Goal: Task Accomplishment & Management: Use online tool/utility

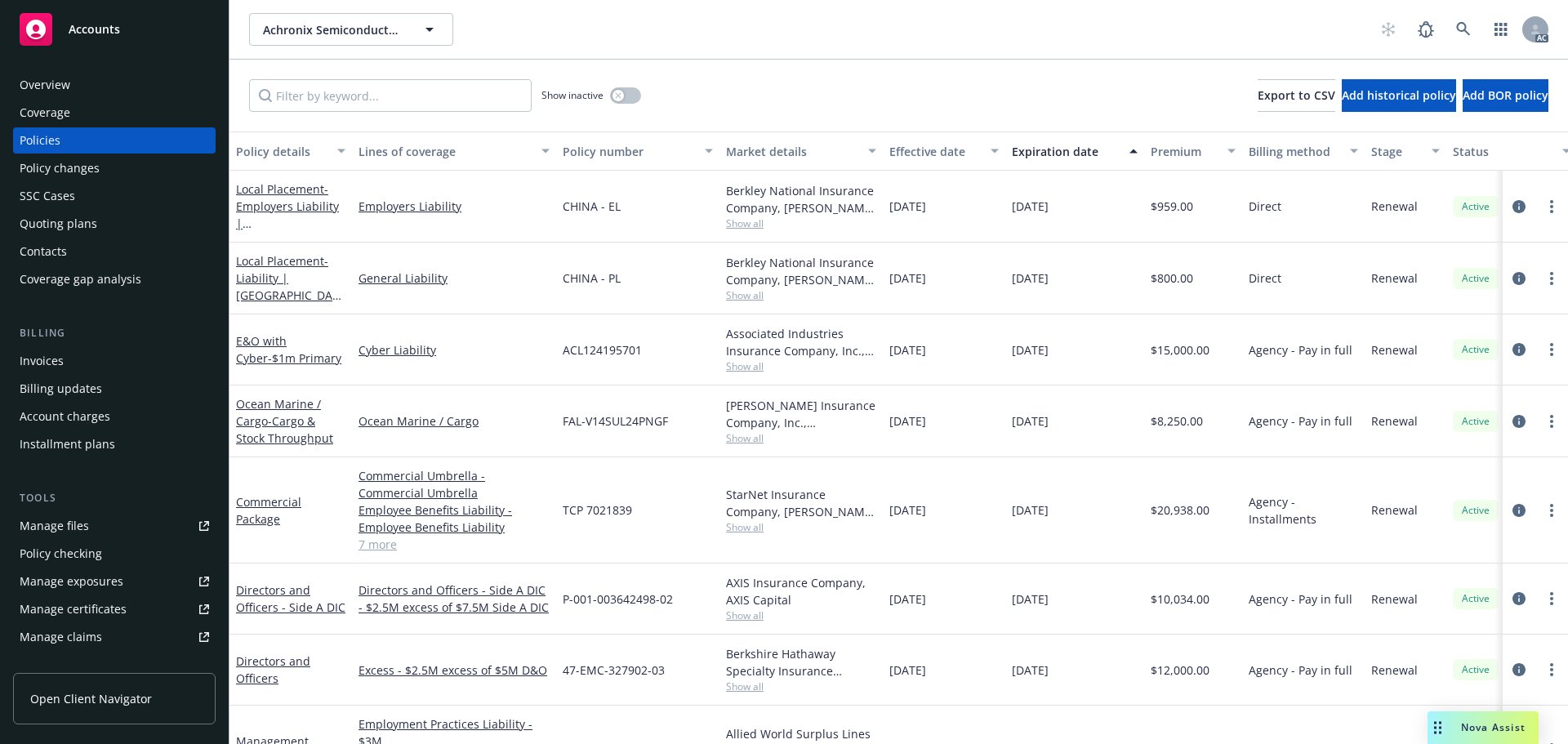
click at [1484, 724] on span "Nova Assist" at bounding box center [1494, 727] width 65 height 14
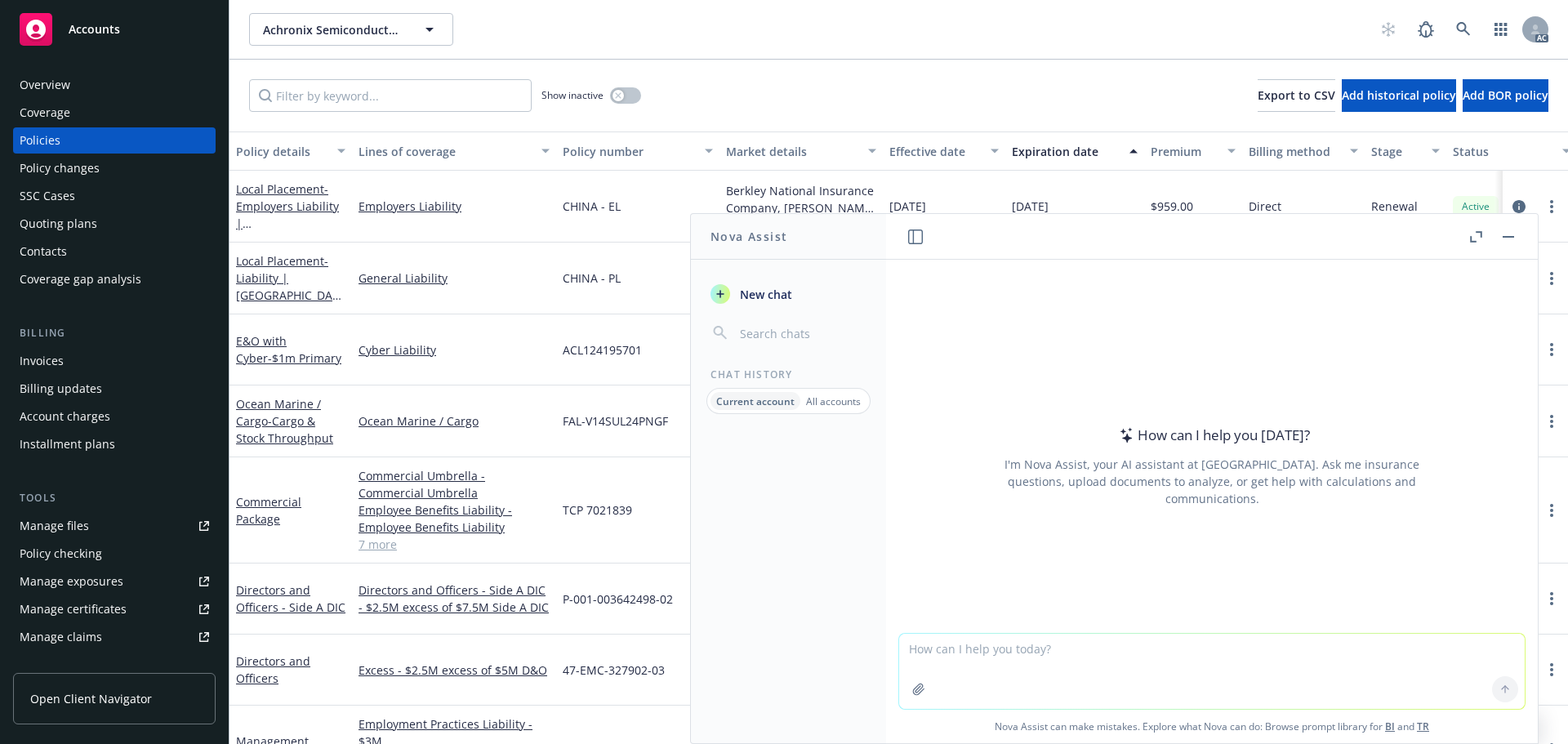
click at [1470, 232] on icon "button" at bounding box center [1476, 236] width 12 height 11
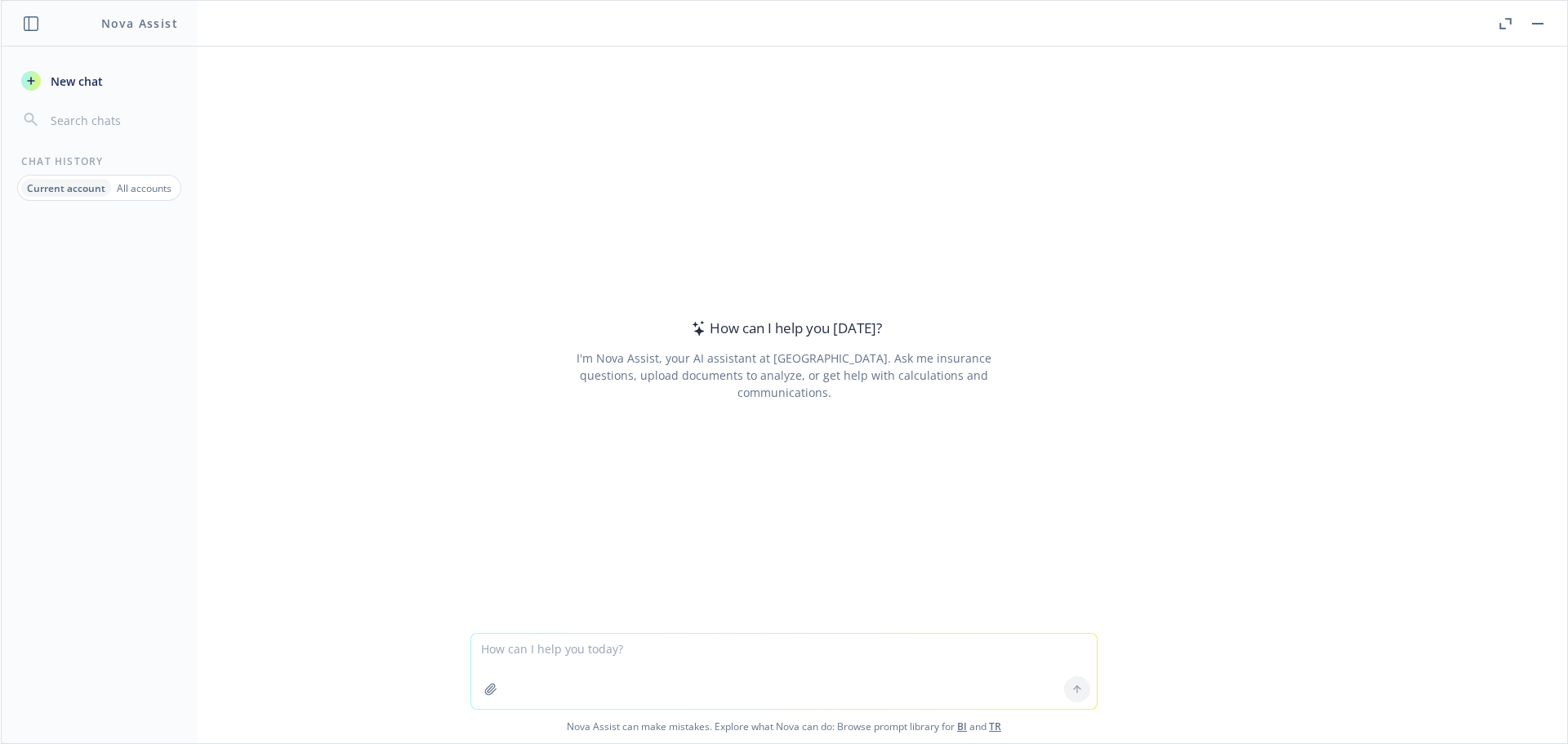
click at [121, 190] on p "All accounts" at bounding box center [144, 188] width 55 height 14
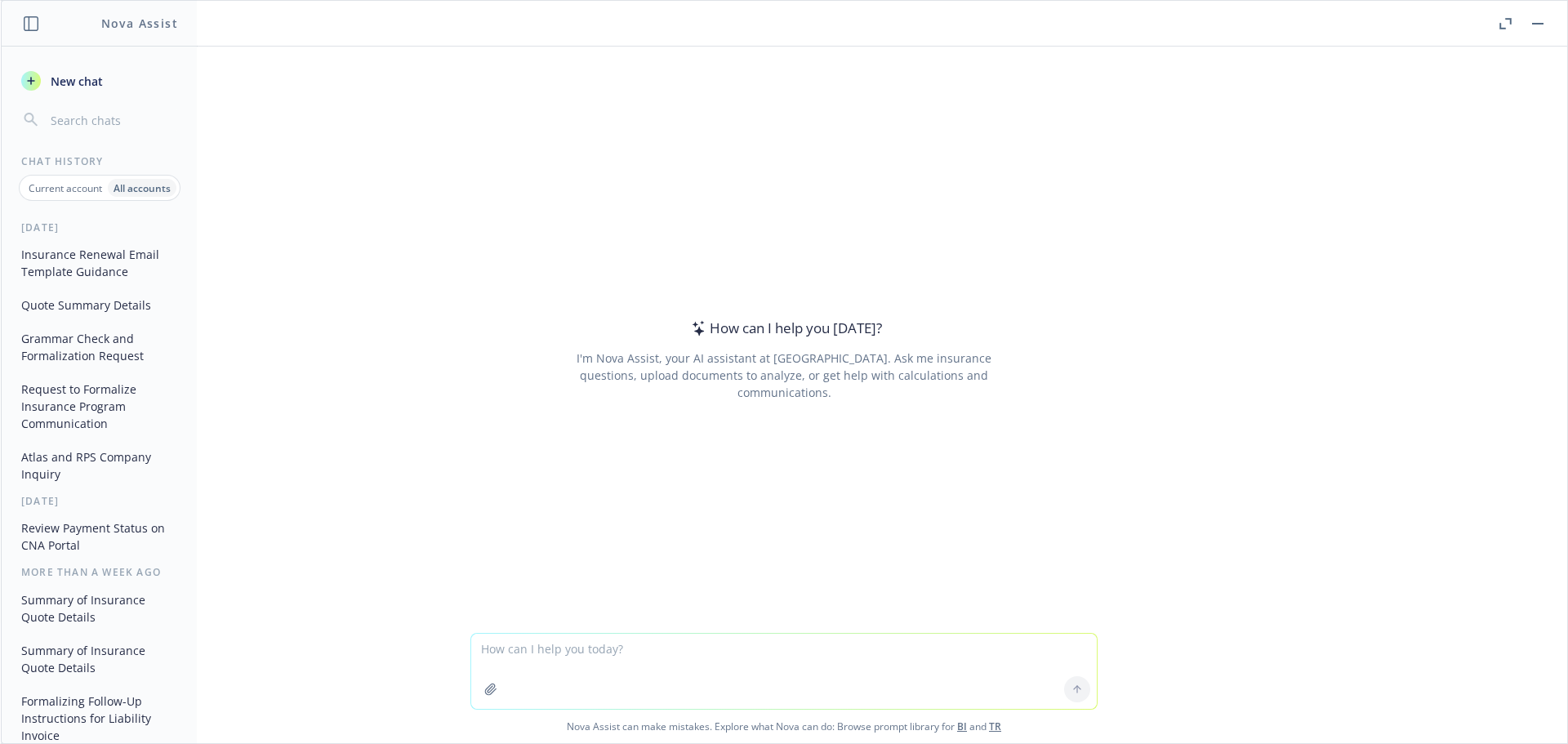
click at [88, 272] on button "Insurance Renewal Email Template Guidance" at bounding box center [100, 263] width 170 height 44
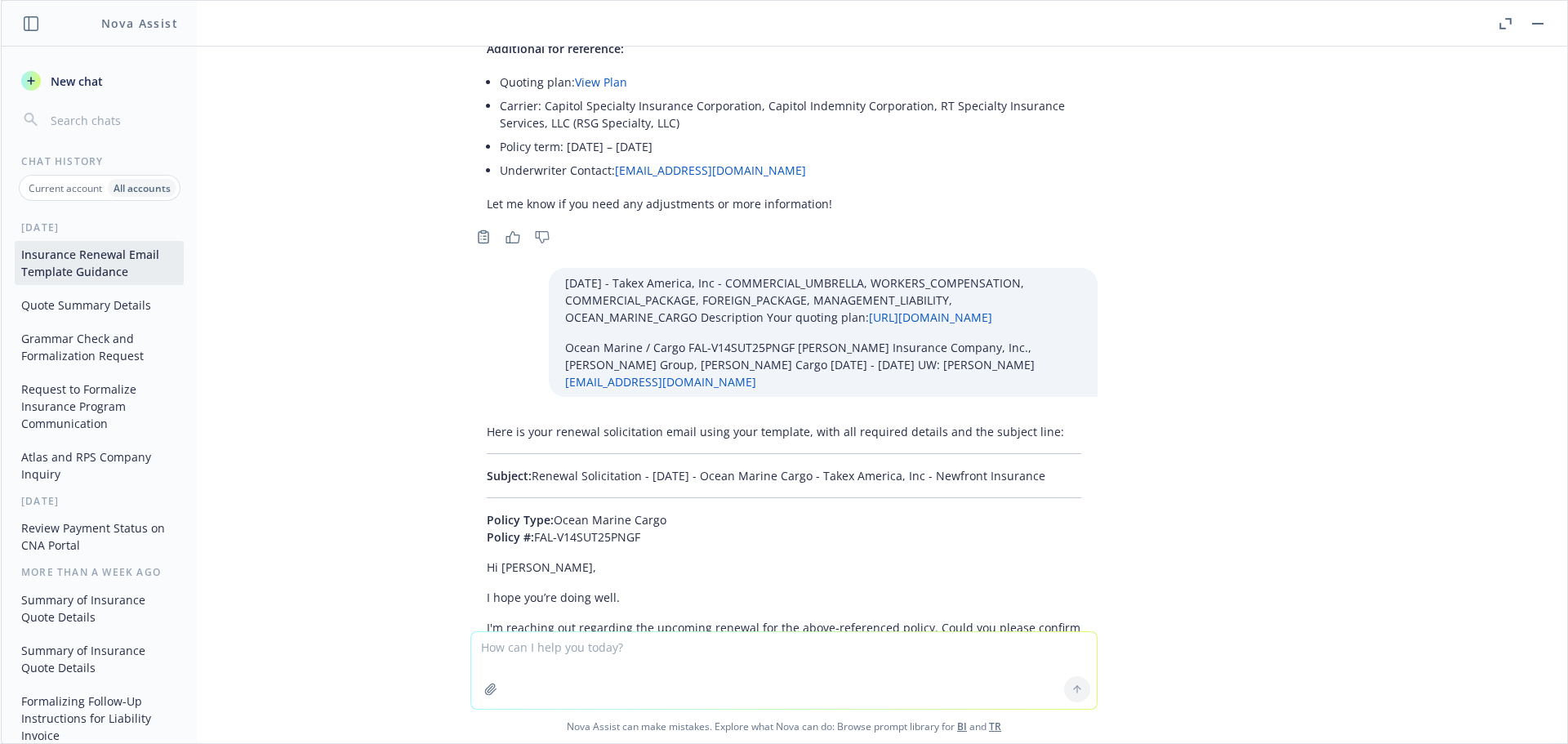
scroll to position [48368, 0]
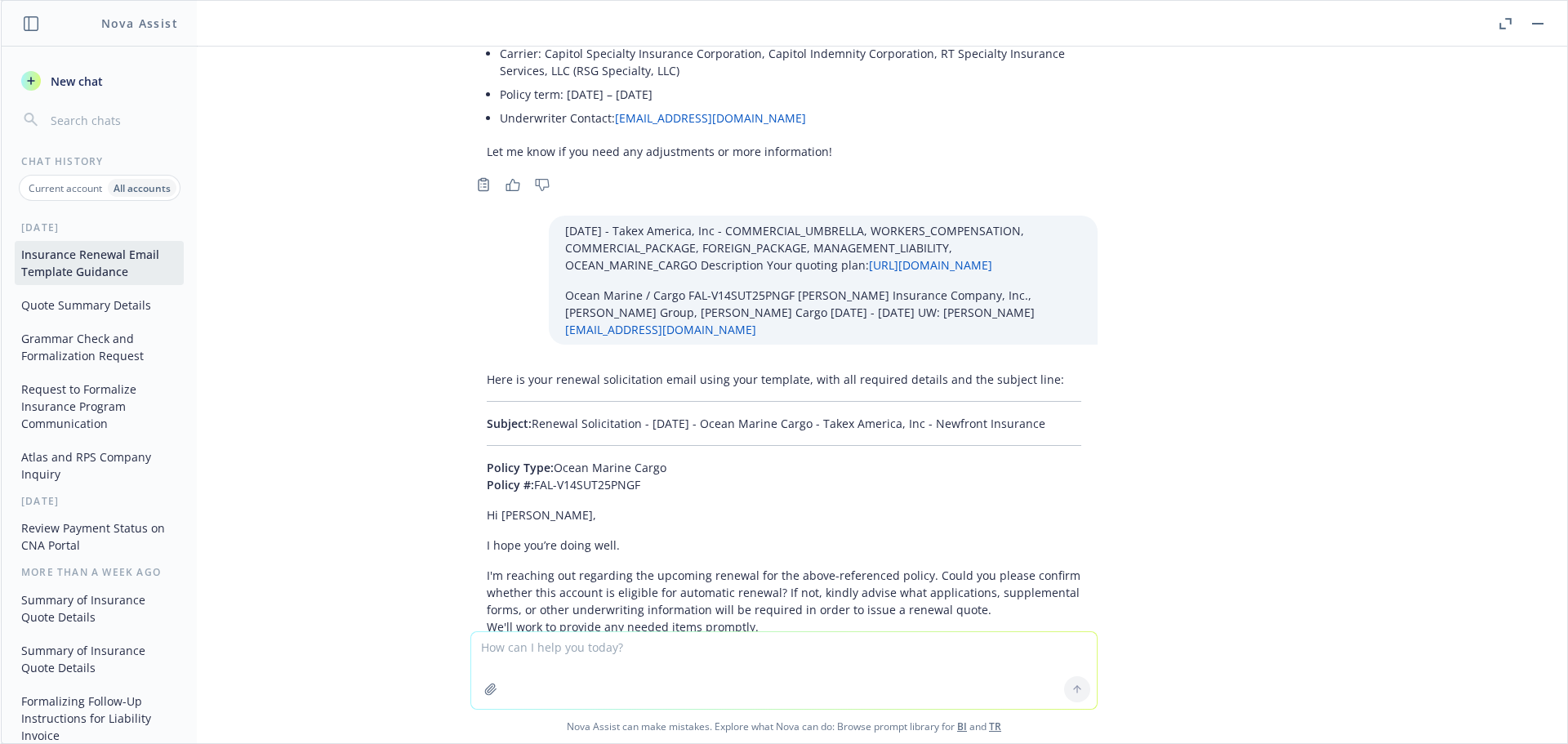
click at [583, 658] on textarea at bounding box center [784, 671] width 625 height 77
type textarea "01/01/26 - Riekes Center for Human Enhancement - ACT_WORKPLACE_VIOLENCE_STALKIN…"
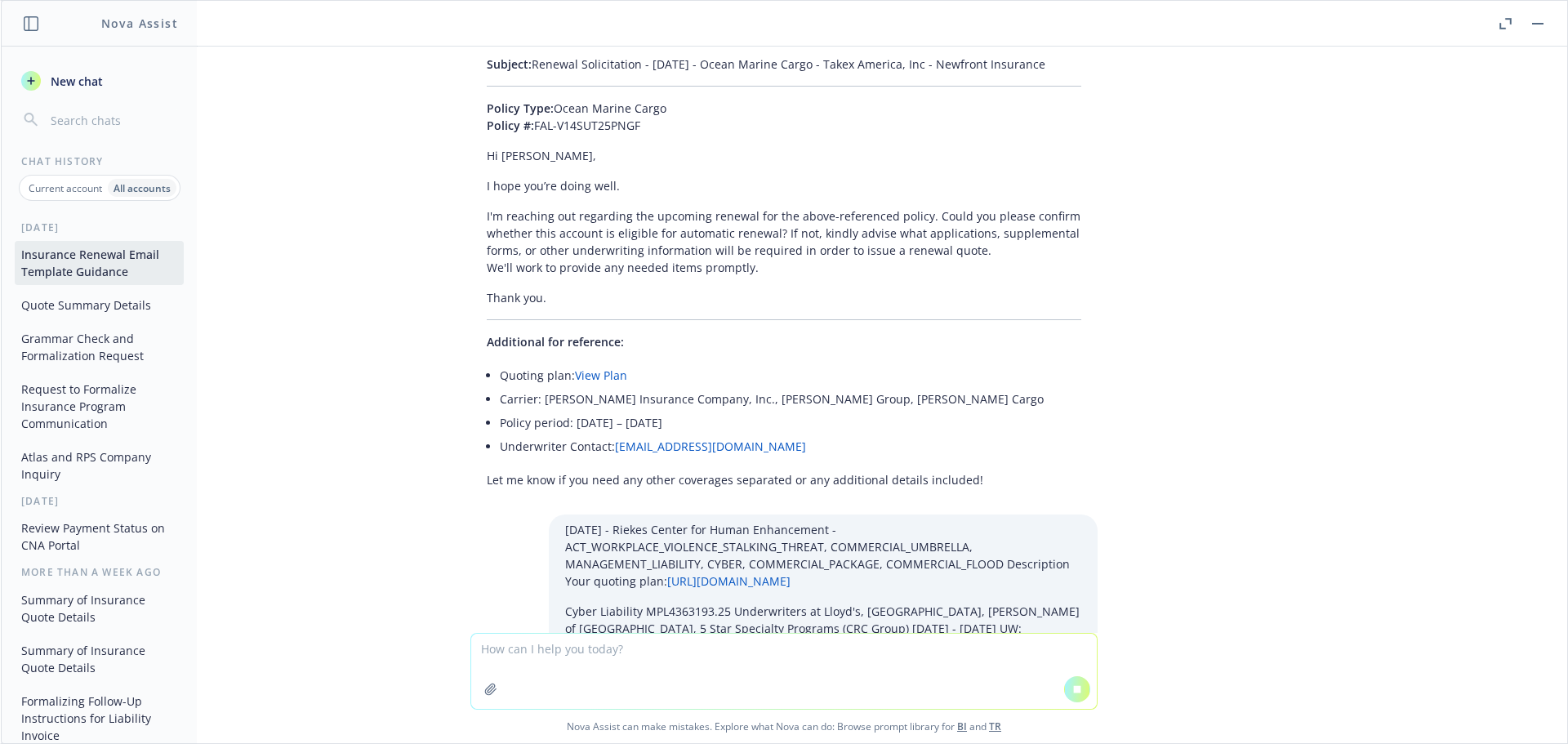
scroll to position [47037, 0]
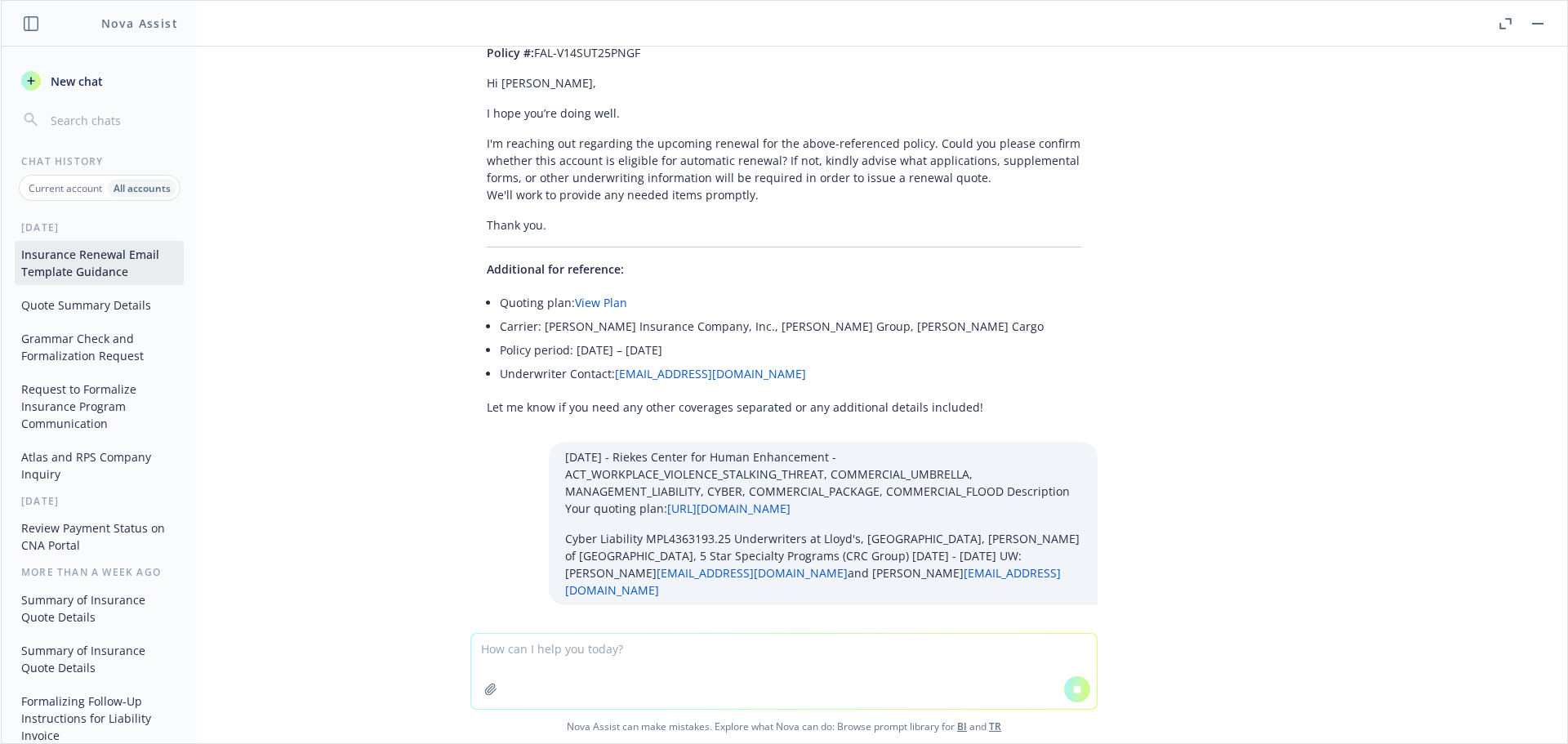
drag, startPoint x: 591, startPoint y: 418, endPoint x: 523, endPoint y: 392, distance: 72.8
copy p "Renewal Solicitation - 01/01/2026 - Cyber Liability - Riekes Center for Human E…"
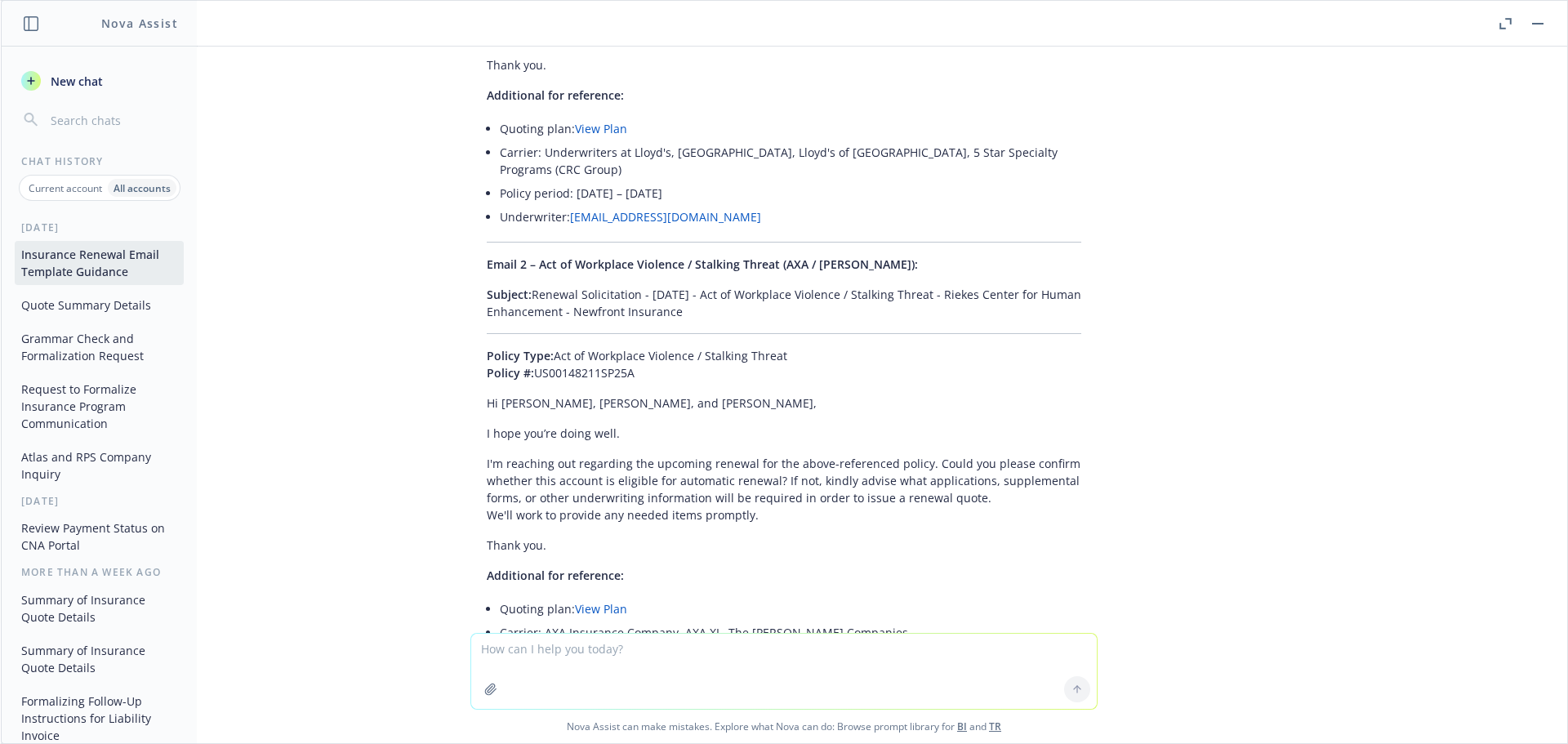
scroll to position [49107, 0]
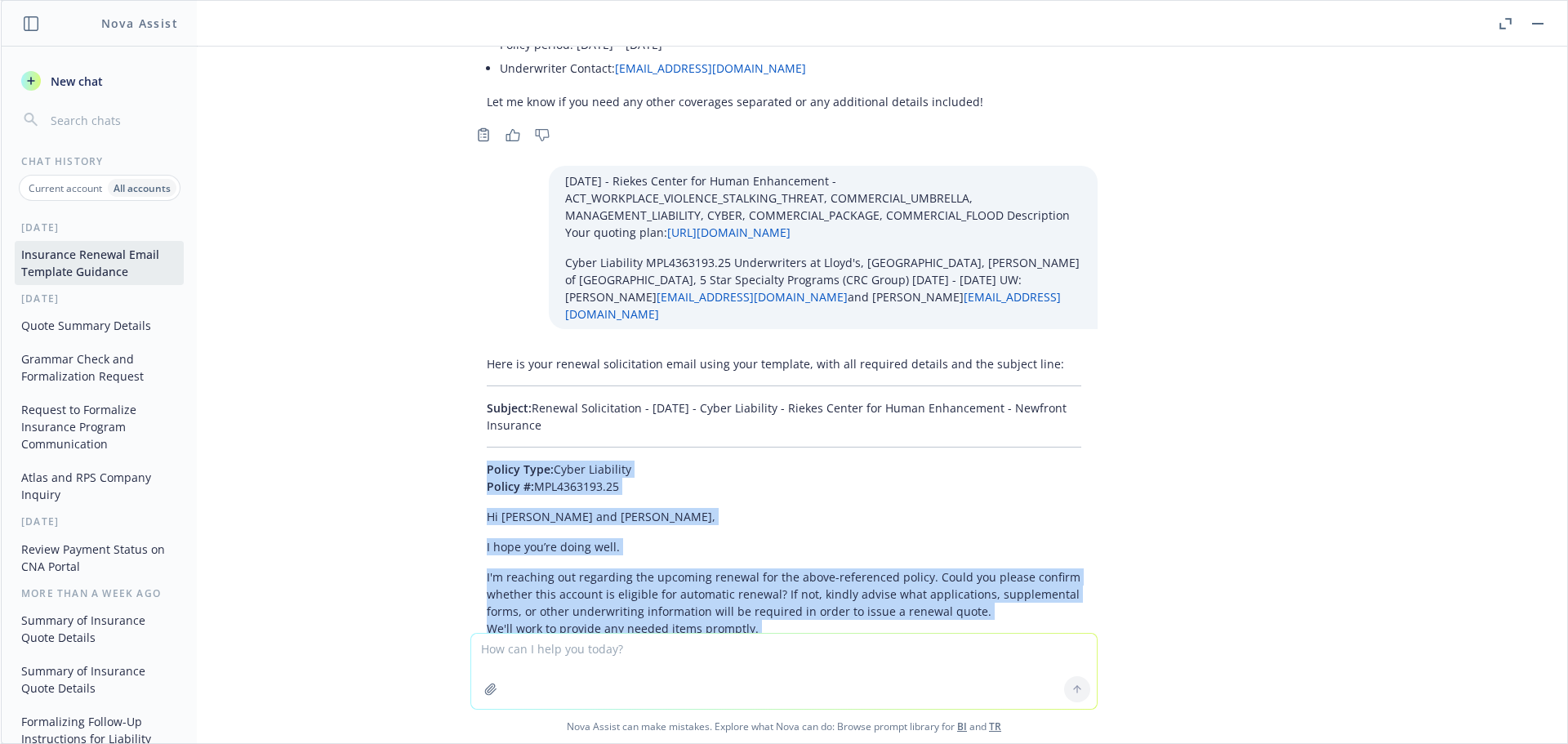
drag, startPoint x: 539, startPoint y: 324, endPoint x: 477, endPoint y: 181, distance: 155.9
click at [477, 348] on div "Here is your renewal solicitation email using your template, with all required …" at bounding box center [784, 610] width 627 height 525
copy div "Policy Type: Cyber Liability Policy #: MPL4363193.25 Hi William and Heather, I …"
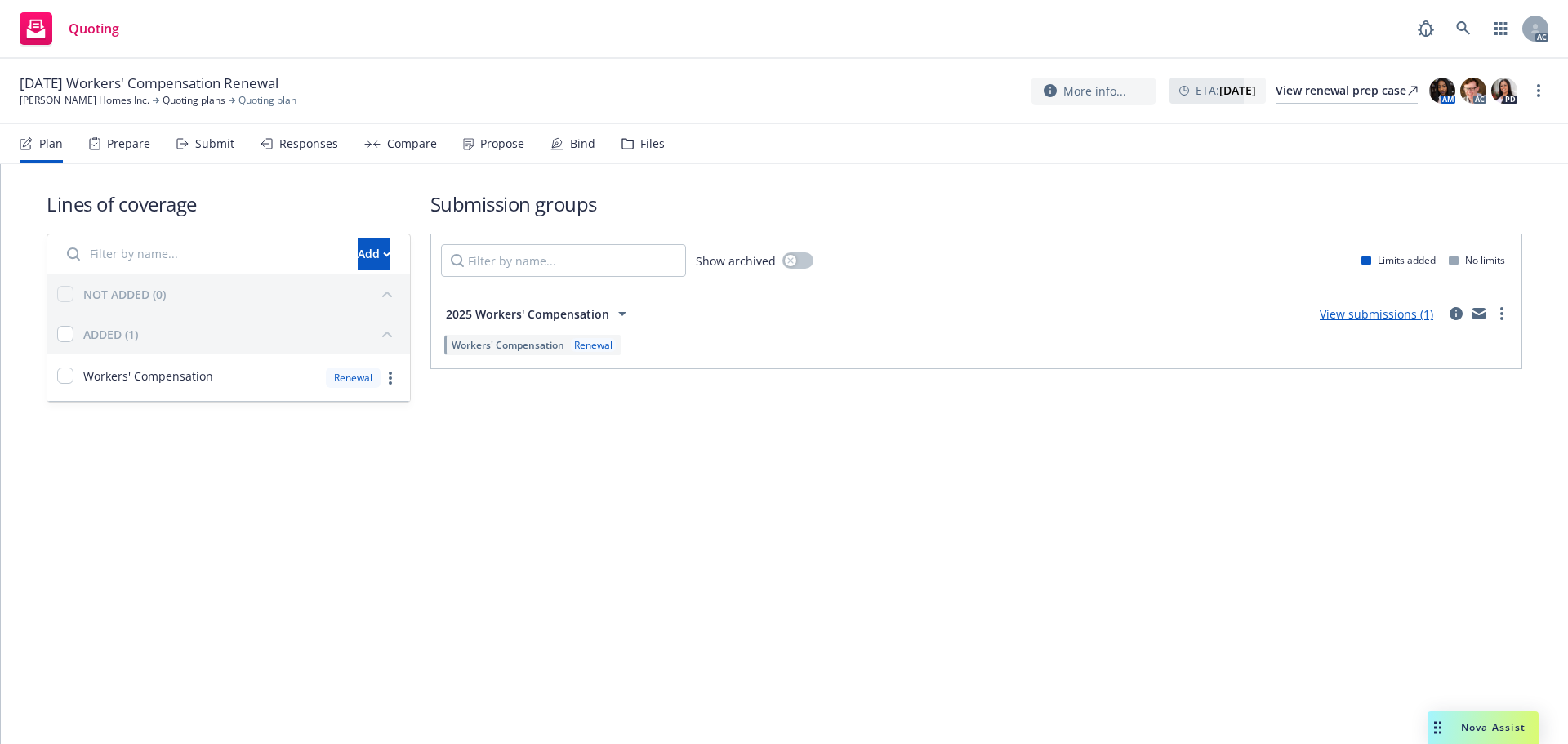
click at [212, 147] on div "Submit" at bounding box center [215, 144] width 40 height 13
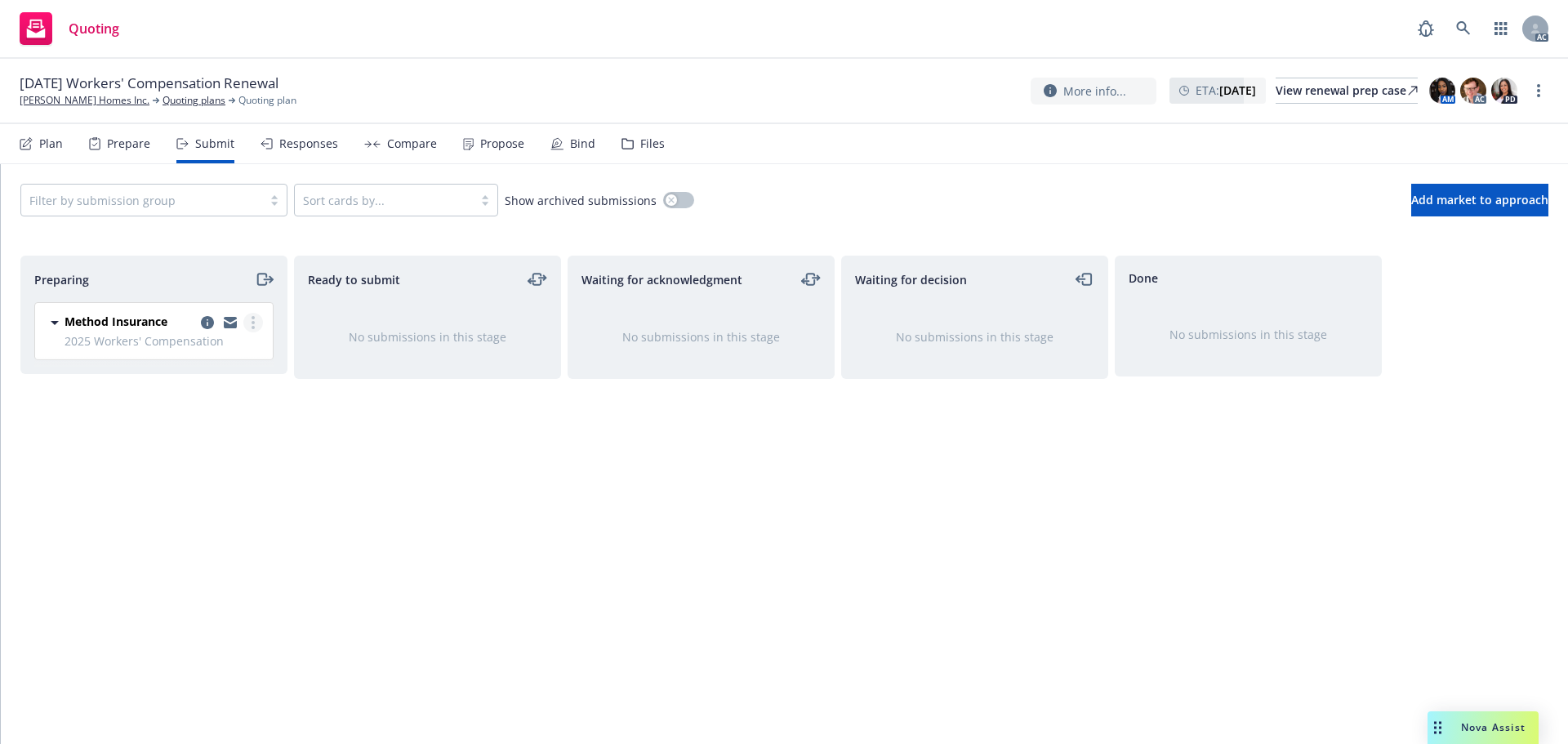
click at [251, 317] on circle "more" at bounding box center [252, 317] width 3 height 3
click at [173, 449] on span "Add accepted decision" at bounding box center [180, 454] width 163 height 15
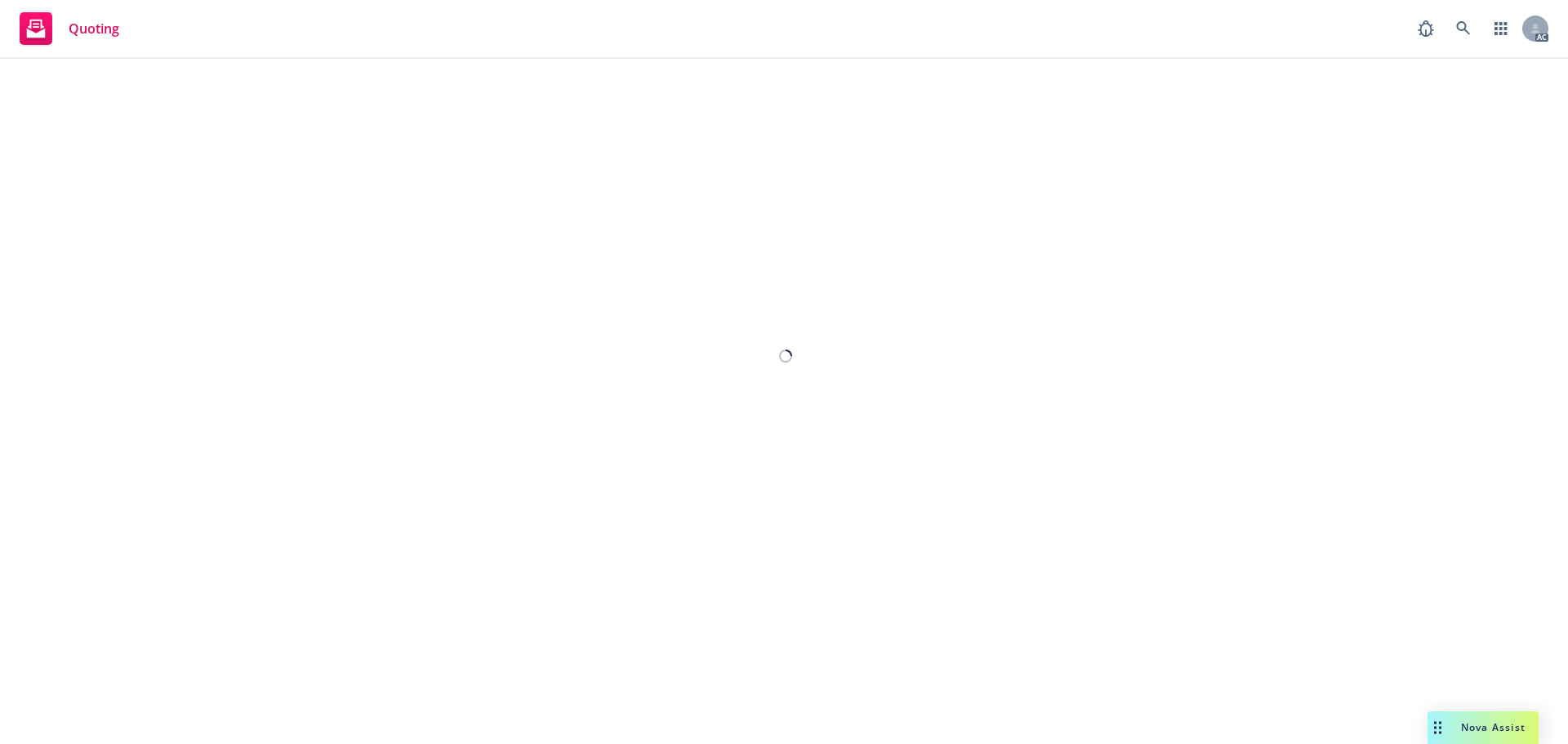
select select "12"
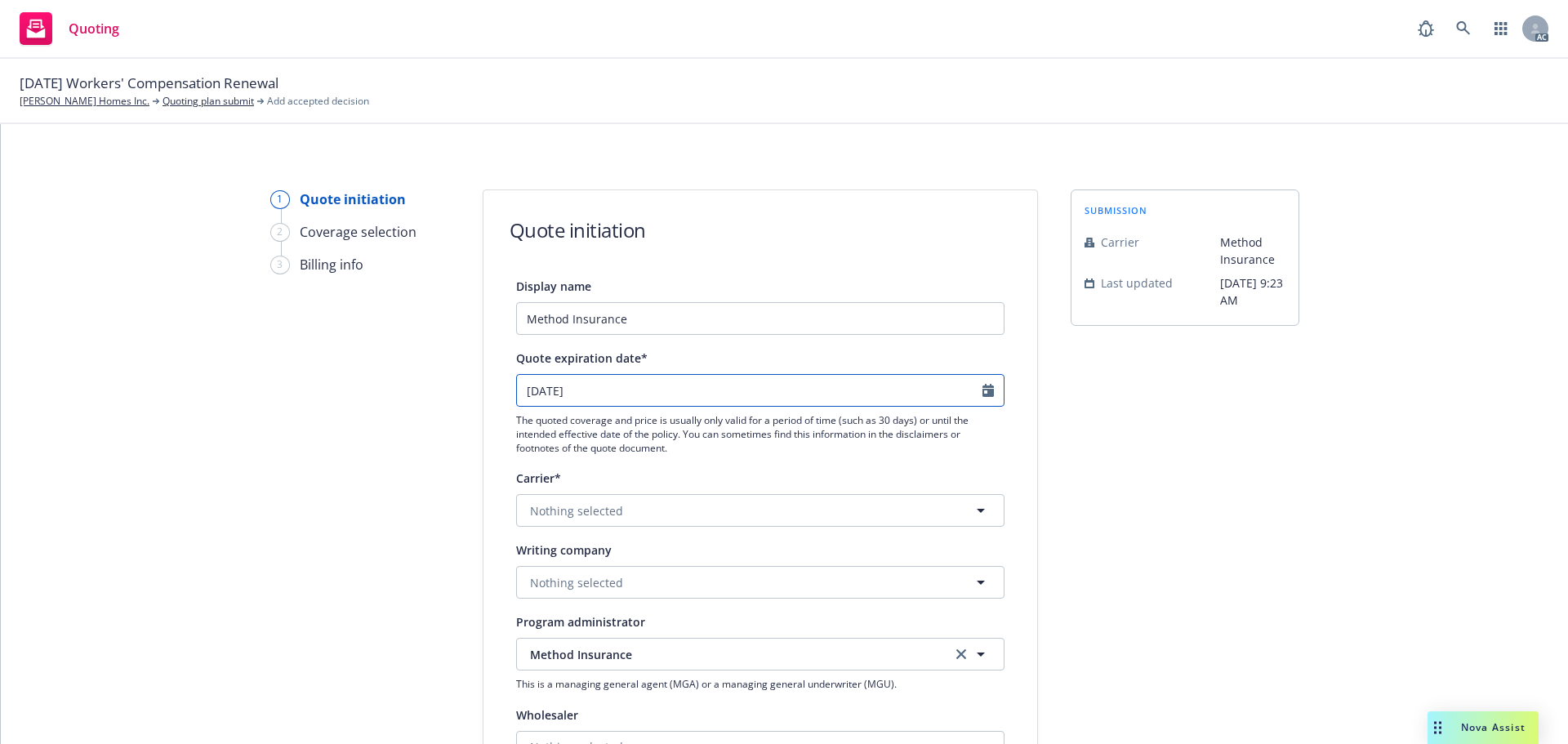
click at [976, 390] on input "17/10/2025" at bounding box center [750, 390] width 465 height 31
select select "10"
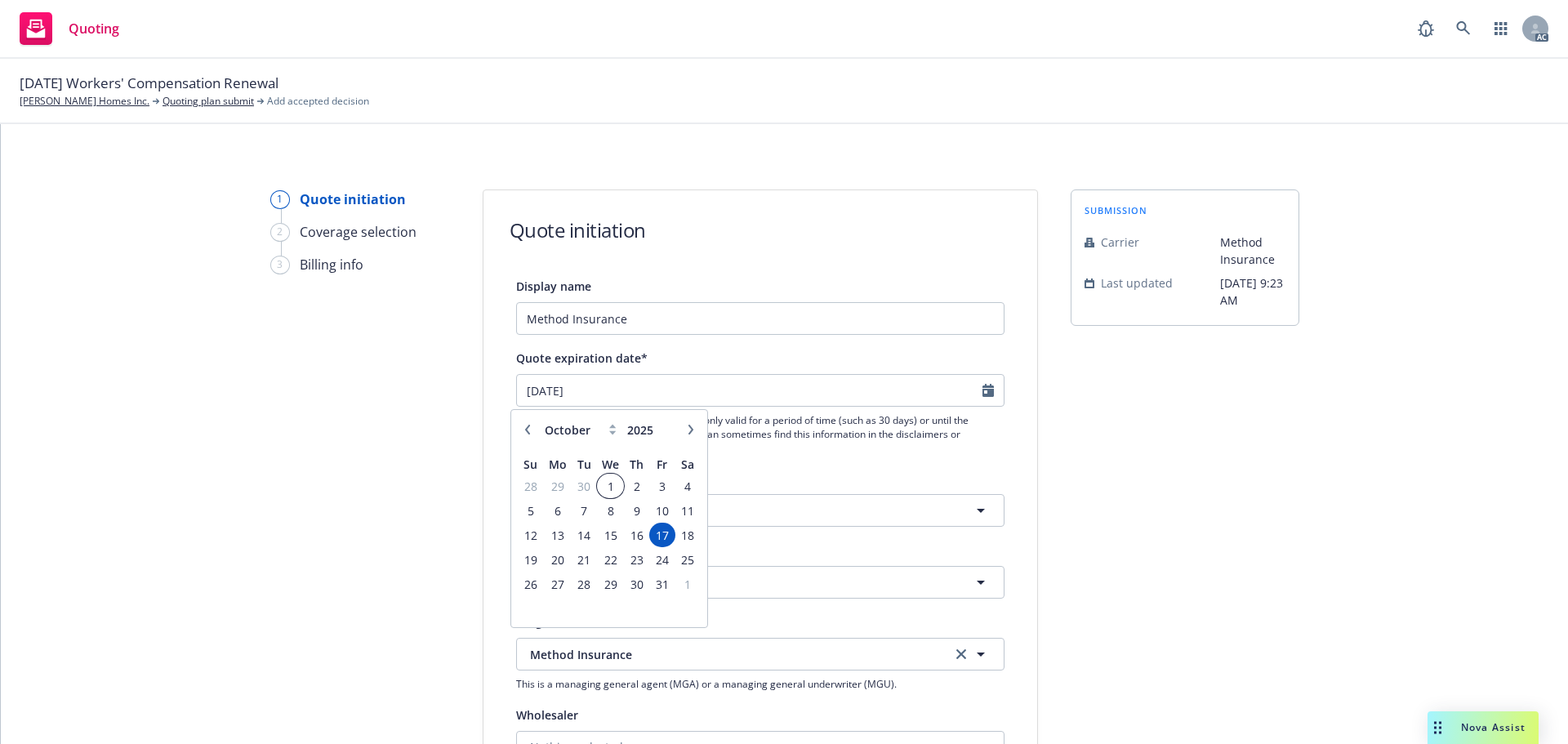
click at [605, 485] on span "1" at bounding box center [610, 487] width 24 height 21
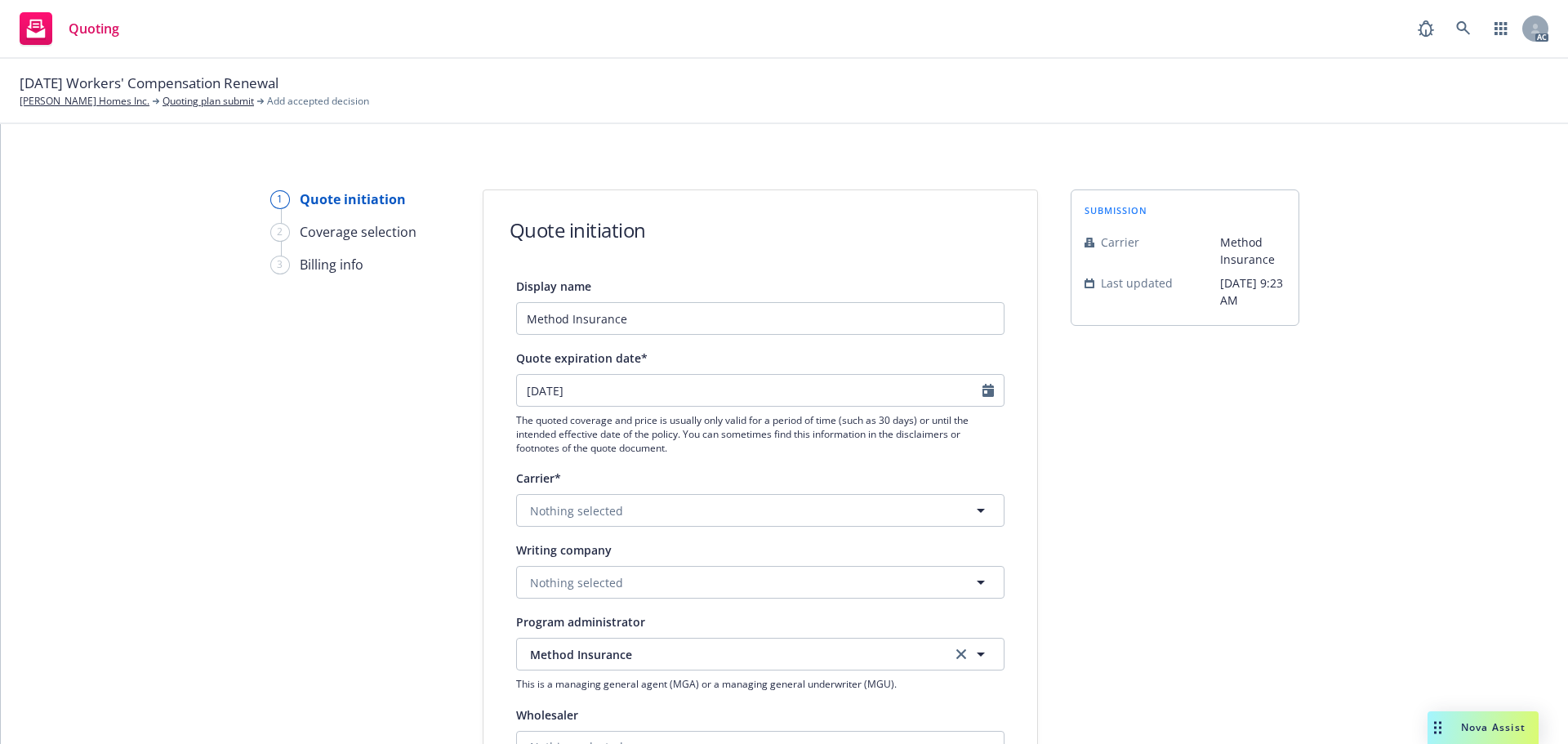
type input "1/10/2025"
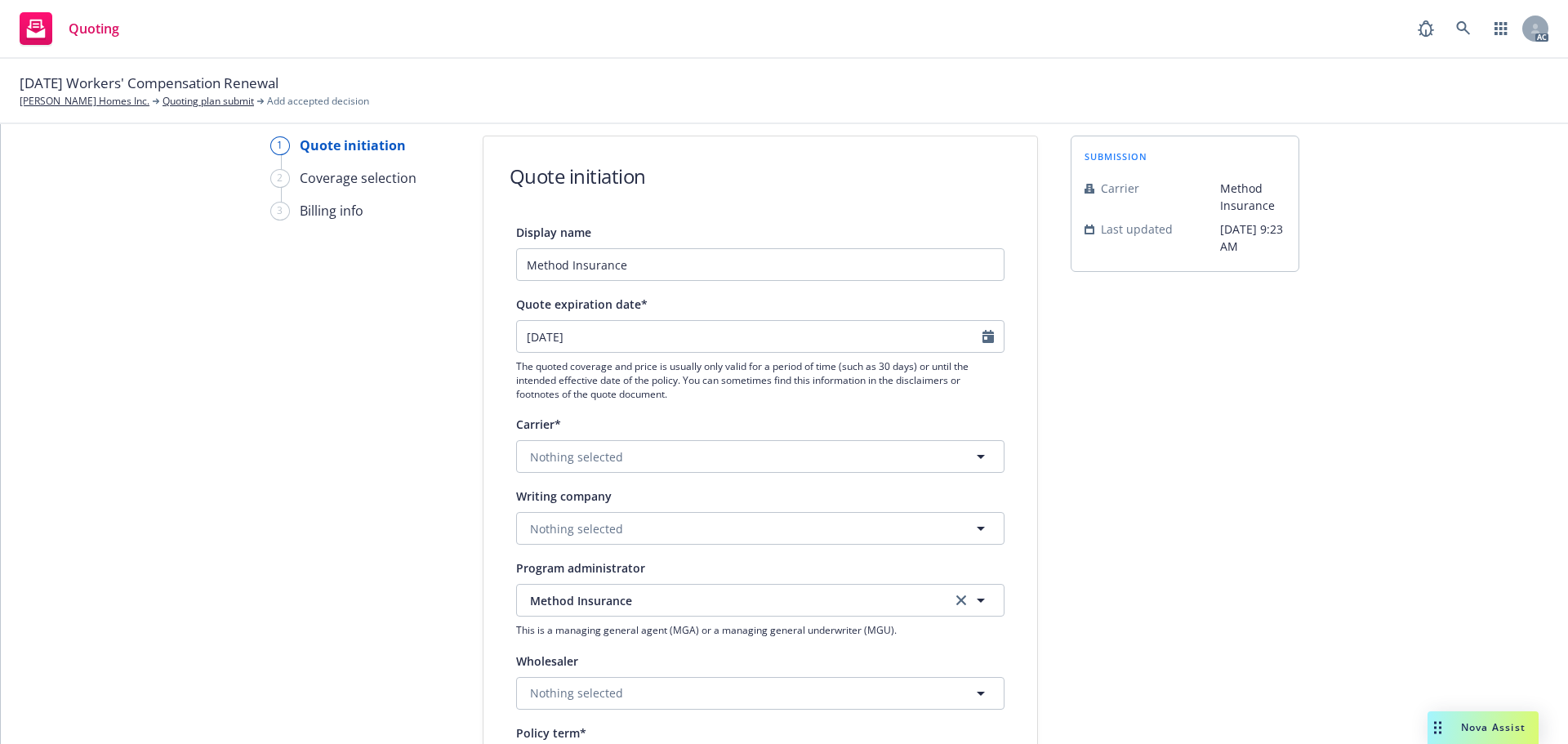
scroll to position [245, 0]
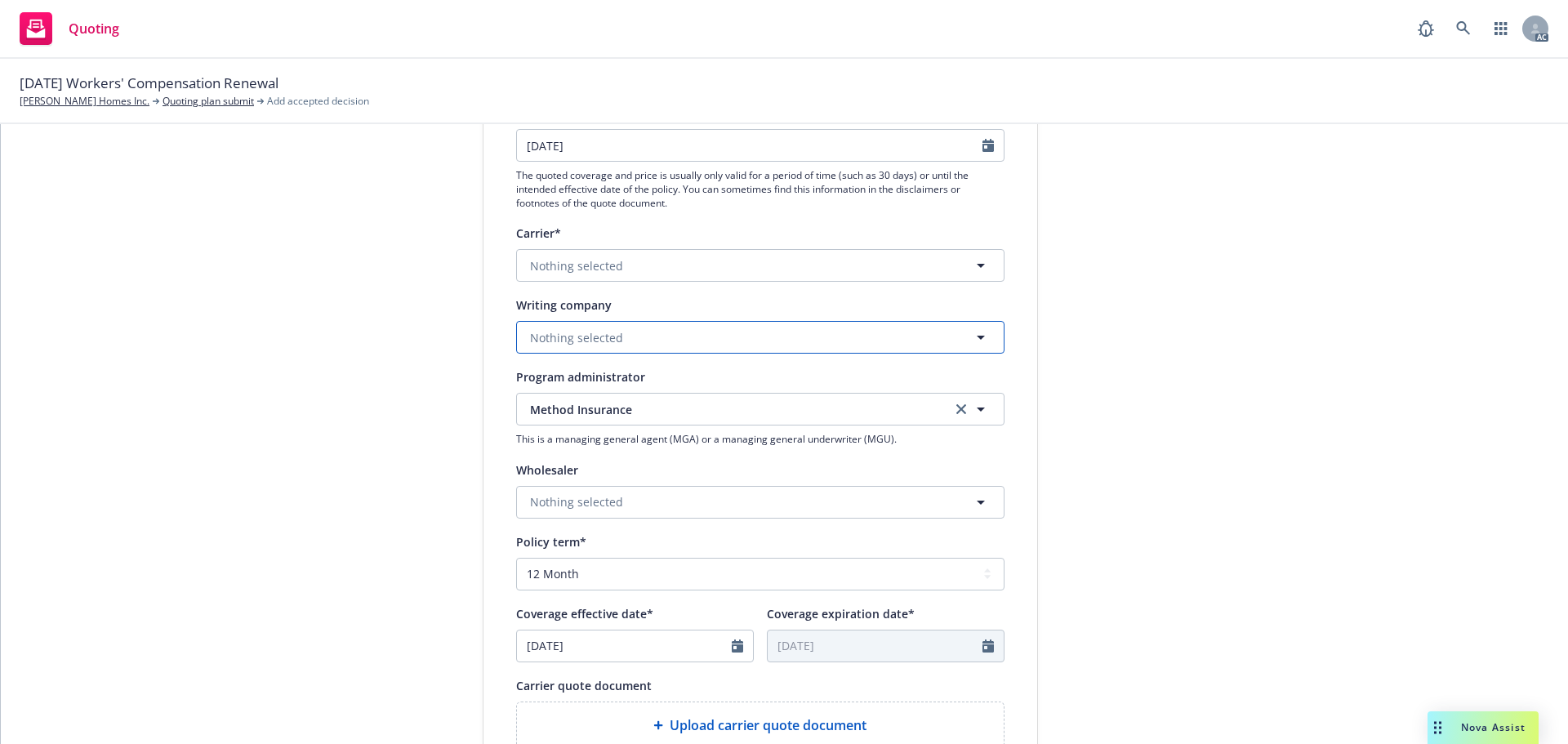
click at [542, 335] on span "Nothing selected" at bounding box center [576, 338] width 93 height 17
paste input "Service American Indemnity Company"
type input "Service American Indemnity Company"
click at [580, 386] on strong "Service American Indemnity Company" at bounding box center [639, 383] width 212 height 15
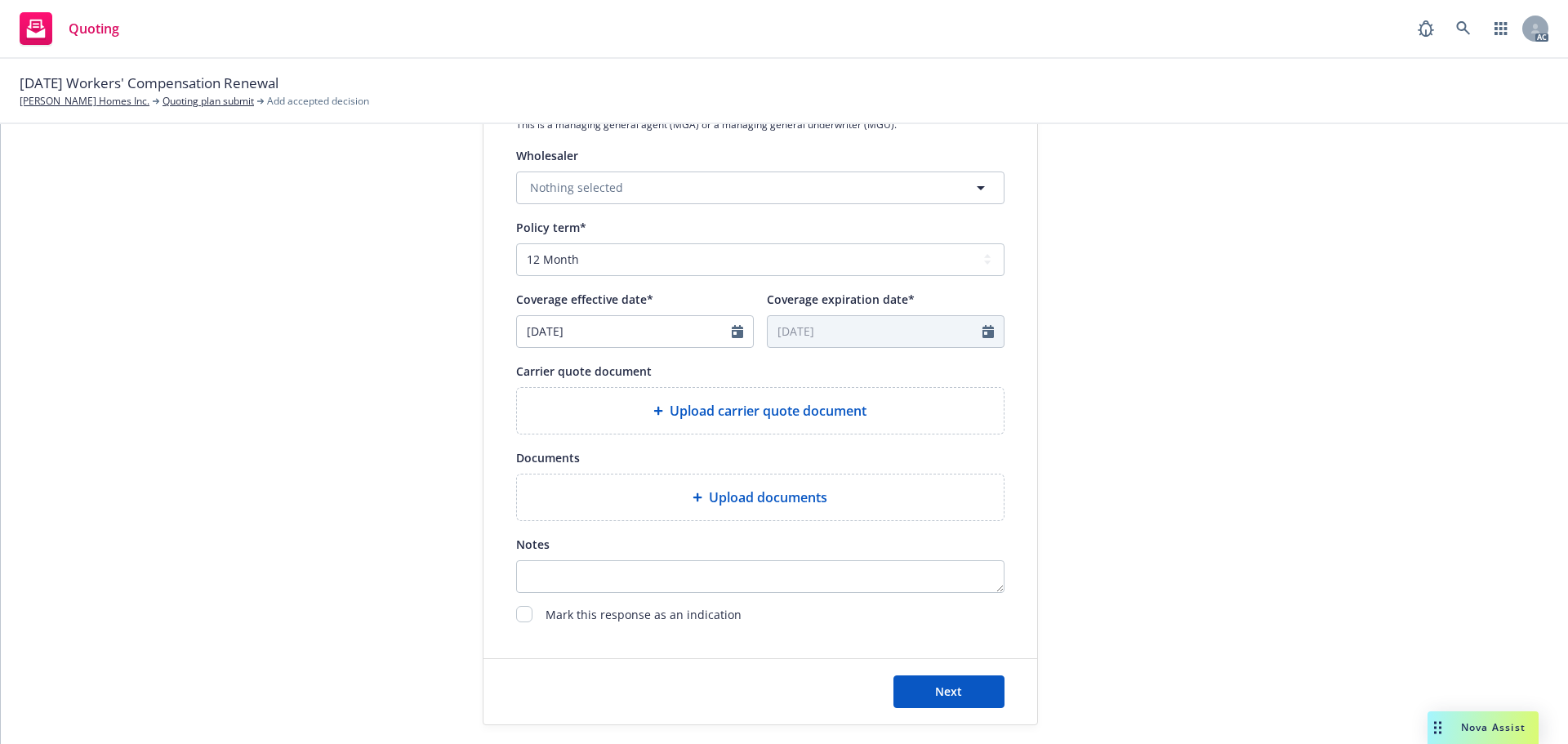
scroll to position [654, 0]
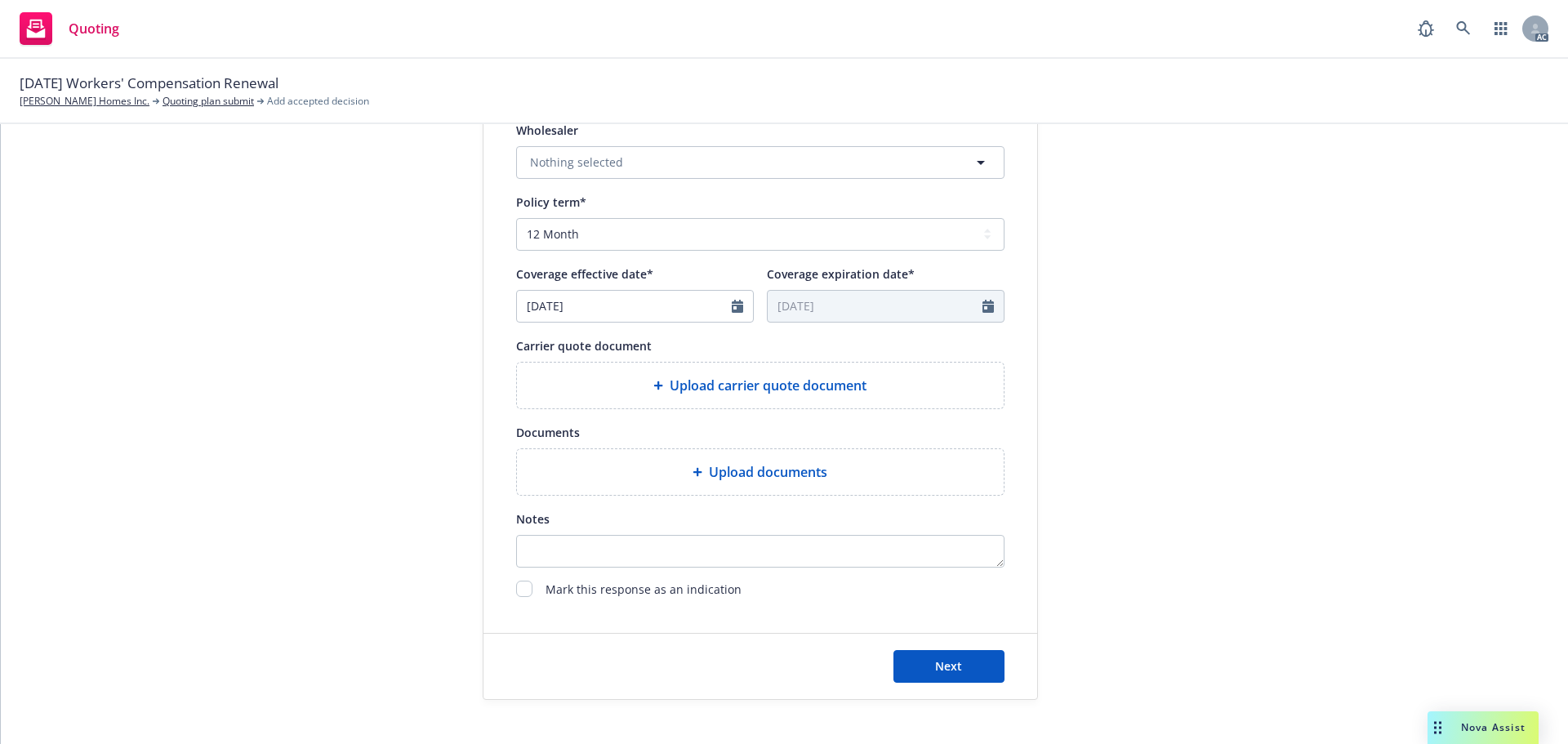
click at [659, 383] on div at bounding box center [661, 385] width 16 height 9
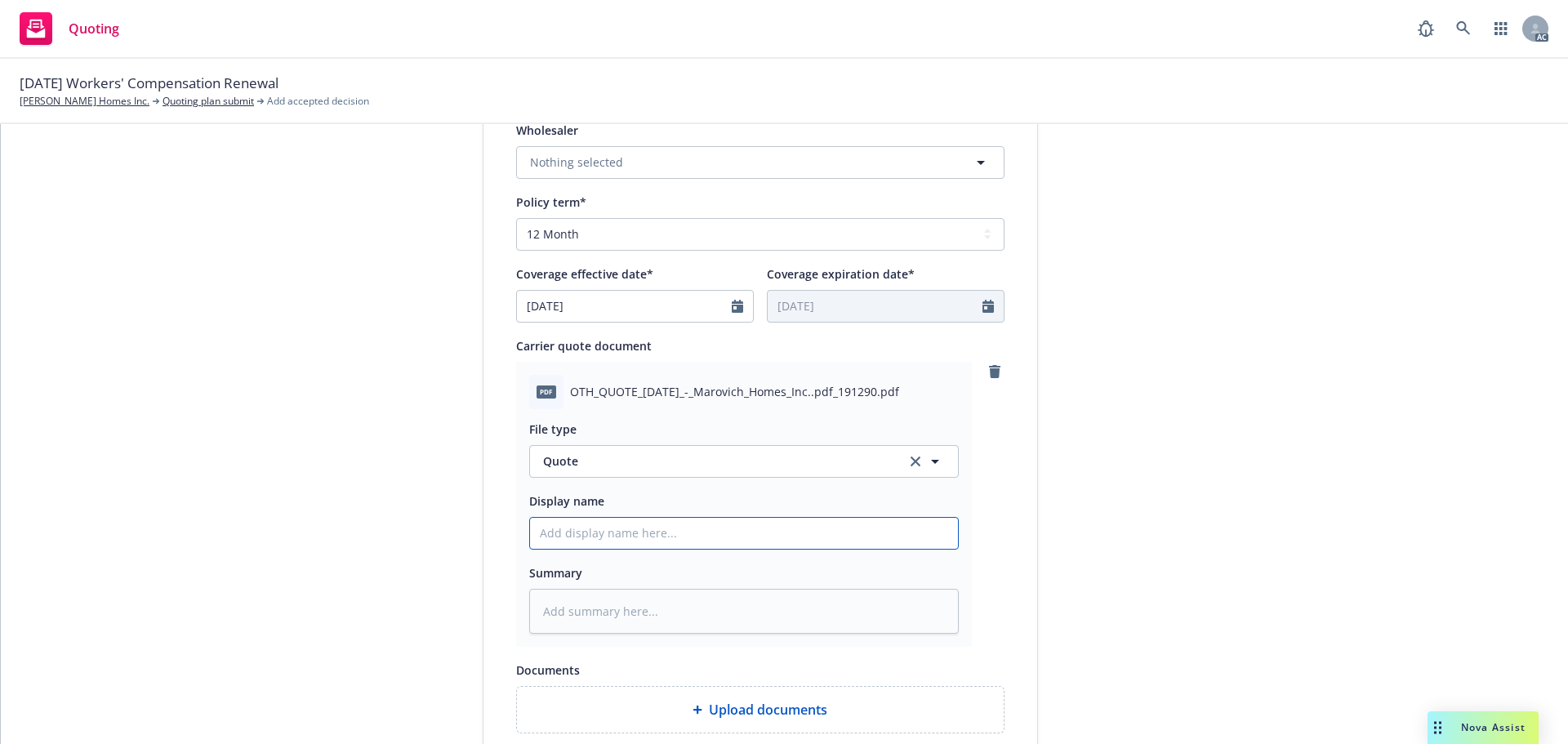
click at [632, 529] on input "Display name" at bounding box center [744, 533] width 428 height 31
type input "25-26 Workers Compensation Quote"
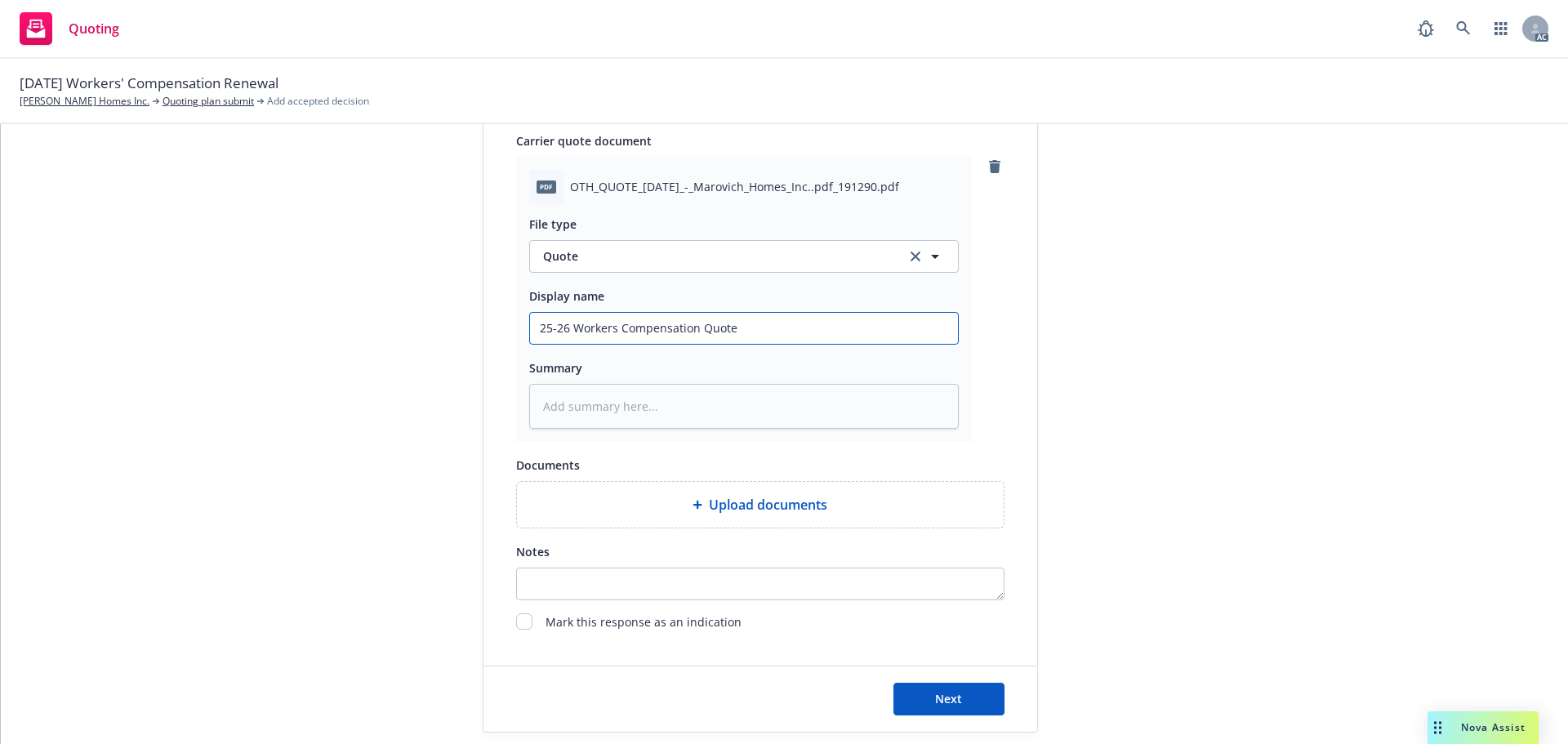
scroll to position [913, 0]
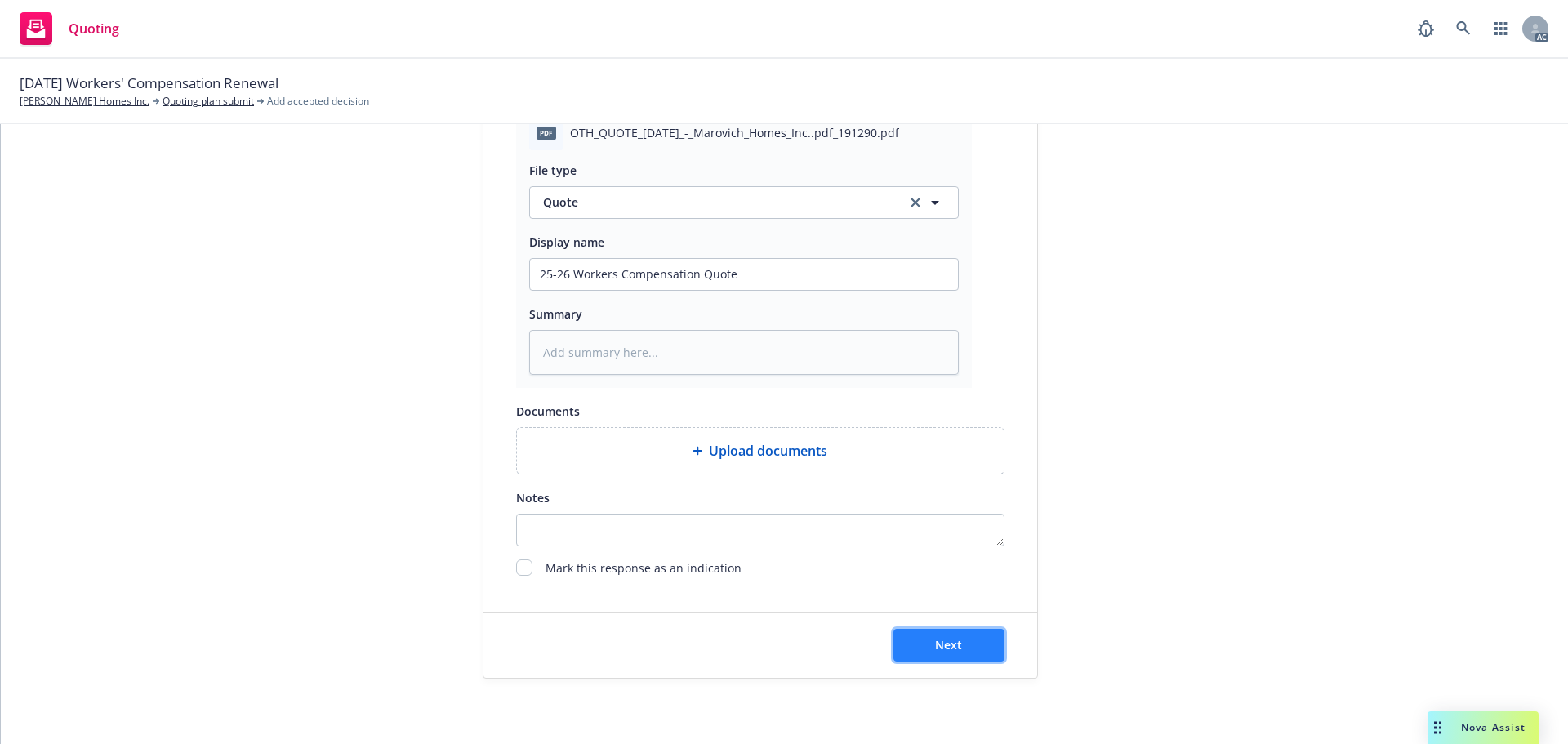
click at [966, 636] on button "Next" at bounding box center [949, 645] width 111 height 33
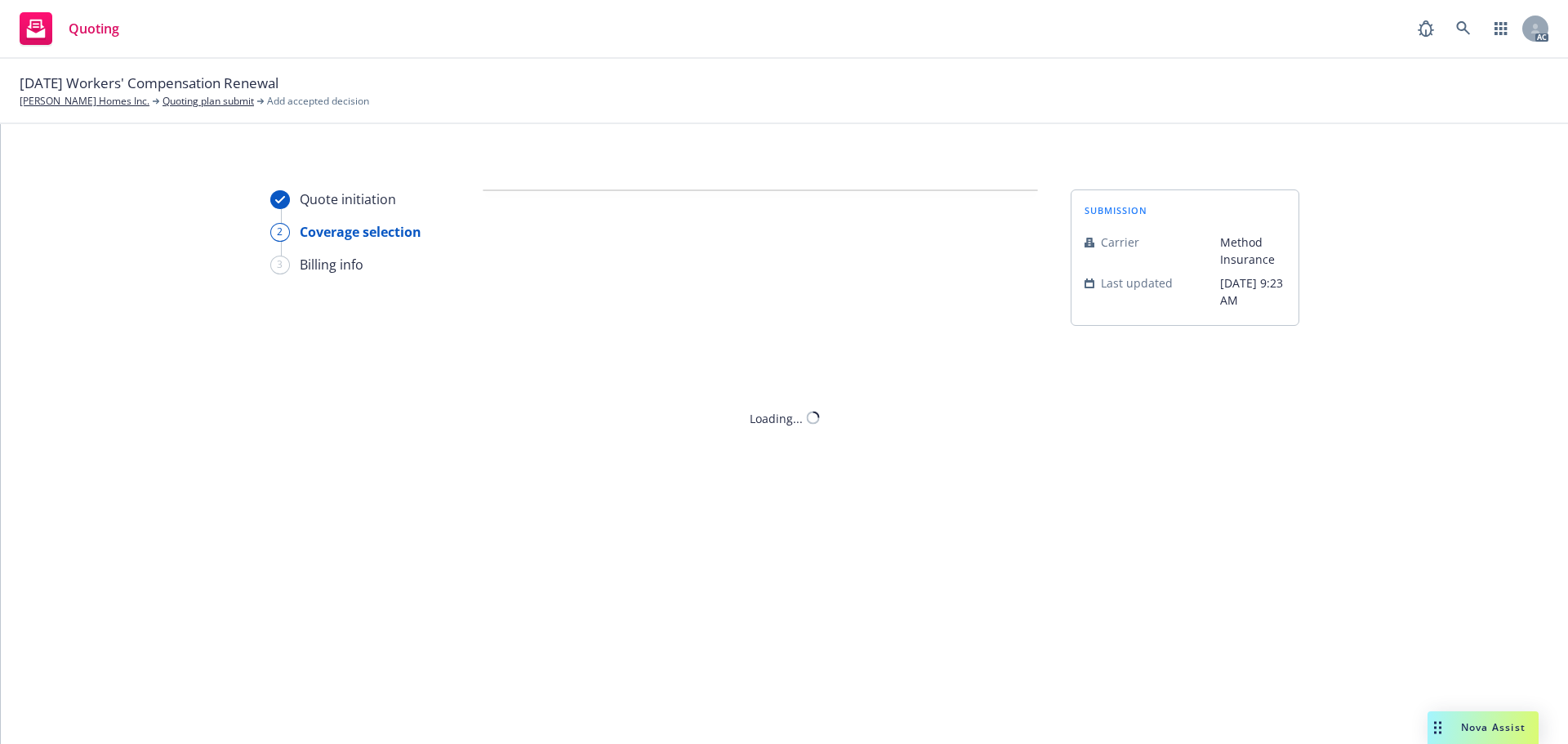
scroll to position [0, 0]
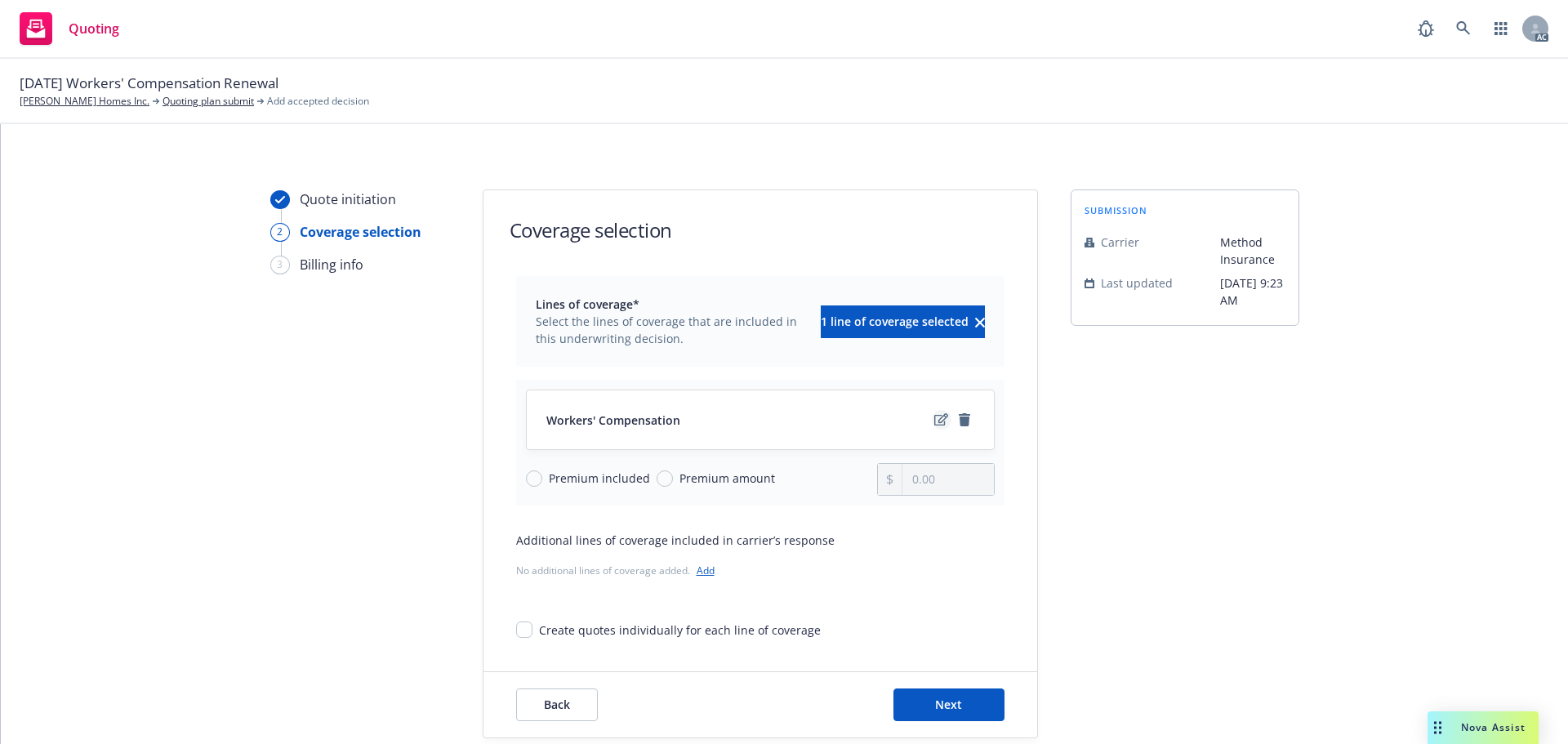
click at [932, 427] on link "edit" at bounding box center [942, 419] width 20 height 20
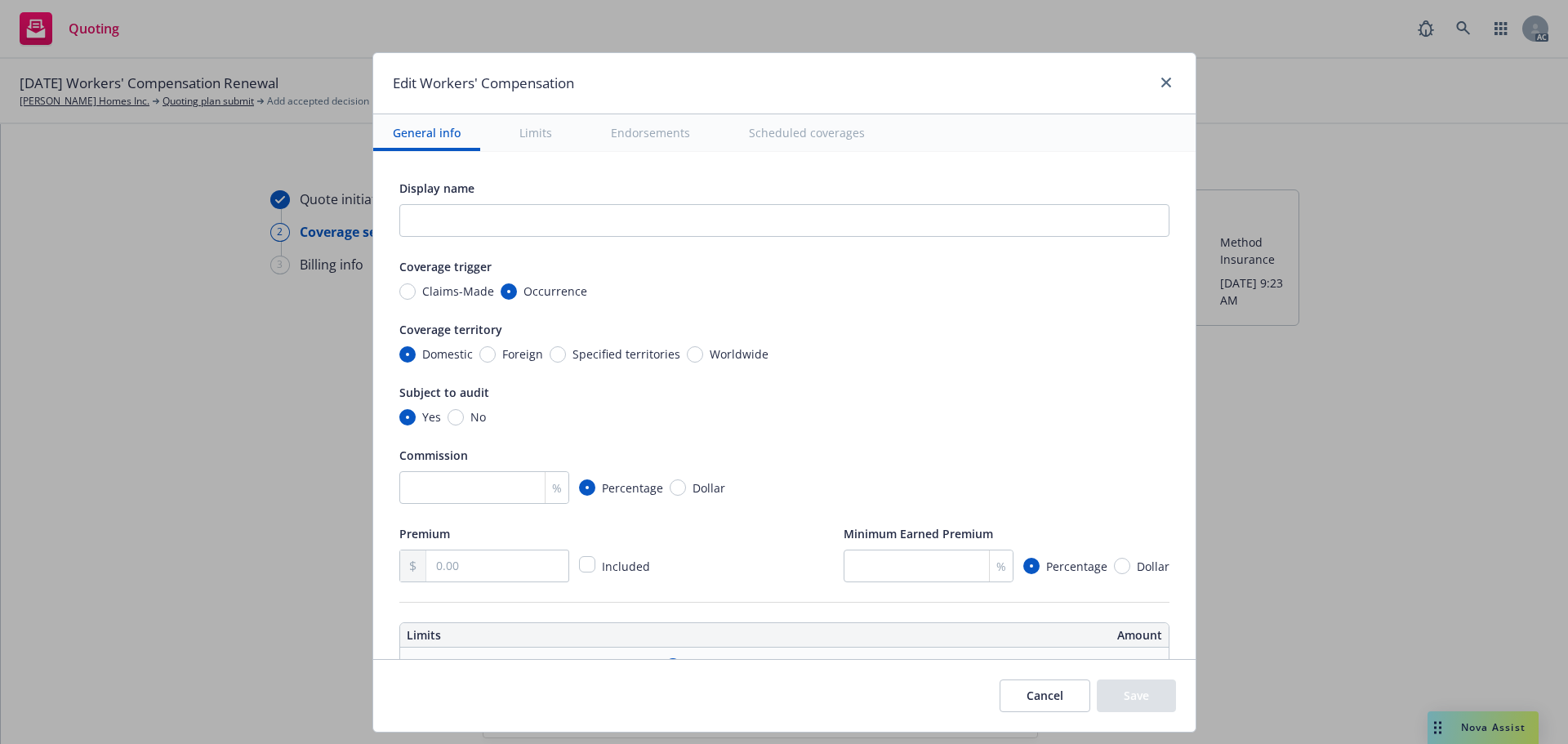
click at [787, 129] on button "Scheduled coverages" at bounding box center [807, 132] width 155 height 37
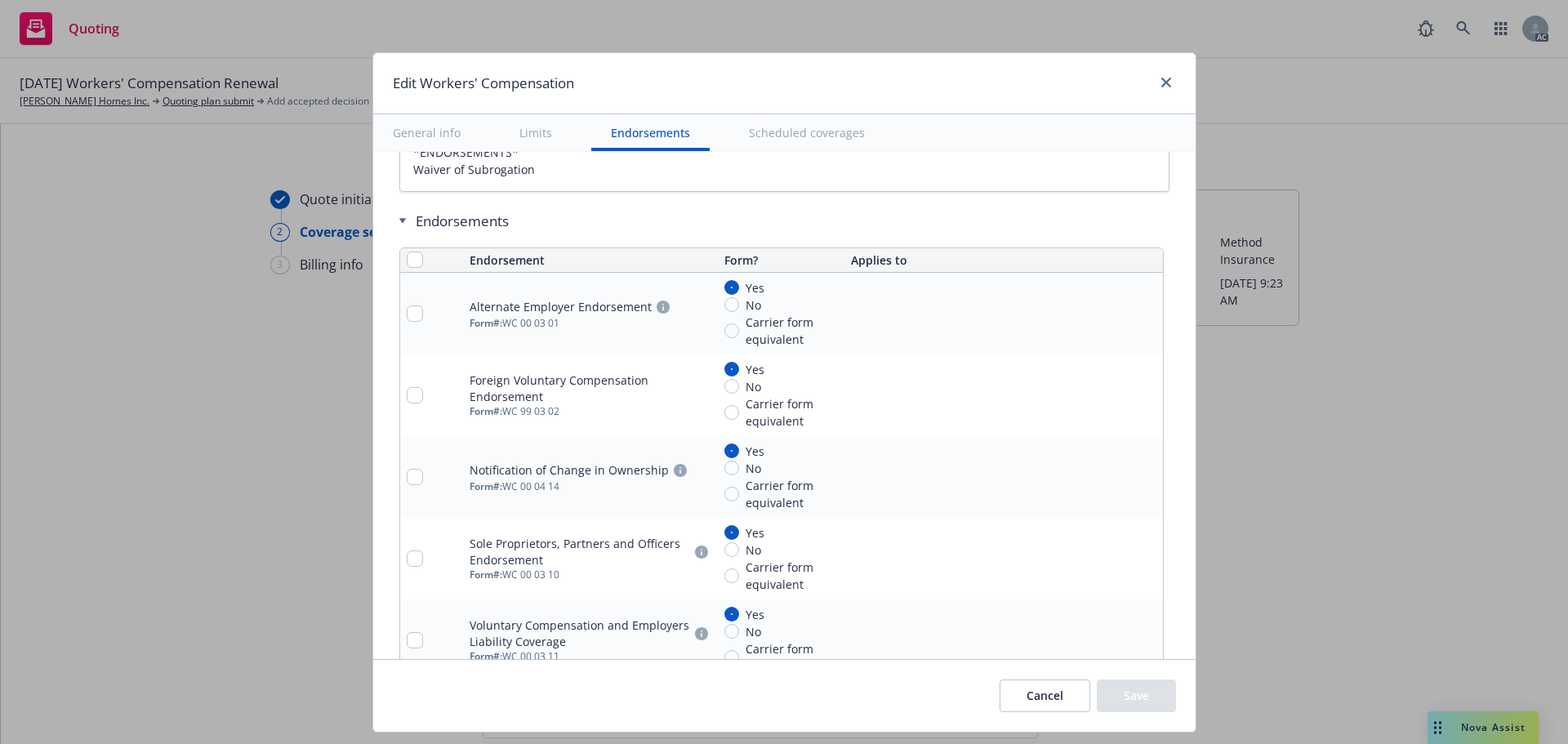
type textarea "x"
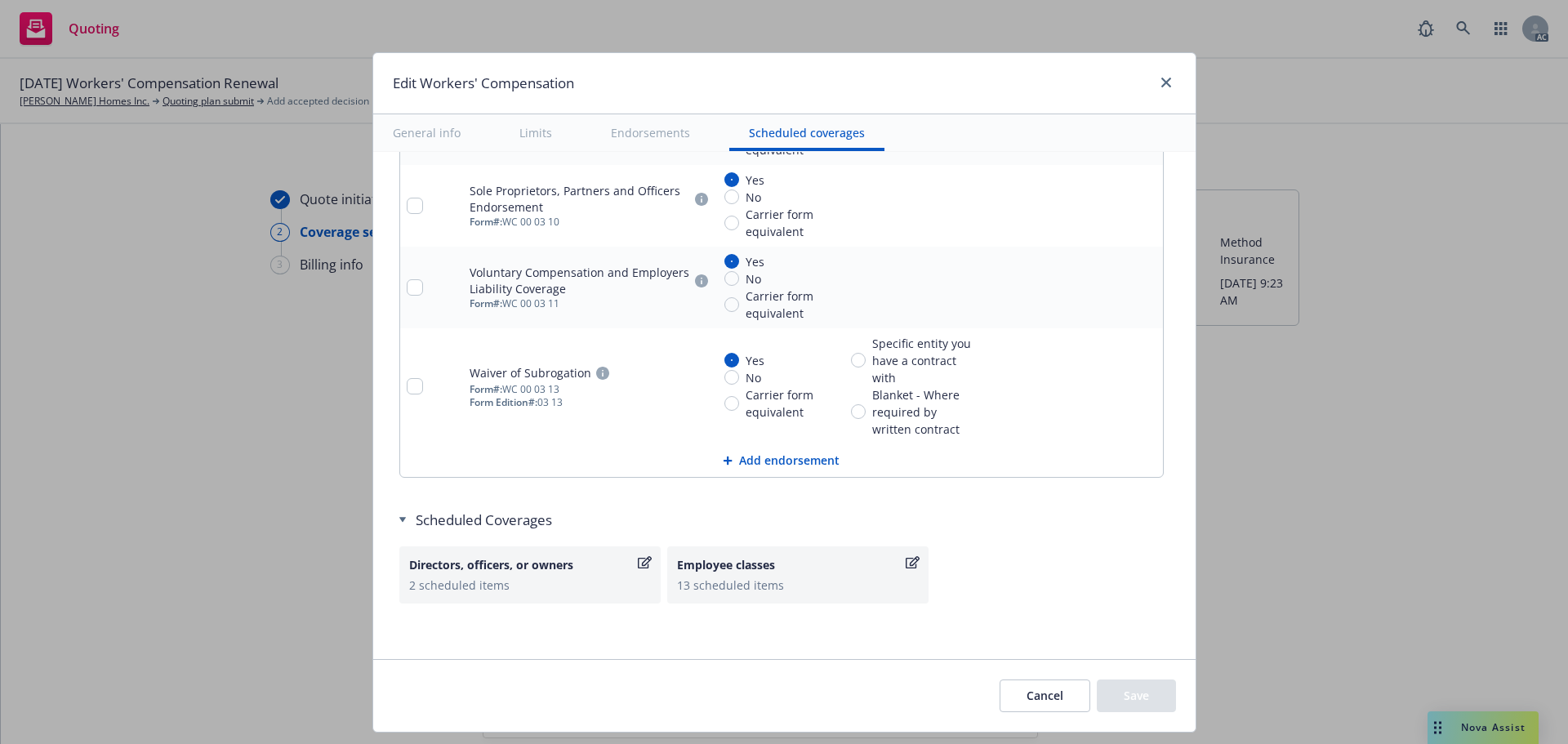
scroll to position [1957, 0]
click at [719, 566] on div "Employee classes" at bounding box center [789, 562] width 225 height 17
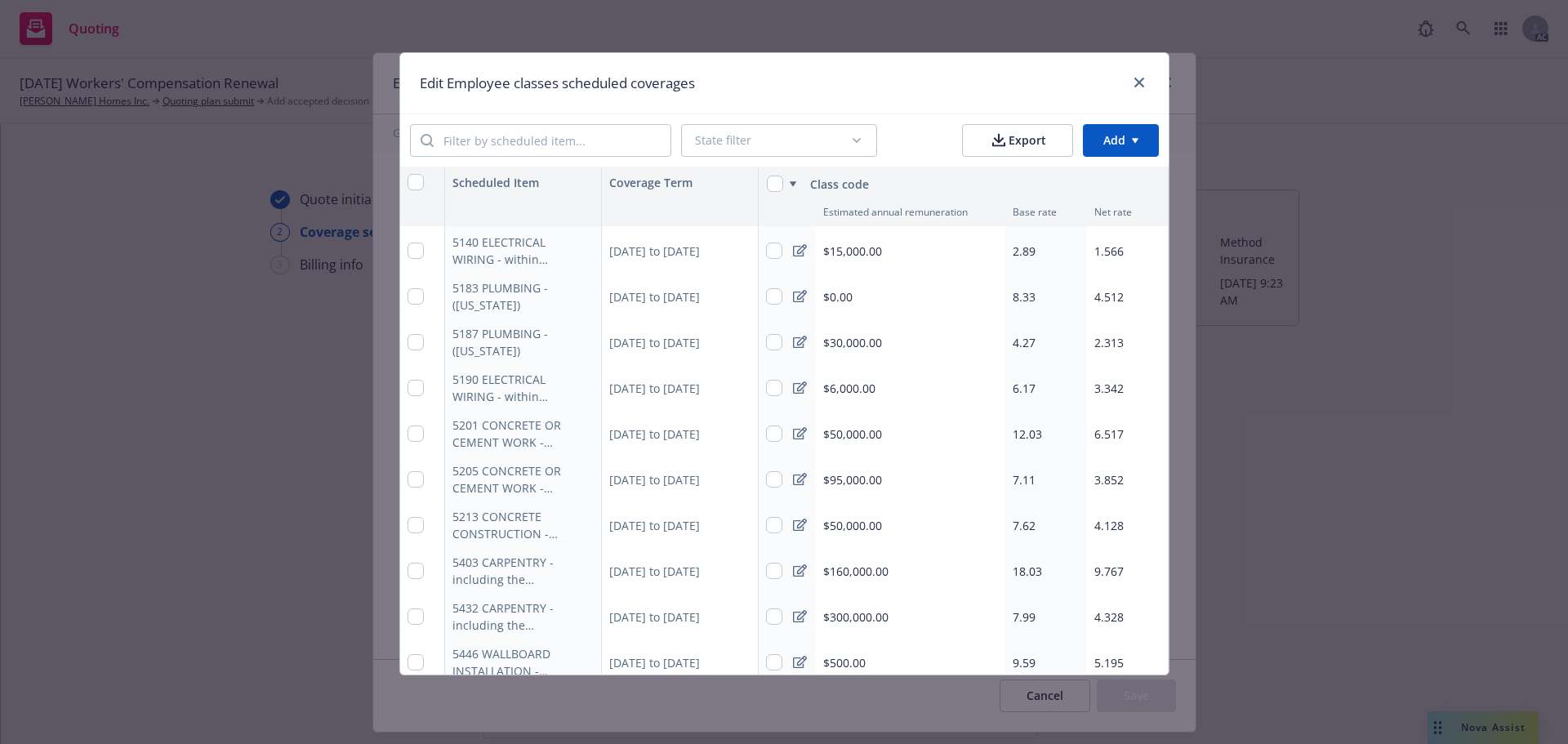
scroll to position [0, 0]
click at [860, 245] on div "$500.00" at bounding box center [910, 249] width 189 height 46
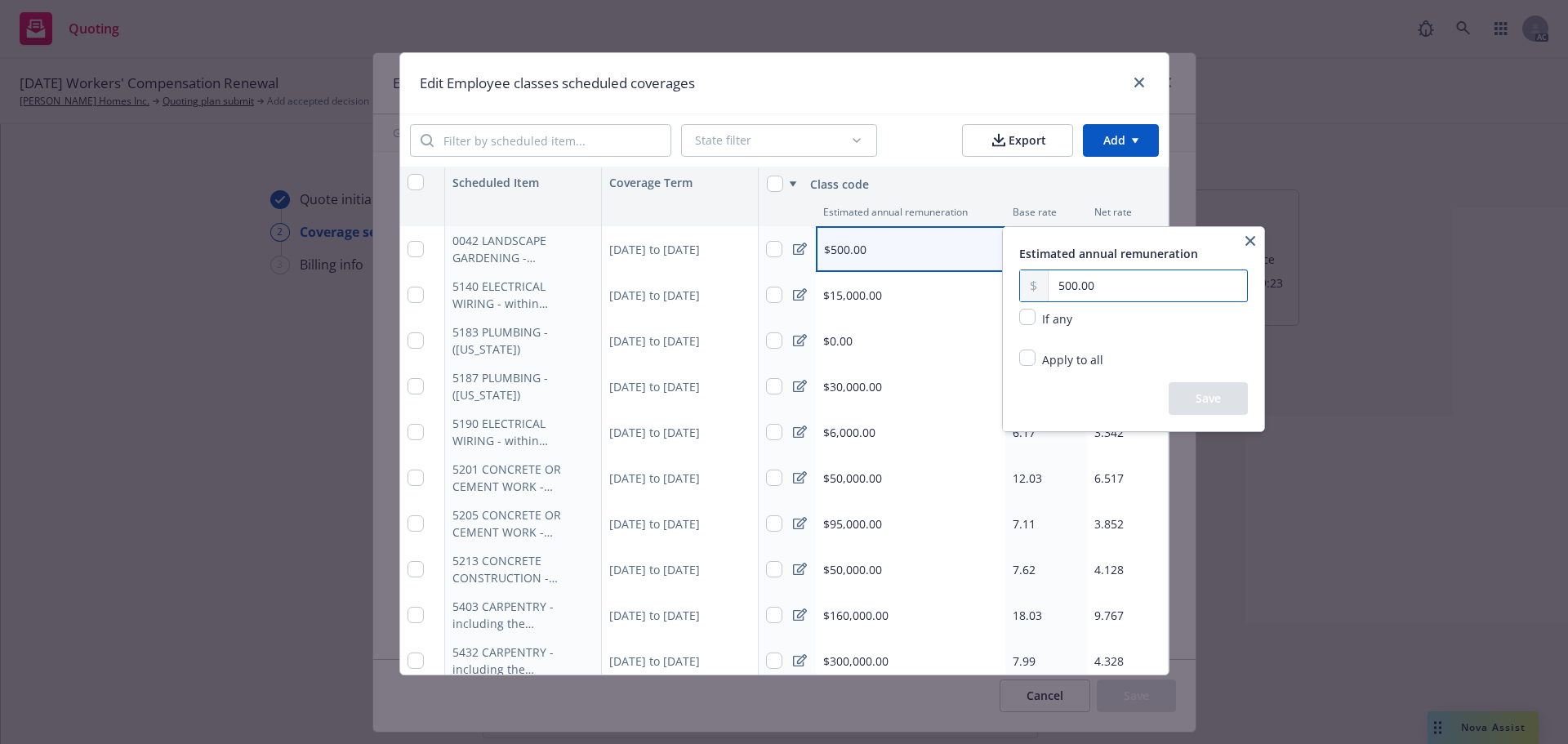
click at [1058, 287] on input "500.00" at bounding box center [1148, 285] width 199 height 31
click at [1063, 284] on input "500.00" at bounding box center [1148, 285] width 199 height 31
click at [1245, 240] on button "button" at bounding box center [1250, 240] width 20 height 20
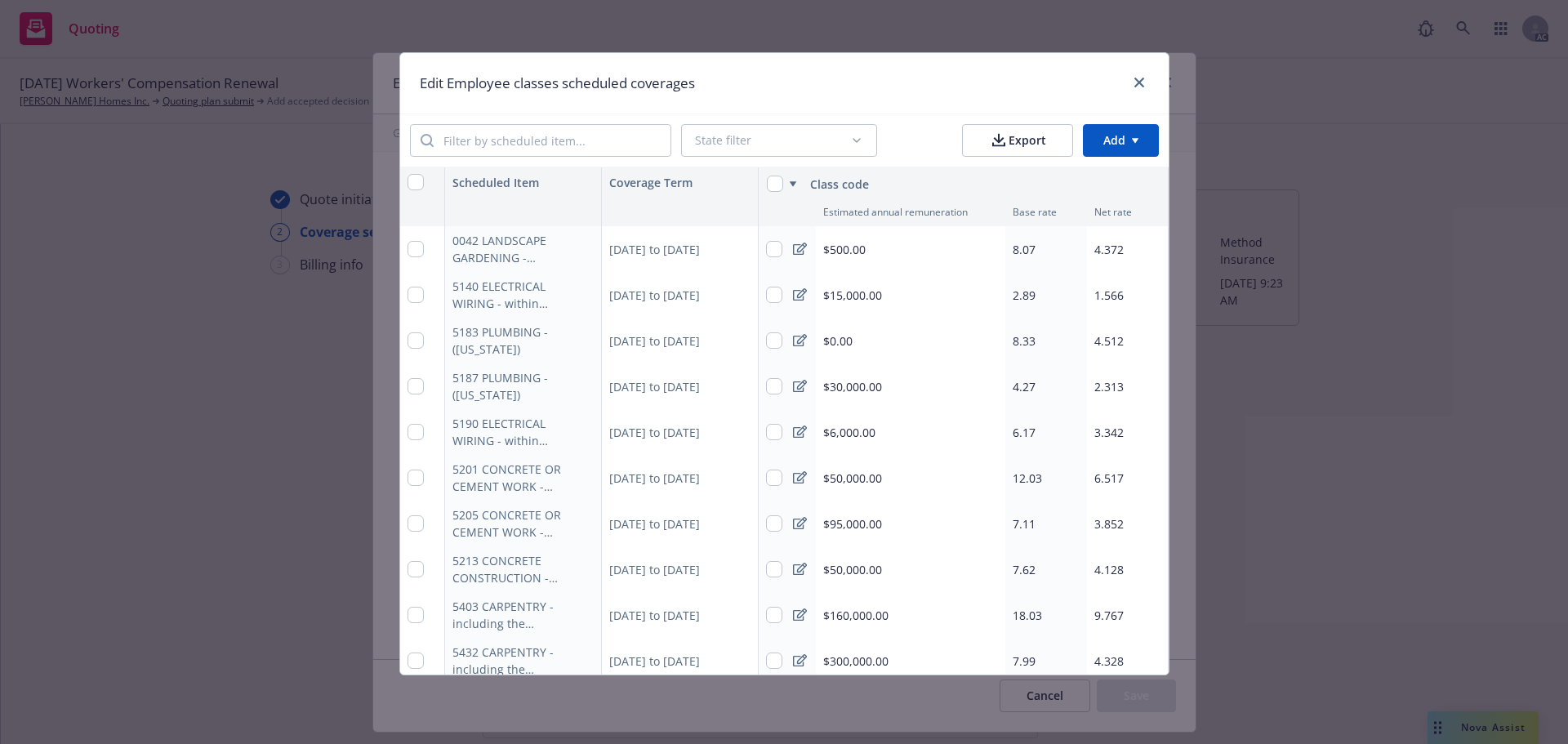
click at [1043, 255] on div "8.07" at bounding box center [1046, 249] width 82 height 46
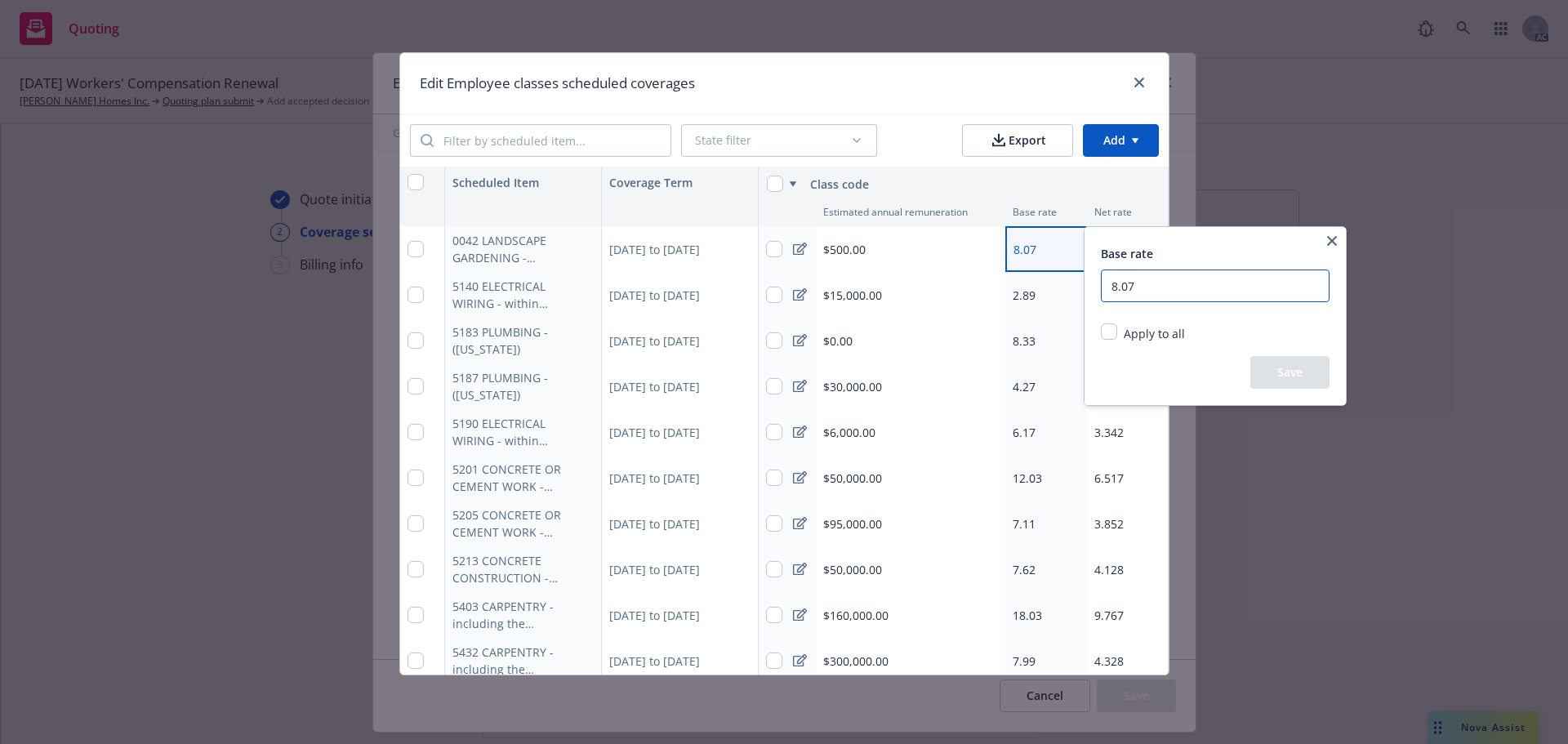
click at [1159, 285] on input "8.07" at bounding box center [1215, 285] width 229 height 33
type input "8.90"
click at [1320, 377] on button "Save" at bounding box center [1290, 372] width 79 height 33
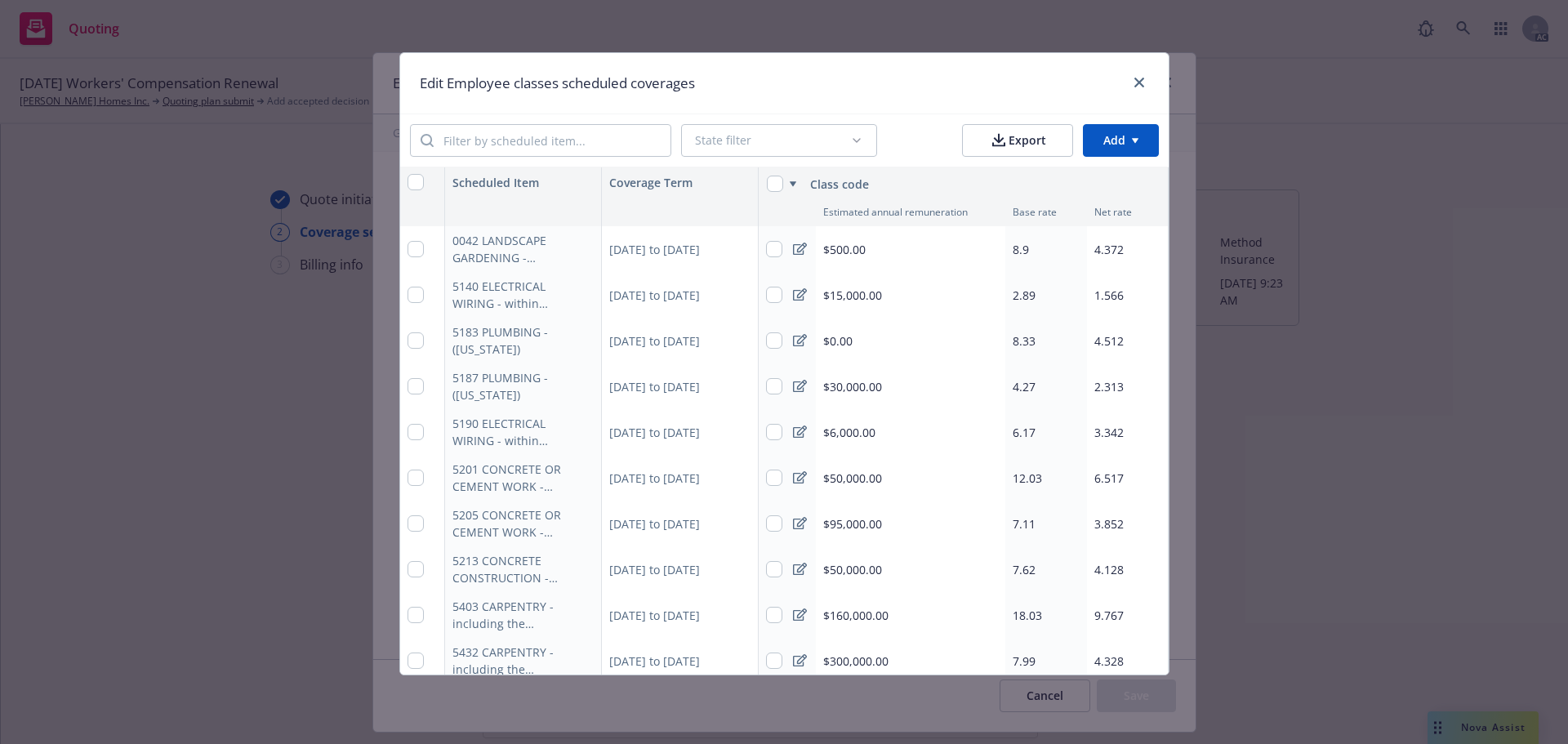
click at [1129, 249] on div "4.372" at bounding box center [1127, 249] width 82 height 46
type textarea "x"
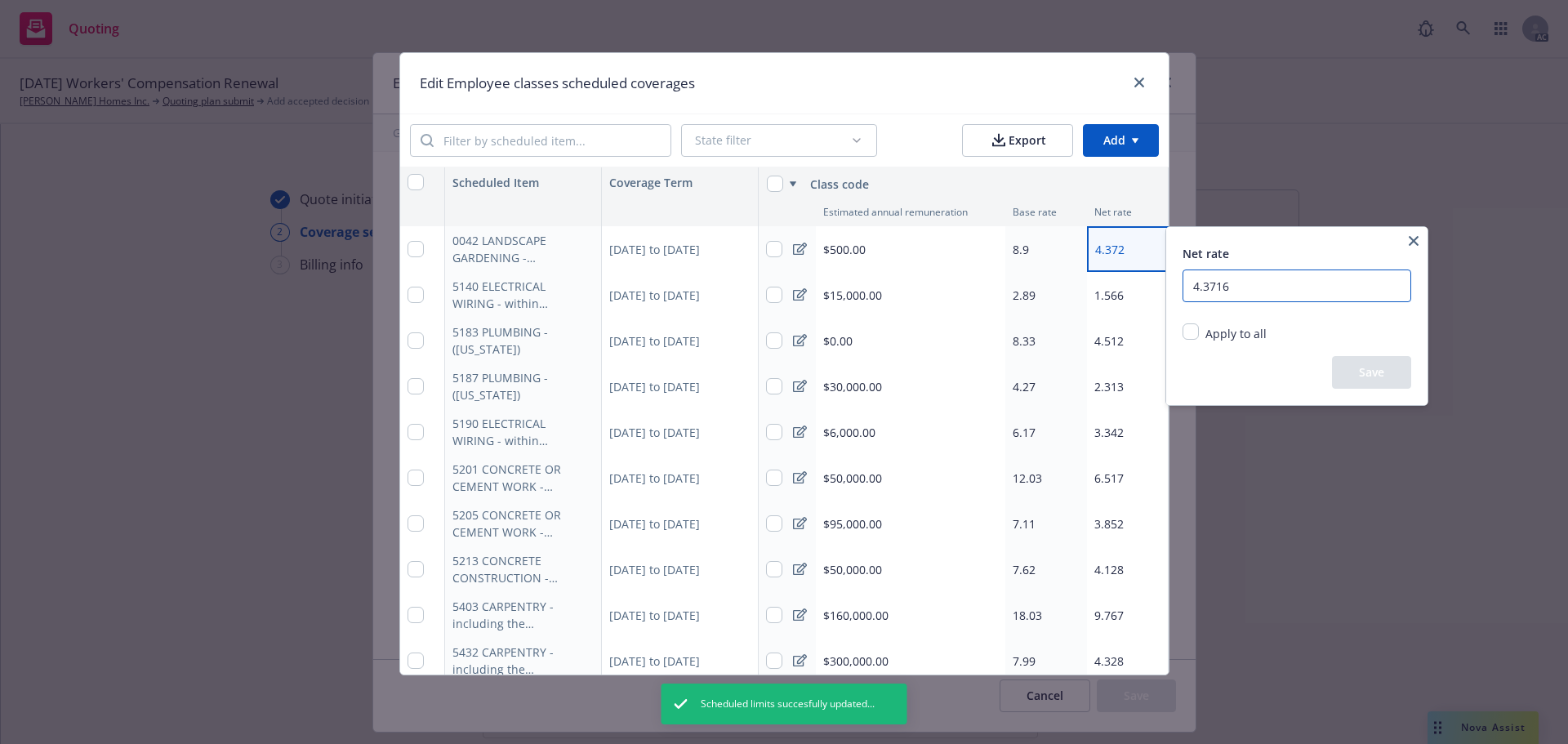
drag, startPoint x: 1243, startPoint y: 284, endPoint x: 1138, endPoint y: 280, distance: 105.1
click at [1138, 280] on html "Quoting AC 10/01/25 Workers' Compensation Renewal Marovich Homes Inc. Quoting p…" at bounding box center [784, 372] width 1568 height 744
type input "4.37165549"
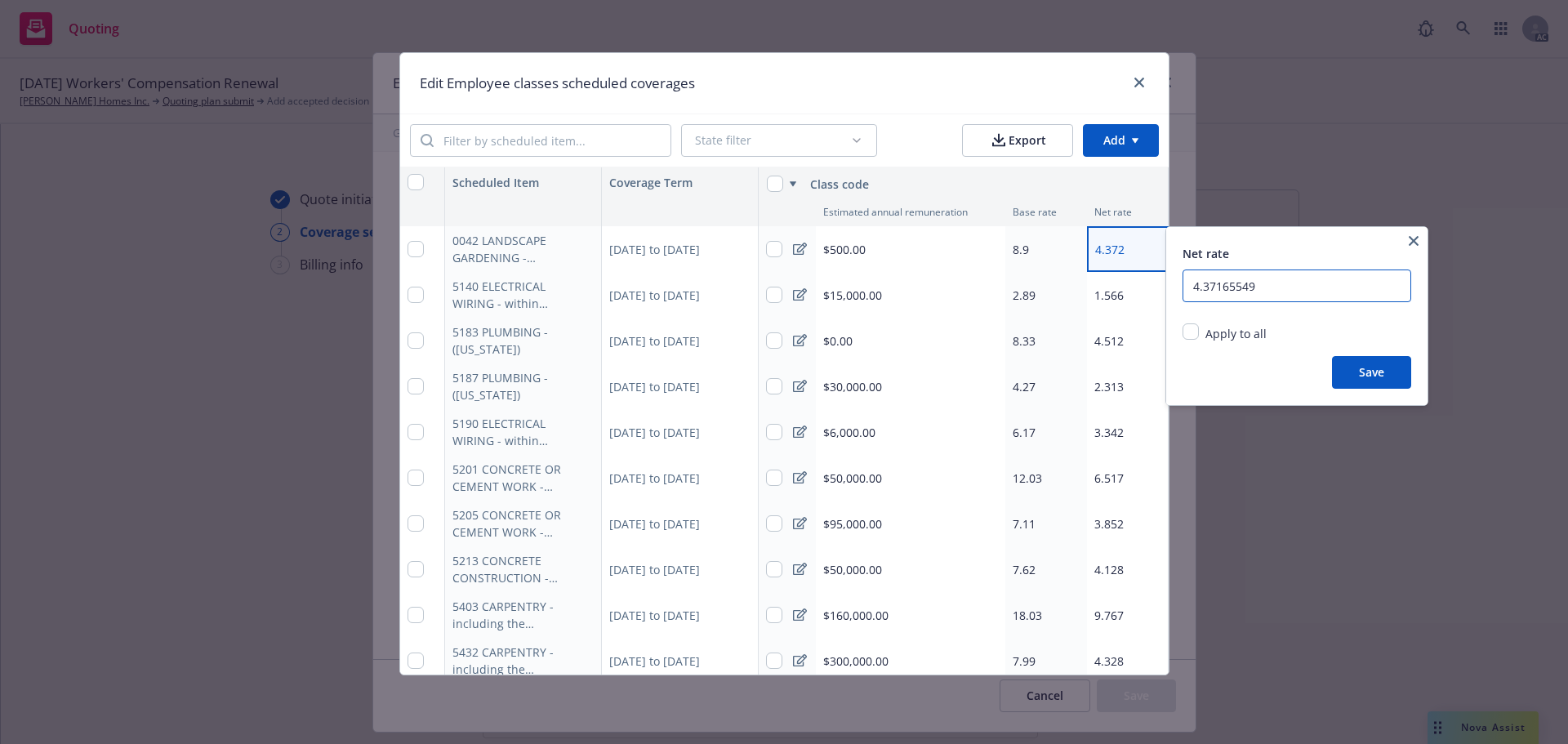
type textarea "x"
drag, startPoint x: 1292, startPoint y: 288, endPoint x: 1125, endPoint y: 288, distance: 167.0
click at [1125, 288] on html "Quoting AC 10/01/25 Workers' Compensation Renewal Marovich Homes Inc. Quoting p…" at bounding box center [784, 372] width 1568 height 744
type input "4"
type input "5.54956"
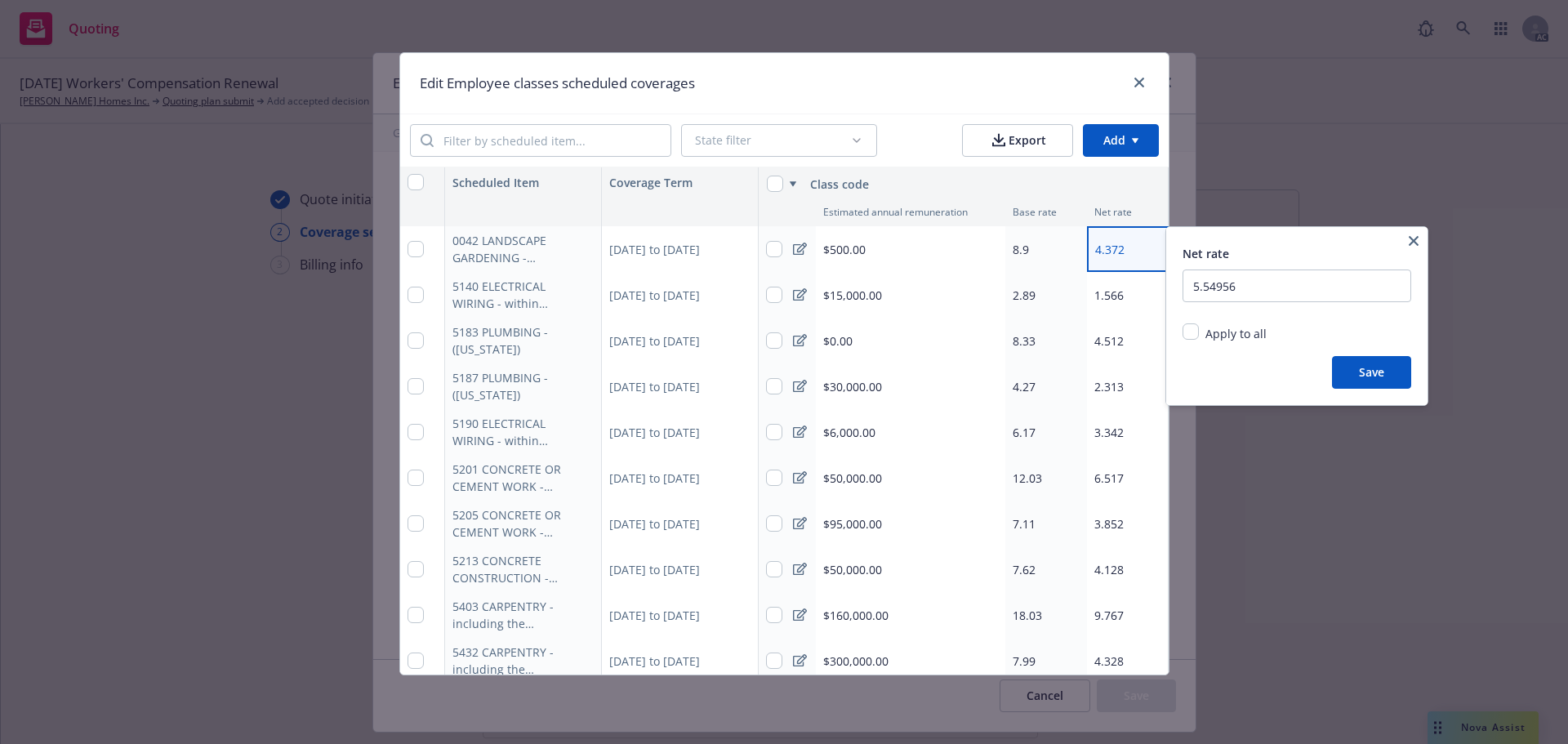
click at [1357, 366] on button "Save" at bounding box center [1372, 372] width 79 height 33
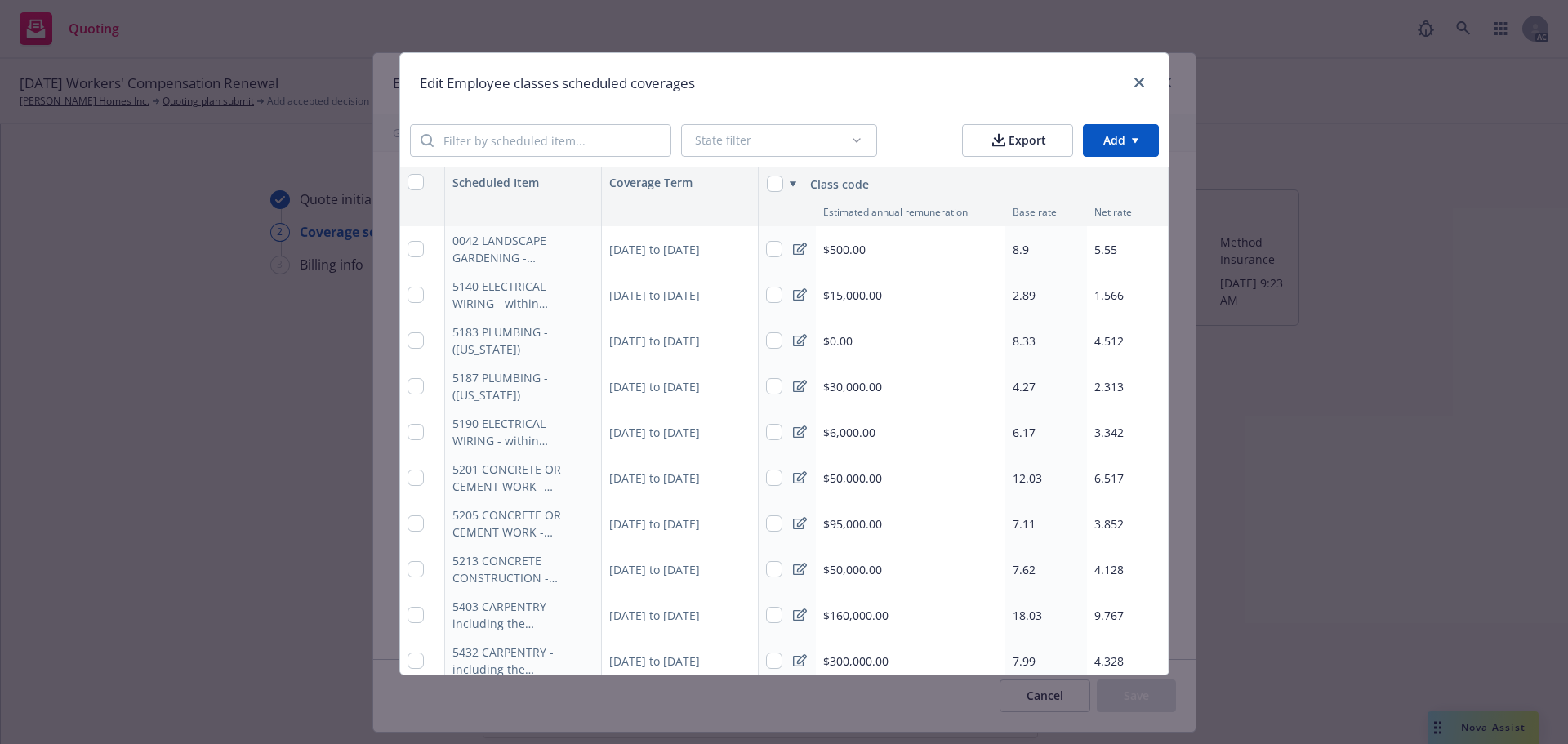
click at [798, 251] on icon at bounding box center [800, 250] width 14 height 13
type textarea "x"
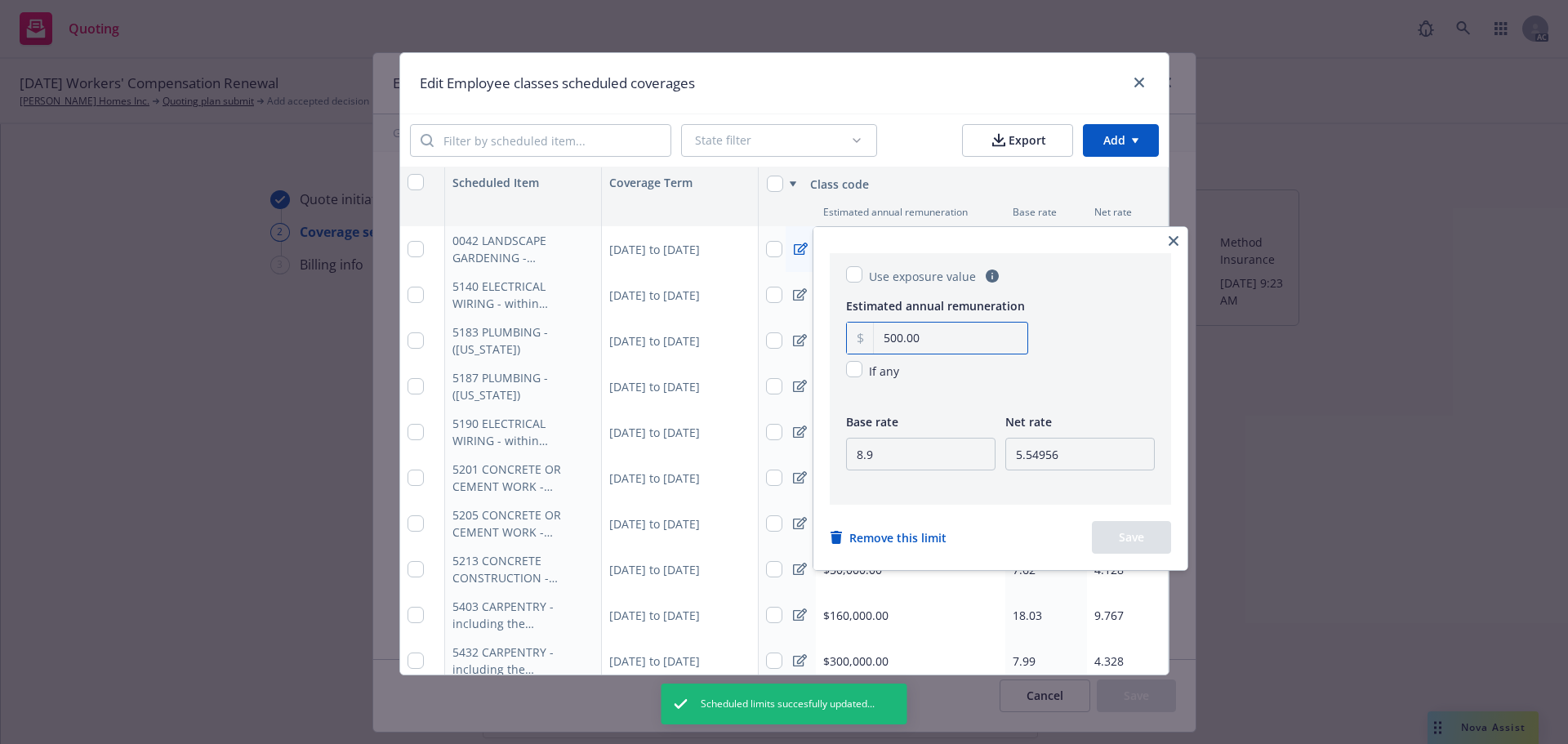
click at [932, 339] on input "500.00" at bounding box center [950, 338] width 154 height 31
drag, startPoint x: 932, startPoint y: 339, endPoint x: 875, endPoint y: 337, distance: 57.0
click at [875, 337] on input "500.00" at bounding box center [950, 338] width 154 height 31
click at [953, 385] on div "If any This field is required" at bounding box center [937, 362] width 182 height 79
click at [851, 372] on input "checkbox" at bounding box center [854, 368] width 16 height 16
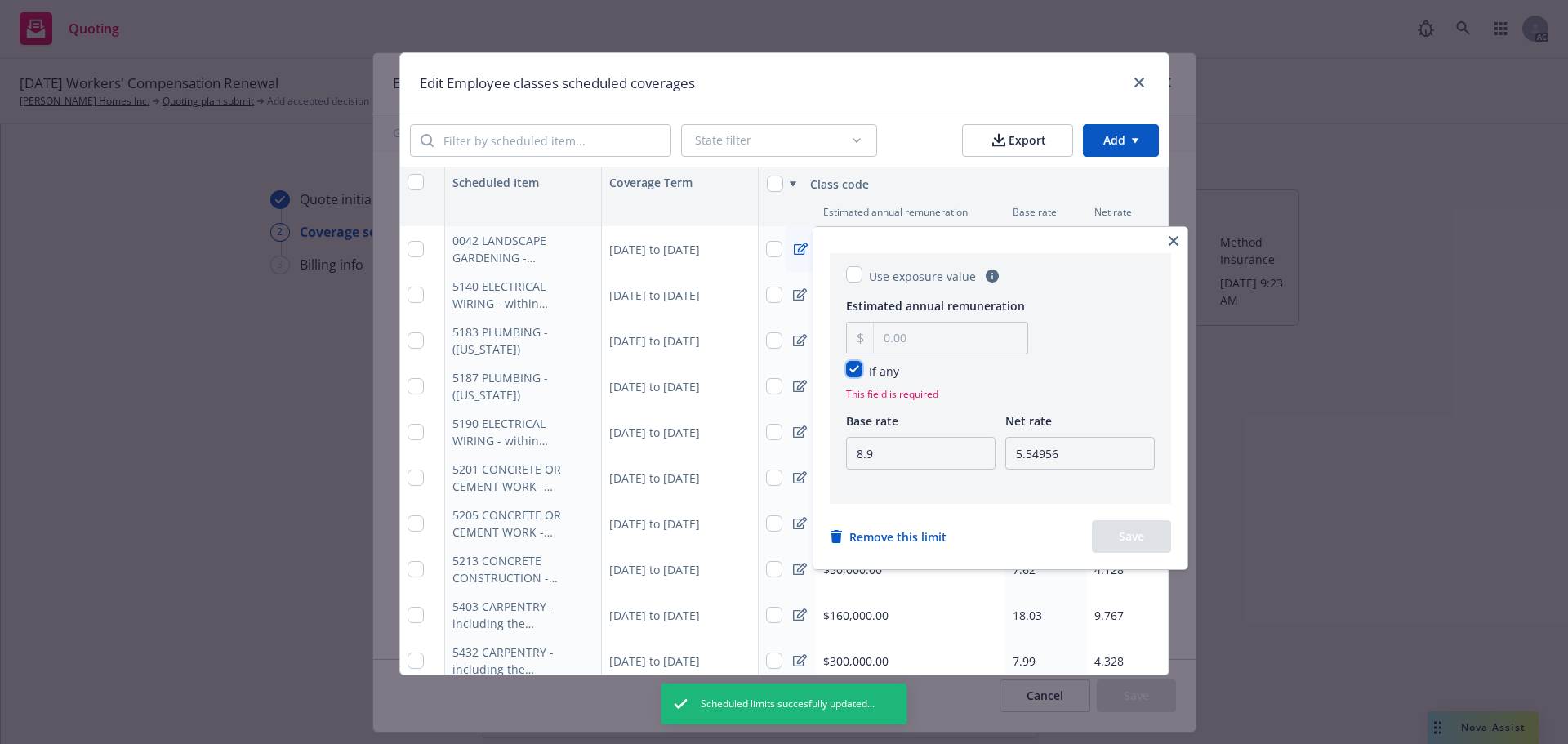
checkbox input "true"
click at [1123, 532] on button "Save" at bounding box center [1132, 537] width 79 height 33
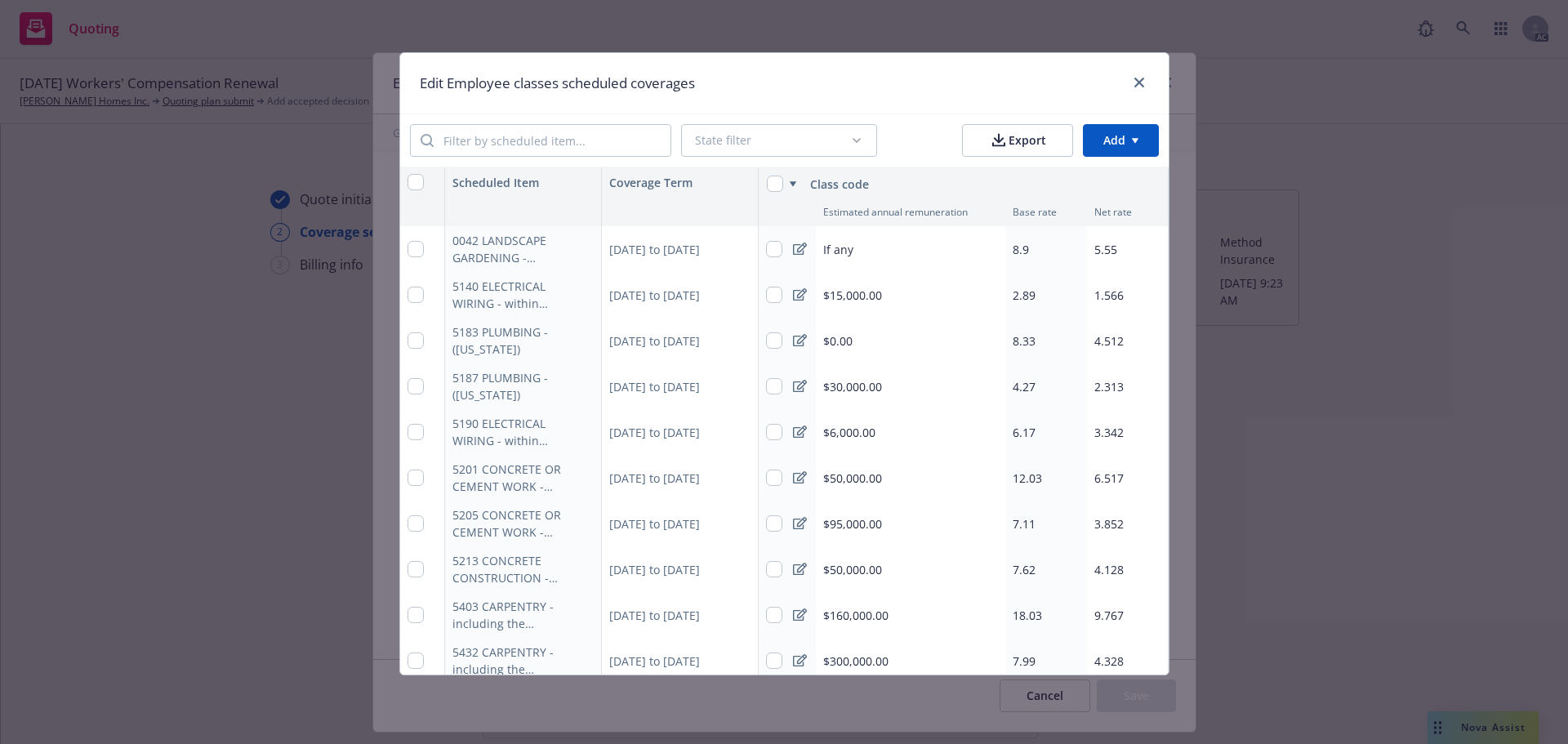
type textarea "x"
click at [857, 251] on div "If any" at bounding box center [910, 249] width 189 height 46
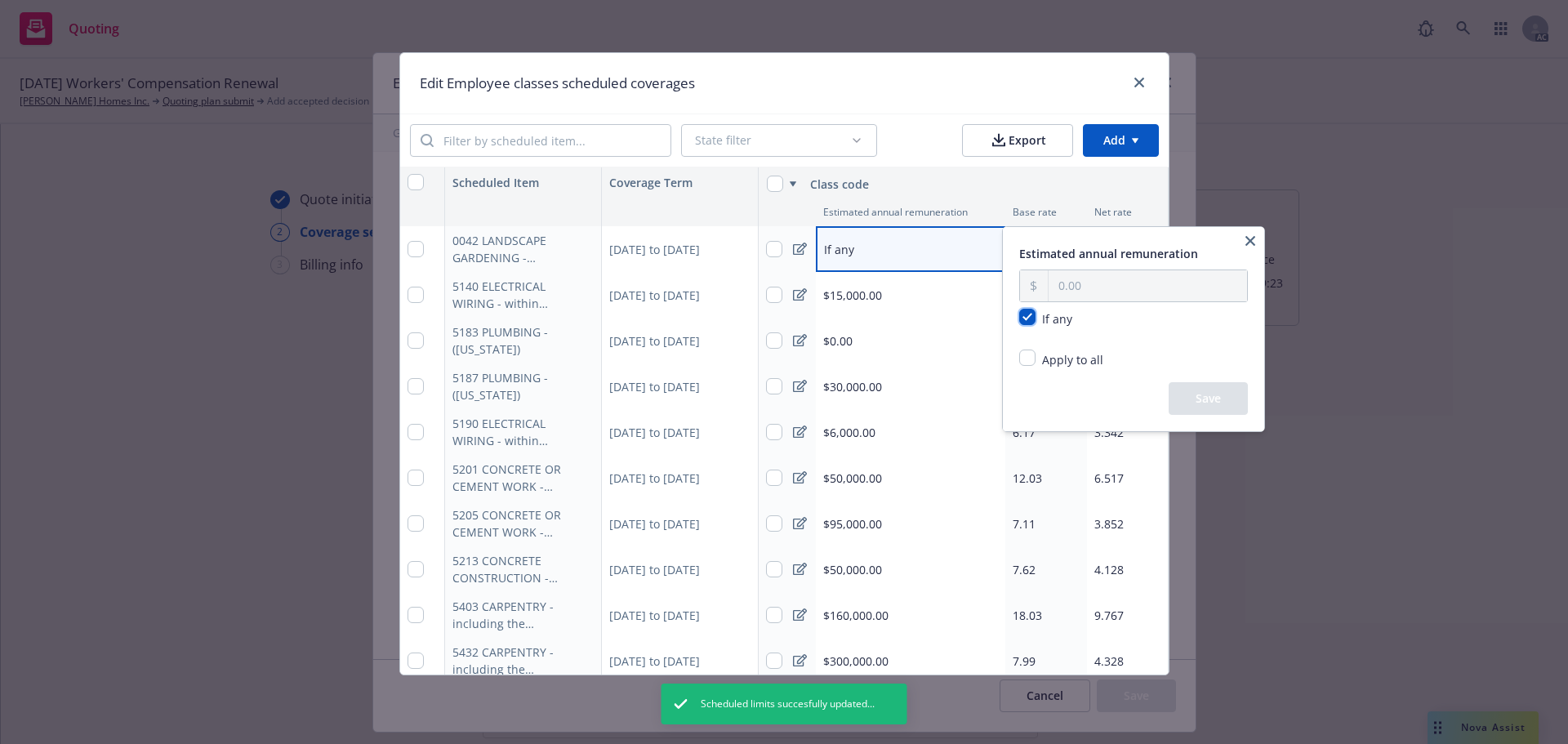
click at [1035, 323] on input "checkbox" at bounding box center [1026, 316] width 16 height 16
checkbox input "false"
click at [1172, 403] on div "Save" at bounding box center [1133, 397] width 229 height 33
click at [1247, 233] on button "button" at bounding box center [1250, 240] width 20 height 20
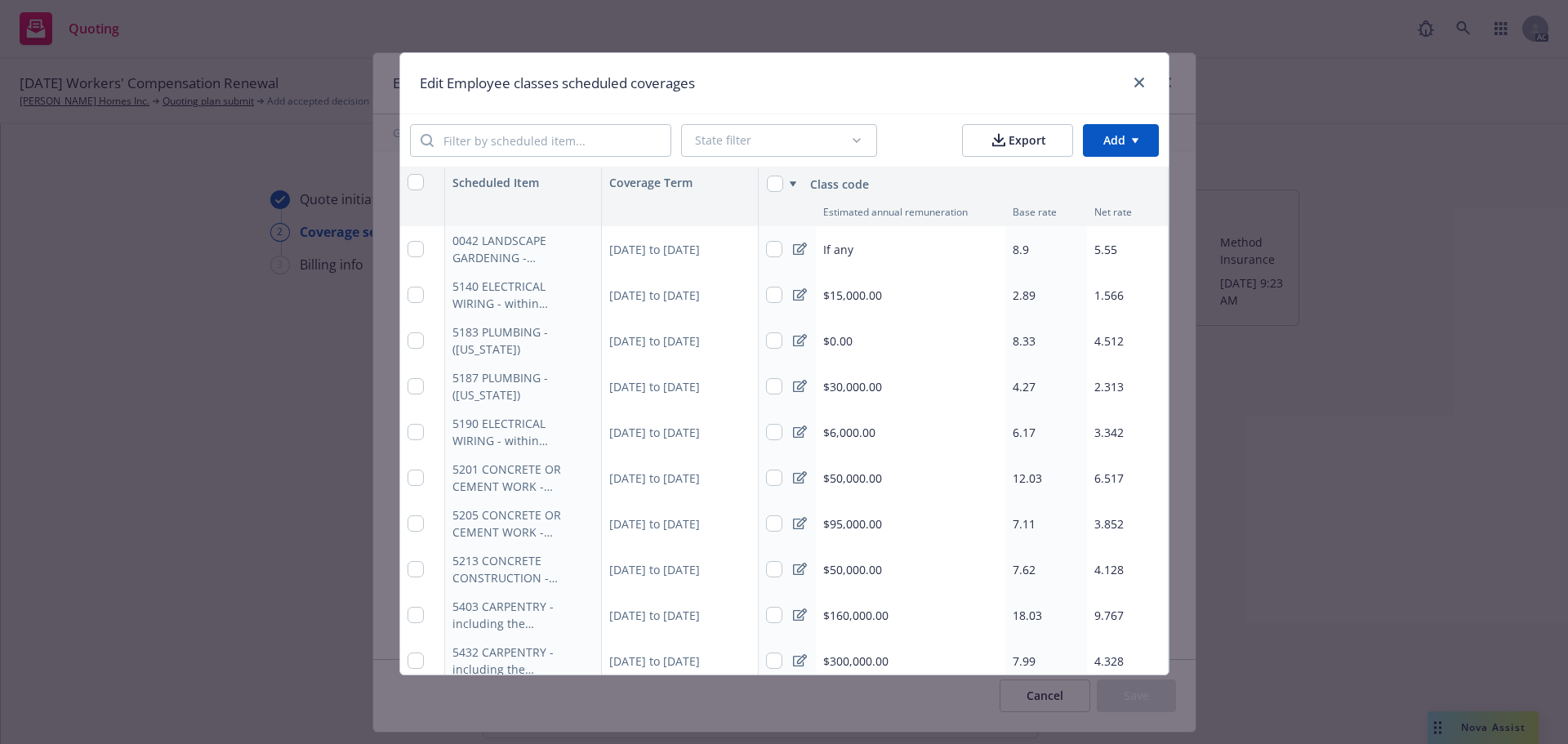
type textarea "x"
click at [878, 295] on div "$15,000.00" at bounding box center [910, 295] width 189 height 46
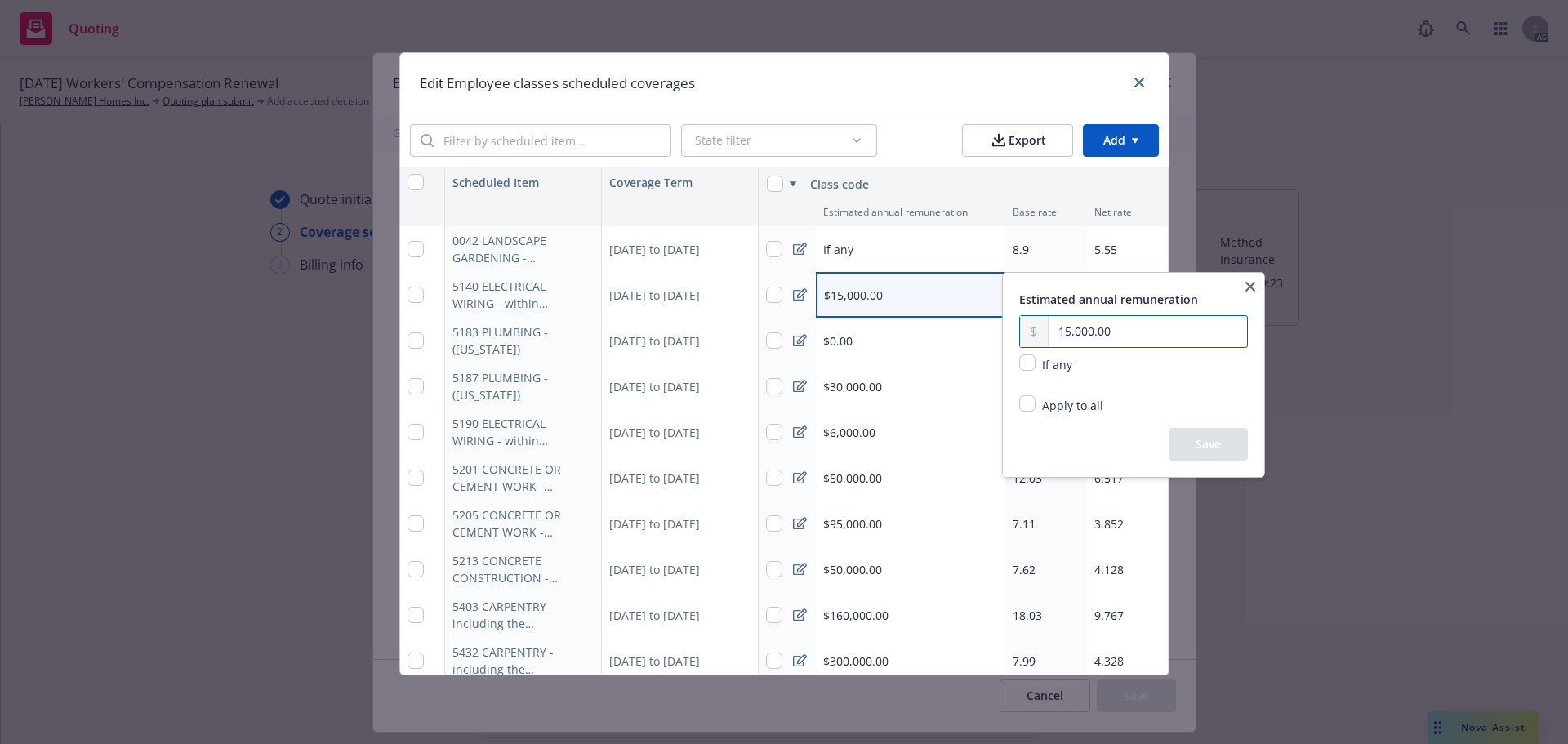
click at [1135, 333] on input "15,000.00" at bounding box center [1148, 332] width 199 height 31
type input "1.00"
type input "10,678.00"
click at [1186, 441] on button "Save" at bounding box center [1208, 444] width 79 height 33
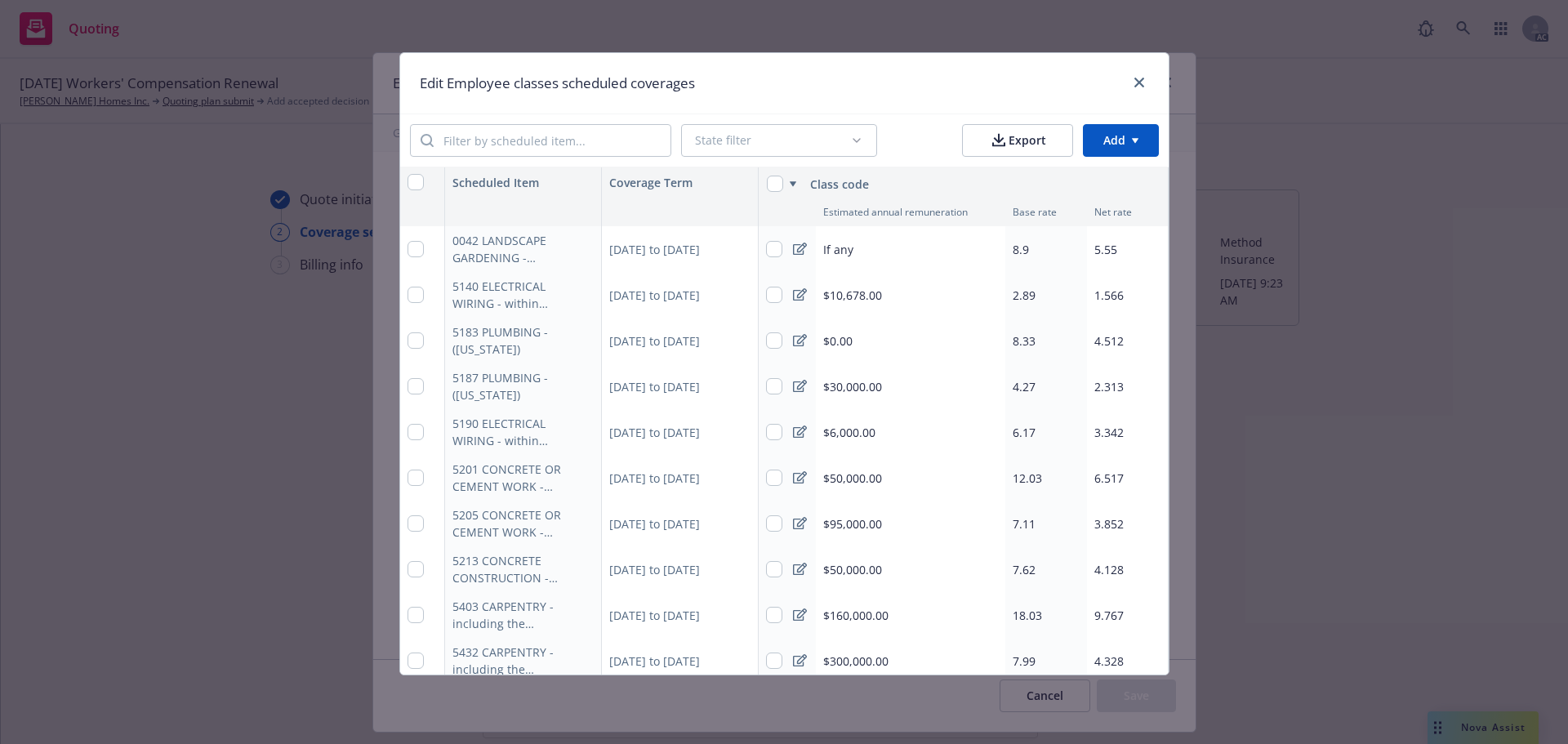
type textarea "x"
click at [1032, 291] on div "2.89" at bounding box center [1046, 295] width 82 height 46
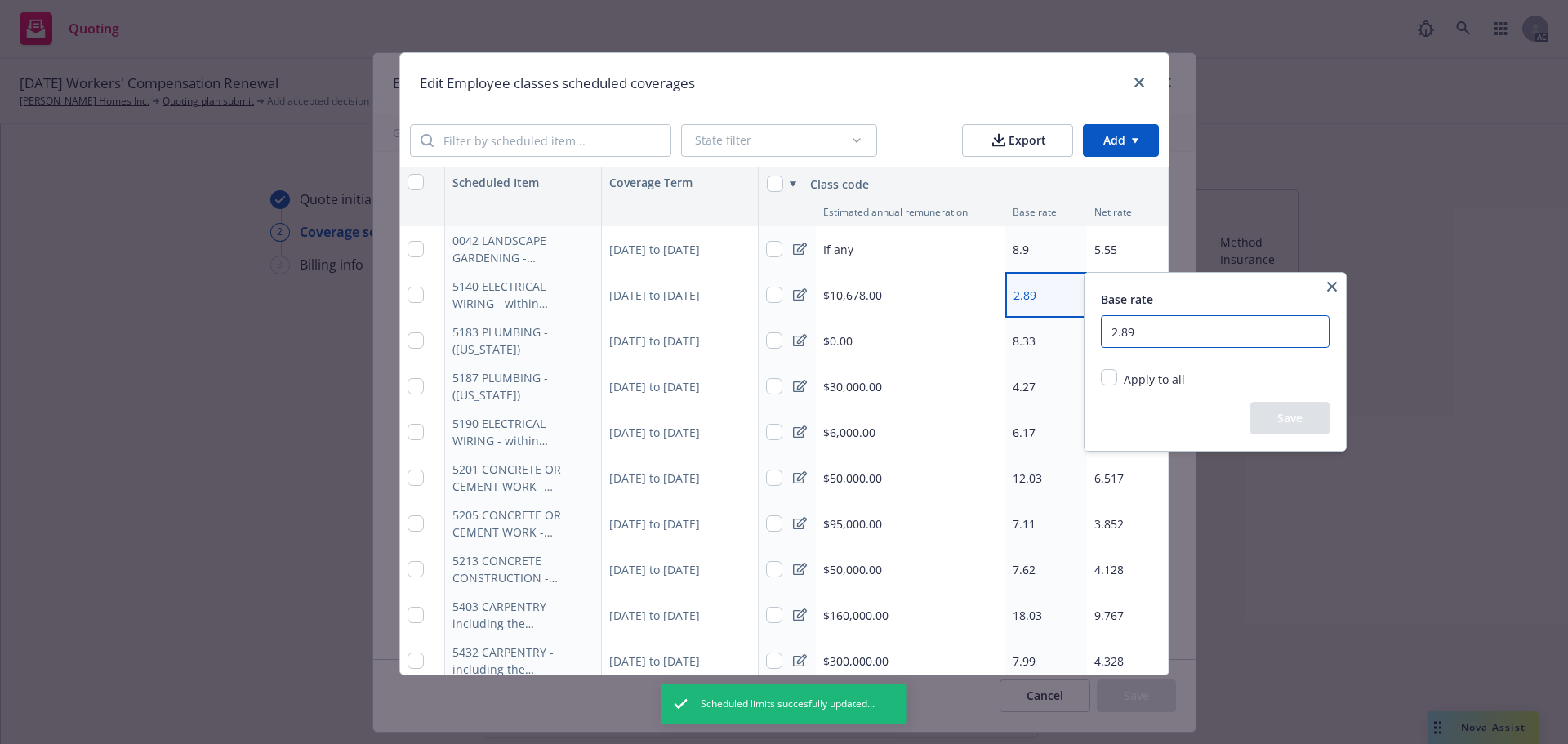
click at [1172, 330] on input "2.89" at bounding box center [1215, 332] width 229 height 33
type input "2"
type input "3.19"
click at [1278, 415] on button "Save" at bounding box center [1290, 418] width 79 height 33
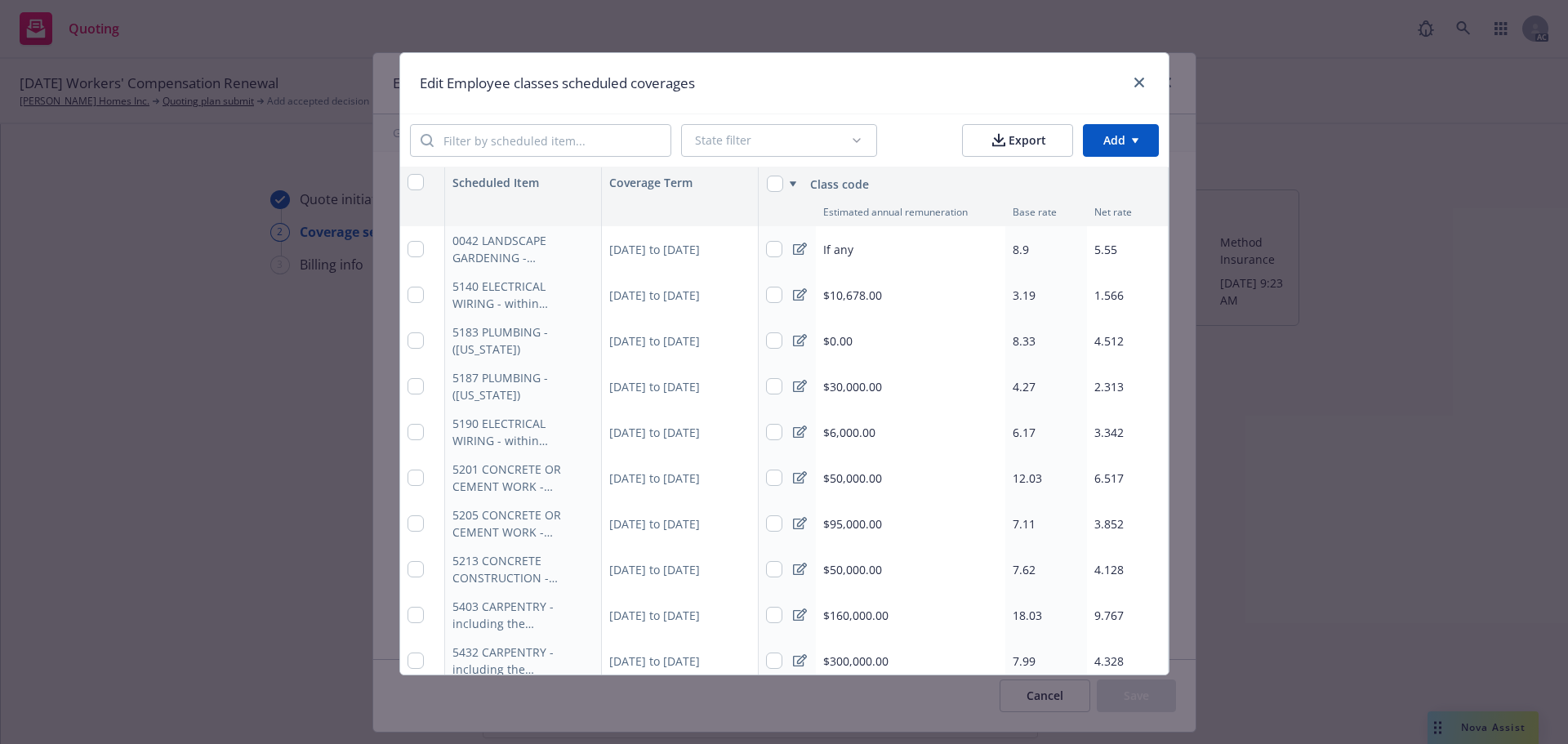
type textarea "x"
click at [1094, 294] on span "1.566" at bounding box center [1108, 295] width 29 height 15
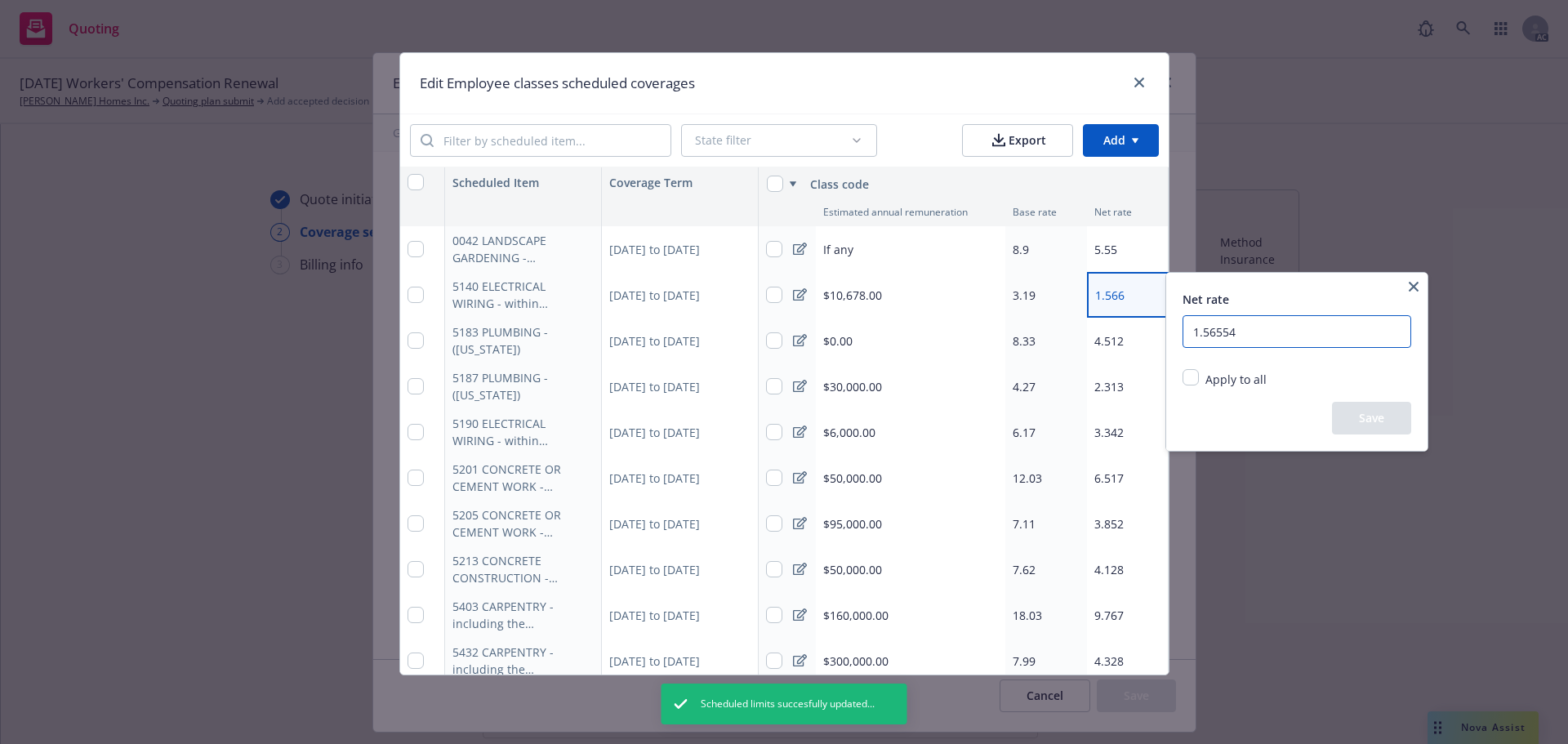
click at [1259, 330] on input "1.56554" at bounding box center [1297, 332] width 229 height 33
type input "1.989"
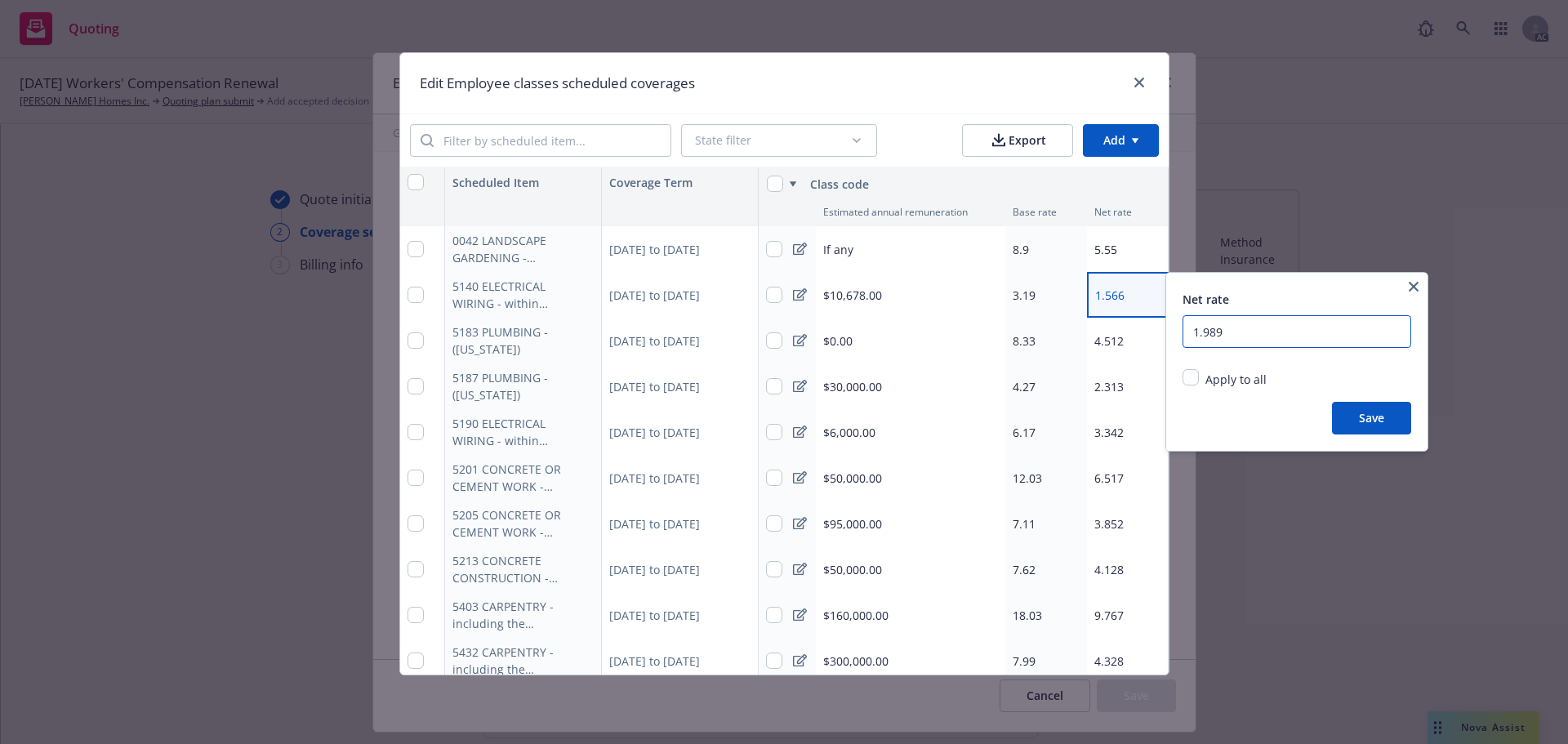
type textarea "x"
type input "1.98911"
click at [1351, 415] on button "Save" at bounding box center [1372, 418] width 79 height 33
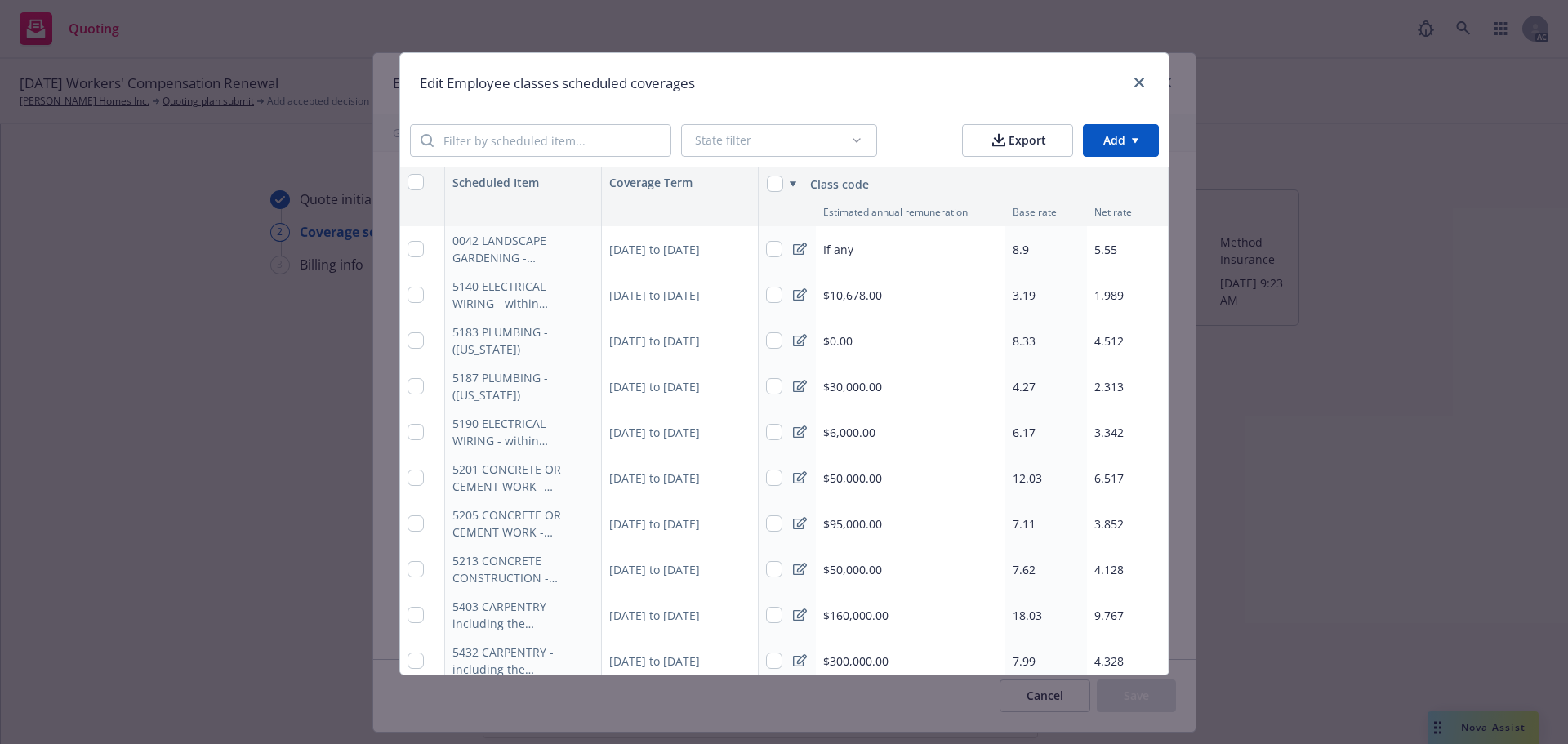
type textarea "x"
click at [1020, 330] on div "8.33" at bounding box center [1046, 340] width 82 height 46
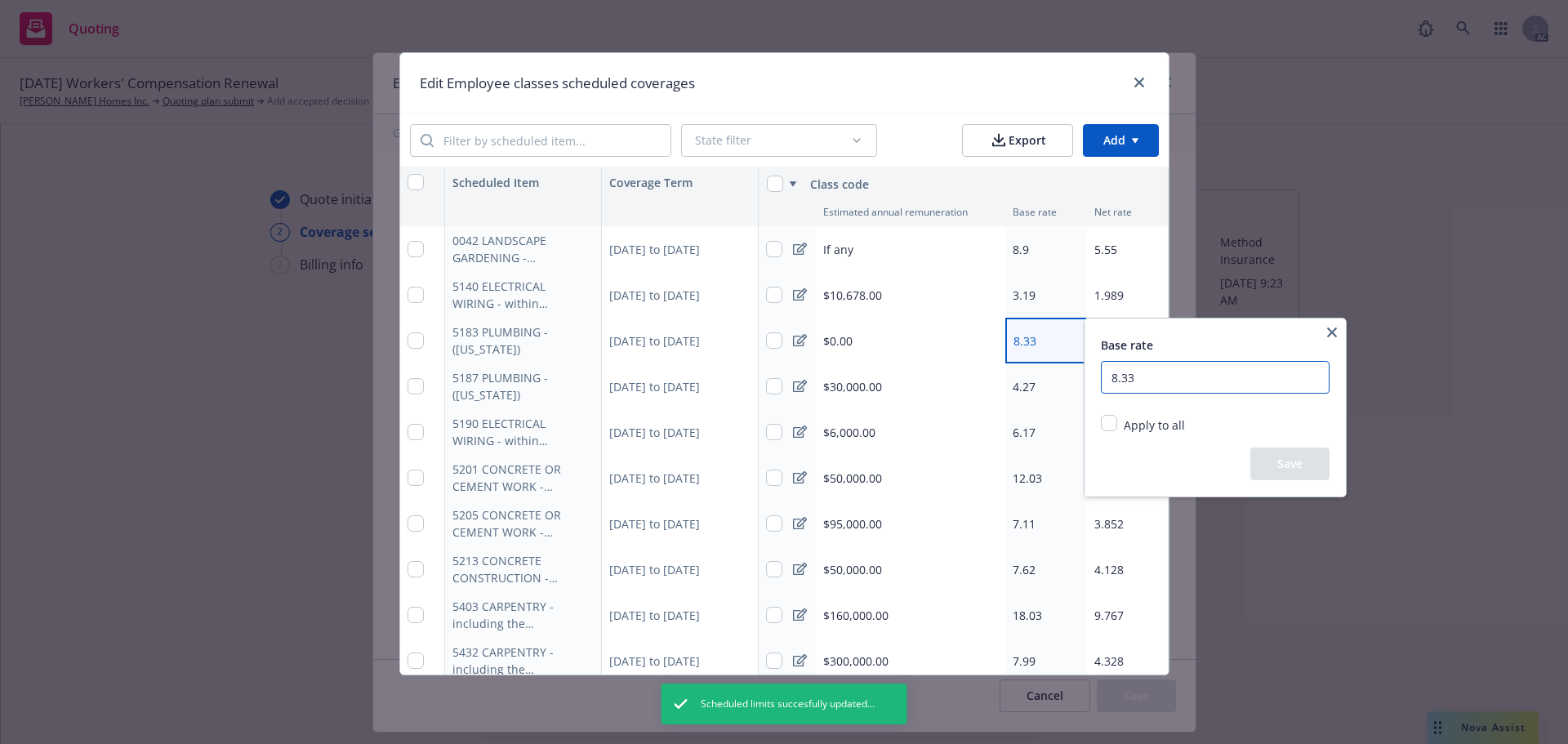
drag, startPoint x: 1180, startPoint y: 375, endPoint x: 1101, endPoint y: 368, distance: 79.3
click at [1101, 368] on input "8.33" at bounding box center [1215, 377] width 229 height 33
type input "9.19"
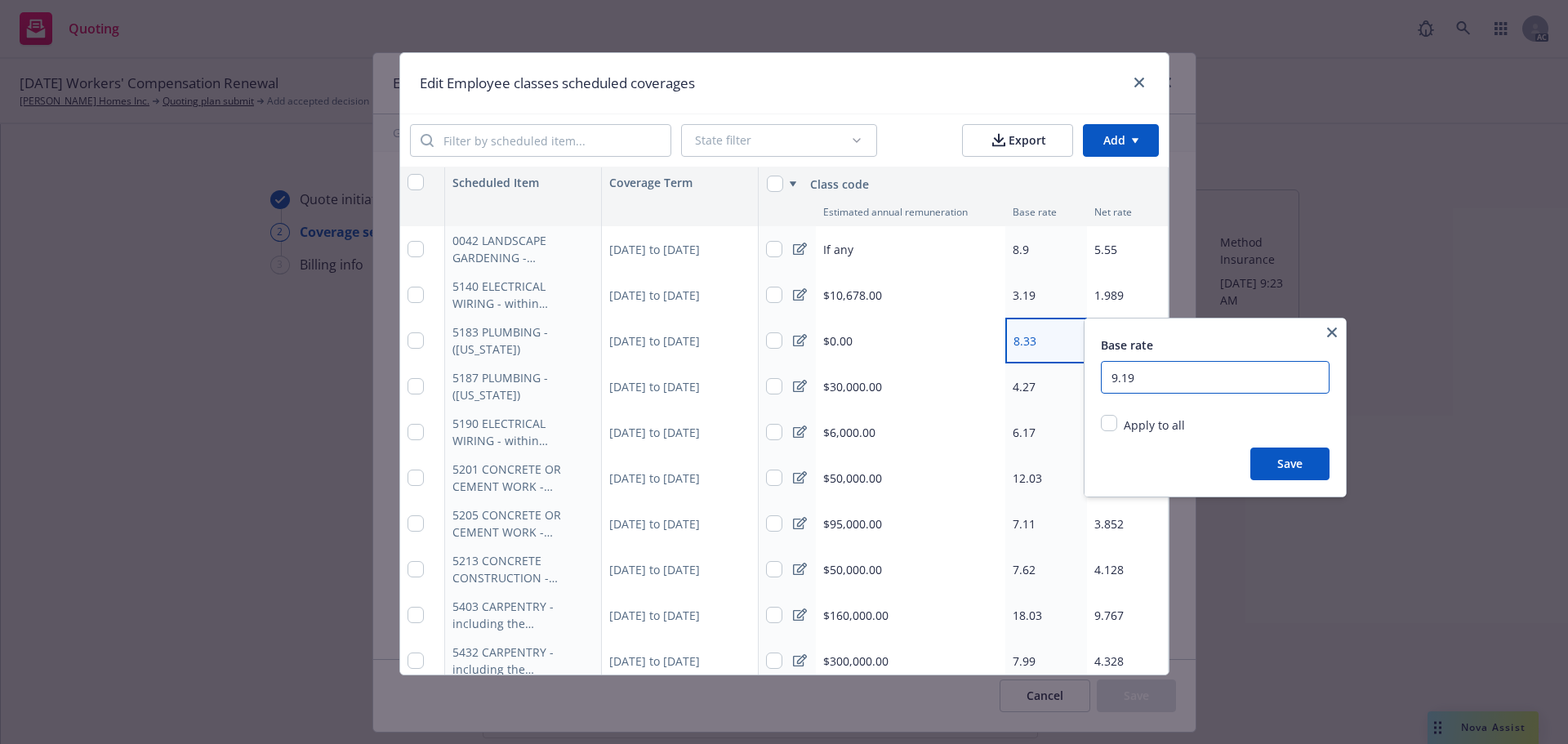
type textarea "x"
type input "9.19"
click at [1302, 464] on button "Save" at bounding box center [1290, 463] width 79 height 33
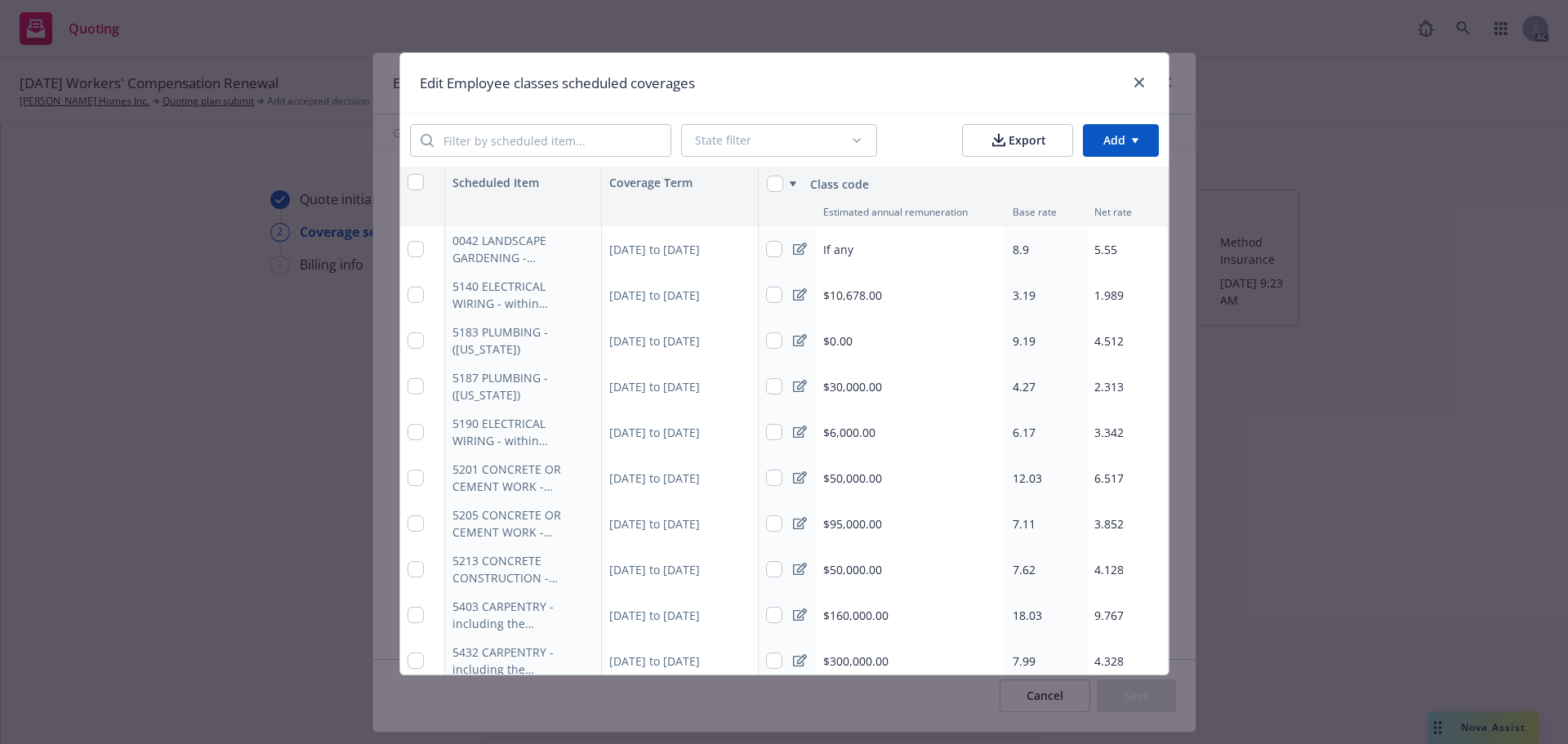
type textarea "x"
click at [1106, 348] on span "4.512" at bounding box center [1108, 341] width 29 height 15
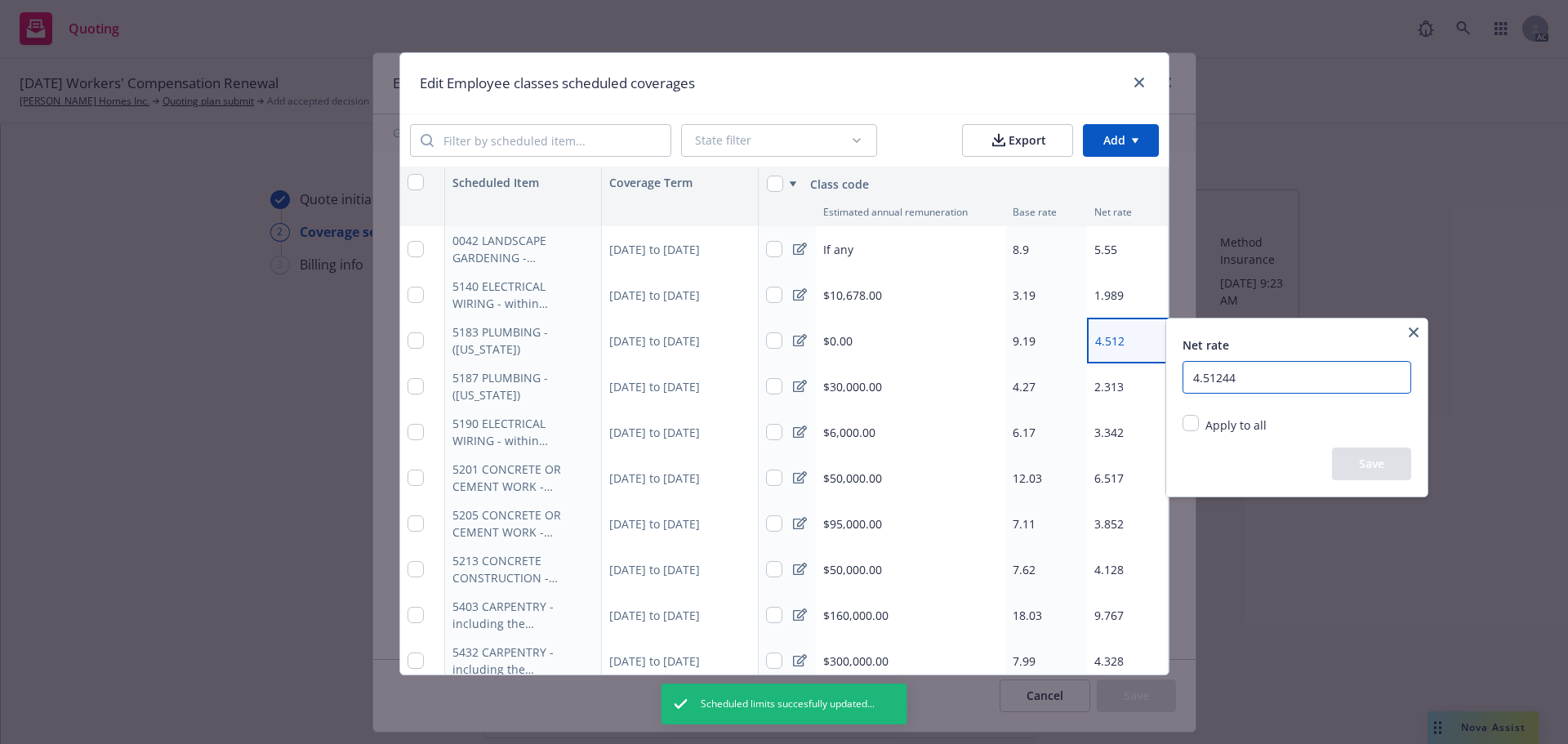
drag, startPoint x: 1255, startPoint y: 380, endPoint x: 1123, endPoint y: 366, distance: 132.7
click at [1123, 366] on html "Quoting AC 10/01/25 Workers' Compensation Renewal Marovich Homes Inc. Quoting p…" at bounding box center [784, 372] width 1568 height 744
drag, startPoint x: 1250, startPoint y: 383, endPoint x: 1155, endPoint y: 376, distance: 95.3
click at [1155, 376] on html "Quoting AC 10/01/25 Workers' Compensation Renewal Marovich Homes Inc. Quoting p…" at bounding box center [784, 372] width 1568 height 744
drag, startPoint x: 1222, startPoint y: 379, endPoint x: 1178, endPoint y: 379, distance: 44.0
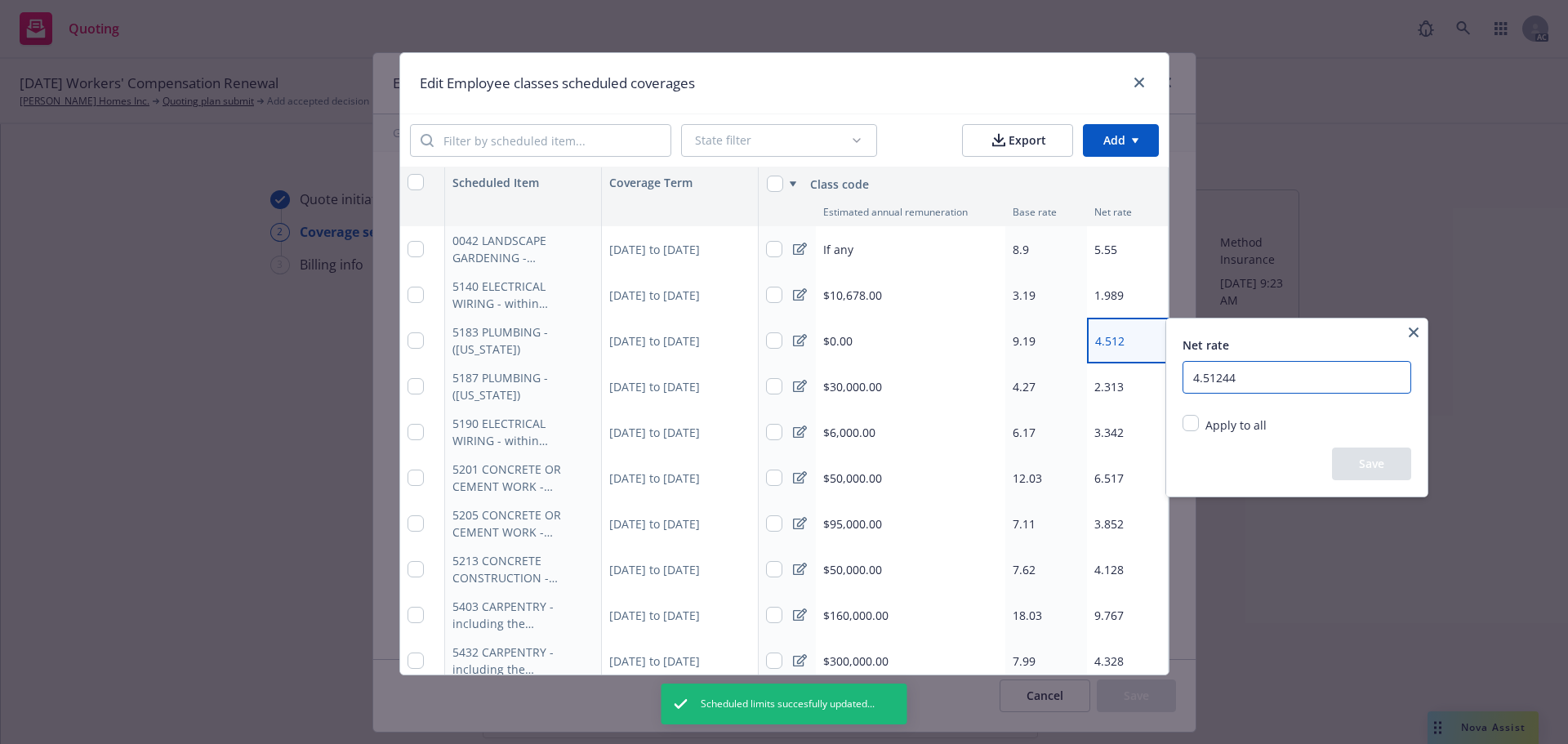
click at [1178, 379] on div "Net rate 4.51244 Apply to all Replace existing and empty values Replace only ex…" at bounding box center [1298, 407] width 262 height 178
type input "4"
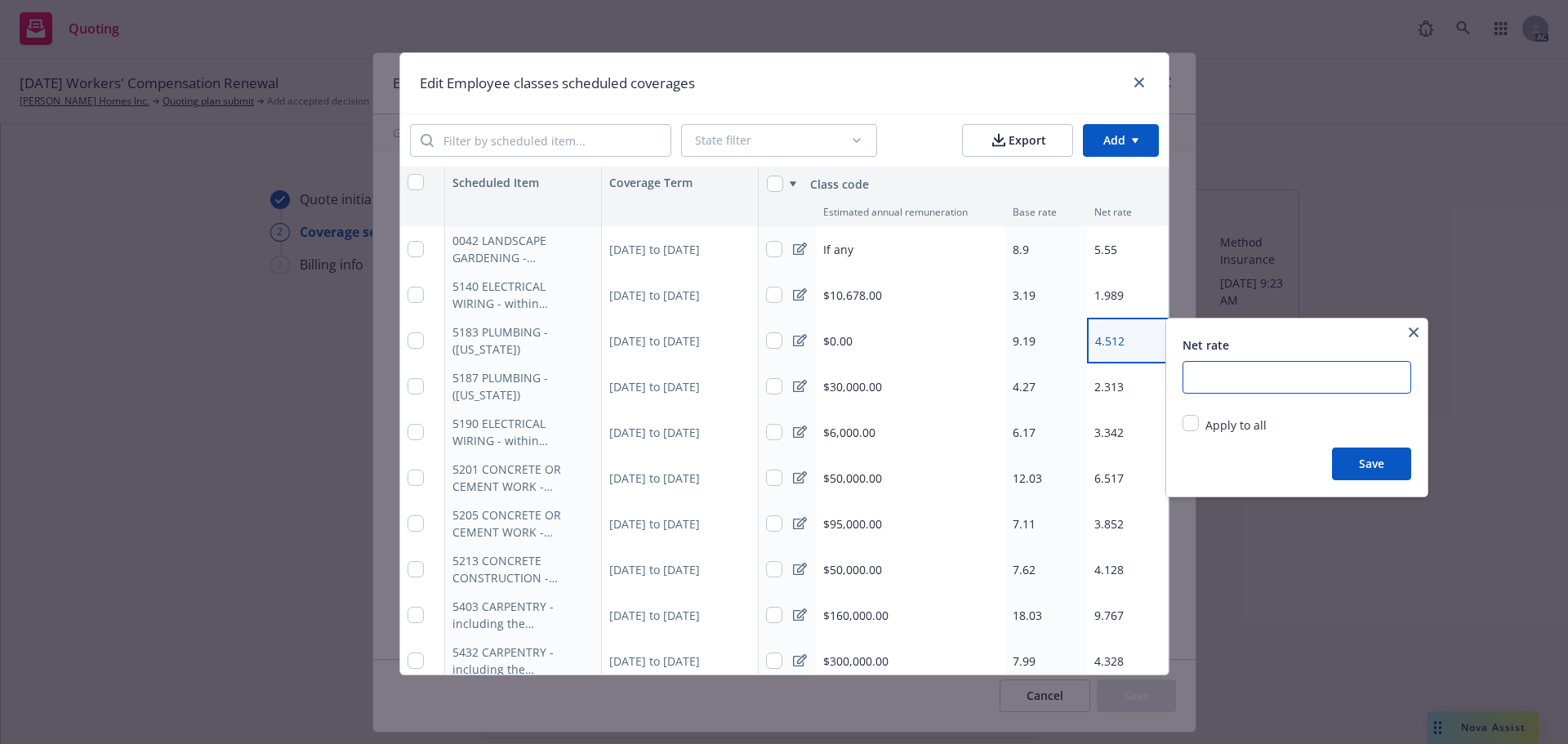
type textarea "x"
type input "5.73038"
click at [1387, 464] on button "Save" at bounding box center [1372, 463] width 79 height 33
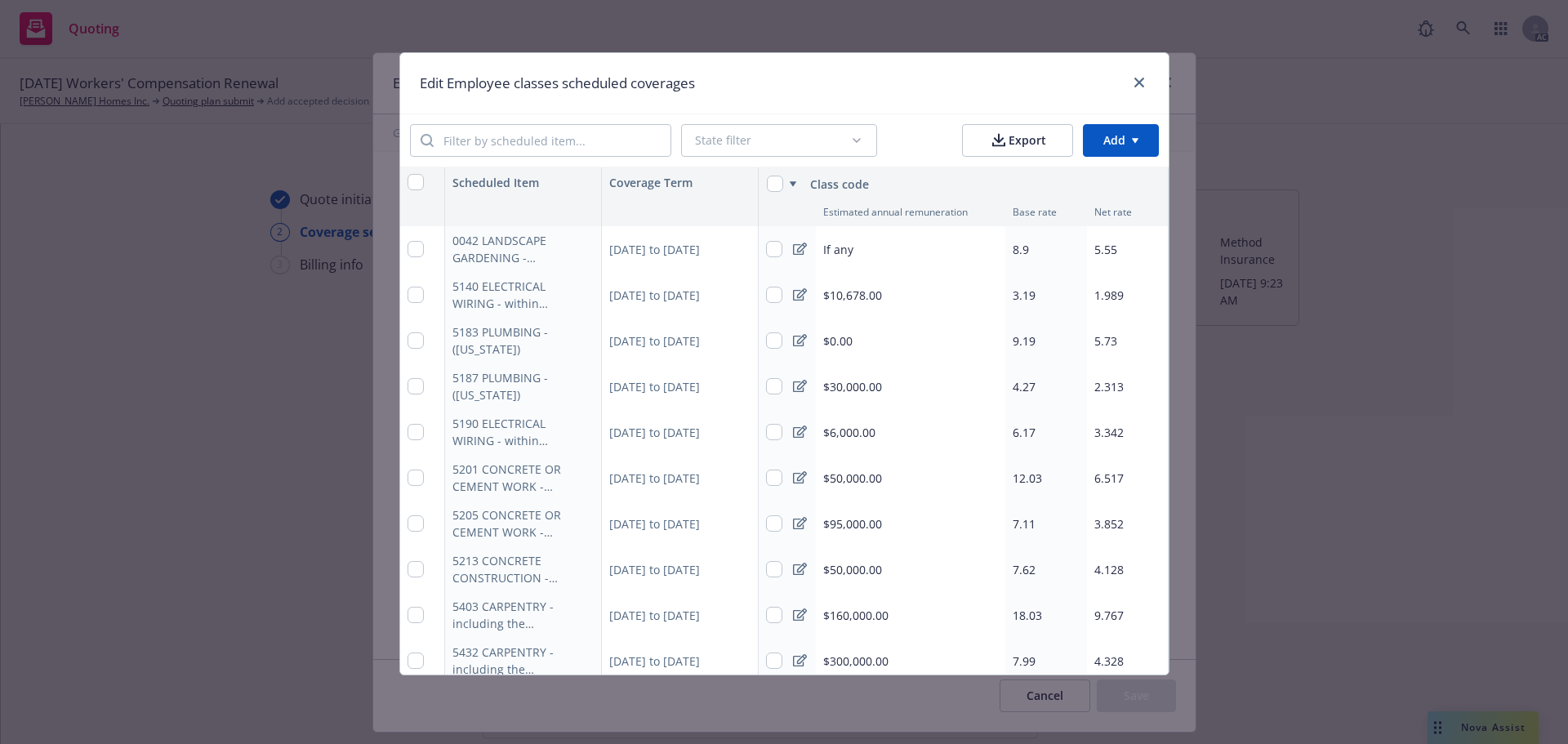
type textarea "x"
click at [1028, 385] on span "4.27" at bounding box center [1024, 386] width 23 height 15
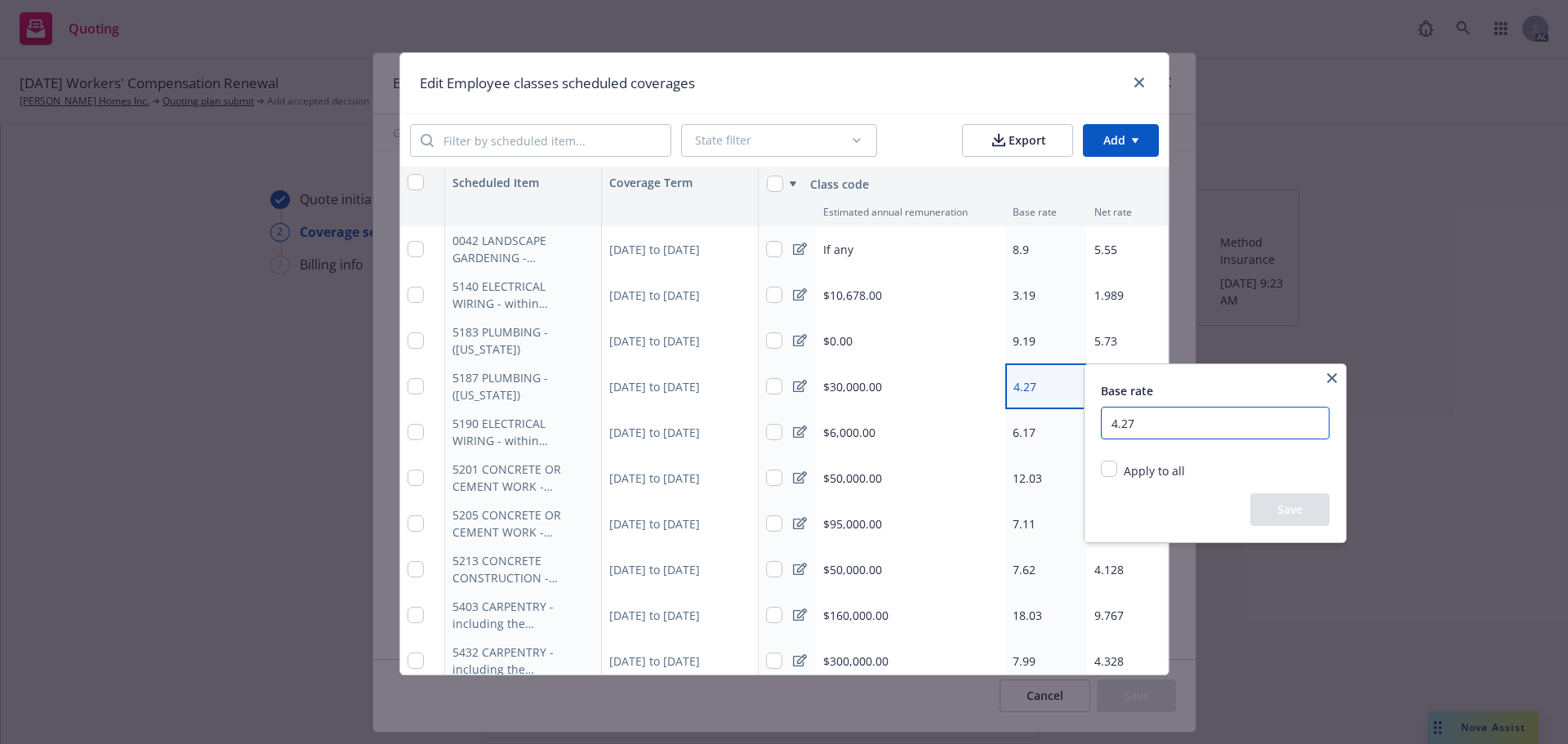
click at [1144, 413] on input "4.27" at bounding box center [1215, 423] width 229 height 33
type input "4.71"
click at [1289, 509] on button "Save" at bounding box center [1290, 509] width 79 height 33
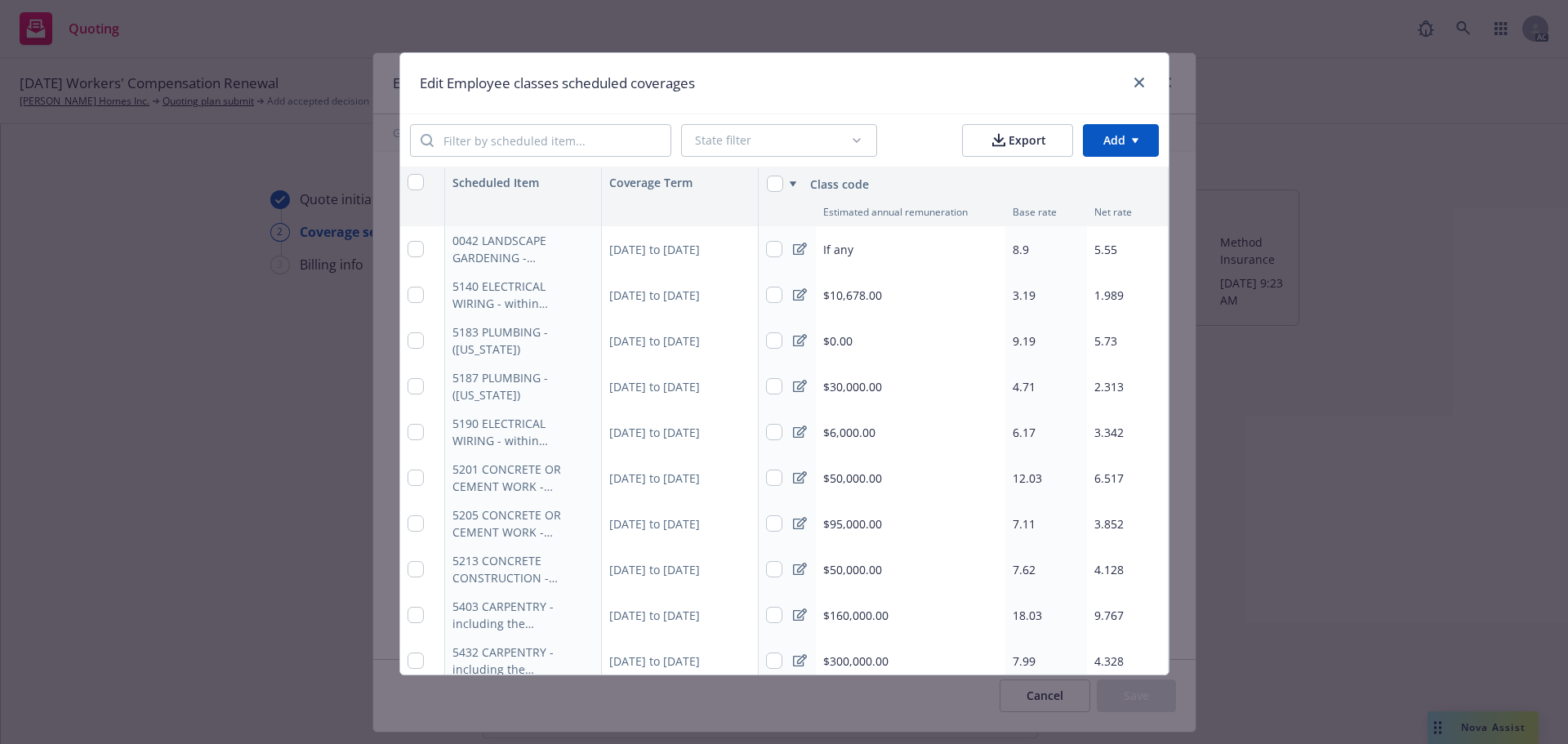
type textarea "x"
click at [1123, 388] on div "2.313" at bounding box center [1127, 386] width 82 height 46
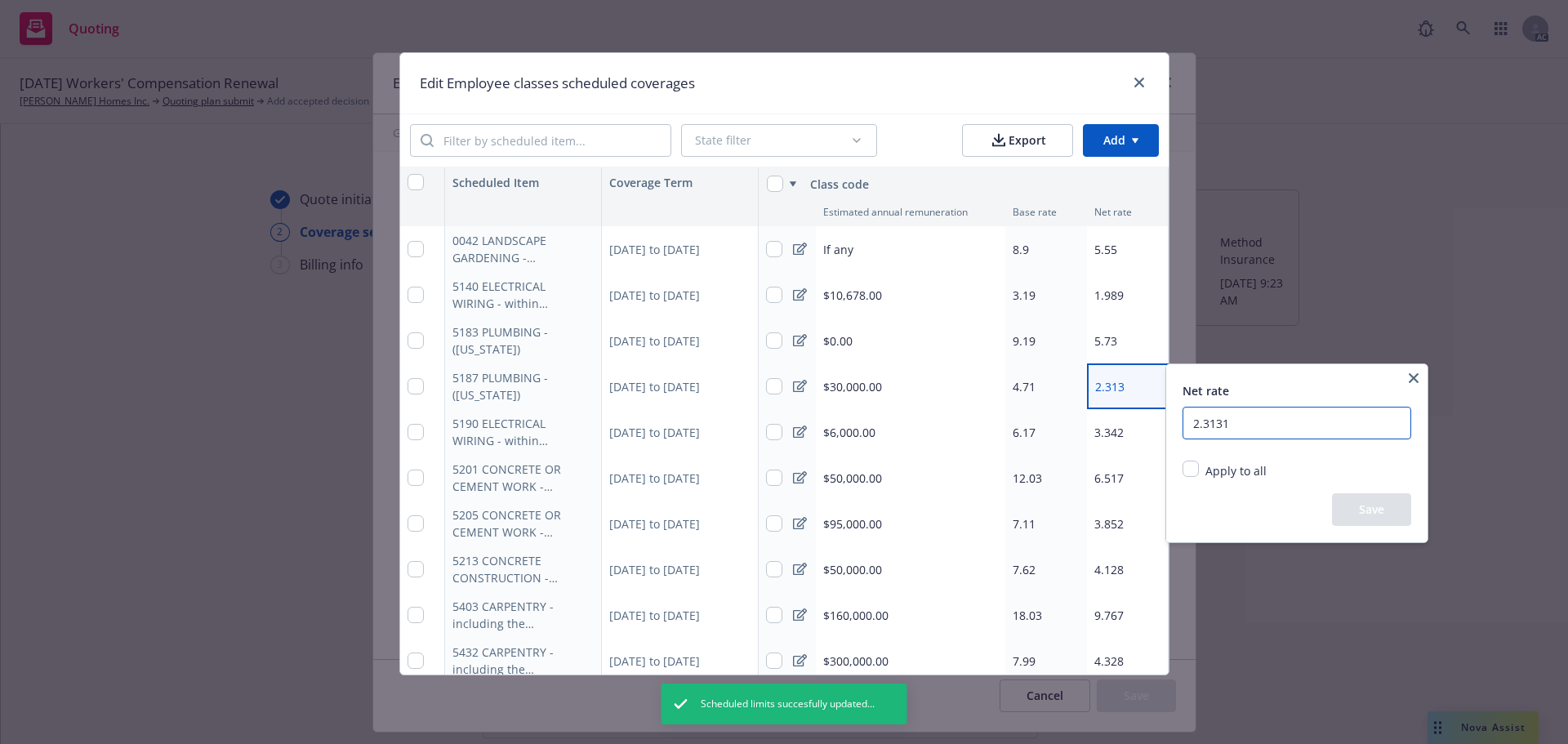
click at [1273, 424] on input "2.3131" at bounding box center [1297, 423] width 229 height 33
type input "2.93690"
click at [1376, 509] on button "Save" at bounding box center [1372, 509] width 79 height 33
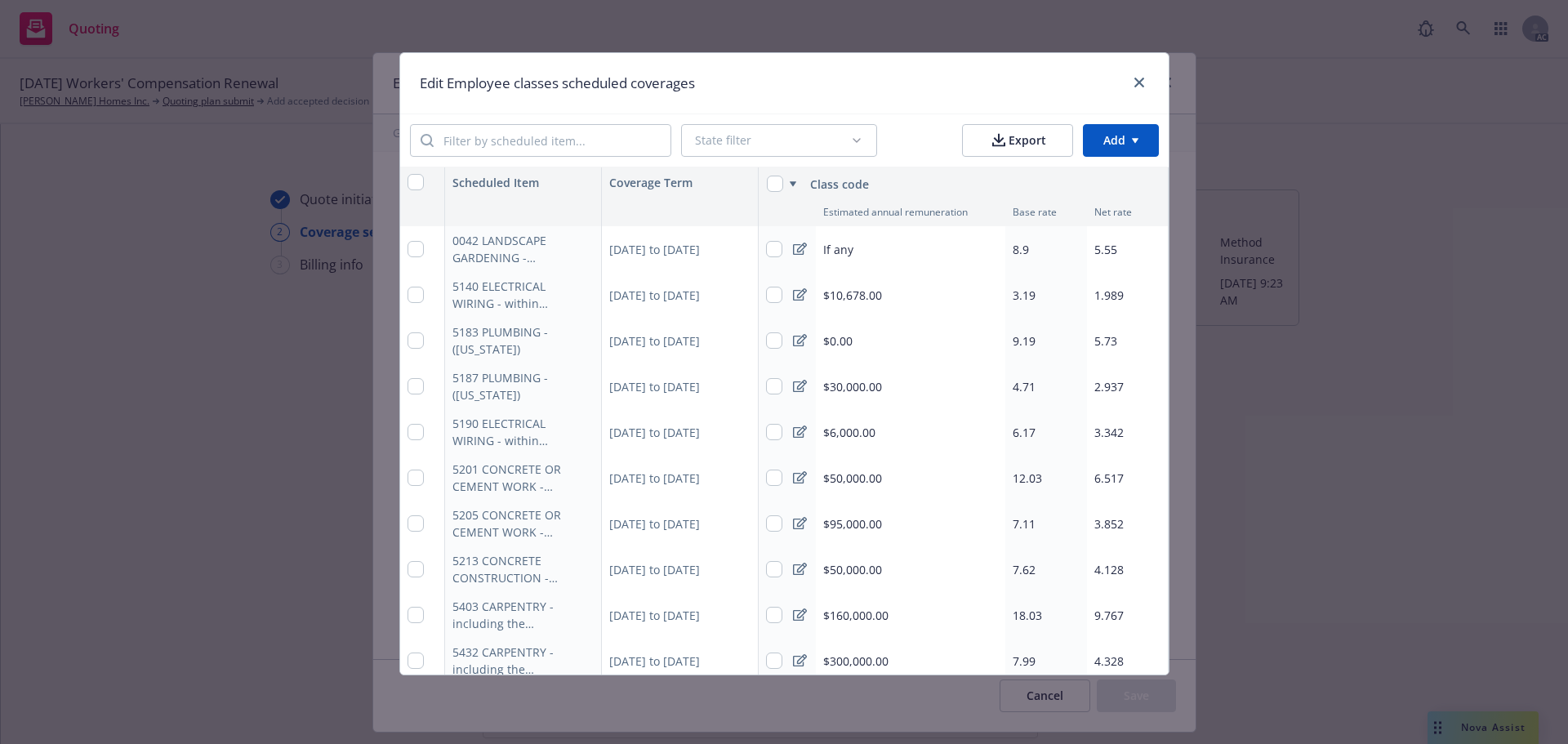
type textarea "x"
click at [926, 387] on div "$30,000.00" at bounding box center [910, 386] width 189 height 46
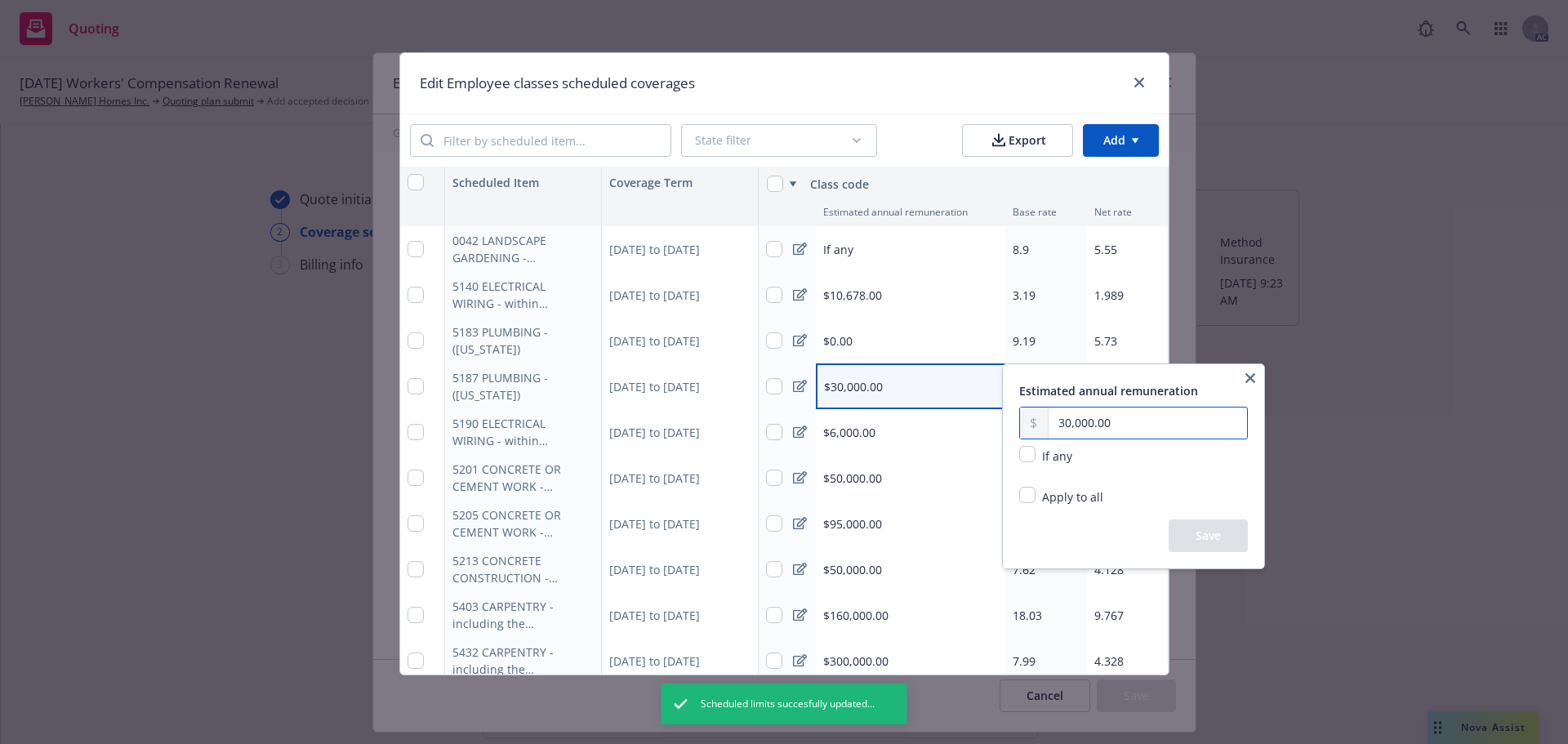
click at [1123, 428] on input "30,000.00" at bounding box center [1148, 423] width 199 height 31
type input "3.00"
type input "3,549.00"
click at [1207, 540] on button "Save" at bounding box center [1208, 536] width 79 height 33
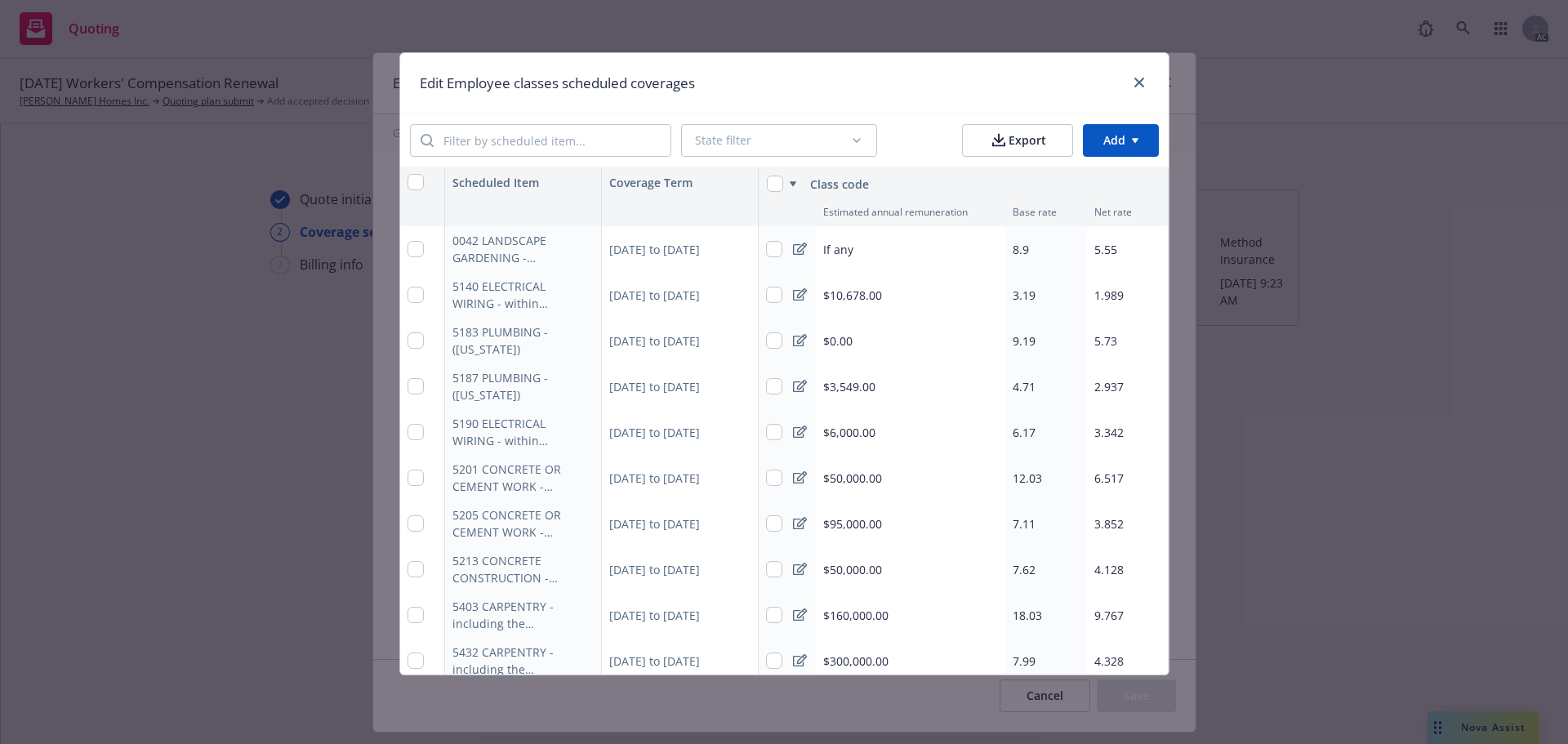
type textarea "x"
click at [865, 424] on span "$6,000.00" at bounding box center [849, 432] width 53 height 17
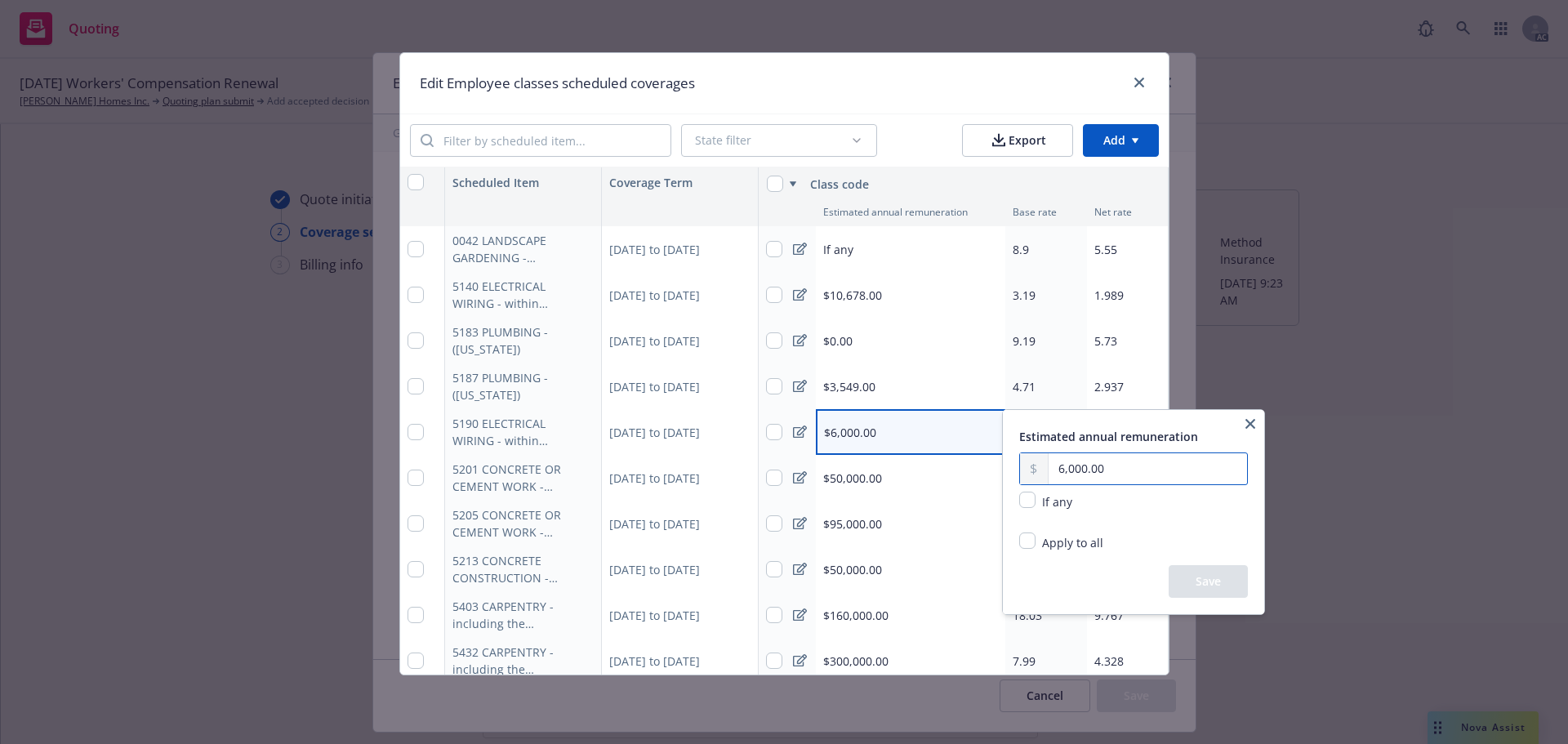
click at [1106, 466] on input "6,000.00" at bounding box center [1148, 468] width 199 height 31
type input "6.00"
type input "4,126.00"
click at [1204, 582] on button "Save" at bounding box center [1208, 581] width 79 height 33
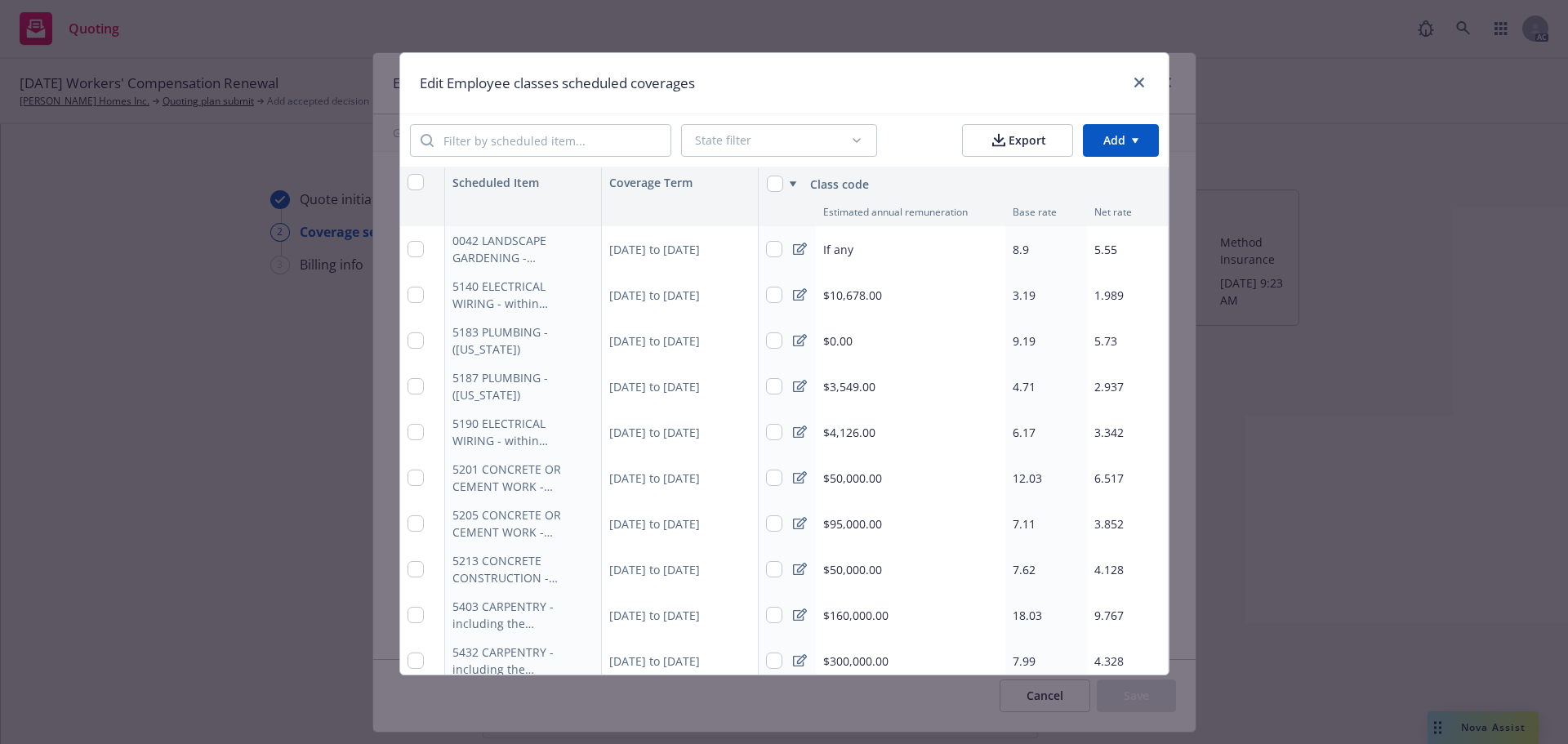
type textarea "x"
click at [1030, 424] on div "6.17" at bounding box center [1046, 432] width 82 height 46
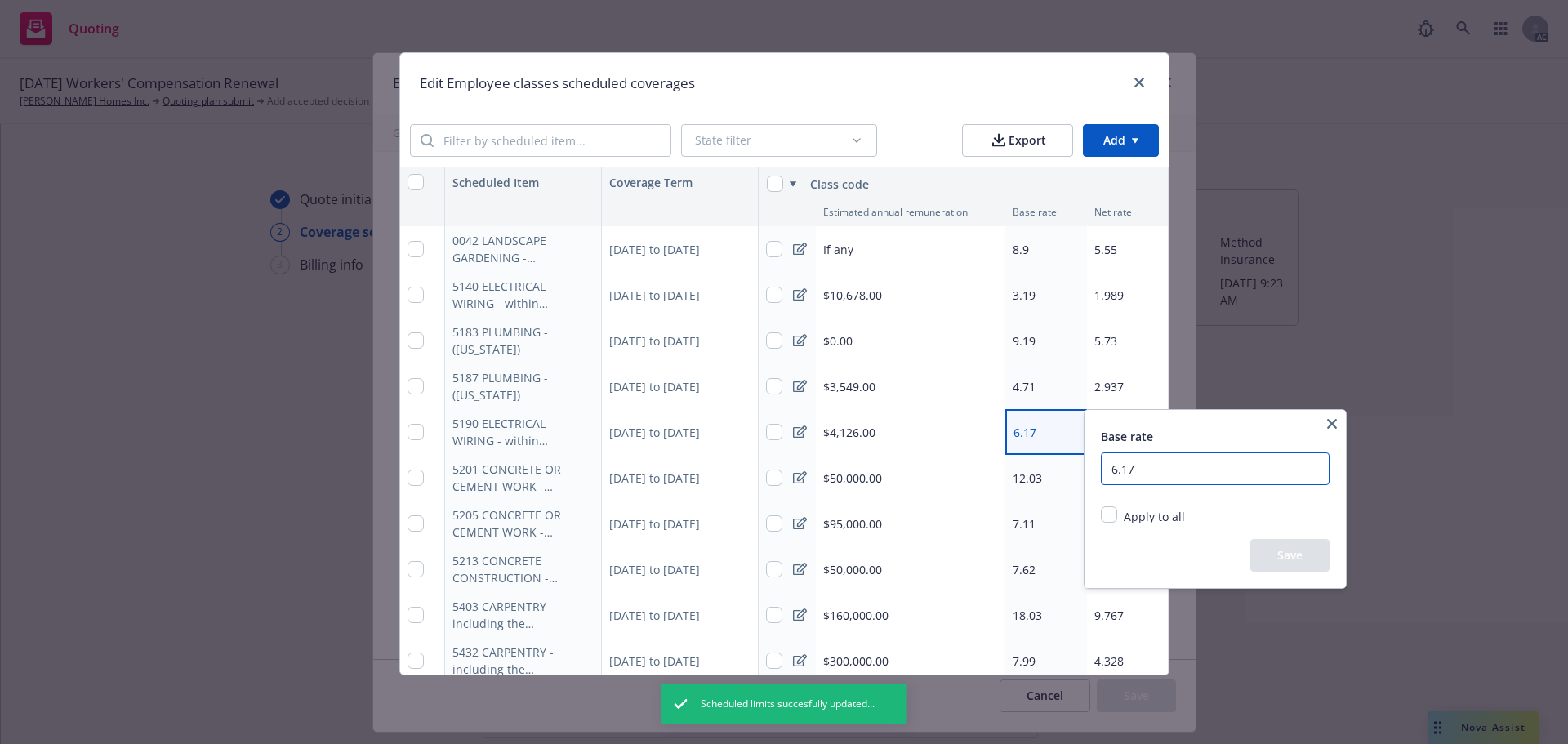
click at [1184, 469] on input "6.17" at bounding box center [1215, 469] width 229 height 33
type input "6"
type input "6.81"
click at [1285, 555] on button "Save" at bounding box center [1290, 555] width 79 height 33
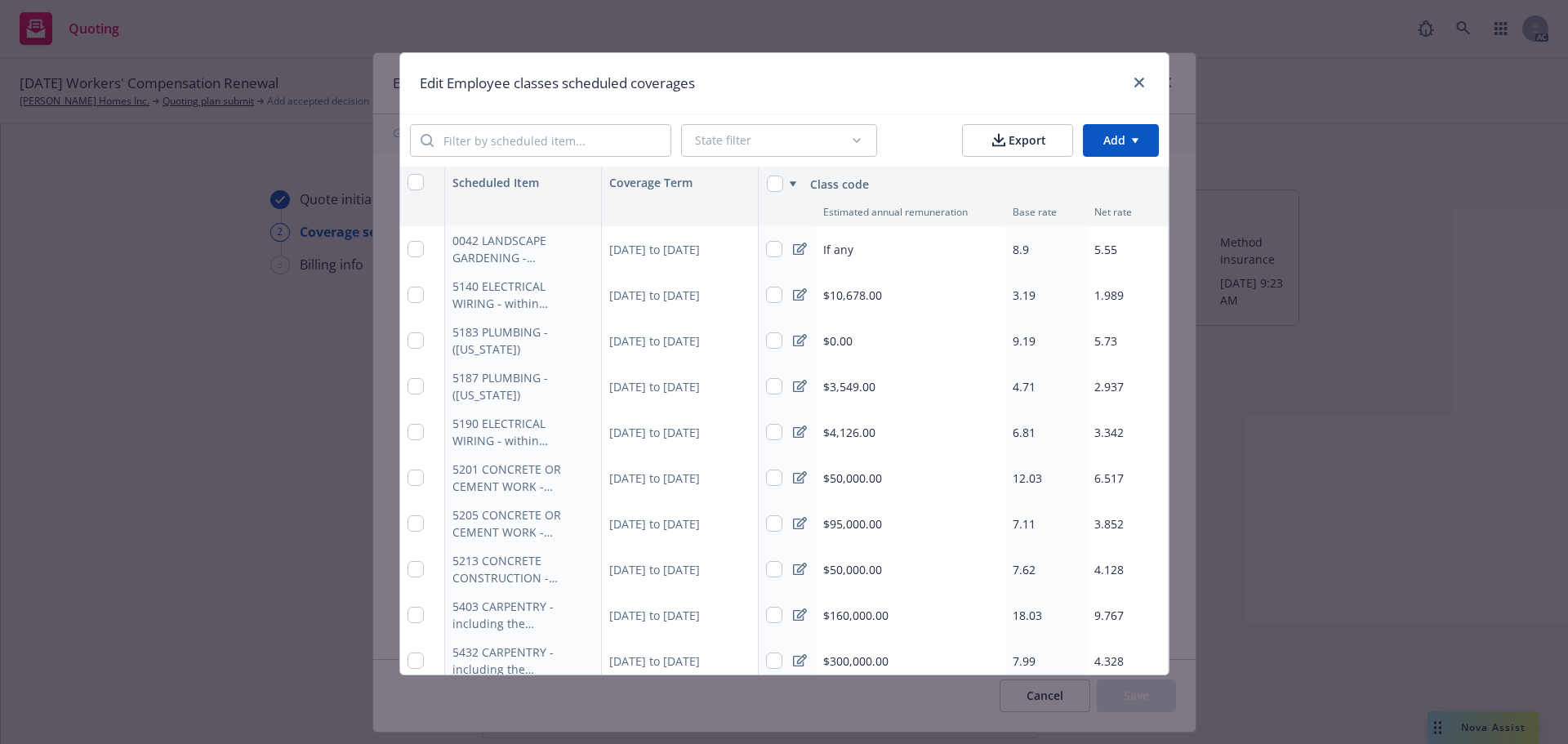
type textarea "x"
click at [1114, 441] on div "3.342" at bounding box center [1127, 432] width 82 height 46
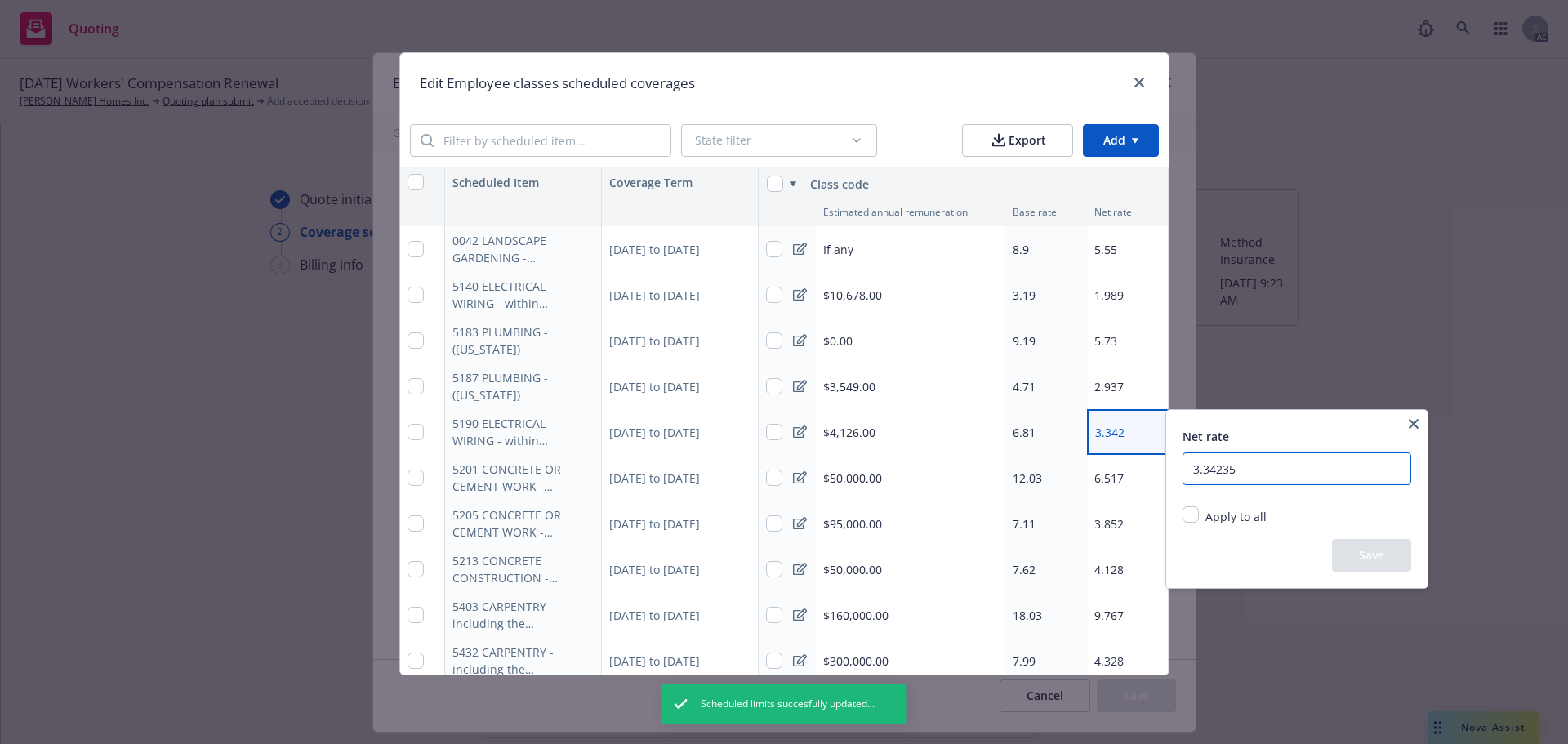
click at [1330, 462] on input "3.34235" at bounding box center [1297, 469] width 229 height 33
type input "3"
type input "4.2"
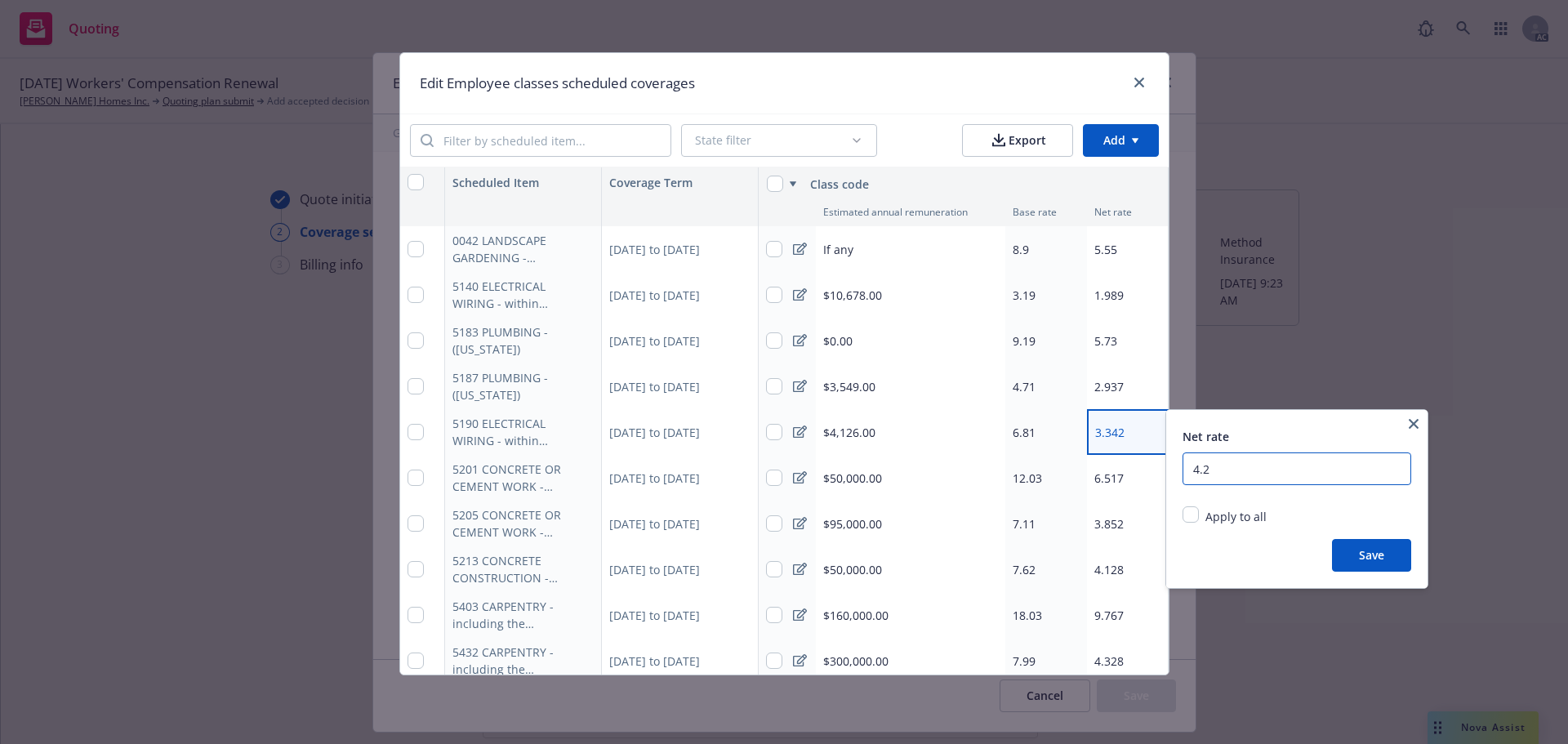
type textarea "x"
type input "4.24634"
click at [1379, 549] on button "Save" at bounding box center [1372, 555] width 79 height 33
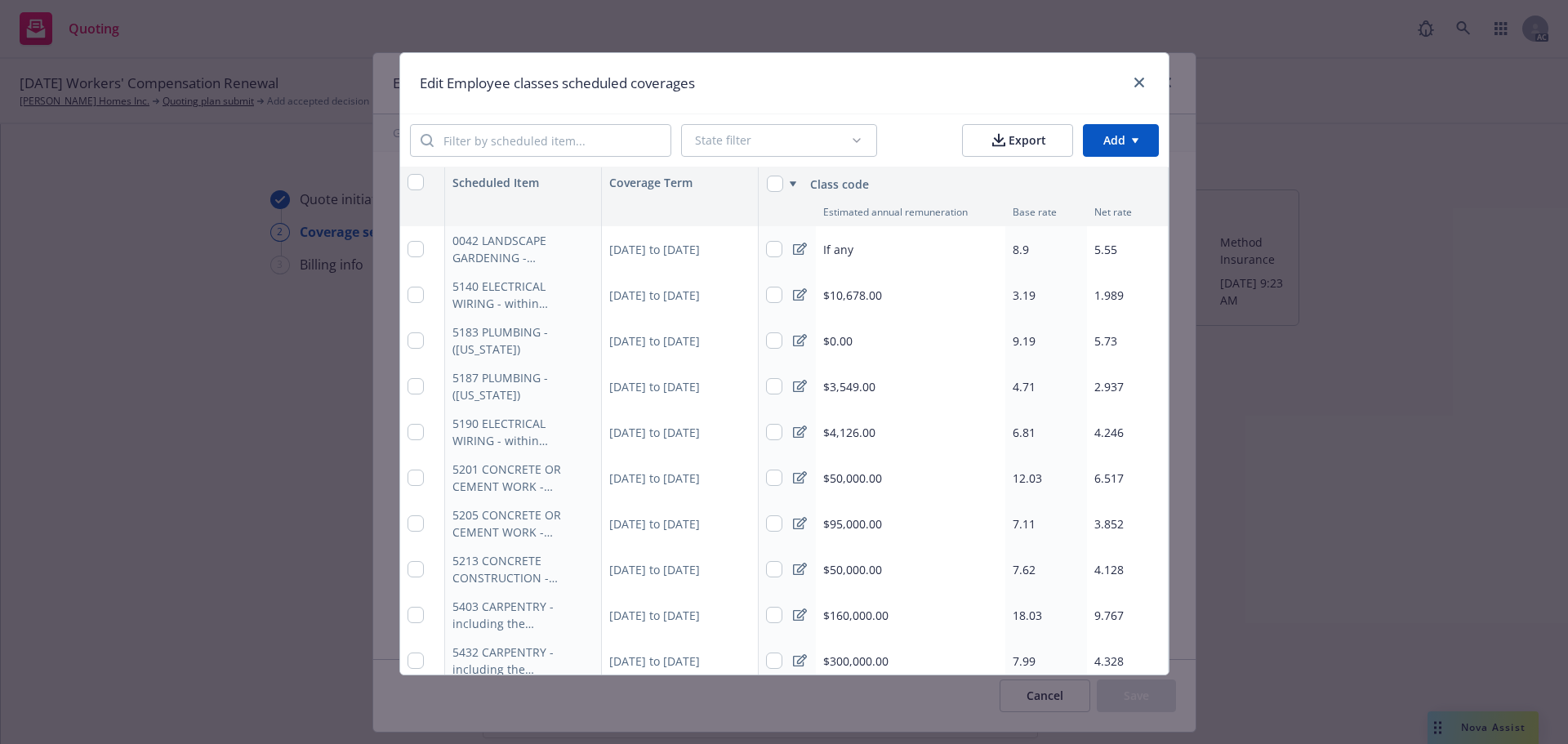
type textarea "x"
click at [916, 468] on div "$50,000.00" at bounding box center [910, 477] width 189 height 46
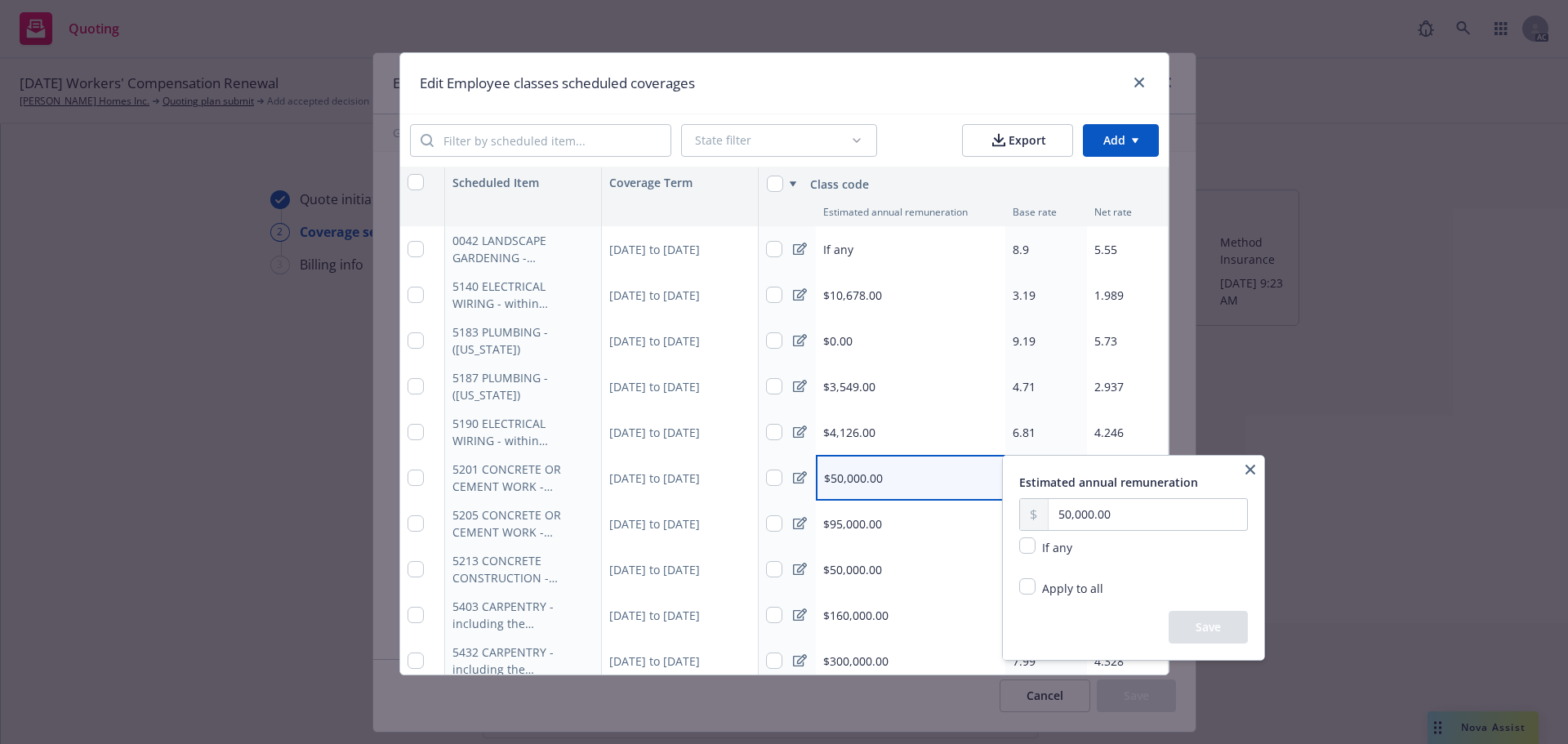
click at [1039, 544] on div "If any" at bounding box center [1056, 547] width 40 height 20
click at [1031, 544] on input "checkbox" at bounding box center [1026, 545] width 16 height 16
checkbox input "true"
click at [1197, 631] on button "Save" at bounding box center [1208, 627] width 79 height 33
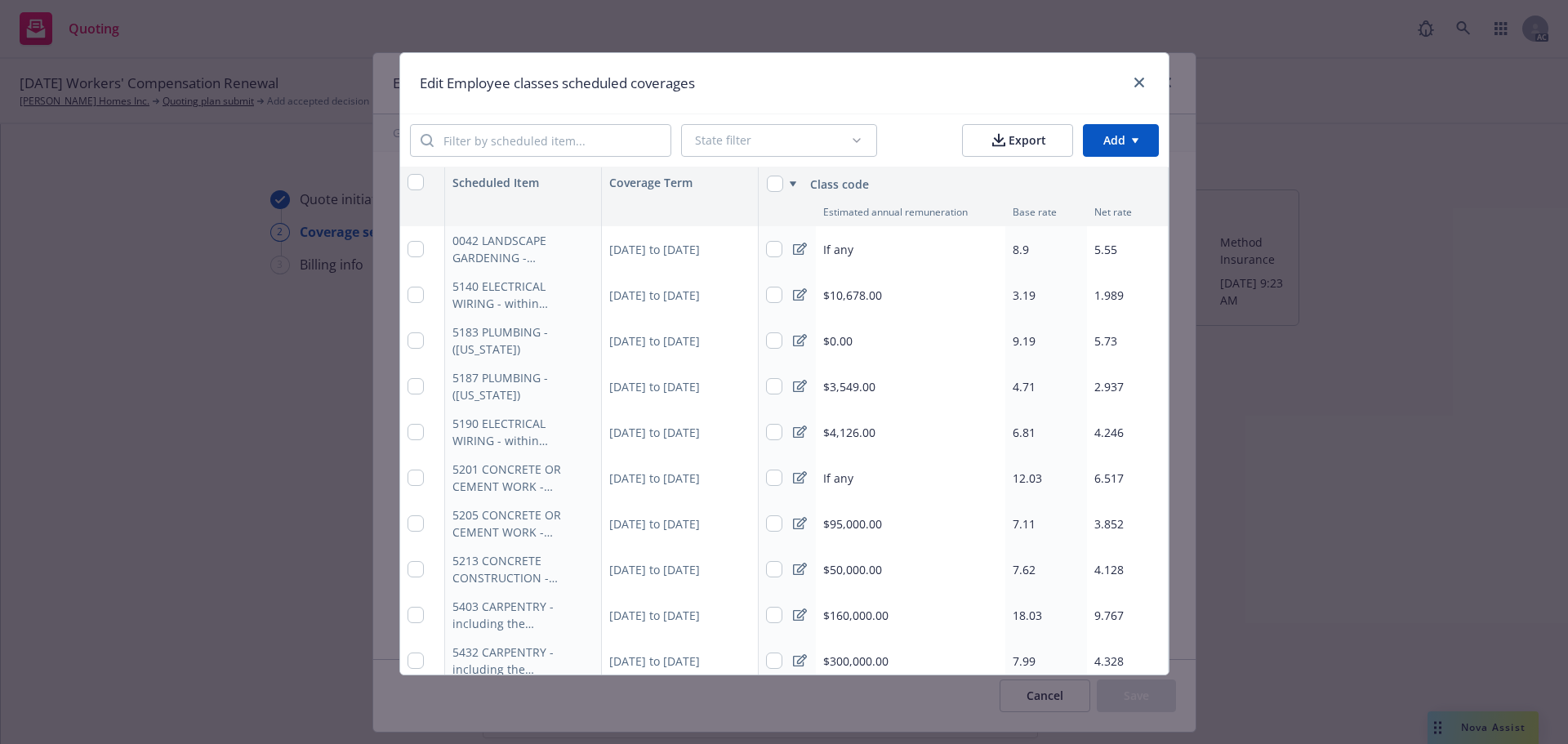
type textarea "x"
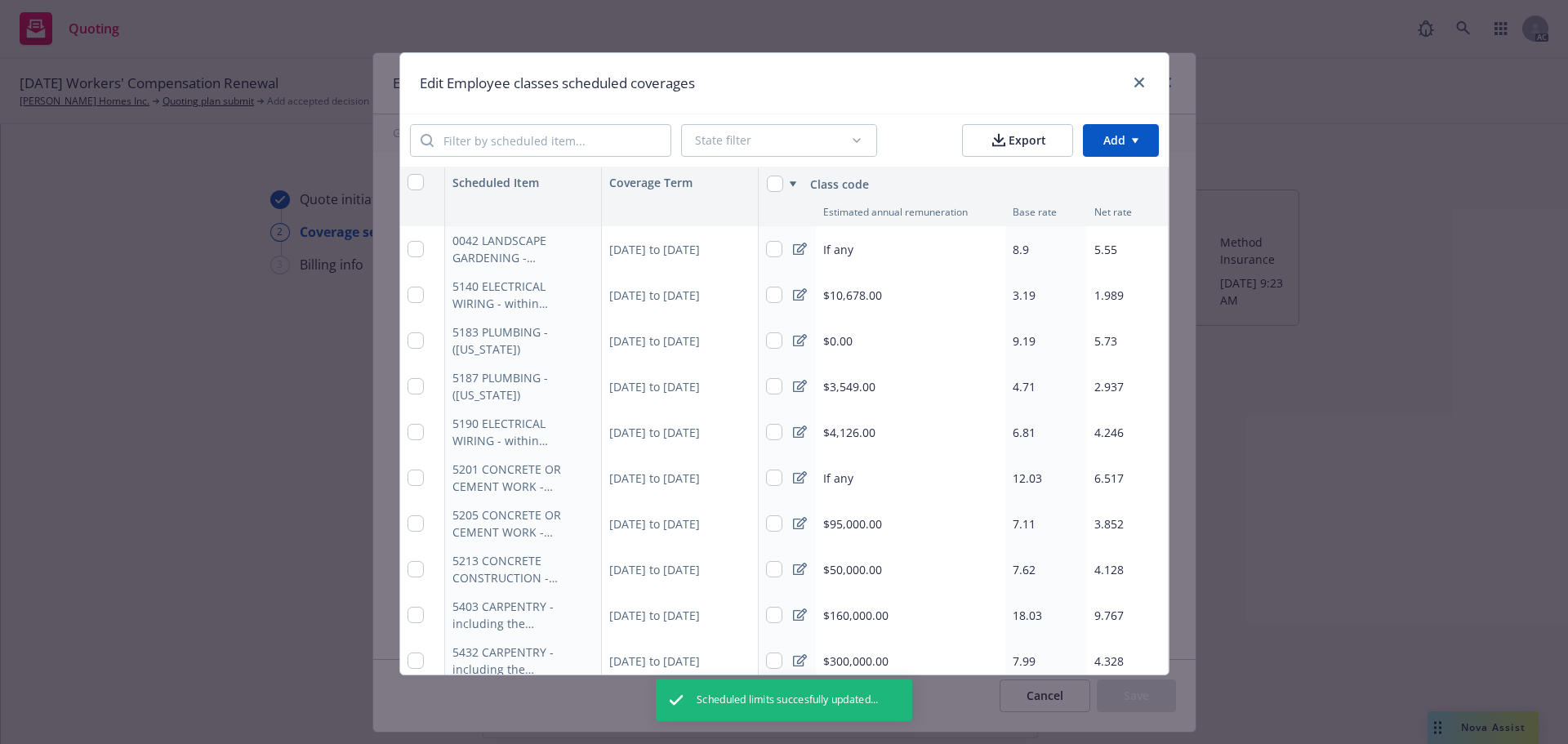
click at [1033, 476] on span "12.03" at bounding box center [1026, 478] width 29 height 15
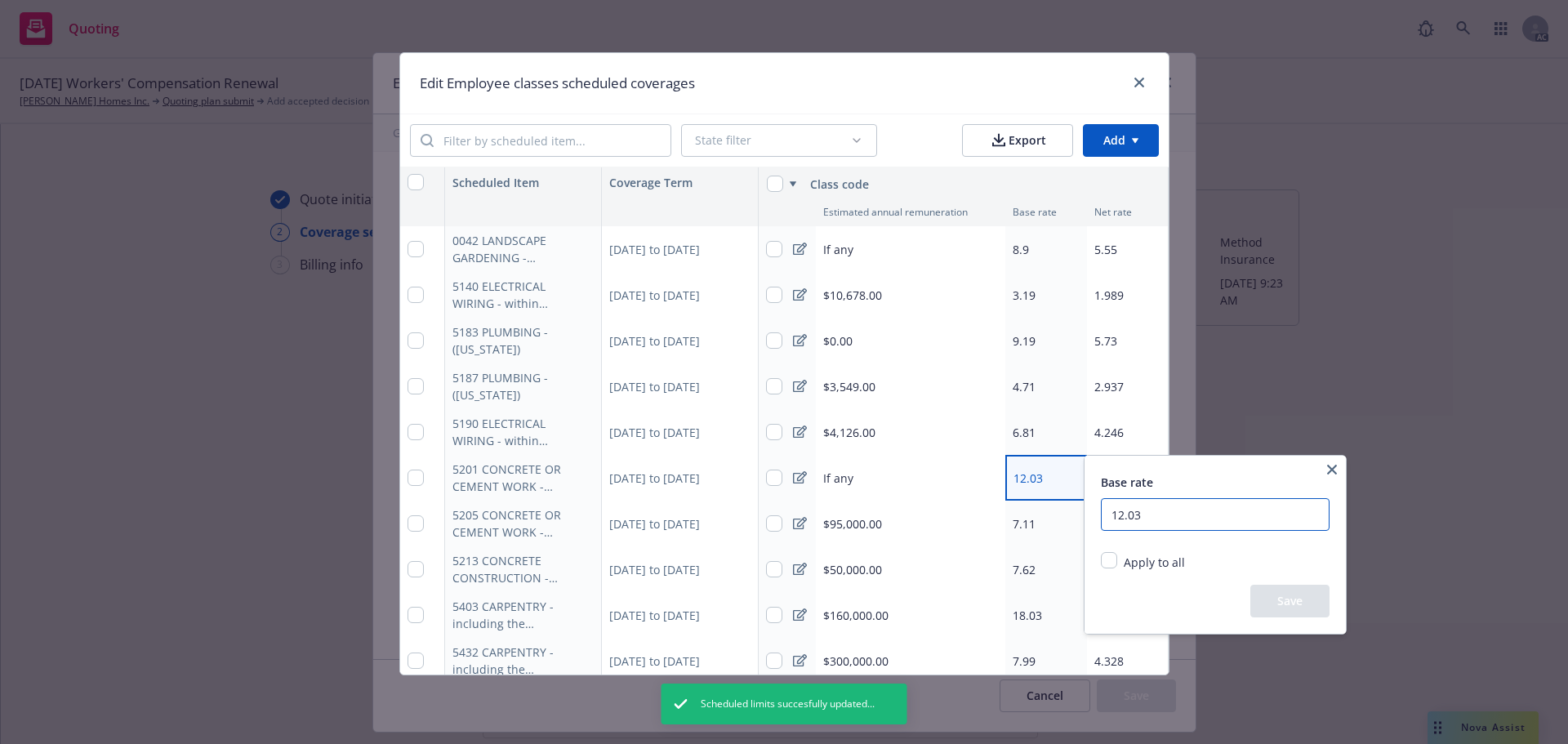
drag, startPoint x: 1179, startPoint y: 520, endPoint x: 1120, endPoint y: 515, distance: 59.2
click at [1120, 515] on input "12.03" at bounding box center [1215, 514] width 229 height 33
type input "113"
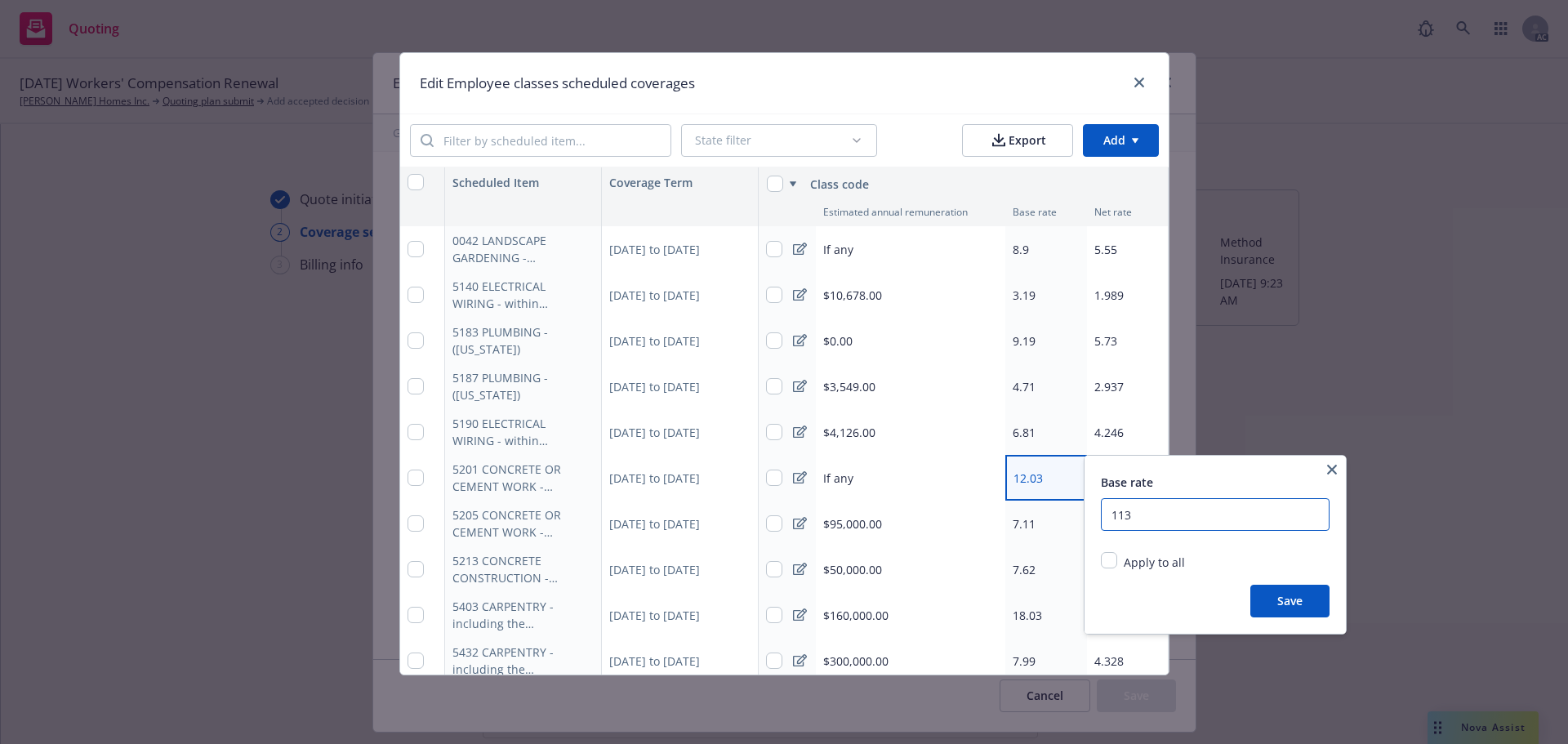
type textarea "x"
type input "1"
type input "13.27"
click at [1264, 588] on button "Save" at bounding box center [1290, 601] width 79 height 33
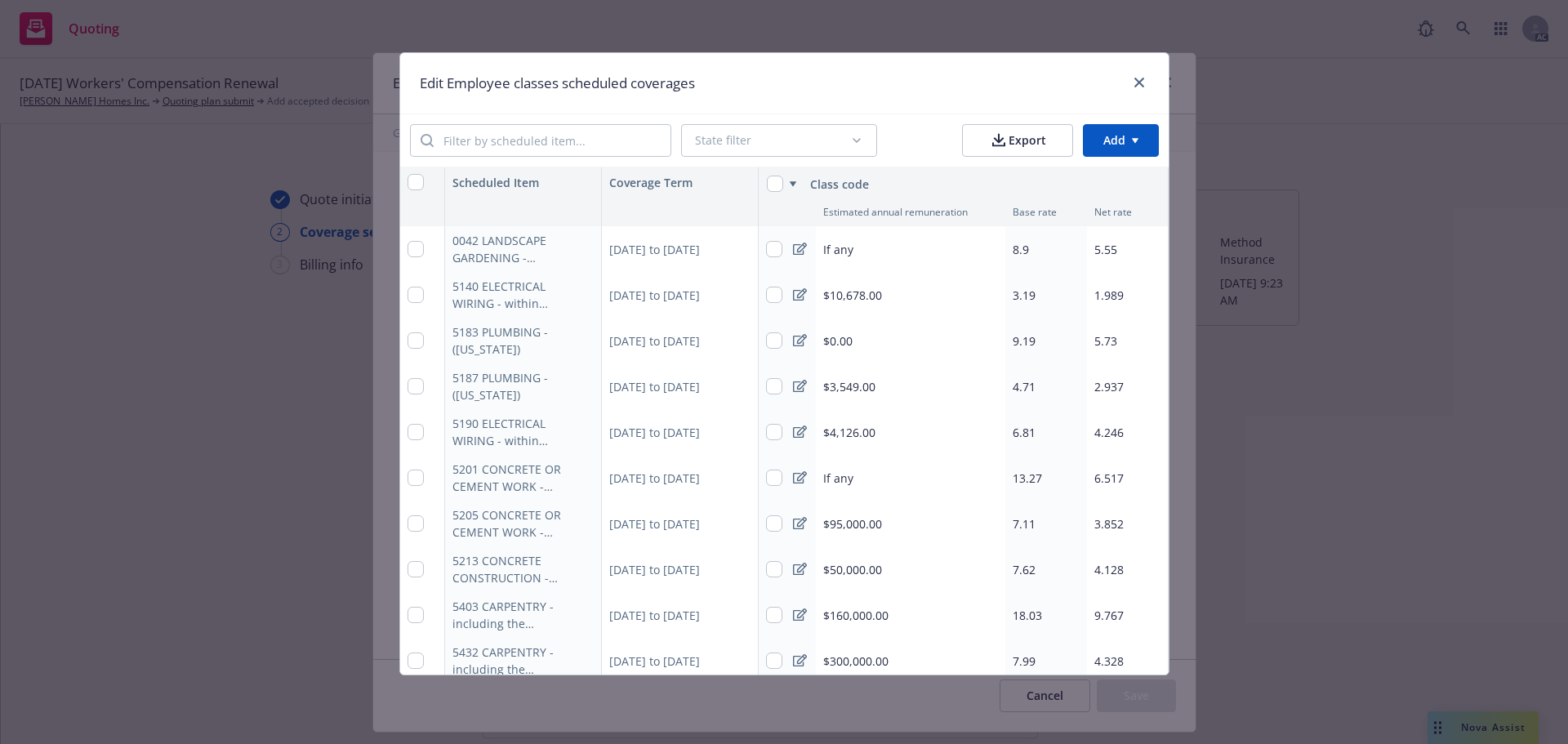
type textarea "x"
click at [1123, 477] on div "6.517" at bounding box center [1127, 477] width 82 height 46
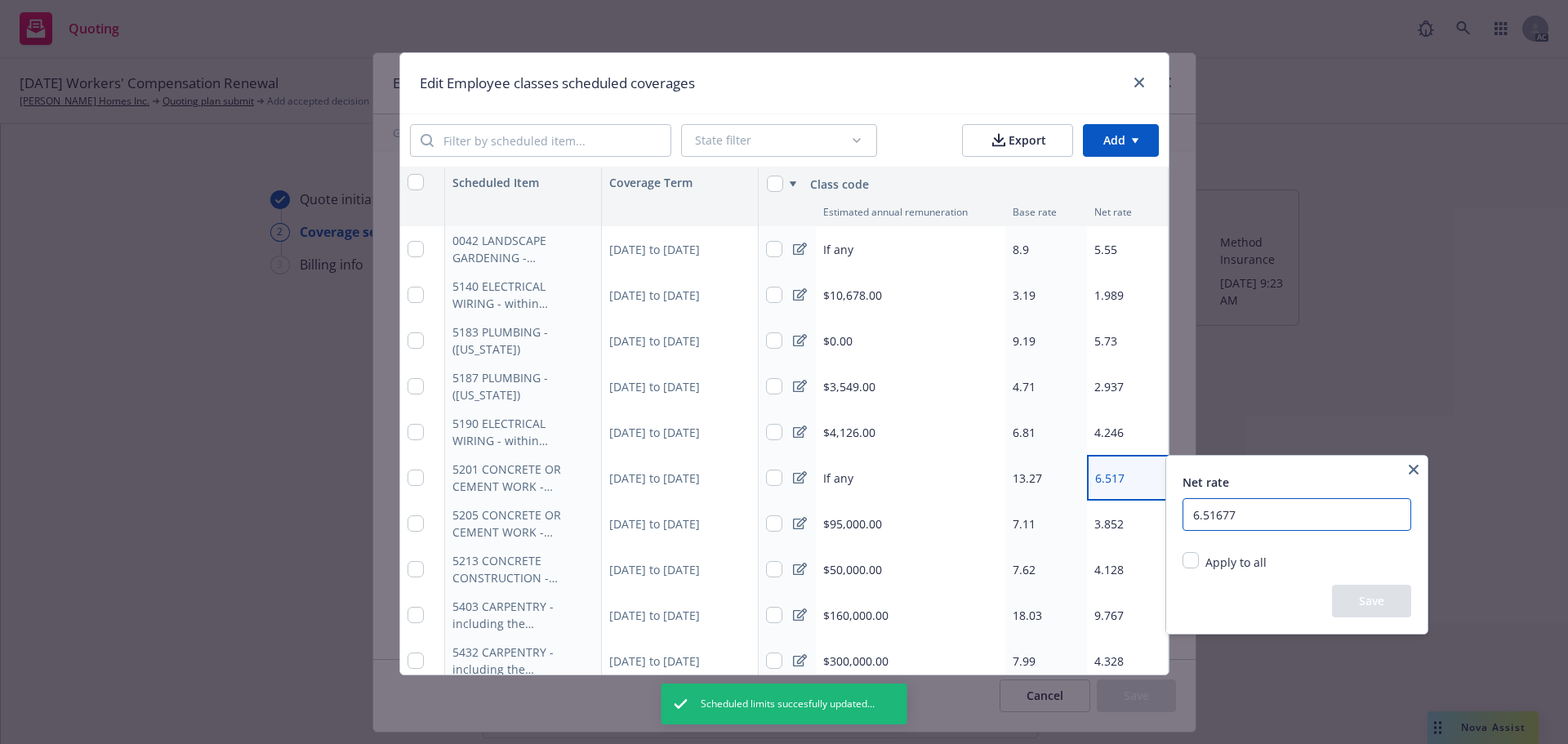
click at [1286, 515] on input "6.51677" at bounding box center [1297, 514] width 229 height 33
type input "6"
type input "8.27445"
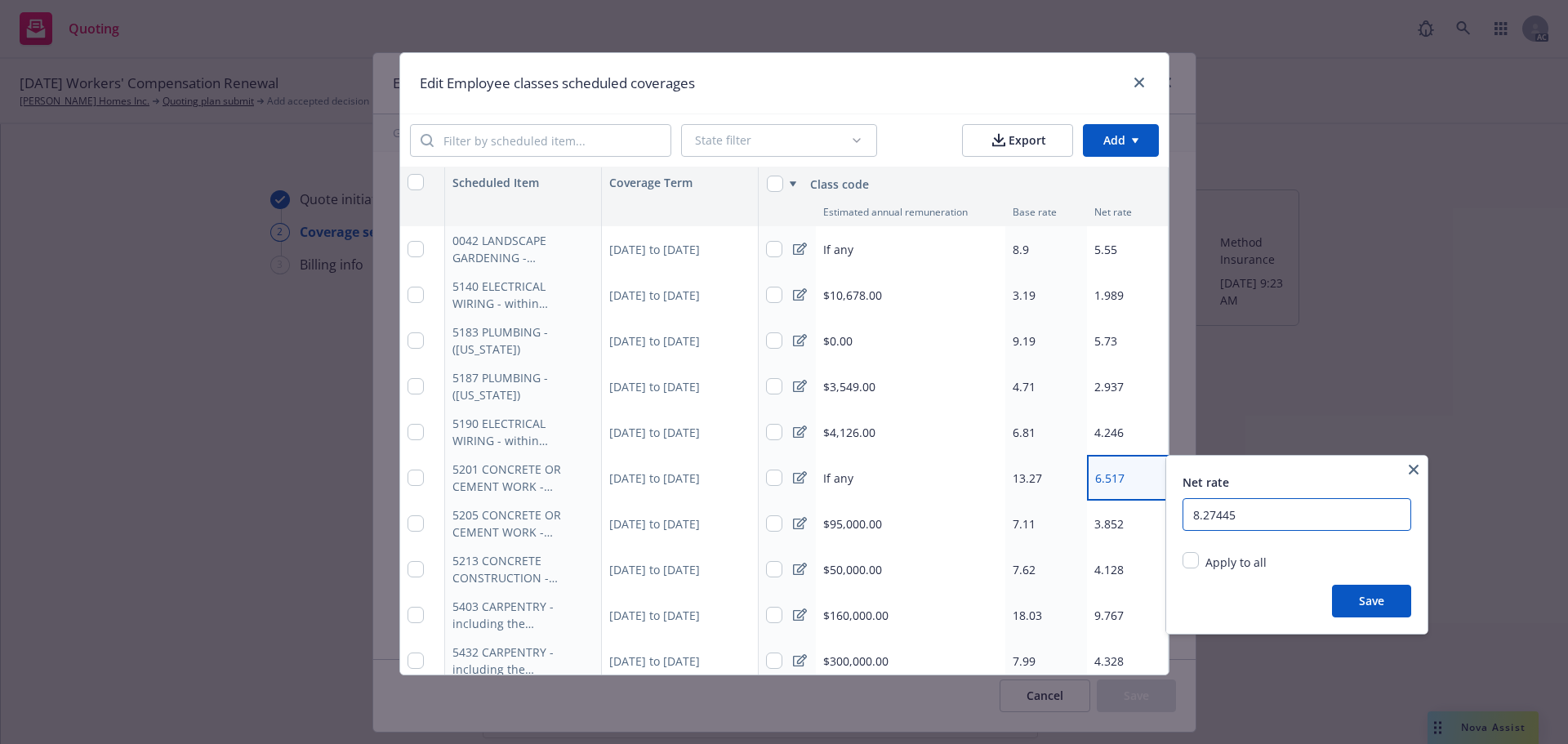
type textarea "x"
type input "8.27445"
click at [1374, 603] on button "Save" at bounding box center [1372, 601] width 79 height 33
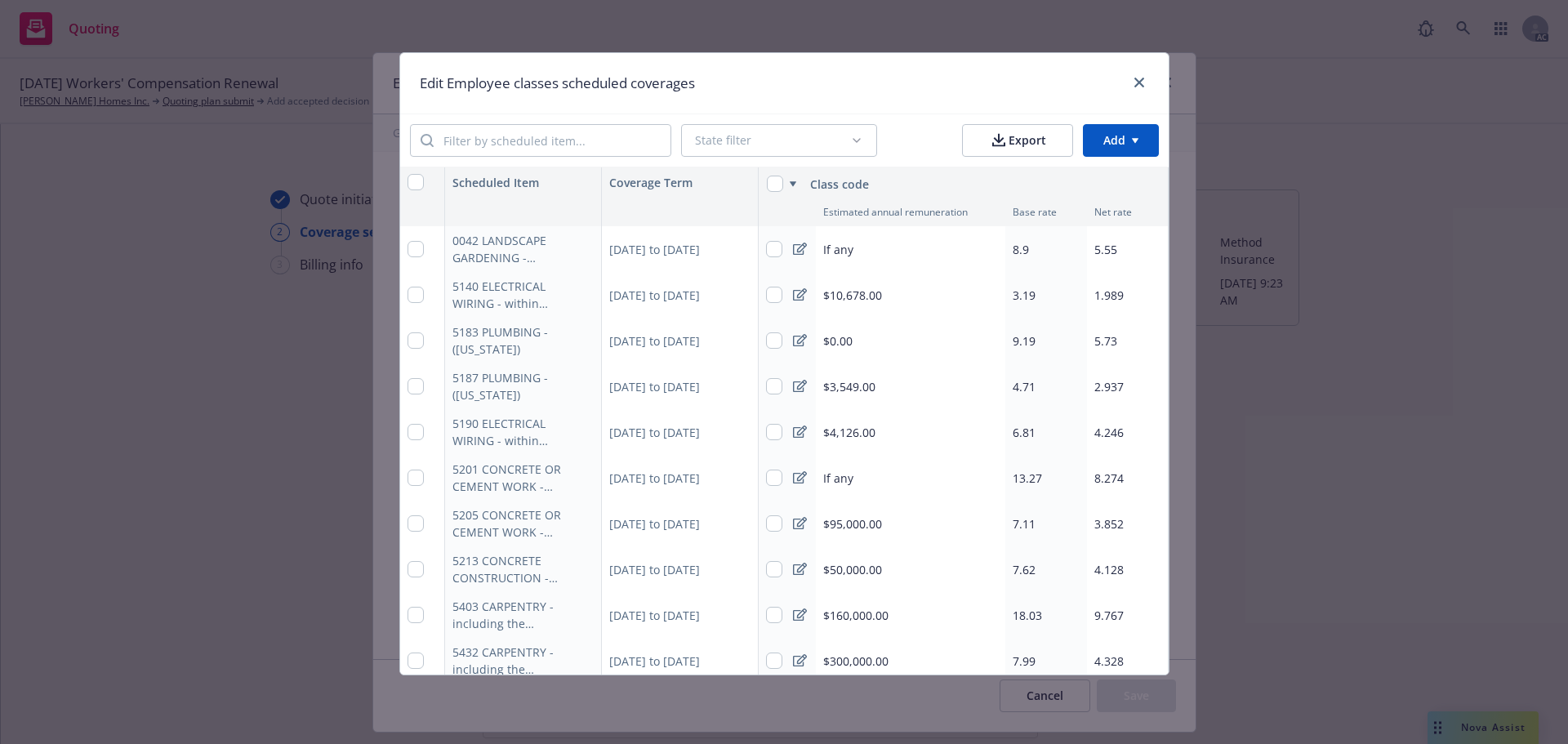
type textarea "x"
click at [927, 515] on div "$95,000.00" at bounding box center [910, 524] width 189 height 46
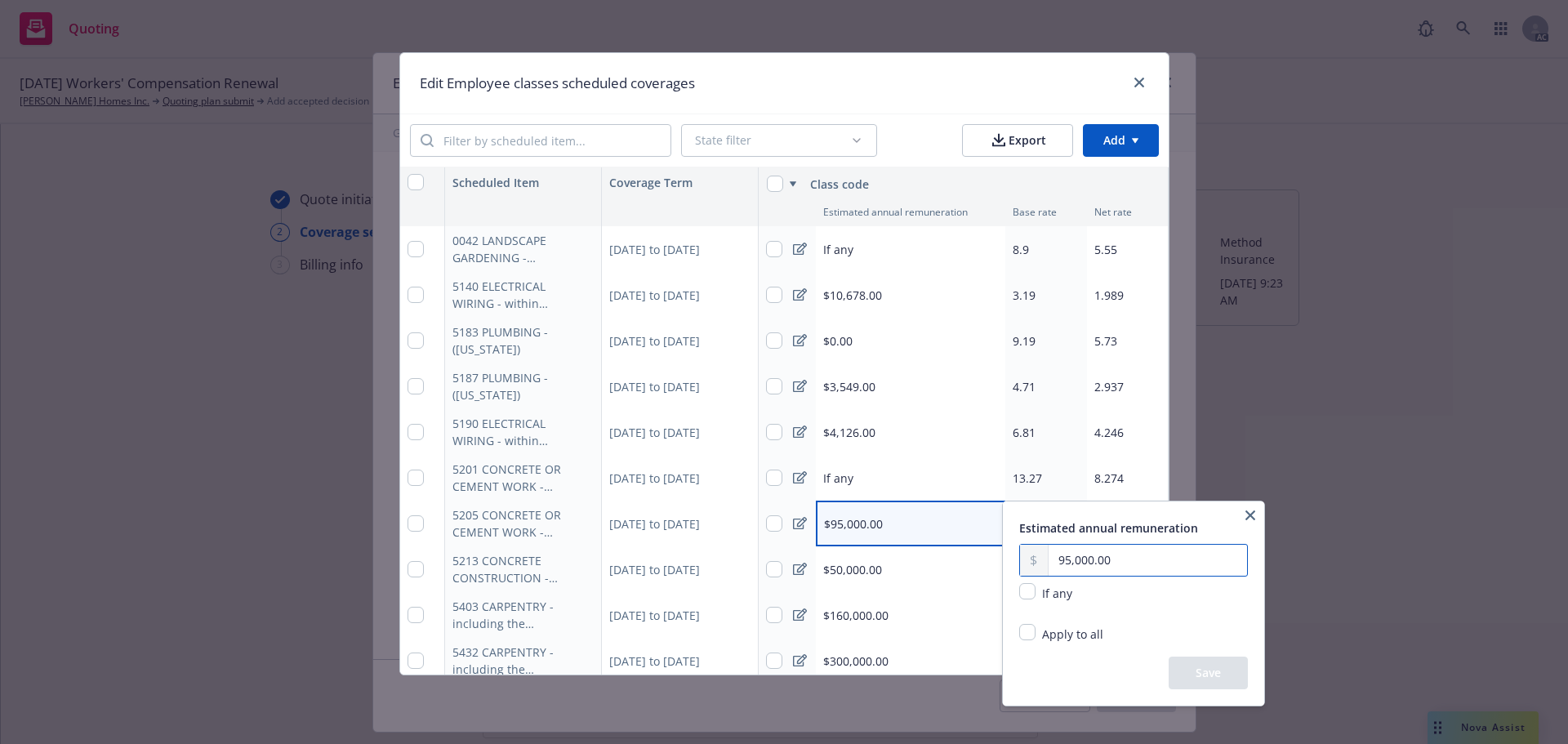
click at [1123, 550] on input "95,000.00" at bounding box center [1148, 560] width 199 height 31
type input "9.00"
type input "10,484.00"
click at [1188, 665] on button "Save" at bounding box center [1208, 672] width 79 height 33
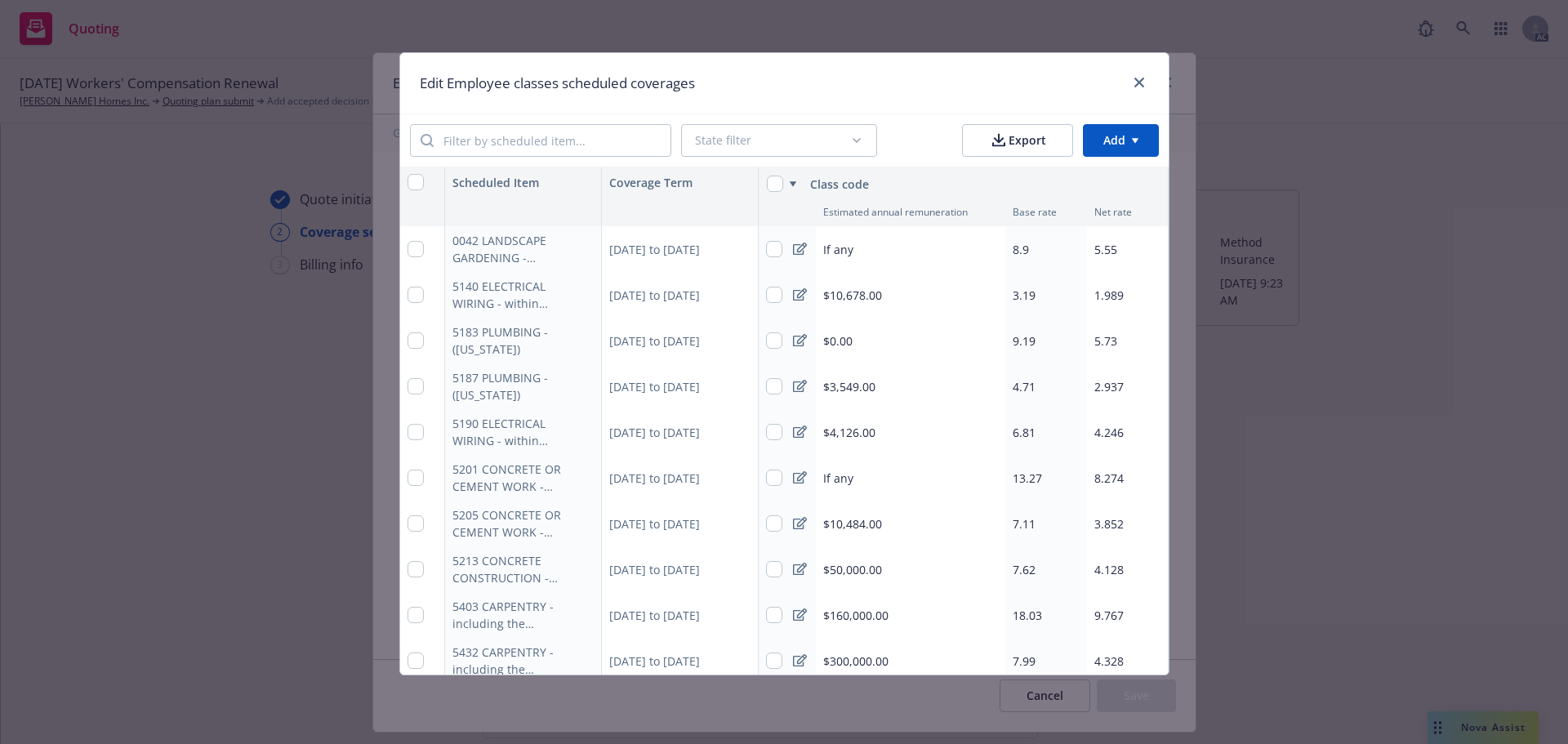
type textarea "x"
click at [1047, 522] on div "7.11" at bounding box center [1046, 524] width 82 height 46
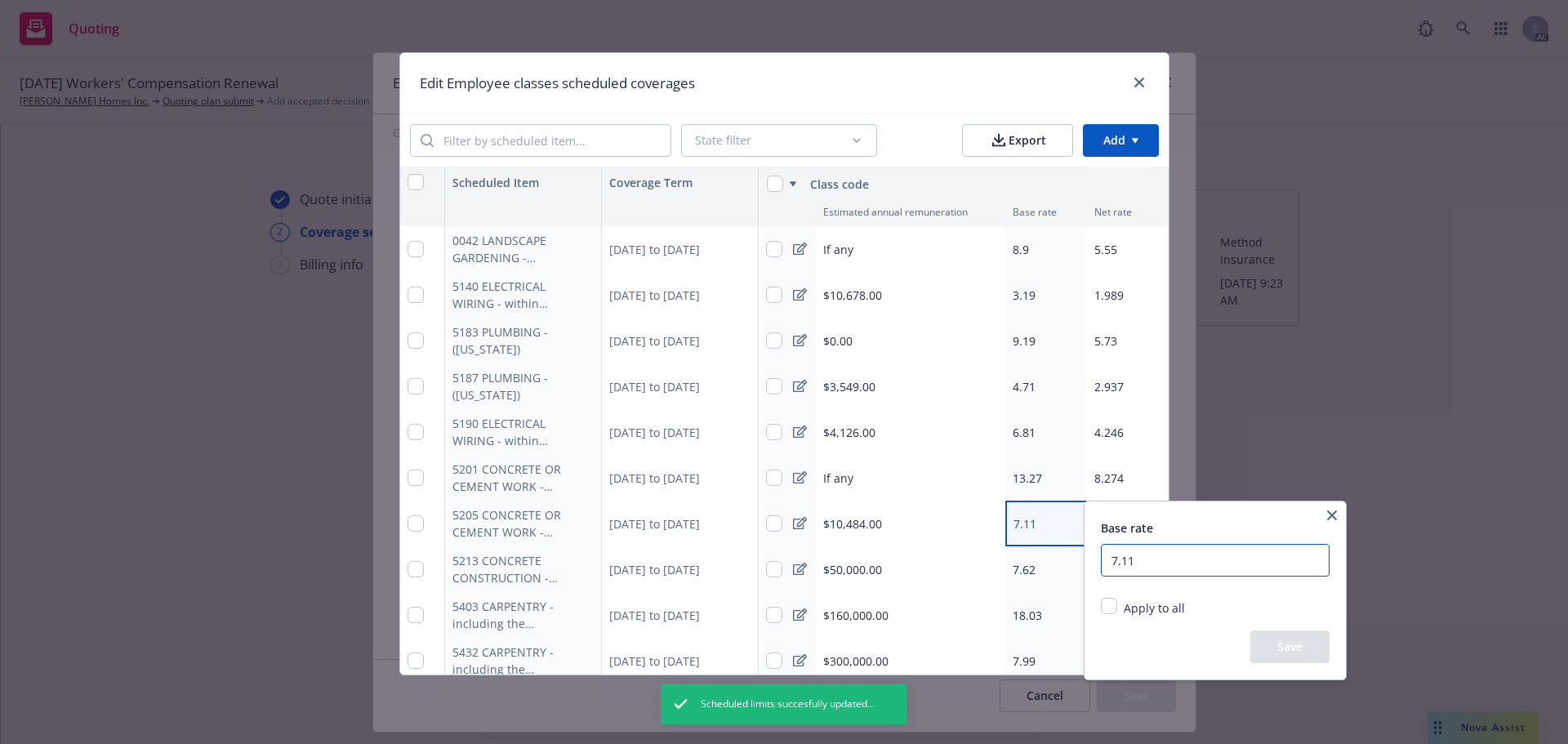
click at [1190, 559] on input "7.11" at bounding box center [1215, 560] width 229 height 33
type input "7"
type input "7.84"
click at [1285, 650] on button "Save" at bounding box center [1290, 647] width 79 height 33
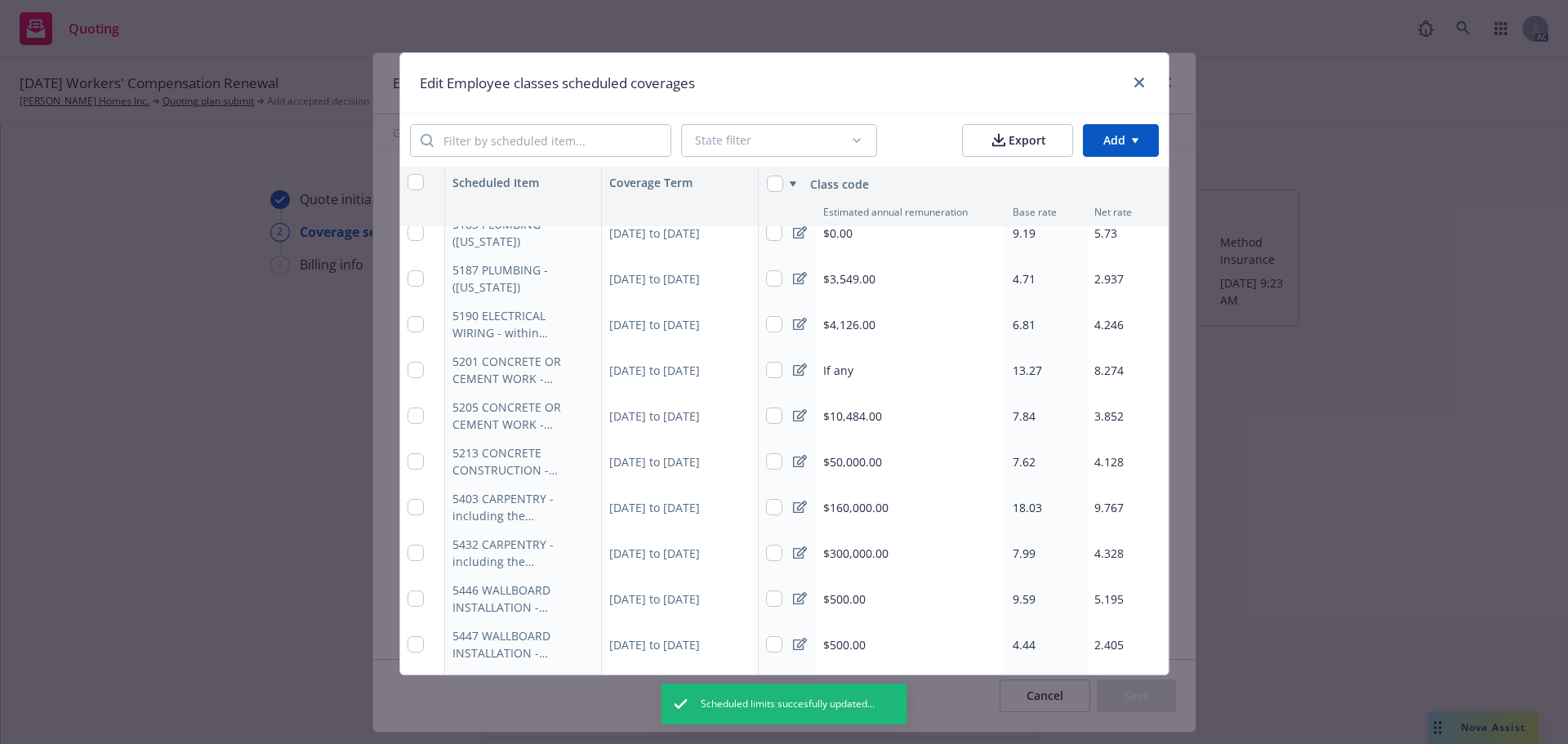
type textarea "x"
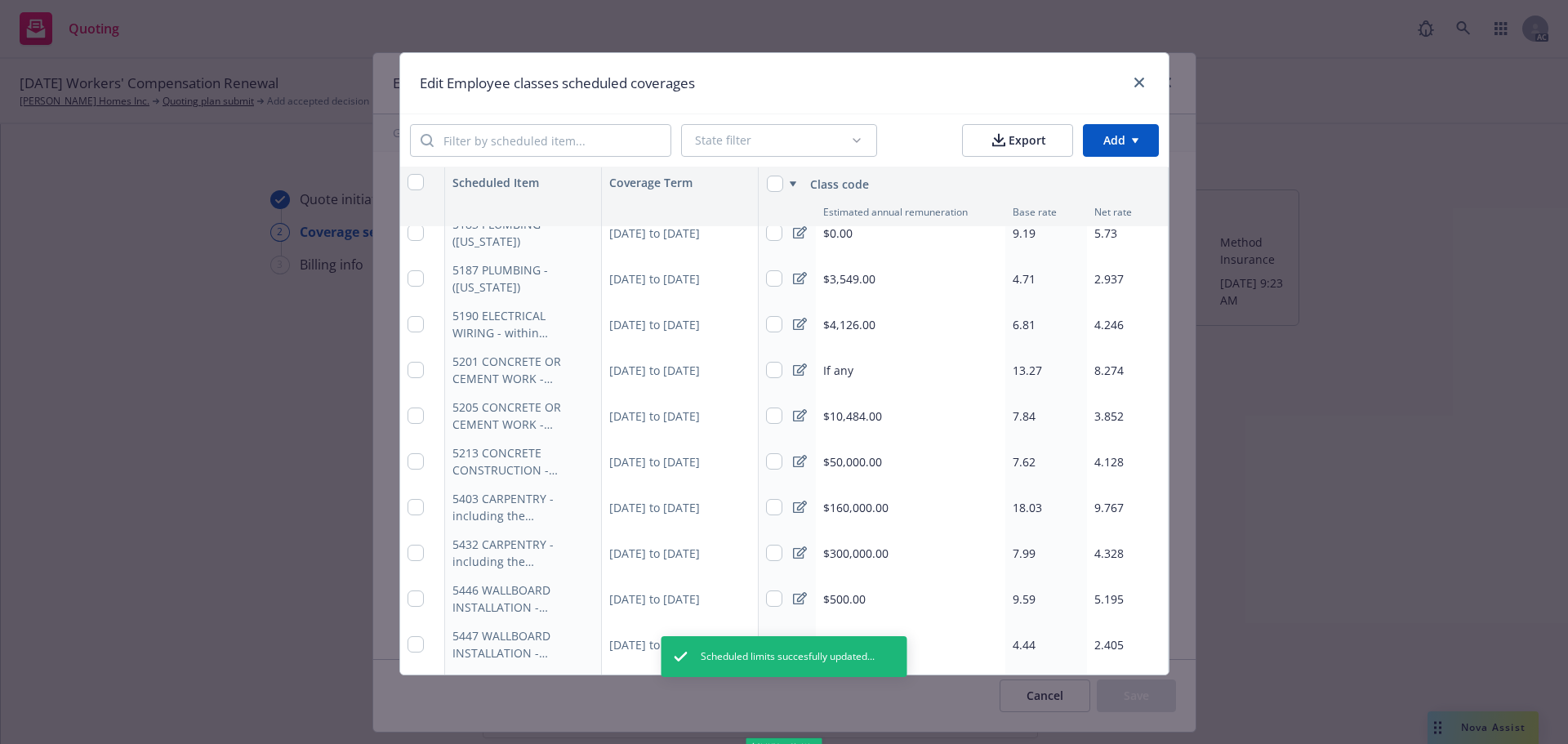
scroll to position [158, 0]
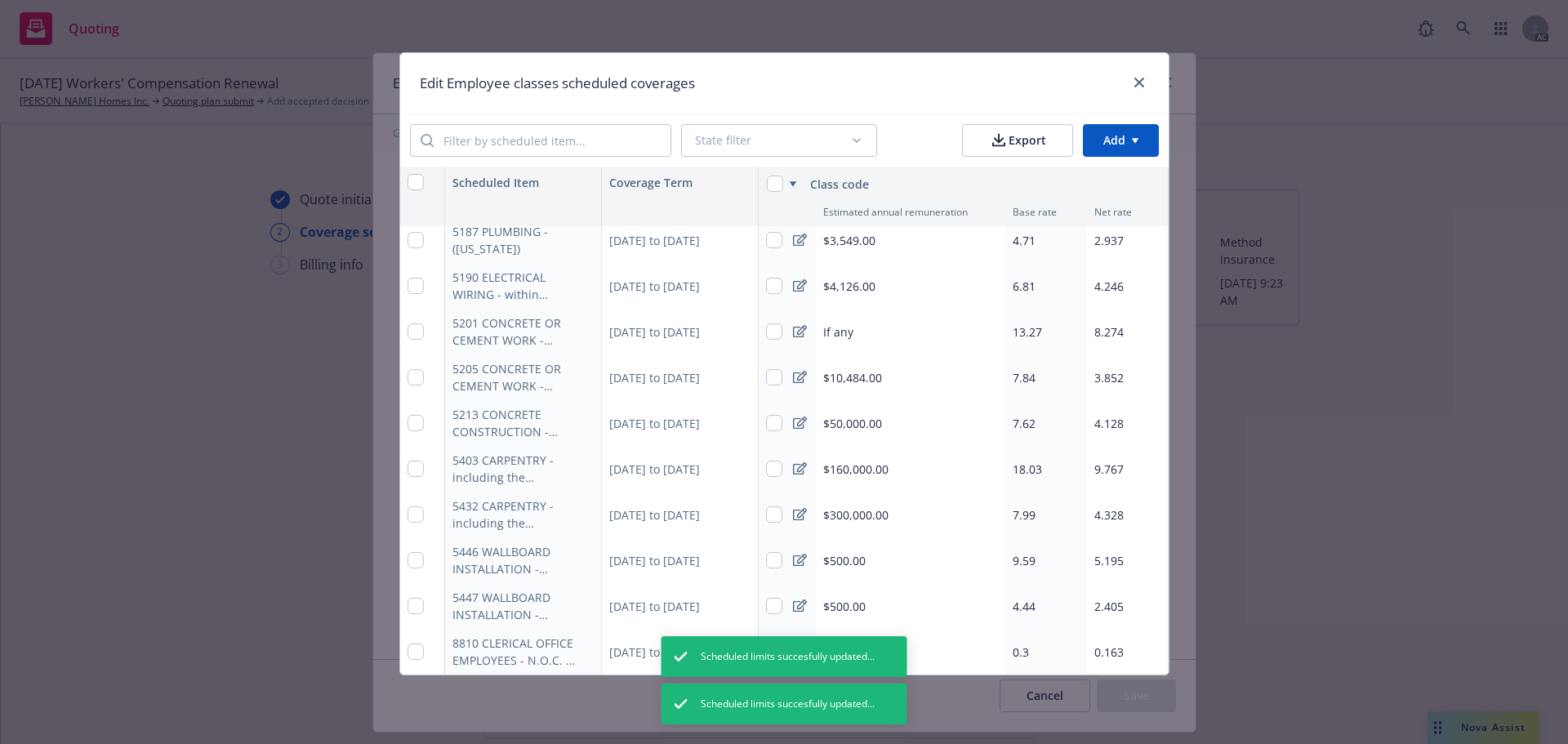
click at [1103, 370] on span "3.852" at bounding box center [1108, 378] width 29 height 15
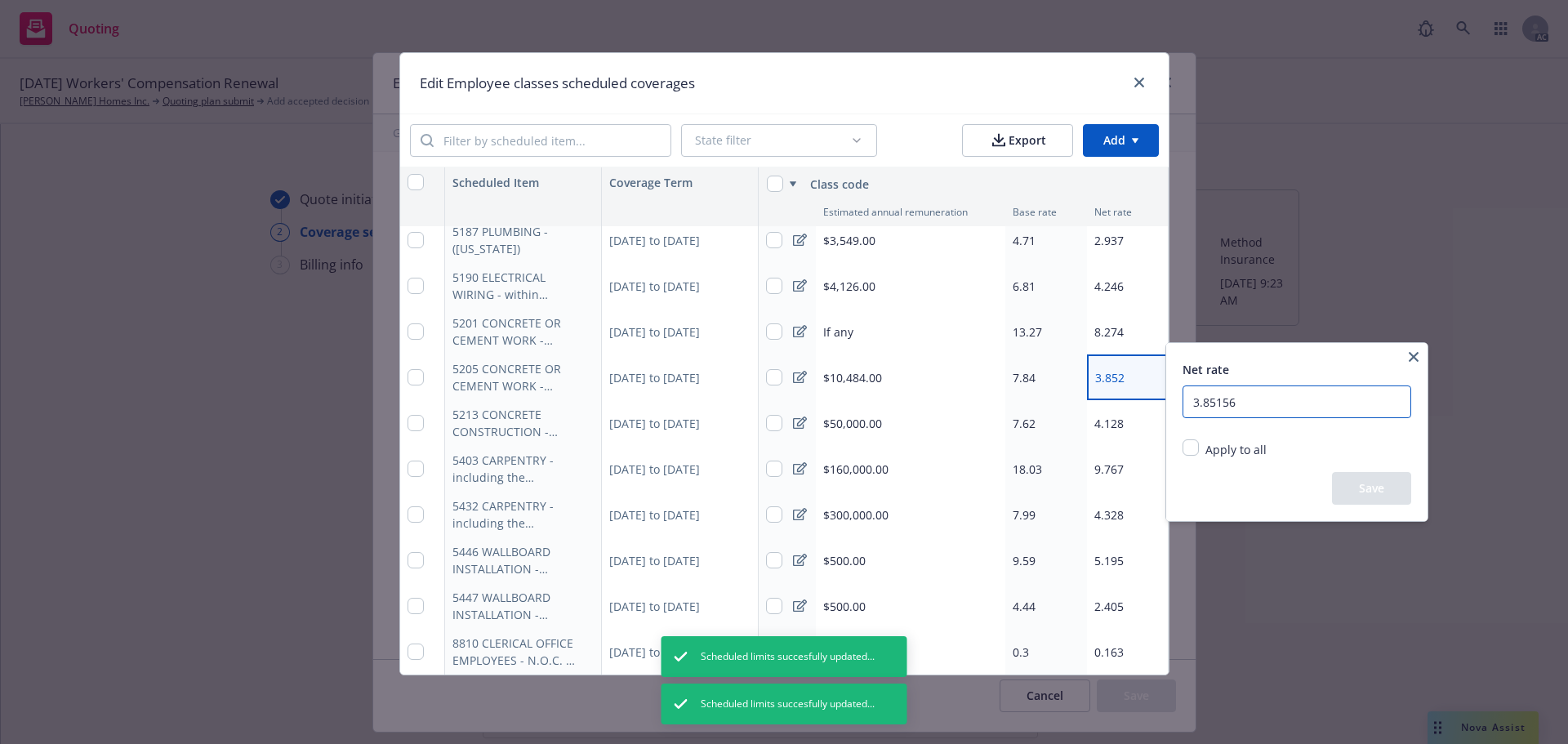
click at [1252, 404] on input "3.85156" at bounding box center [1297, 401] width 229 height 33
type input "3"
type input "4.8"
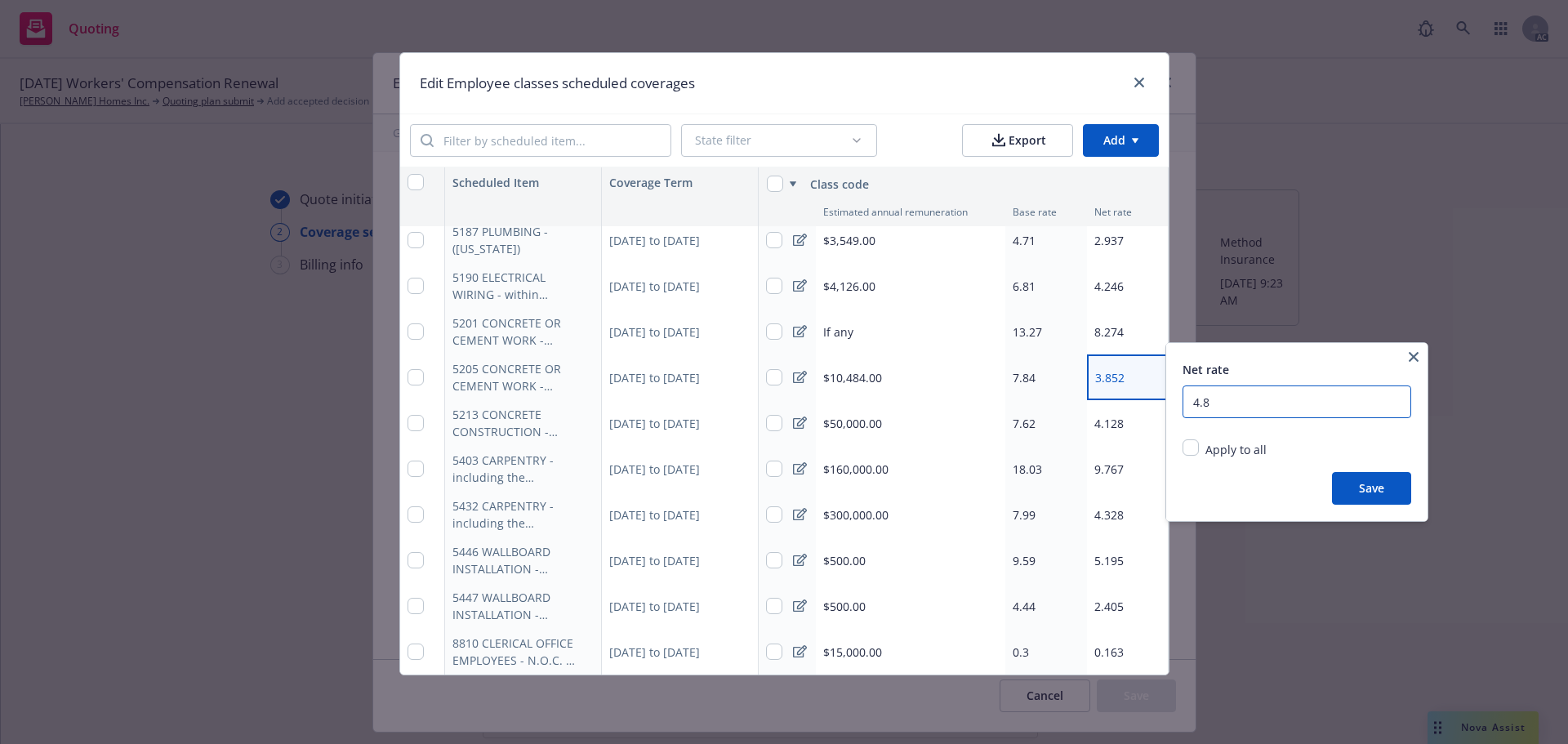
type textarea "x"
type input "4.88860"
click at [1371, 482] on button "Save" at bounding box center [1372, 488] width 79 height 33
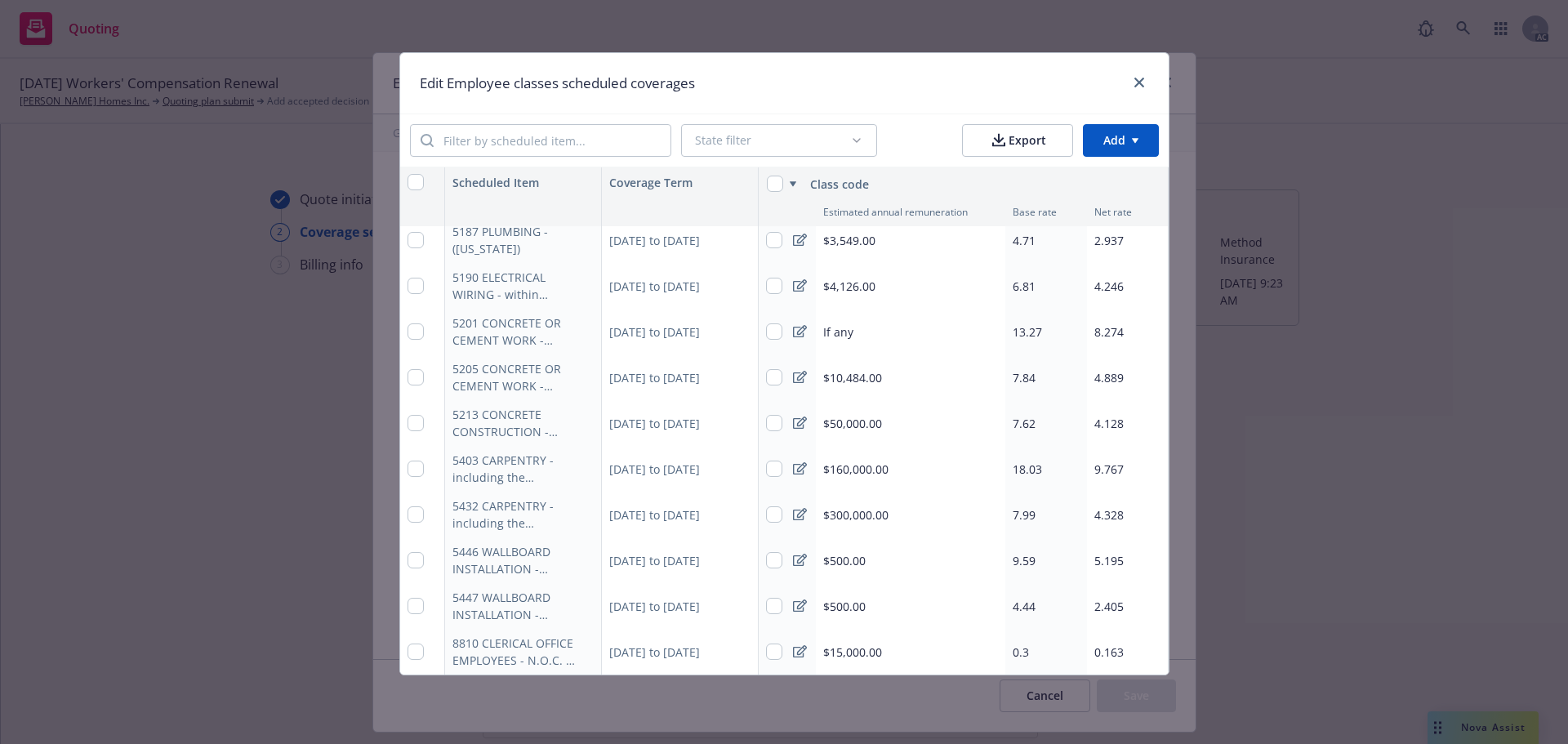
type textarea "x"
click at [849, 415] on span "$50,000.00" at bounding box center [852, 424] width 58 height 17
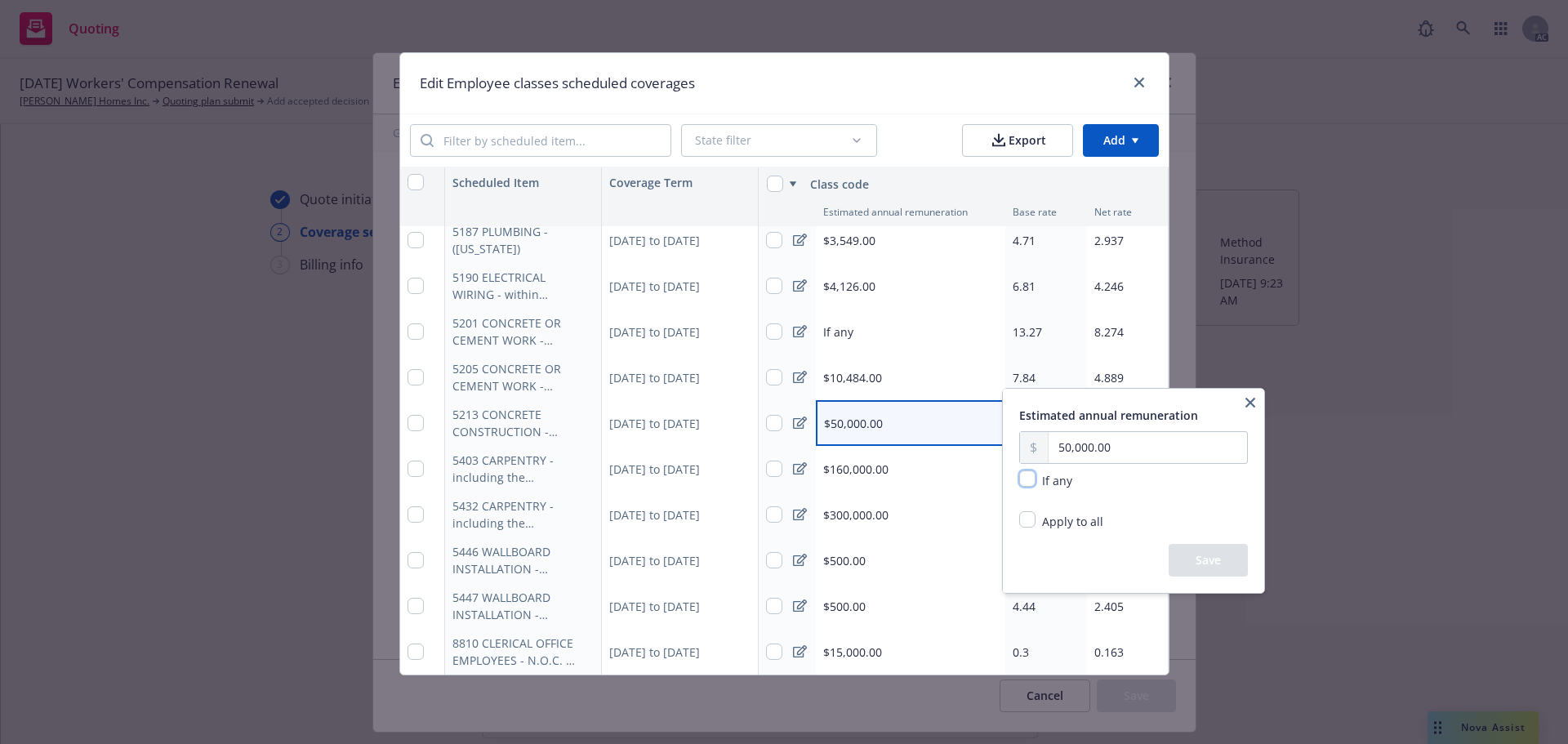
click at [1026, 483] on input "checkbox" at bounding box center [1026, 478] width 16 height 16
checkbox input "true"
click at [1216, 561] on button "Save" at bounding box center [1208, 560] width 79 height 33
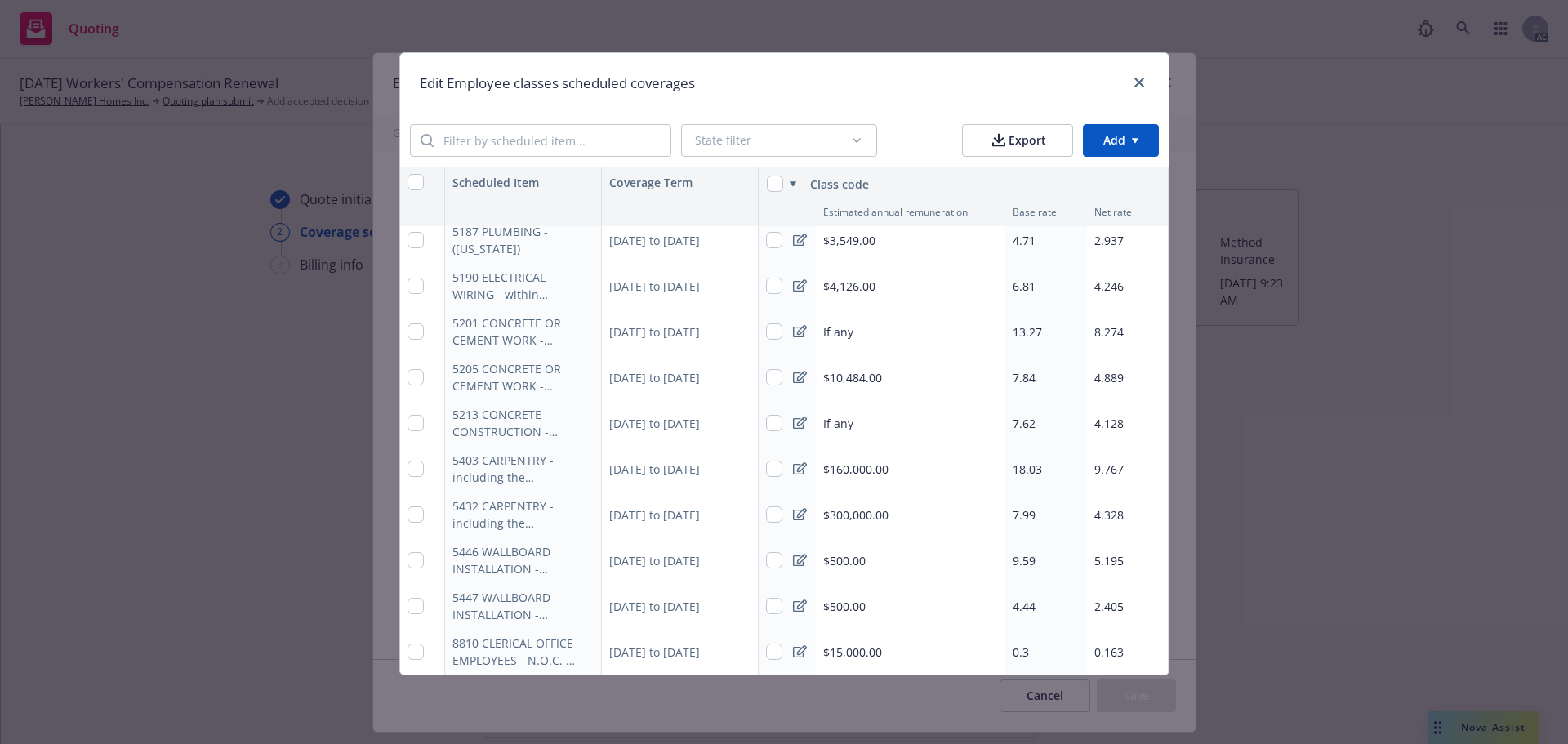
click at [1062, 415] on div "7.62" at bounding box center [1046, 423] width 82 height 46
type textarea "x"
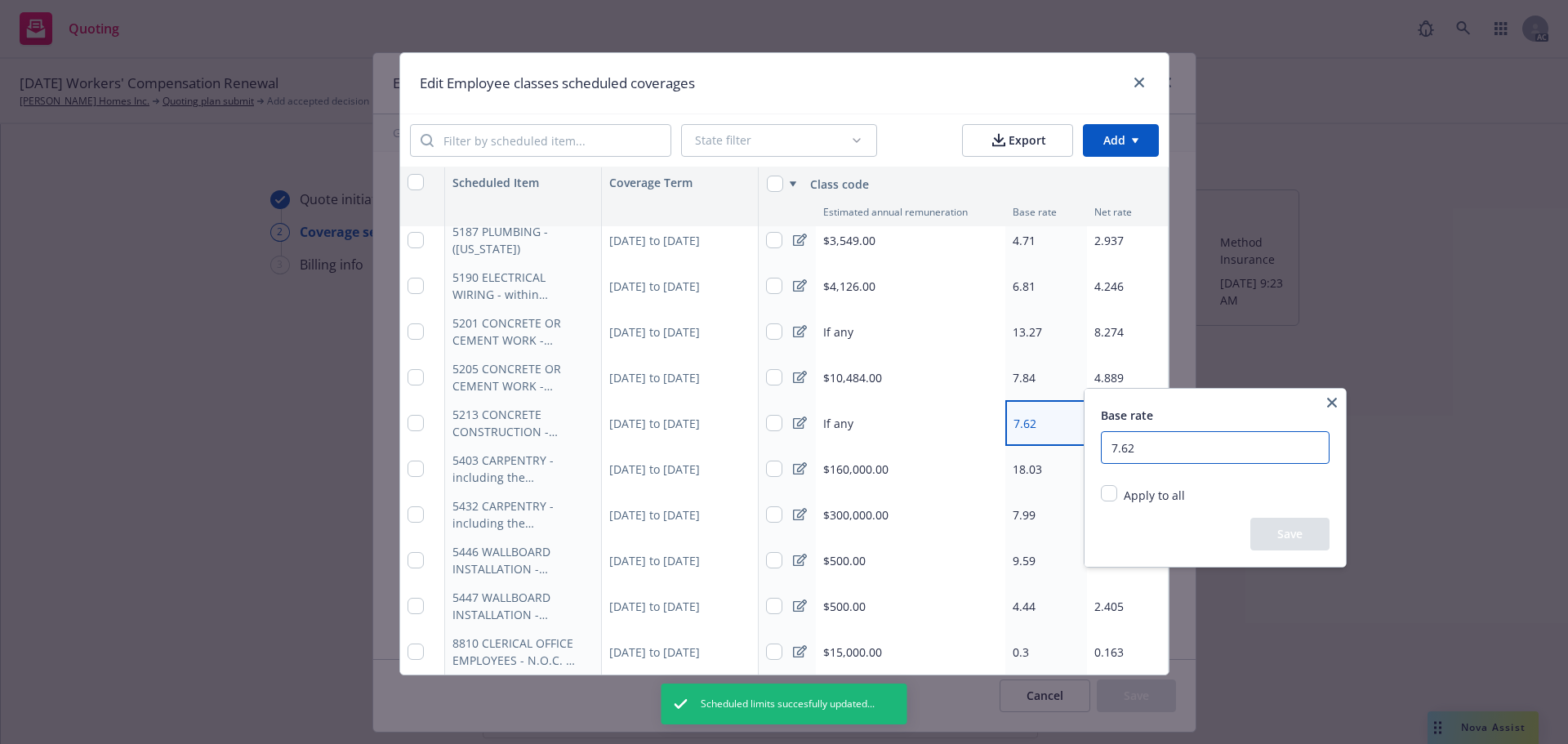
click at [1194, 456] on input "7.62" at bounding box center [1215, 447] width 229 height 33
type input "7"
type input "8.41"
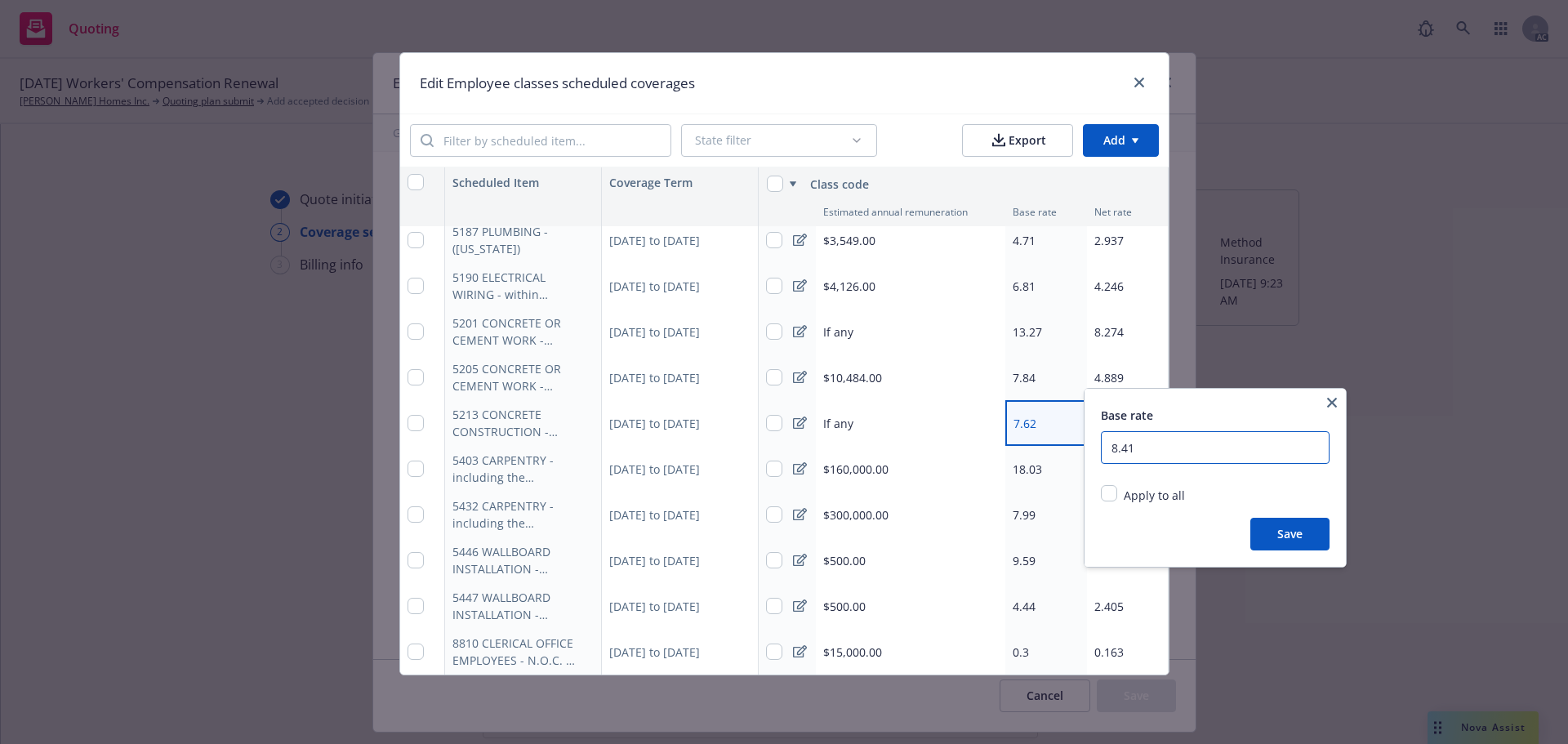
type textarea "x"
type input "8.41"
click at [1296, 528] on button "Save" at bounding box center [1290, 534] width 79 height 33
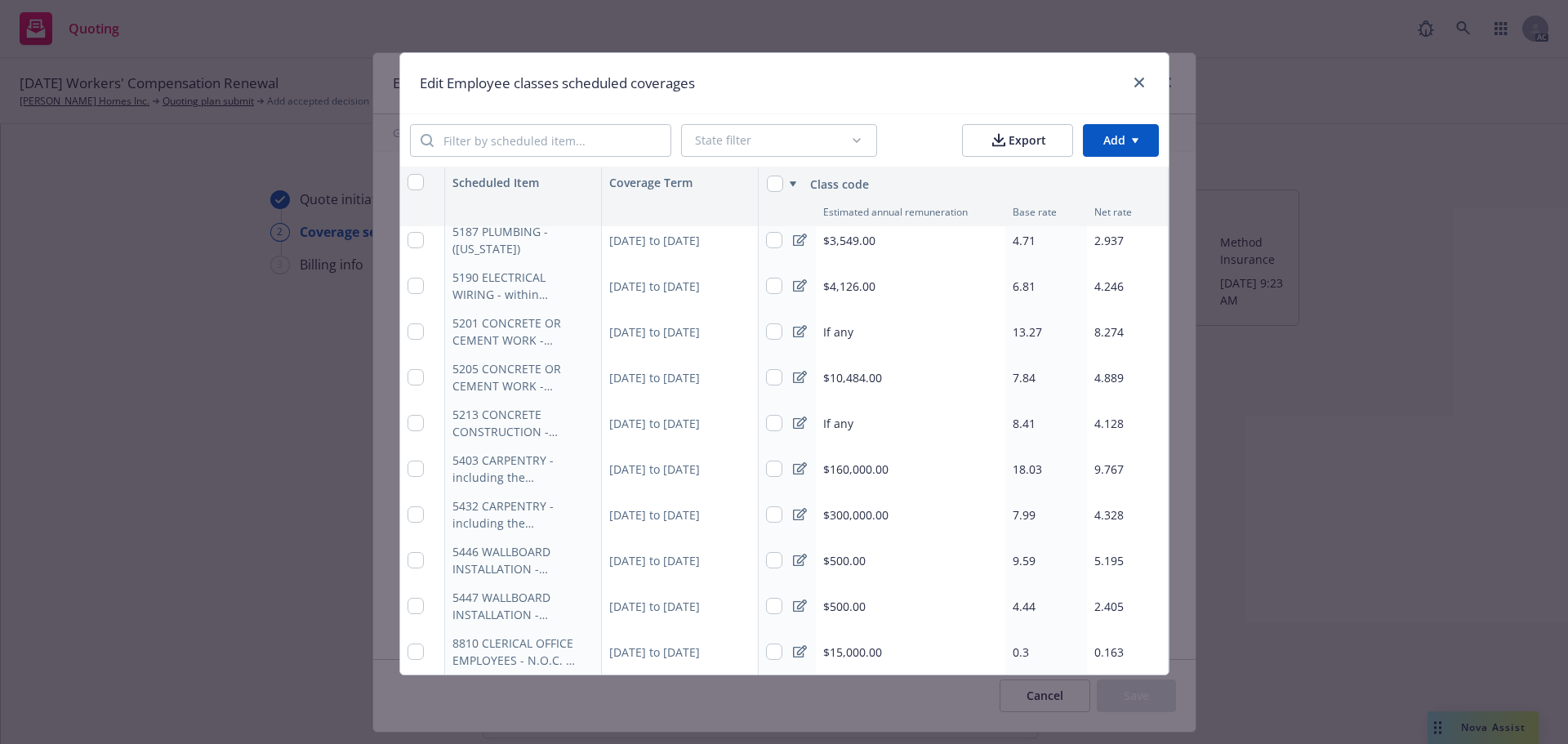
click at [1108, 415] on span "4.128" at bounding box center [1108, 423] width 29 height 15
type textarea "x"
click at [1087, 400] on div "4.128" at bounding box center [1127, 423] width 82 height 46
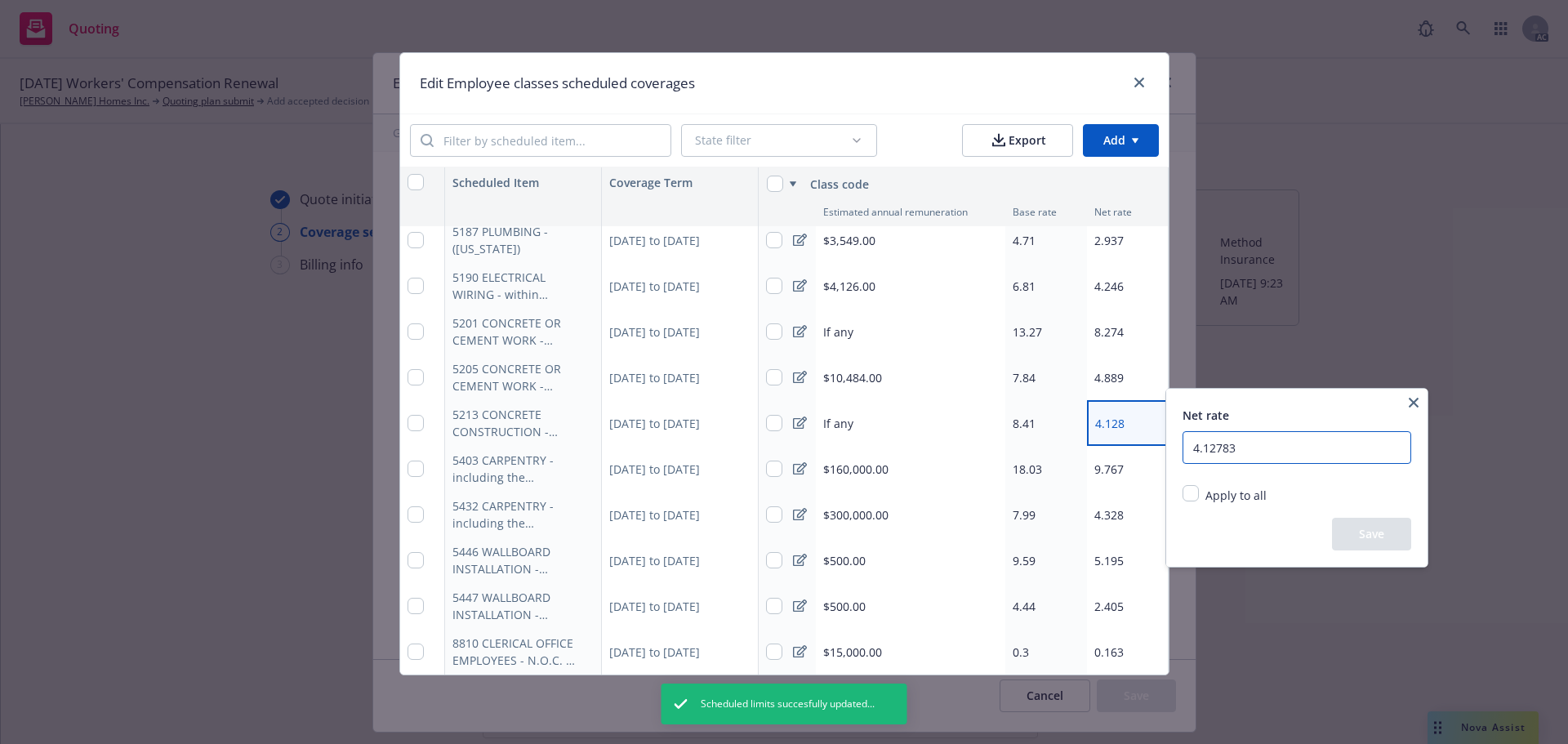
click at [1291, 441] on input "4.12783" at bounding box center [1297, 447] width 229 height 33
type input "4"
type input "5.24402"
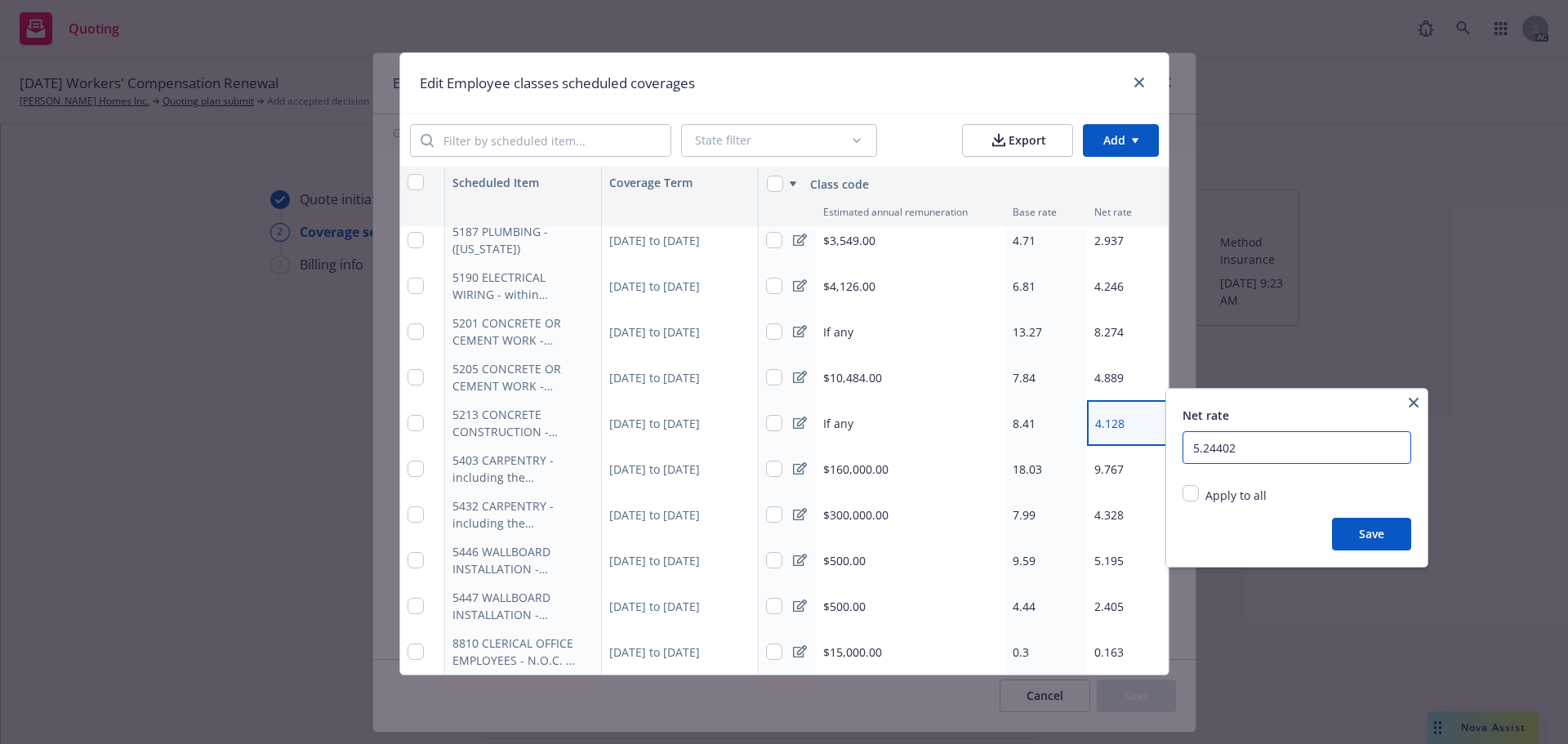
type textarea "x"
type input "5.24402"
click at [1375, 528] on button "Save" at bounding box center [1372, 534] width 79 height 33
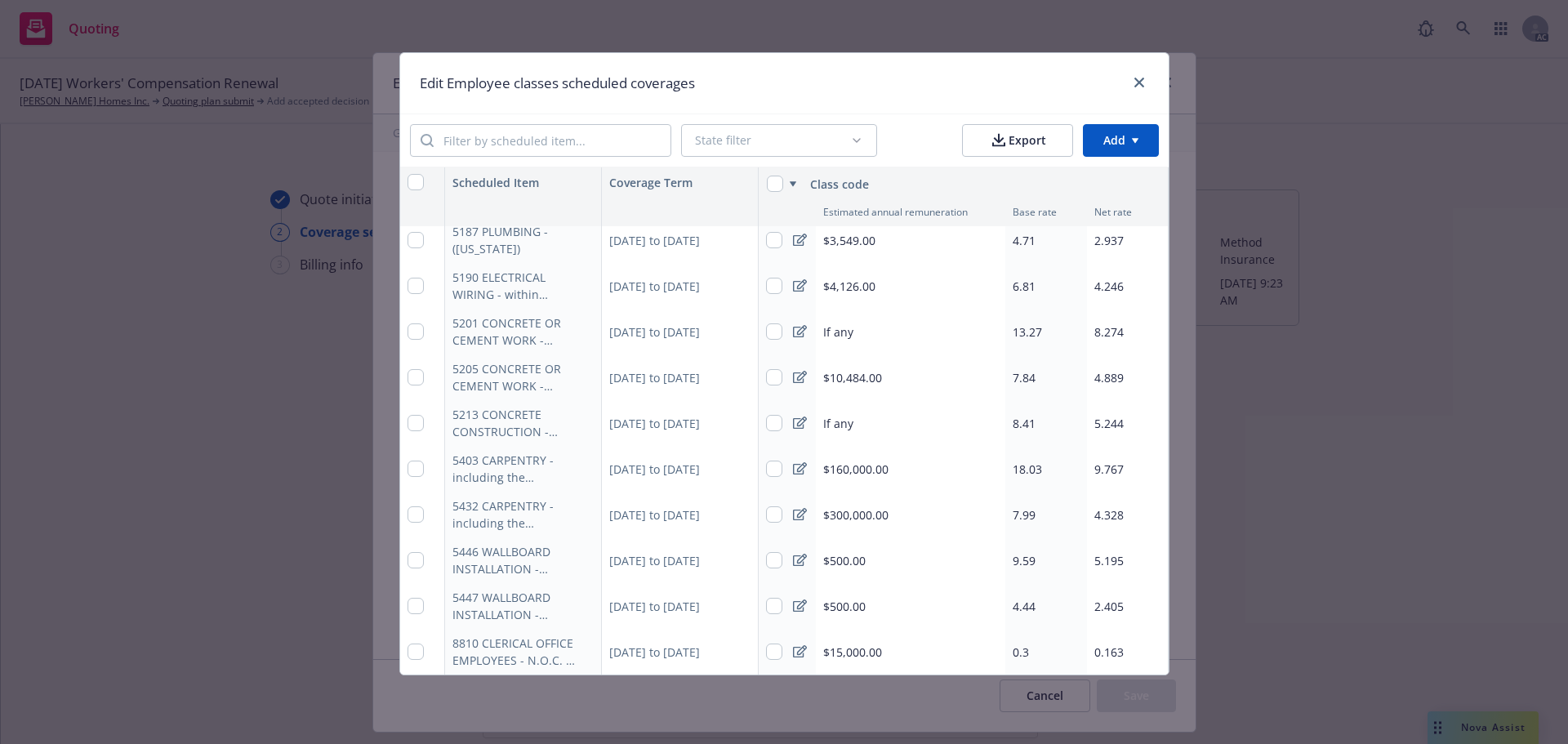
type textarea "x"
click at [881, 446] on div "$160,000.00" at bounding box center [910, 469] width 189 height 46
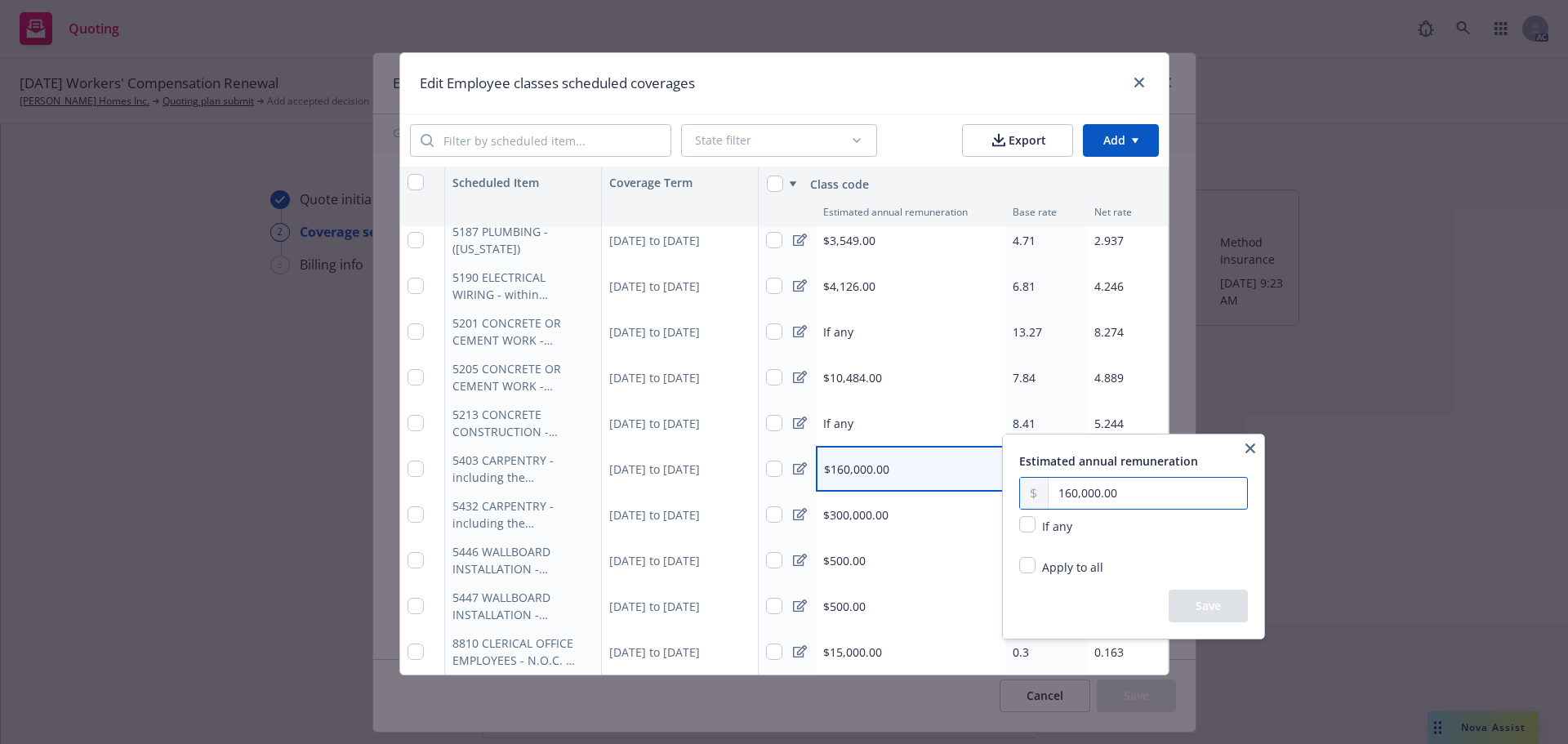
click at [1152, 492] on input "160,000.00" at bounding box center [1148, 493] width 199 height 31
type input "1.00"
type input "41,669.00"
click at [1244, 611] on button "Save" at bounding box center [1208, 606] width 79 height 33
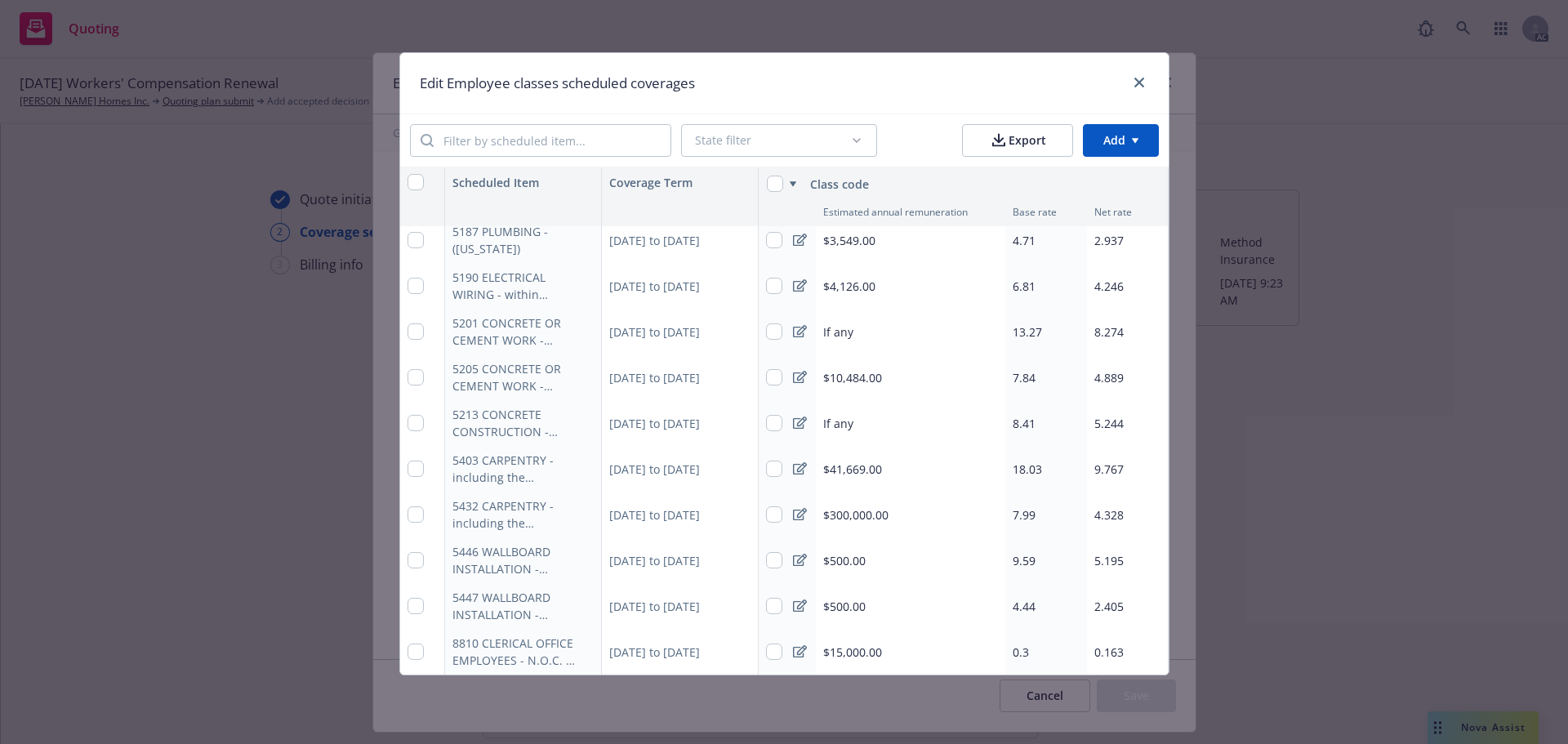
type textarea "x"
click at [1023, 461] on span "18.03" at bounding box center [1026, 469] width 29 height 15
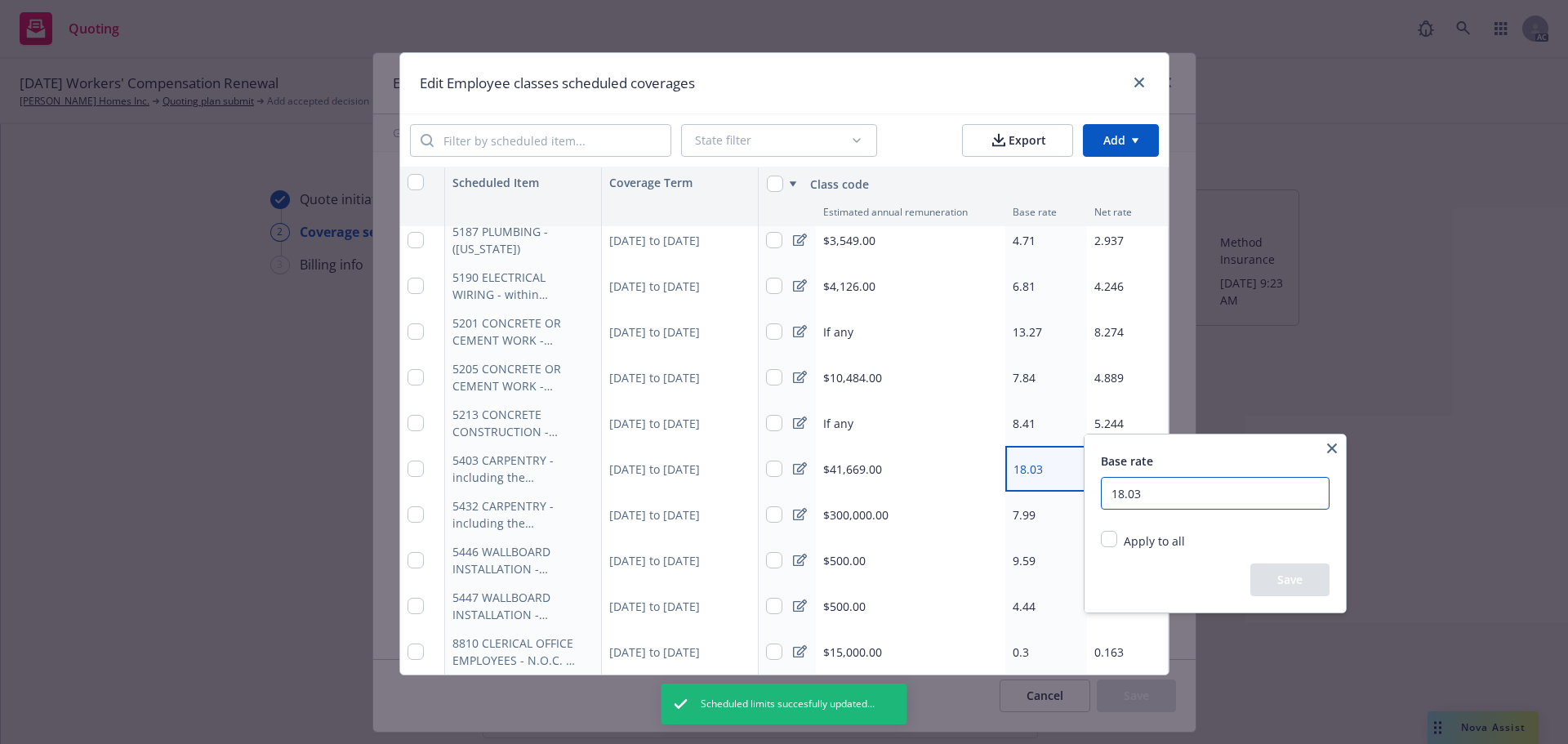
click at [1193, 490] on input "18.03" at bounding box center [1215, 493] width 229 height 33
type input "1"
type input "19"
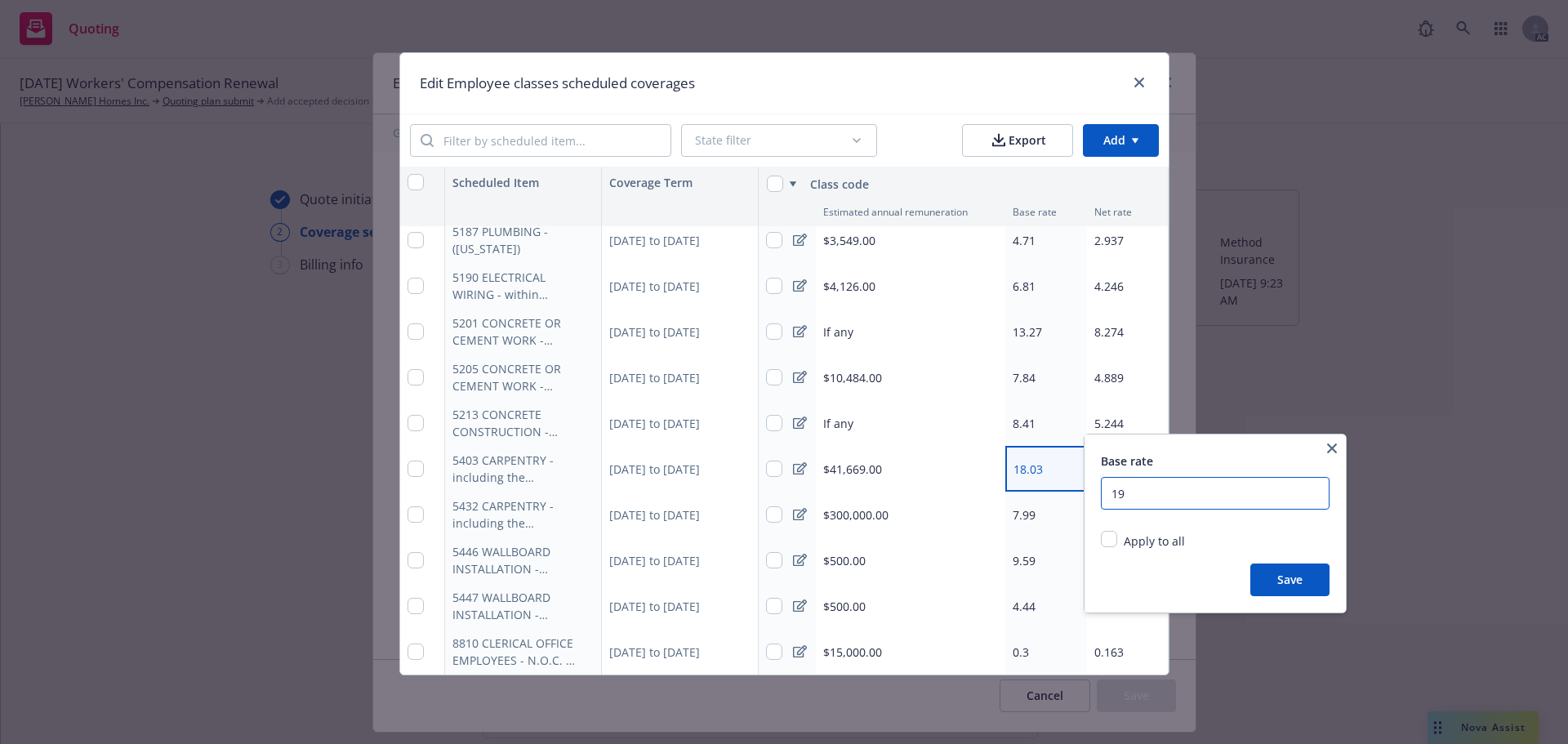
type textarea "x"
type input "19.89"
click at [1297, 570] on button "Save" at bounding box center [1290, 579] width 79 height 33
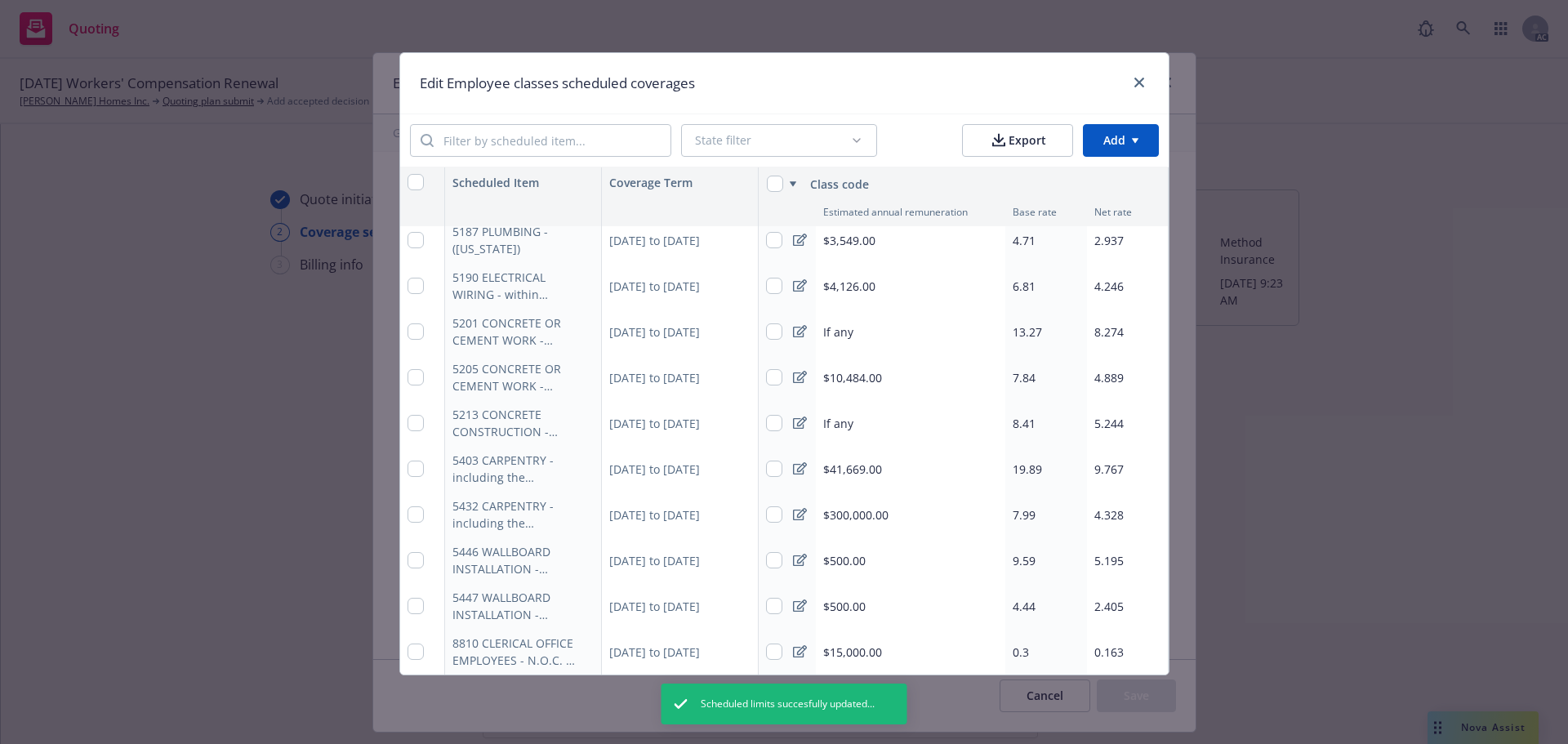
click at [1124, 459] on div "9.767" at bounding box center [1127, 469] width 82 height 46
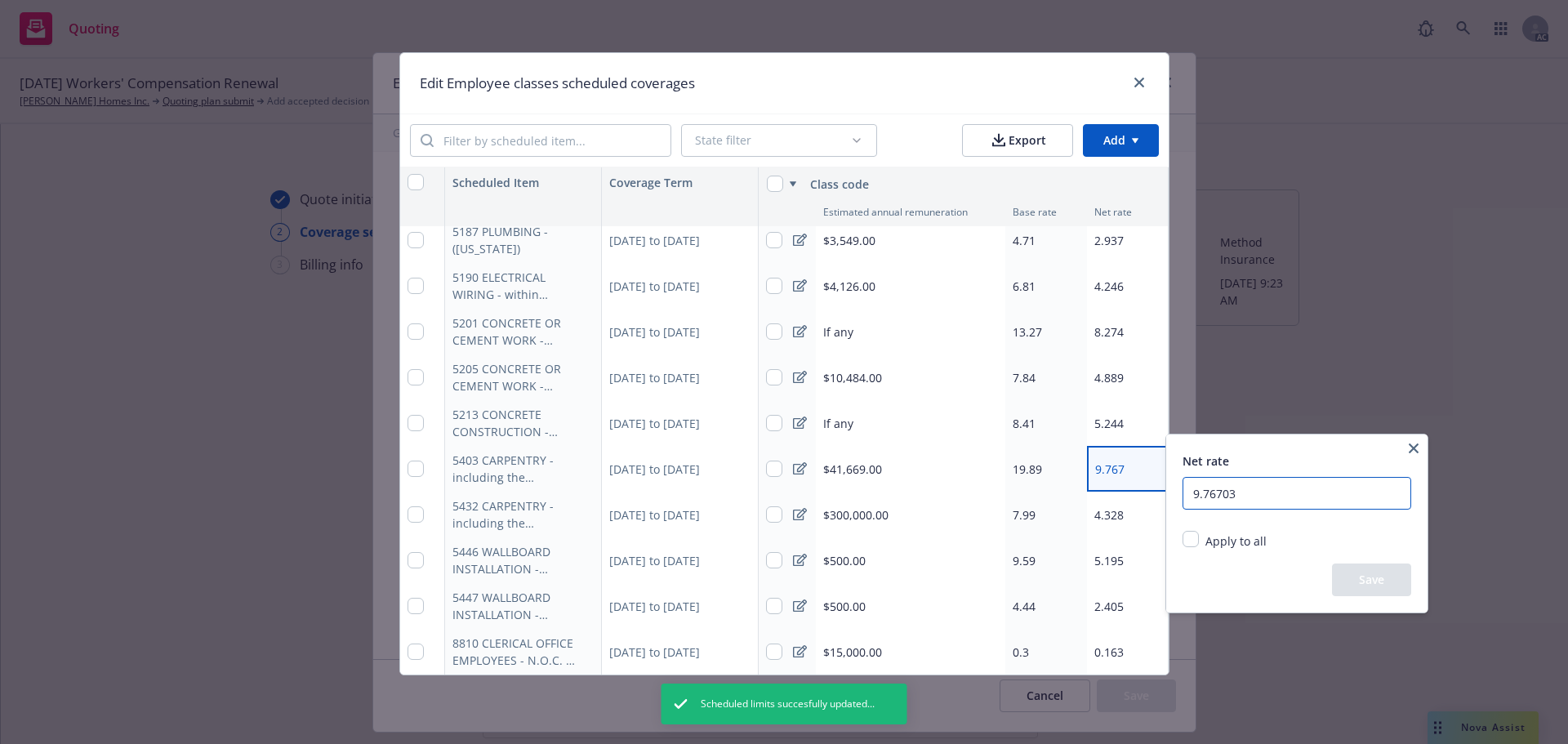
click at [1245, 497] on input "9.76703" at bounding box center [1297, 493] width 229 height 33
type textarea "x"
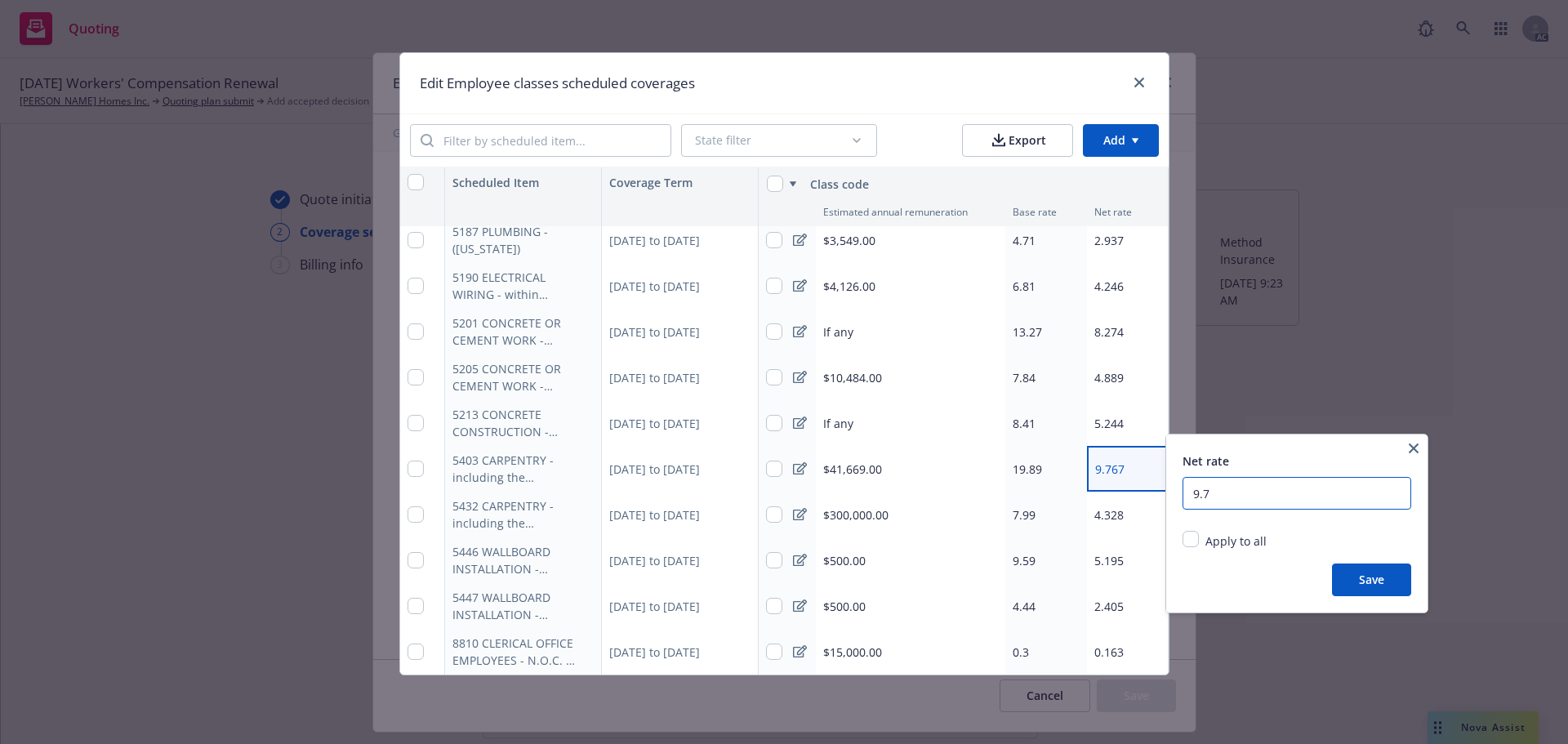
type input "9"
type input "12.40232"
click at [1363, 574] on button "Save" at bounding box center [1372, 579] width 79 height 33
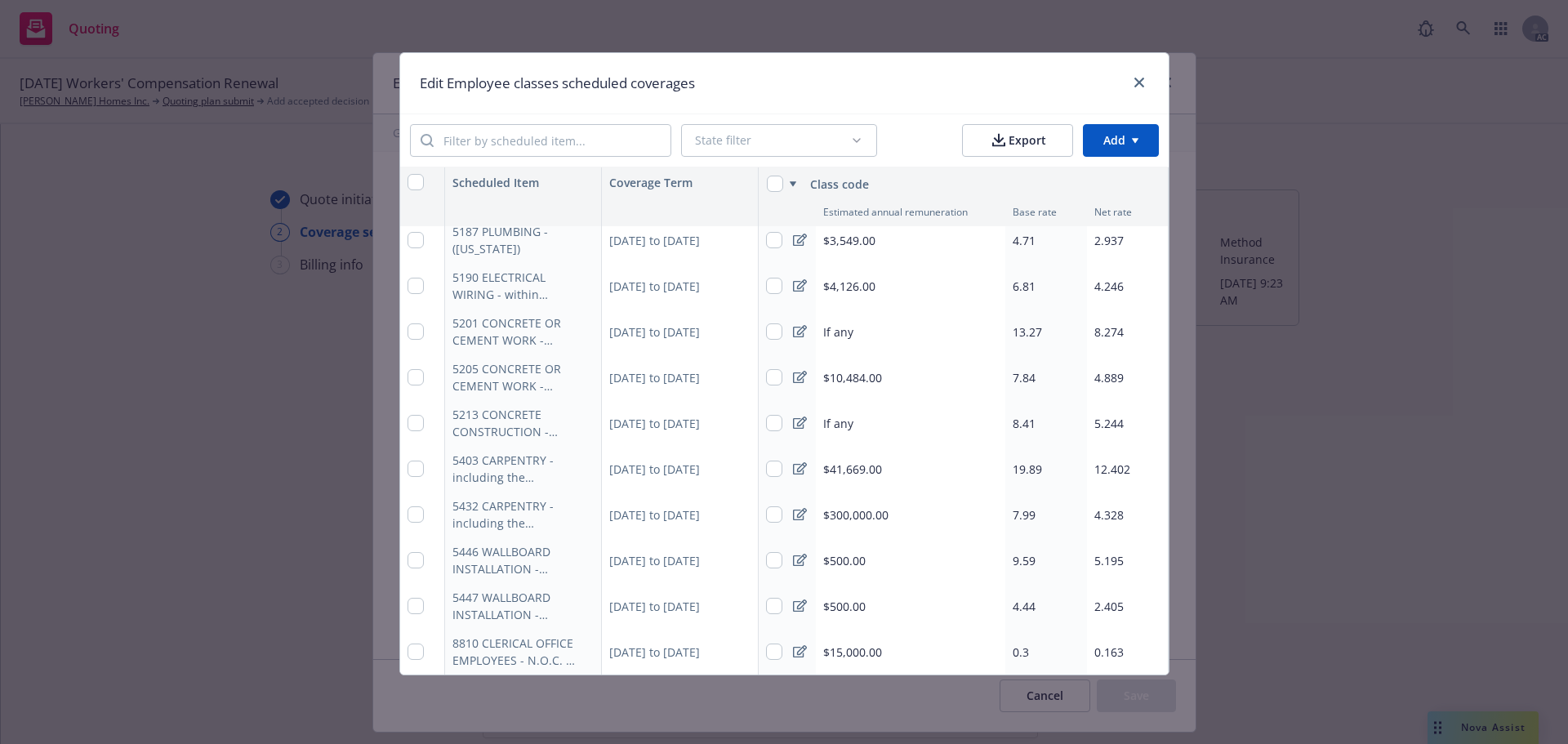
type textarea "x"
click at [946, 508] on div "$300,000.00" at bounding box center [910, 514] width 189 height 46
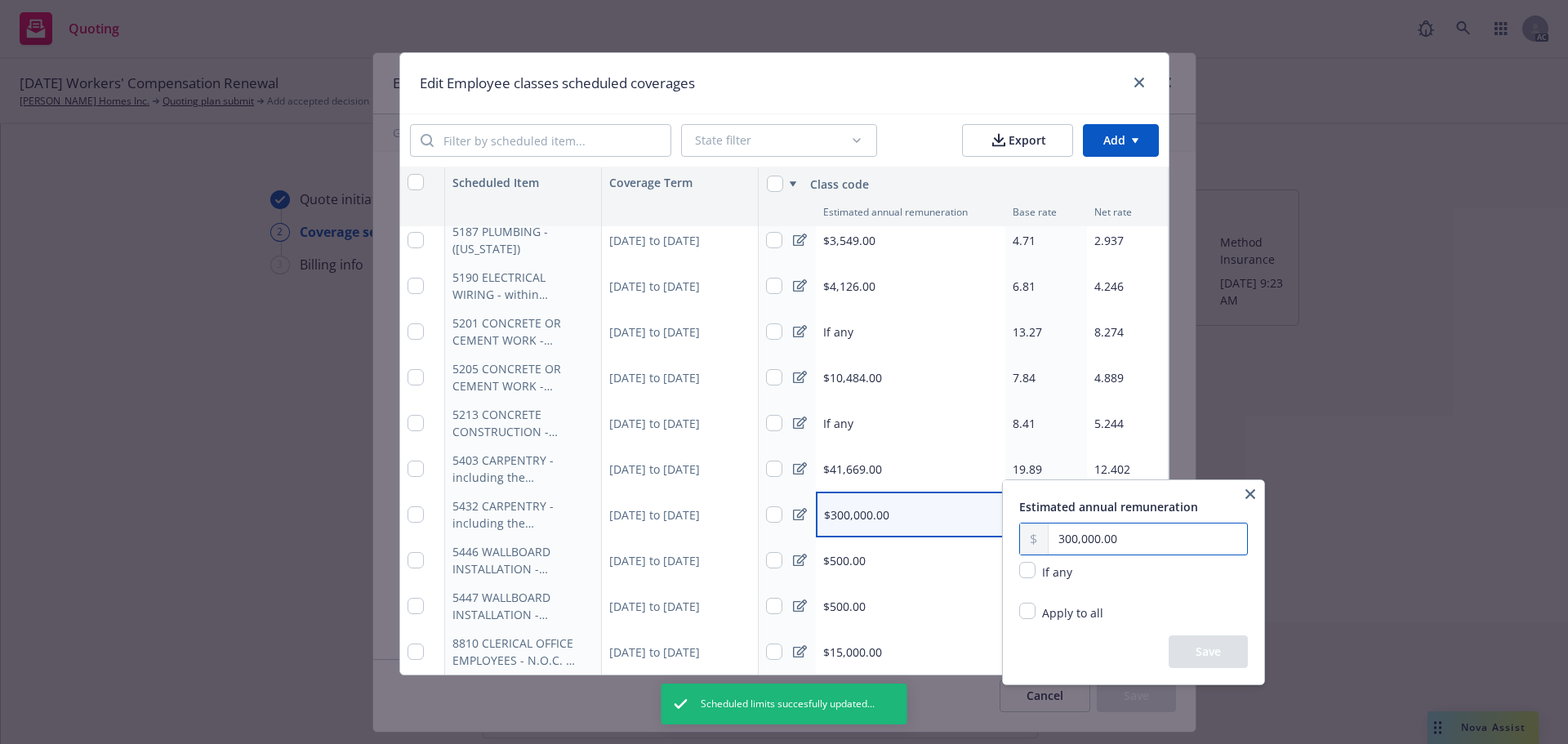
click at [1136, 542] on input "300,000.00" at bounding box center [1148, 539] width 199 height 31
type input "300,000.00"
type textarea "x"
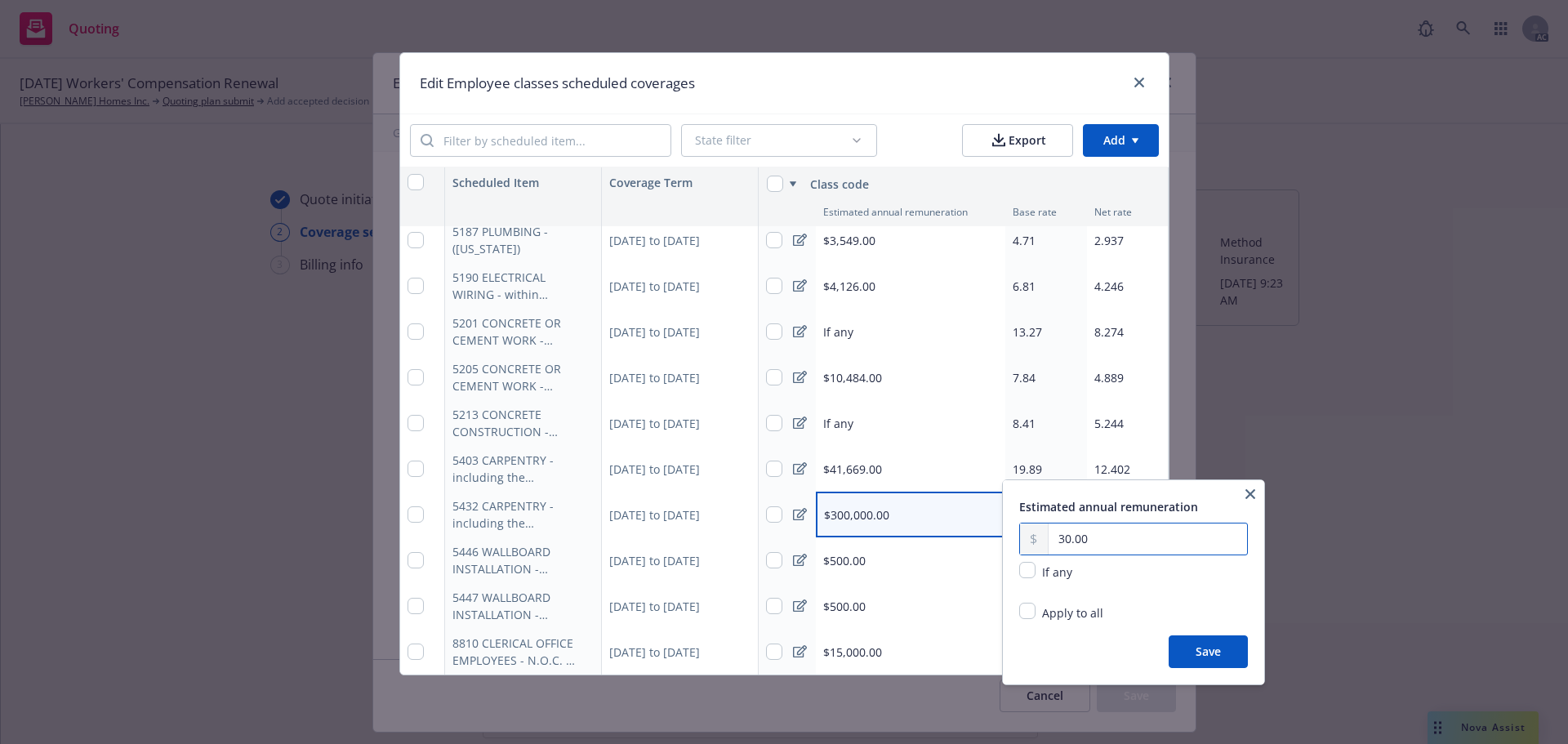
type input "3.00"
type input "103,078.00"
click at [1208, 657] on button "Save" at bounding box center [1208, 652] width 79 height 33
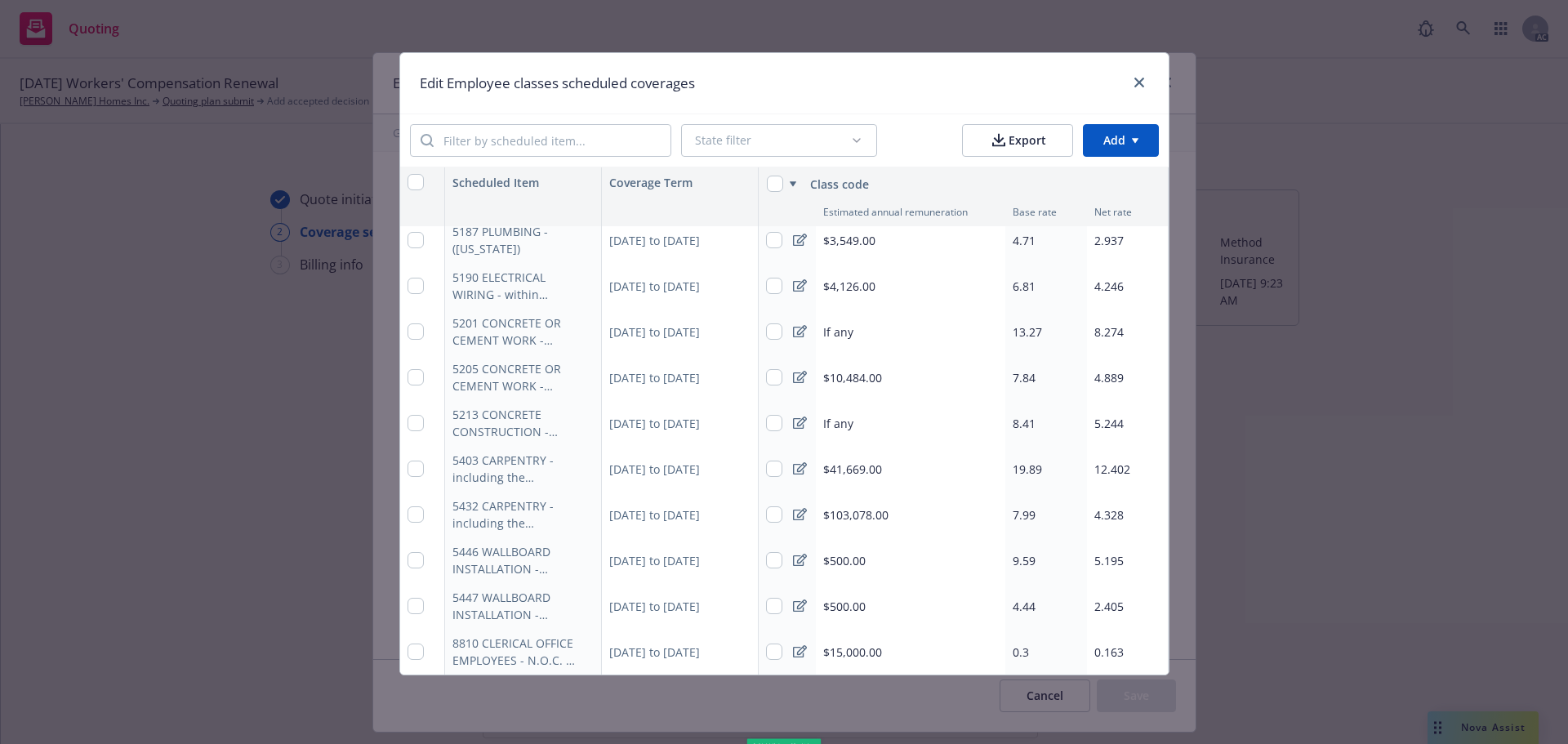
type textarea "x"
click at [1024, 508] on span "7.99" at bounding box center [1024, 515] width 23 height 15
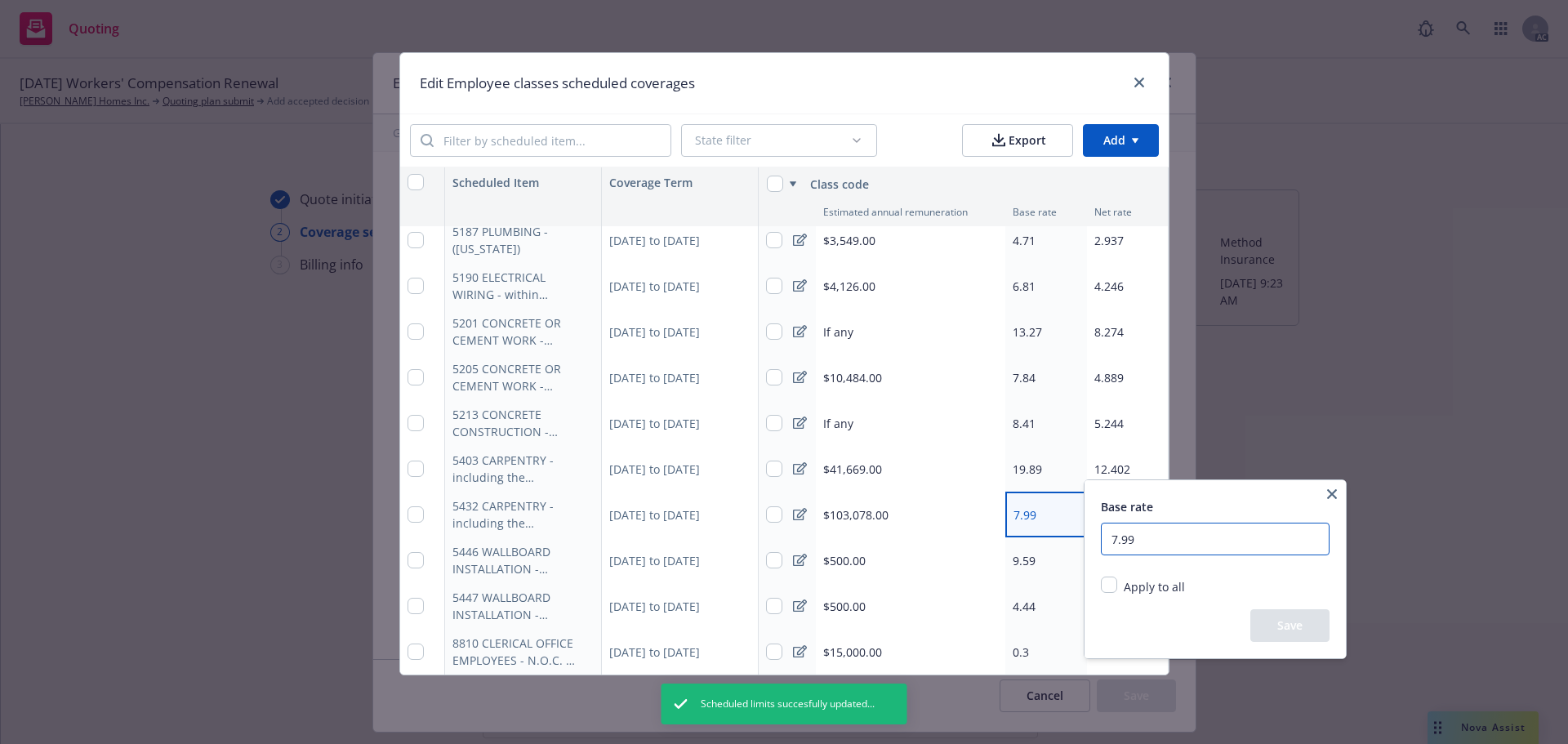
click at [1205, 545] on input "7.99" at bounding box center [1215, 539] width 229 height 33
type input "7"
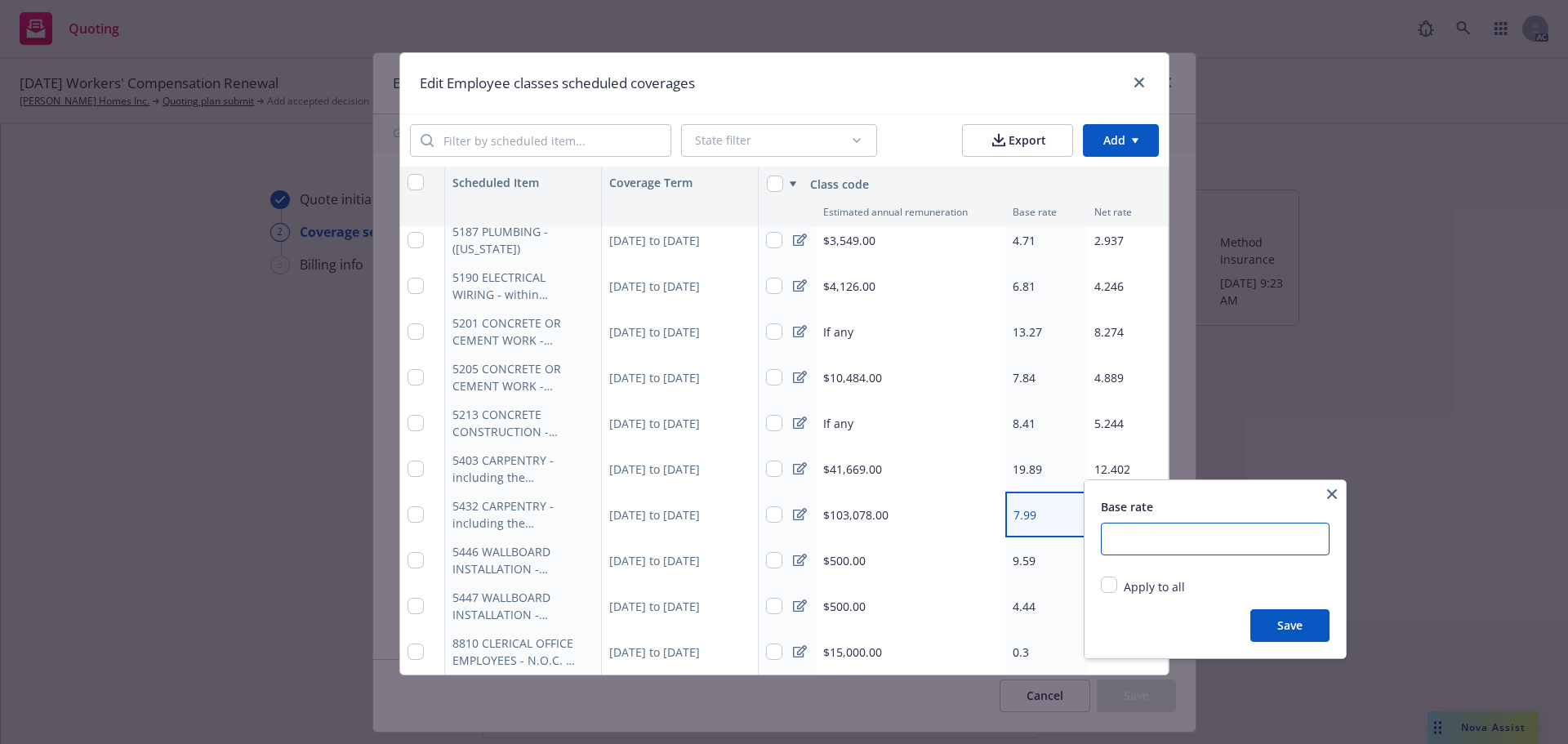
type textarea "x"
type input "8.81"
click at [1281, 625] on button "Save" at bounding box center [1290, 625] width 79 height 33
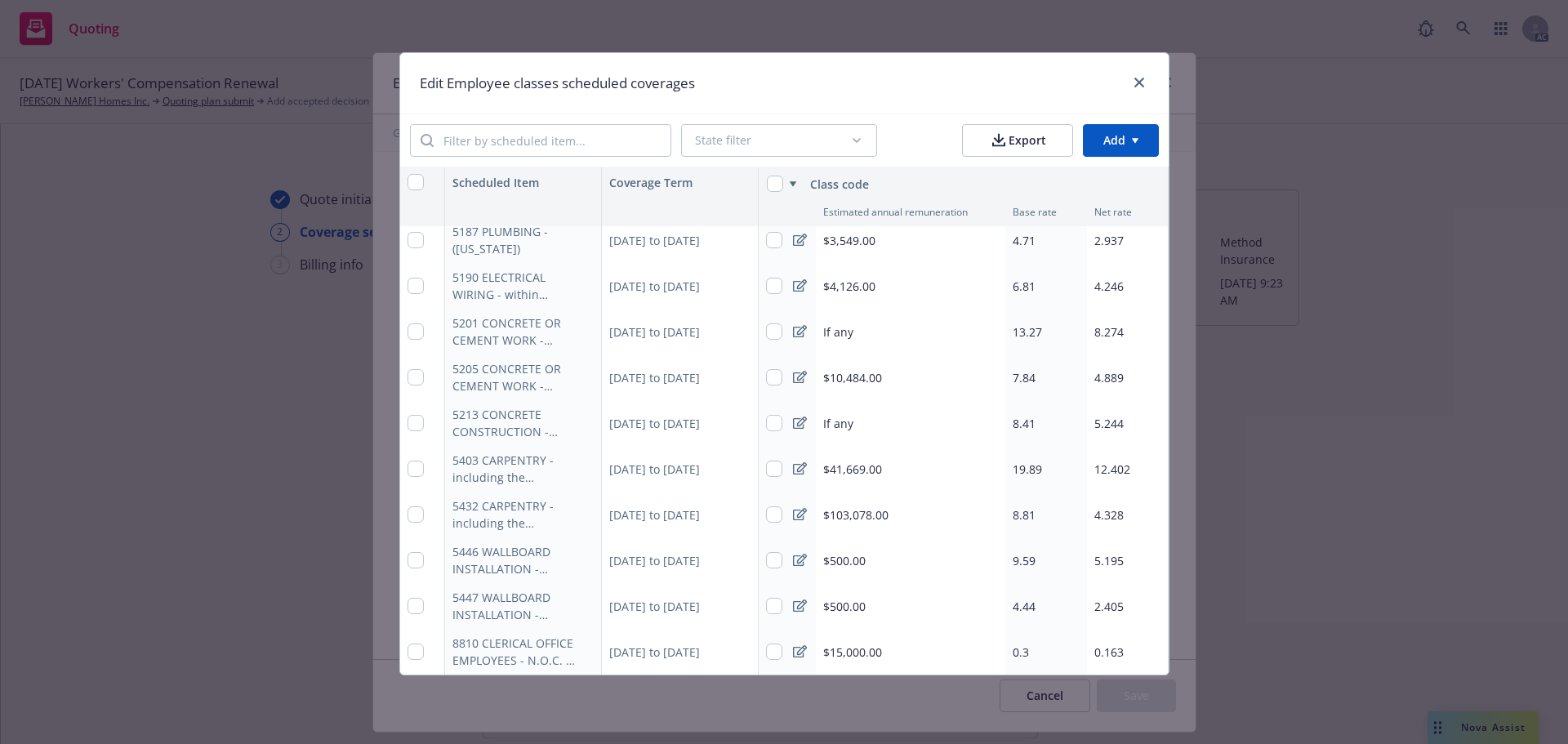
type textarea "x"
click at [1106, 508] on span "4.328" at bounding box center [1108, 515] width 29 height 15
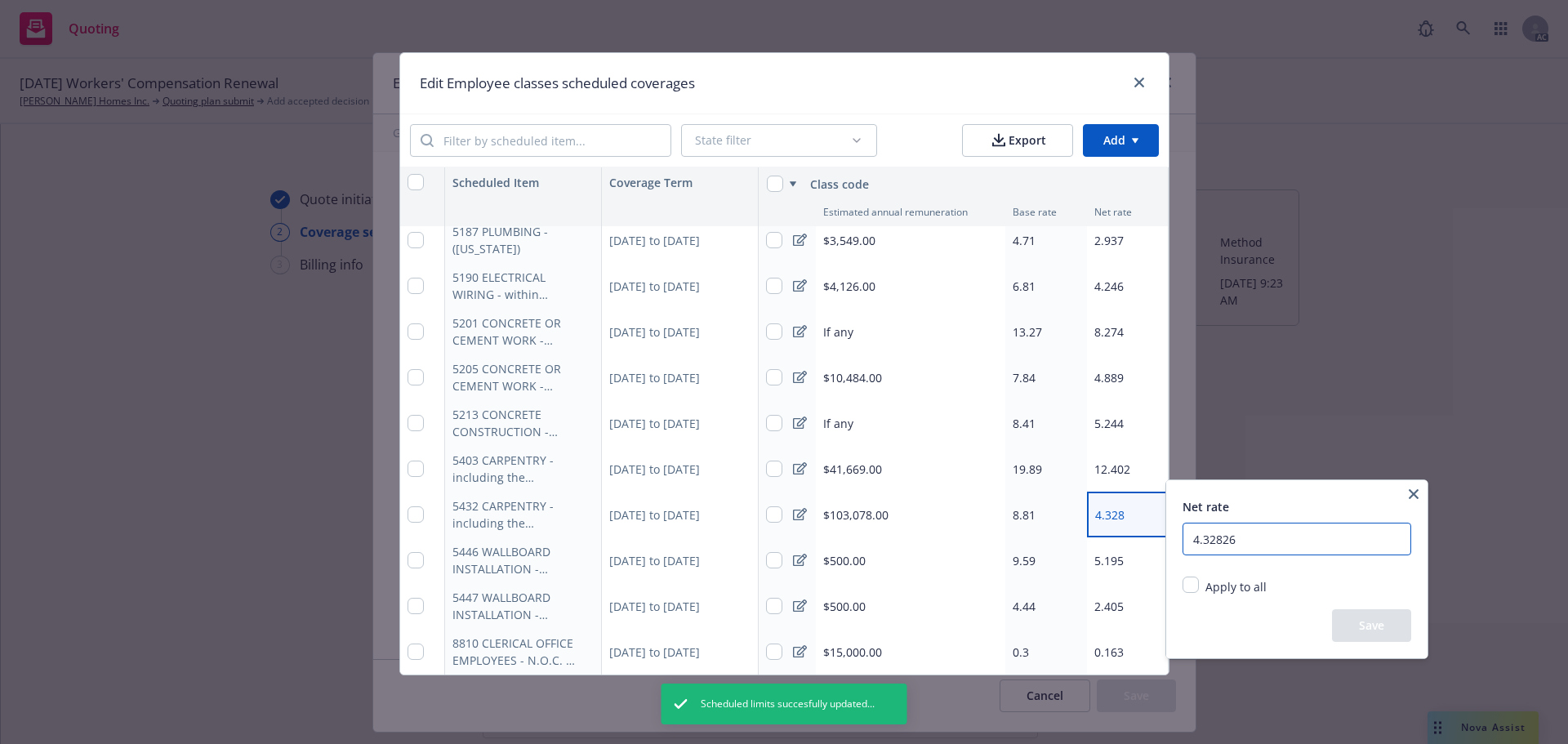
click at [1293, 545] on input "4.32826" at bounding box center [1297, 539] width 229 height 33
type input "4"
type input "5.49"
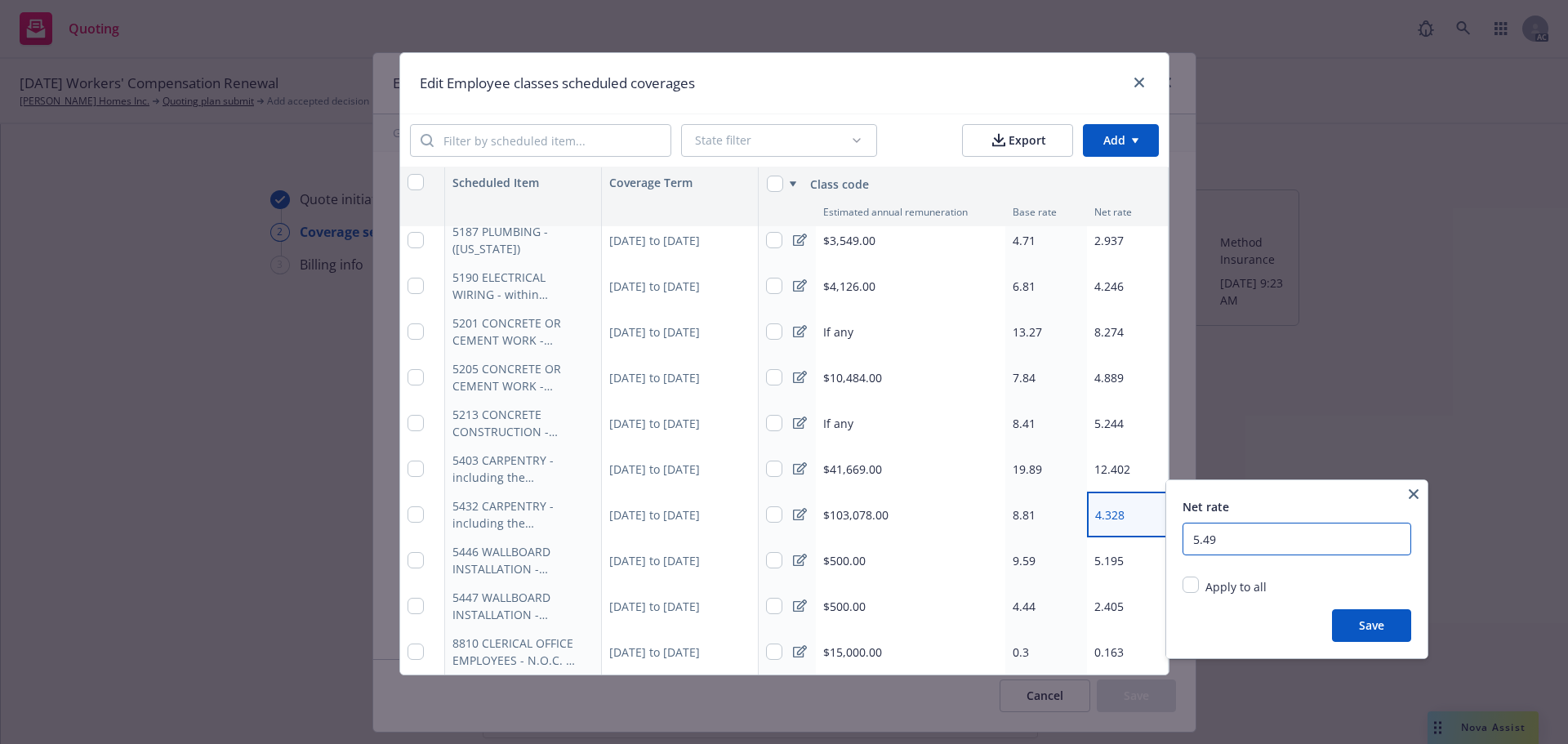
type textarea "x"
type input "5.49344"
click at [1365, 624] on button "Save" at bounding box center [1372, 625] width 79 height 33
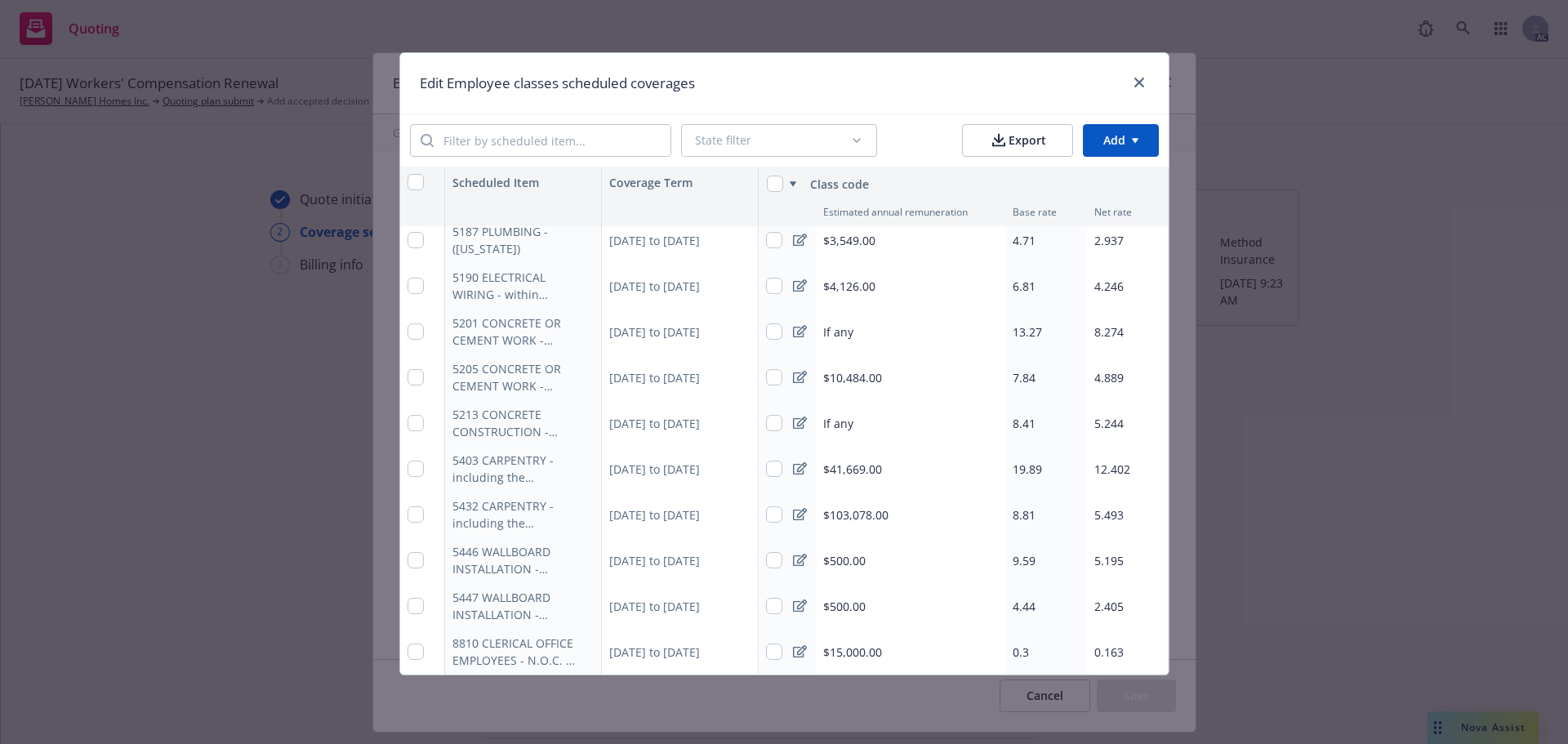
type textarea "x"
click at [891, 539] on div "$500.00" at bounding box center [910, 560] width 189 height 46
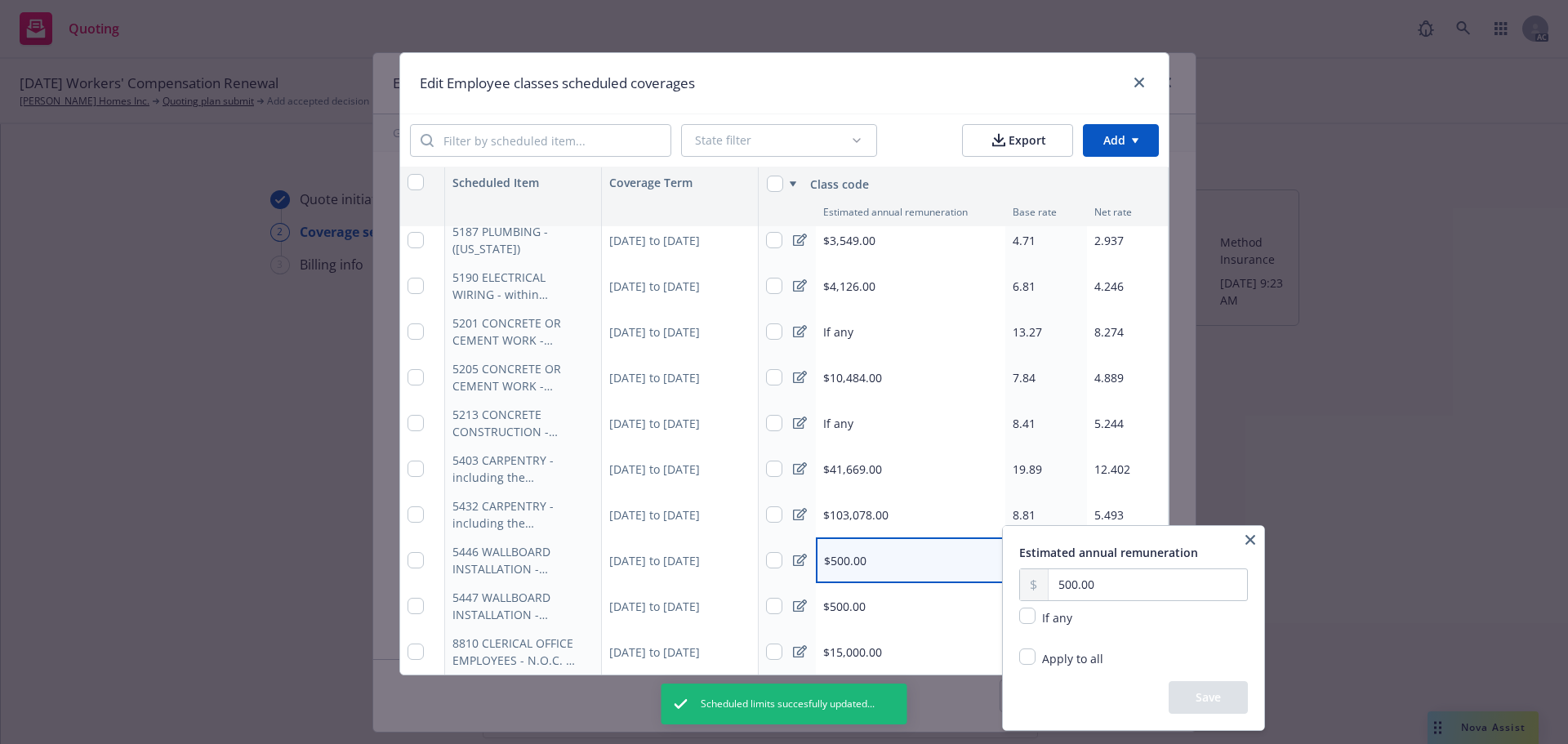
click at [1043, 619] on span "If any" at bounding box center [1058, 618] width 30 height 15
drag, startPoint x: 1029, startPoint y: 618, endPoint x: 1094, endPoint y: 646, distance: 70.8
click at [1030, 618] on input "checkbox" at bounding box center [1026, 615] width 16 height 16
checkbox input "true"
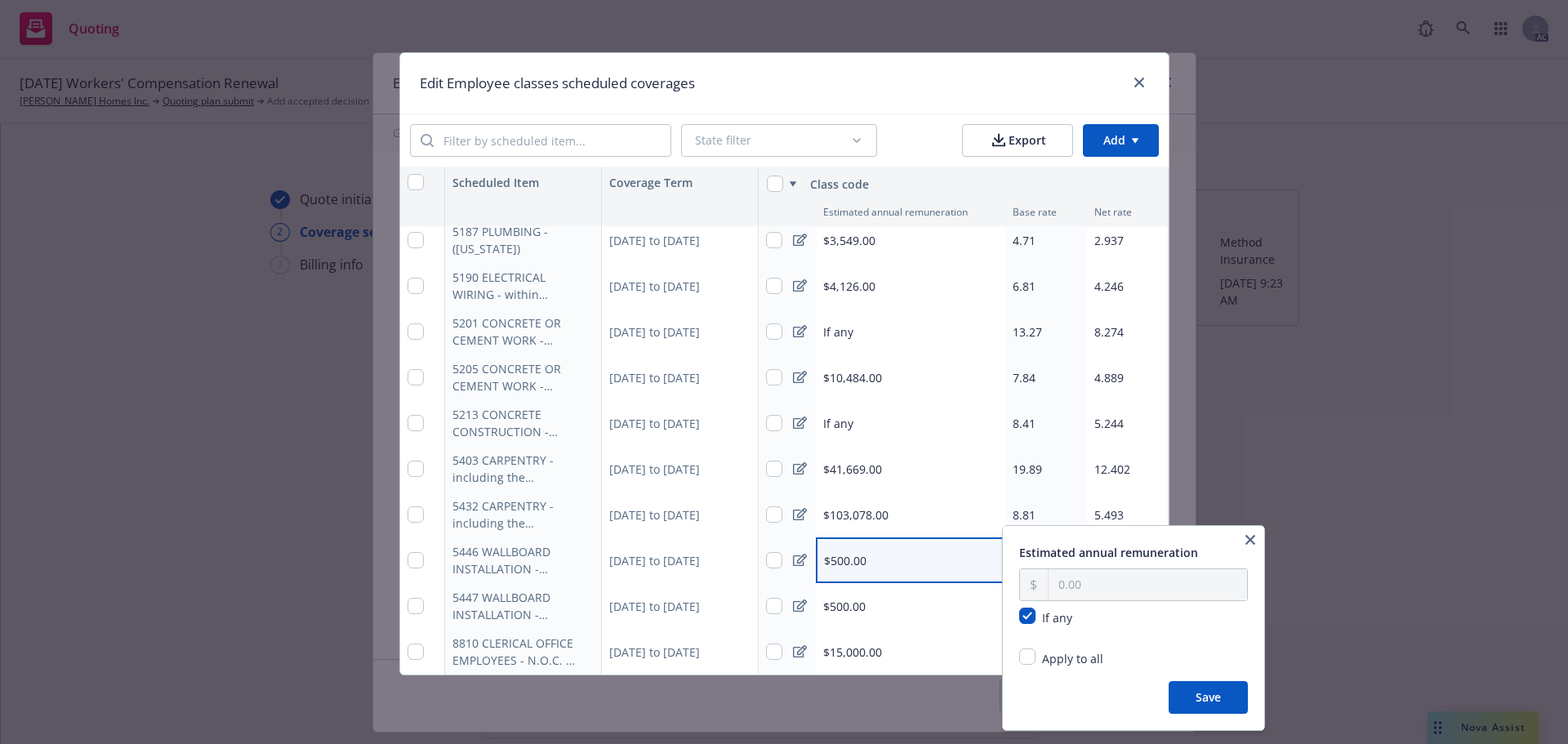
click at [1192, 701] on button "Save" at bounding box center [1208, 697] width 79 height 33
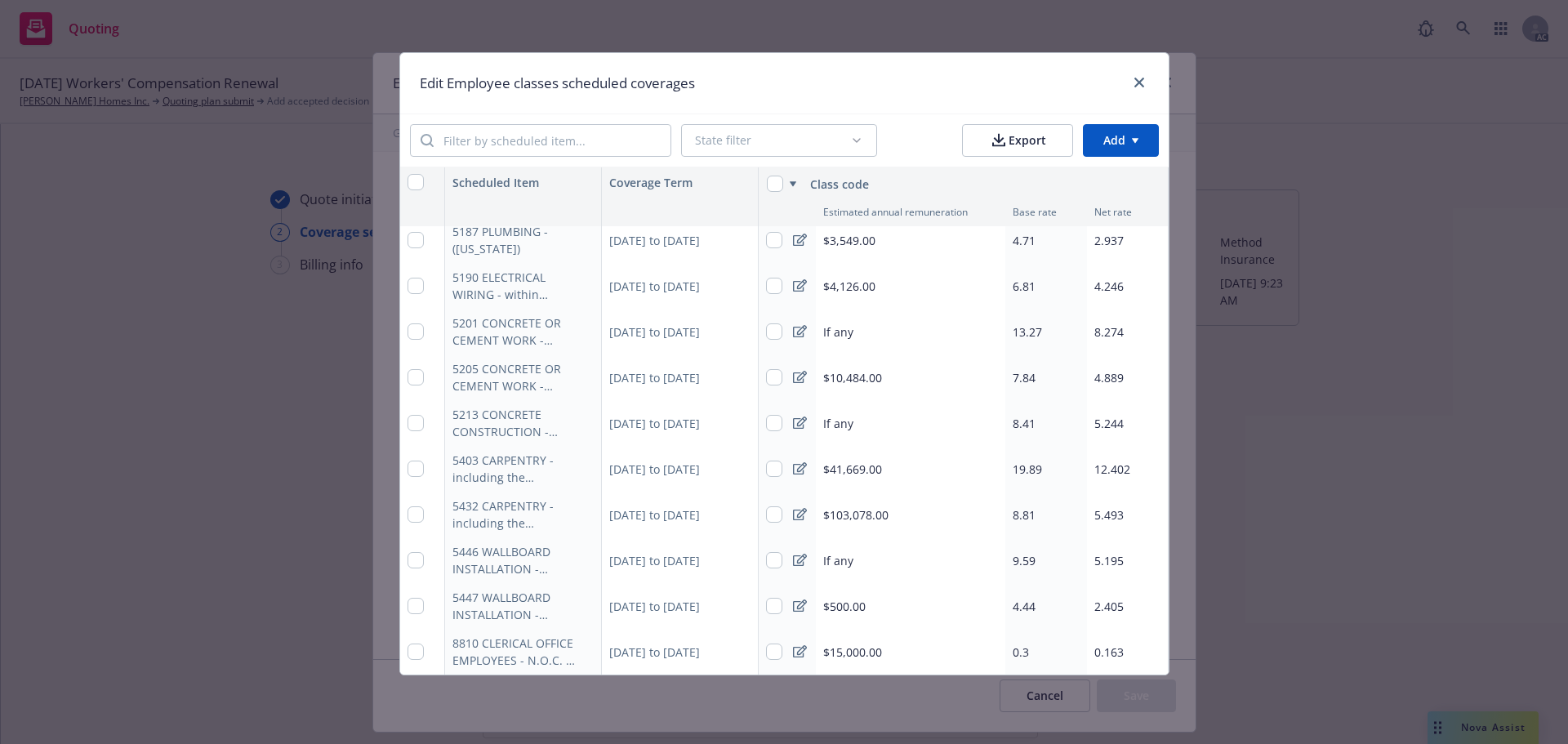
type textarea "x"
click at [1021, 553] on span "9.59" at bounding box center [1024, 560] width 23 height 15
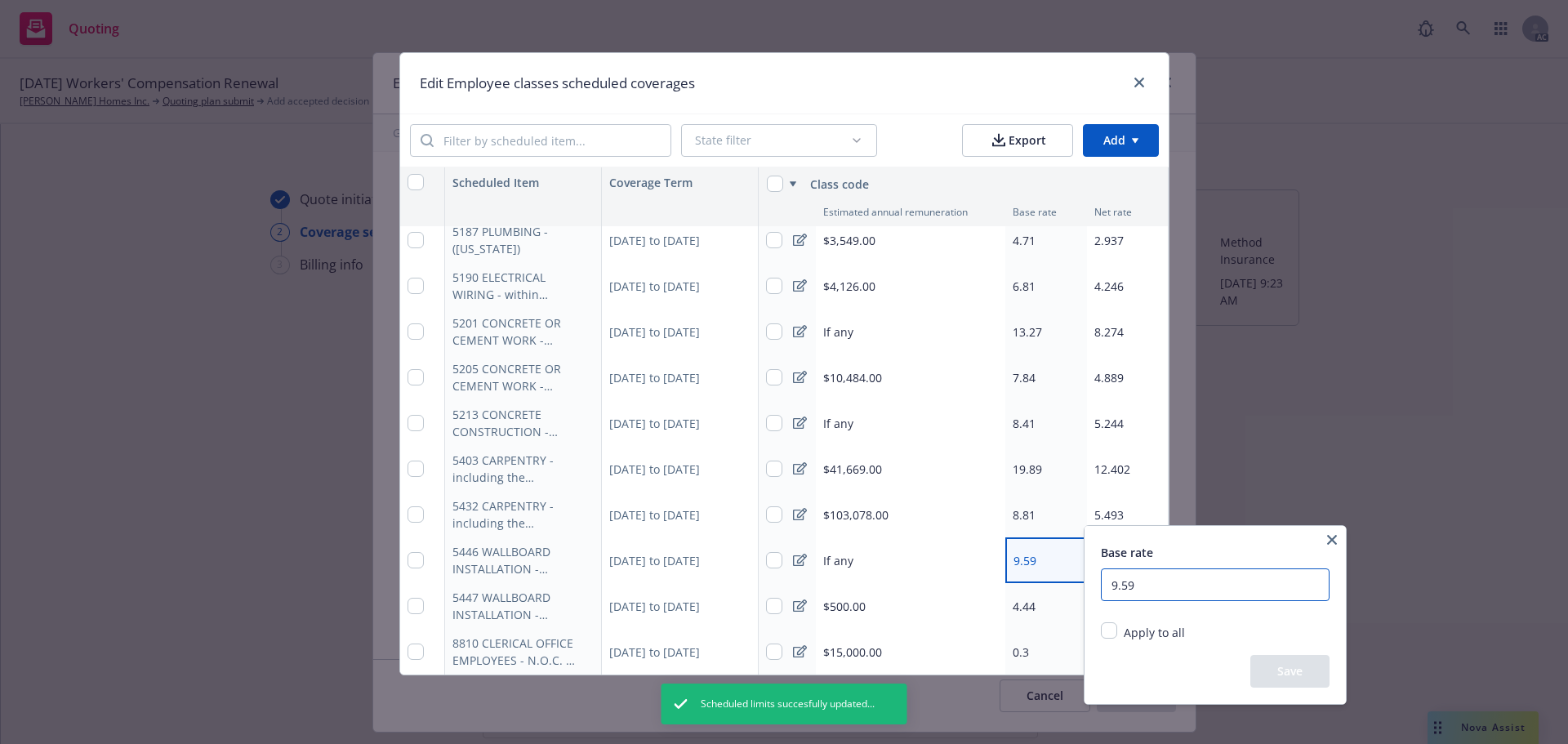
click at [1178, 588] on input "9.59" at bounding box center [1215, 585] width 229 height 33
type input "9"
type input "10"
type textarea "x"
type input "10.57"
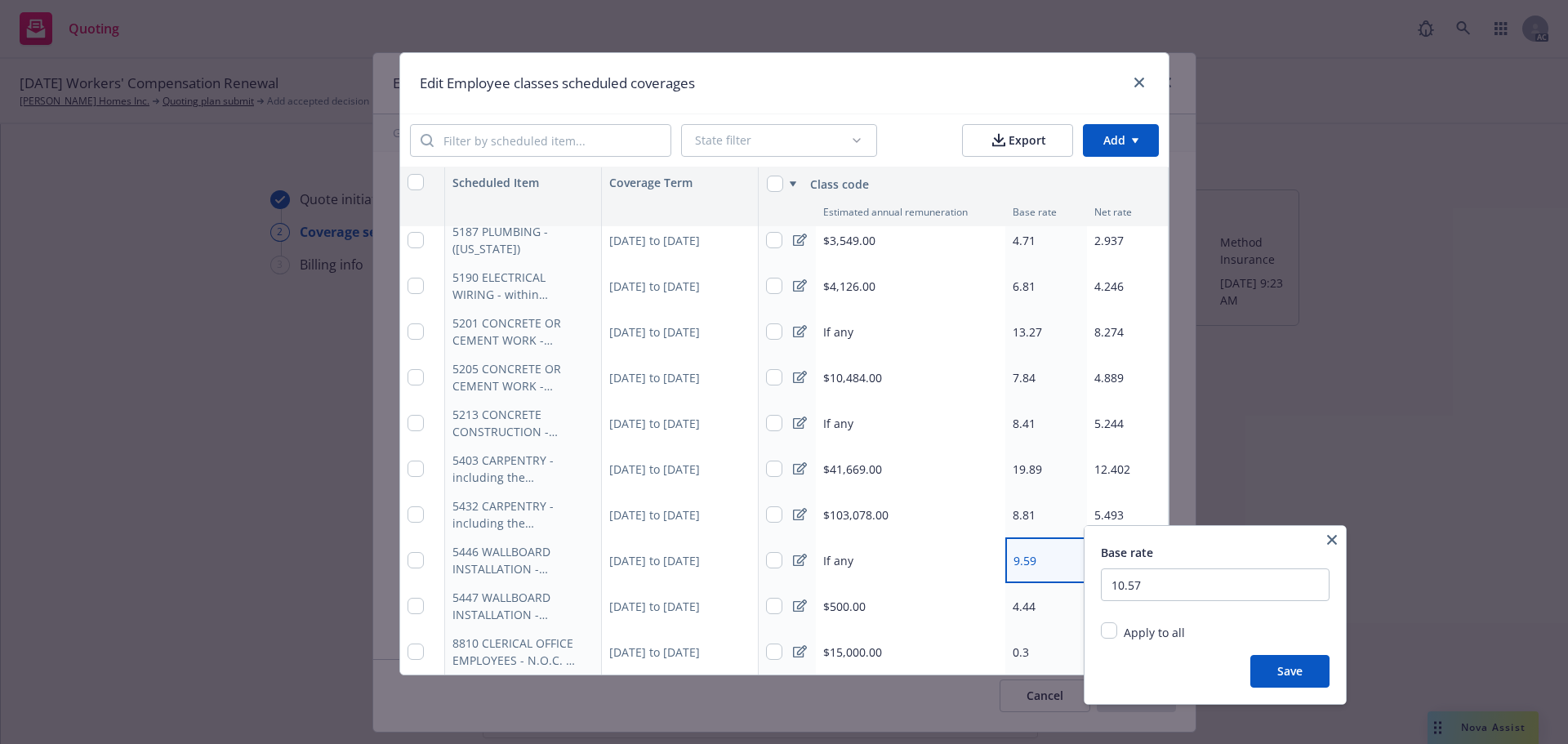
click at [1320, 673] on button "Save" at bounding box center [1290, 671] width 79 height 33
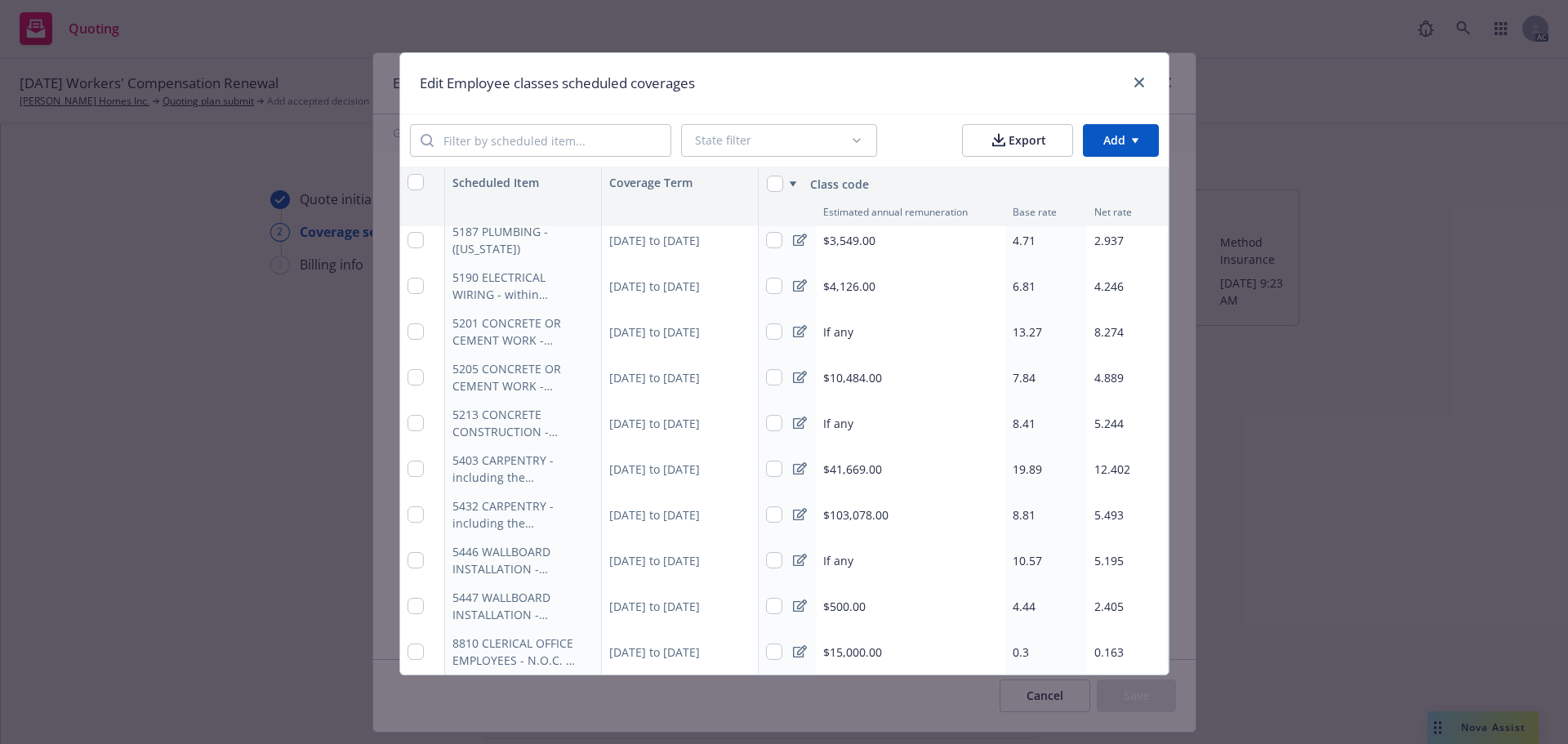
click at [1112, 553] on span "5.195" at bounding box center [1108, 560] width 29 height 15
type textarea "x"
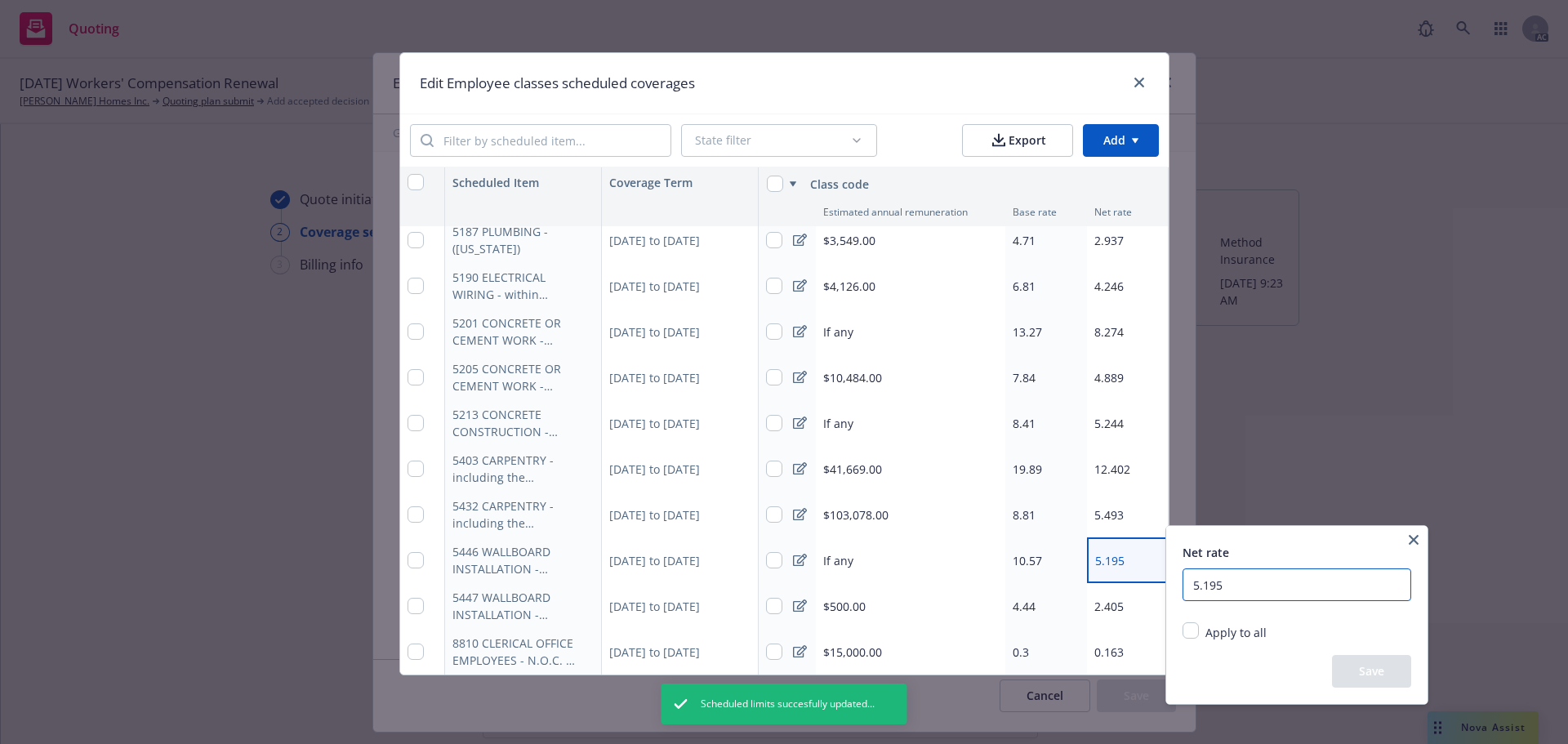
click at [1273, 582] on input "5.195" at bounding box center [1297, 585] width 229 height 33
type input "5"
type input "6.59088"
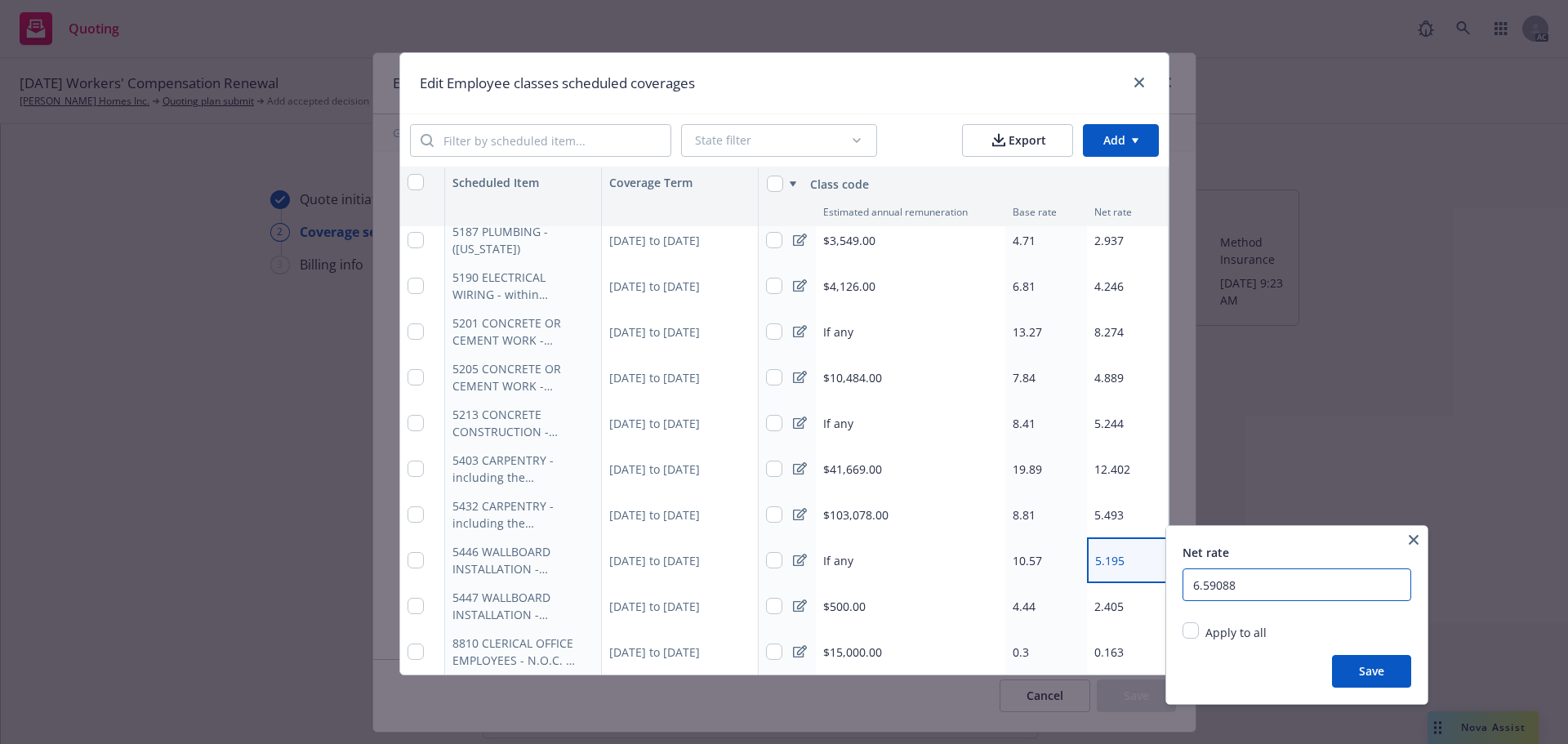
type textarea "x"
type input "6.59088"
click at [1391, 680] on button "Save" at bounding box center [1372, 671] width 79 height 33
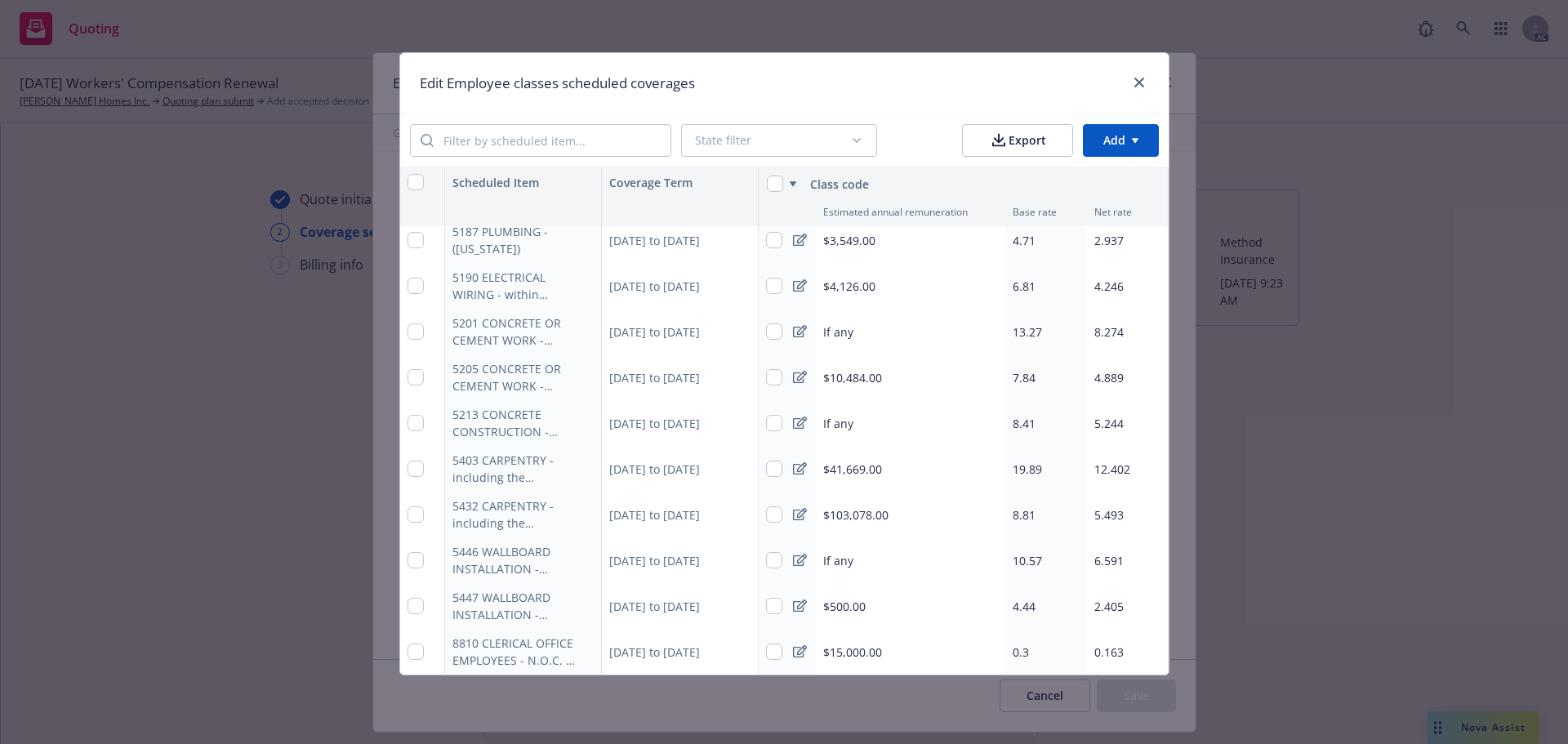
type textarea "x"
click at [858, 598] on span "$500.00" at bounding box center [844, 607] width 42 height 17
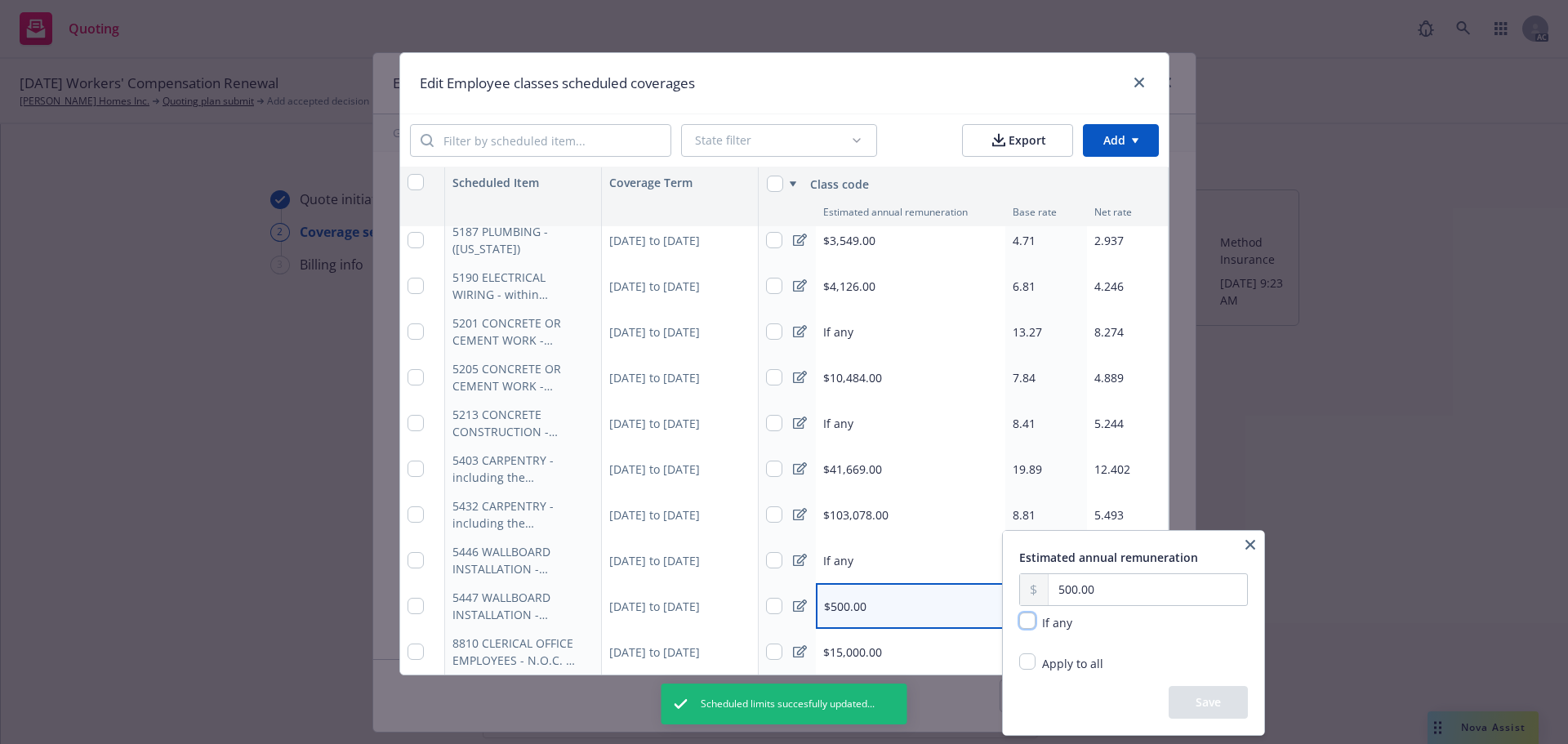
click at [1026, 623] on input "checkbox" at bounding box center [1026, 621] width 16 height 16
checkbox input "true"
click at [1221, 704] on button "Save" at bounding box center [1208, 703] width 79 height 33
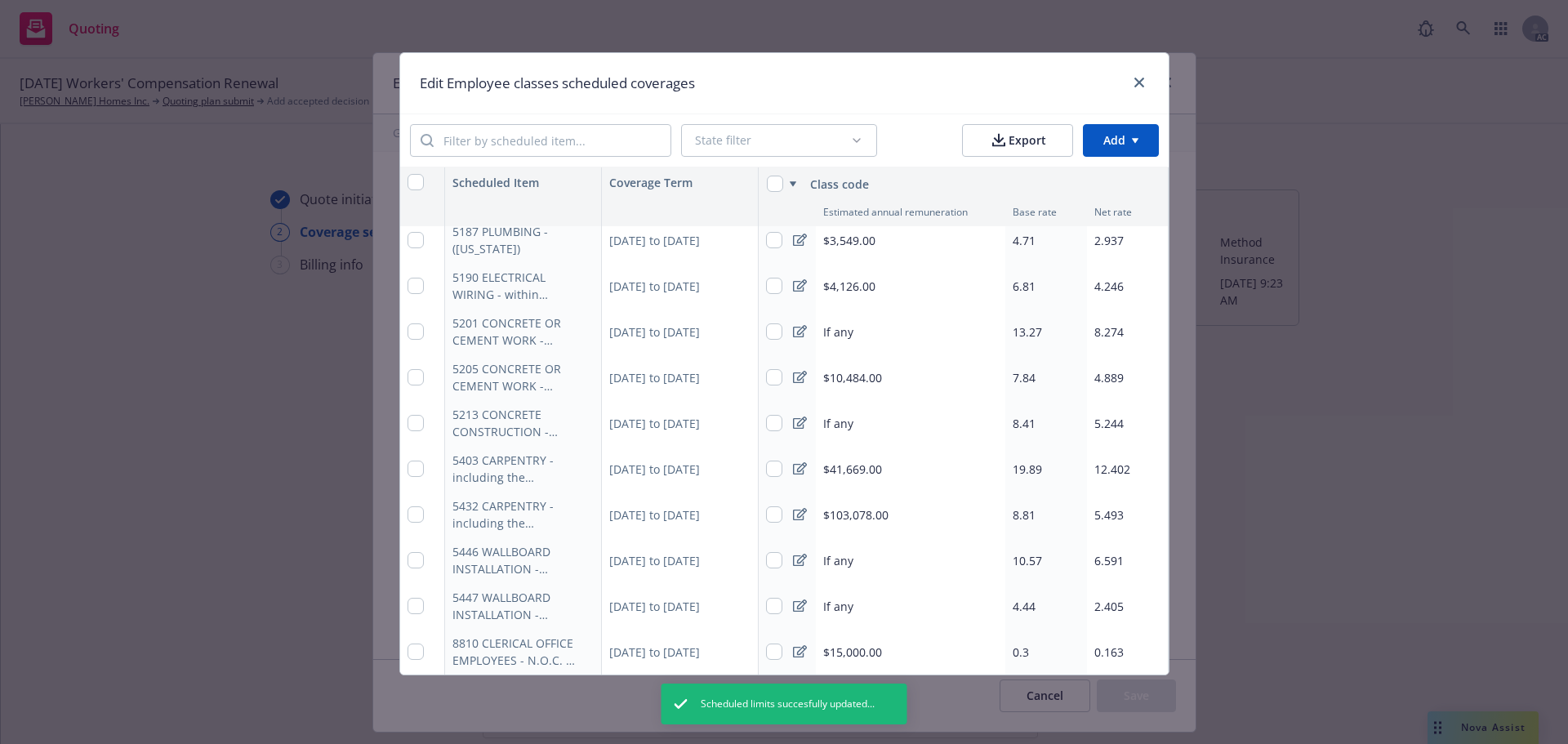
click at [1028, 599] on span "4.44" at bounding box center [1024, 607] width 23 height 15
type textarea "x"
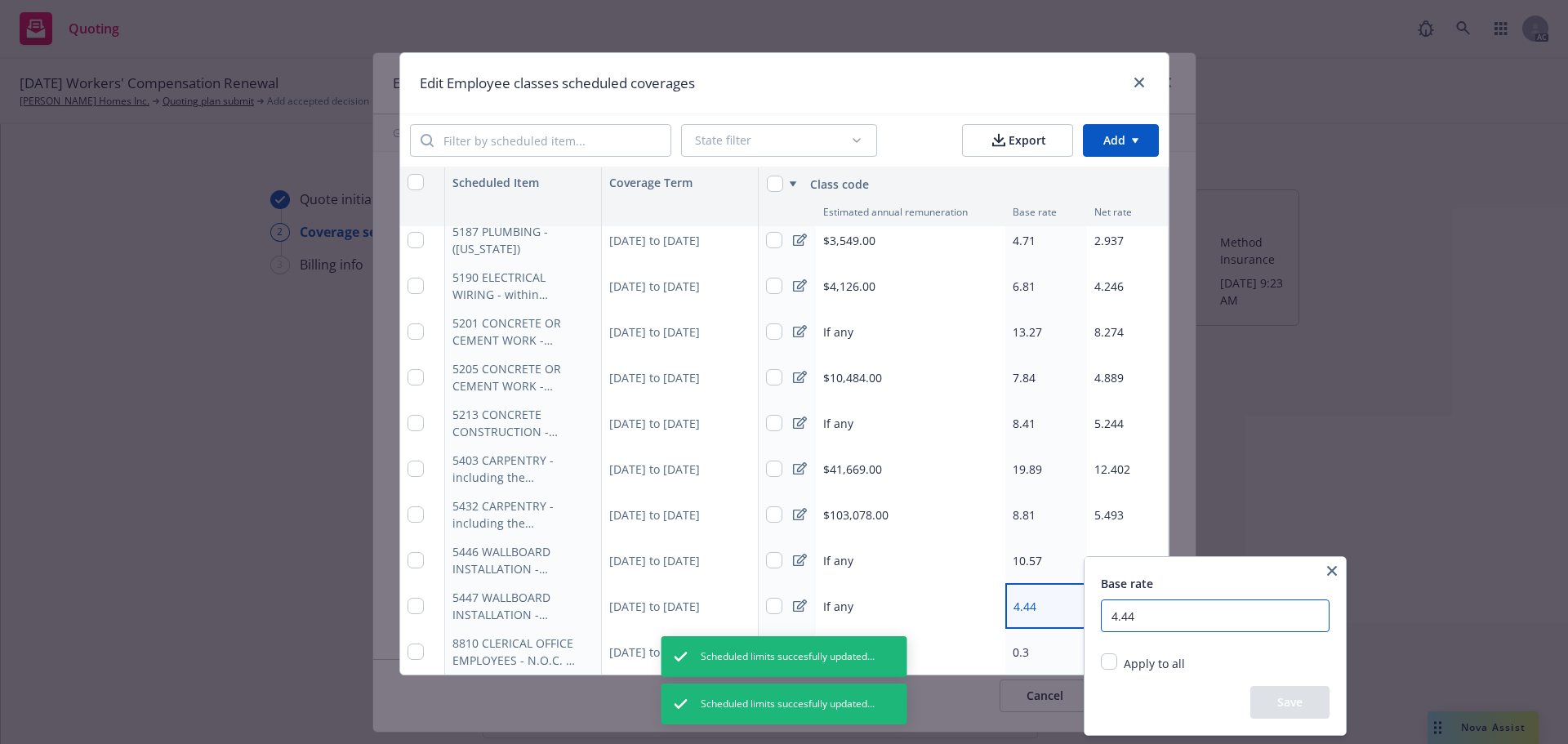
click at [1217, 623] on input "4.44" at bounding box center [1215, 616] width 229 height 33
type input "4"
type input "4.90"
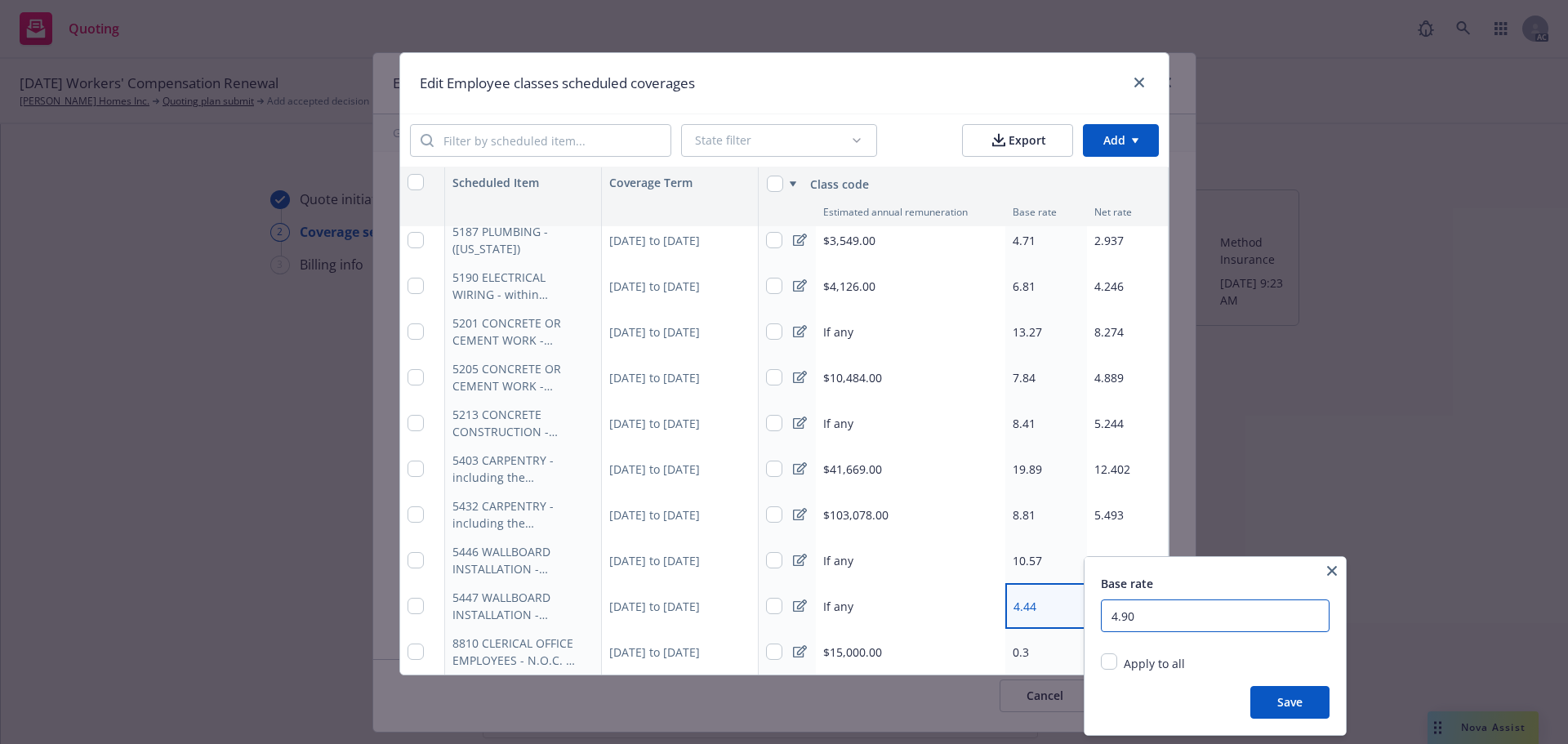
type textarea "x"
type input "4.90"
click at [1271, 699] on button "Save" at bounding box center [1290, 703] width 79 height 33
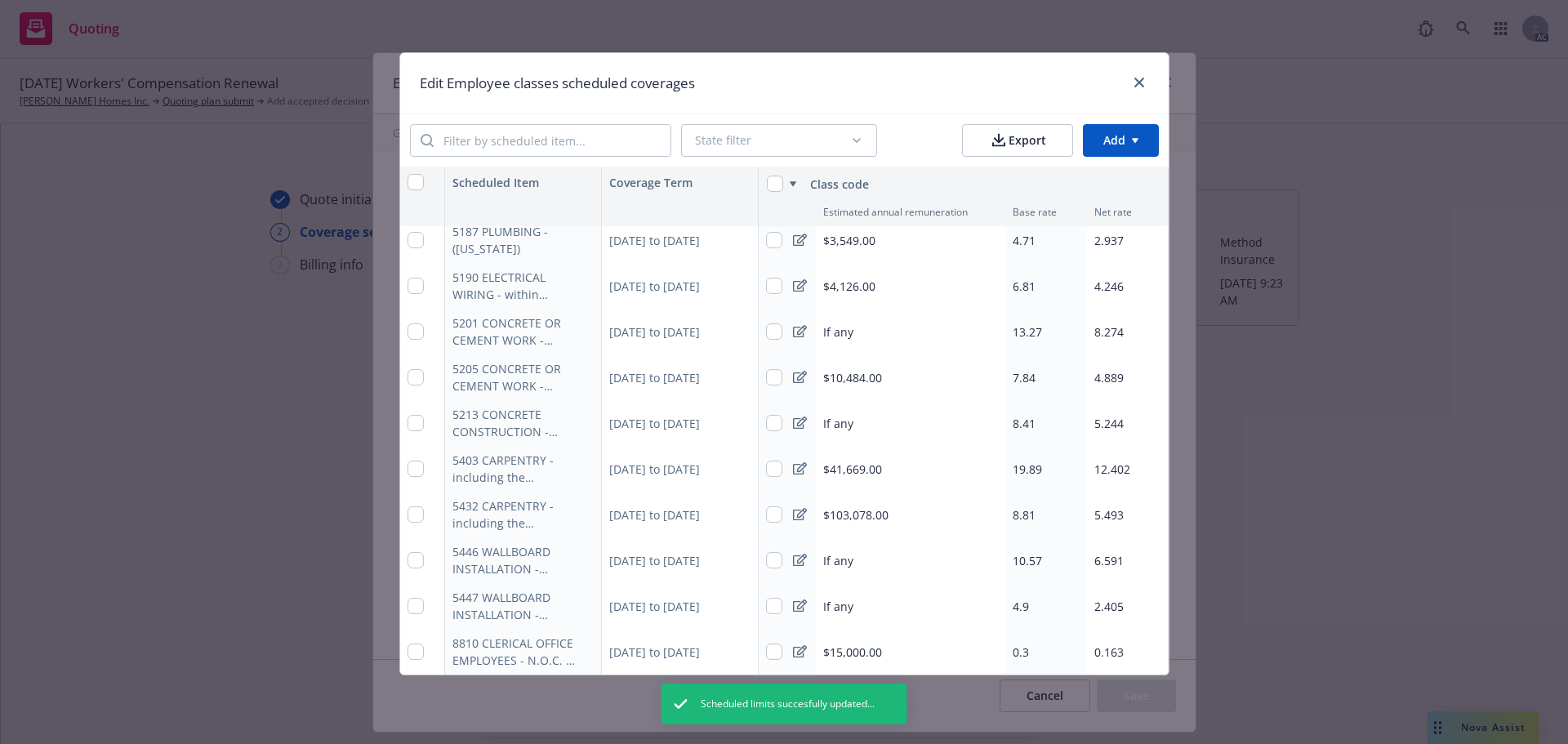
click at [1111, 599] on span "2.405" at bounding box center [1108, 607] width 29 height 15
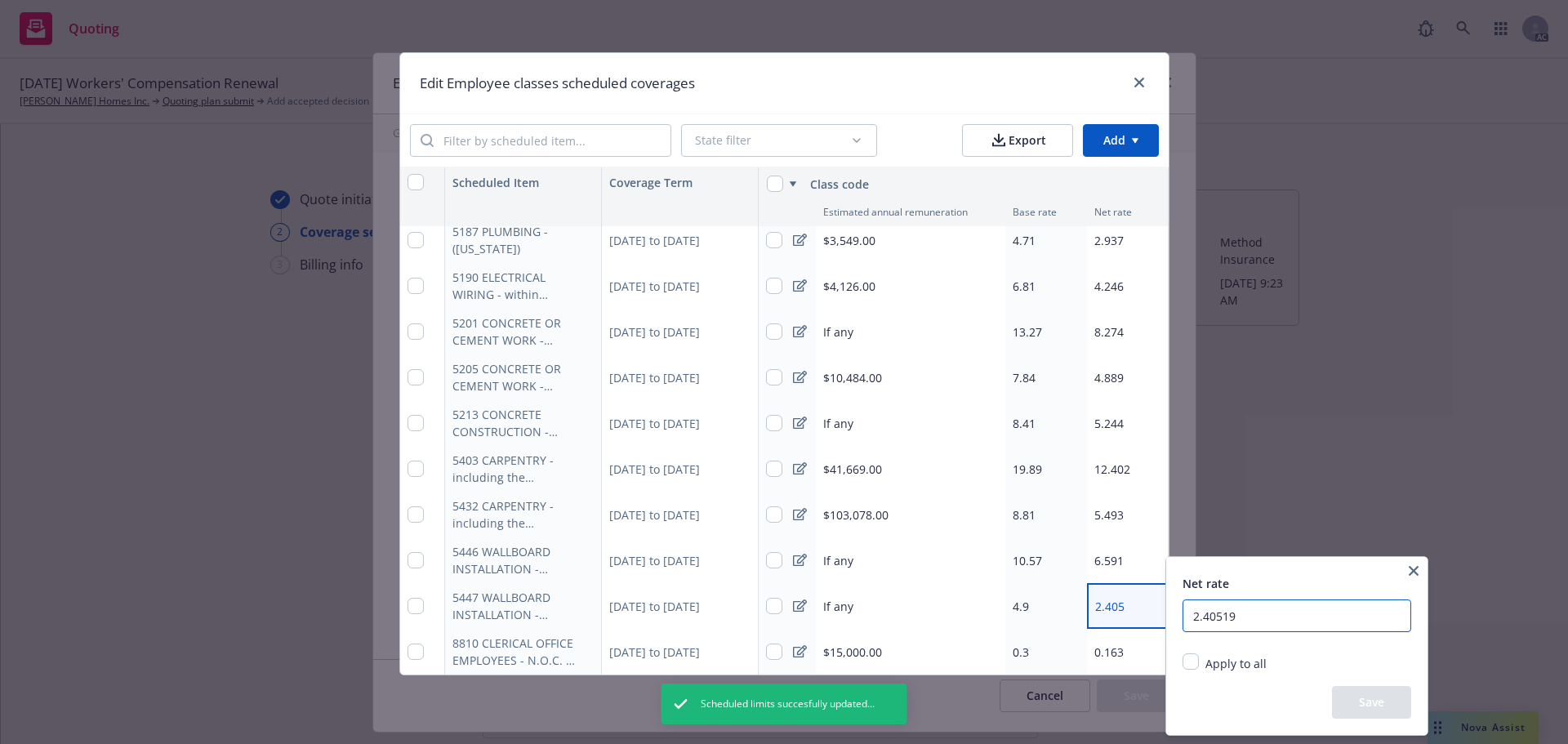
click at [1268, 608] on input "2.40519" at bounding box center [1297, 616] width 229 height 33
type textarea "x"
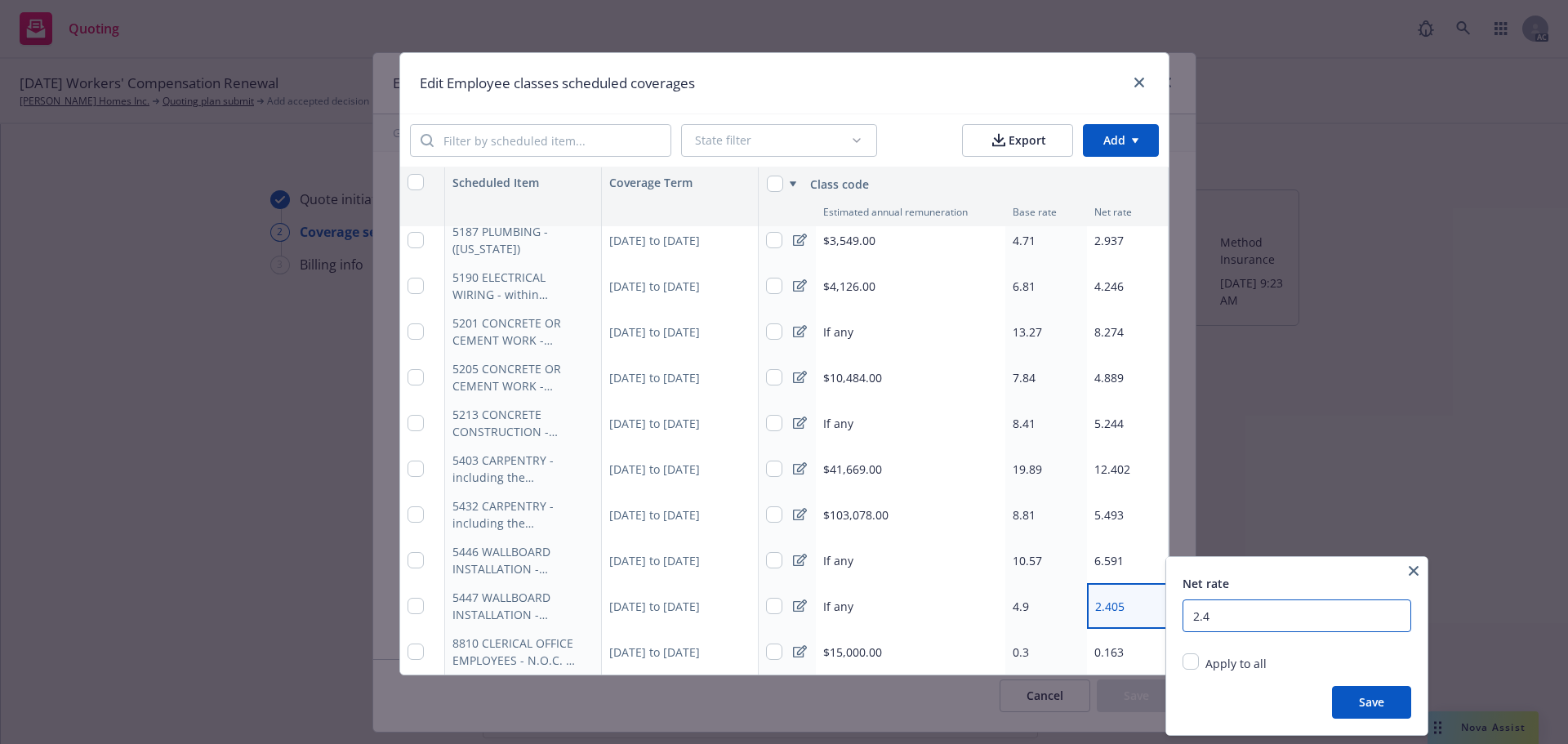
type input "2"
type input "3.05537"
click at [1359, 702] on button "Save" at bounding box center [1372, 703] width 79 height 33
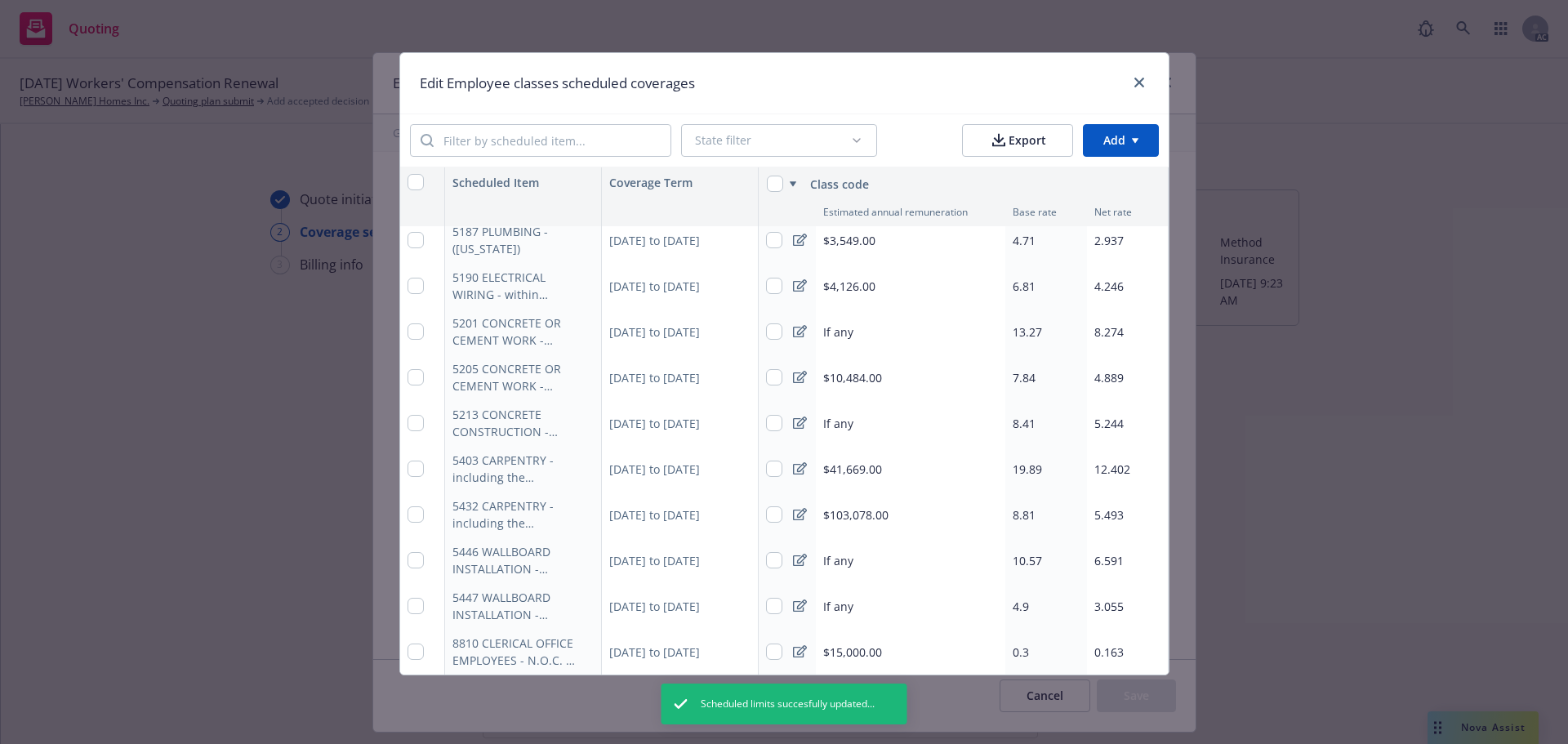
click at [800, 613] on div at bounding box center [800, 606] width 28 height 46
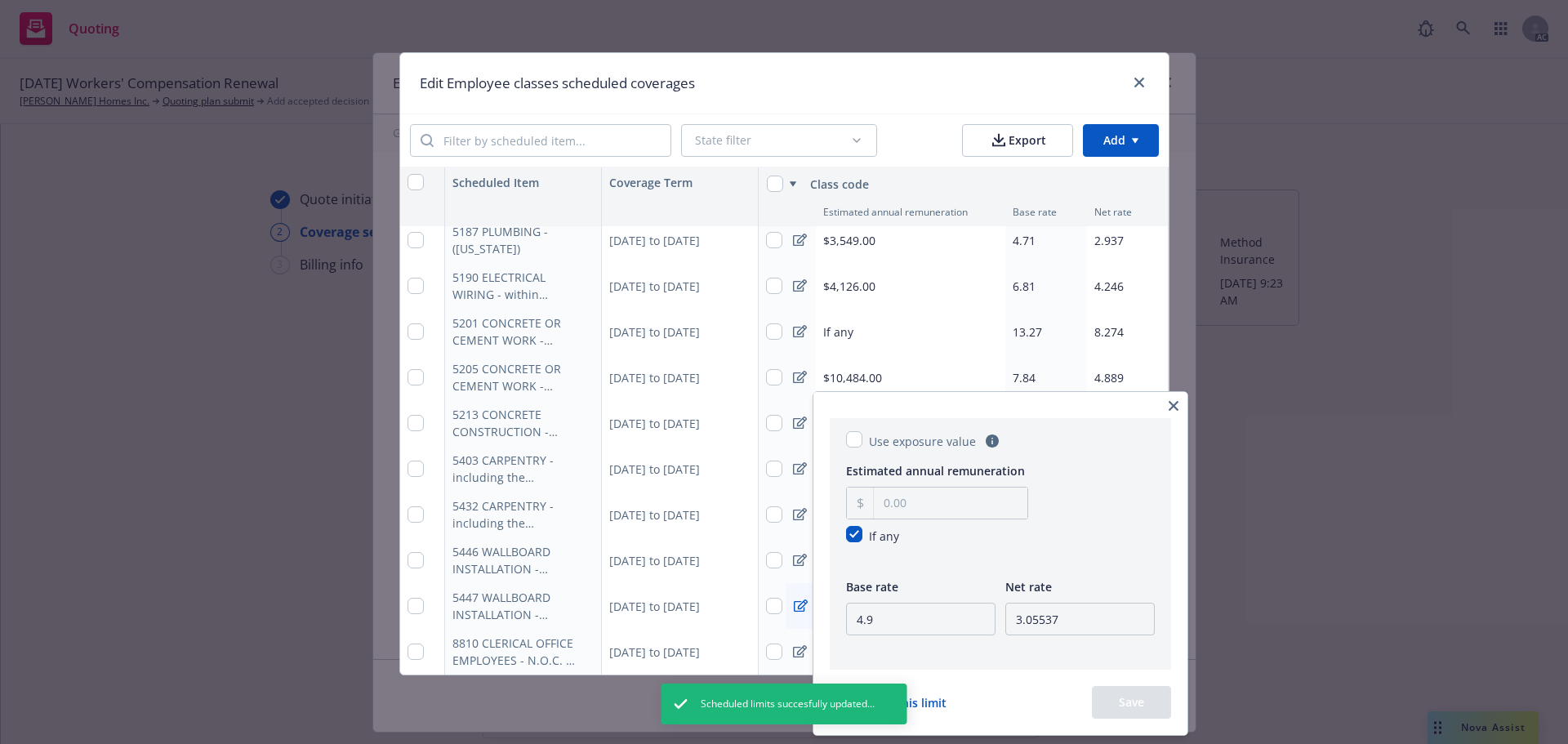
click at [1184, 400] on button "button" at bounding box center [1173, 406] width 20 height 20
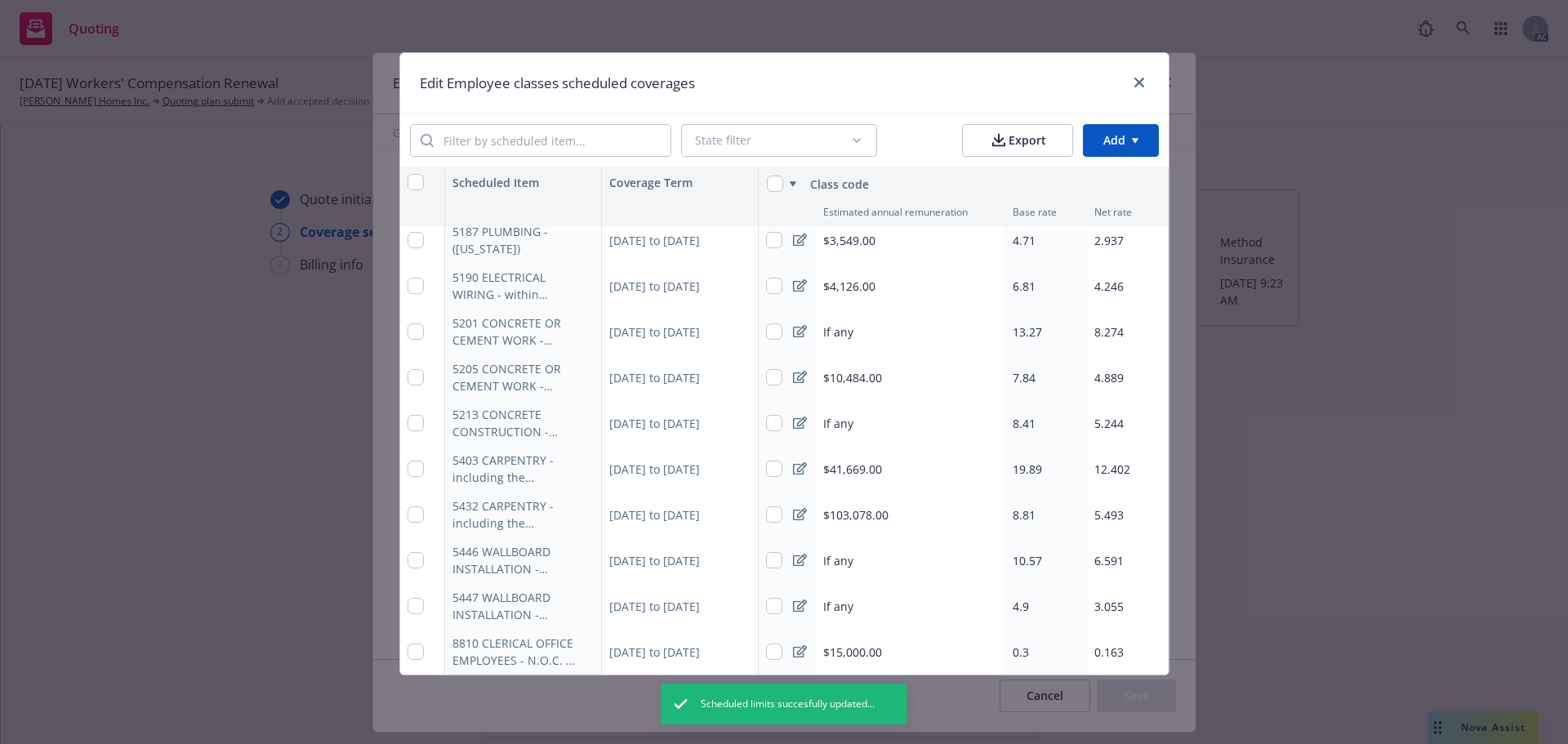
click at [864, 643] on span "$15,000.00" at bounding box center [852, 652] width 58 height 17
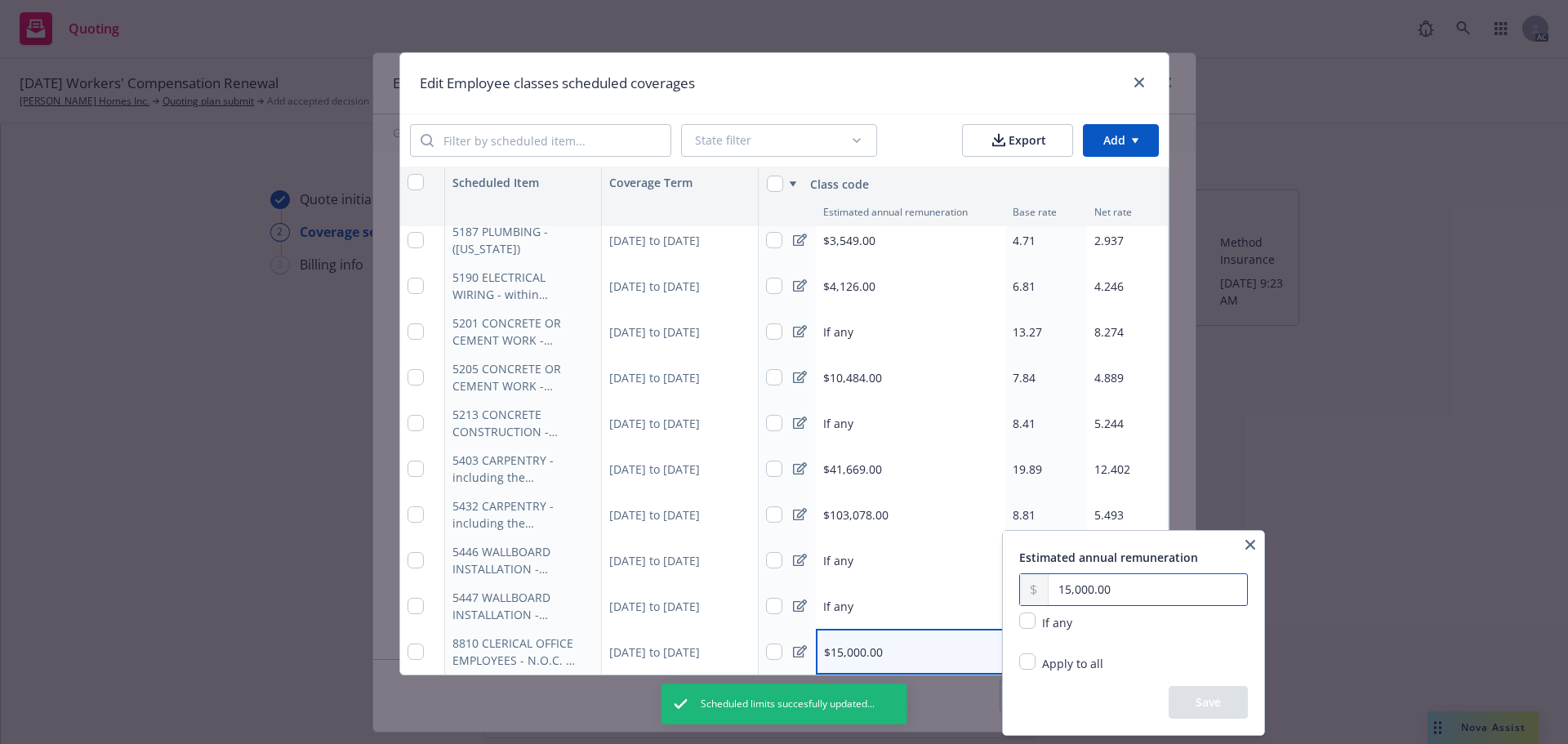
click at [1122, 588] on input "15,000.00" at bounding box center [1148, 590] width 199 height 31
type textarea "x"
type input "1.00"
type input "3,877.00"
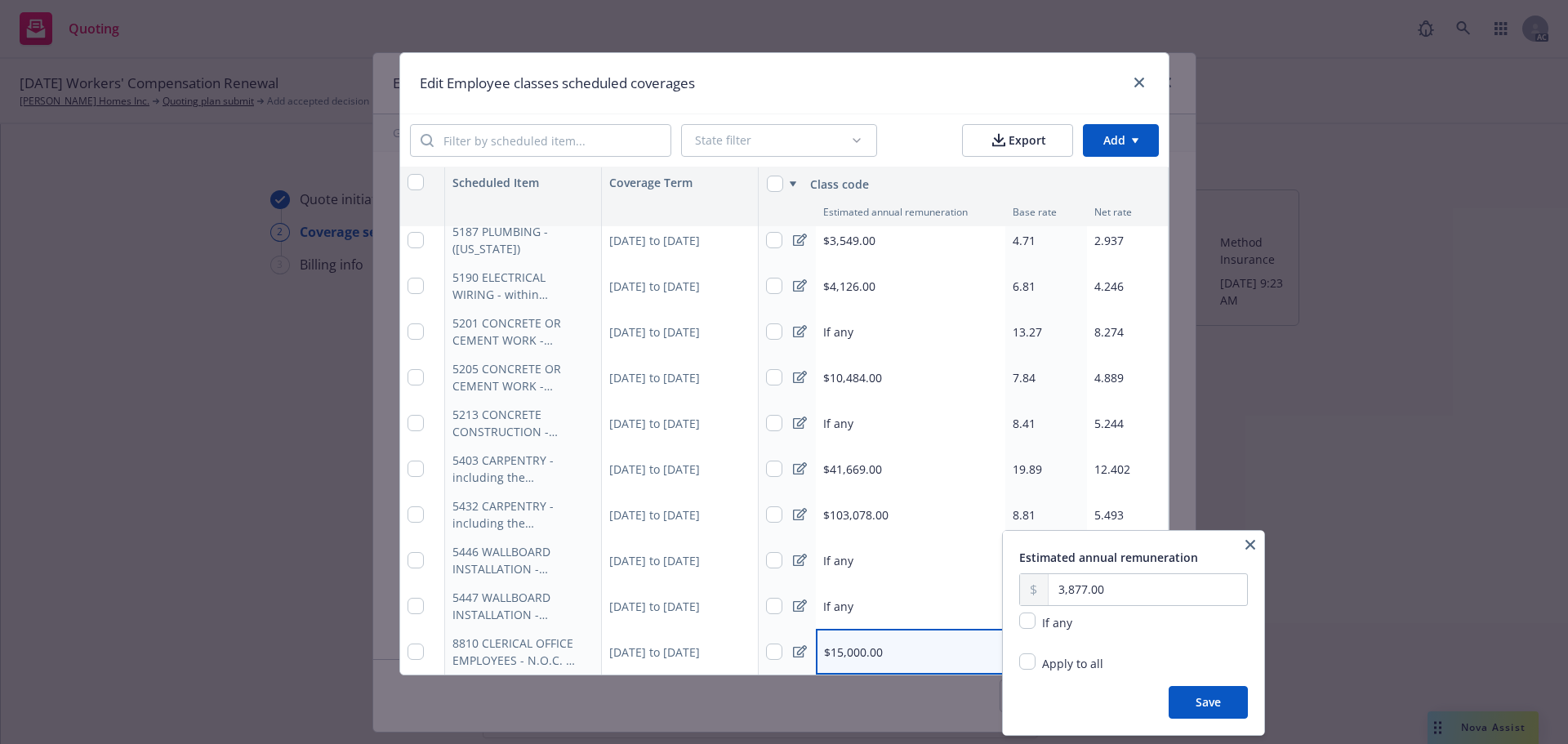
click at [1199, 699] on button "Save" at bounding box center [1208, 703] width 79 height 33
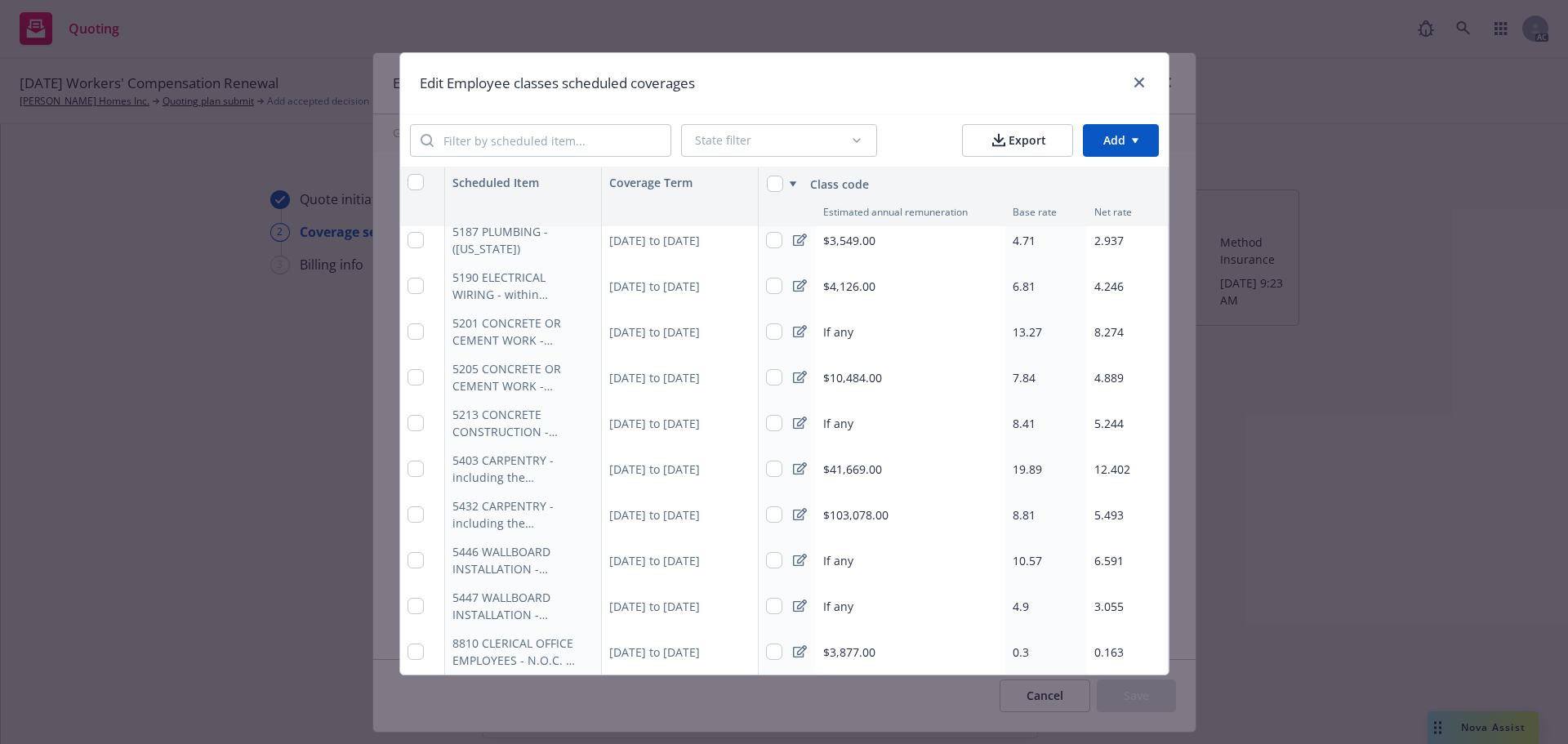
click at [1025, 649] on div "0.3" at bounding box center [1046, 652] width 82 height 46
type textarea "x"
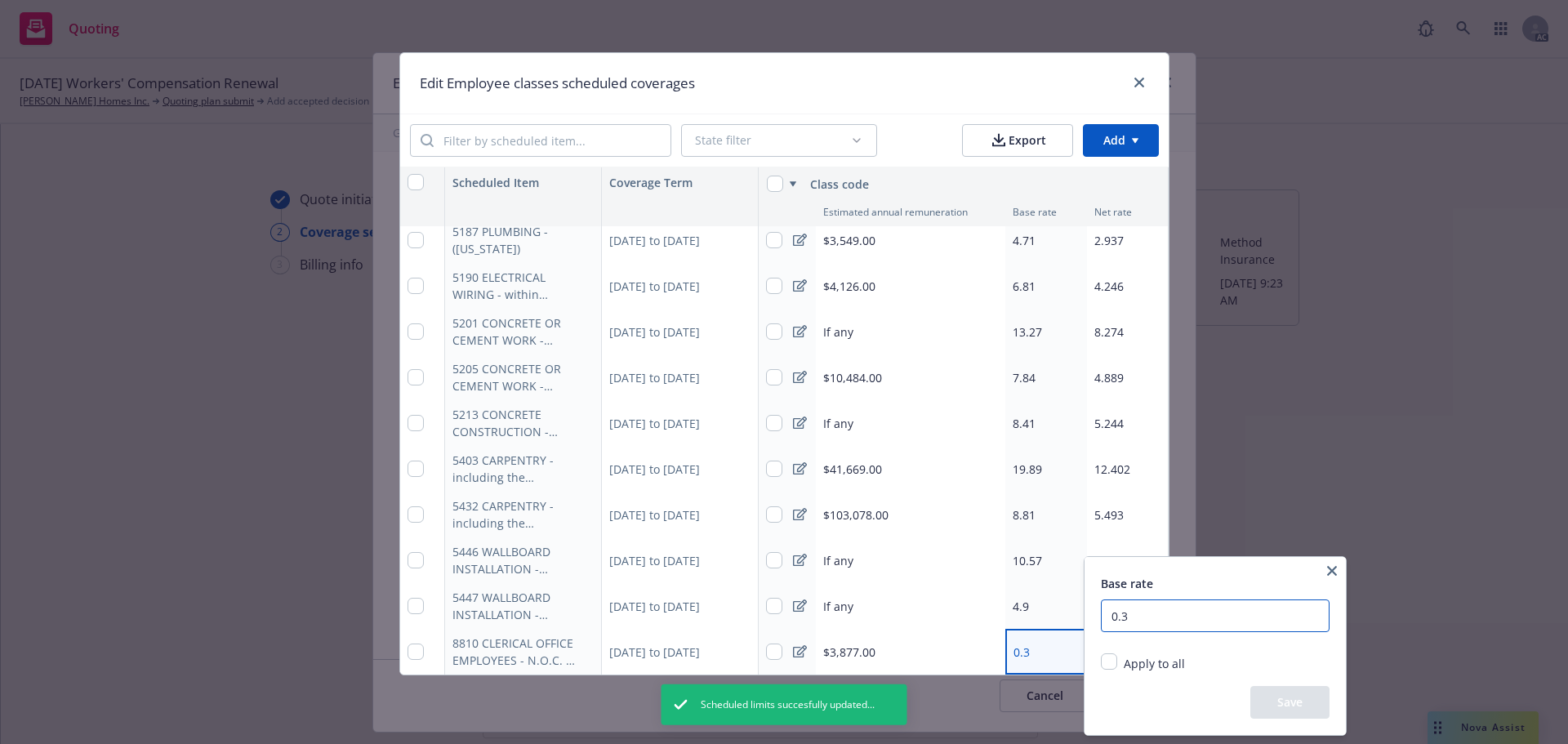
click at [1162, 620] on input "0.3" at bounding box center [1215, 616] width 229 height 33
type input "0.33"
click at [1307, 703] on button "Save" at bounding box center [1290, 703] width 79 height 33
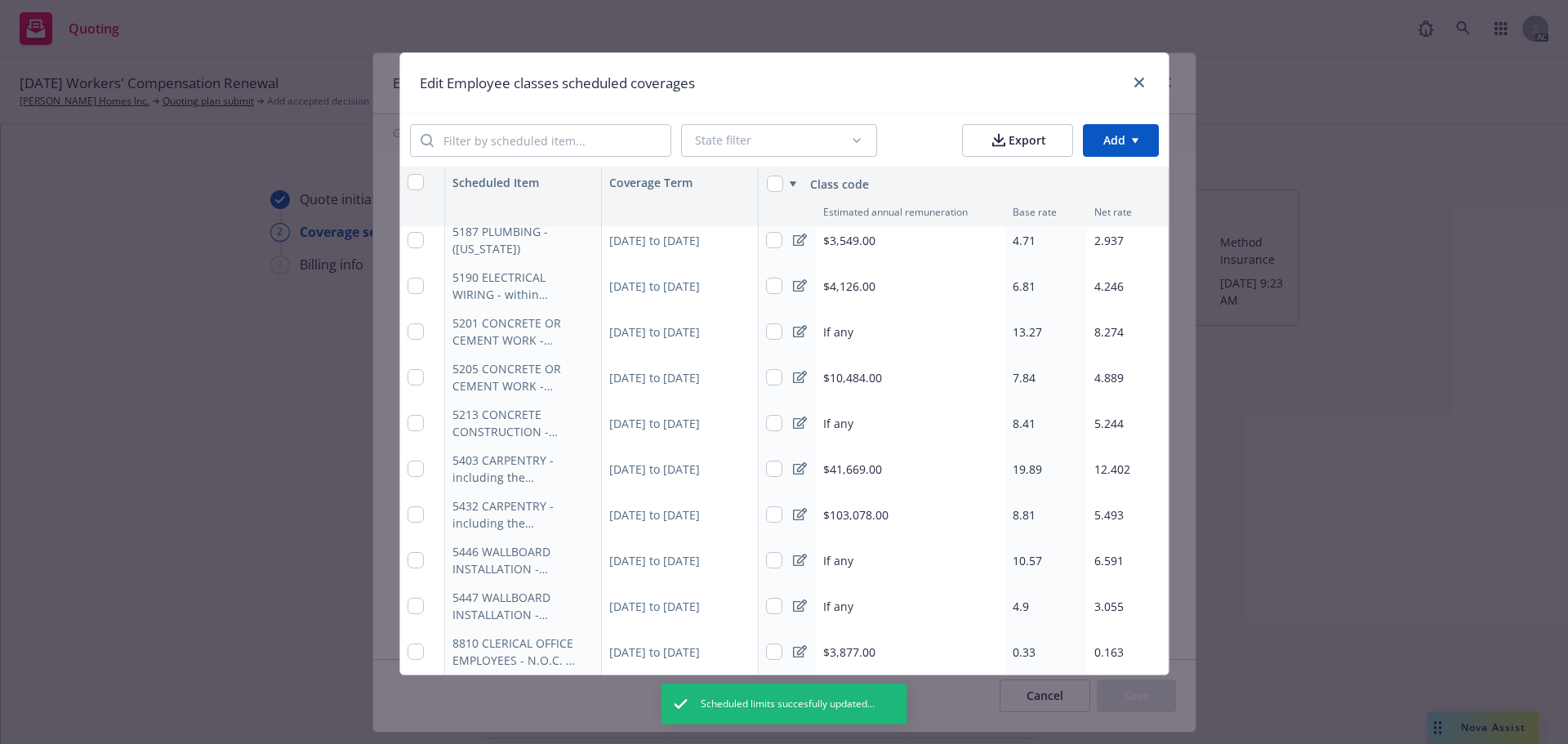
type textarea "x"
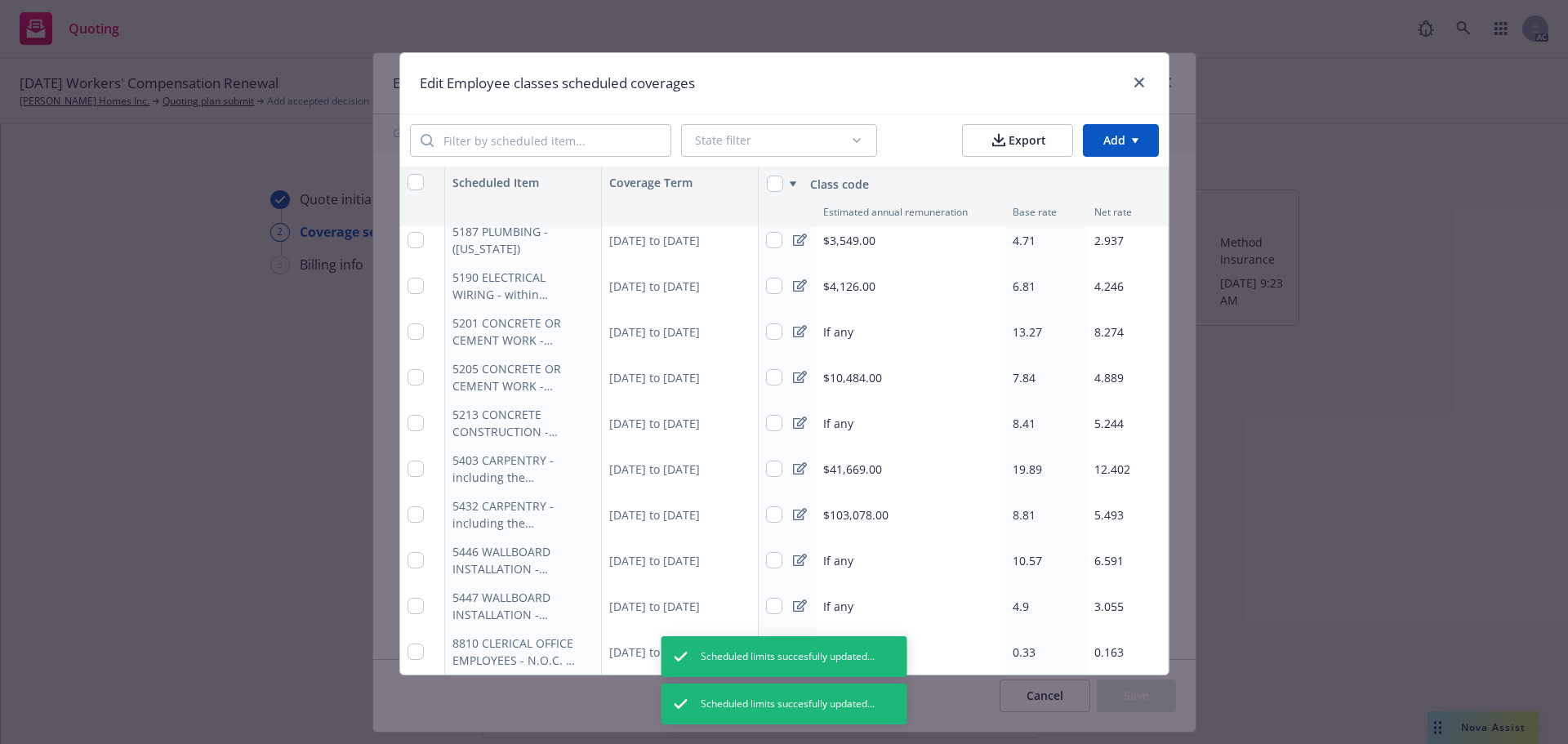
click at [1133, 641] on div "0.163" at bounding box center [1127, 652] width 82 height 46
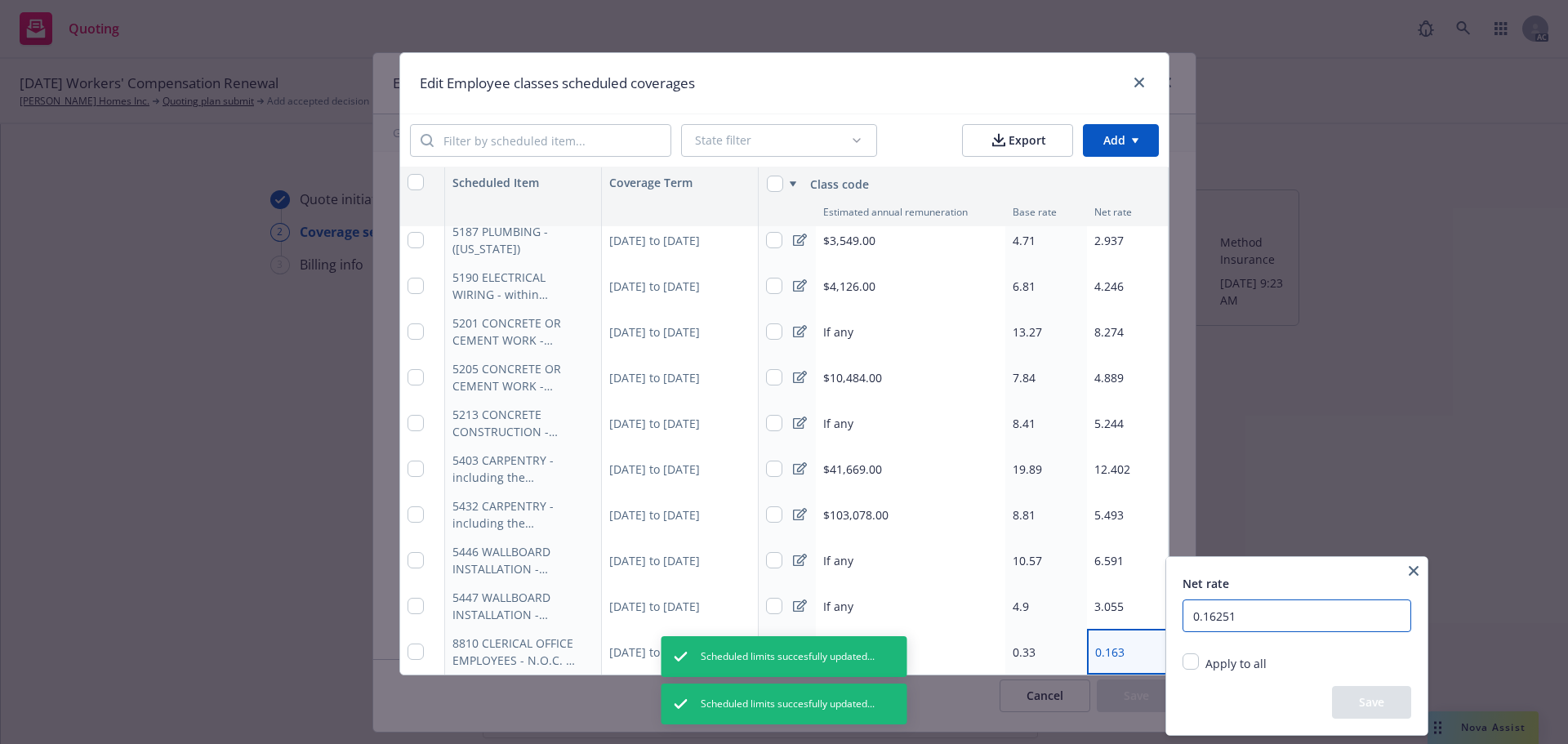
click at [1273, 614] on input "0.16251" at bounding box center [1297, 616] width 229 height 33
type input "0.20577"
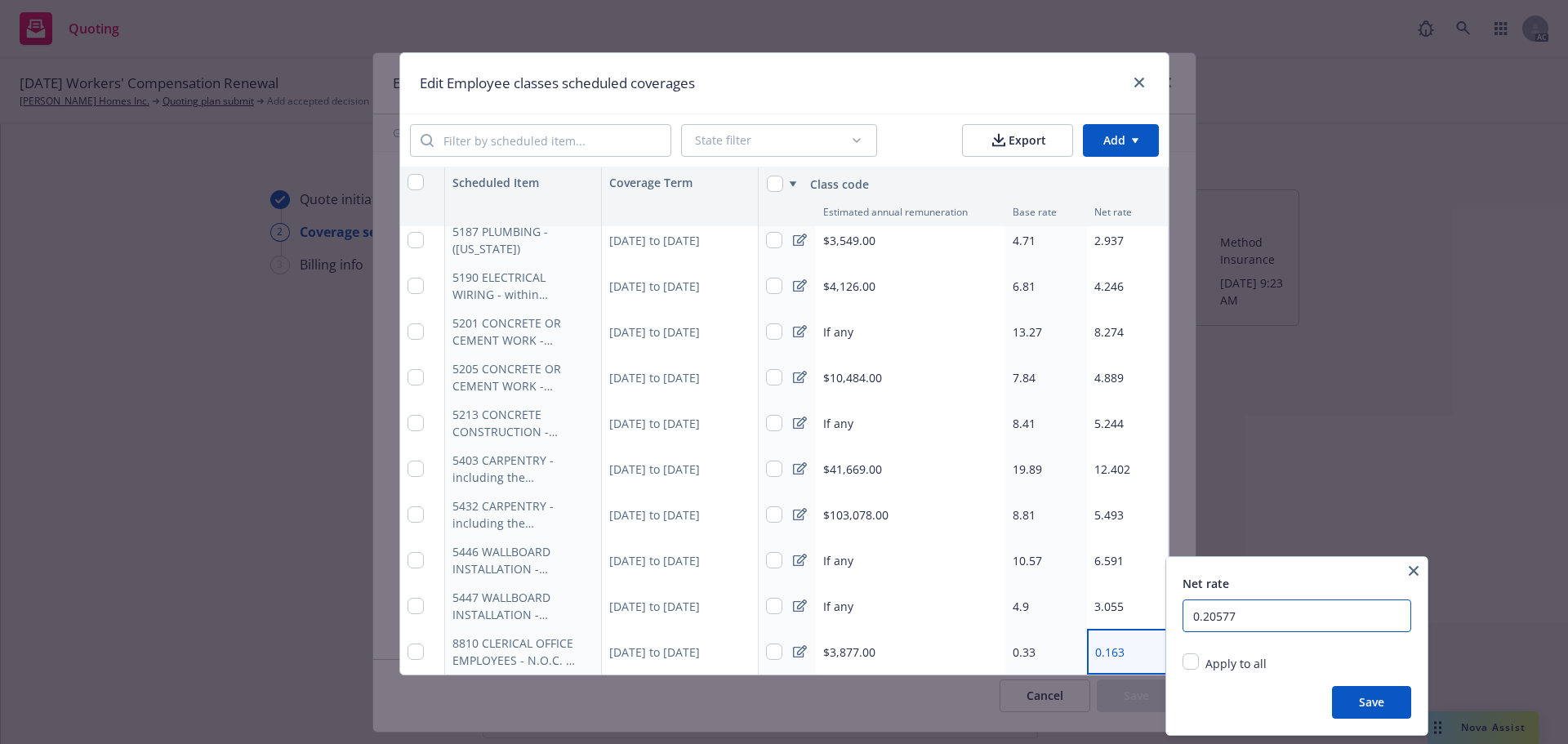
type textarea "x"
type input "0.20577"
click at [1358, 695] on button "Save" at bounding box center [1372, 703] width 79 height 33
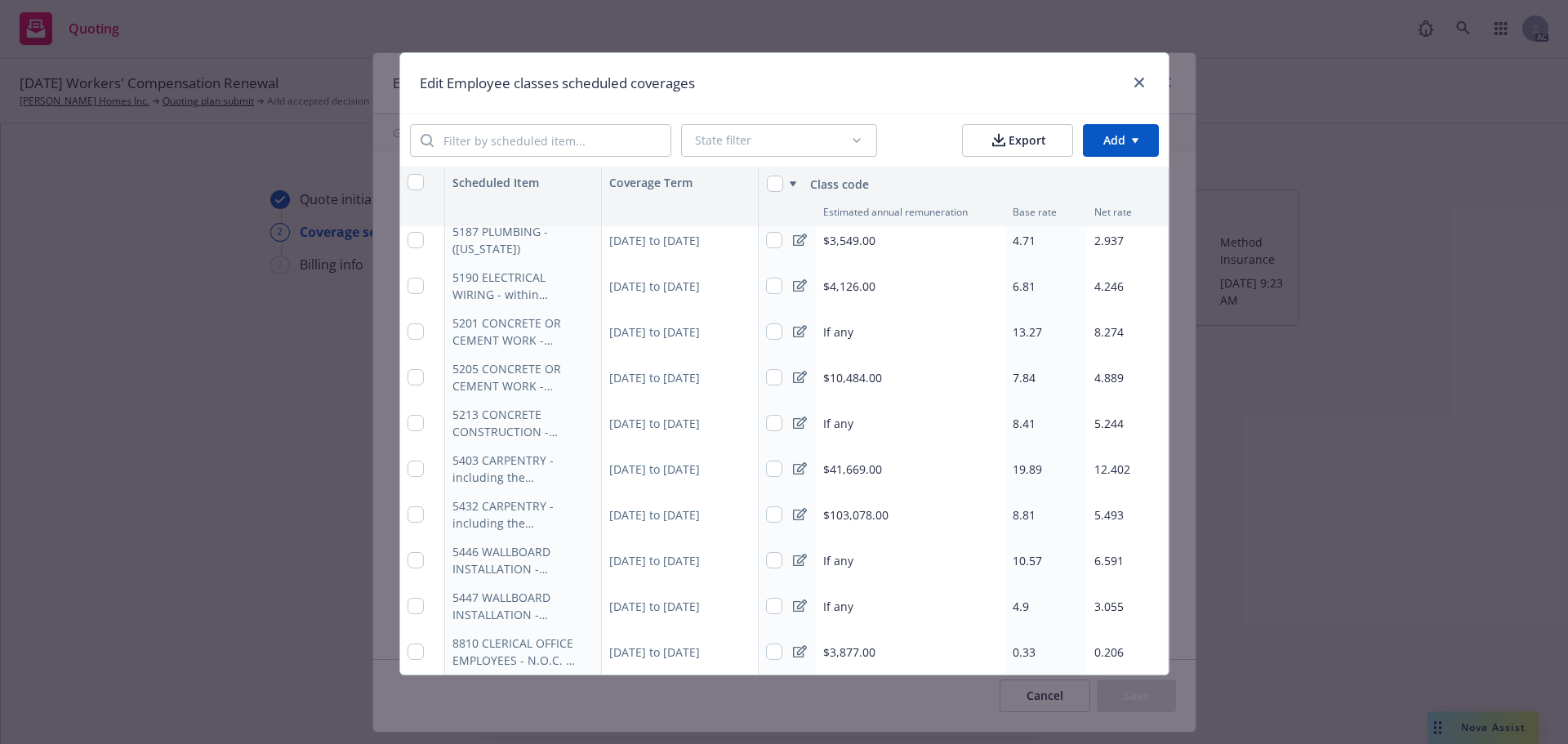
type textarea "x"
drag, startPoint x: 1146, startPoint y: 81, endPoint x: 1145, endPoint y: 89, distance: 8.1
click at [1144, 81] on icon "close" at bounding box center [1140, 82] width 9 height 9
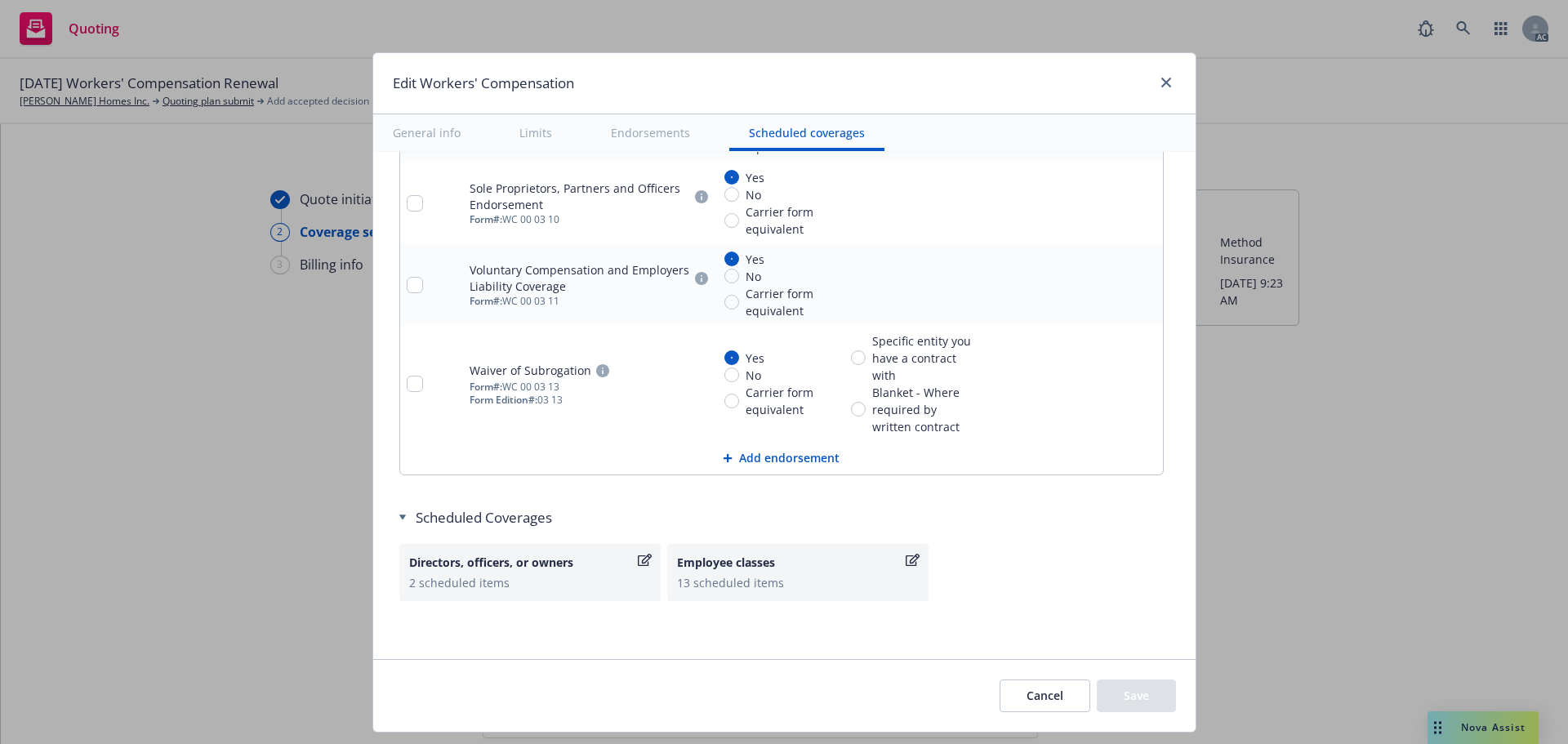
click at [1038, 695] on button "Cancel" at bounding box center [1045, 696] width 90 height 33
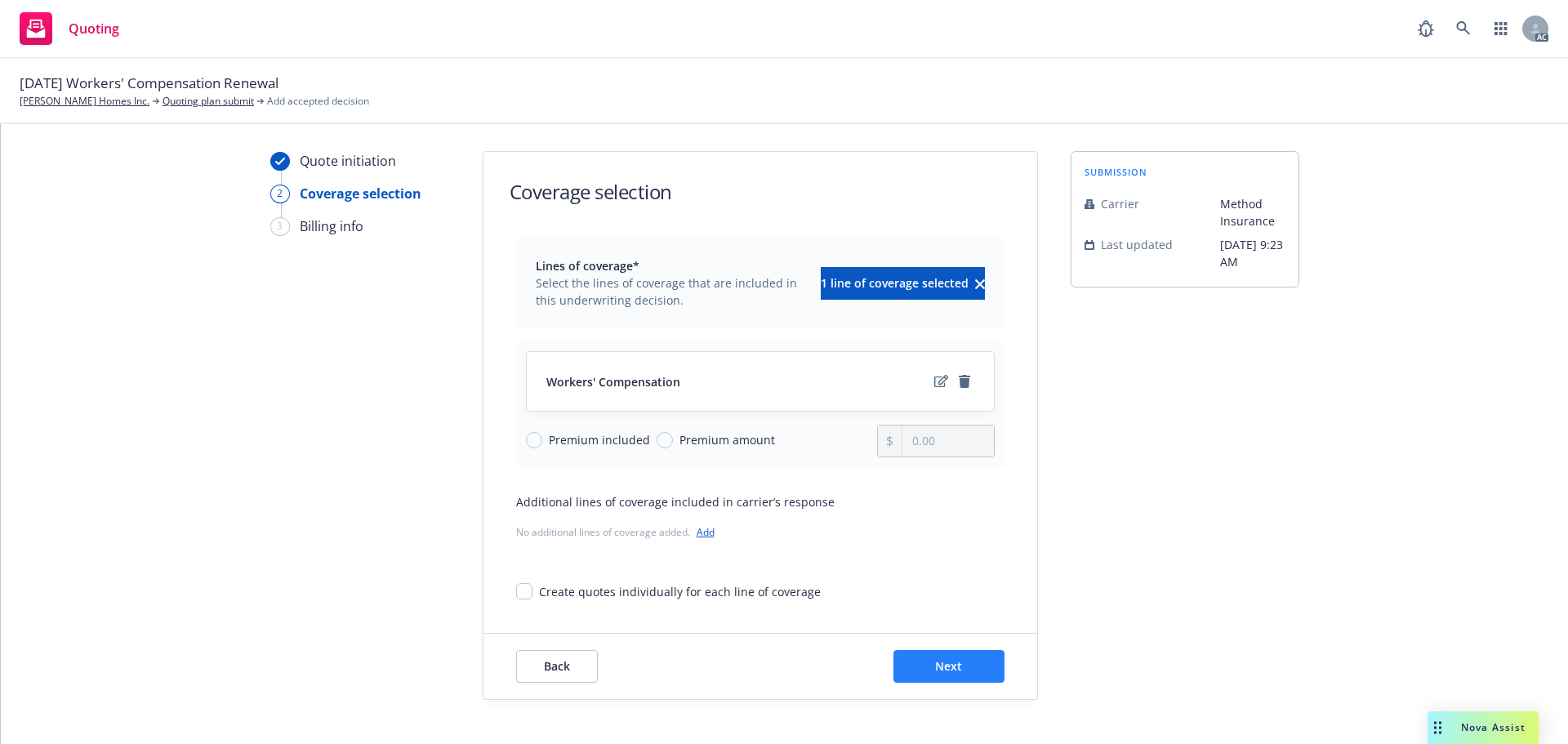
scroll to position [59, 0]
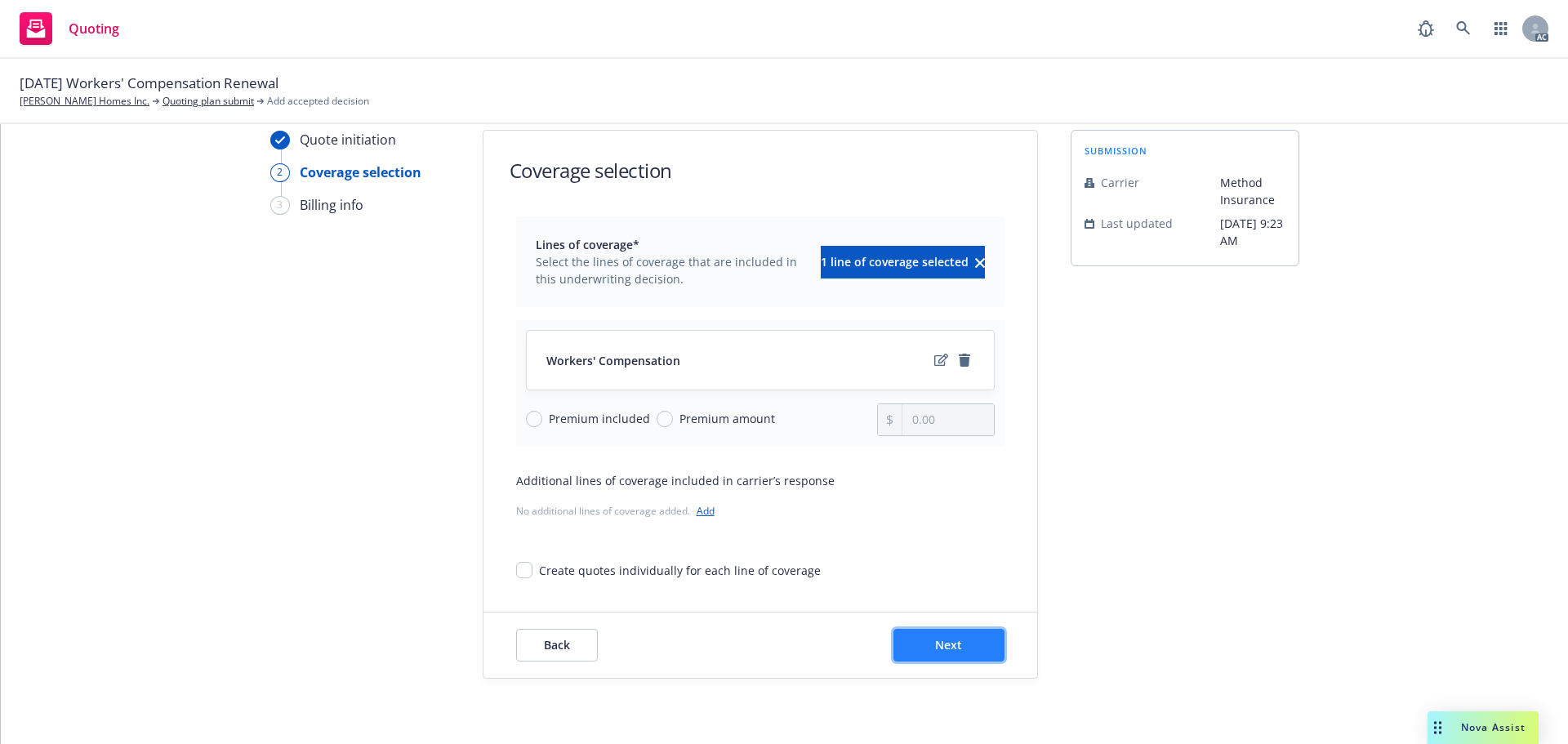
click at [949, 649] on span "Next" at bounding box center [948, 645] width 27 height 15
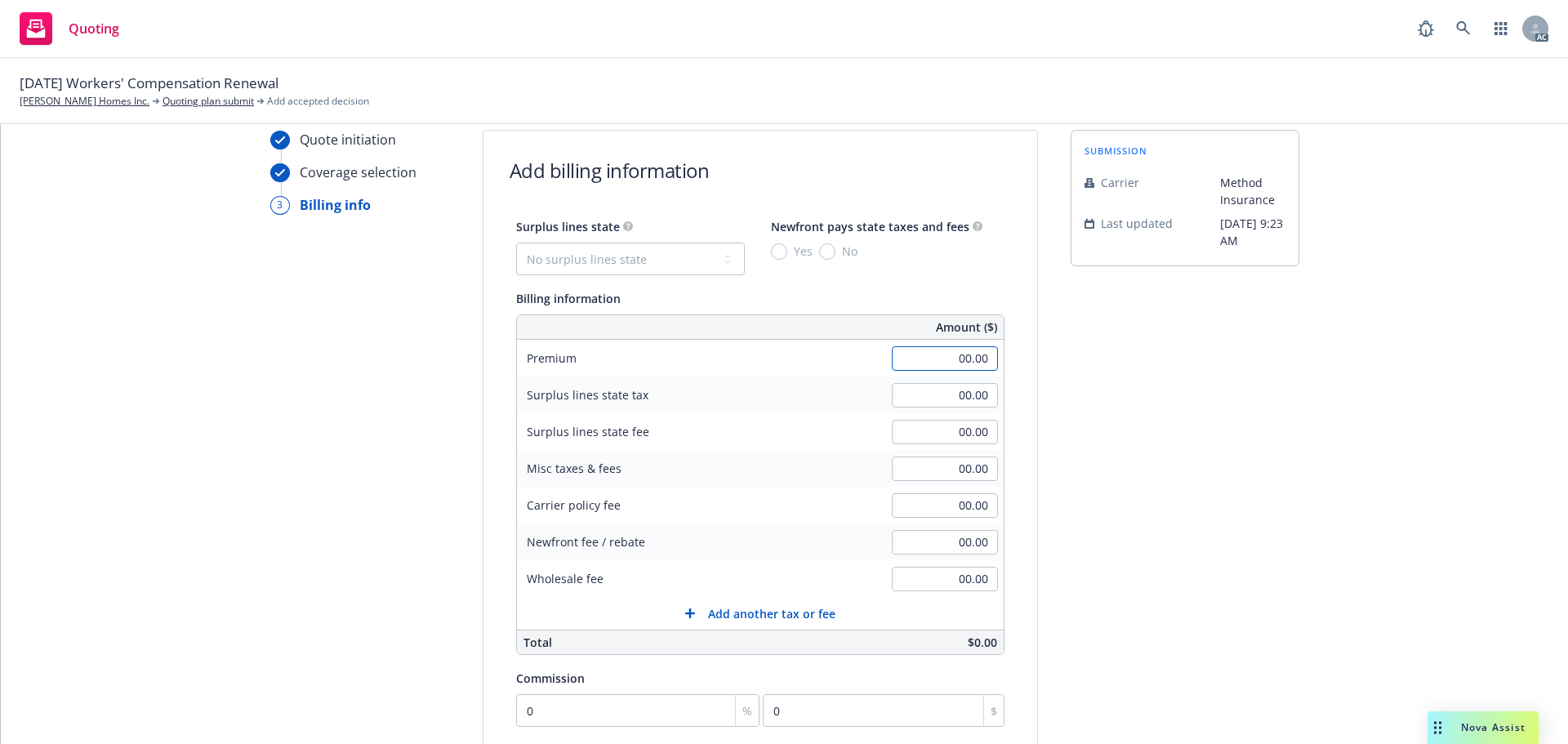
click at [932, 354] on input "00.00" at bounding box center [945, 359] width 106 height 24
type input "11,643.00"
click at [1326, 387] on div "Quote initiation Coverage selection 3 Billing info Add billing information Surp…" at bounding box center [784, 547] width 1528 height 835
click at [930, 470] on input "00.00" at bounding box center [945, 469] width 106 height 24
type input "5"
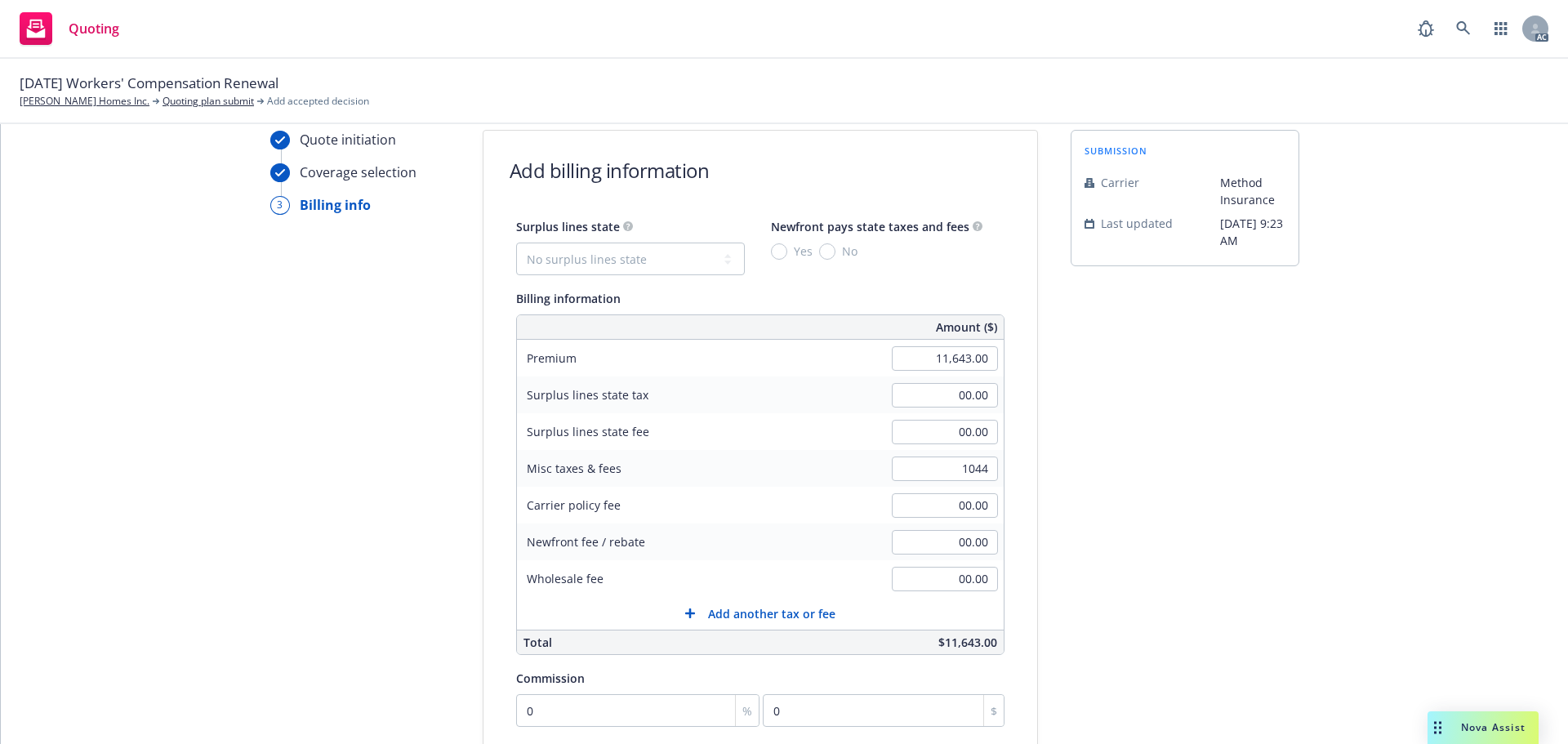
type input "1,044.00"
click at [1099, 504] on div "submission Carrier Method Insurance Last updated 5/4, 9:23 AM" at bounding box center [1185, 547] width 229 height 835
click at [910, 363] on input "11,643.00" at bounding box center [945, 359] width 106 height 24
type input "12,079.00"
click at [907, 468] on input "1,044.00" at bounding box center [945, 469] width 106 height 24
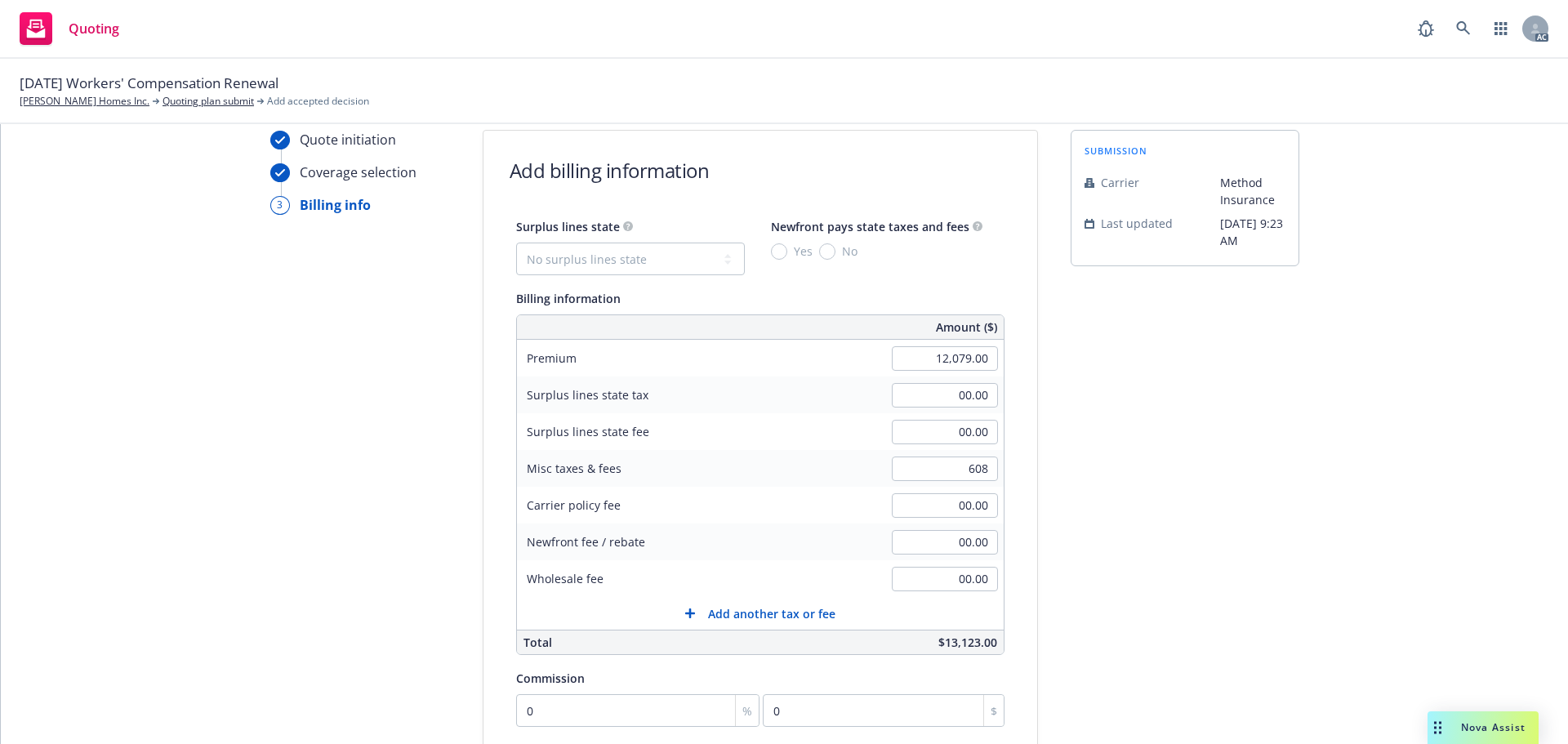
type input "608.00"
click at [1215, 472] on div "submission Carrier Method Insurance Last updated 5/4, 9:23 AM" at bounding box center [1185, 547] width 229 height 835
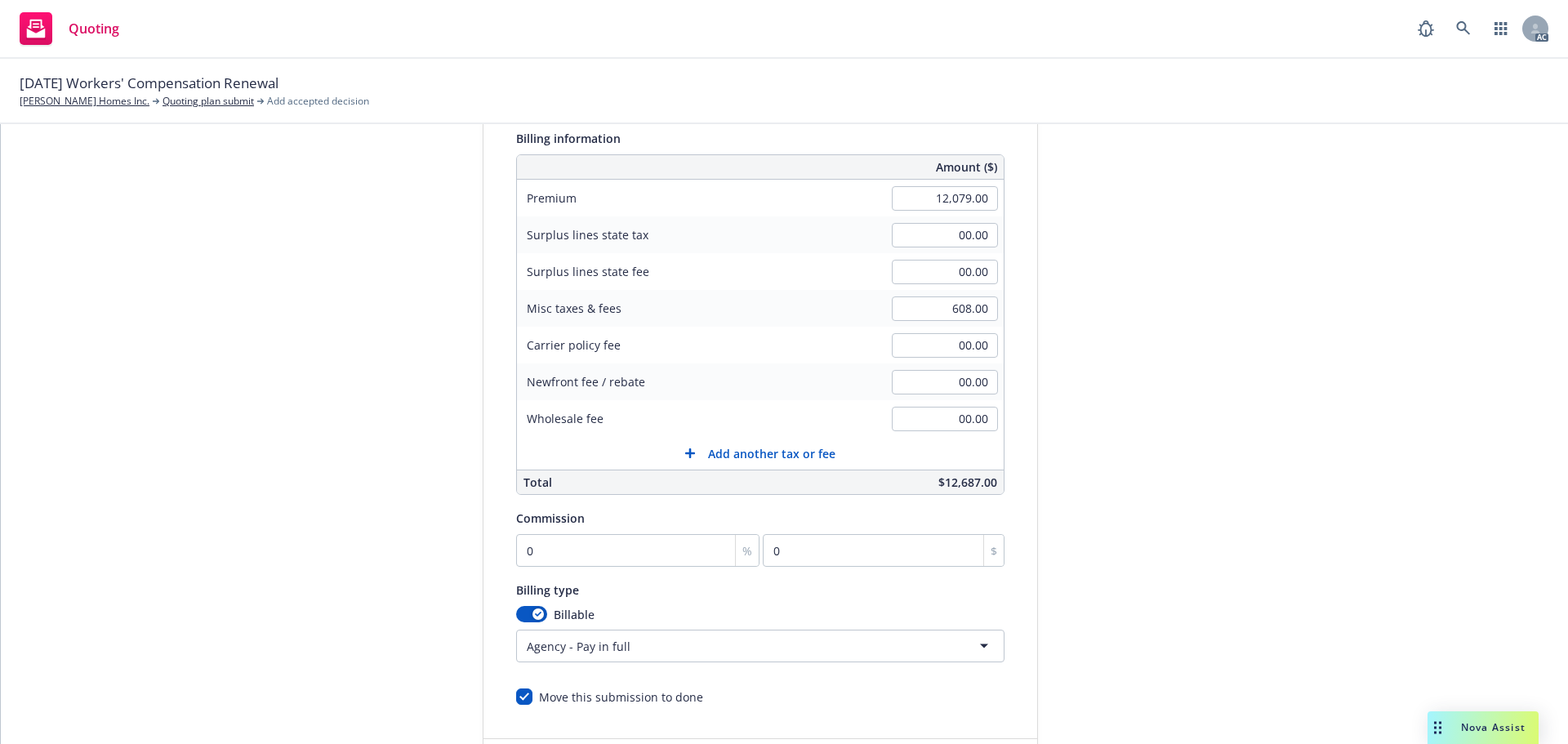
scroll to position [347, 0]
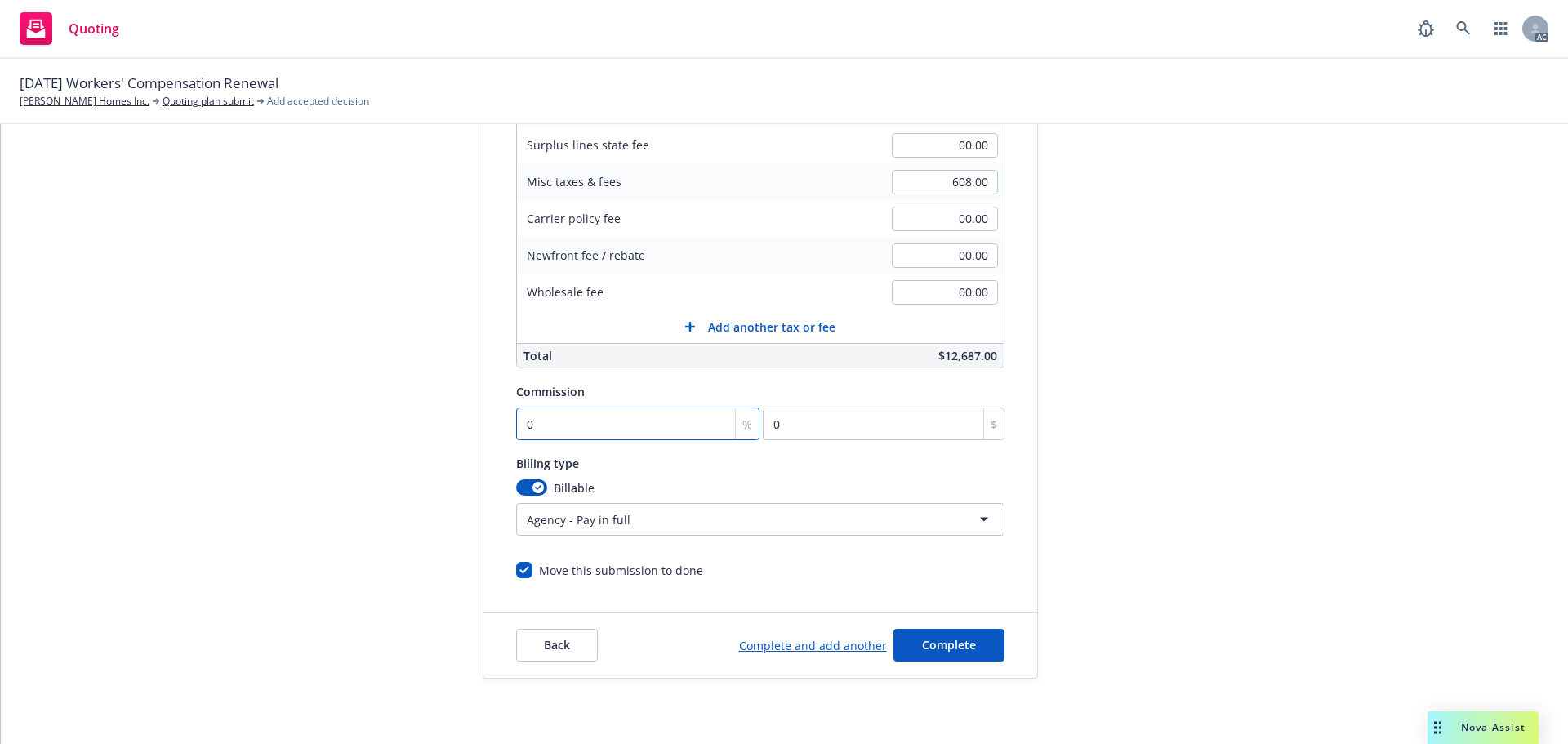
click at [627, 420] on input "0" at bounding box center [638, 424] width 244 height 33
type input "1"
type input "120.79"
type input "12"
type input "1449.48"
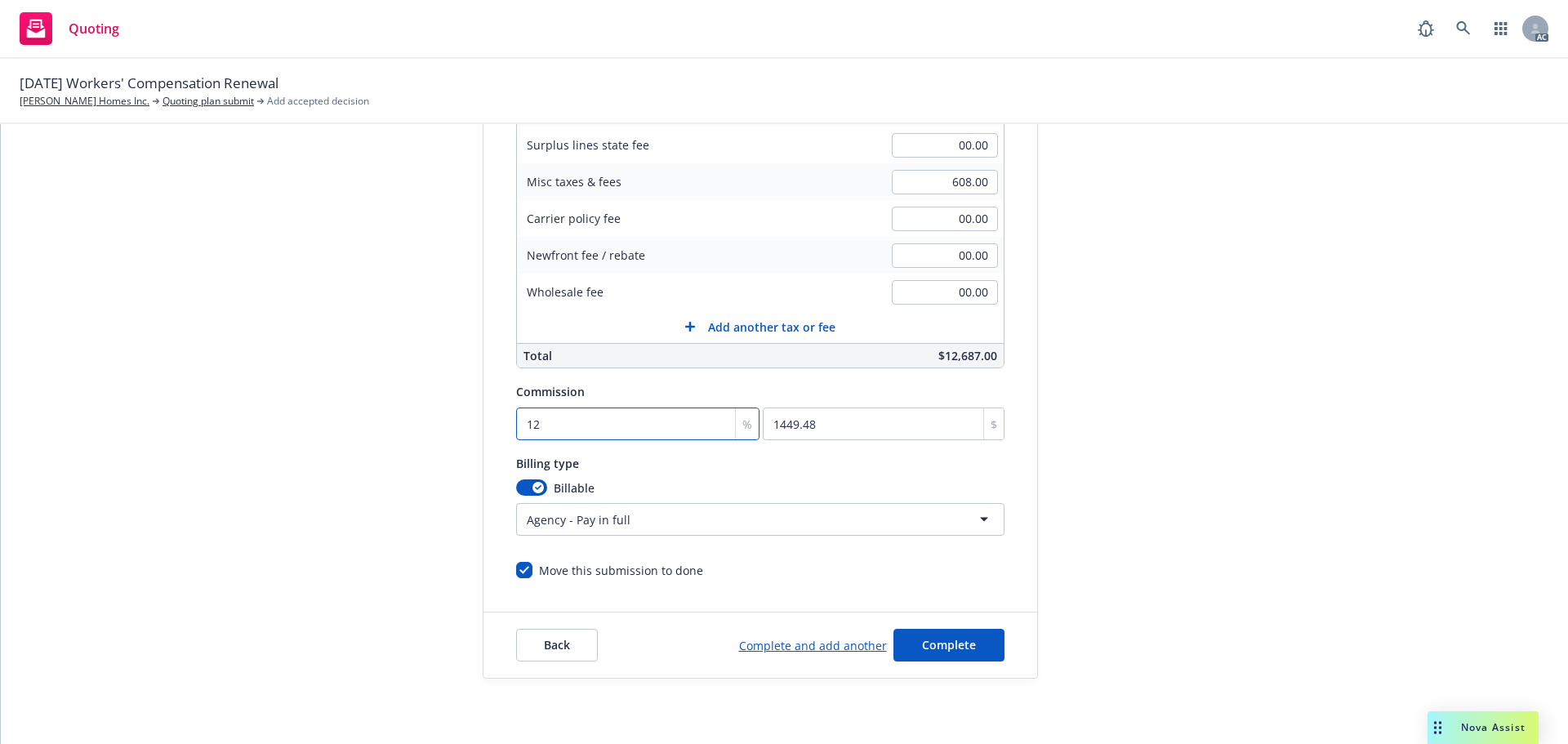
type input "12"
click at [1248, 364] on div "submission Carrier Method Insurance Last updated 5/4, 9:23 AM" at bounding box center [1185, 260] width 229 height 835
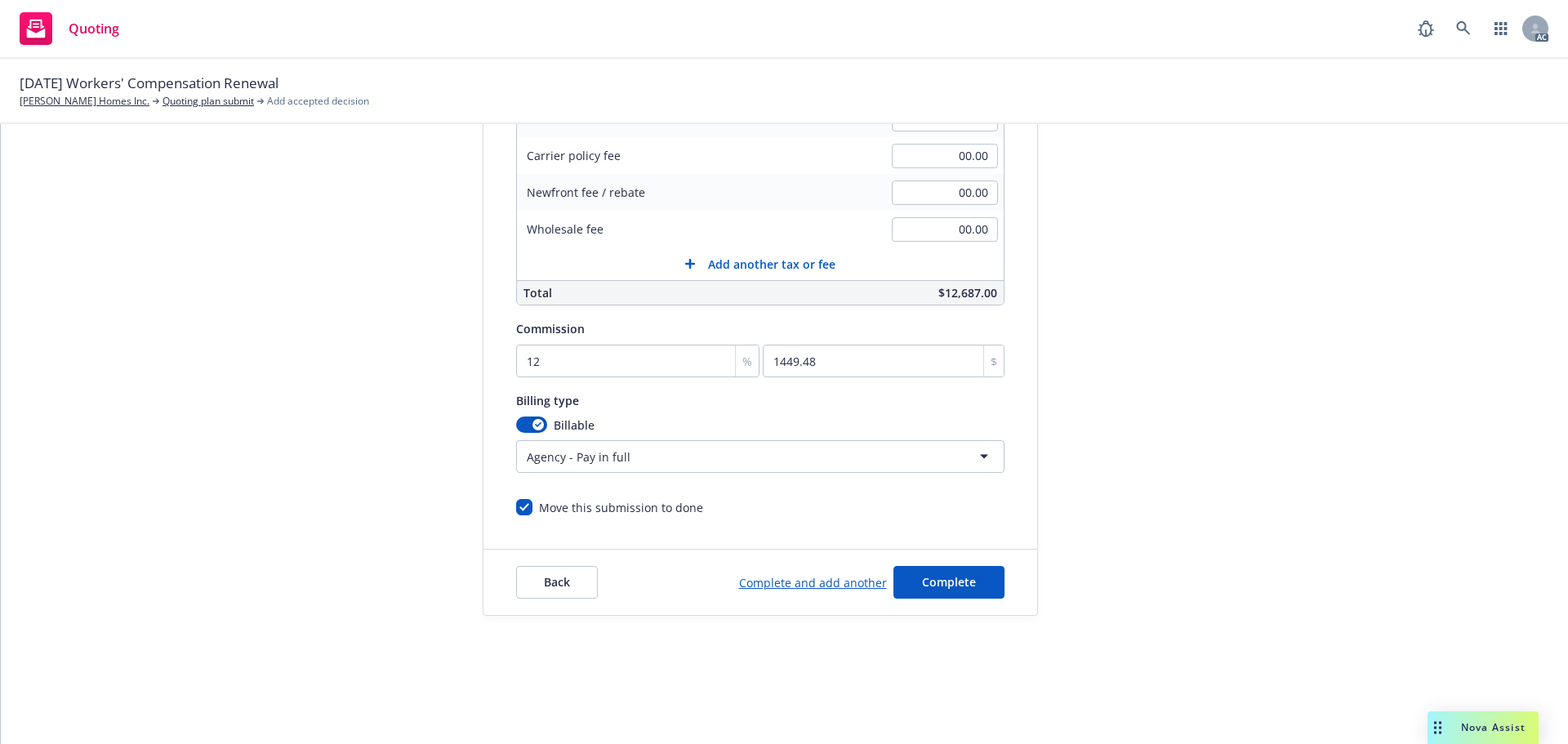
scroll to position [82, 0]
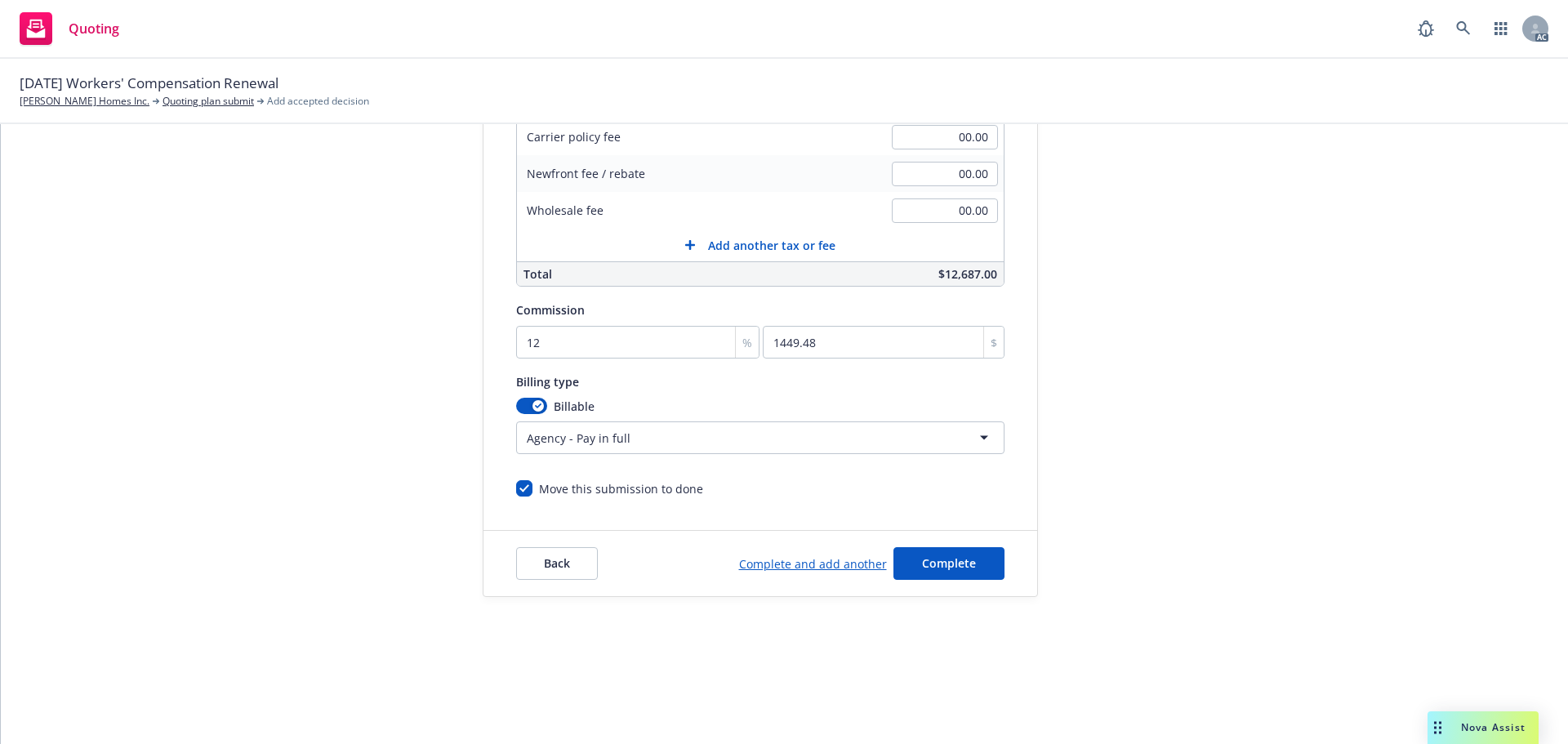
click at [639, 433] on html "Quoting AC 10/01/25 Workers' Compensation Renewal Marovich Homes Inc. Quoting p…" at bounding box center [784, 372] width 1568 height 744
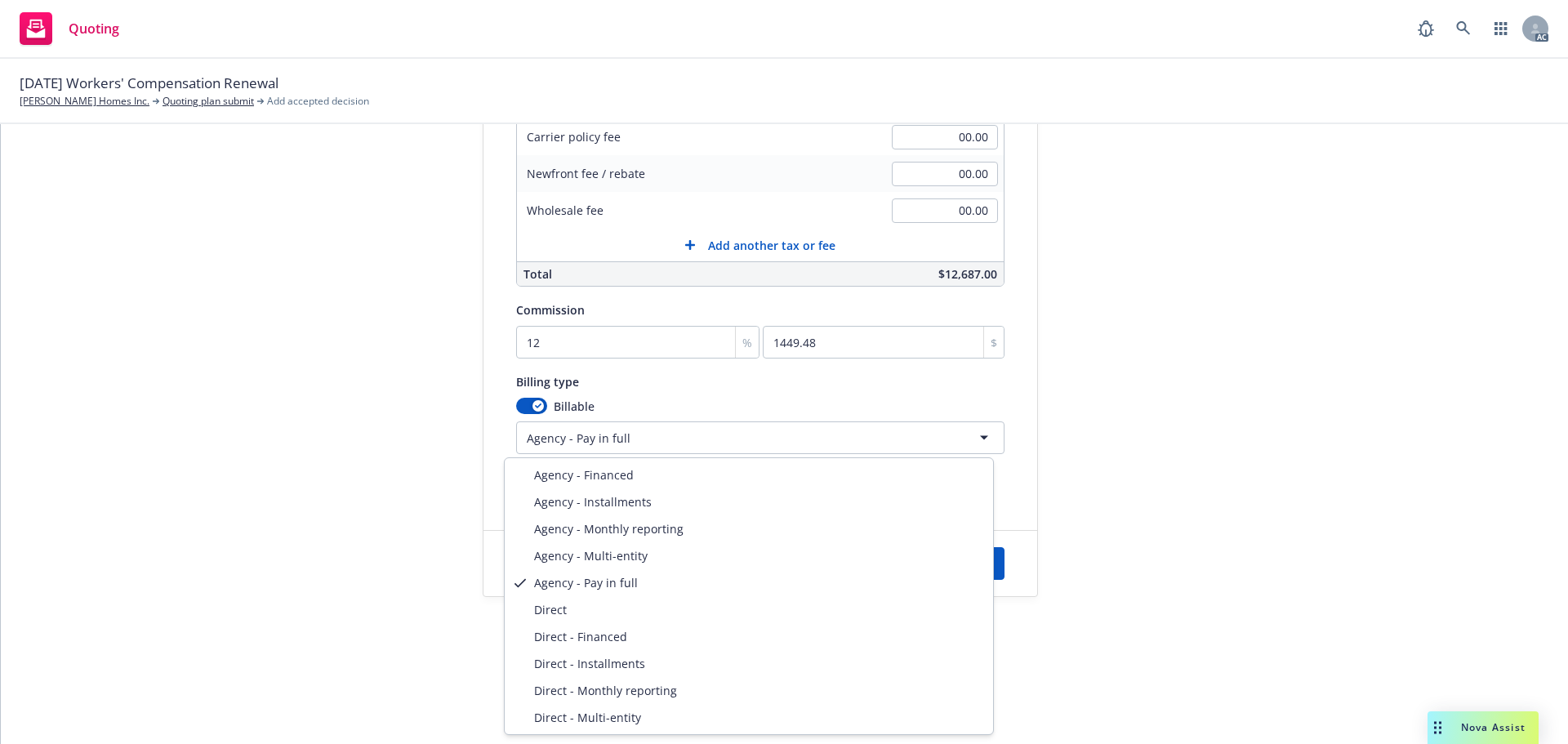
select select "DIRECT"
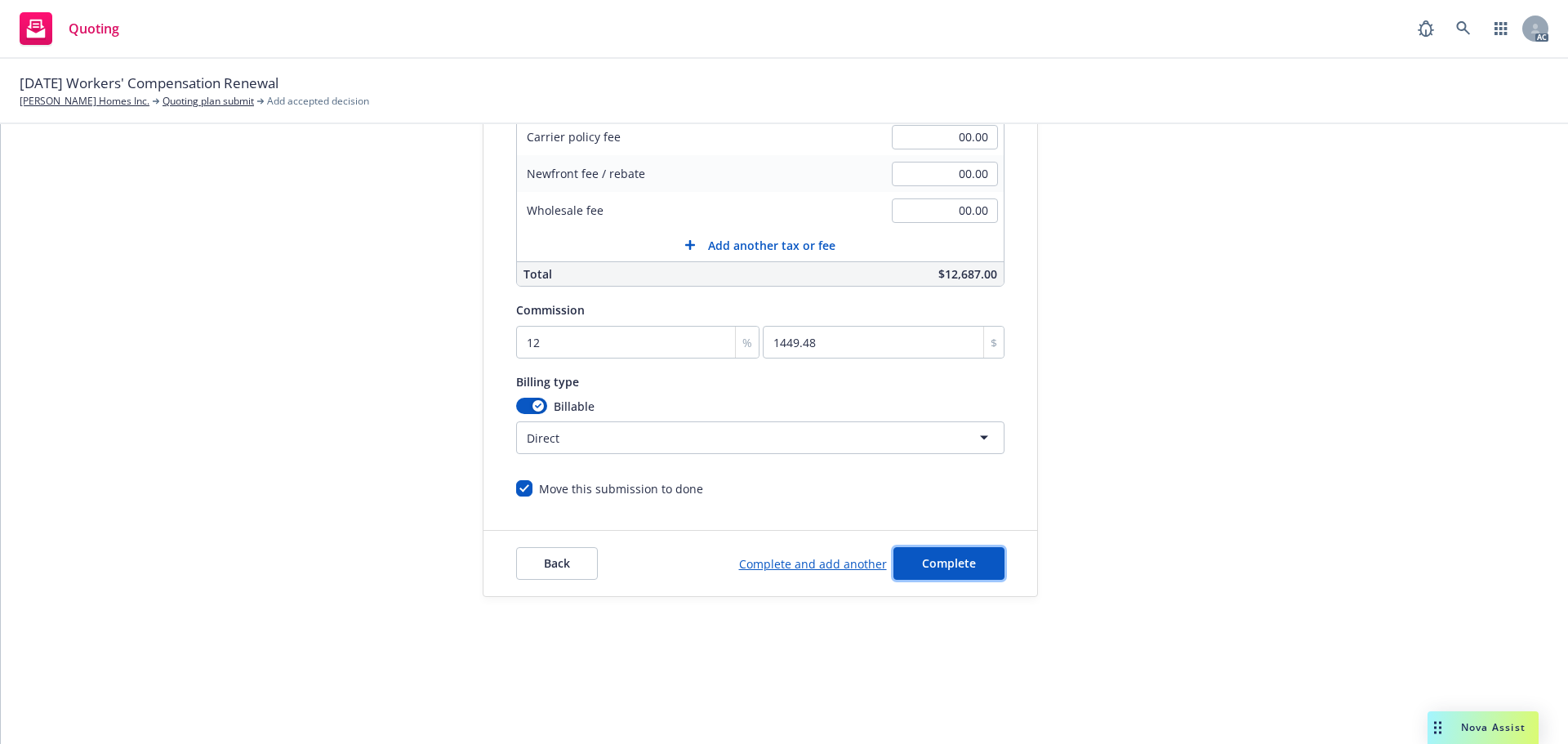
click at [967, 569] on button "Complete" at bounding box center [949, 563] width 111 height 33
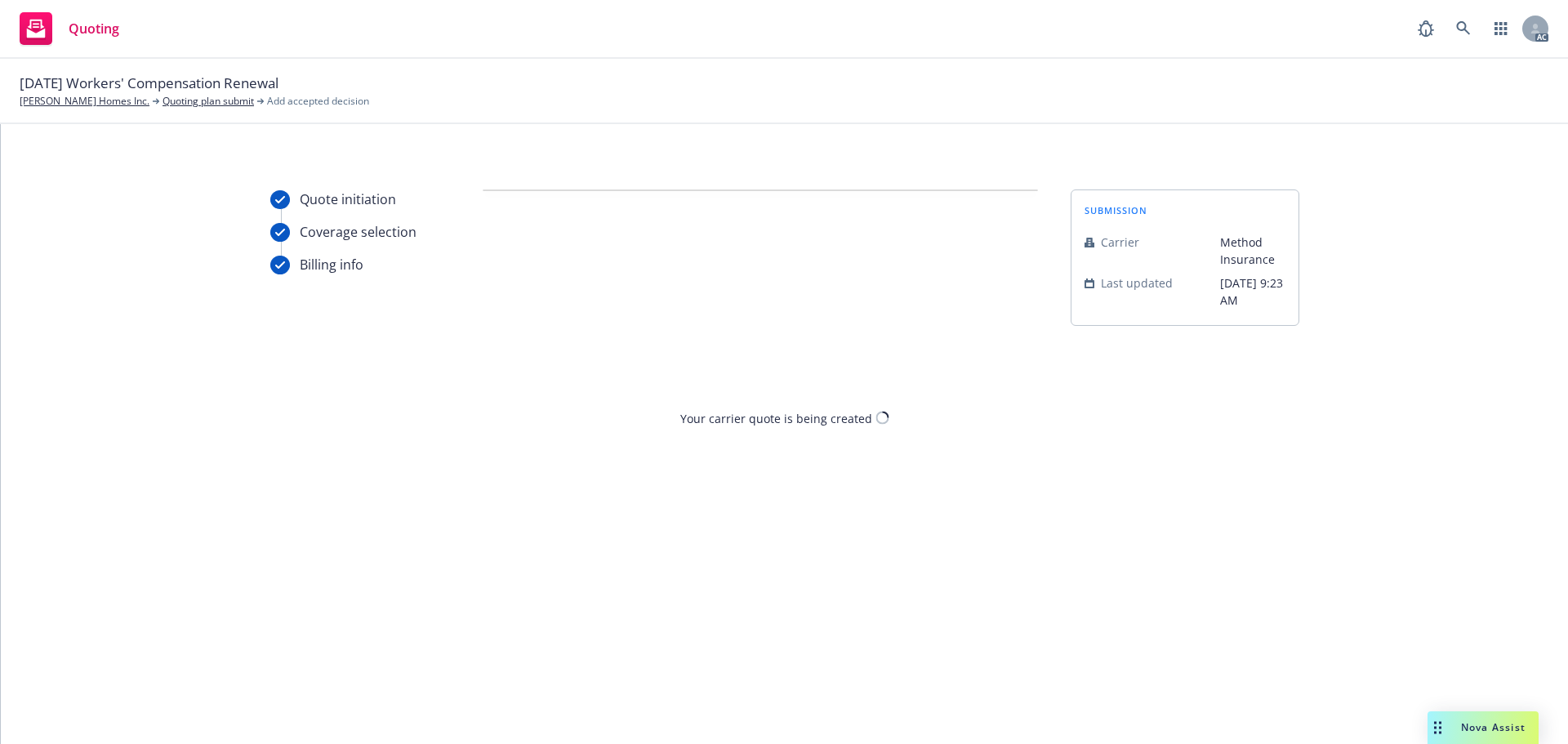
scroll to position [0, 0]
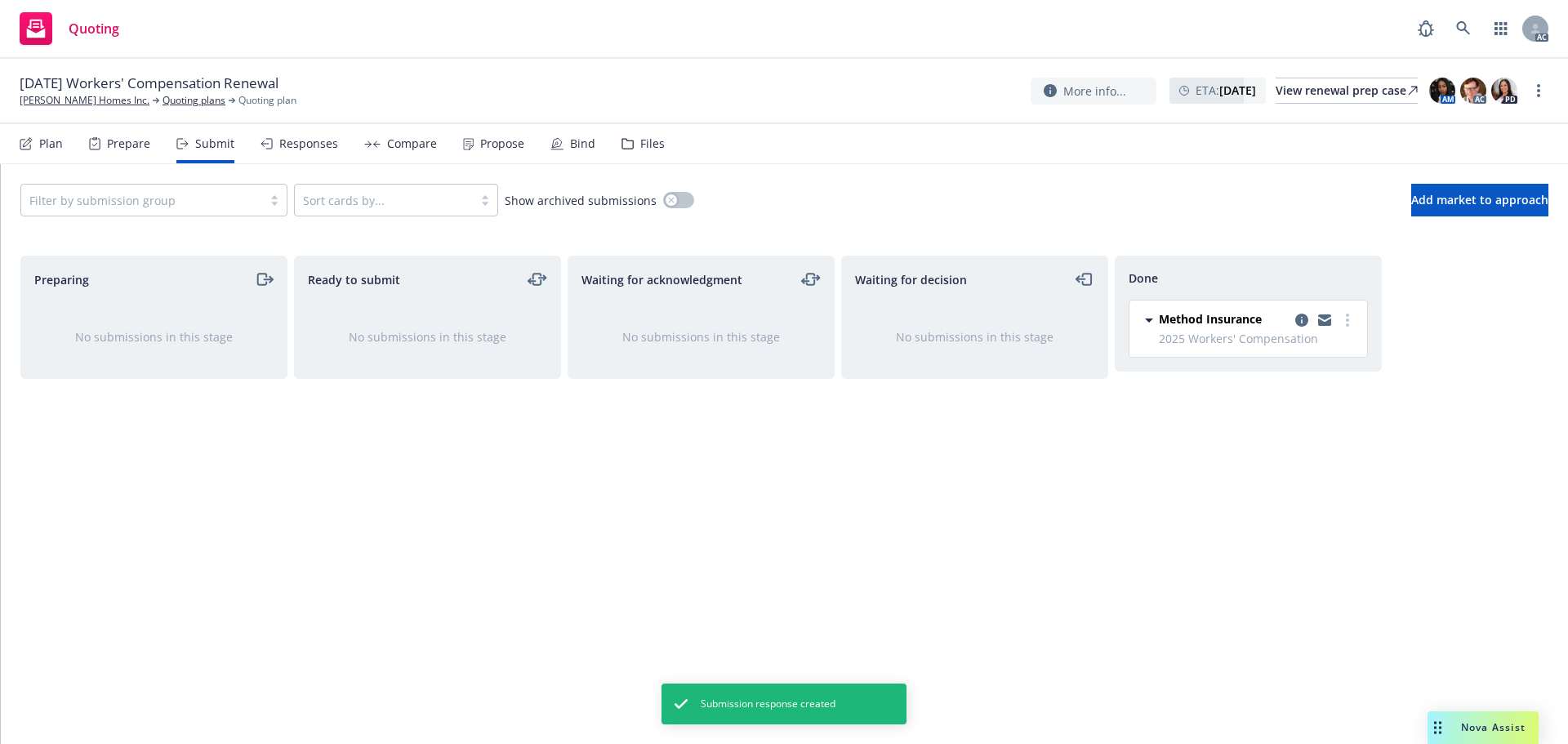
click at [468, 157] on div "Propose" at bounding box center [493, 144] width 61 height 40
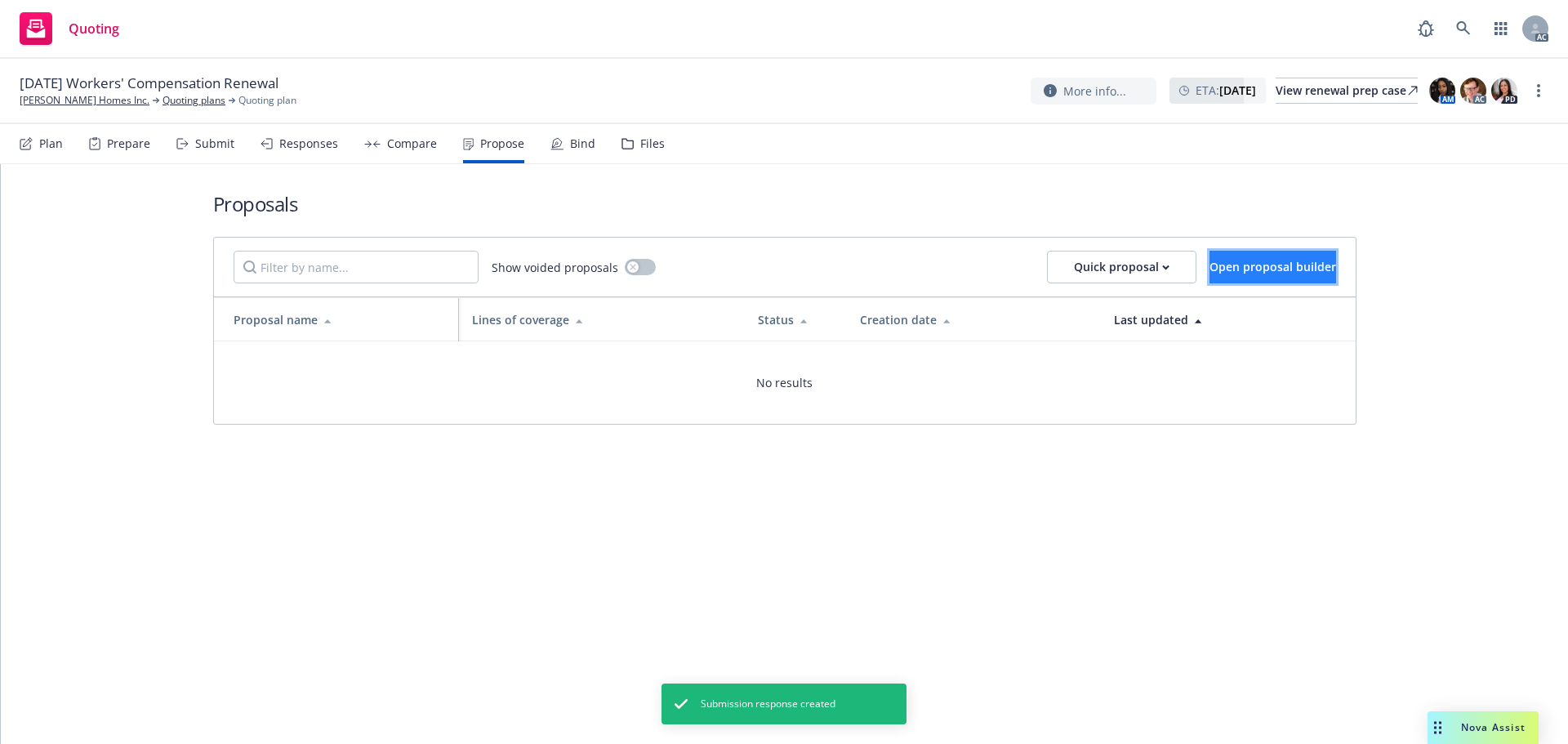
click at [1251, 254] on button "Open proposal builder" at bounding box center [1273, 267] width 126 height 33
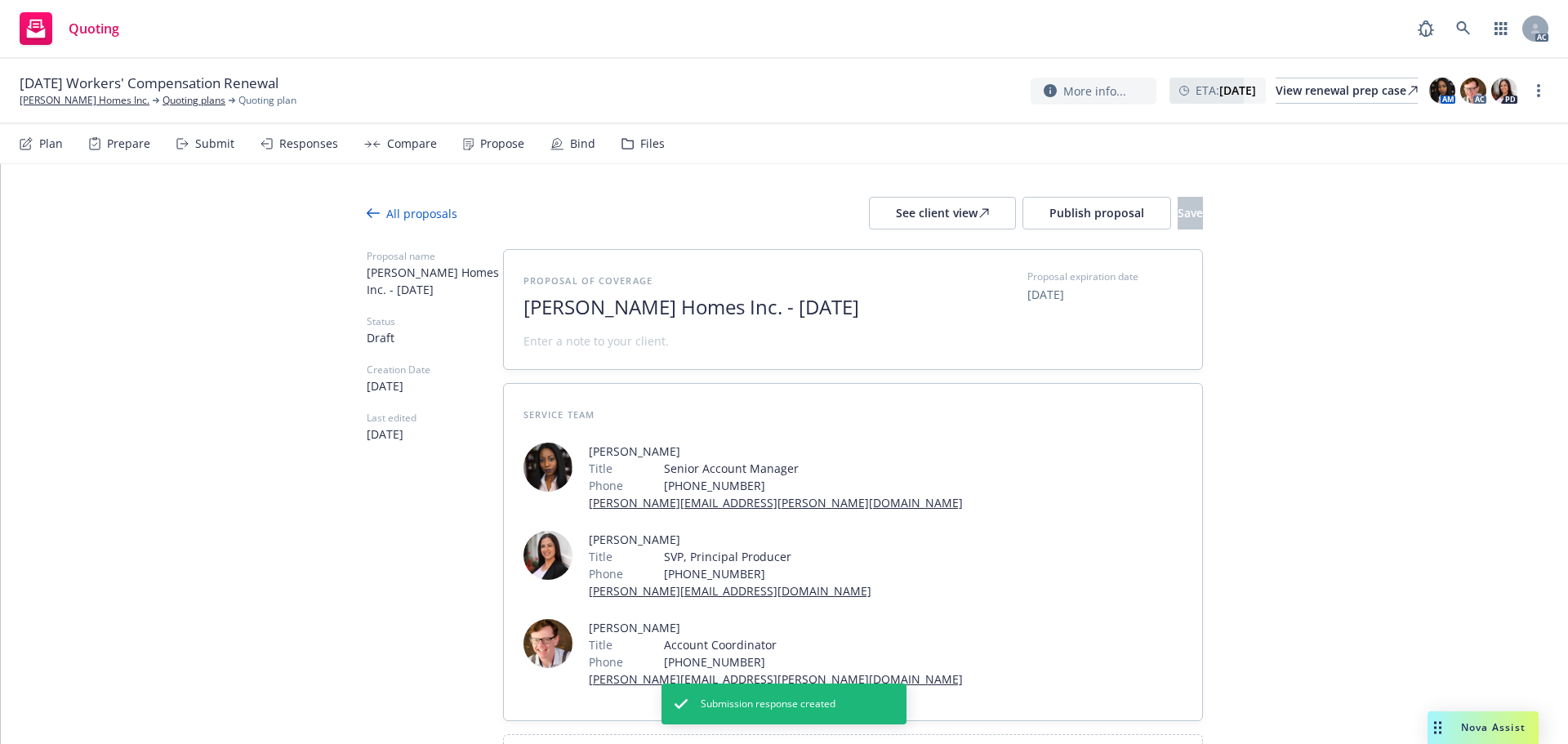
drag, startPoint x: 897, startPoint y: 311, endPoint x: 317, endPoint y: 286, distance: 580.5
click at [318, 286] on div "All proposals See client view Publish proposal Save Proposal name Marovich Home…" at bounding box center [784, 522] width 1567 height 716
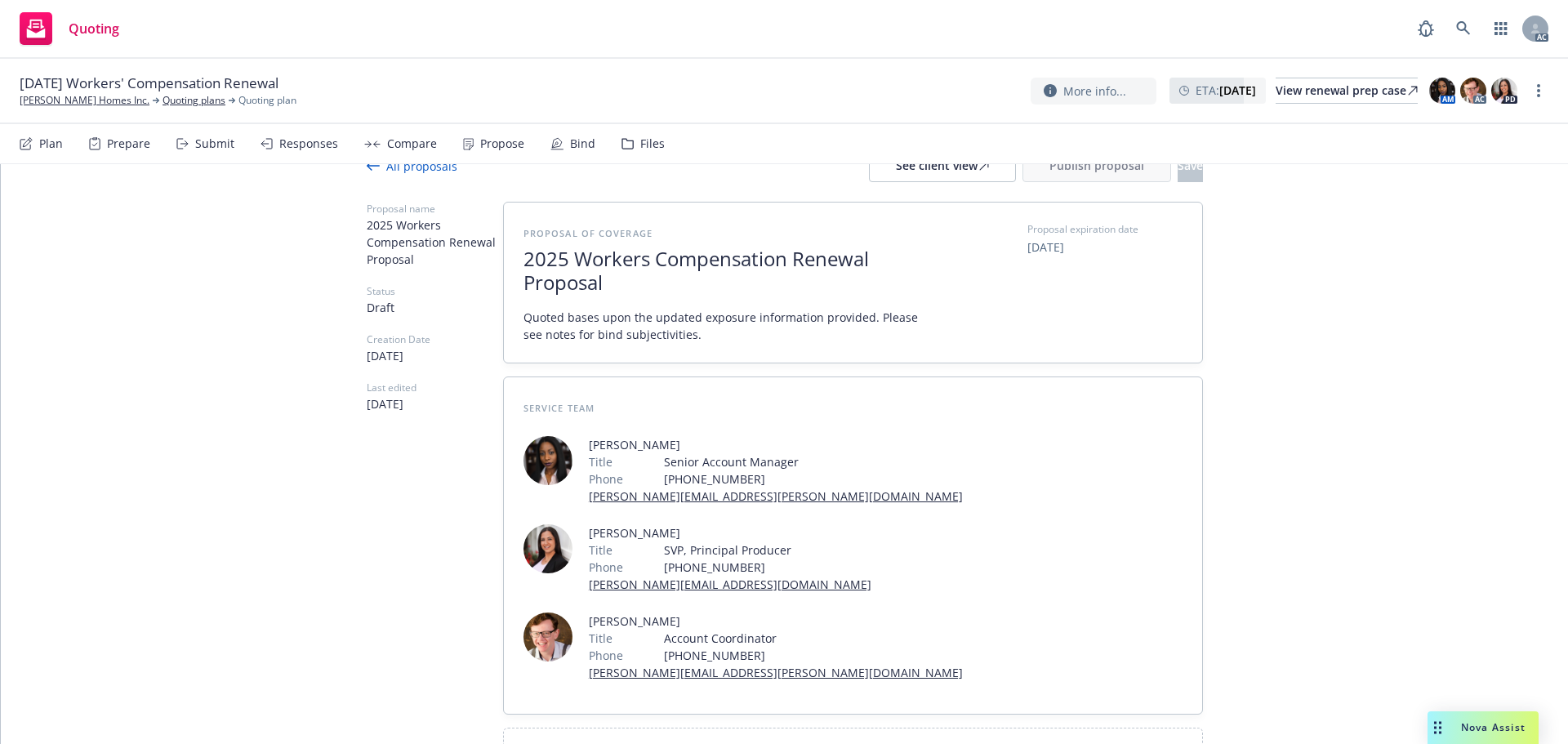
scroll to position [89, 0]
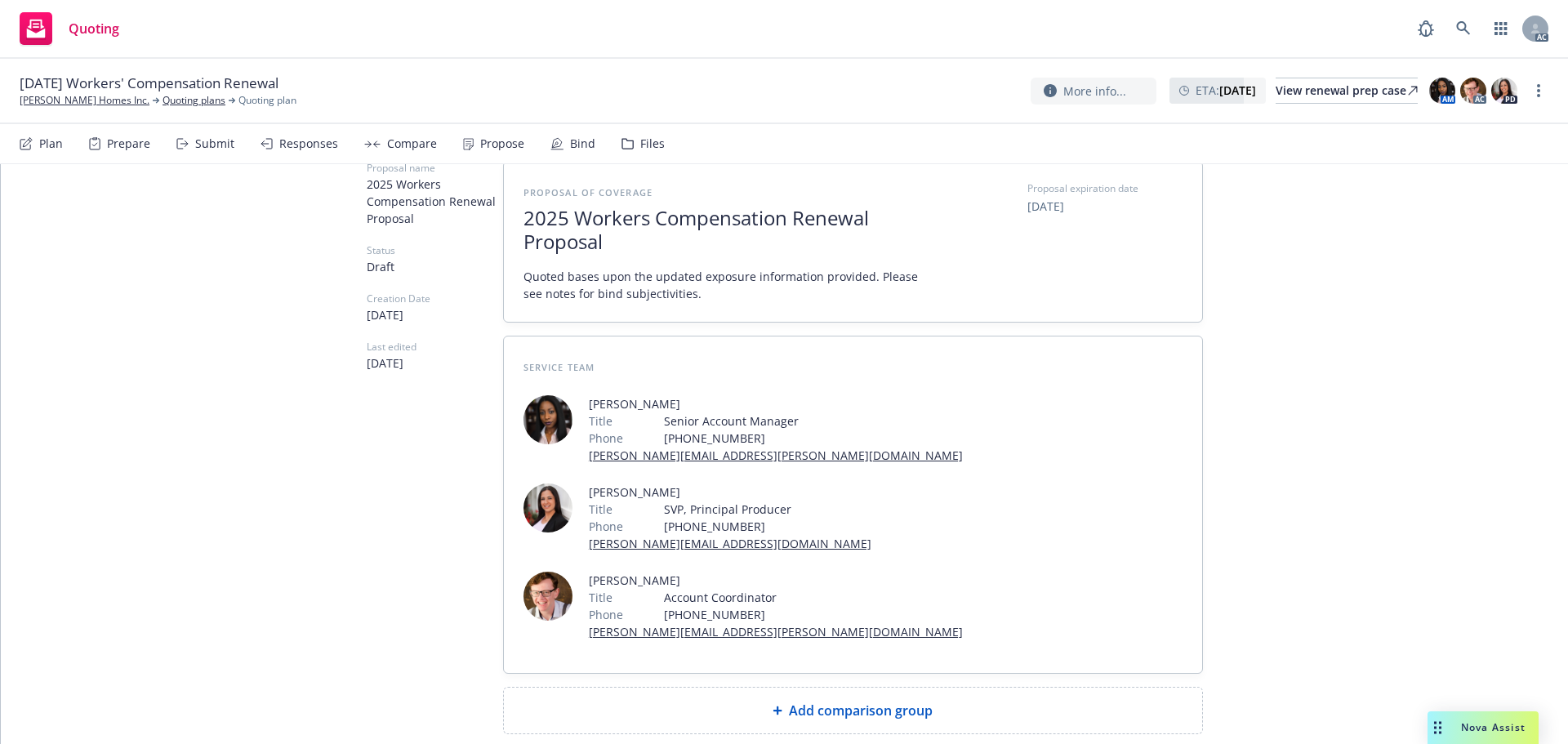
click at [831, 701] on span "Add comparison group" at bounding box center [861, 710] width 144 height 20
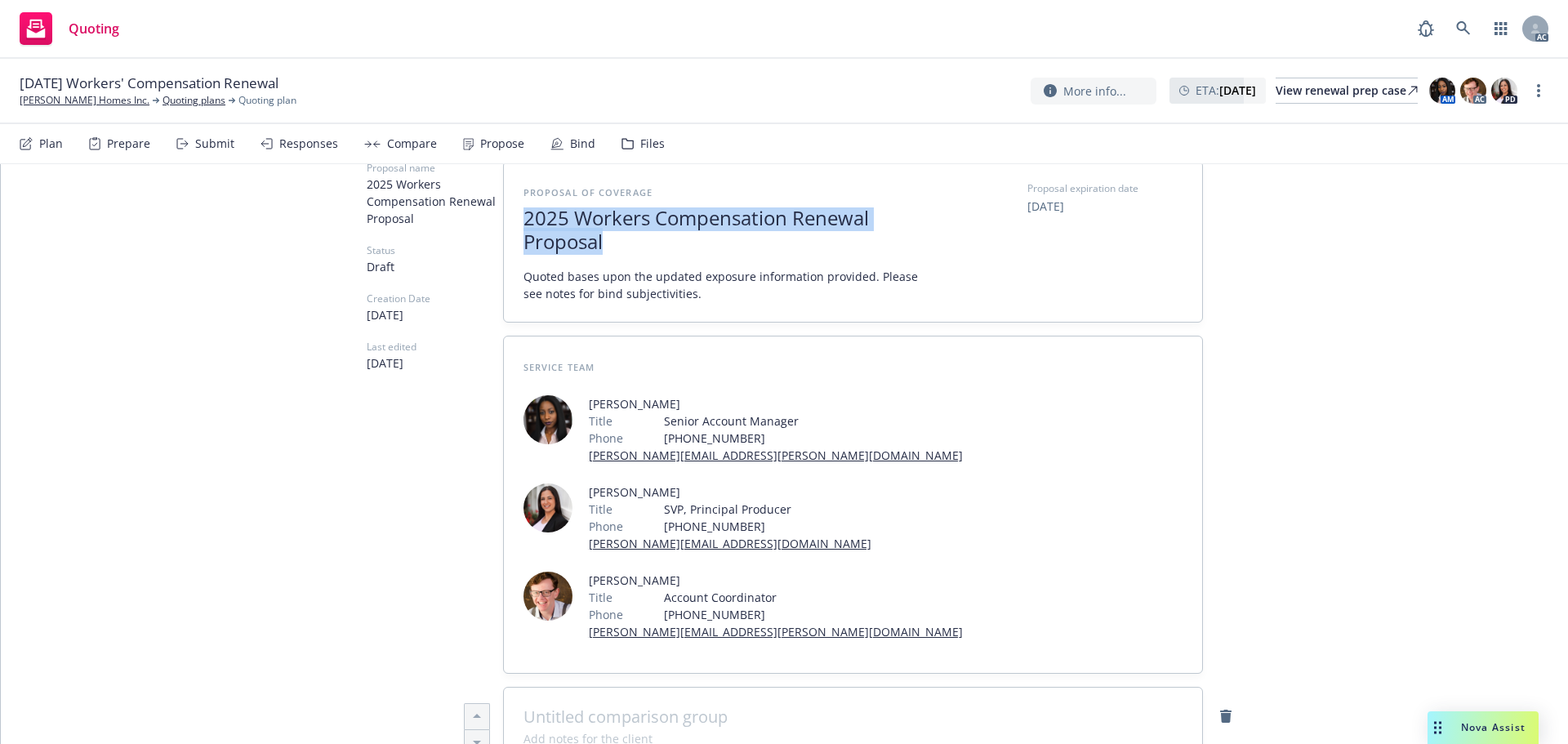
drag, startPoint x: 627, startPoint y: 243, endPoint x: 426, endPoint y: 203, distance: 204.9
copy span "2025 Workers Compensation Renewal Proposal"
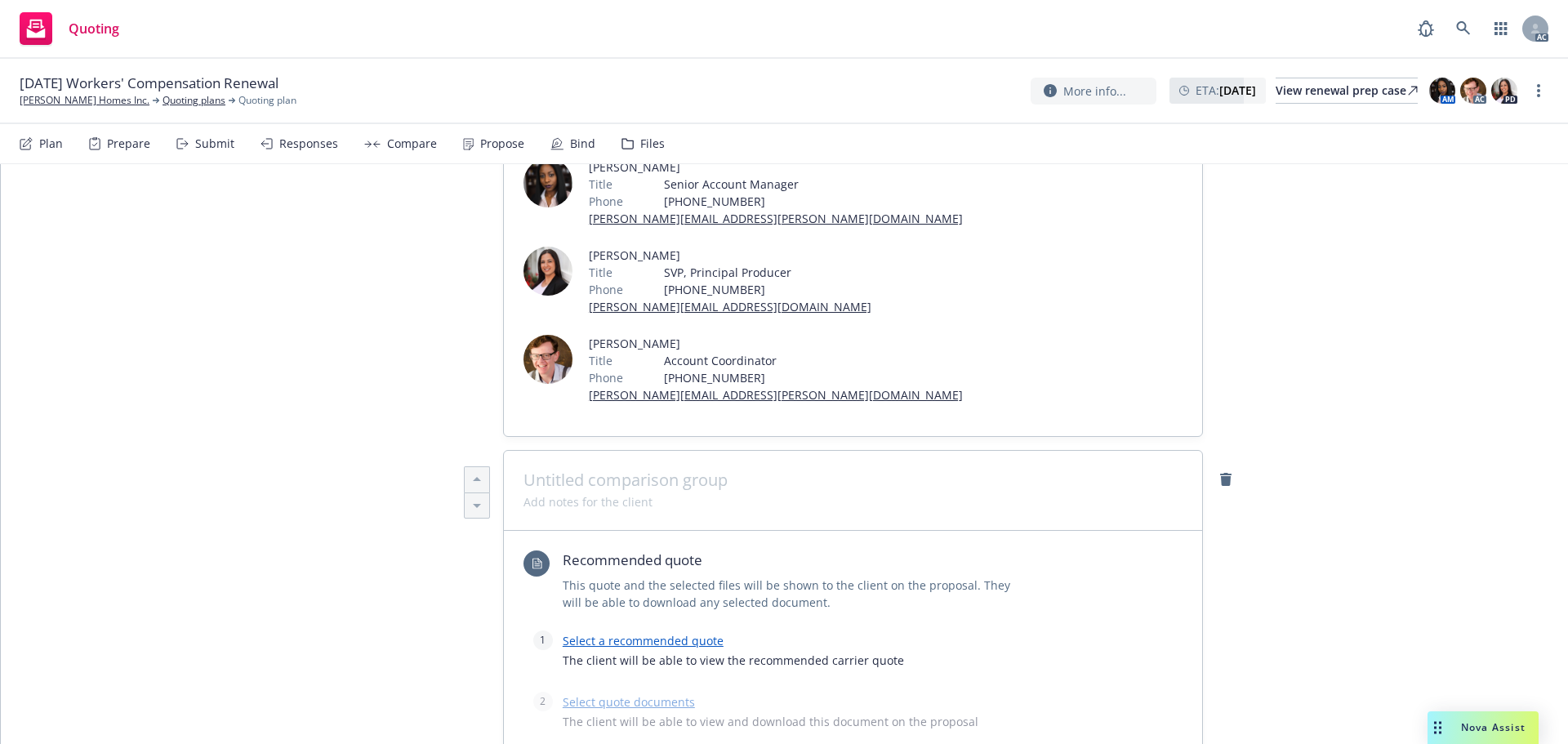
scroll to position [333, 0]
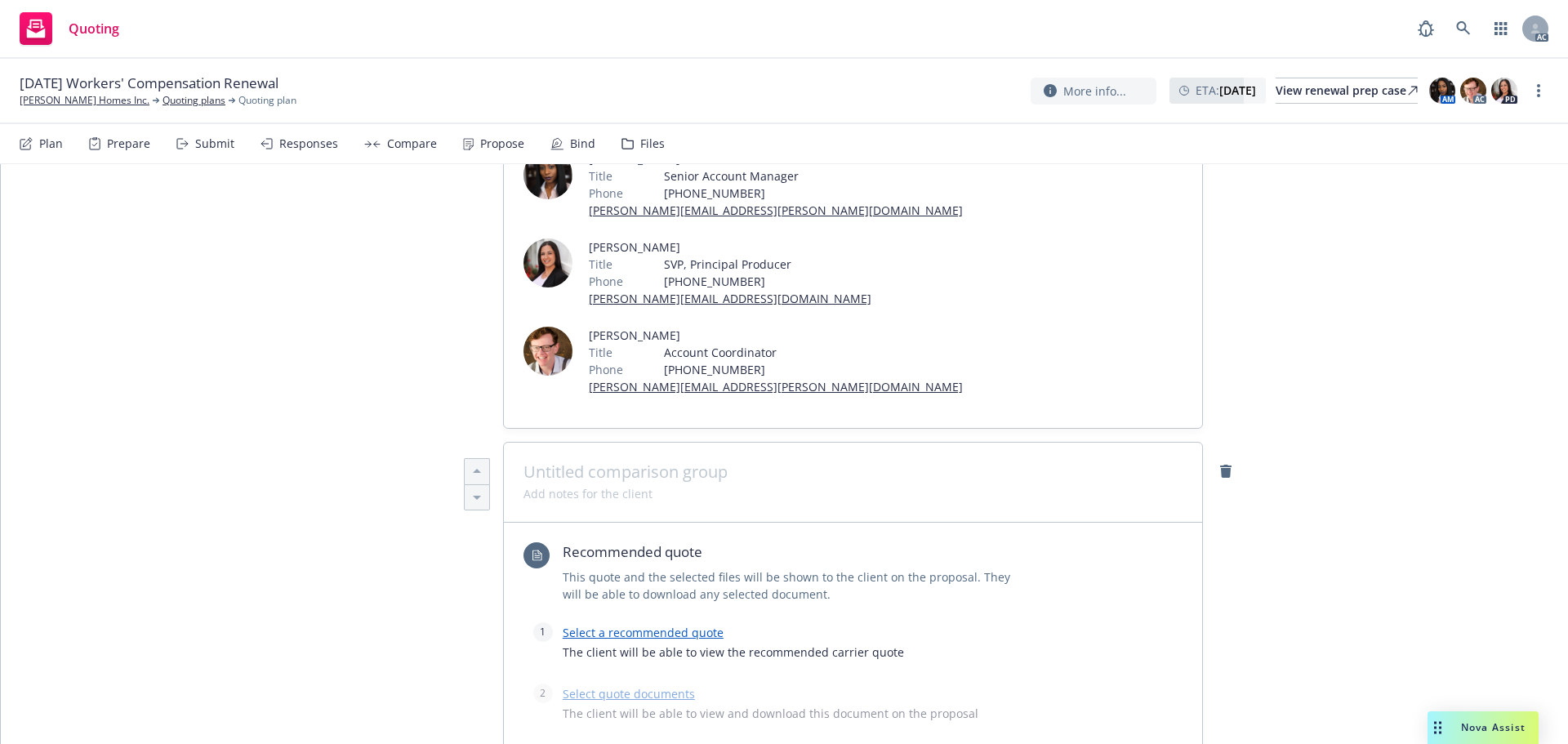
type textarea "x"
click at [548, 462] on span at bounding box center [853, 472] width 659 height 20
paste span
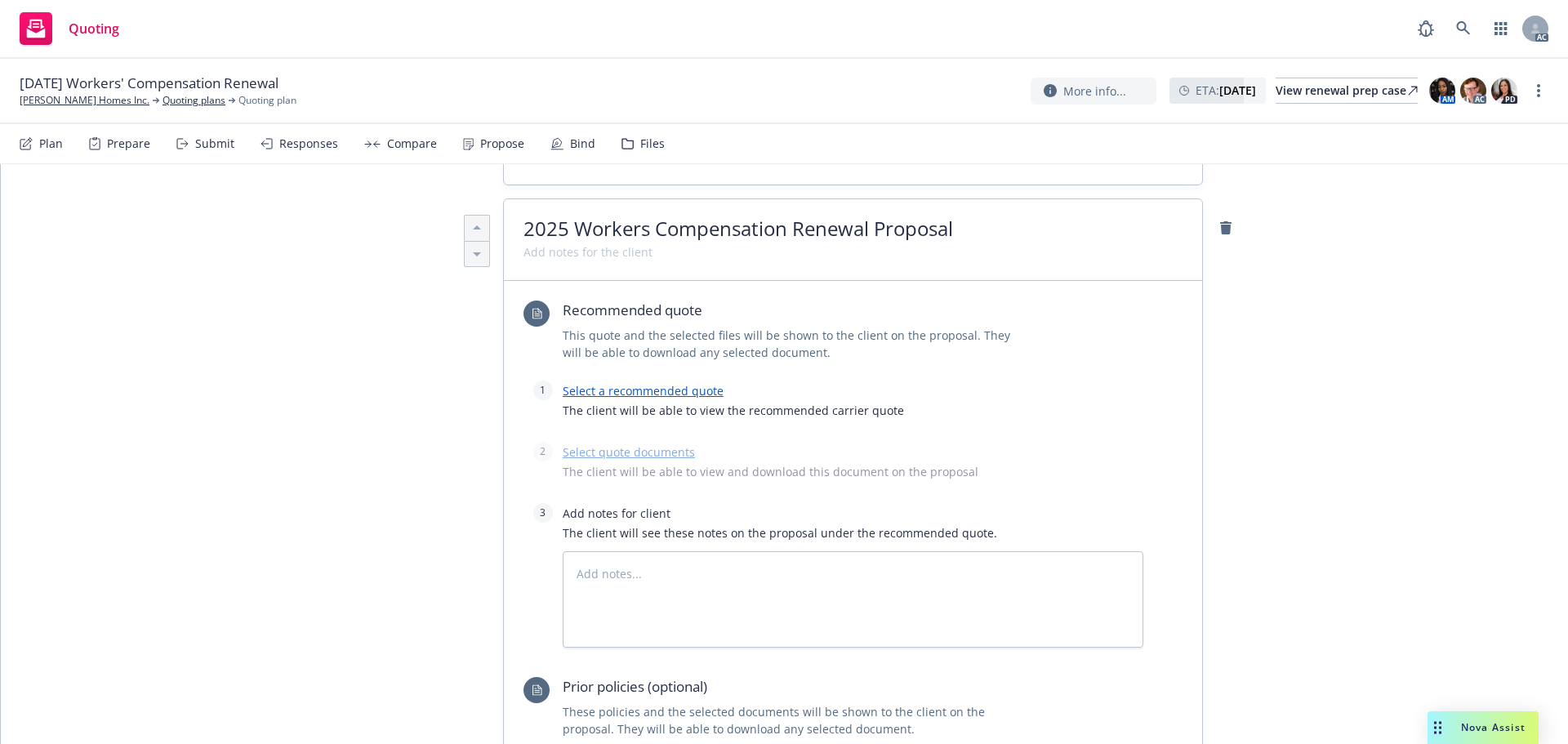
scroll to position [578, 0]
click at [614, 379] on div "Select a recommended quote The client will be able to view the recommended carr…" at bounding box center [853, 402] width 581 height 48
click at [585, 381] on link "Select a recommended quote" at bounding box center [643, 389] width 161 height 15
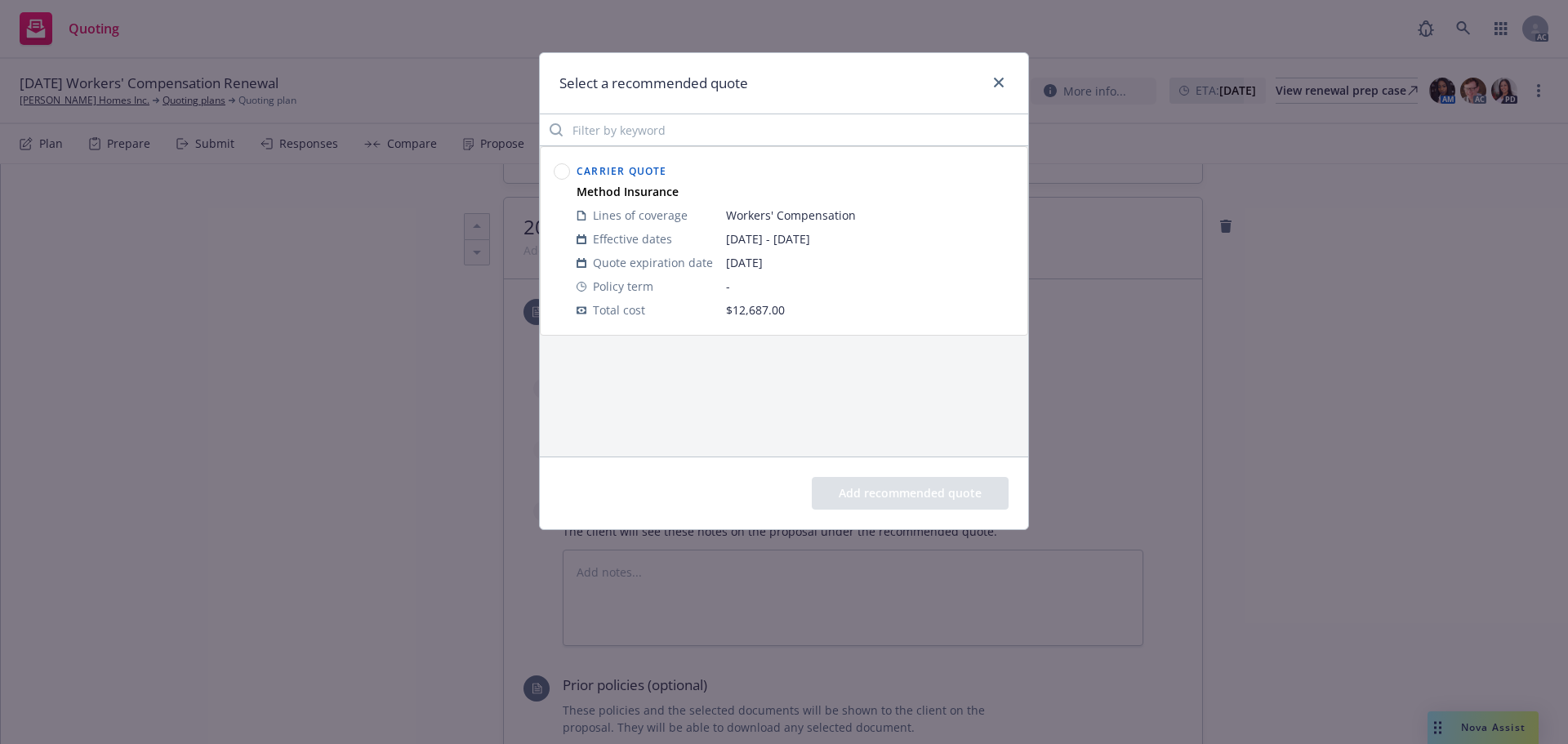
click at [564, 165] on circle at bounding box center [562, 171] width 15 height 15
click at [929, 486] on button "Add recommended quote" at bounding box center [910, 493] width 197 height 33
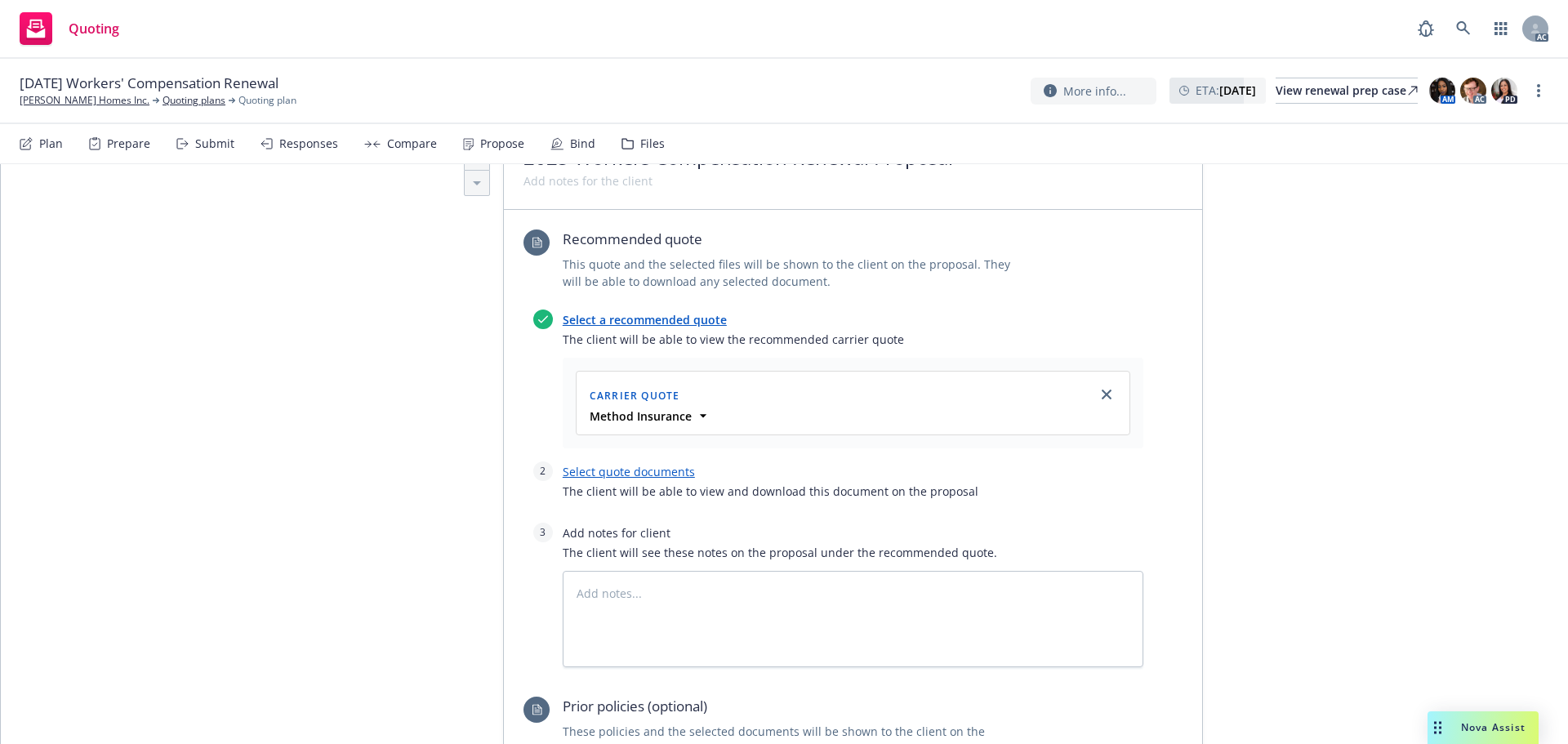
scroll to position [742, 0]
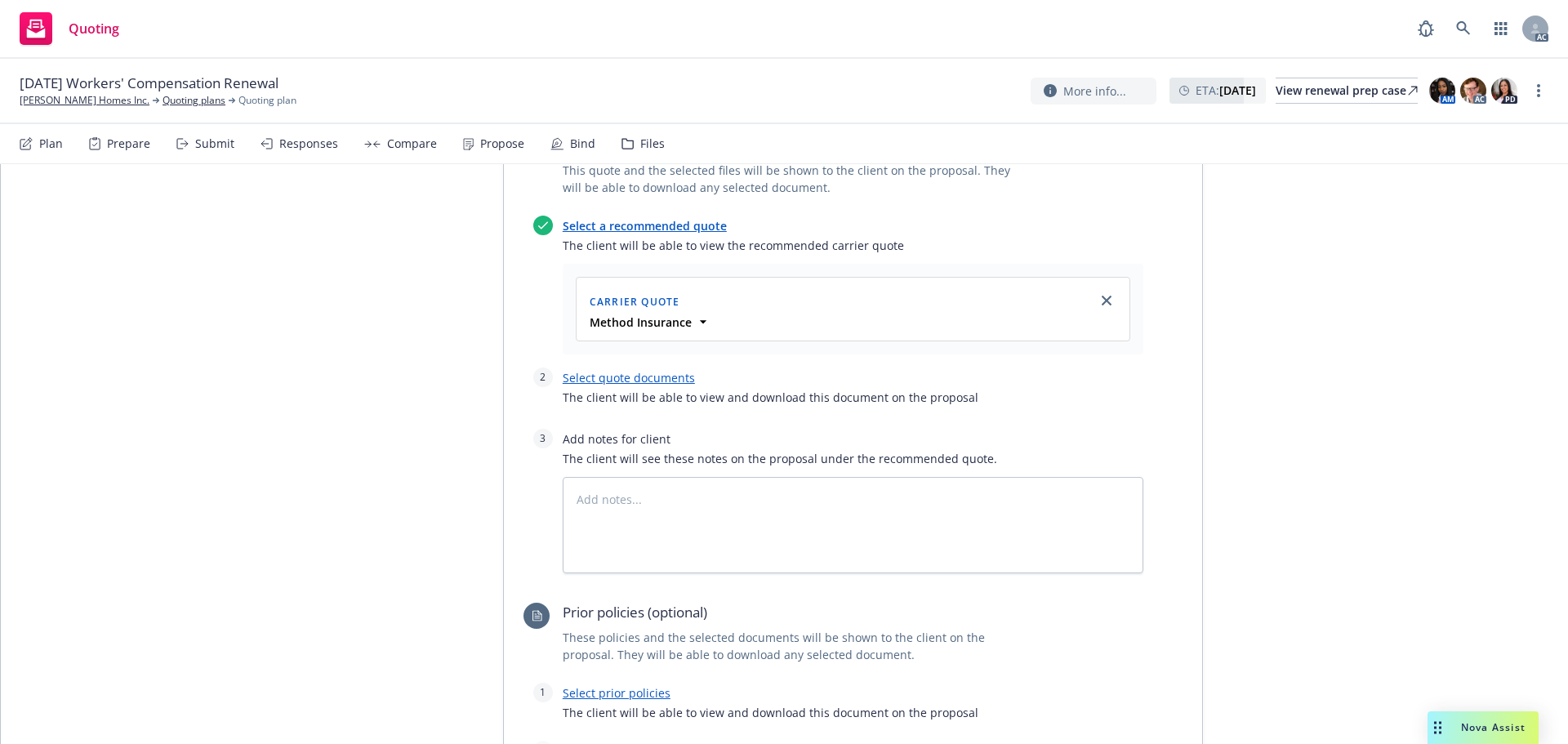
click at [638, 370] on link "Select quote documents" at bounding box center [629, 378] width 133 height 15
type textarea "x"
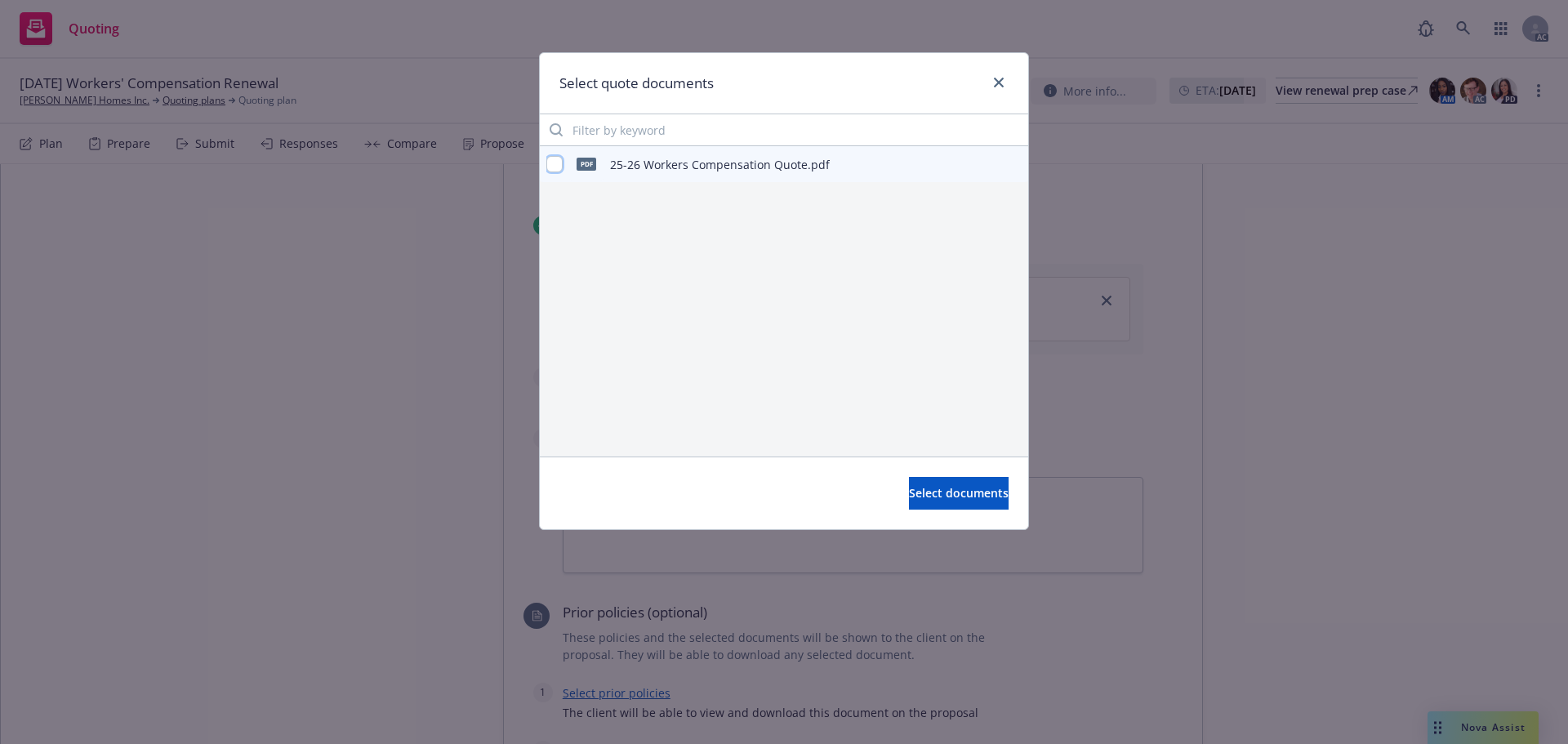
drag, startPoint x: 557, startPoint y: 161, endPoint x: 582, endPoint y: 197, distance: 43.8
click at [557, 162] on input "checkbox" at bounding box center [554, 164] width 16 height 16
checkbox input "true"
click at [951, 490] on span "Select documents" at bounding box center [959, 493] width 100 height 15
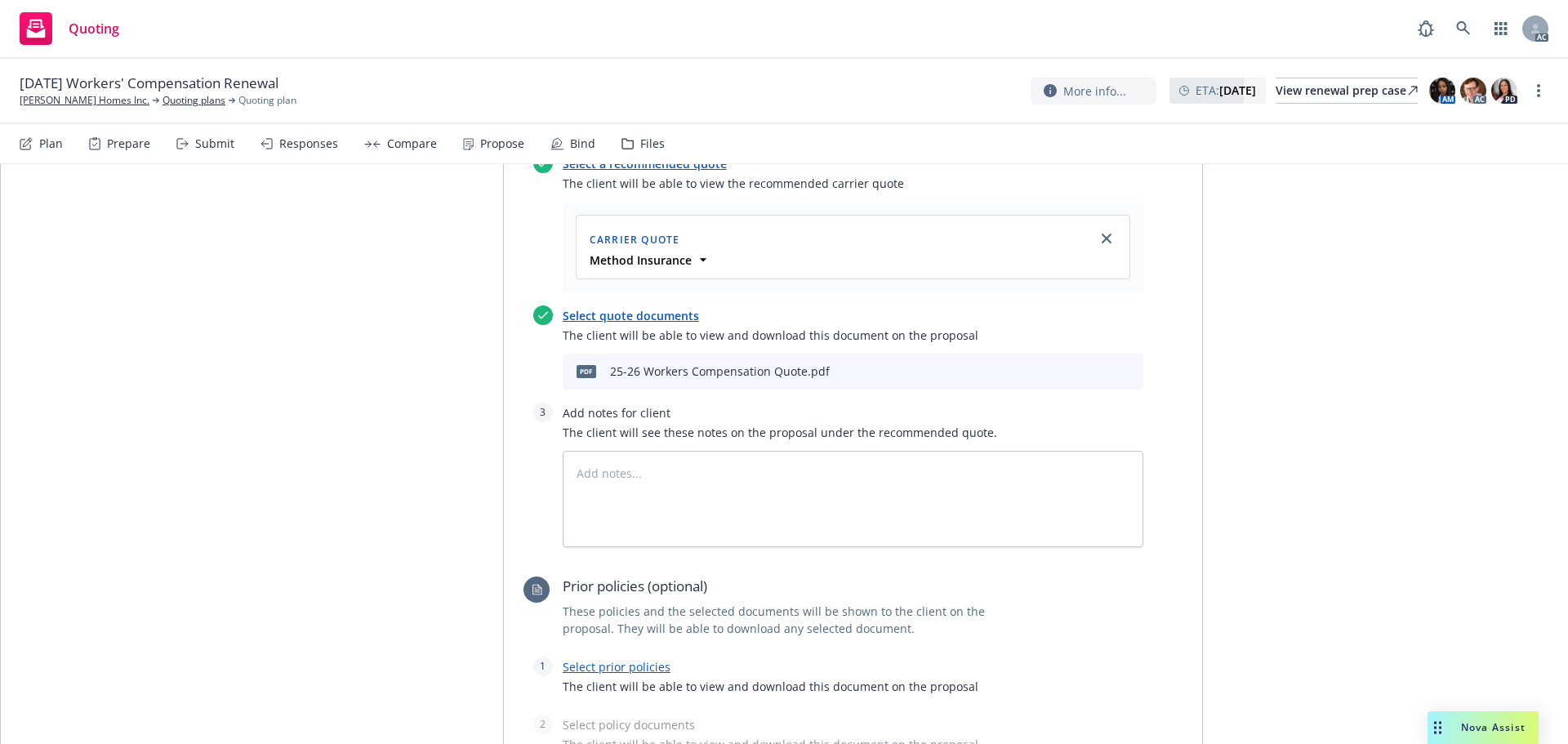
scroll to position [905, 0]
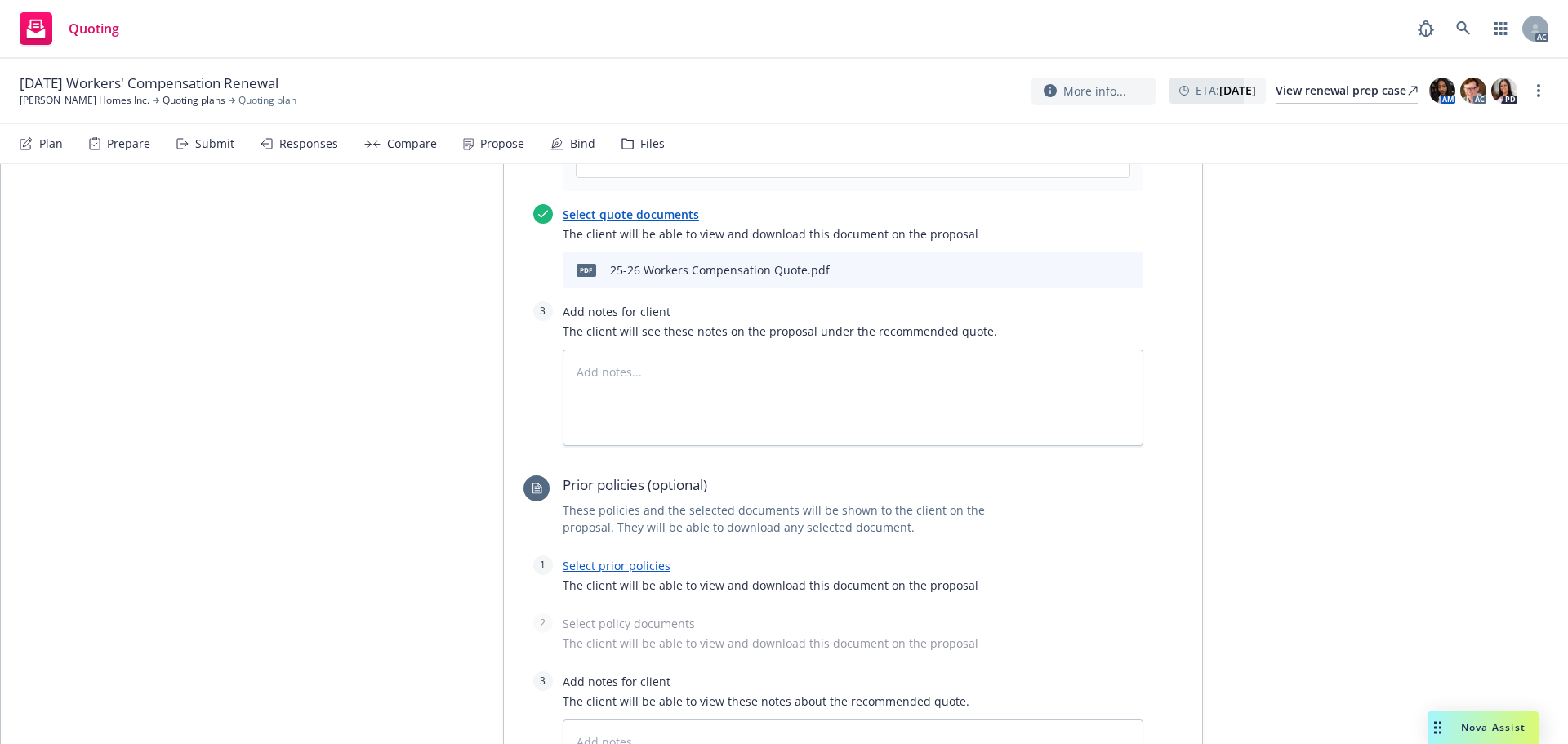
click at [611, 576] on span "The client will be able to view and download this document on the proposal" at bounding box center [853, 585] width 581 height 17
click at [612, 558] on link "Select prior policies" at bounding box center [617, 565] width 107 height 15
type textarea "x"
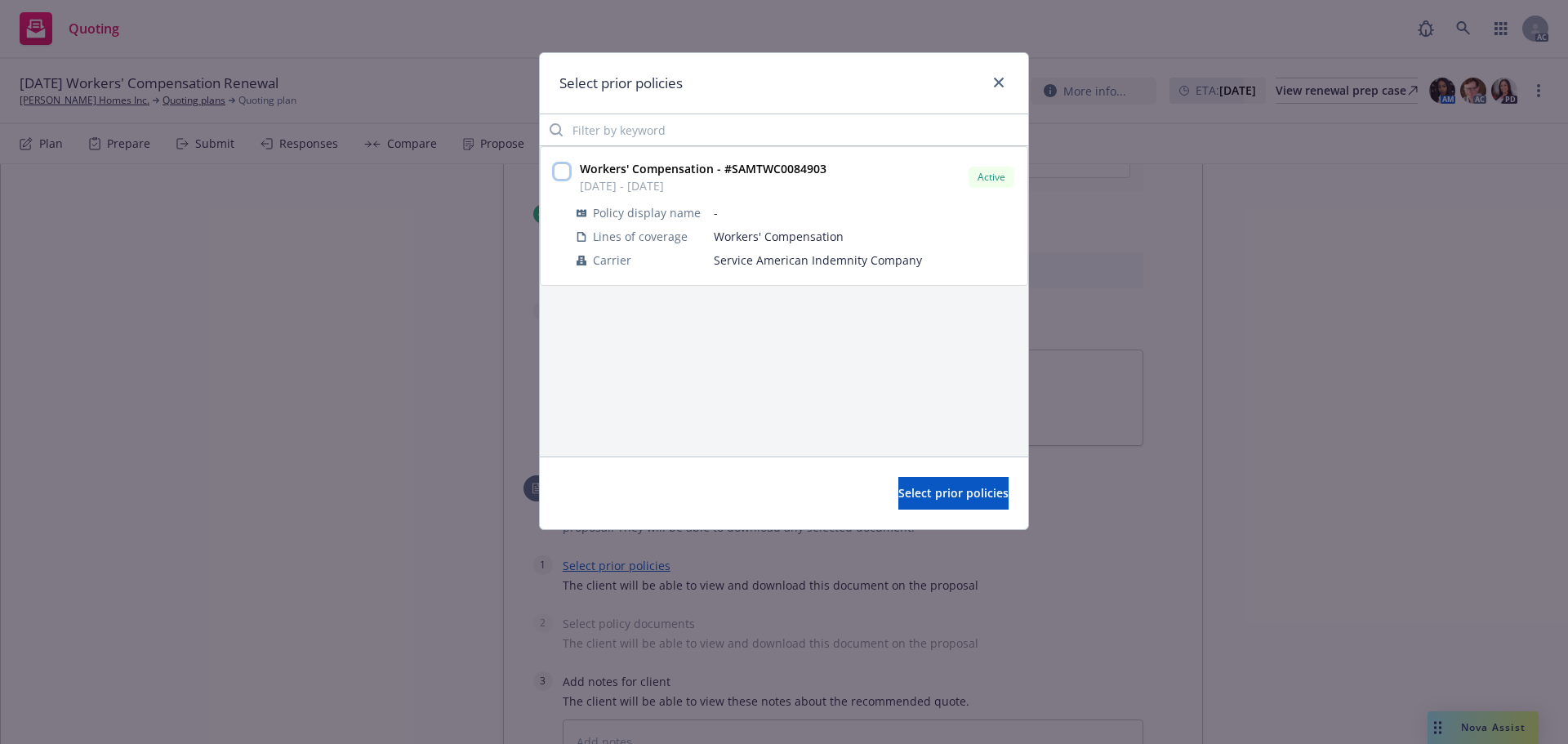
click at [565, 177] on input "checkbox" at bounding box center [561, 170] width 16 height 16
checkbox input "true"
click at [955, 501] on span "Select prior policies" at bounding box center [953, 493] width 110 height 15
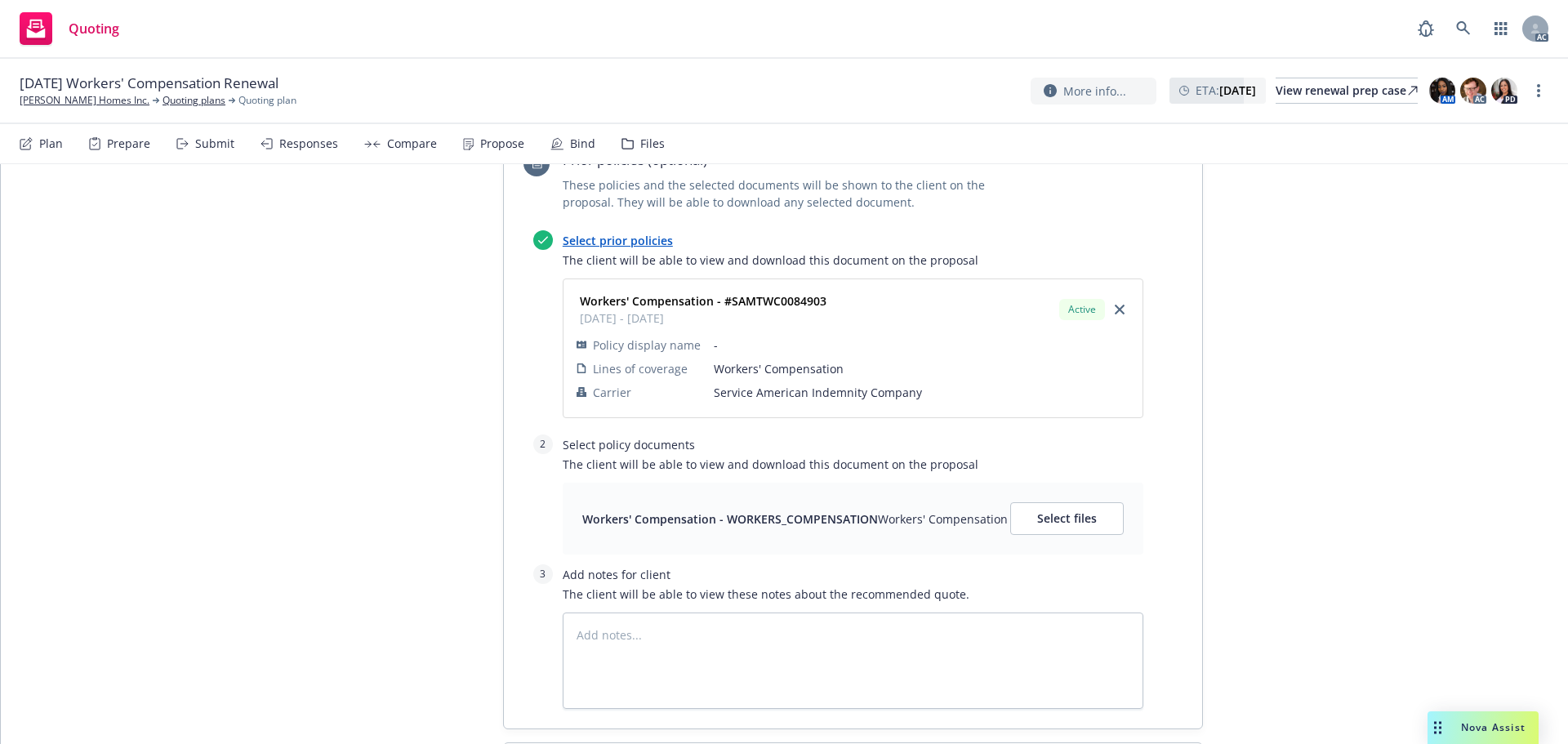
scroll to position [1232, 0]
click at [1068, 509] on span "Select files" at bounding box center [1067, 516] width 59 height 15
type textarea "x"
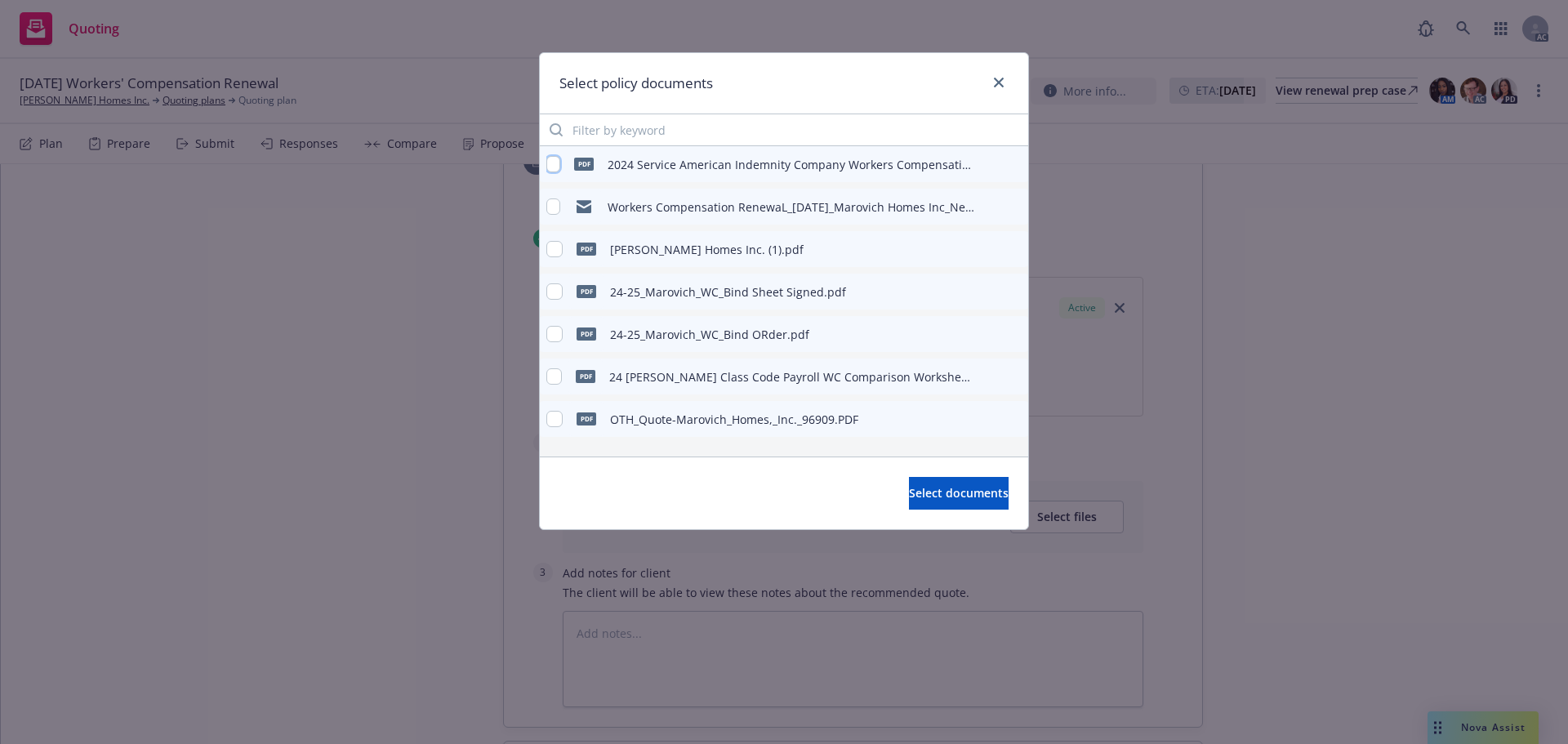
click at [551, 166] on input "checkbox" at bounding box center [553, 164] width 14 height 16
checkbox input "true"
click at [939, 493] on span "Select documents" at bounding box center [959, 493] width 100 height 15
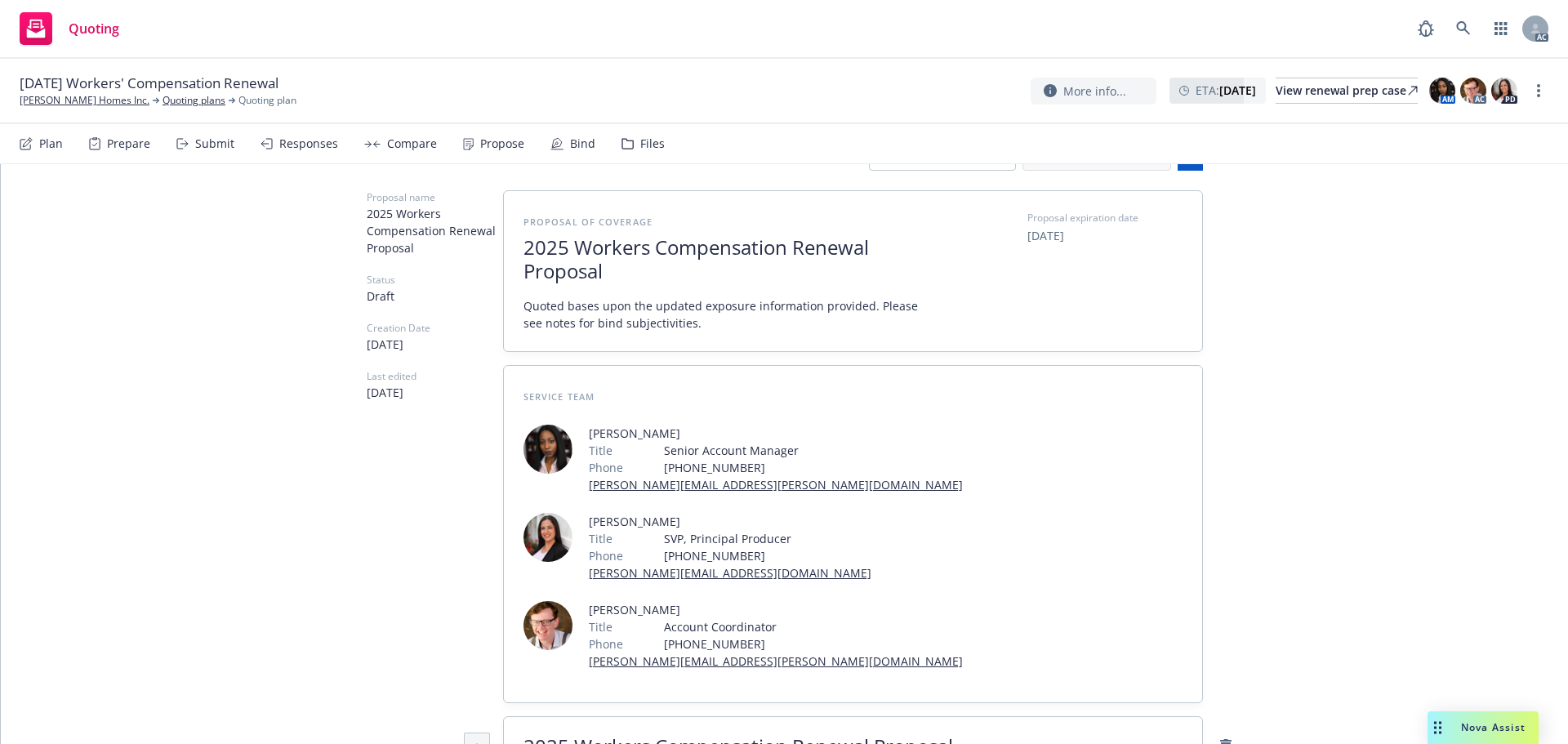
scroll to position [0, 0]
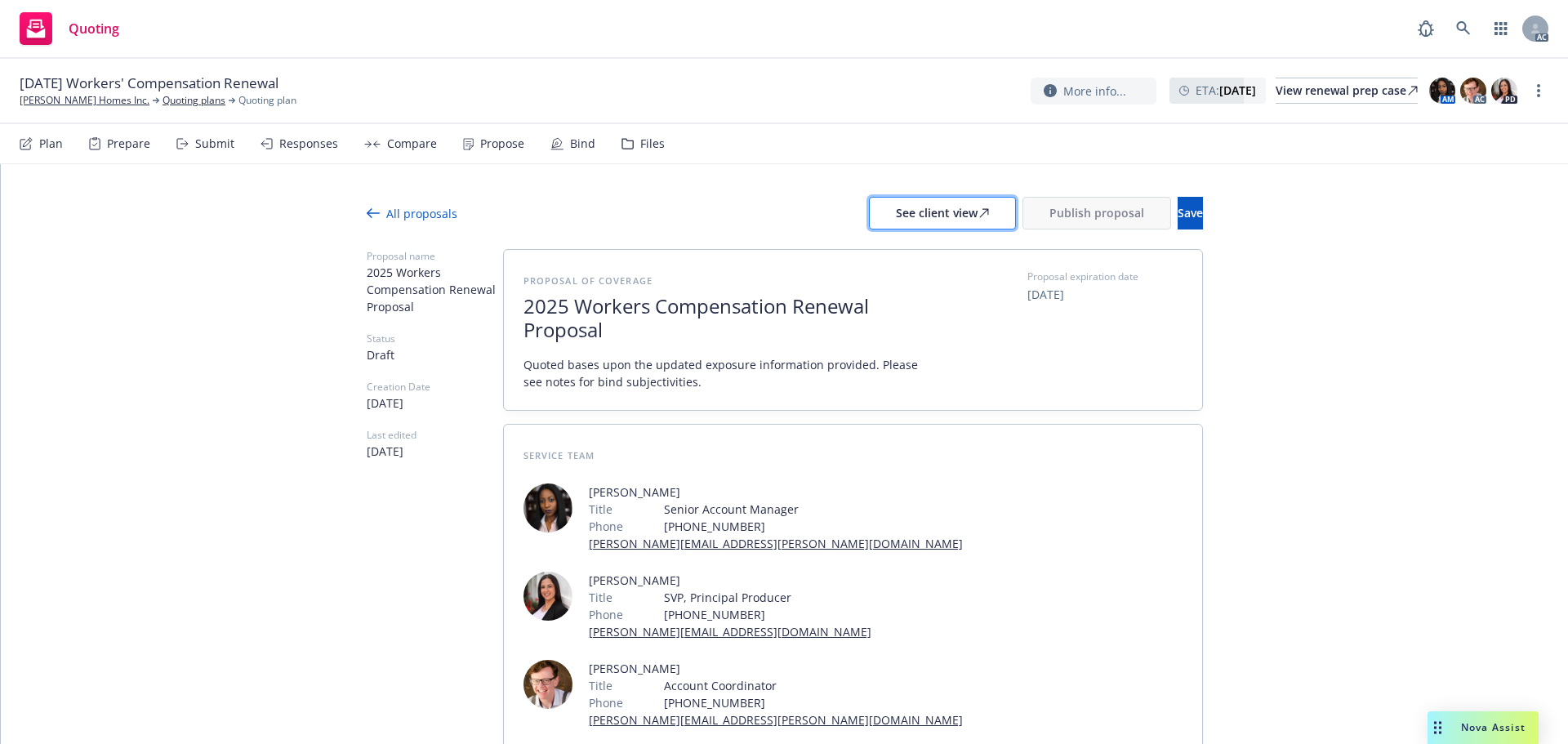
click at [896, 210] on div "See client view" at bounding box center [942, 213] width 93 height 31
type textarea "x"
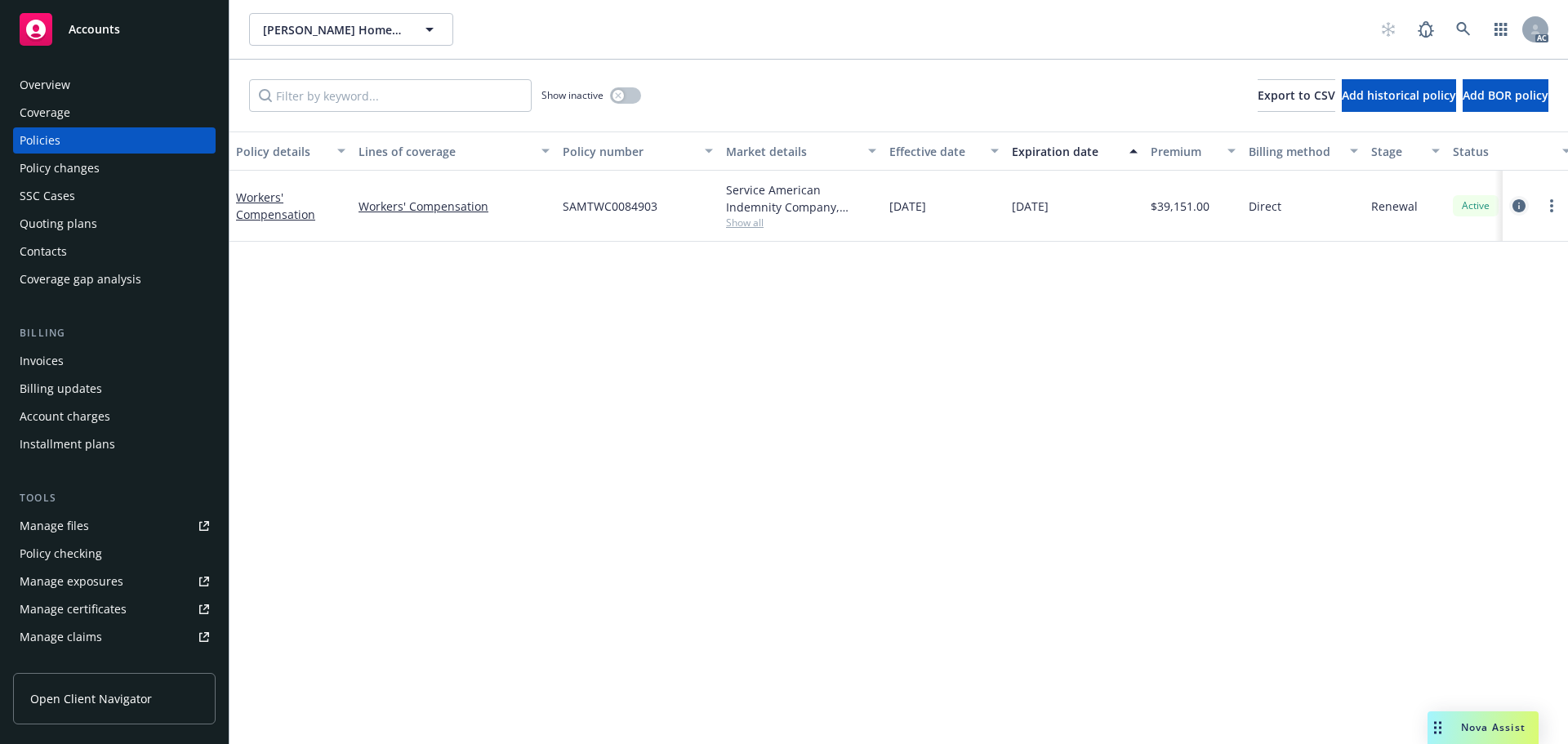
click at [1526, 205] on link "circleInformation" at bounding box center [1519, 205] width 20 height 20
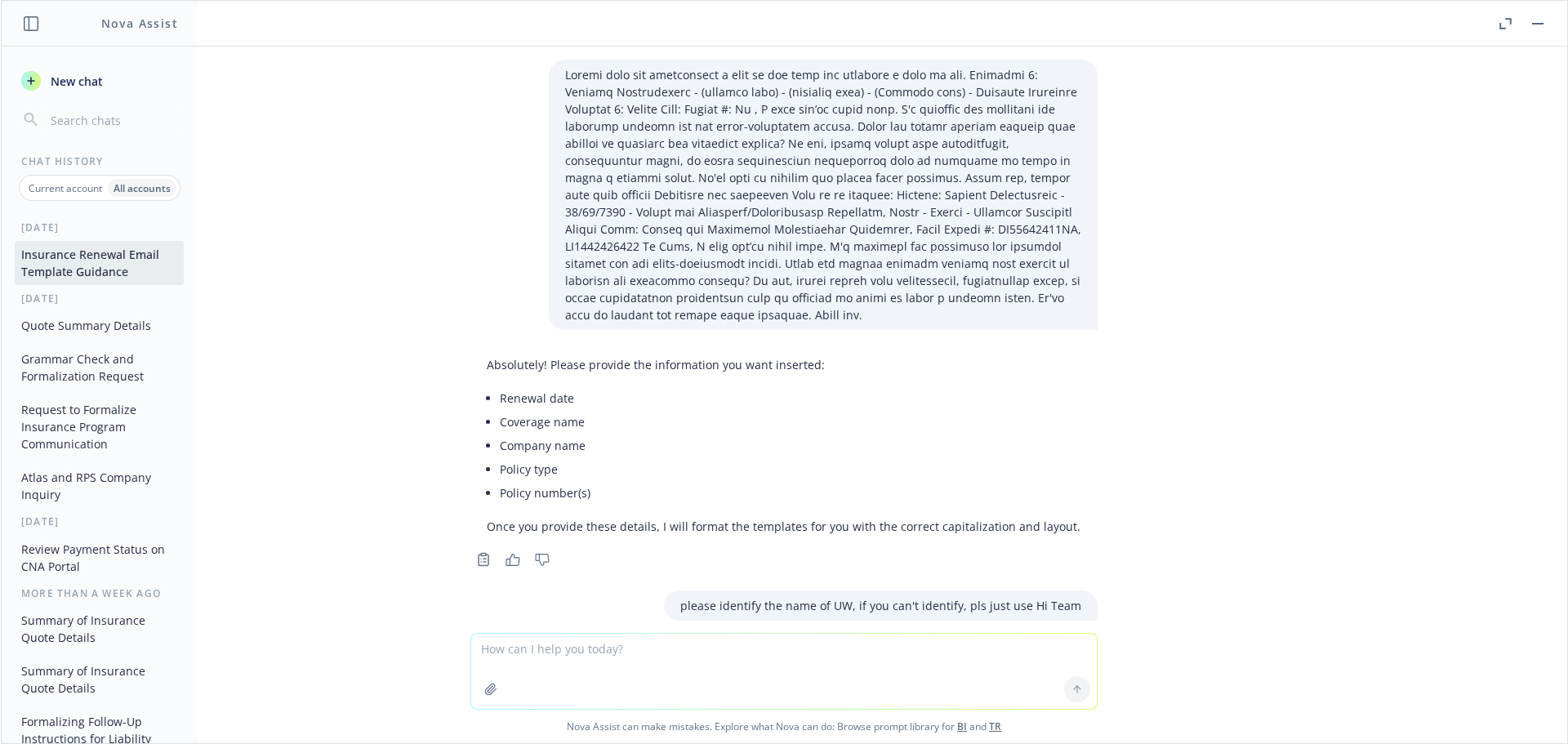
scroll to position [49107, 0]
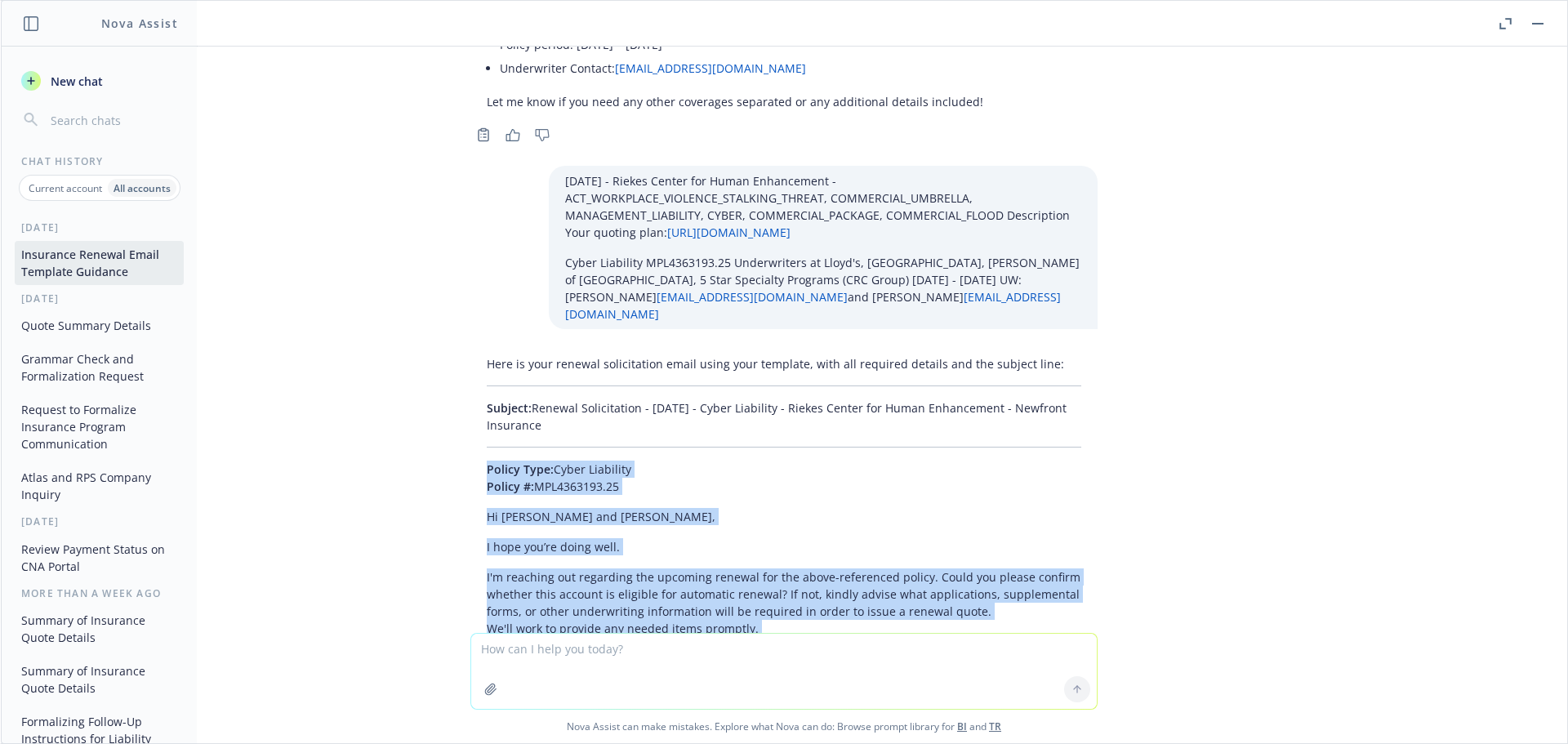
click at [74, 314] on button "Quote Summary Details" at bounding box center [100, 325] width 170 height 27
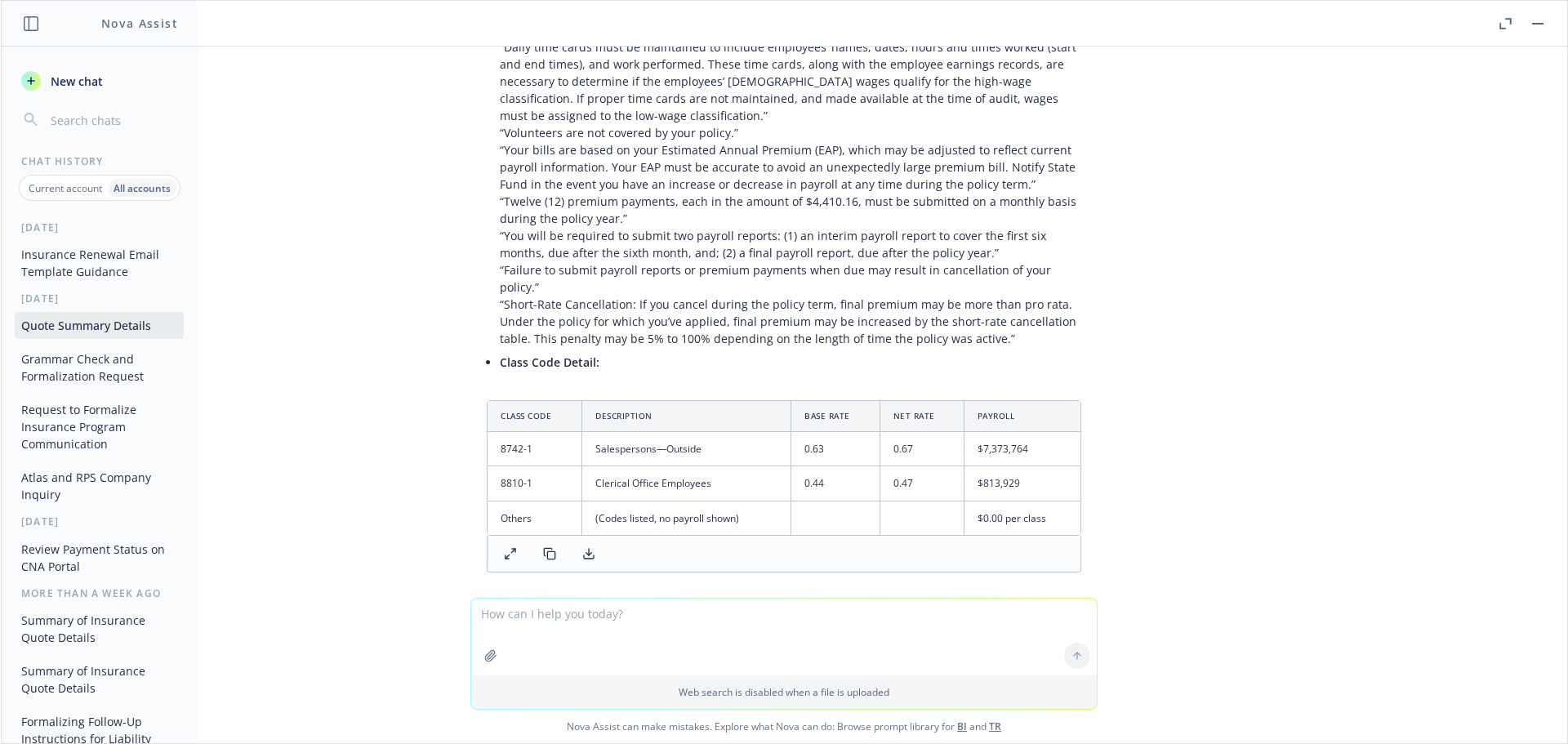
scroll to position [11540, 0]
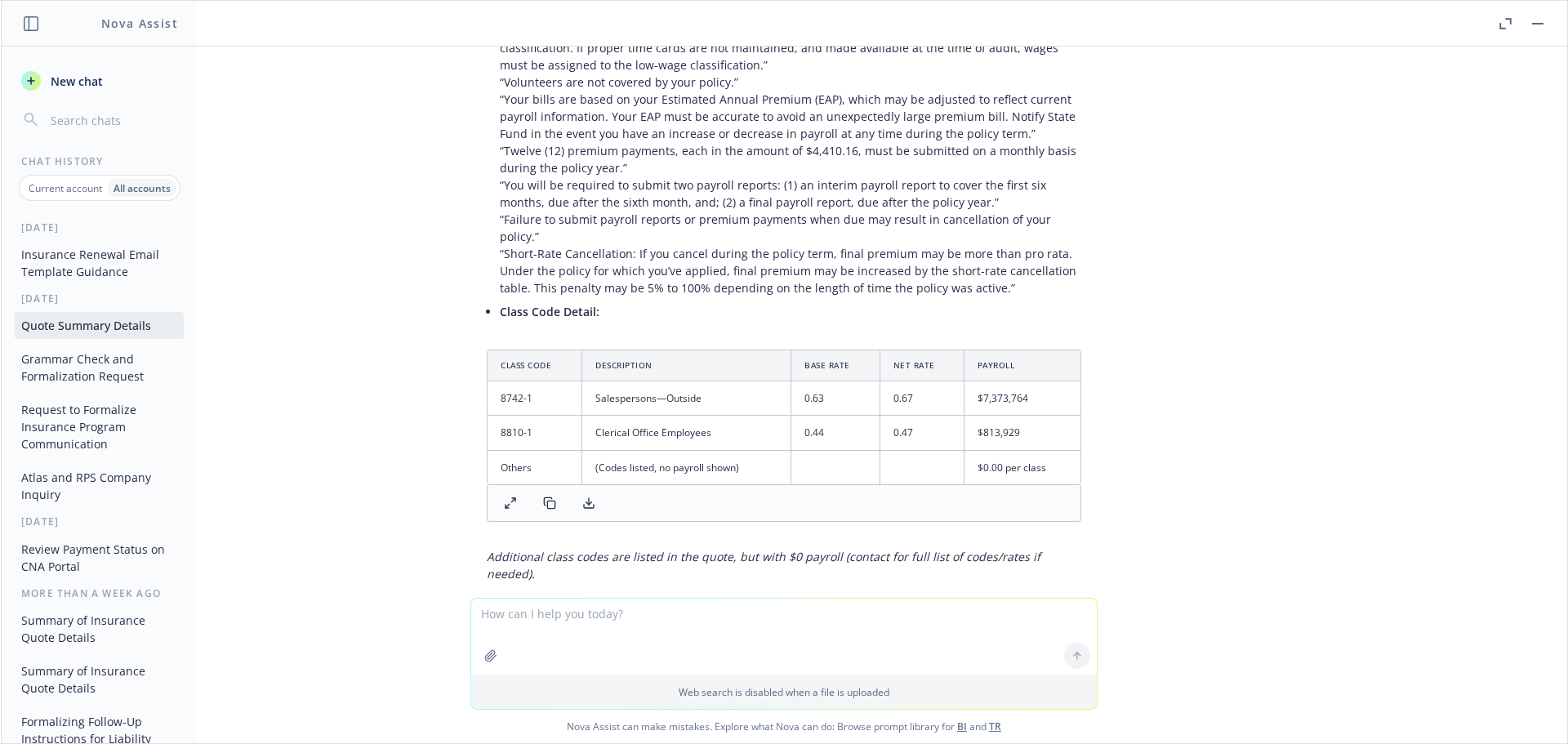
click at [488, 658] on icon "button" at bounding box center [491, 656] width 13 height 13
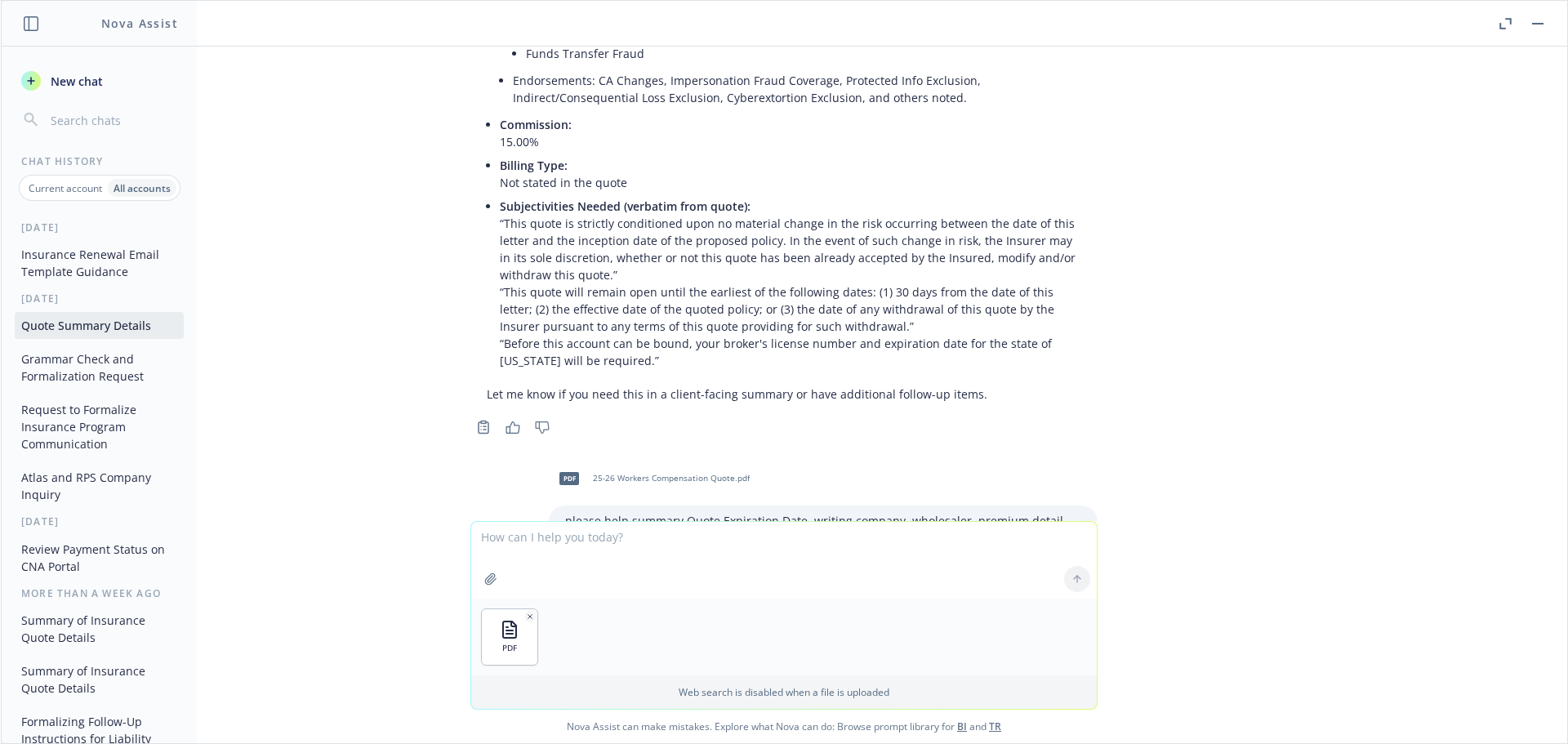
scroll to position [10150, 0]
drag, startPoint x: 843, startPoint y: 439, endPoint x: 548, endPoint y: 396, distance: 298.1
click at [549, 508] on div "please help summary Quote Expiration Date, writing company, wholesaler, premium…" at bounding box center [823, 540] width 549 height 65
copy p "please help summary Quote Expiration Date, writing company, wholesaler, premium…"
click at [540, 556] on textarea at bounding box center [784, 560] width 625 height 77
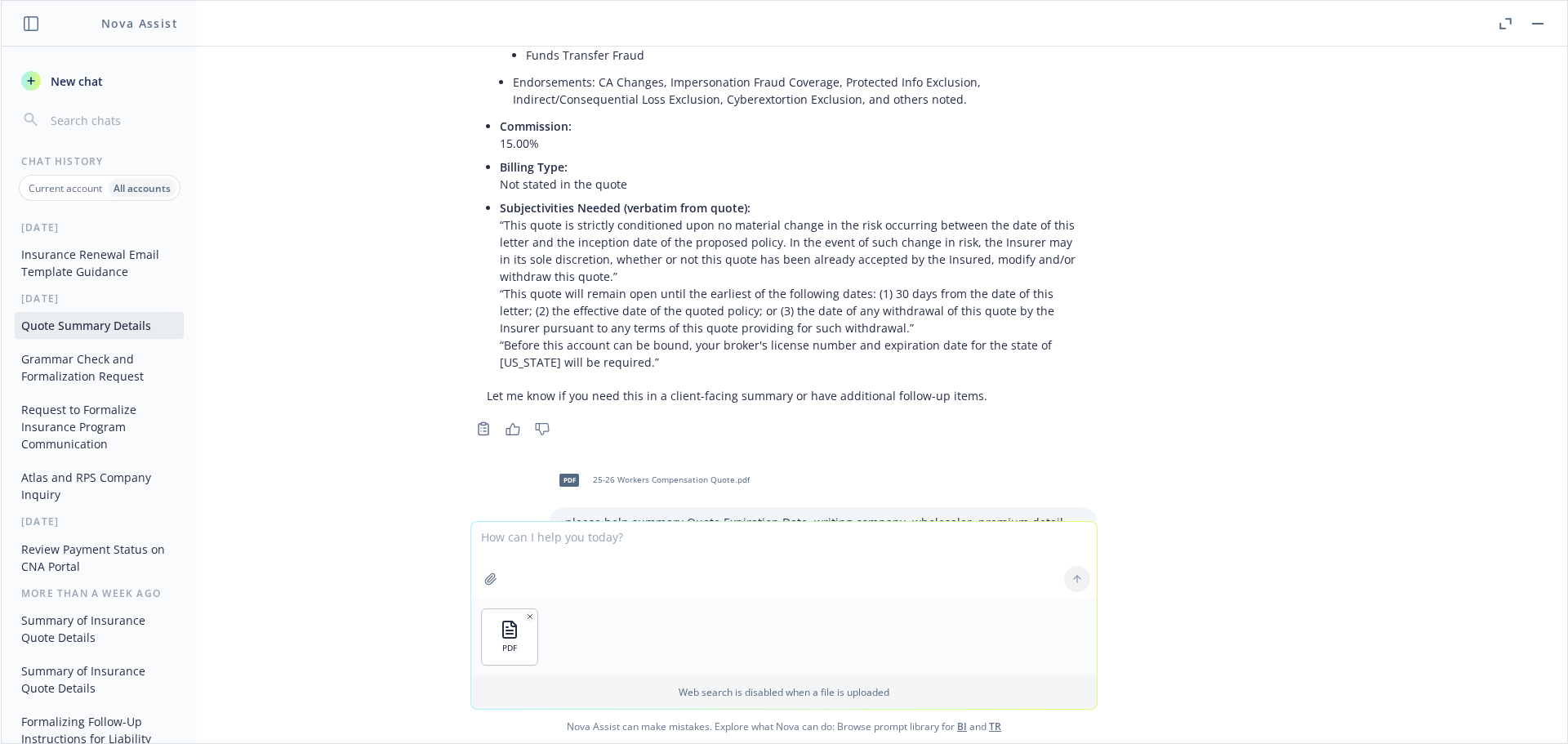
paste textarea "please help summary Quote Expiration Date, writing company, wholesaler, premium…"
type textarea "please help summary Quote Expiration Date, writing company, wholesaler, premium…"
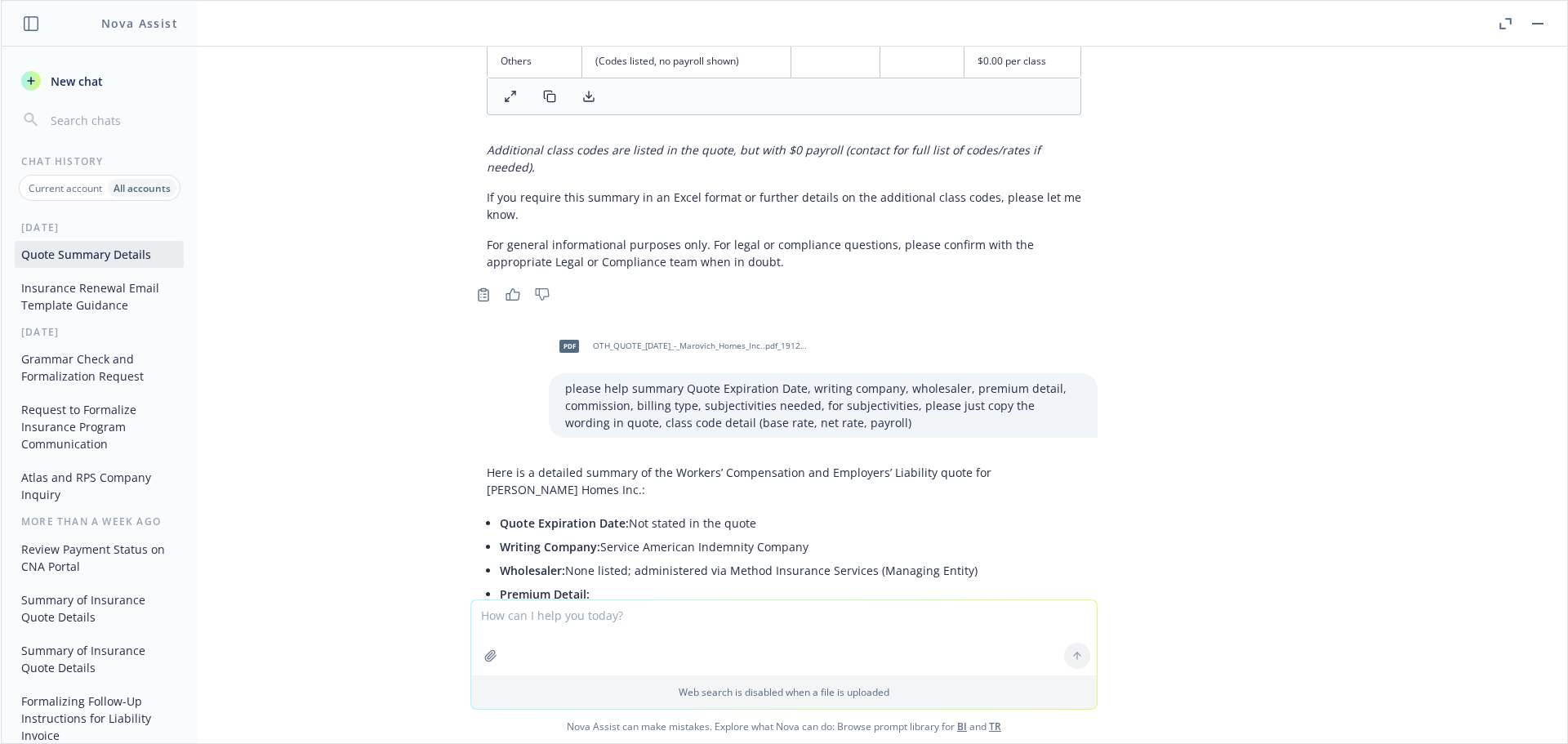
scroll to position [11929, 0]
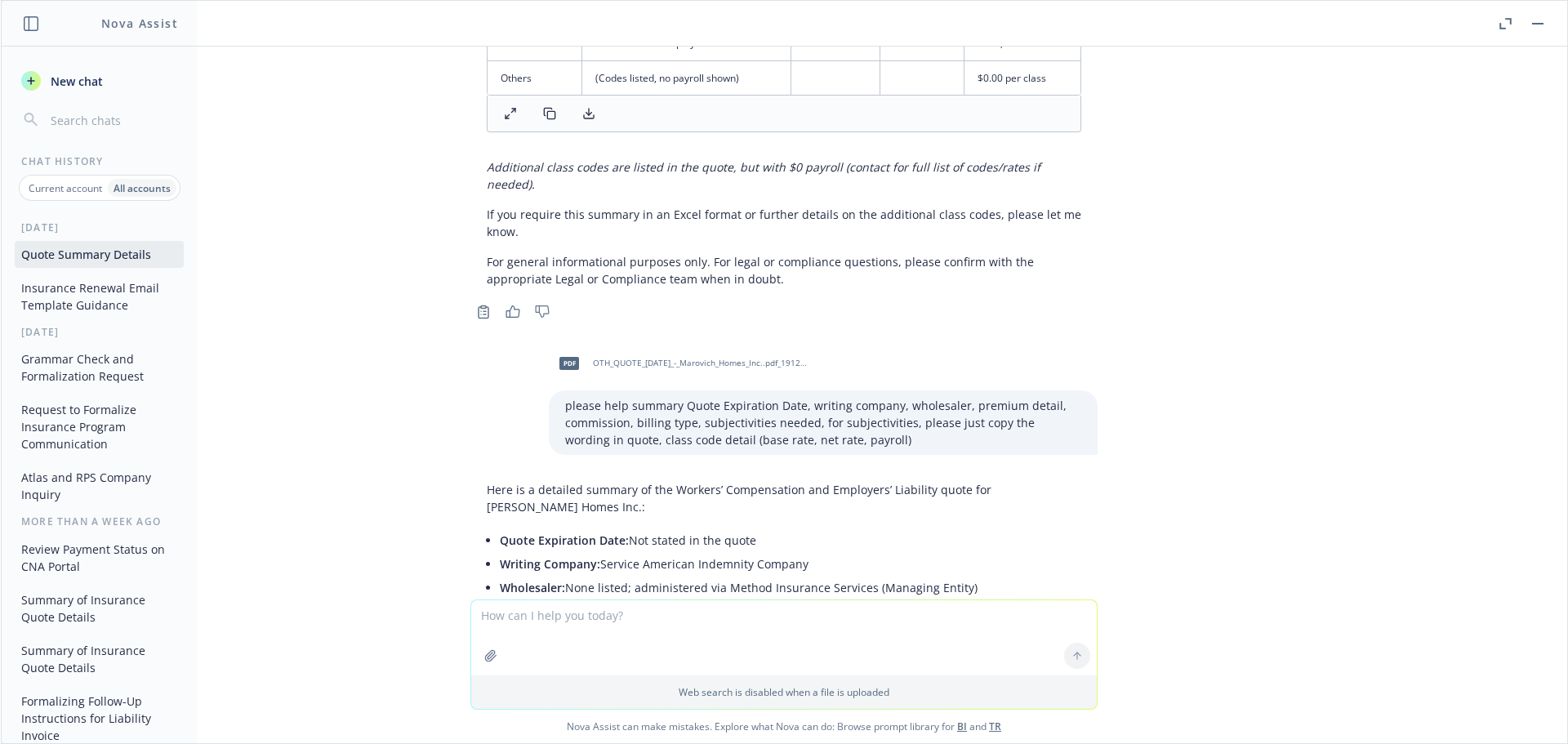
drag, startPoint x: 796, startPoint y: 410, endPoint x: 588, endPoint y: 415, distance: 208.1
click at [588, 556] on p "Writing Company: Service American Indemnity Company" at bounding box center [791, 564] width 582 height 17
copy p "Service American Indemnity Company"
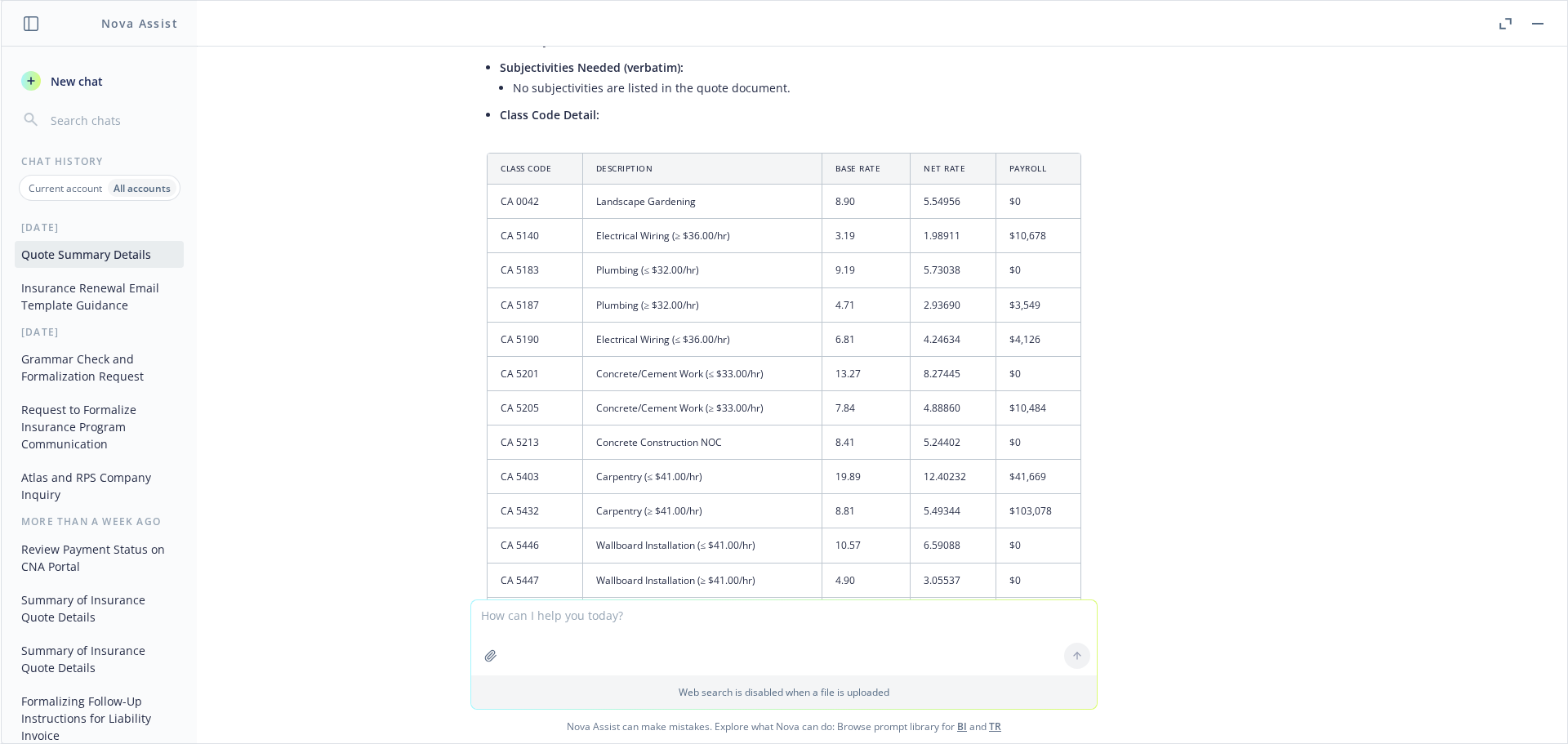
scroll to position [12909, 0]
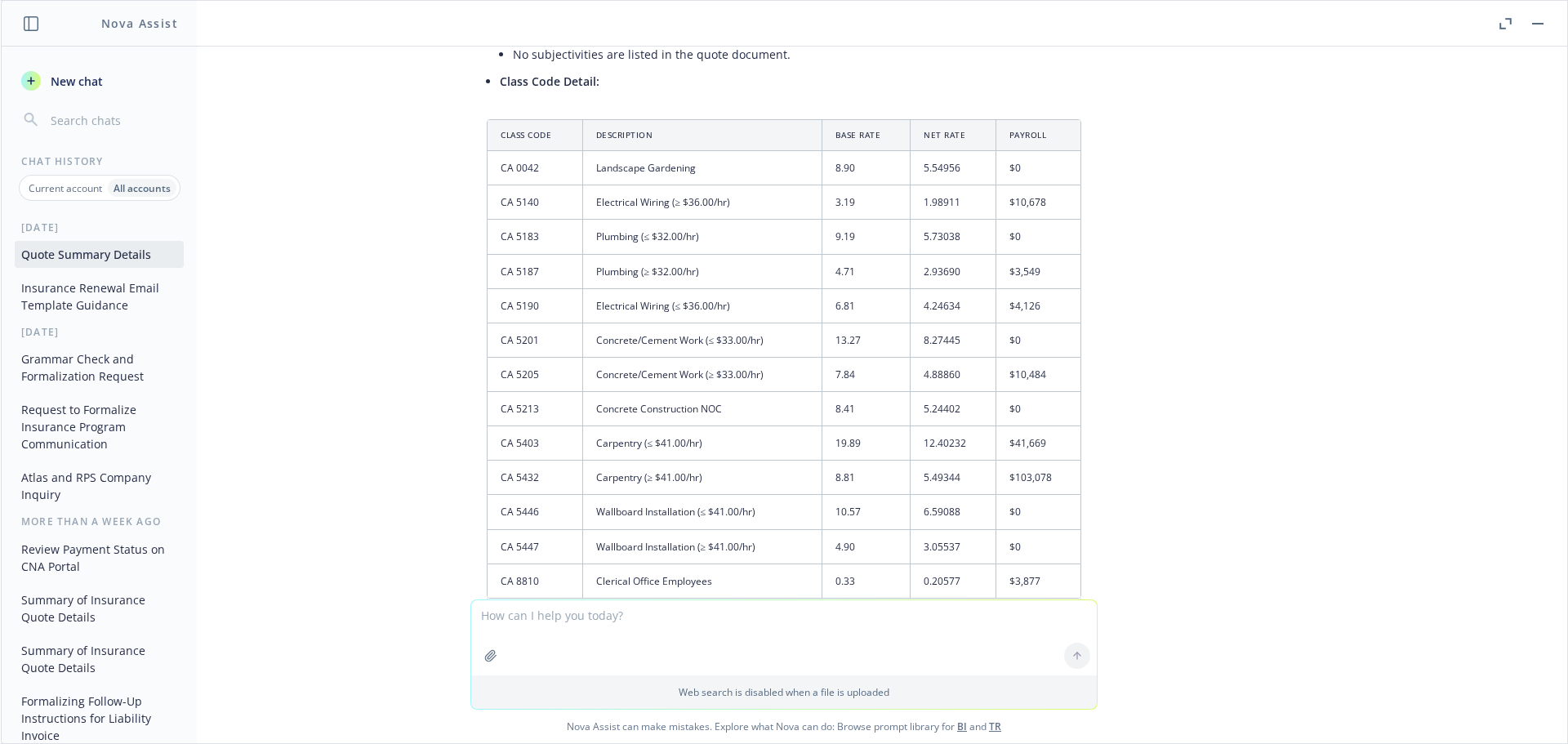
click at [109, 302] on button "Insurance Renewal Email Template Guidance" at bounding box center [100, 296] width 170 height 44
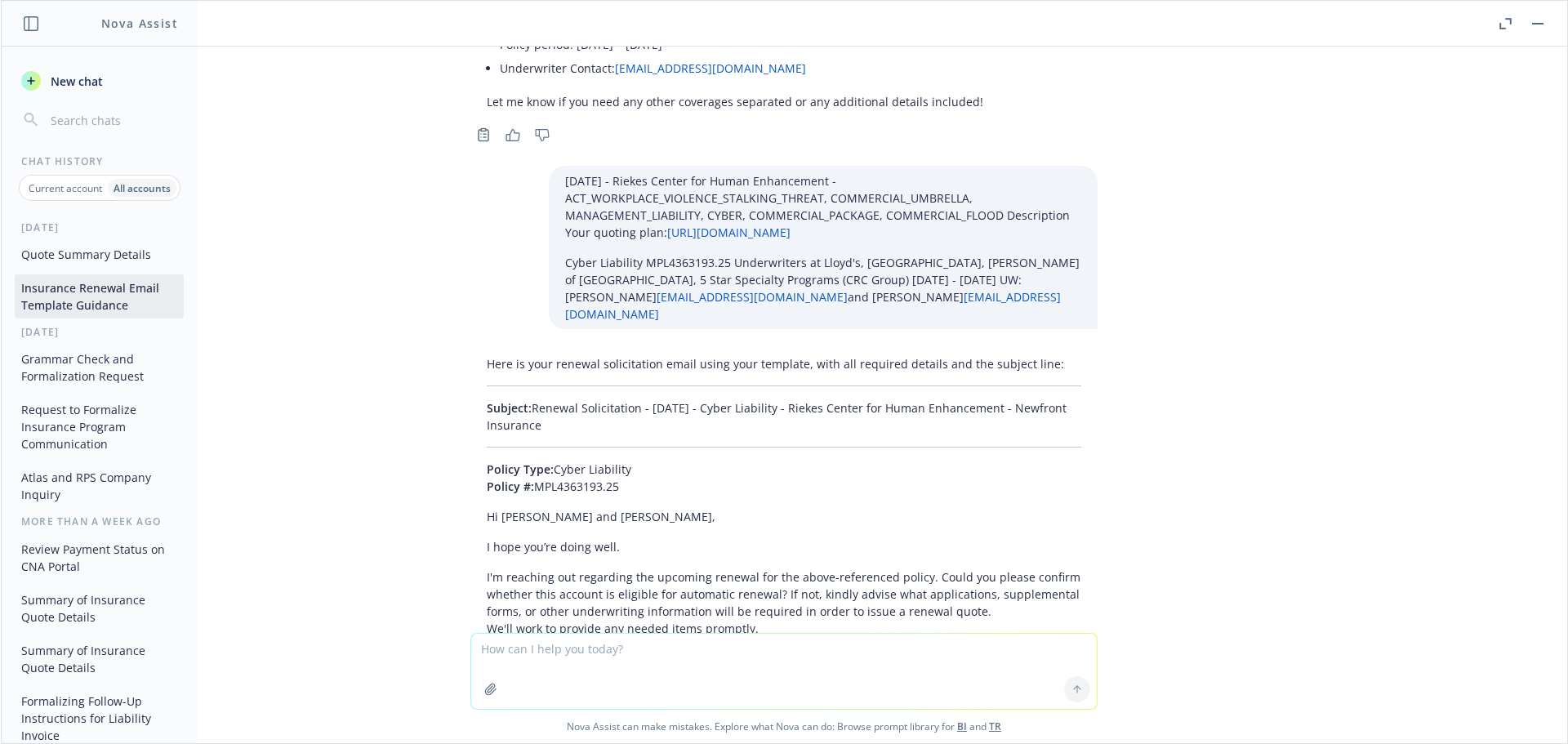
click at [535, 655] on textarea at bounding box center [784, 671] width 625 height 75
paste textarea "01/01/26 - David Vander Shaaf Dairy - WORKERS_COMPENSATION Description Your quo…"
type textarea "01/01/26 - David Vander Shaaf Dairy - WORKERS_COMPENSATION Description Your quo…"
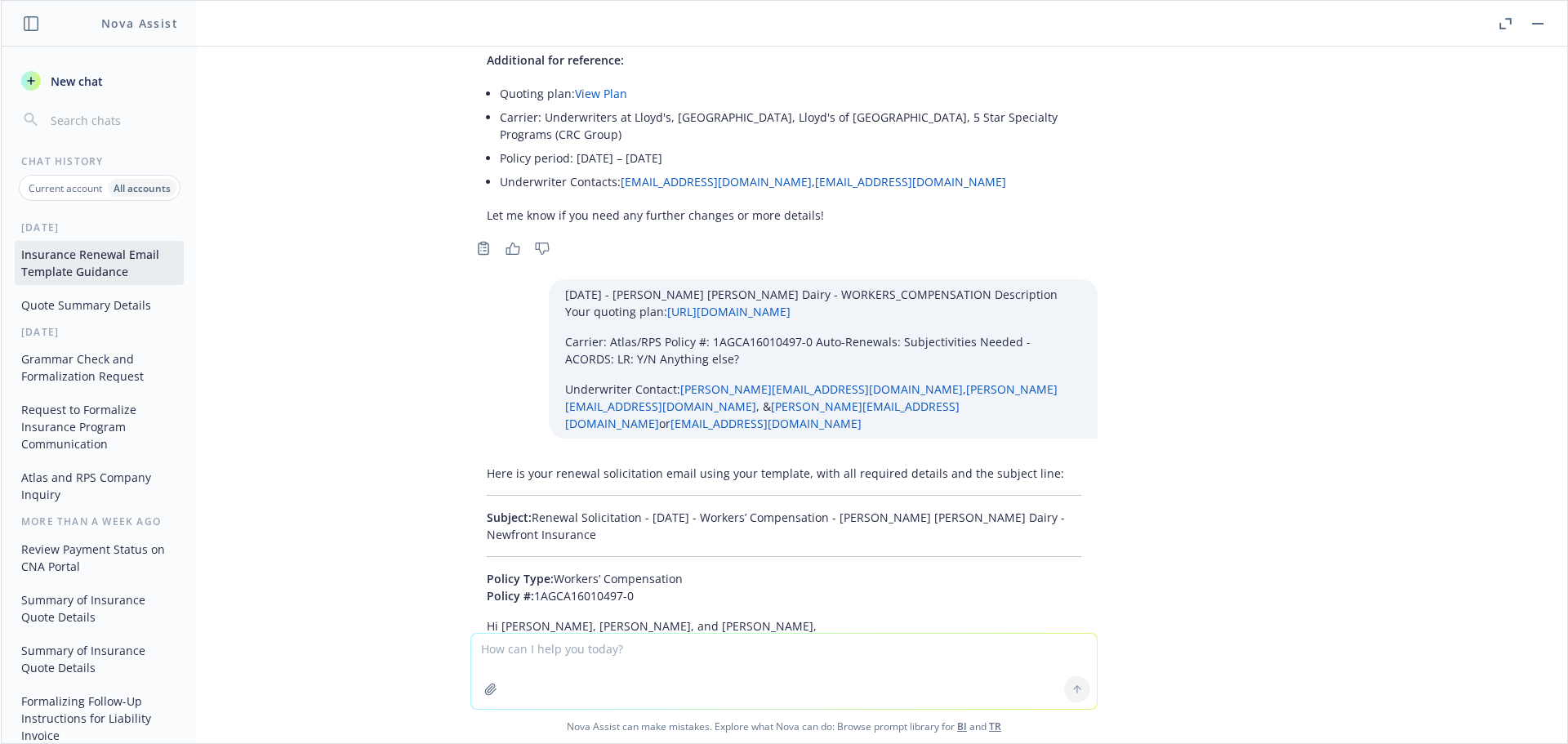
scroll to position [49667, 0]
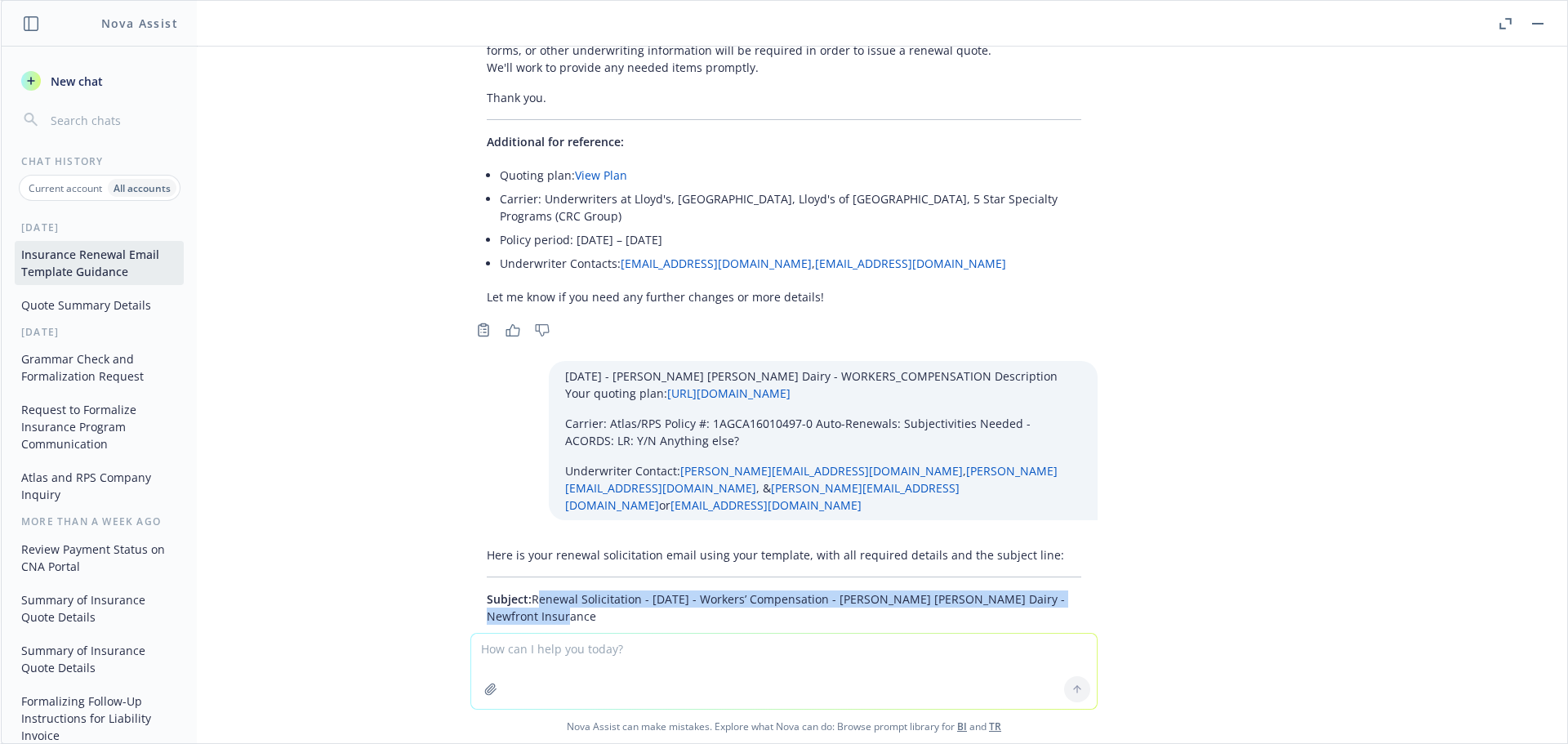
drag, startPoint x: 582, startPoint y: 296, endPoint x: 522, endPoint y: 267, distance: 66.6
click at [522, 590] on p "Subject: Renewal Solicitation - 01/01/2026 - Workers’ Compensation - David Vand…" at bounding box center [784, 607] width 594 height 34
copy p "Renewal Solicitation - 01/01/2026 - Workers’ Compensation - David Vander Shaaf …"
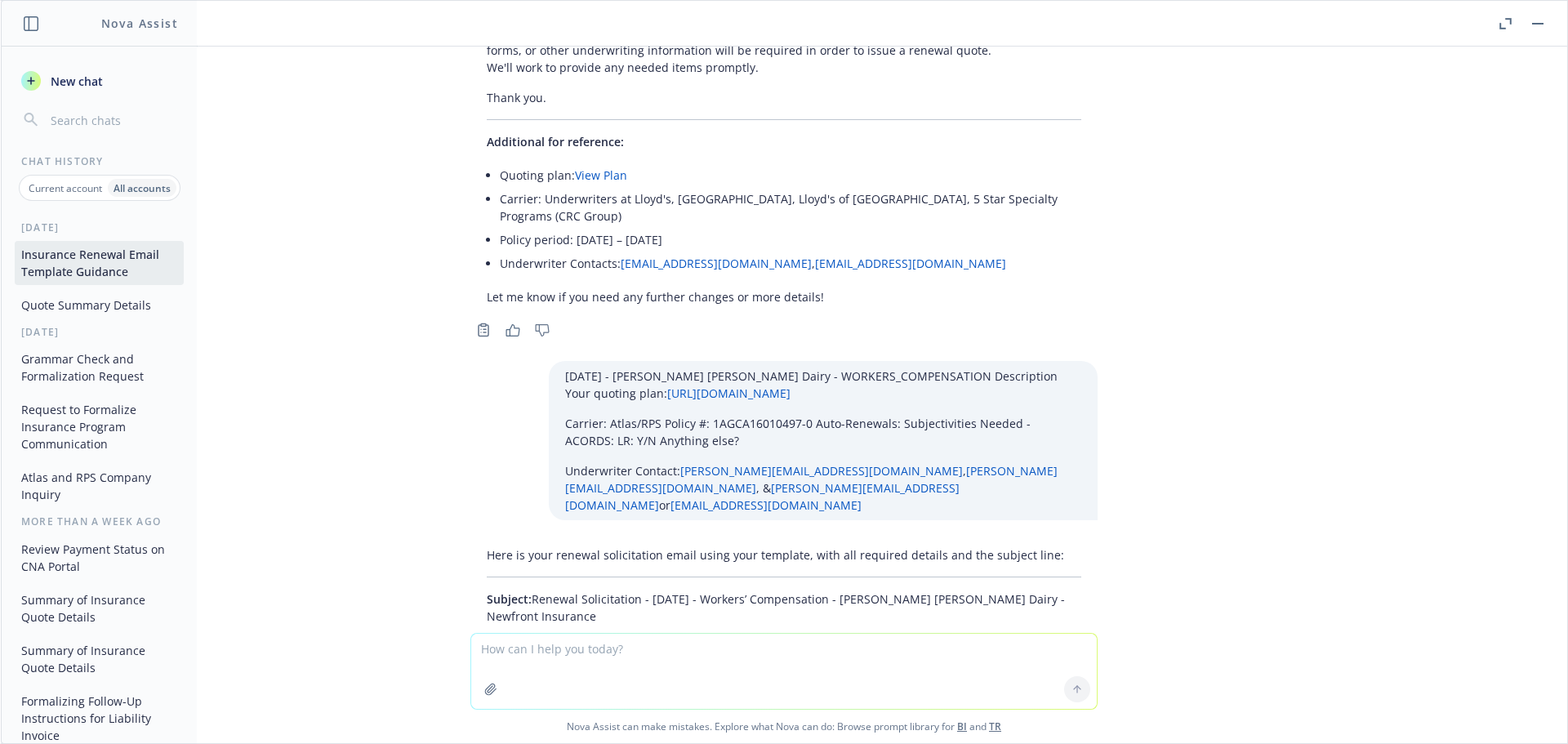
drag, startPoint x: 477, startPoint y: 334, endPoint x: 604, endPoint y: 520, distance: 225.2
copy div "Policy Type: Workers’ Compensation Policy #: 1AGCA16010497-0 Hi Steve, Jose, an…"
click at [528, 657] on textarea at bounding box center [784, 671] width 625 height 75
paste textarea "01/01/26 - WORKERS_COMPENSATION Description Your quoting plan: https://dash.new…"
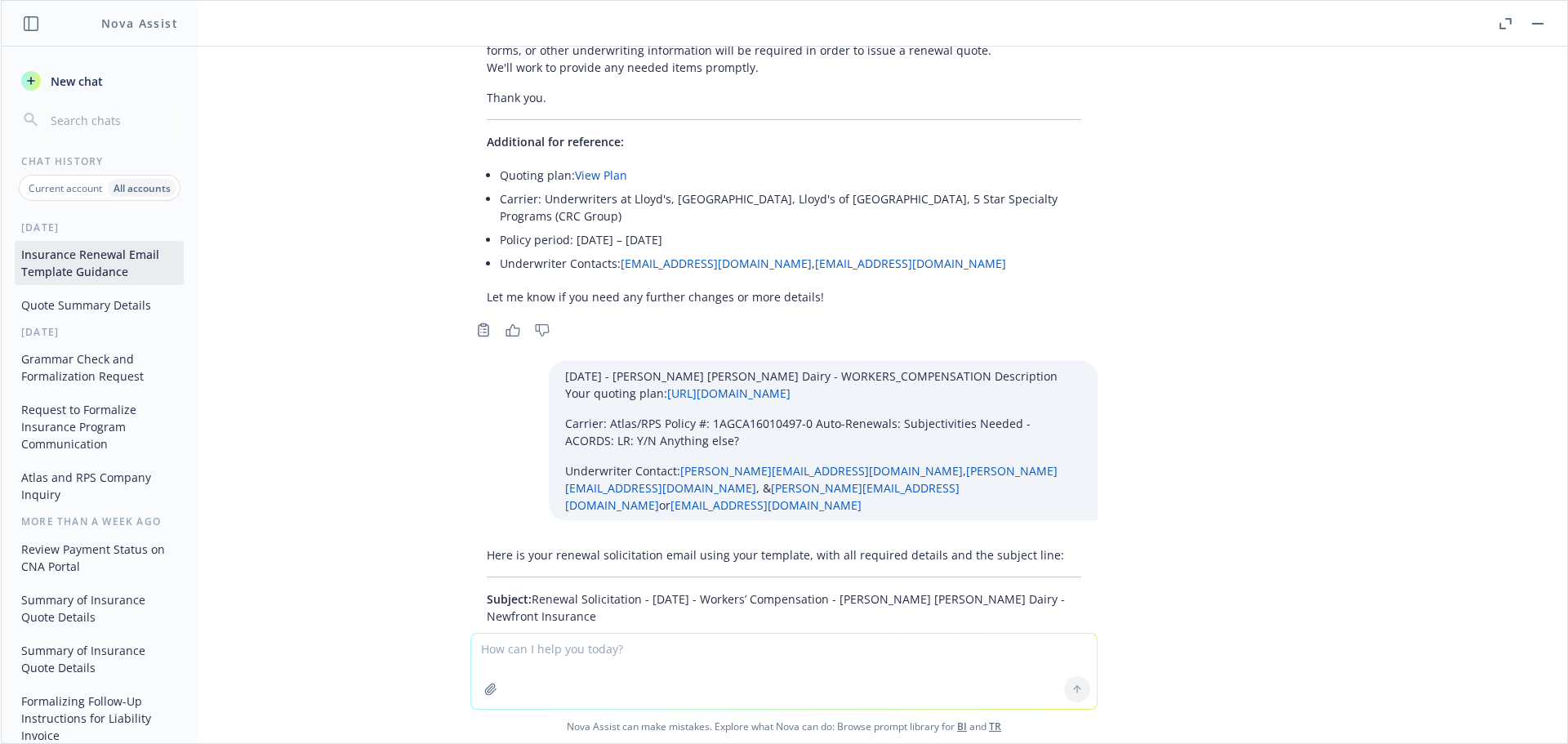
type textarea "01/01/26 - WORKERS_COMPENSATION Description Your quoting plan: https://dash.new…"
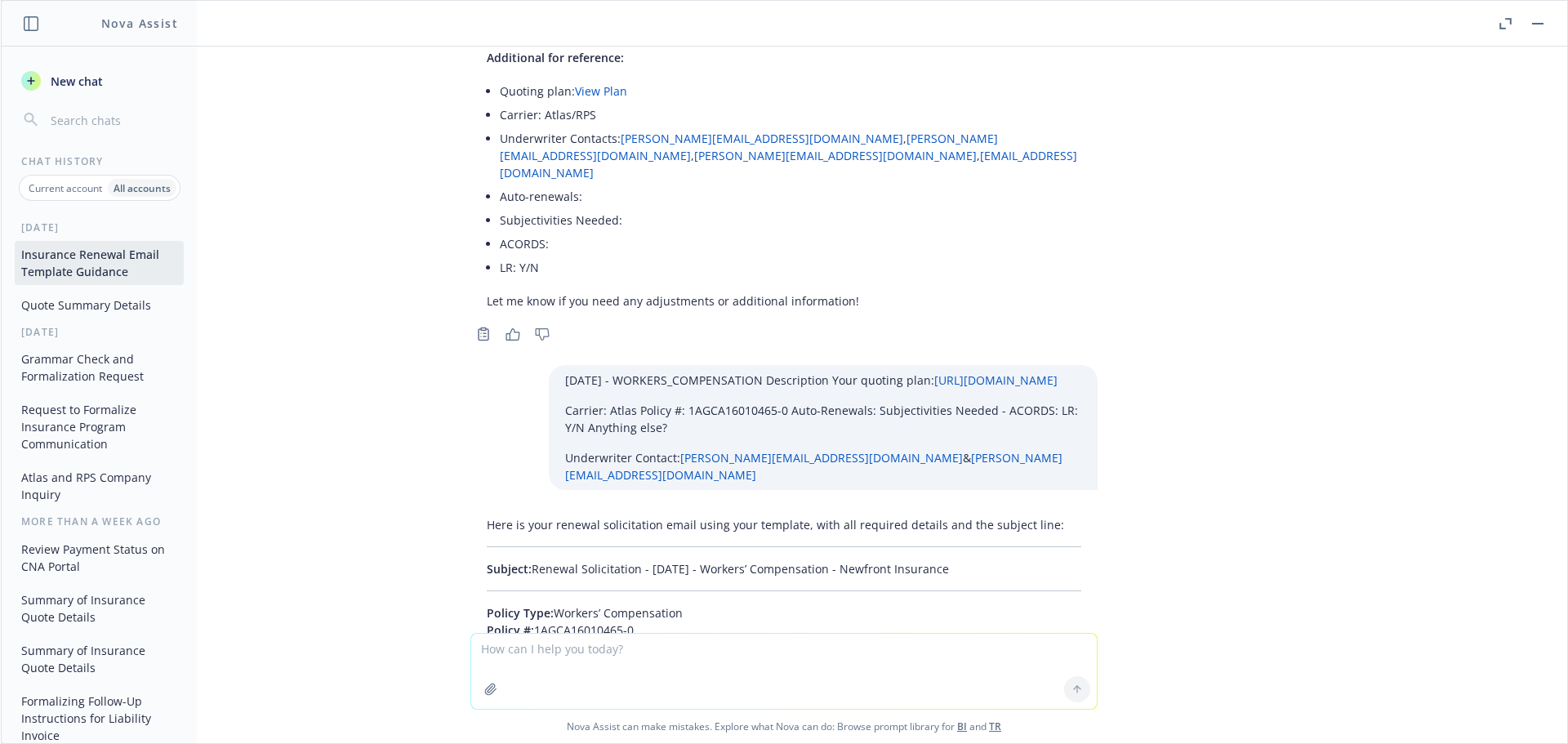
scroll to position [50422, 0]
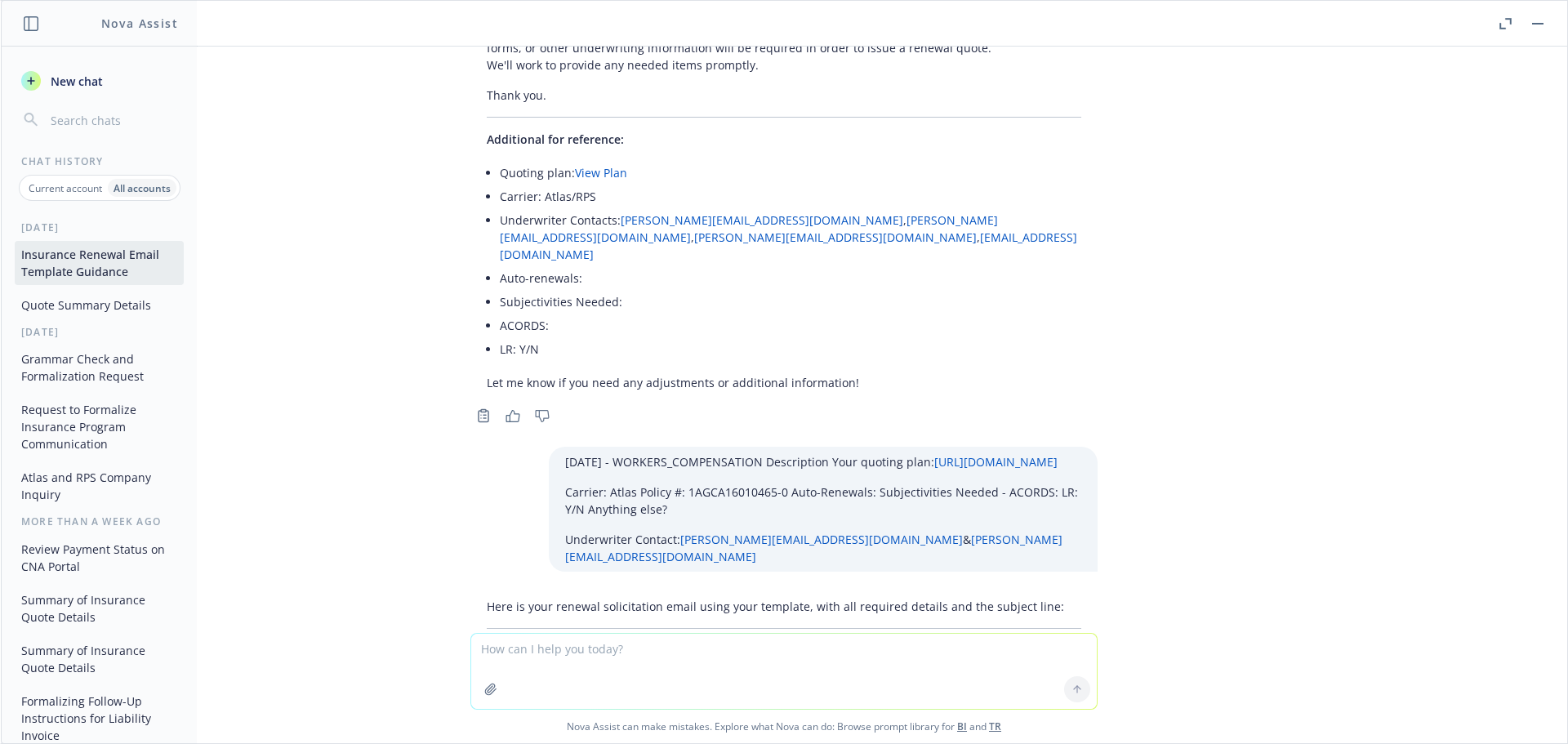
drag, startPoint x: 975, startPoint y: 308, endPoint x: 523, endPoint y: 300, distance: 452.1
click at [523, 642] on p "Subject: Renewal Solicitation - 01/01/2026 - Workers’ Compensation - Newfront I…" at bounding box center [784, 651] width 594 height 17
copy p "Renewal Solicitation - 01/01/2026 - Workers’ Compensation - Newfront Insurance"
drag, startPoint x: 544, startPoint y: 389, endPoint x: 657, endPoint y: 557, distance: 202.5
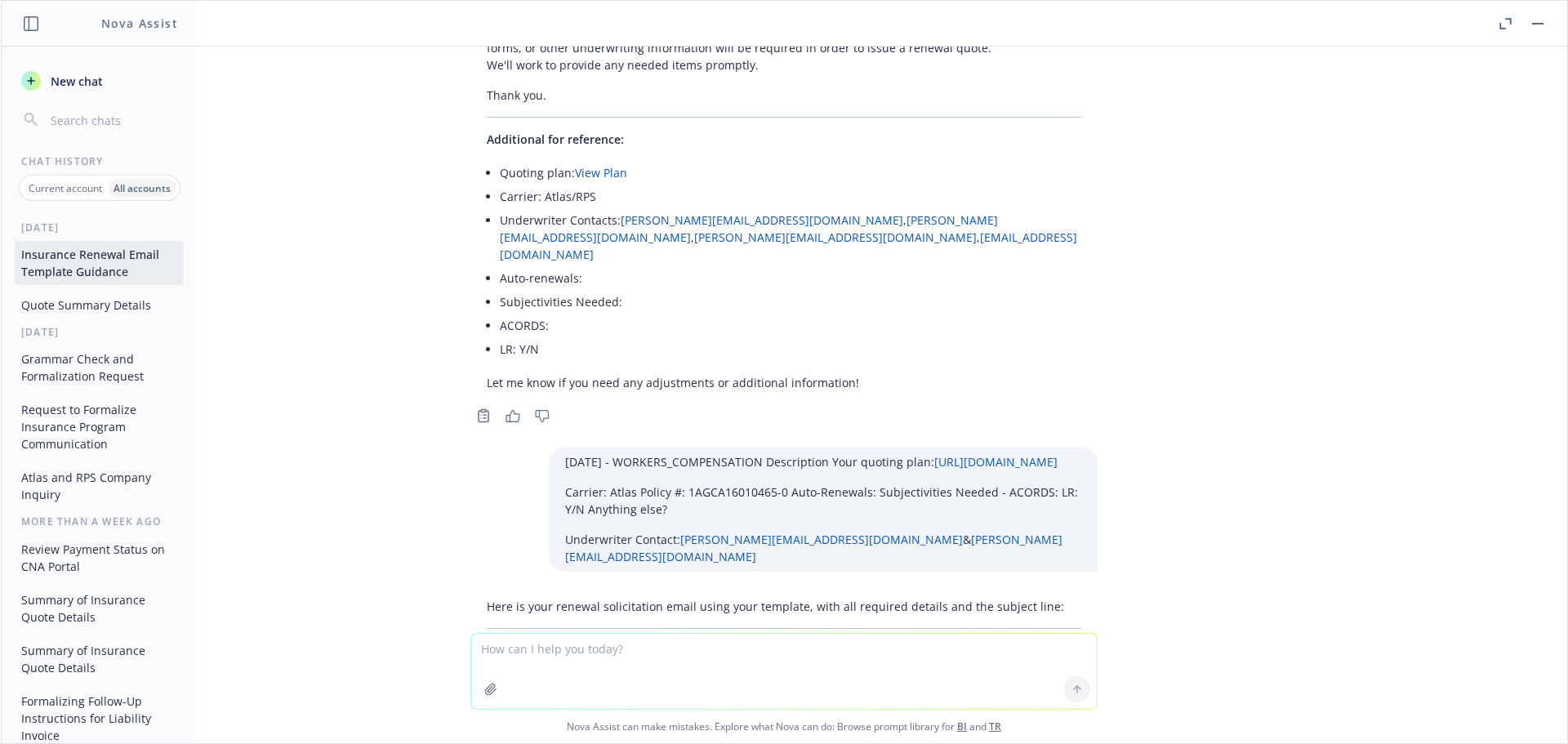
copy div "Policy Type: Workers’ Compensation Policy #: 1AGCA16010465-0 Hi Steve, I hope y…"
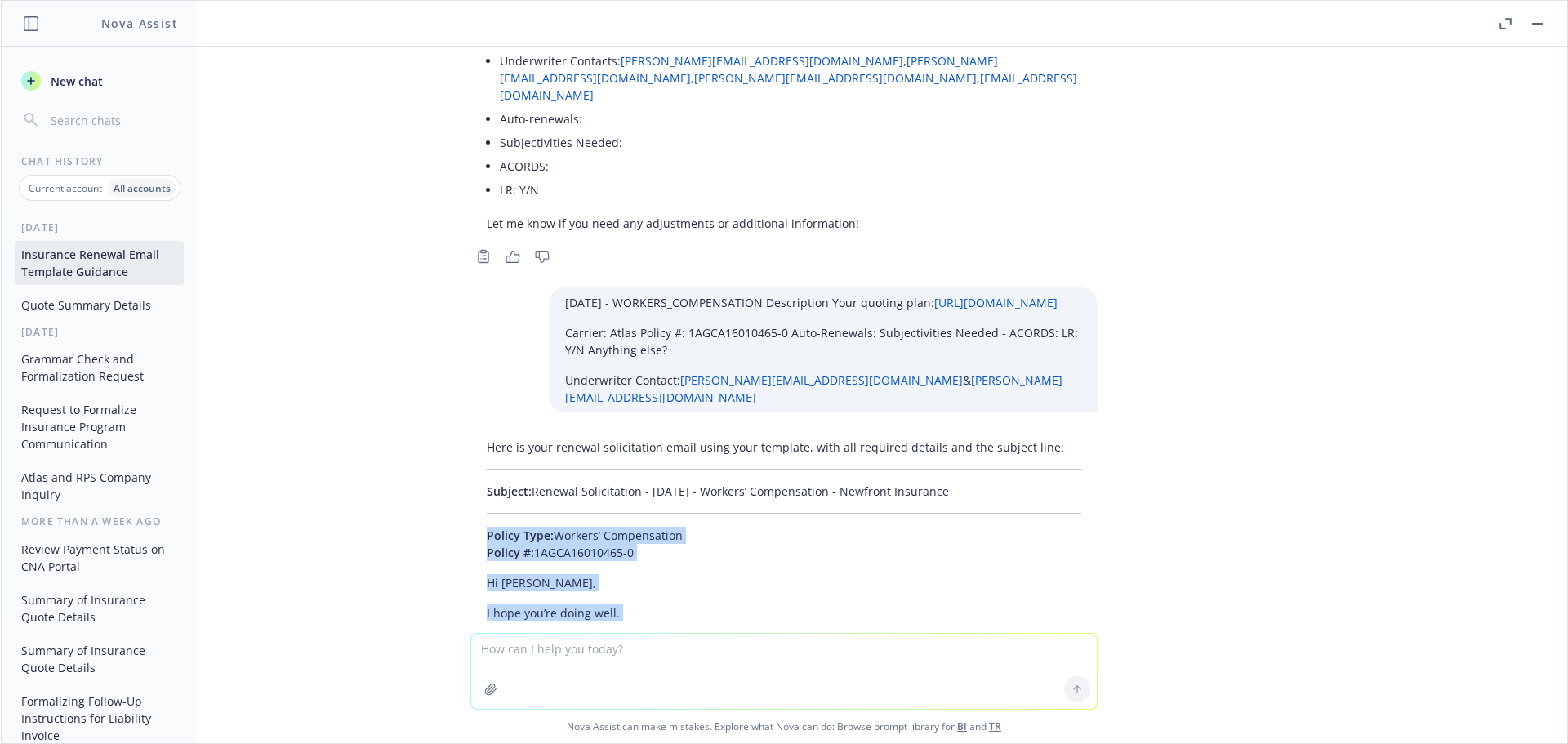
scroll to position [50667, 0]
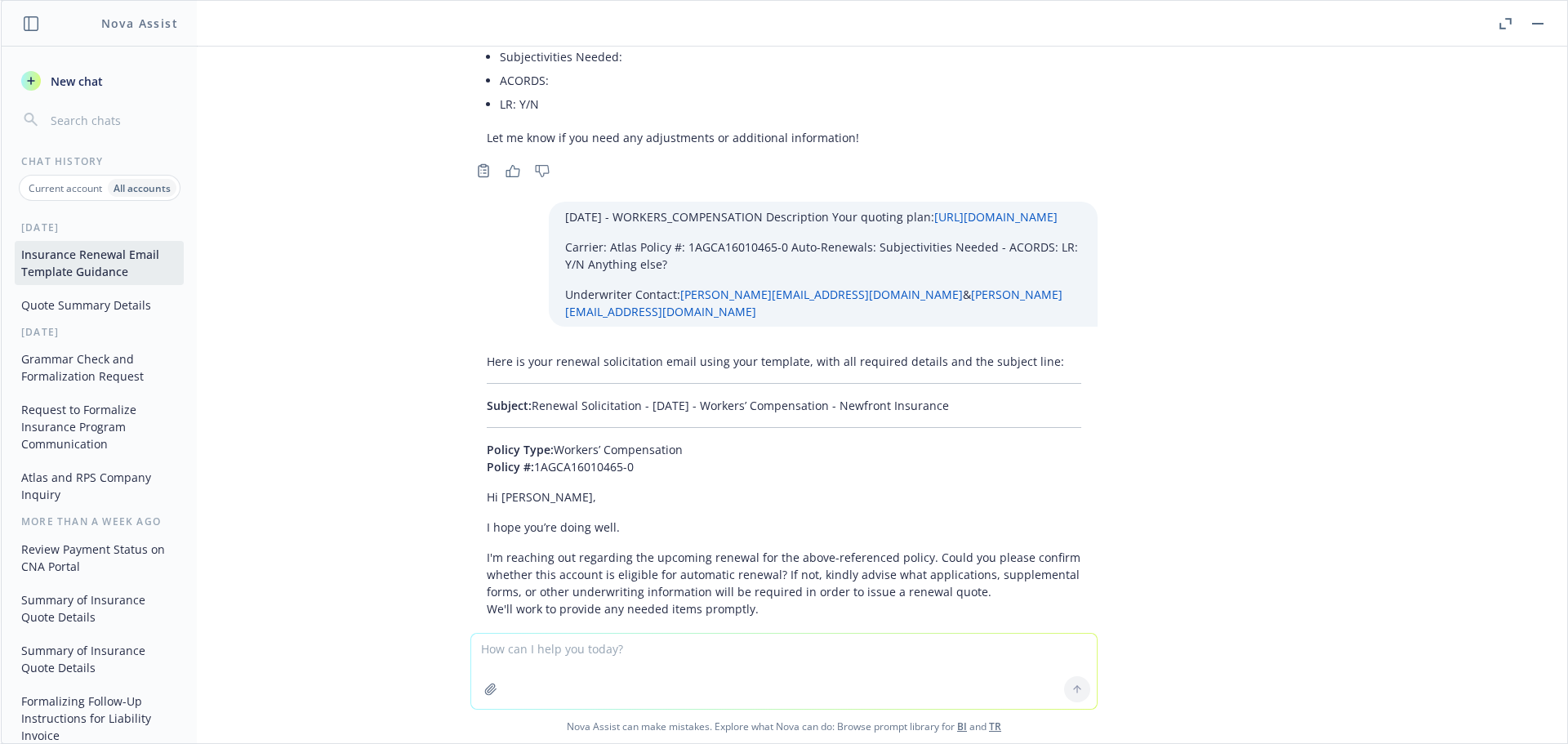
click at [553, 643] on textarea at bounding box center [784, 671] width 625 height 75
paste textarea "01/01/26 - WORKERS_COMPENSATION Description Your quoting plan: https://dash.new…"
type textarea "01/01/26 - WORKERS_COMPENSATION Description Your quoting plan: https://dash.new…"
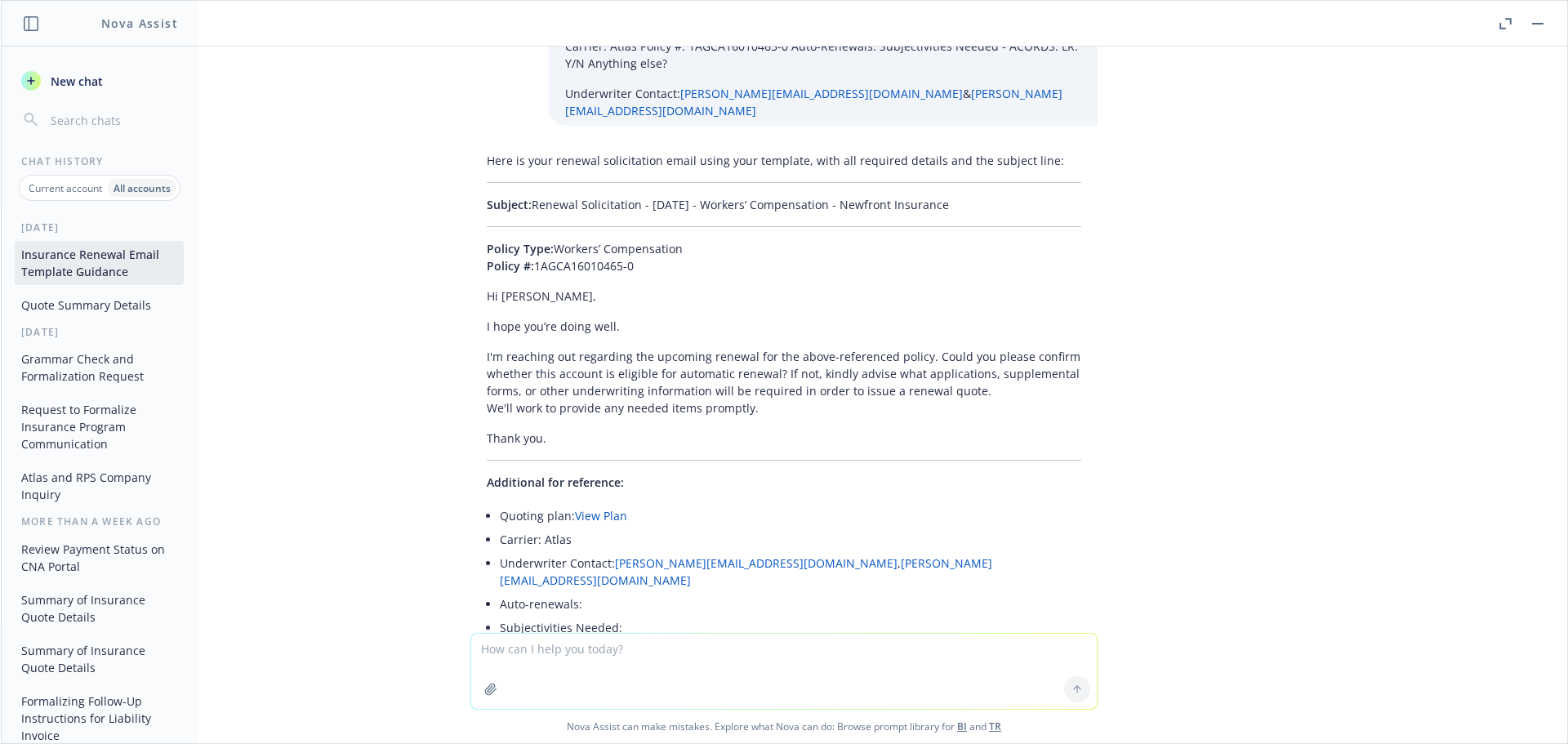
scroll to position [51195, 0]
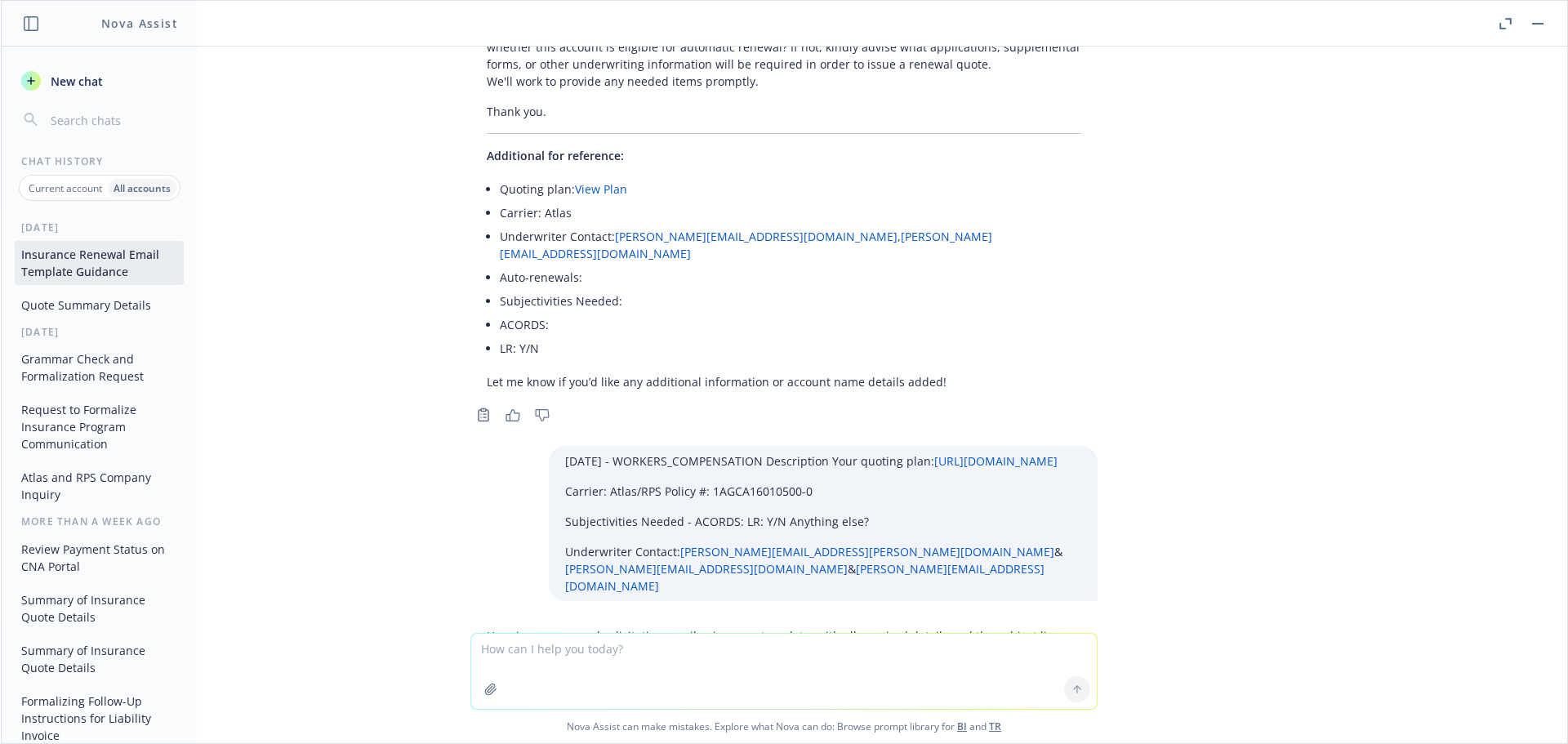
drag, startPoint x: 982, startPoint y: 317, endPoint x: 645, endPoint y: 366, distance: 340.5
click at [522, 671] on p "Subject: Renewal Solicitation - 01/01/2026 - Workers’ Compensation - Newfront I…" at bounding box center [784, 680] width 594 height 17
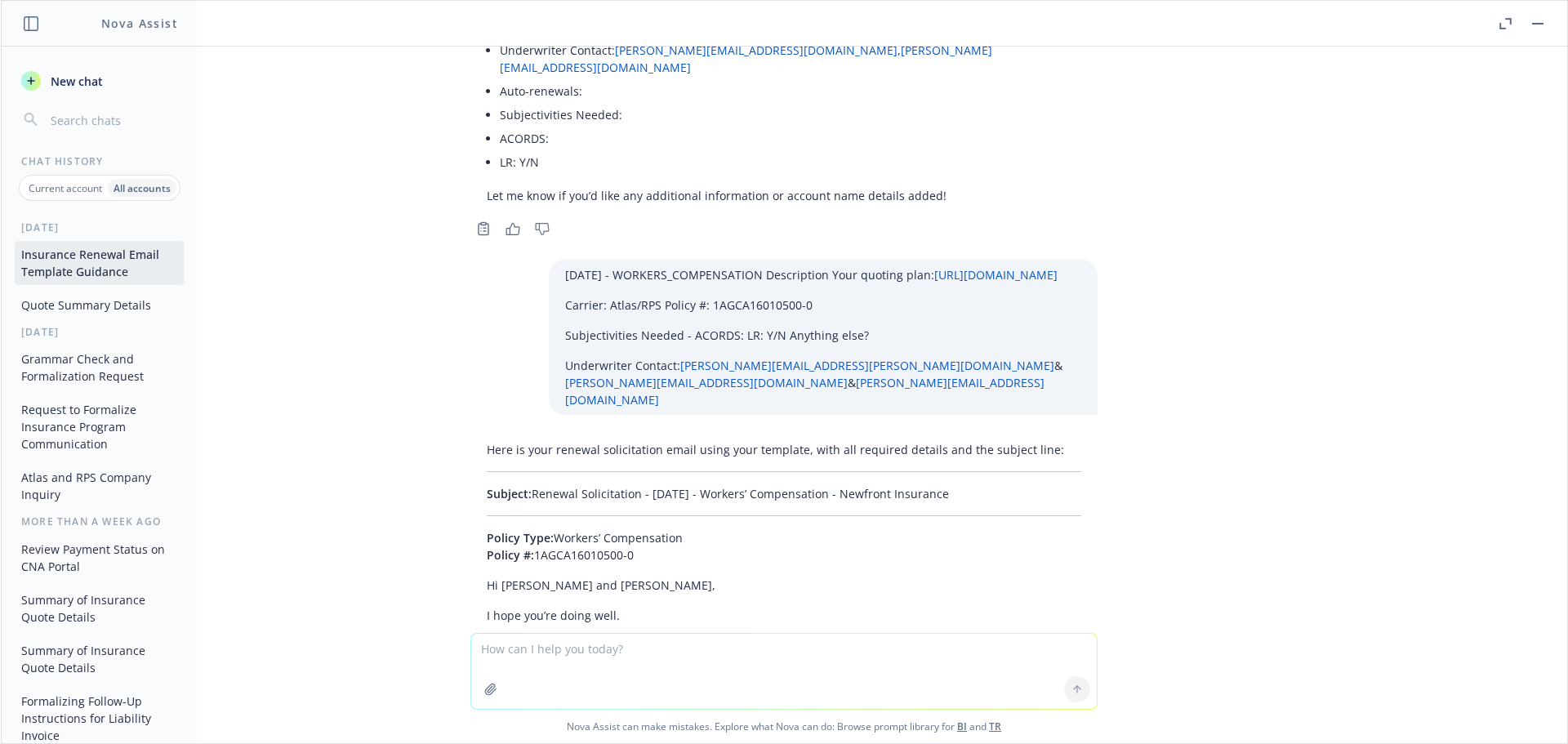
scroll to position [51428, 0]
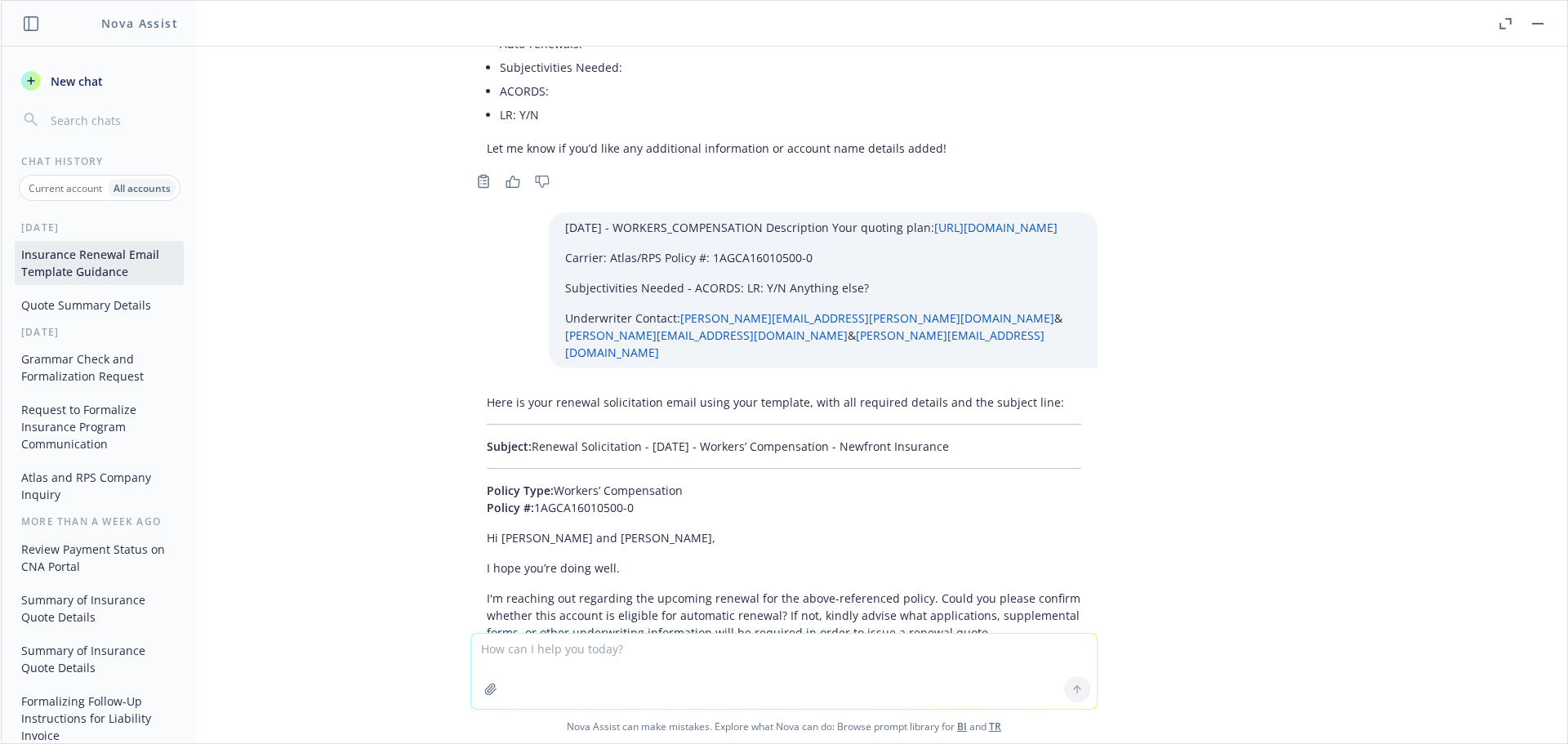
copy p "Renewal Solicitation - 01/01/2026 - Workers’ Compensation - Newfront Insurance"
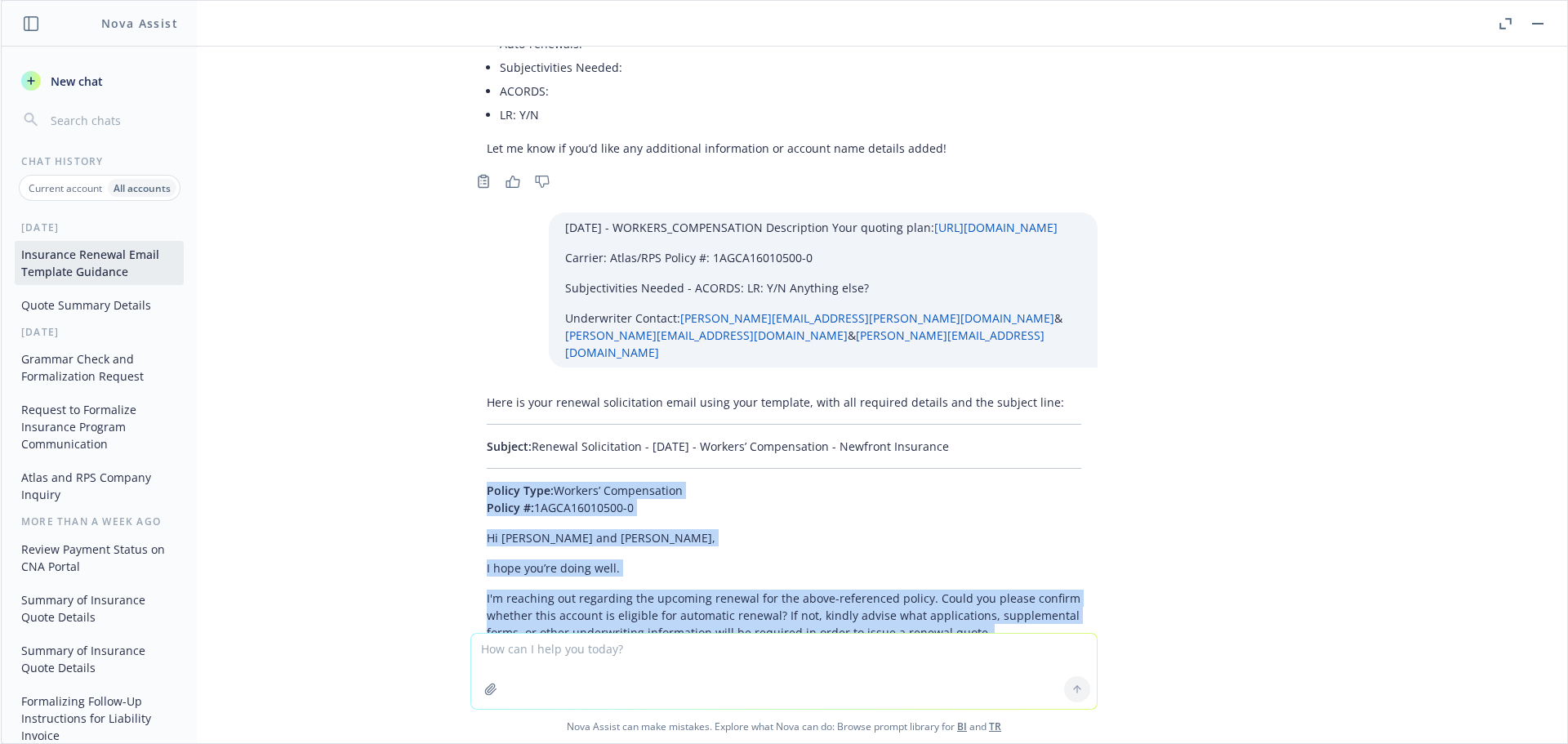
drag, startPoint x: 450, startPoint y: 125, endPoint x: 636, endPoint y: 316, distance: 266.6
click at [636, 387] on div "Here is your renewal solicitation email using your template, with all required …" at bounding box center [784, 679] width 654 height 584
copy div "Policy Type: Workers’ Compensation Policy #: 1AGCA16010500-0 Hi Natalie and Ste…"
click at [547, 658] on textarea at bounding box center [784, 671] width 625 height 75
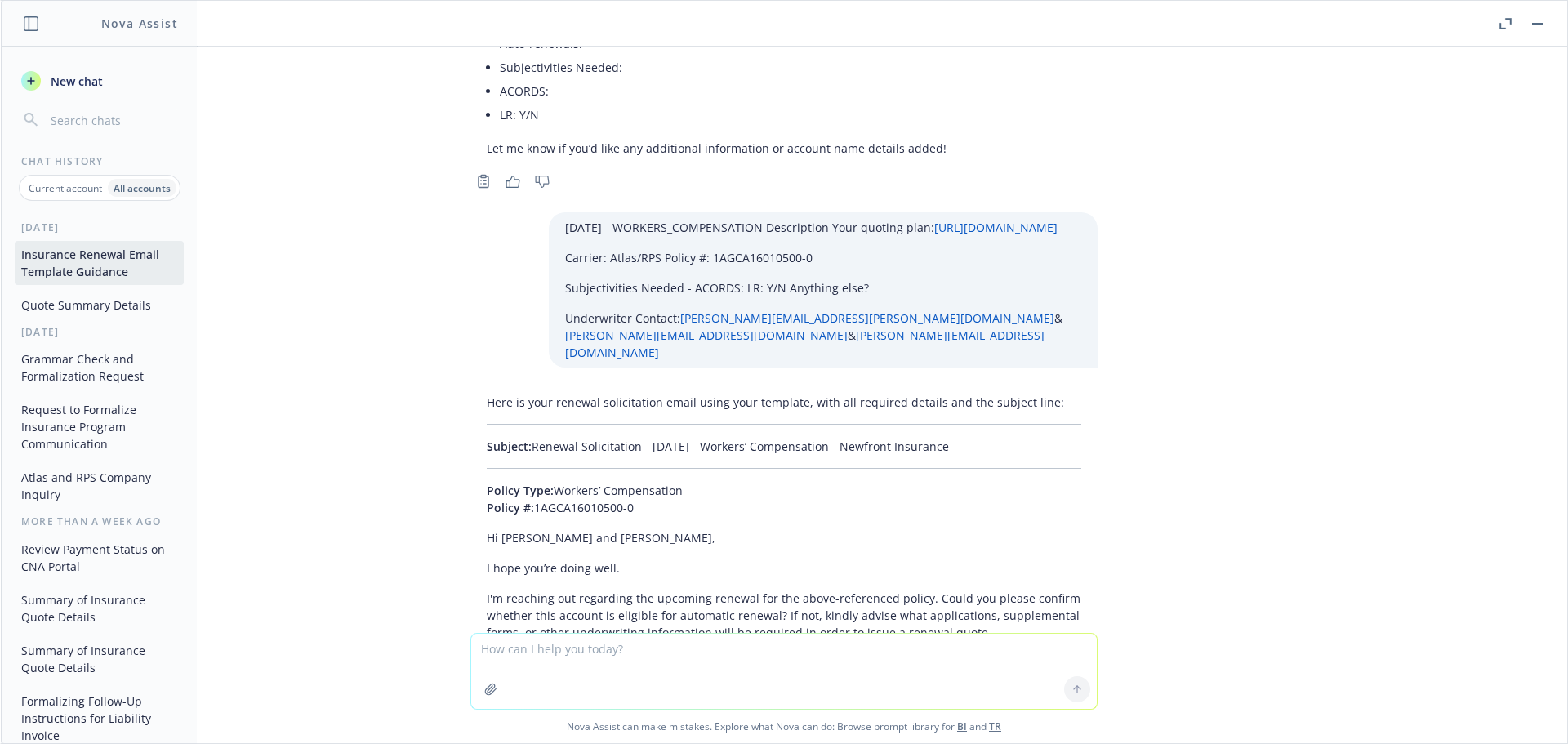
paste textarea "01/01/26 - Zai Lab - FIDUCIARY_LIABILITY, EMPLOYMENT_PRACTICES_LIABILITY Descri…"
type textarea "01/01/26 - Zai Lab - FIDUCIARY_LIABILITY, EMPLOYMENT_PRACTICES_LIABILITY Descri…"
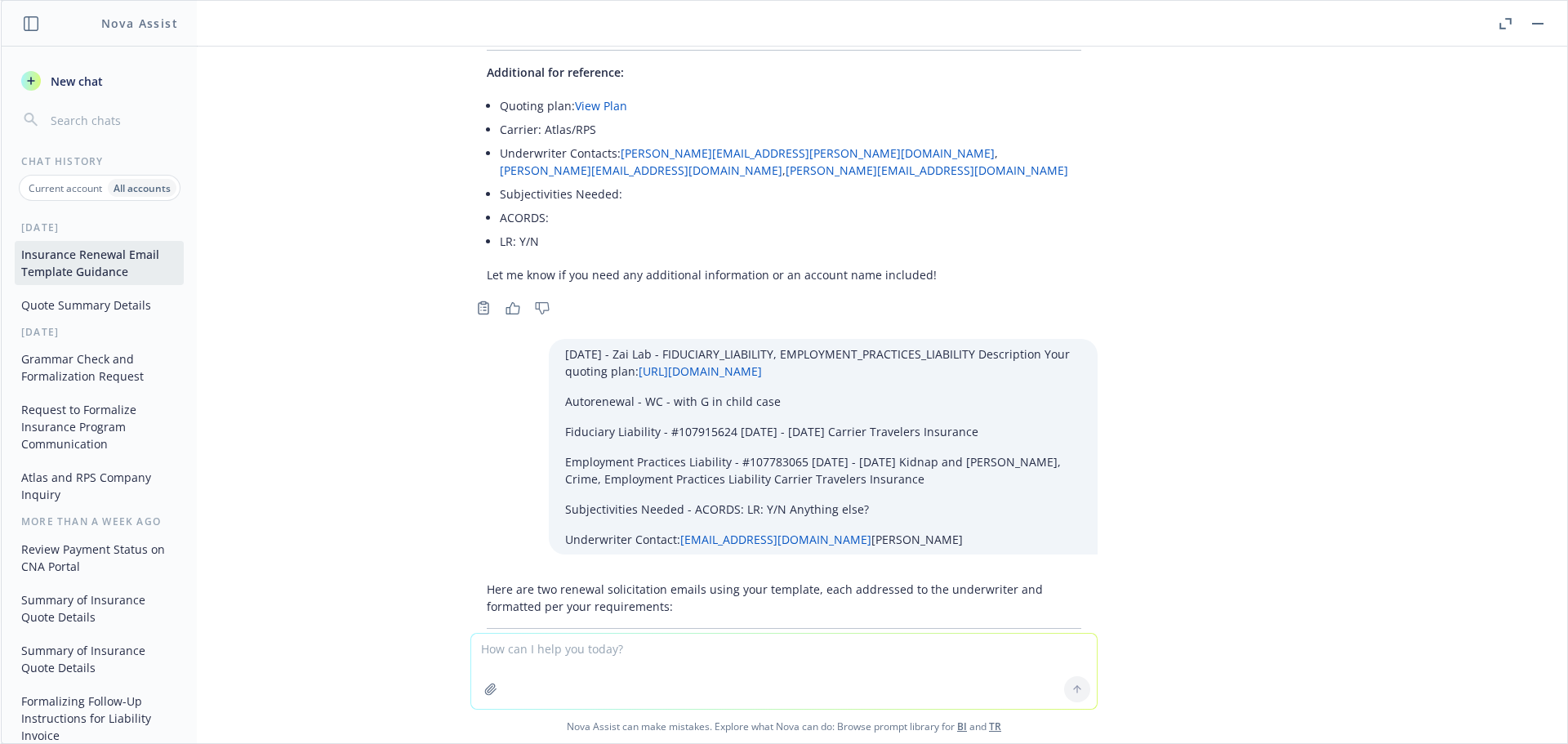
scroll to position [52082, 0]
drag, startPoint x: 972, startPoint y: 318, endPoint x: 521, endPoint y: 317, distance: 451.0
click at [521, 671] on p "Subject: Renewal Solicitation - 01/01/2026 - Fiduciary Liability - Zai Lab - Ne…" at bounding box center [784, 679] width 594 height 17
copy p "Renewal Solicitation - 01/01/2026 - Fiduciary Liability - Zai Lab - Newfront In…"
drag, startPoint x: 464, startPoint y: 365, endPoint x: 730, endPoint y: 546, distance: 321.7
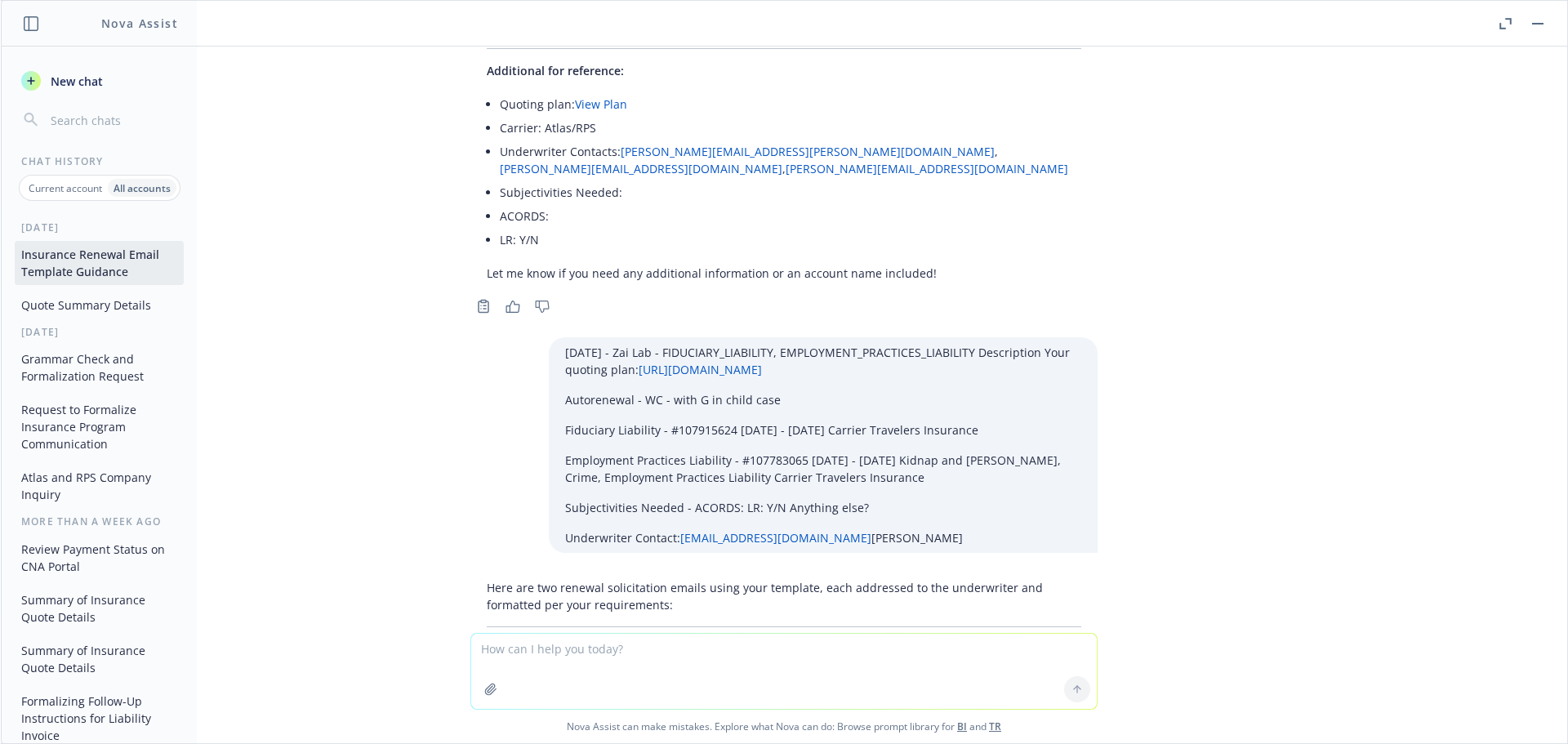
copy div "Policy Type: Fiduciary Liability Policy #: 107915624 Hi Adam, I hope you’re doi…"
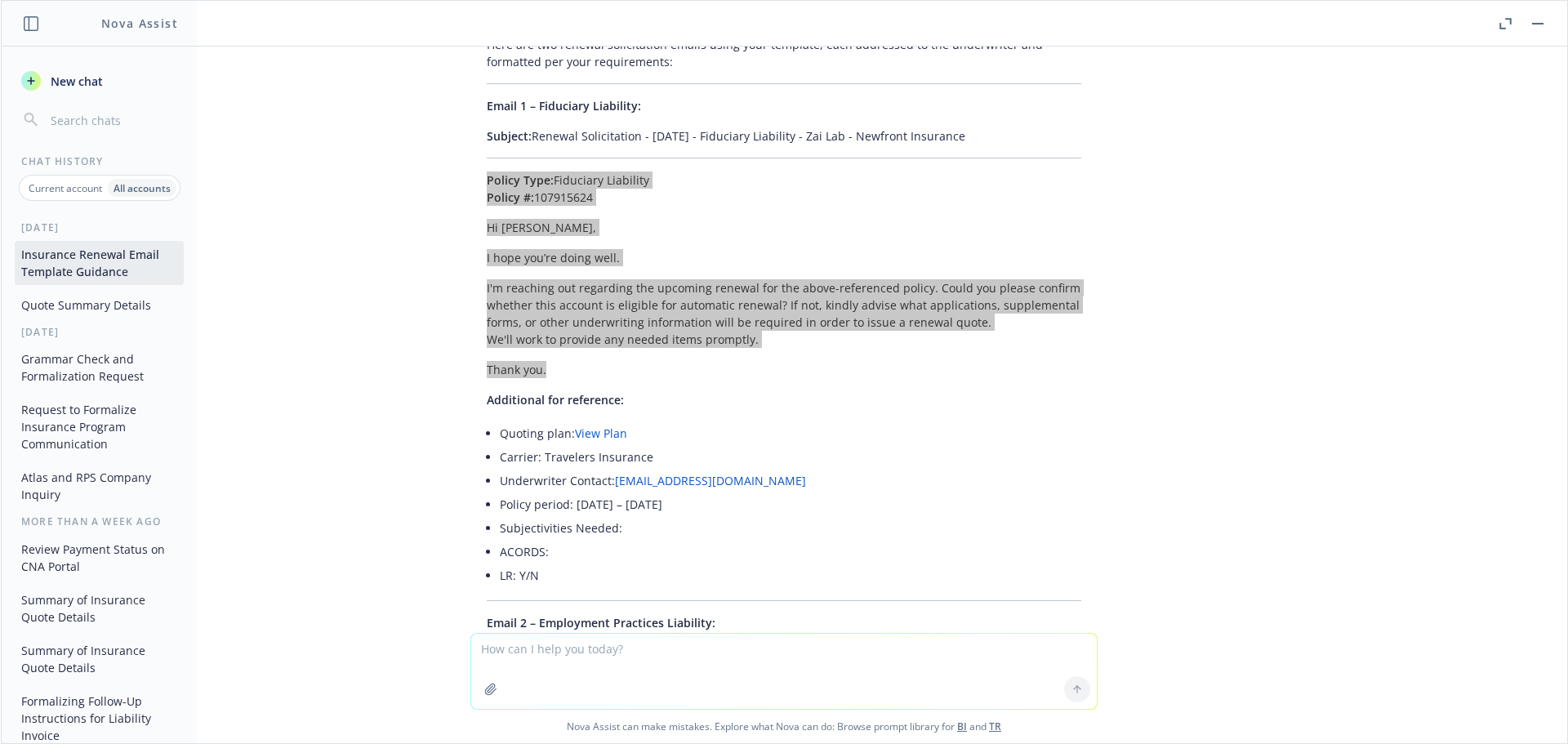
scroll to position [52654, 0]
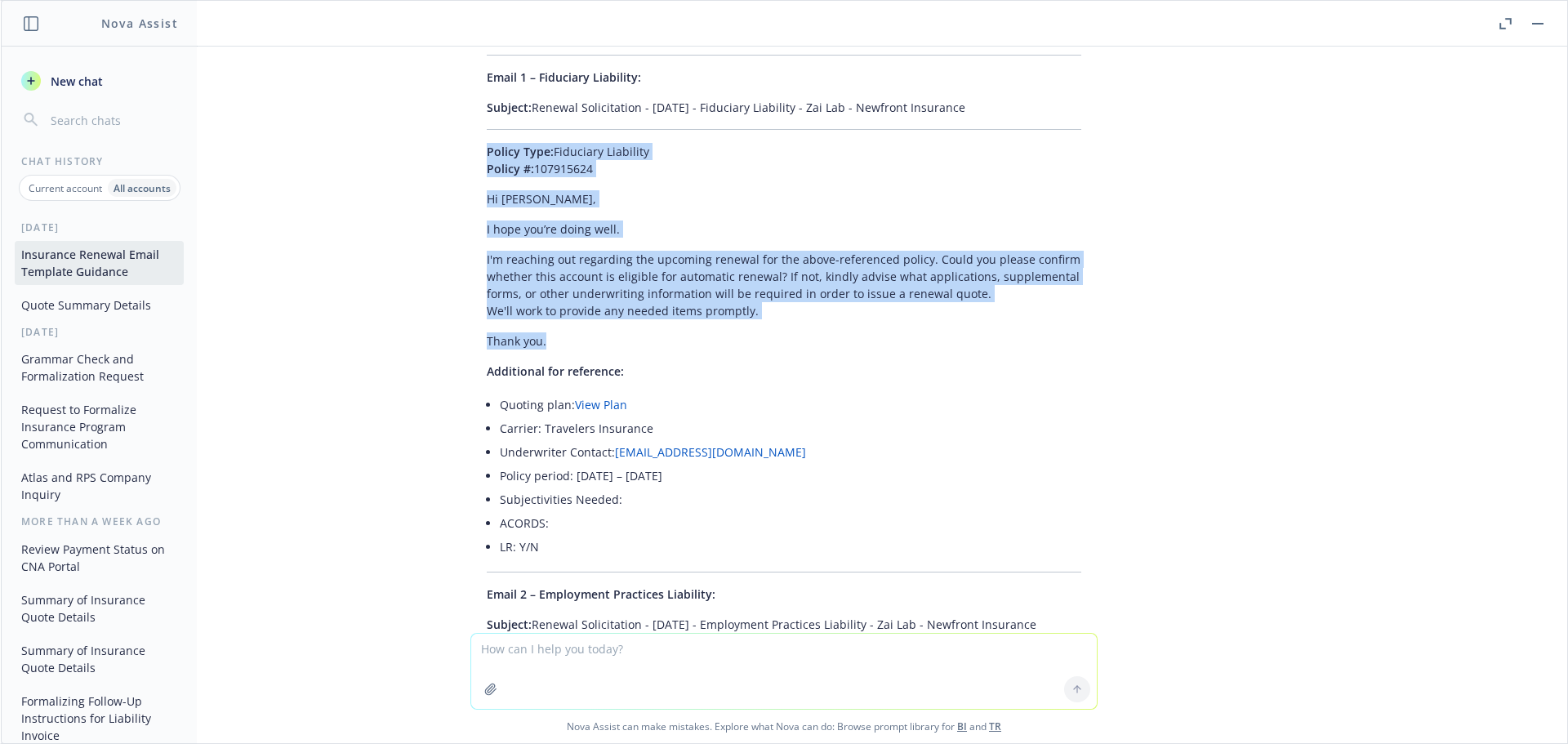
drag, startPoint x: 1060, startPoint y: 258, endPoint x: 524, endPoint y: 274, distance: 536.2
click at [524, 274] on div "Here are two renewal solicitation emails using your template, each addressed to…" at bounding box center [784, 575] width 627 height 1149
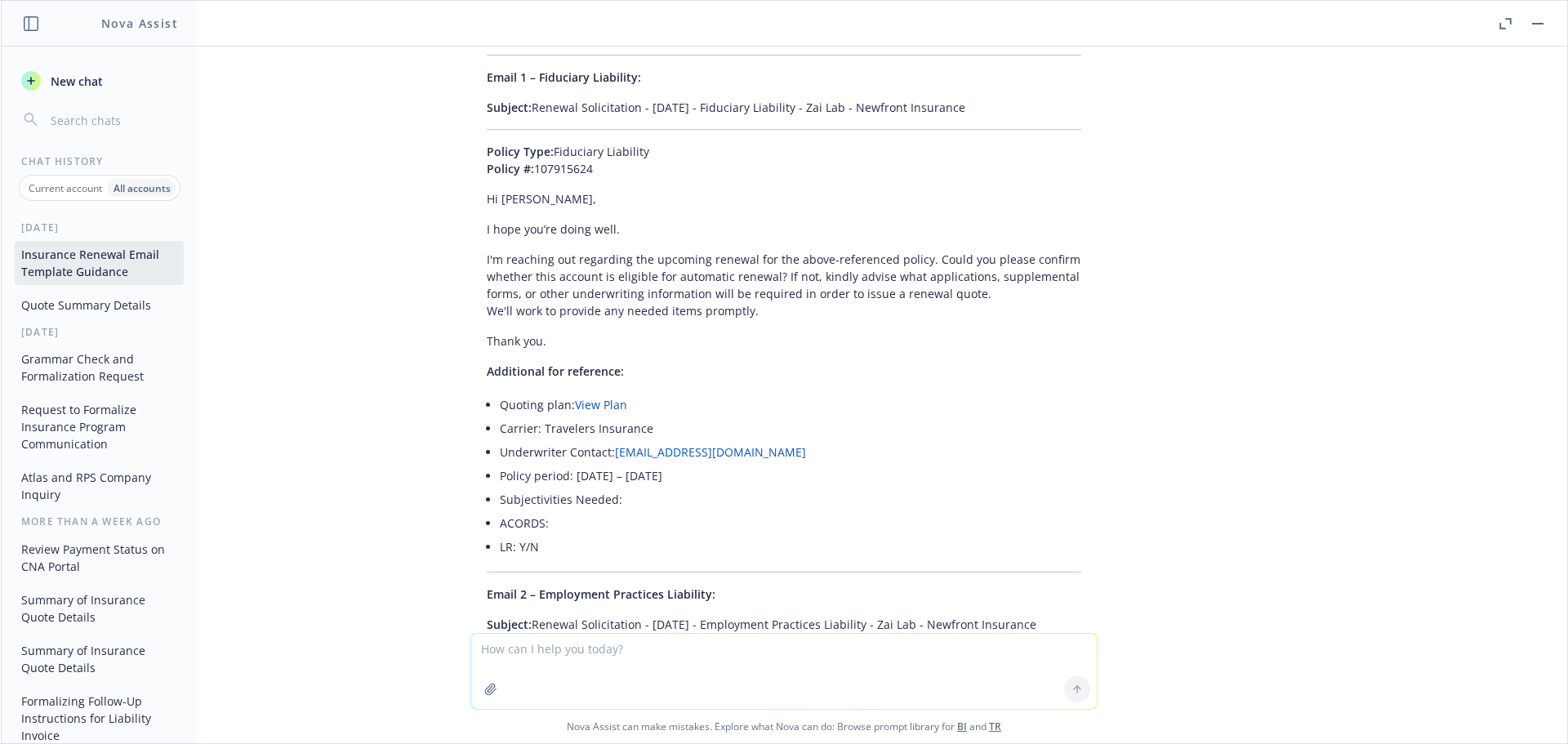
drag, startPoint x: 444, startPoint y: 305, endPoint x: 664, endPoint y: 503, distance: 296.0
click at [664, 503] on div "Absolutely! Please provide the information you want inserted: Renewal date Cove…" at bounding box center [784, 339] width 1567 height 587
click at [549, 644] on textarea at bounding box center [784, 671] width 625 height 75
type textarea "just one email if UW is same"
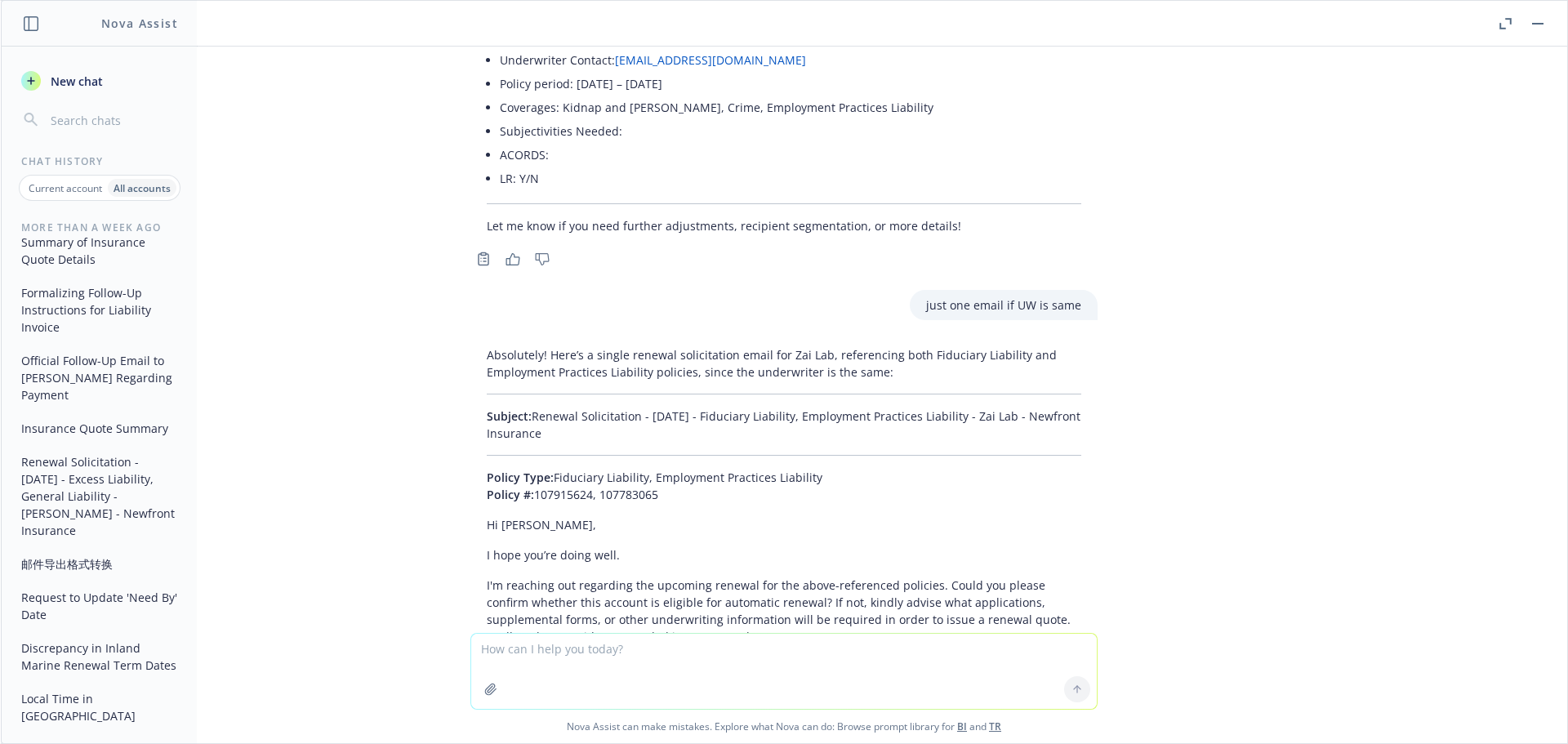
scroll to position [53644, 0]
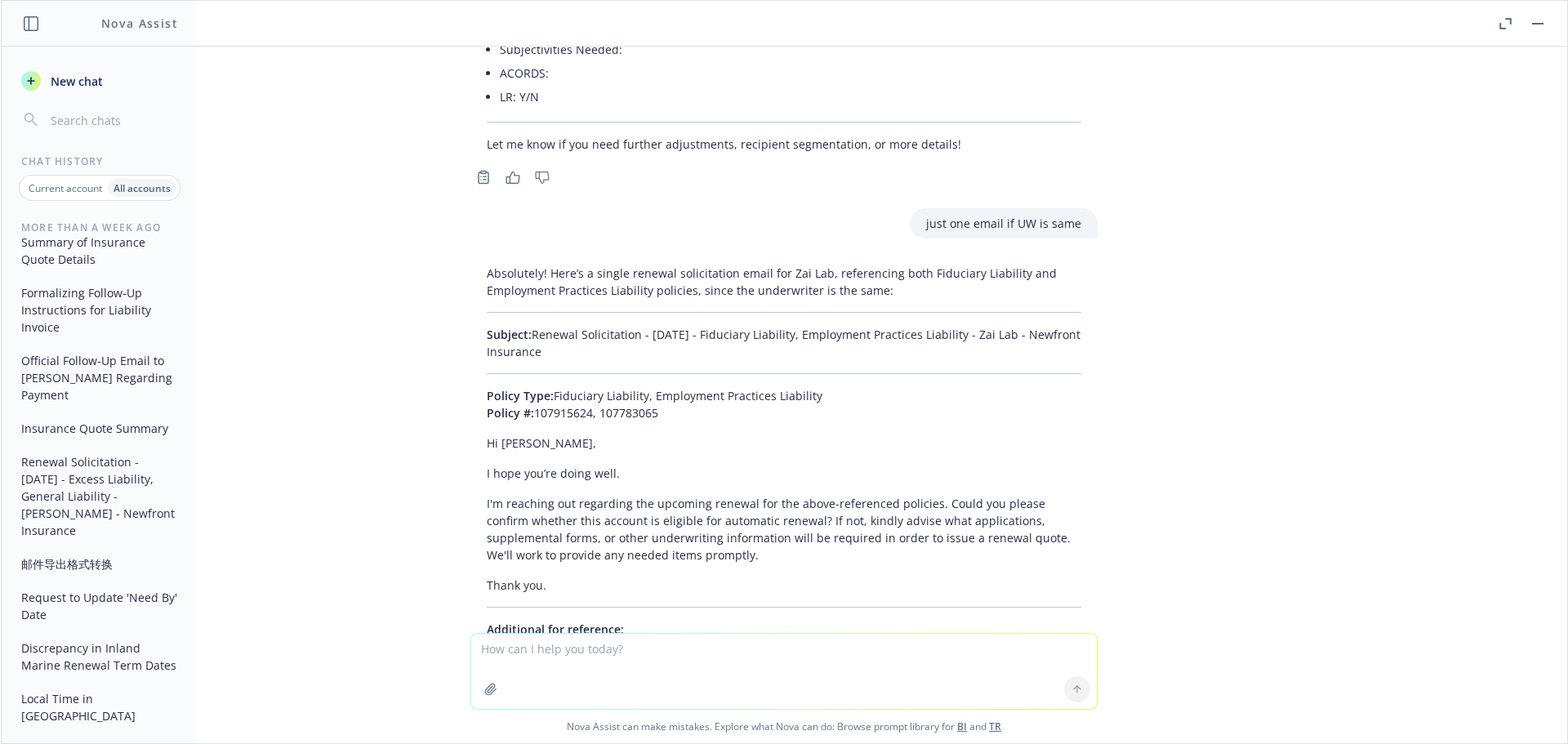
paste textarea "01/01/26 - Body Rock Properties 1, LLC - EXCESS_LIABILITY, EXCESS_LIABILITY, CO…"
type textarea "01/01/26 - Body Rock Properties 1, LLC - EXCESS_LIABILITY, EXCESS_LIABILITY, CO…"
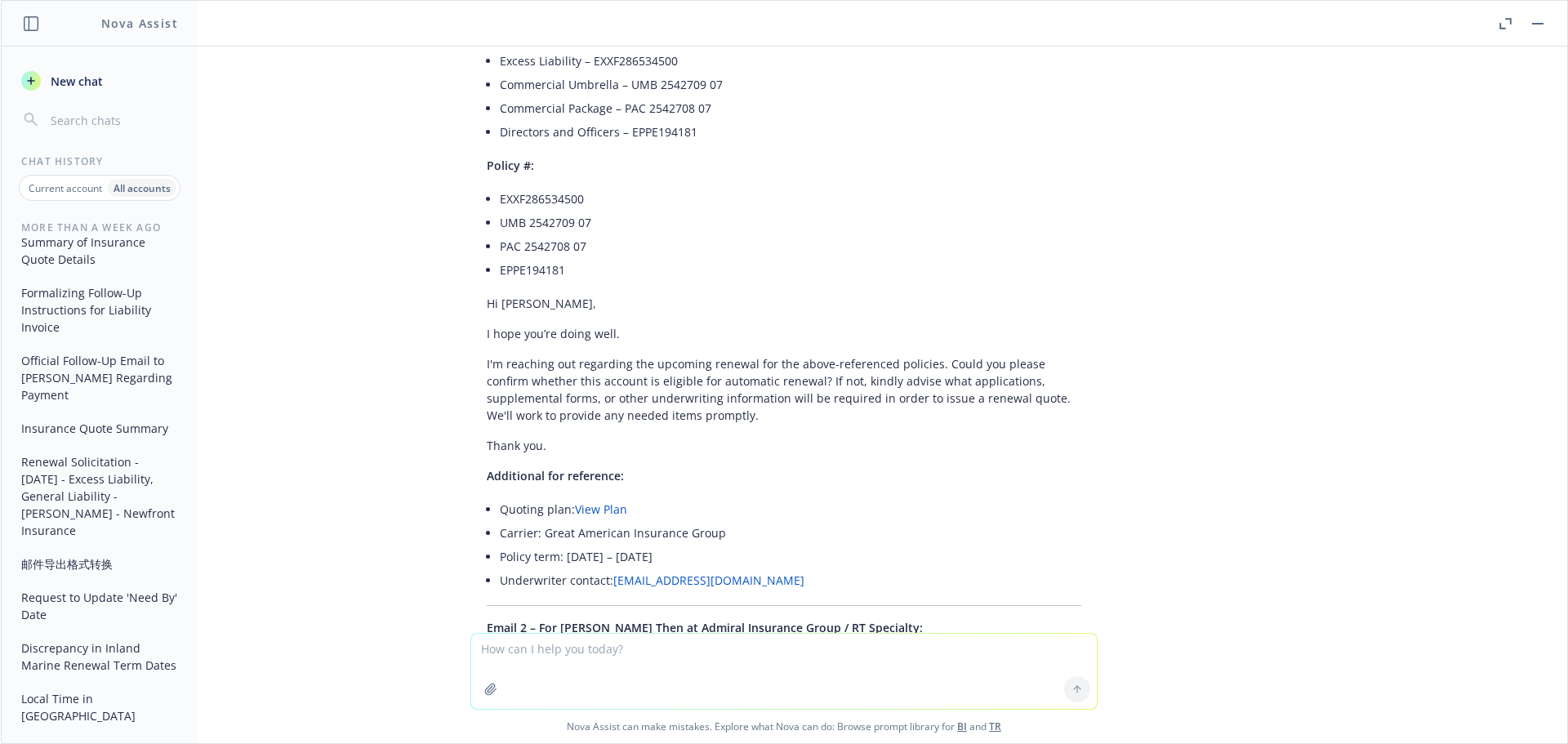
scroll to position [55115, 0]
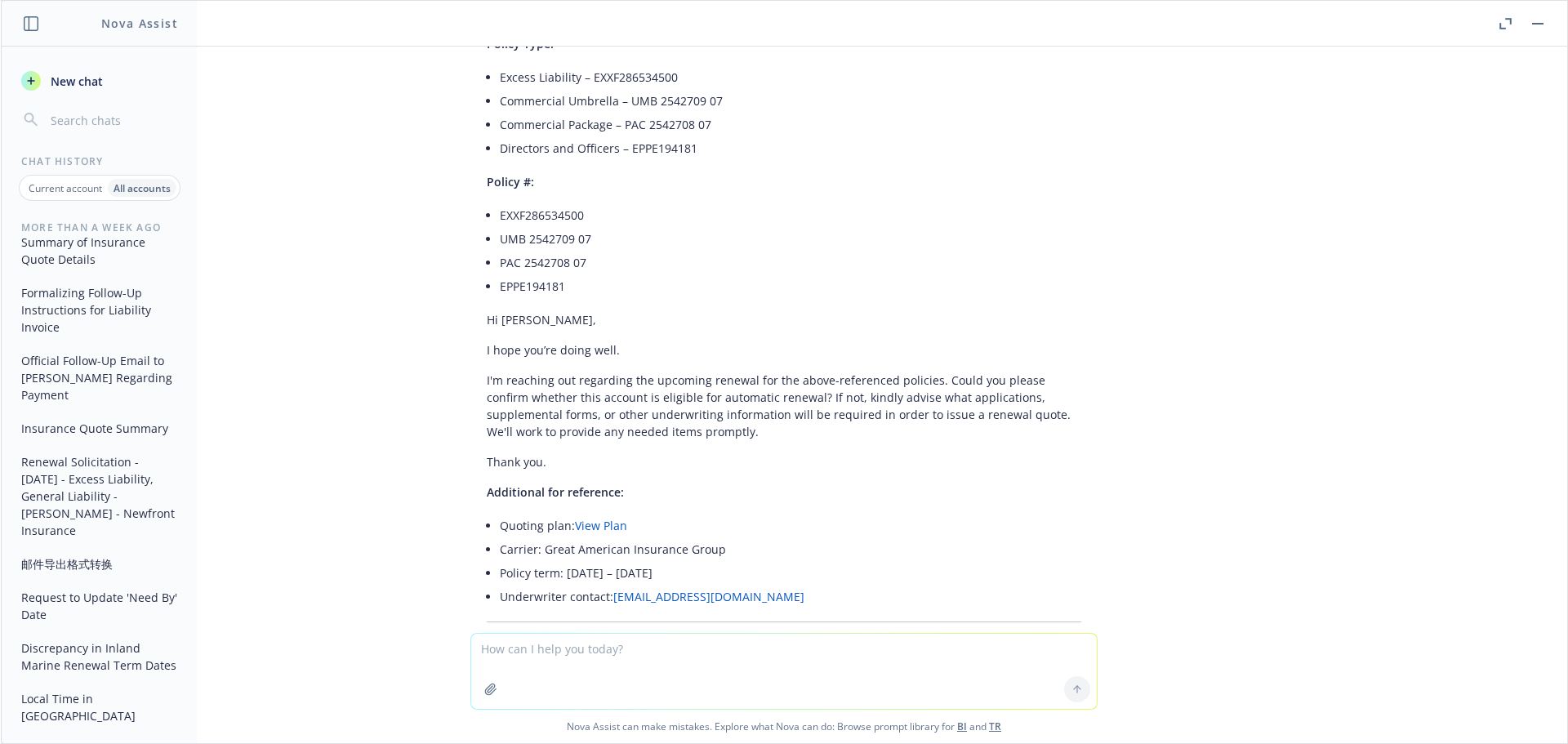
drag, startPoint x: 1095, startPoint y: 302, endPoint x: 524, endPoint y: 294, distance: 571.1
click at [524, 294] on div "Here are your renewal solicitation emails, grouped by underwriter according to …" at bounding box center [784, 513] width 654 height 1241
drag, startPoint x: 469, startPoint y: 343, endPoint x: 594, endPoint y: 532, distance: 226.6
click at [594, 532] on div "Here are your renewal solicitation emails, grouped by underwriter according to …" at bounding box center [784, 498] width 627 height 1212
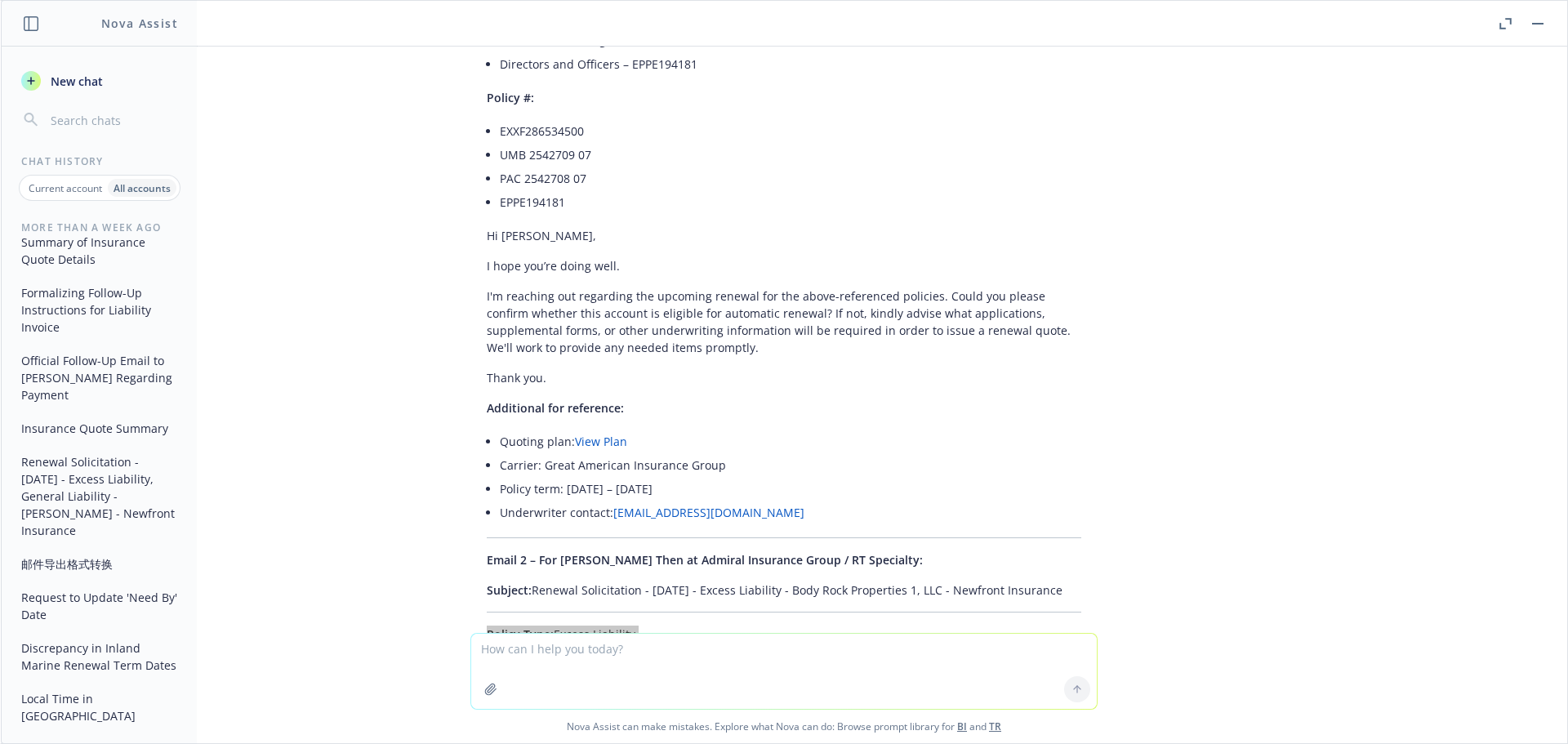
scroll to position [55278, 0]
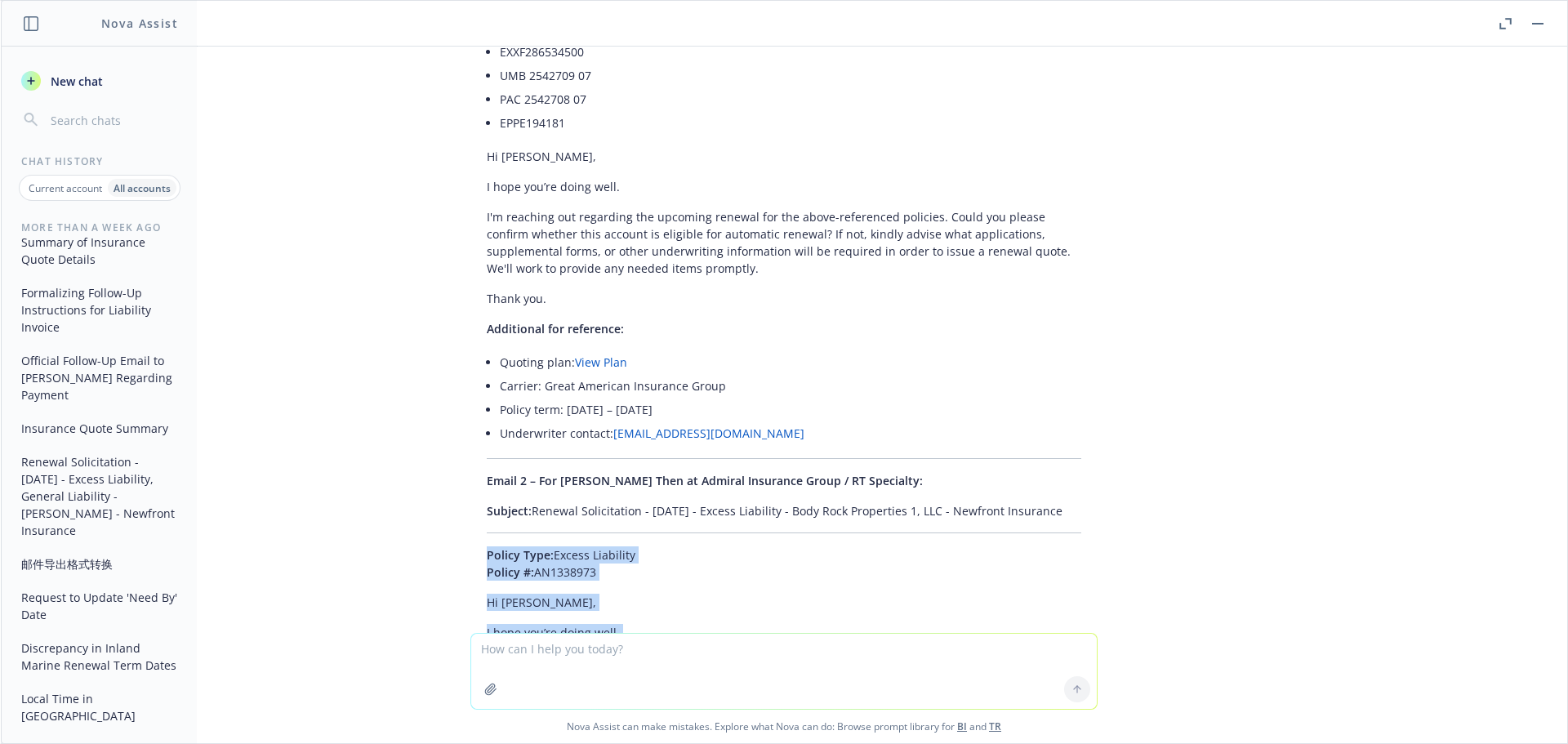
click at [530, 652] on textarea at bounding box center [784, 671] width 625 height 75
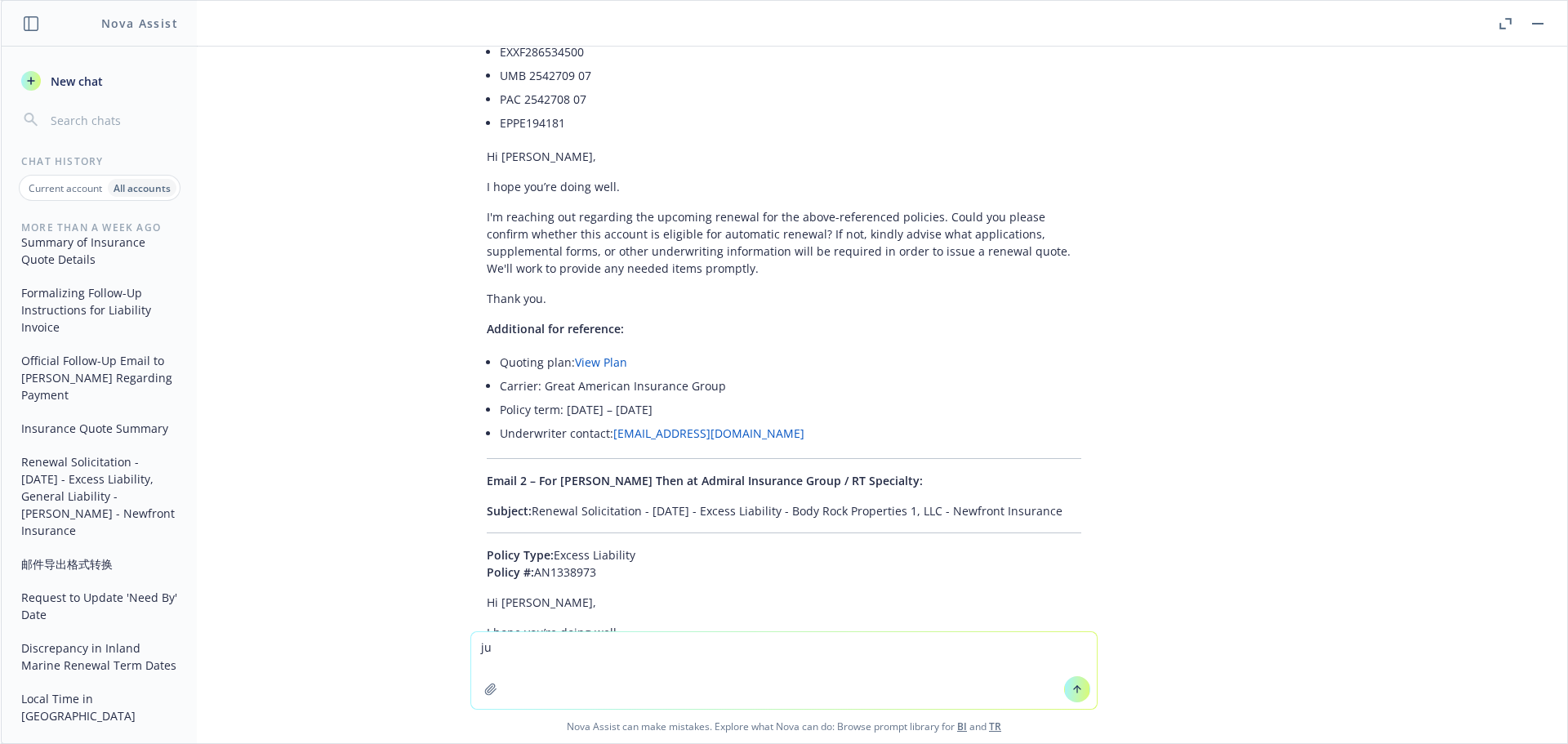
type textarea "j"
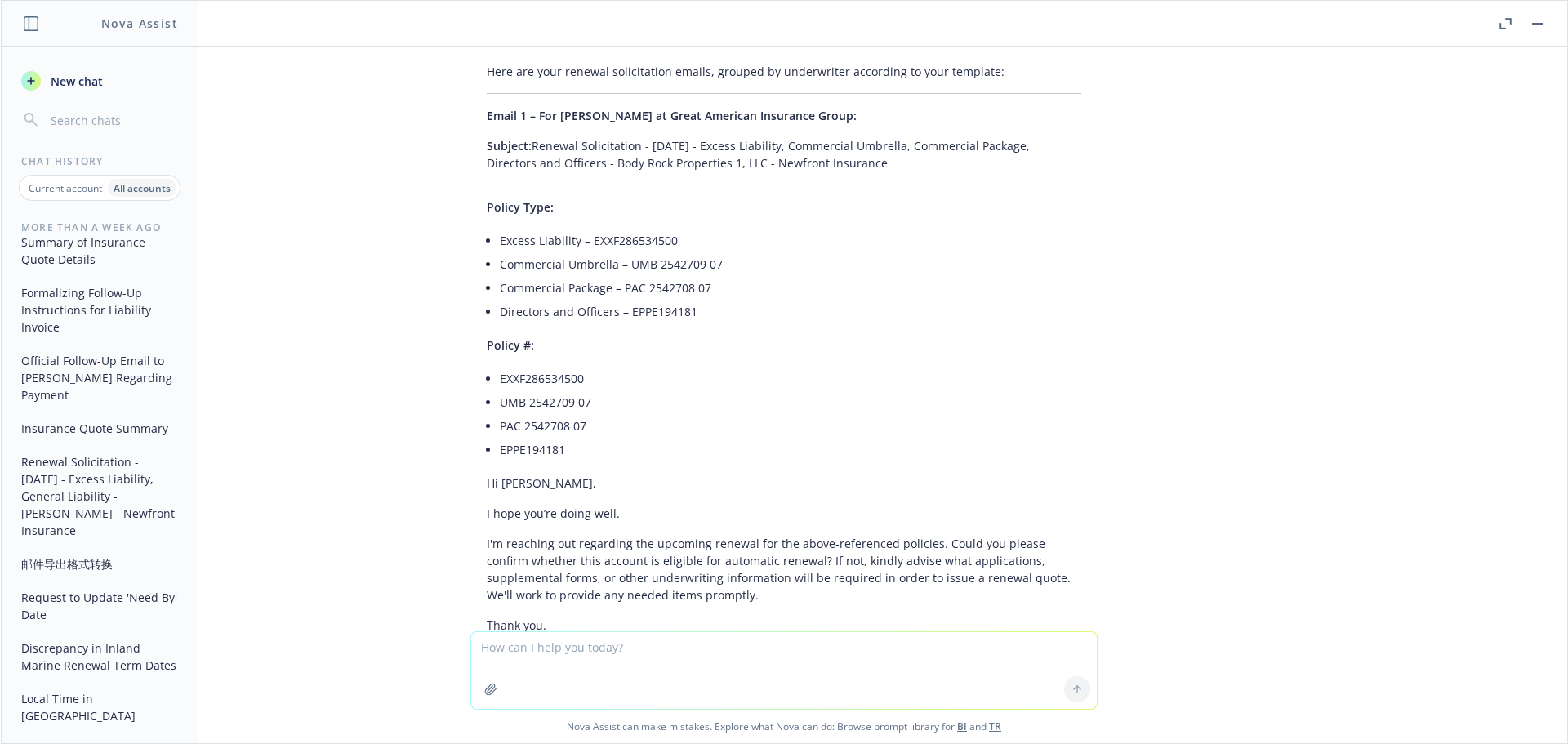
scroll to position [54625, 0]
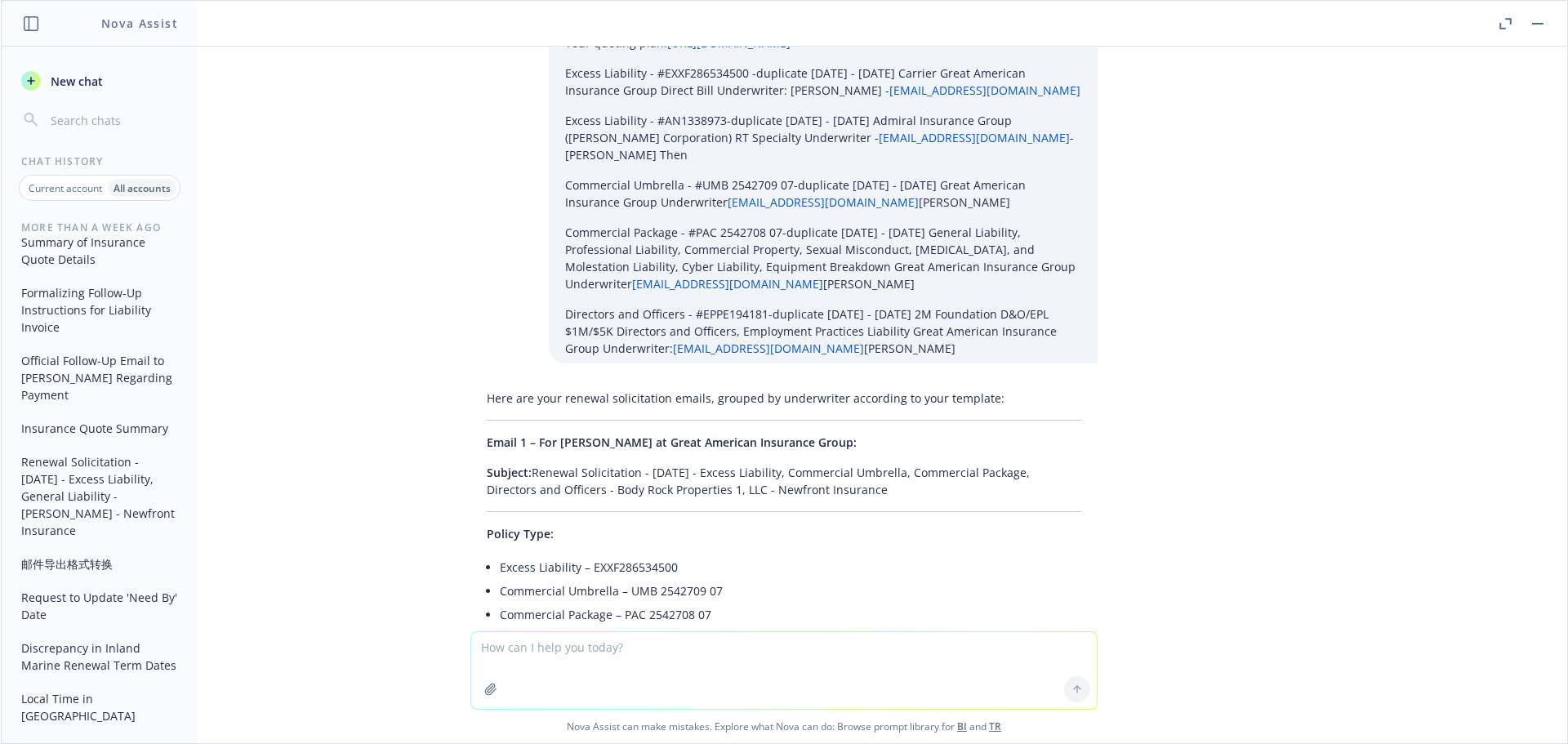
click at [502, 652] on textarea at bounding box center [784, 671] width 625 height 77
type textarea "do not list policy# in policy type file, put them together"
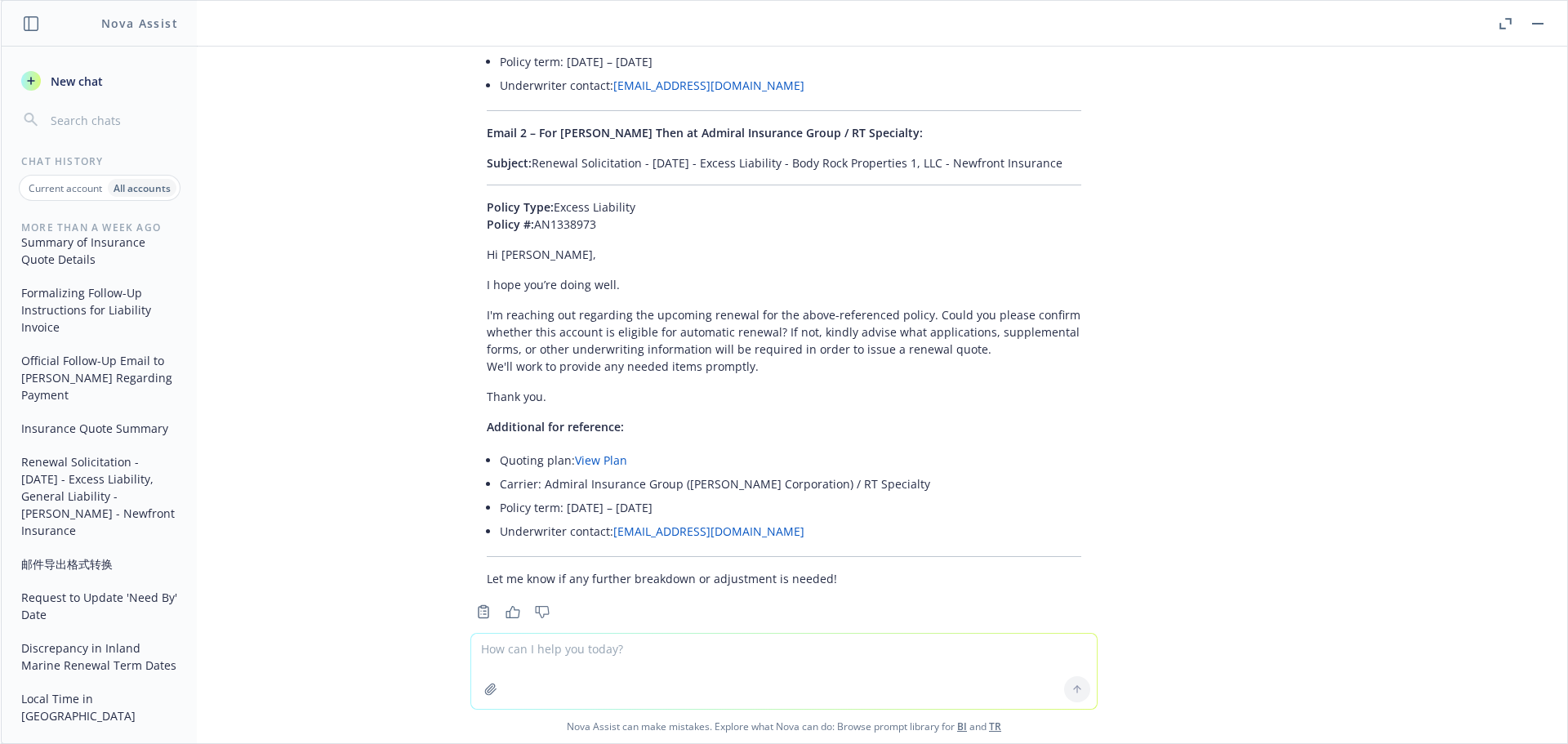
scroll to position [55708, 0]
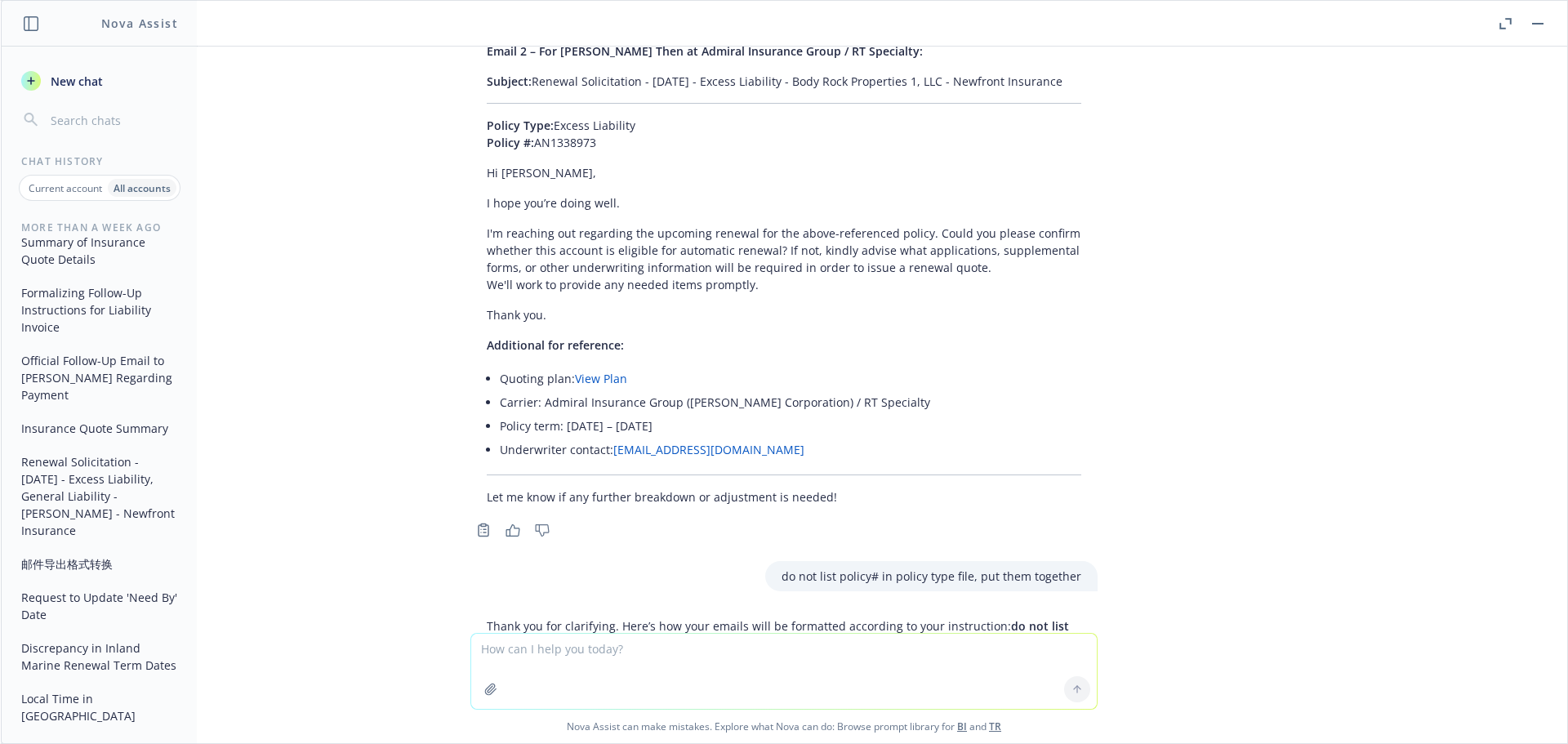
drag, startPoint x: 879, startPoint y: 357, endPoint x: 521, endPoint y: 332, distance: 358.9
click at [521, 709] on p "Subject: Renewal Solicitation - 01/01/2026 - Excess Liability, Commercial Umbre…" at bounding box center [784, 726] width 594 height 34
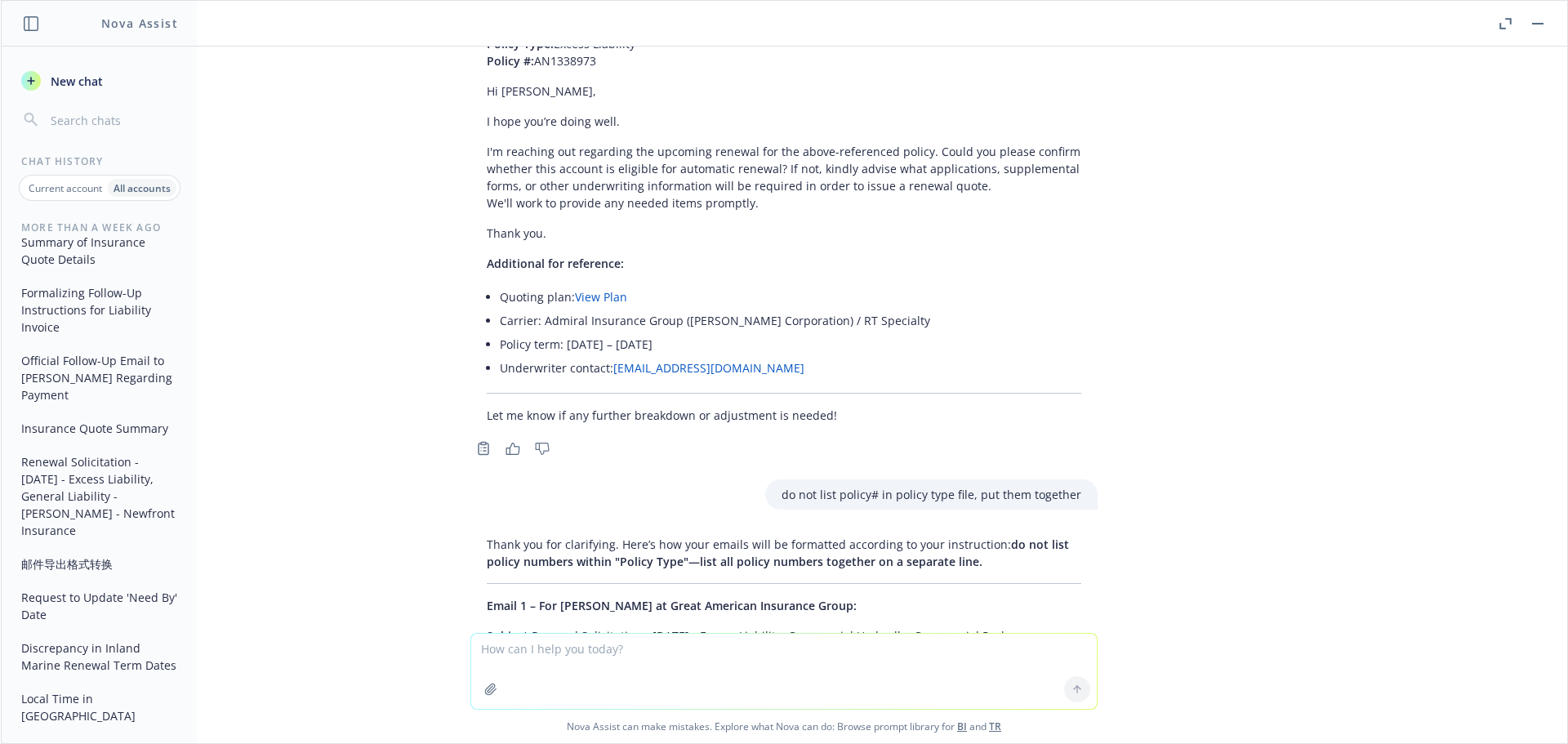
scroll to position [55872, 0]
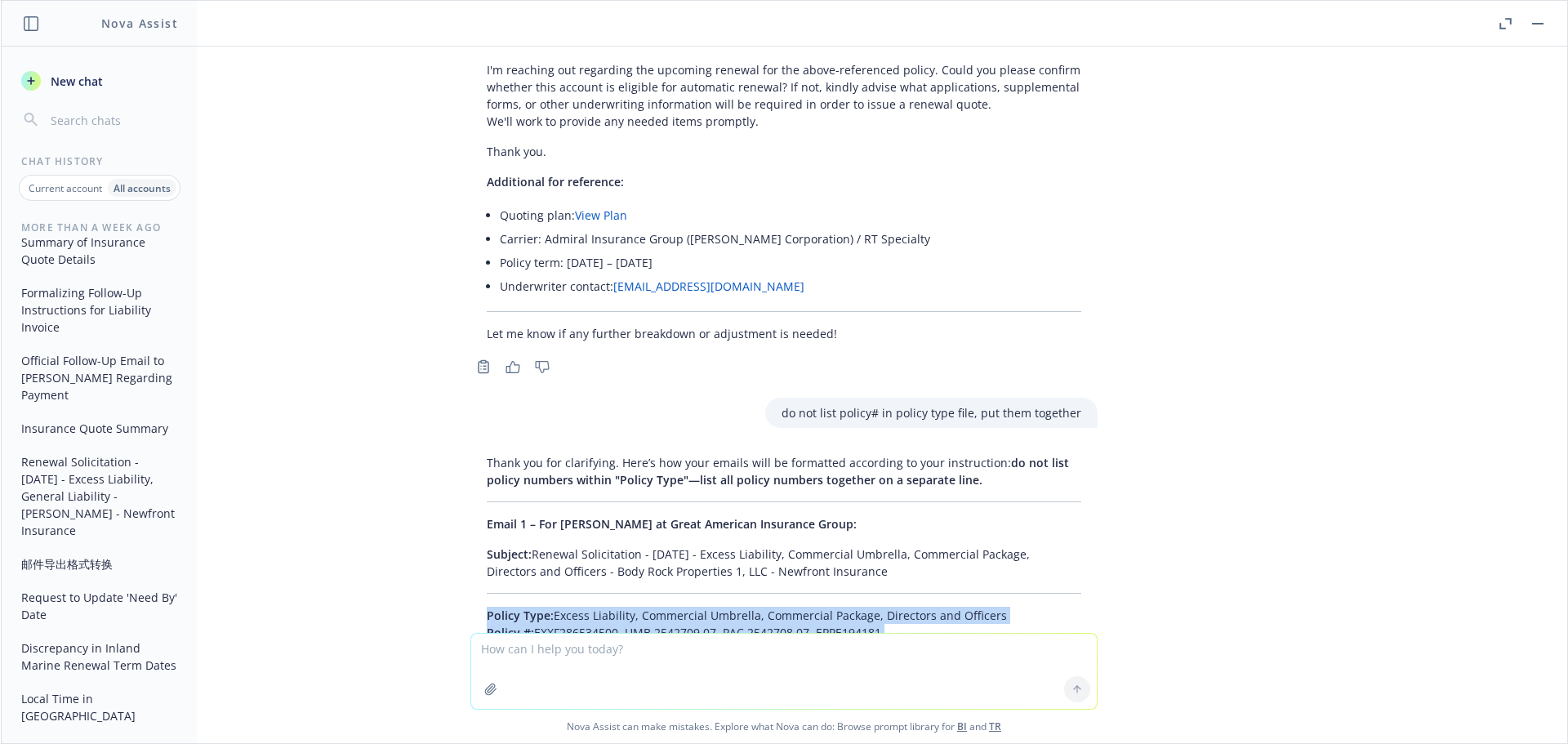
drag, startPoint x: 468, startPoint y: 401, endPoint x: 708, endPoint y: 426, distance: 241.3
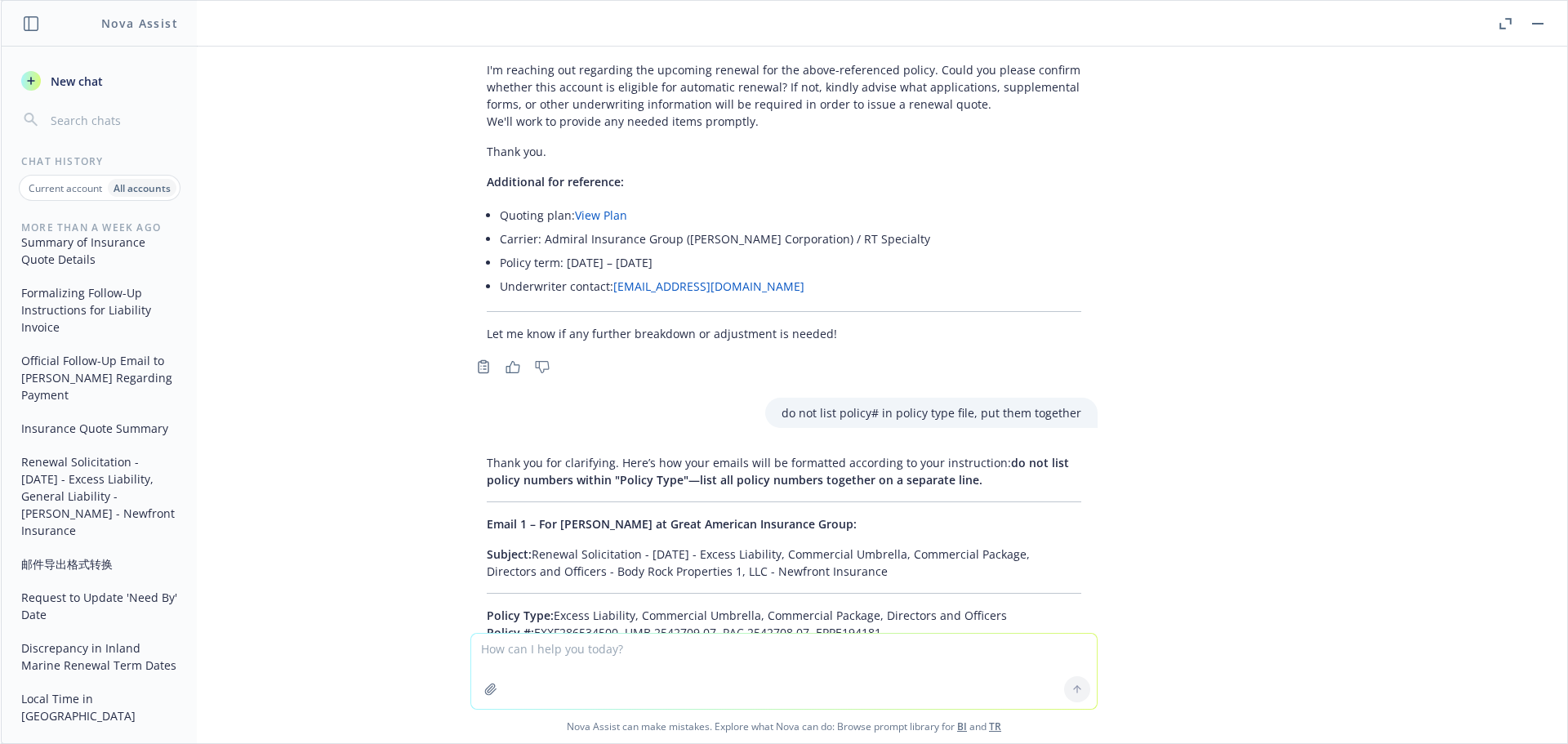
click at [588, 650] on textarea at bounding box center [784, 671] width 625 height 75
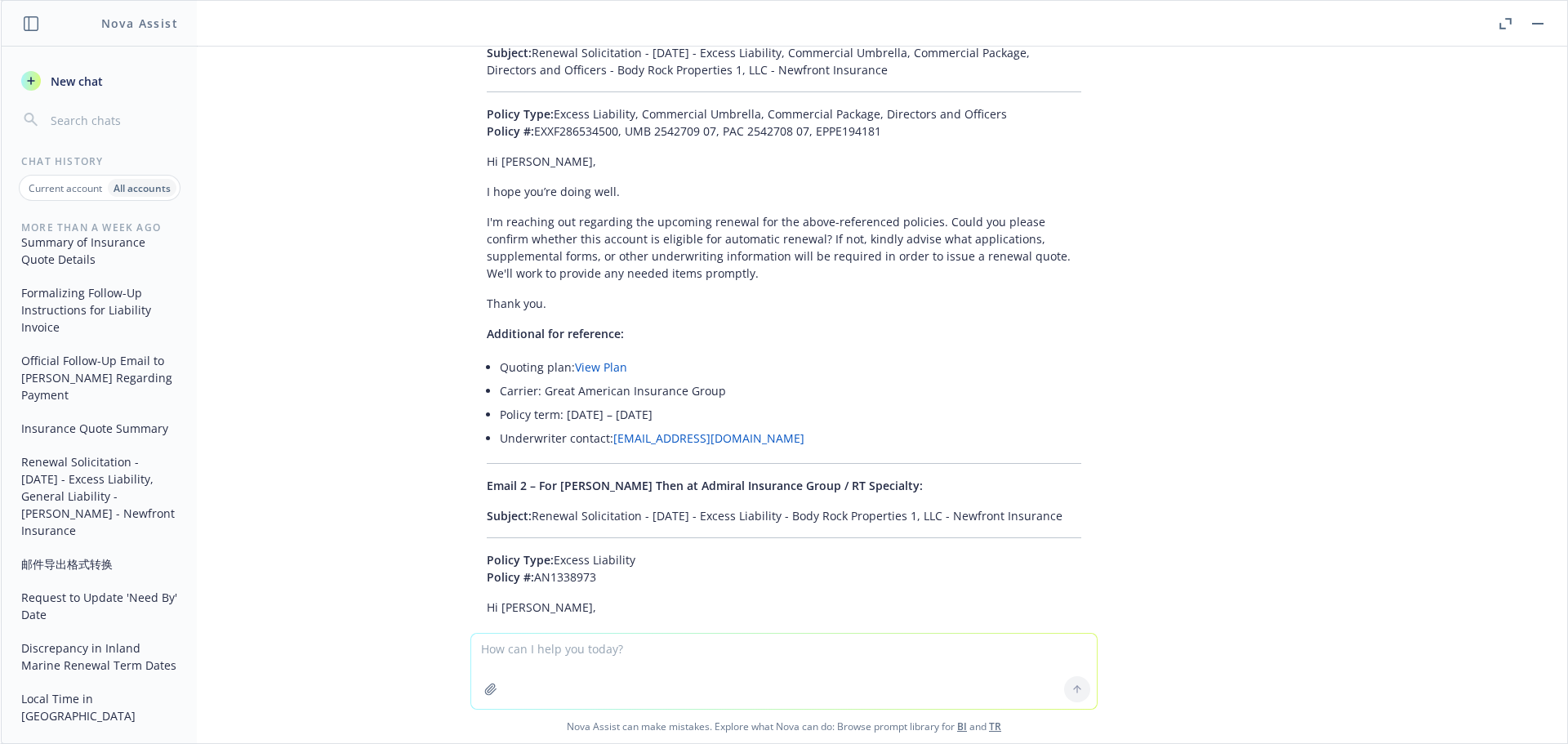
scroll to position [56378, 0]
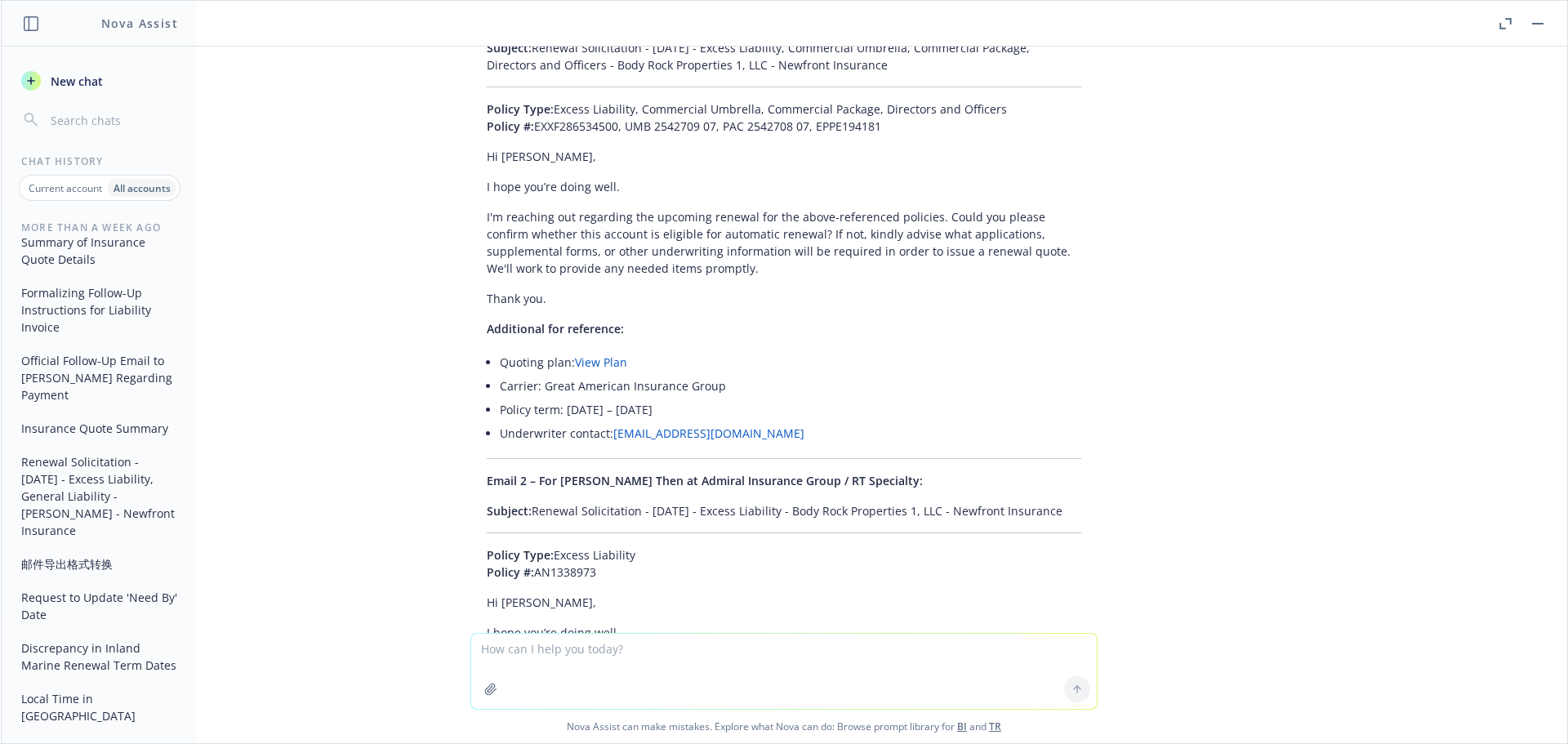
paste textarea "Subject 01/01/26 - BUSINESS_OWNERS, DIRECTORS_AND_OFFICERS, ERRORS AND OMISSION…"
type textarea "Subject 01/01/26 - BUSINESS_OWNERS, DIRECTORS_AND_OFFICERS, ERRORS AND OMISSION…"
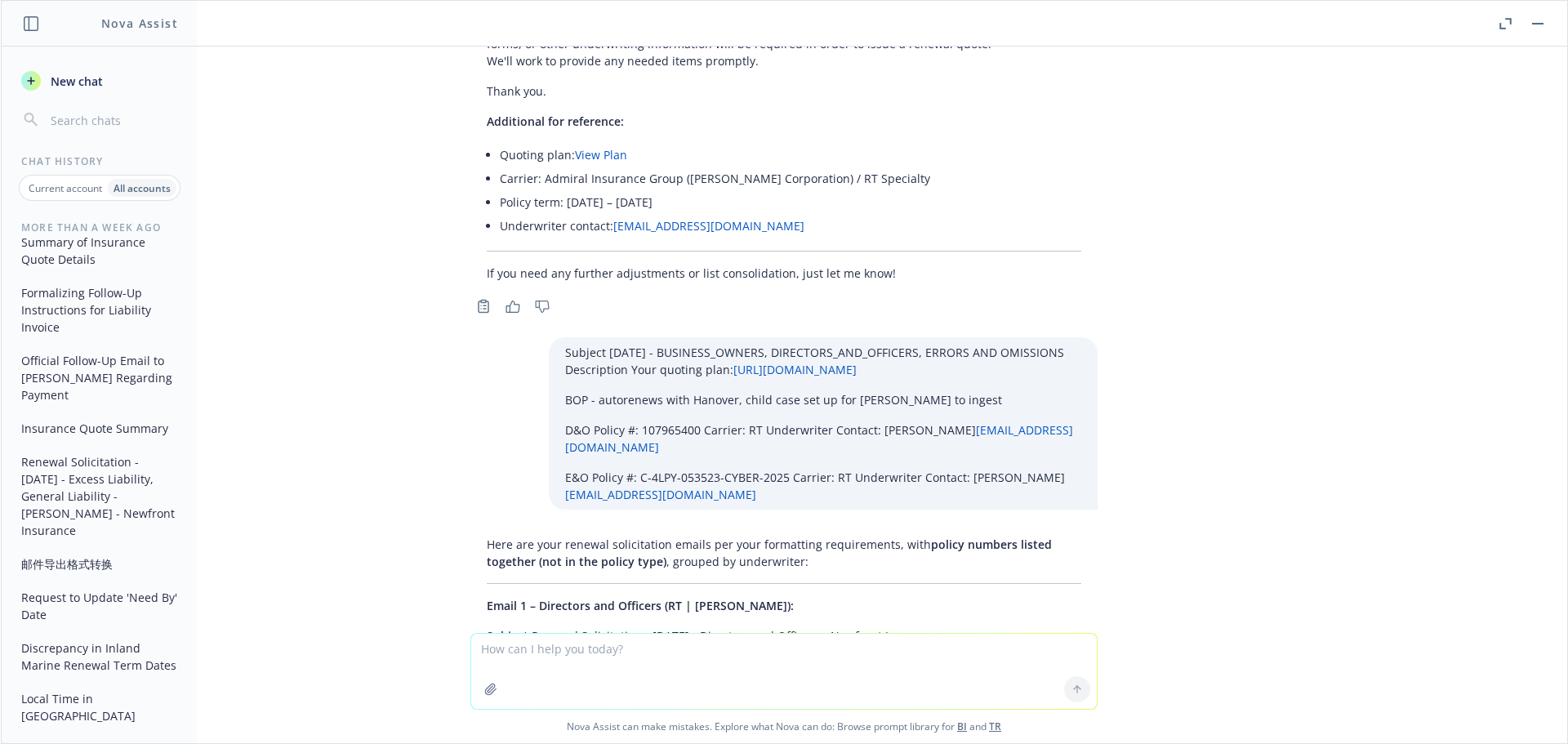
scroll to position [57113, 0]
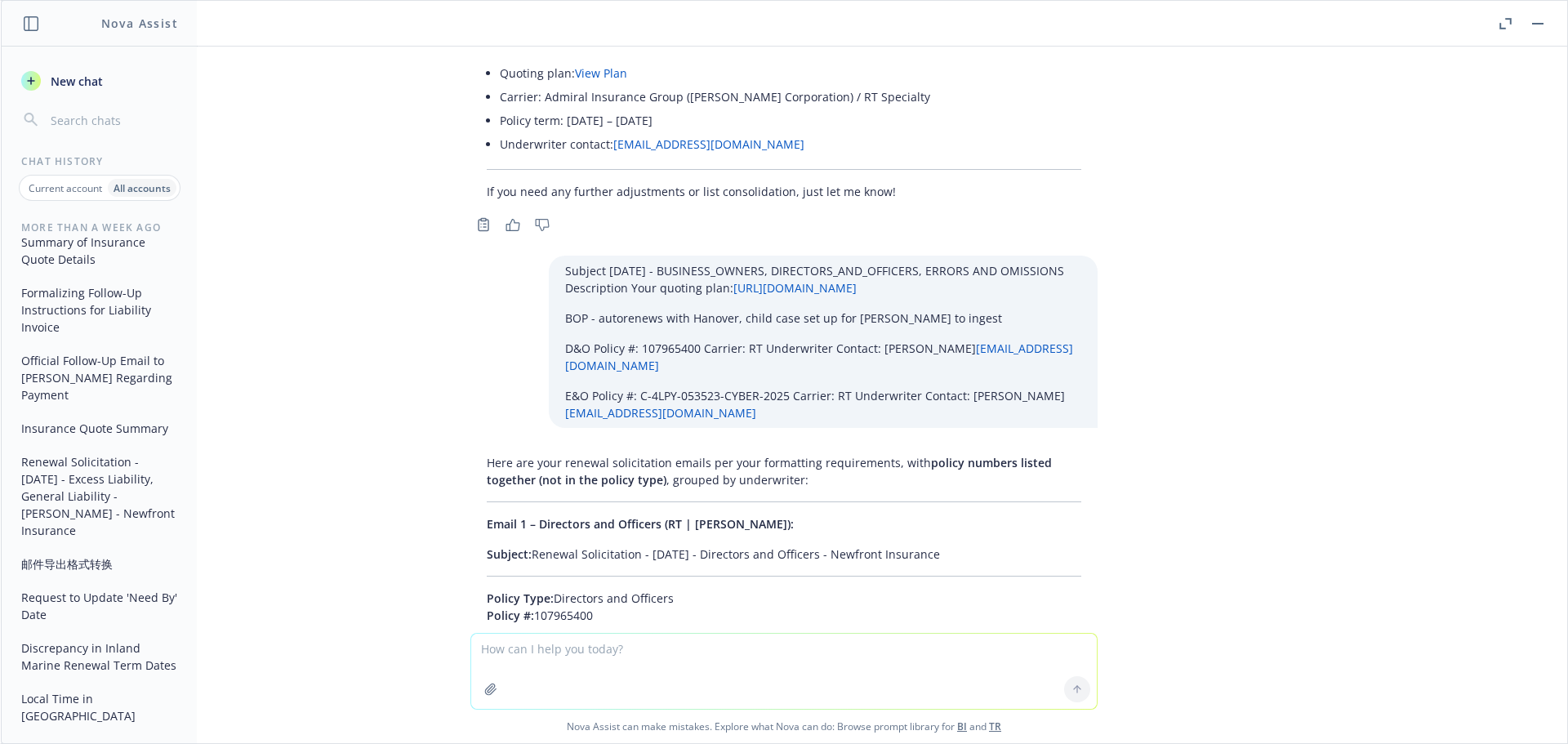
drag, startPoint x: 957, startPoint y: 194, endPoint x: 522, endPoint y: 204, distance: 435.1
drag, startPoint x: 570, startPoint y: 278, endPoint x: 661, endPoint y: 417, distance: 166.1
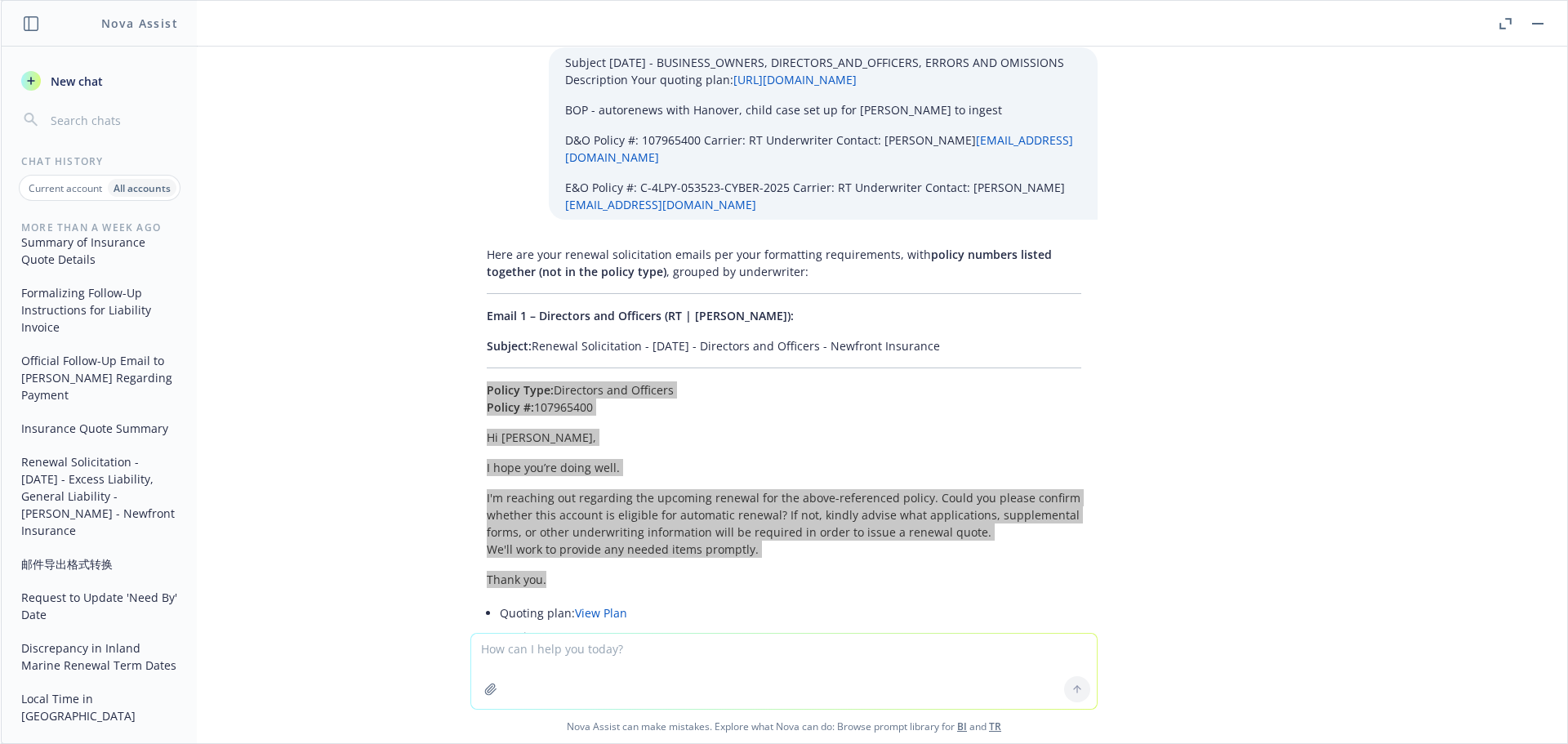
scroll to position [57358, 0]
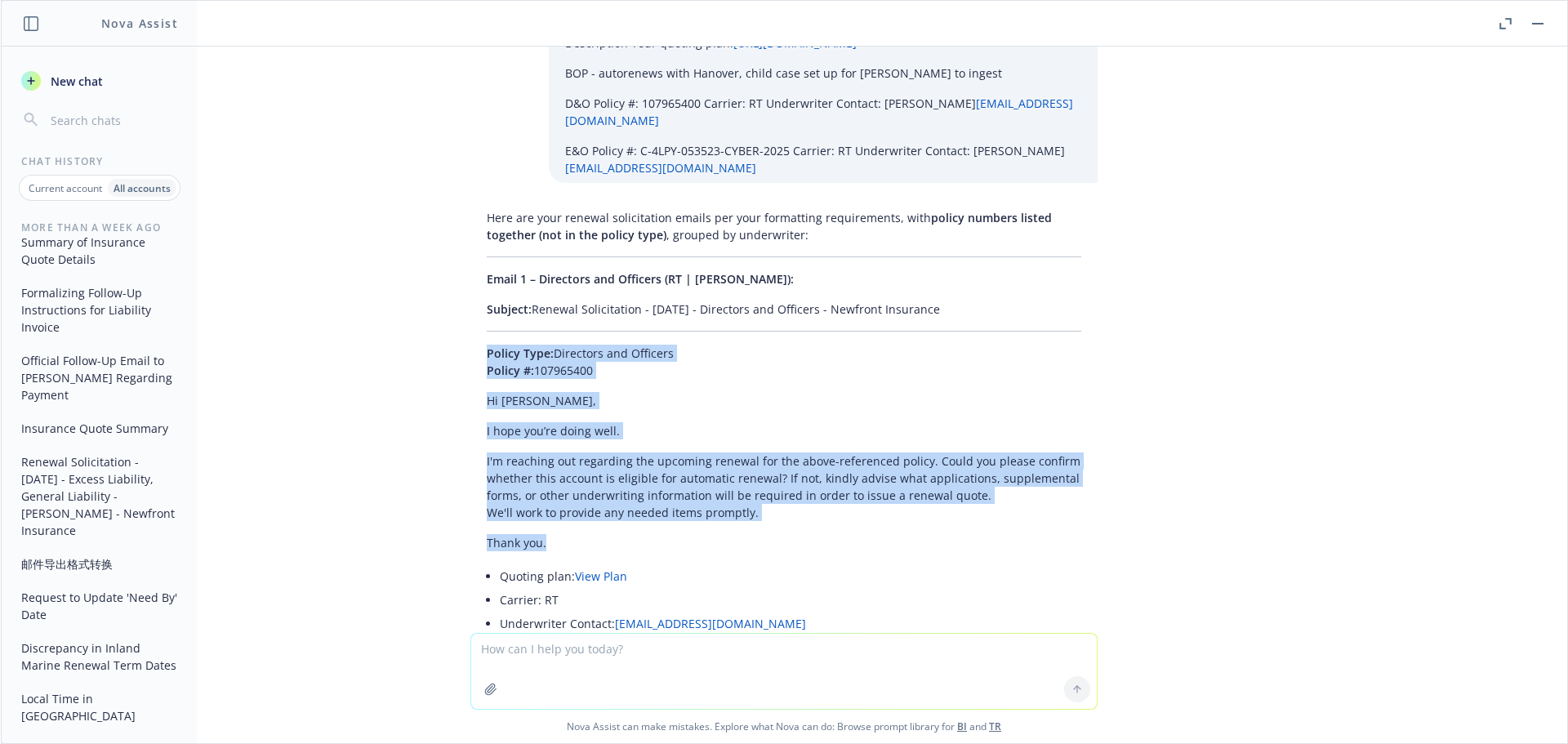
drag, startPoint x: 956, startPoint y: 345, endPoint x: 521, endPoint y: 341, distance: 435.0
click at [521, 693] on p "Subject: Renewal Solicitation - 01/01/2026 - Errors and Omissions - Newfront In…" at bounding box center [784, 702] width 594 height 17
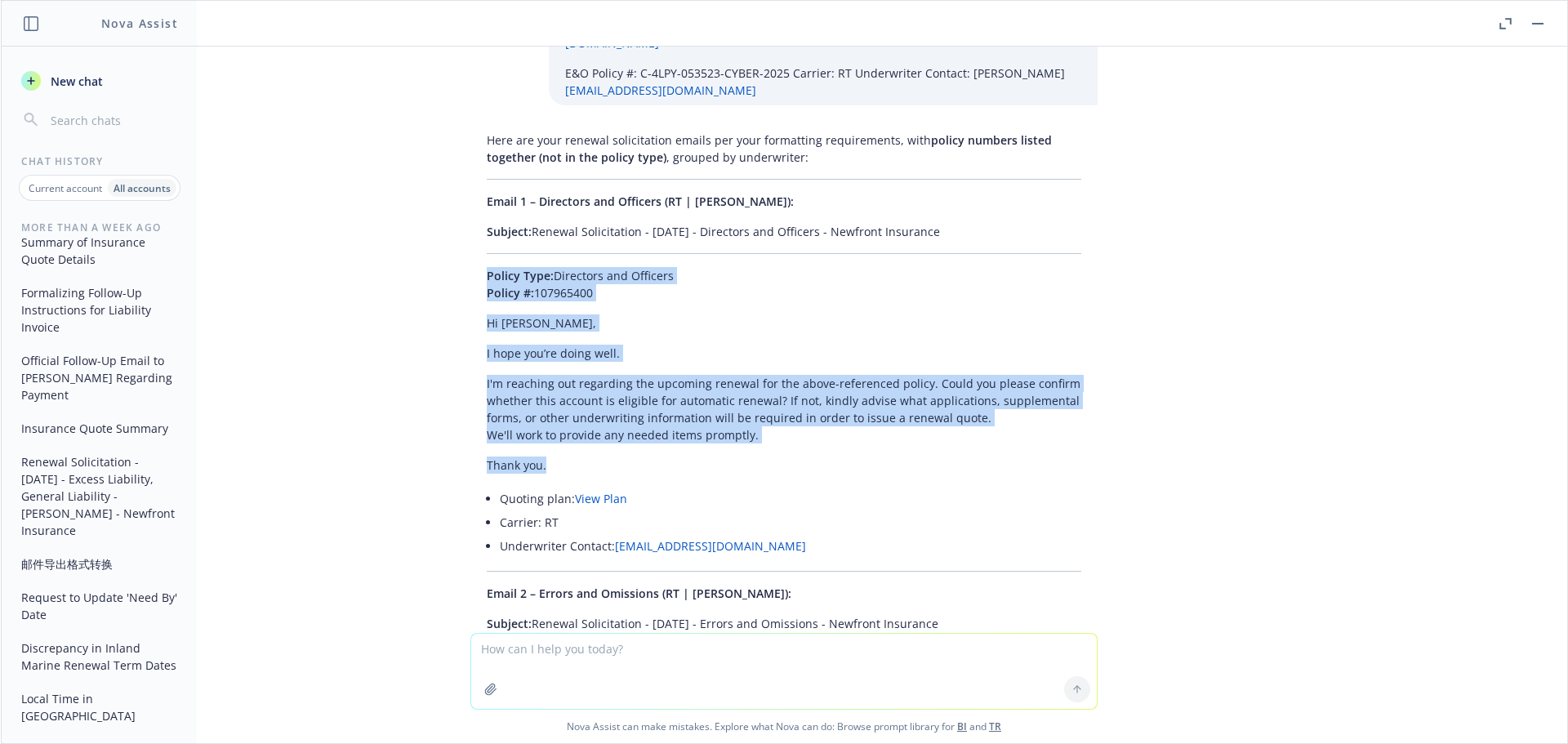
scroll to position [57425, 0]
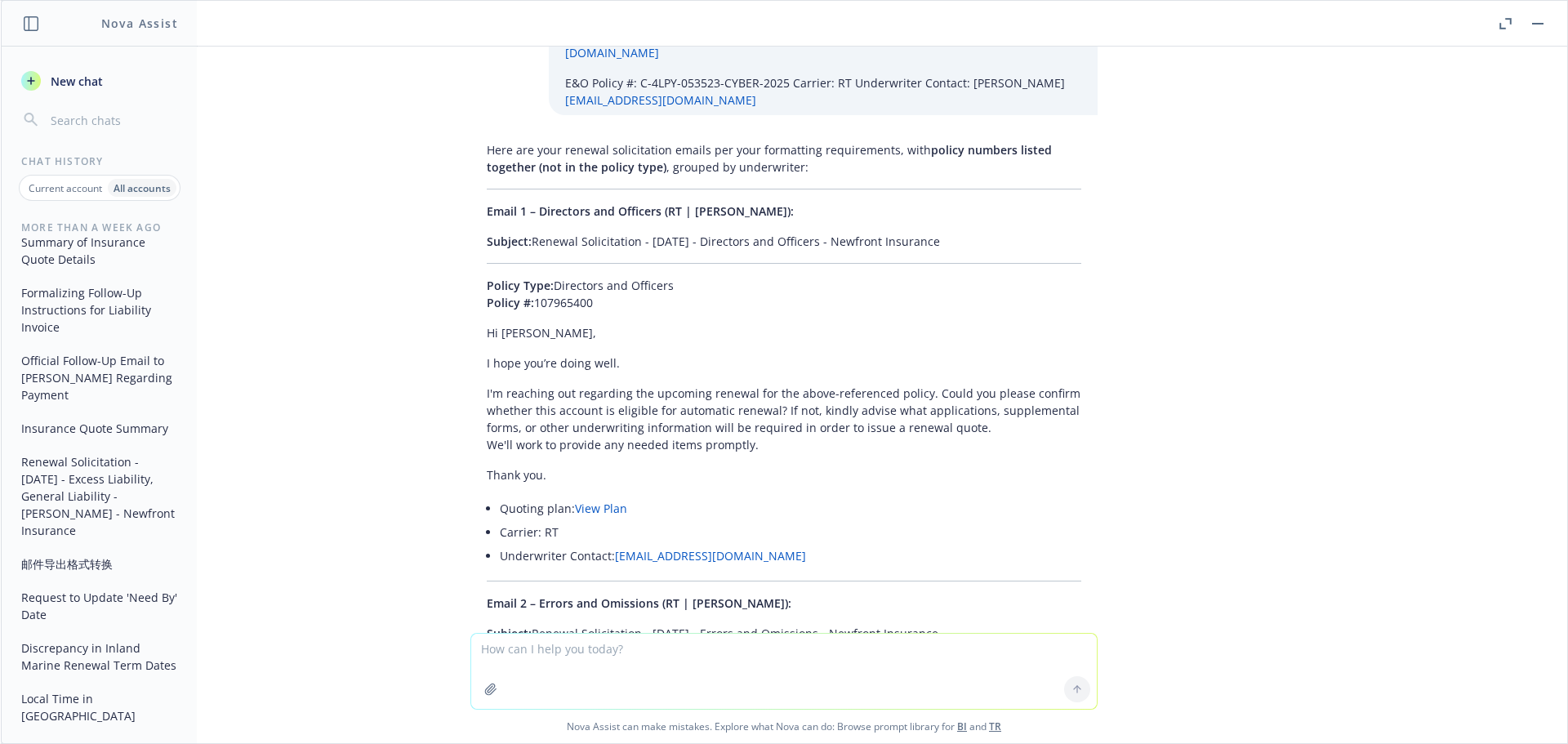
drag, startPoint x: 470, startPoint y: 314, endPoint x: 657, endPoint y: 499, distance: 263.0
click at [657, 499] on div "Here are your renewal solicitation emails per your formatting requirements, wit…" at bounding box center [784, 611] width 627 height 953
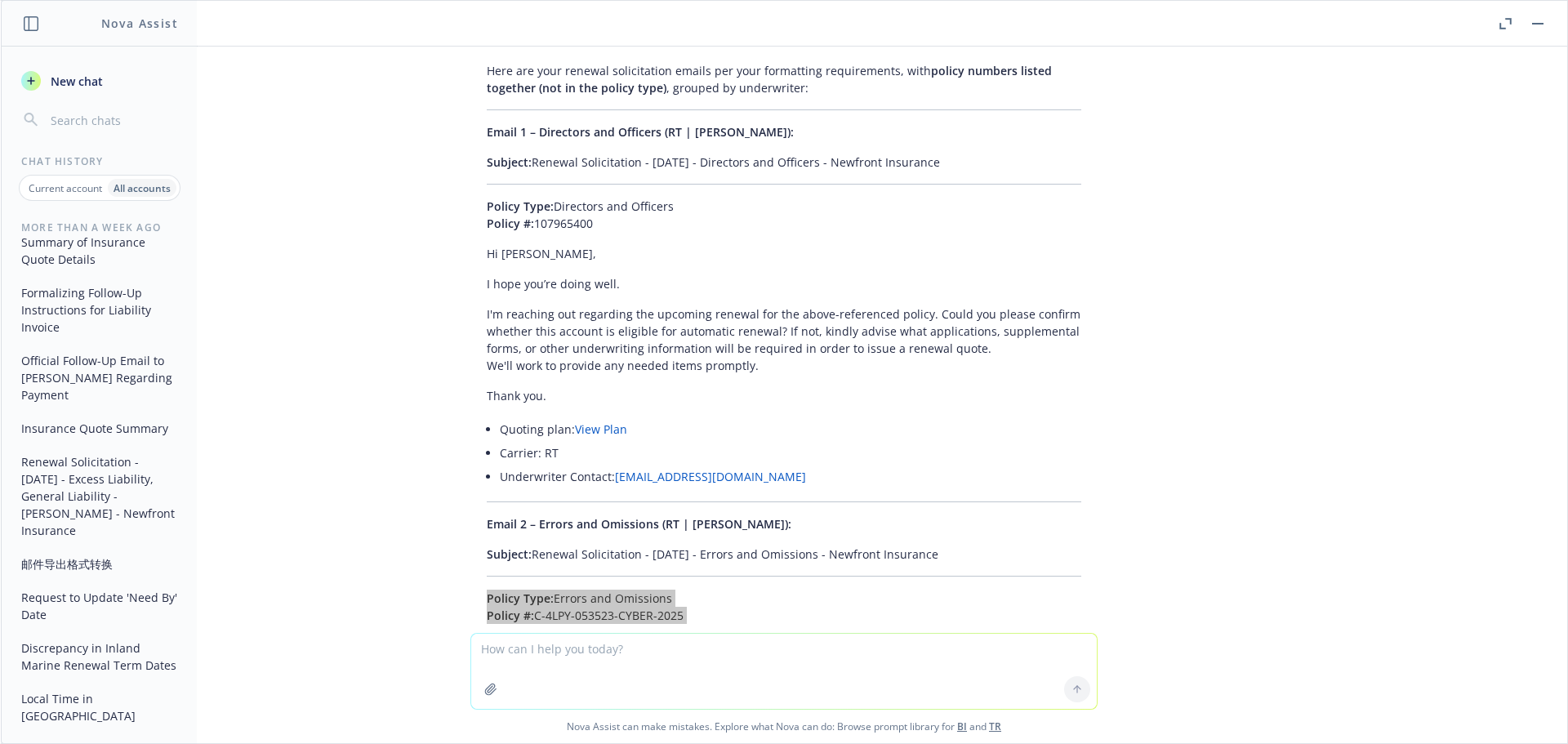
scroll to position [57589, 0]
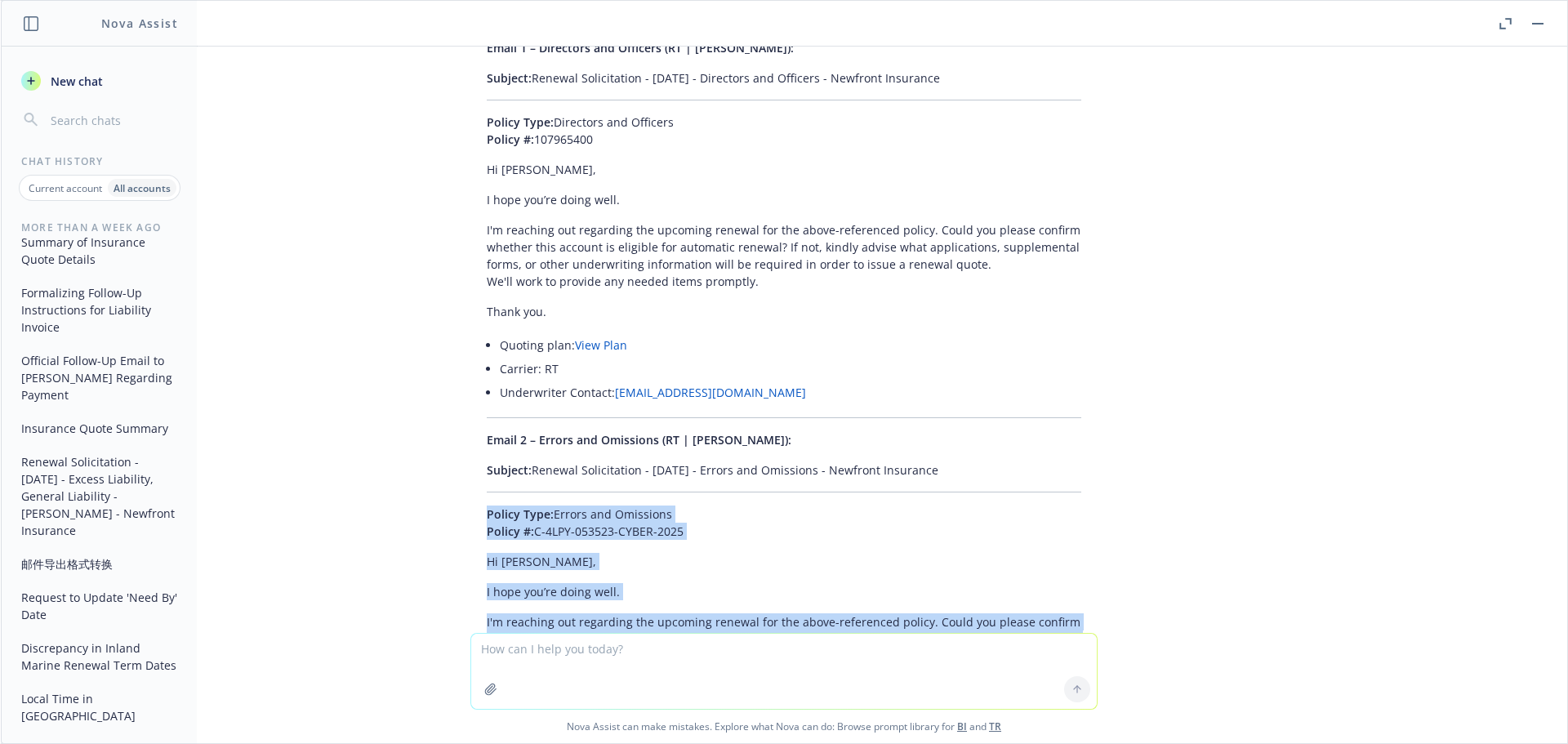
click at [593, 645] on textarea at bounding box center [784, 671] width 625 height 75
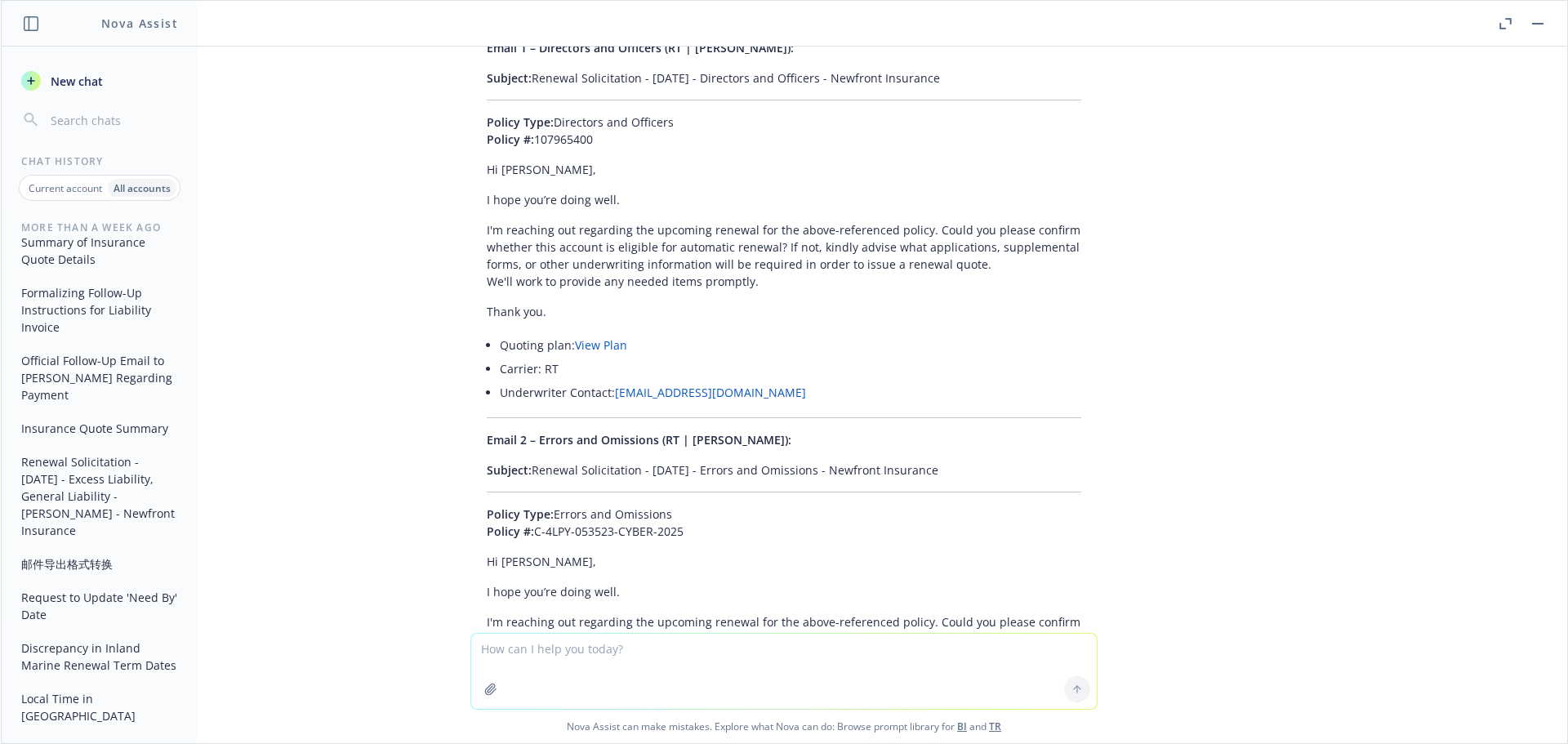
paste textarea "01/01/26 - GENERAL_LIABILITY, OCEAN_MARINE_CARGO, COMMERCIAL_PROPERTY, 01/16/25…"
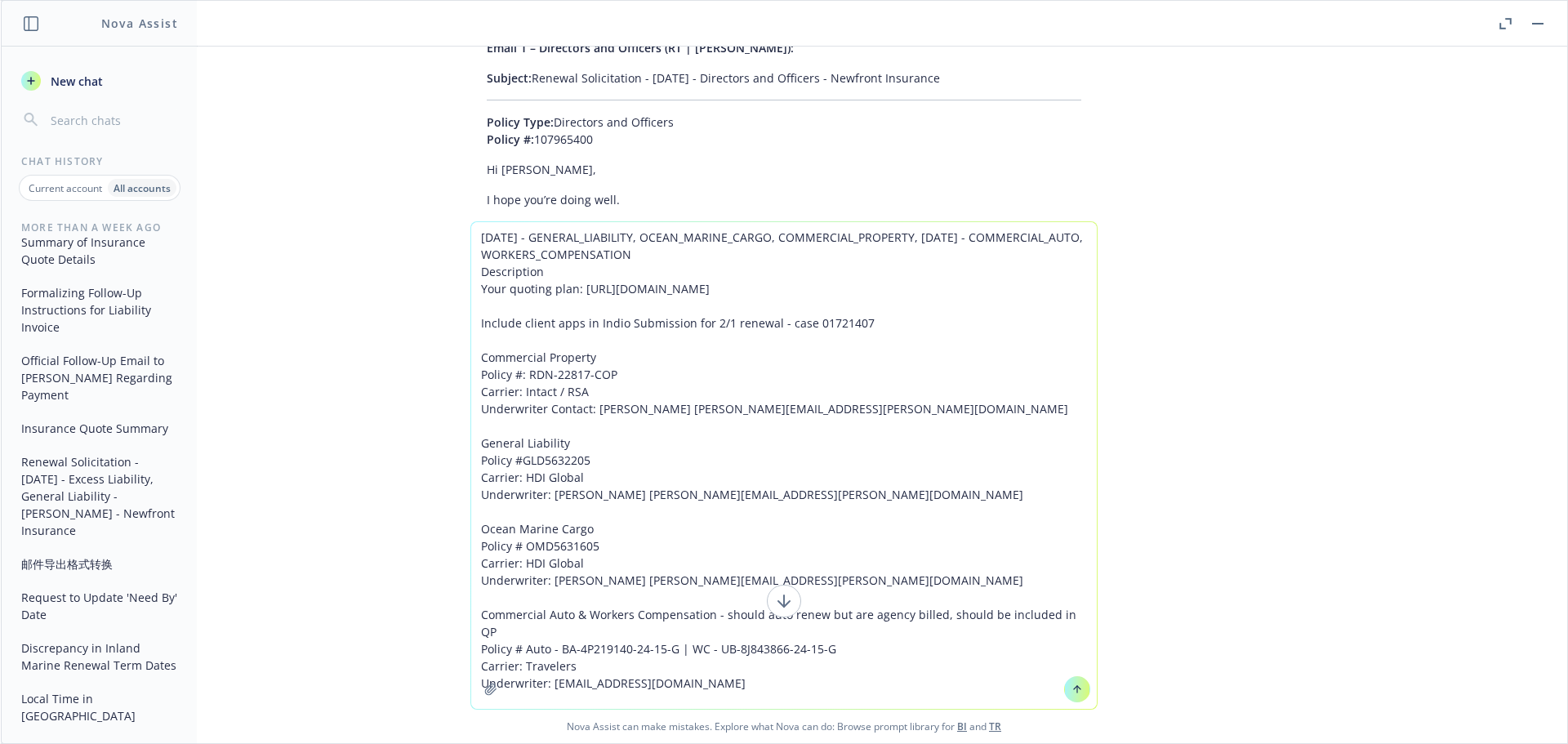
click at [816, 658] on textarea "01/01/26 - GENERAL_LIABILITY, OCEAN_MARINE_CARGO, COMMERCIAL_PROPERTY, 01/16/25…" at bounding box center [784, 465] width 625 height 487
paste textarea "Asetek USA, Inc."
type textarea "01/01/26 - GENERAL_LIABILITY, OCEAN_MARINE_CARGO, COMMERCIAL_PROPERTY, 01/16/25…"
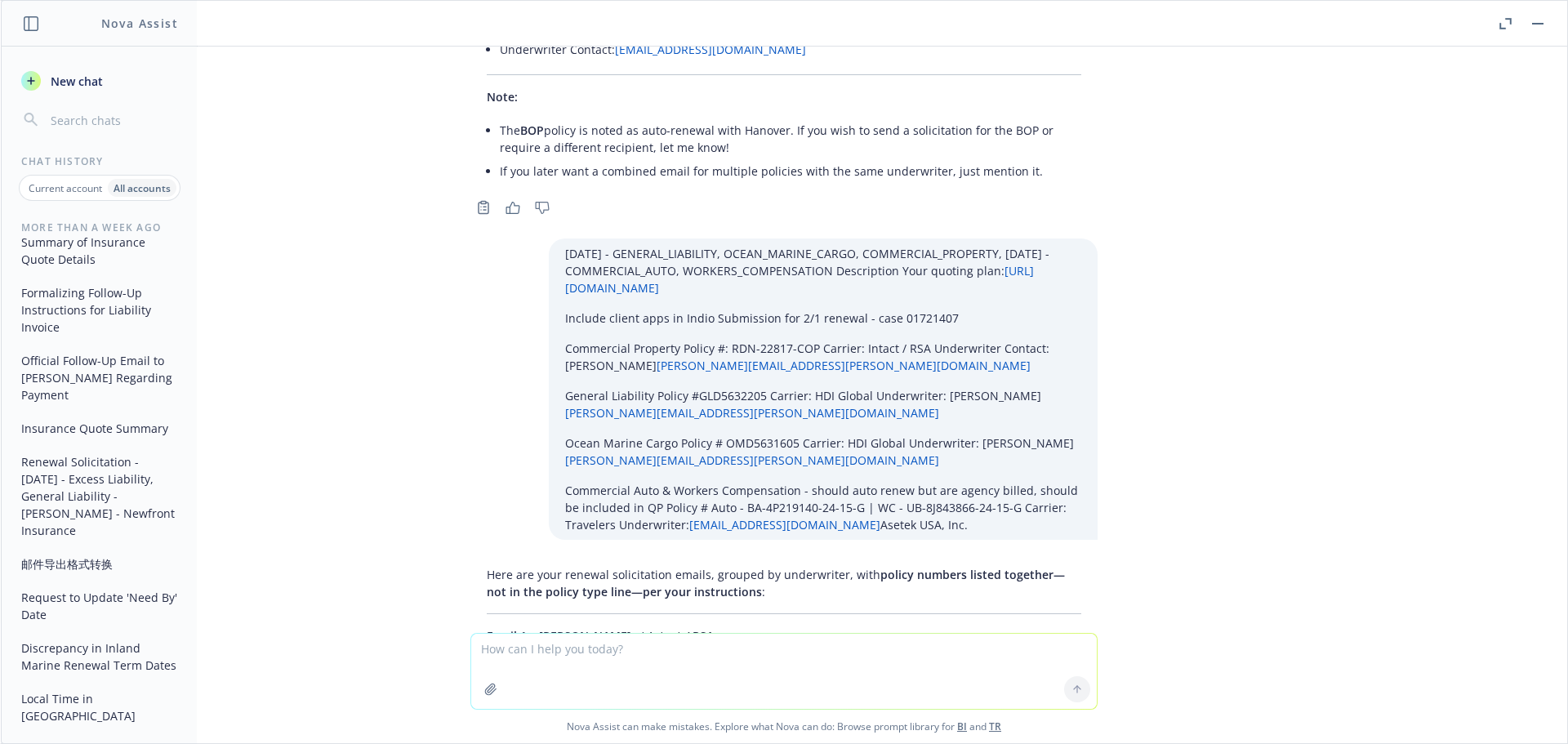
scroll to position [58406, 0]
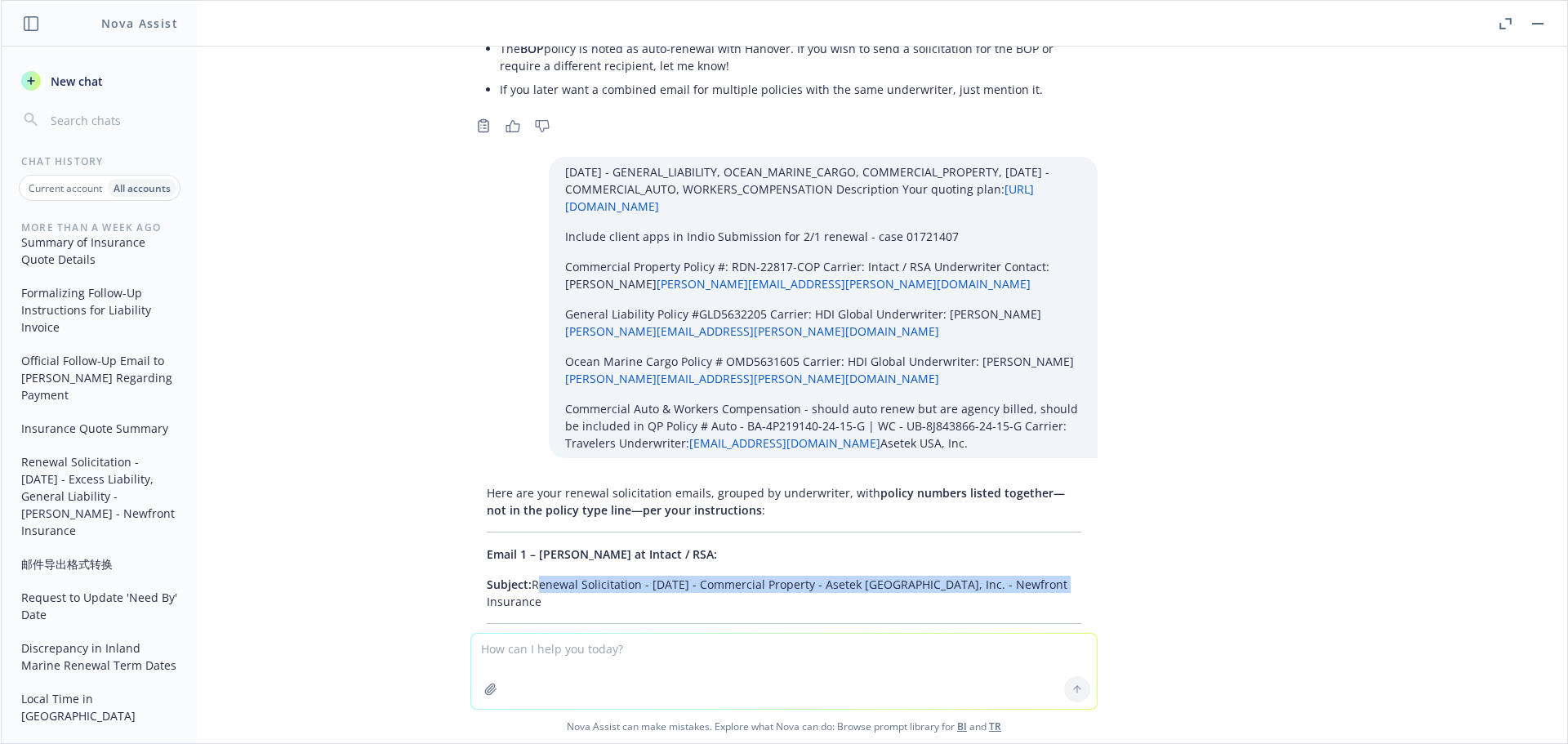
drag, startPoint x: 1044, startPoint y: 229, endPoint x: 521, endPoint y: 225, distance: 523.0
click at [521, 575] on p "Subject: Renewal Solicitation - 01/01/2026 - Commercial Property - Asetek USA, …" at bounding box center [784, 592] width 594 height 34
drag, startPoint x: 442, startPoint y: 265, endPoint x: 702, endPoint y: 453, distance: 320.8
click at [702, 453] on div "Absolutely! Please provide the information you want inserted: Renewal date Cove…" at bounding box center [784, 339] width 1567 height 587
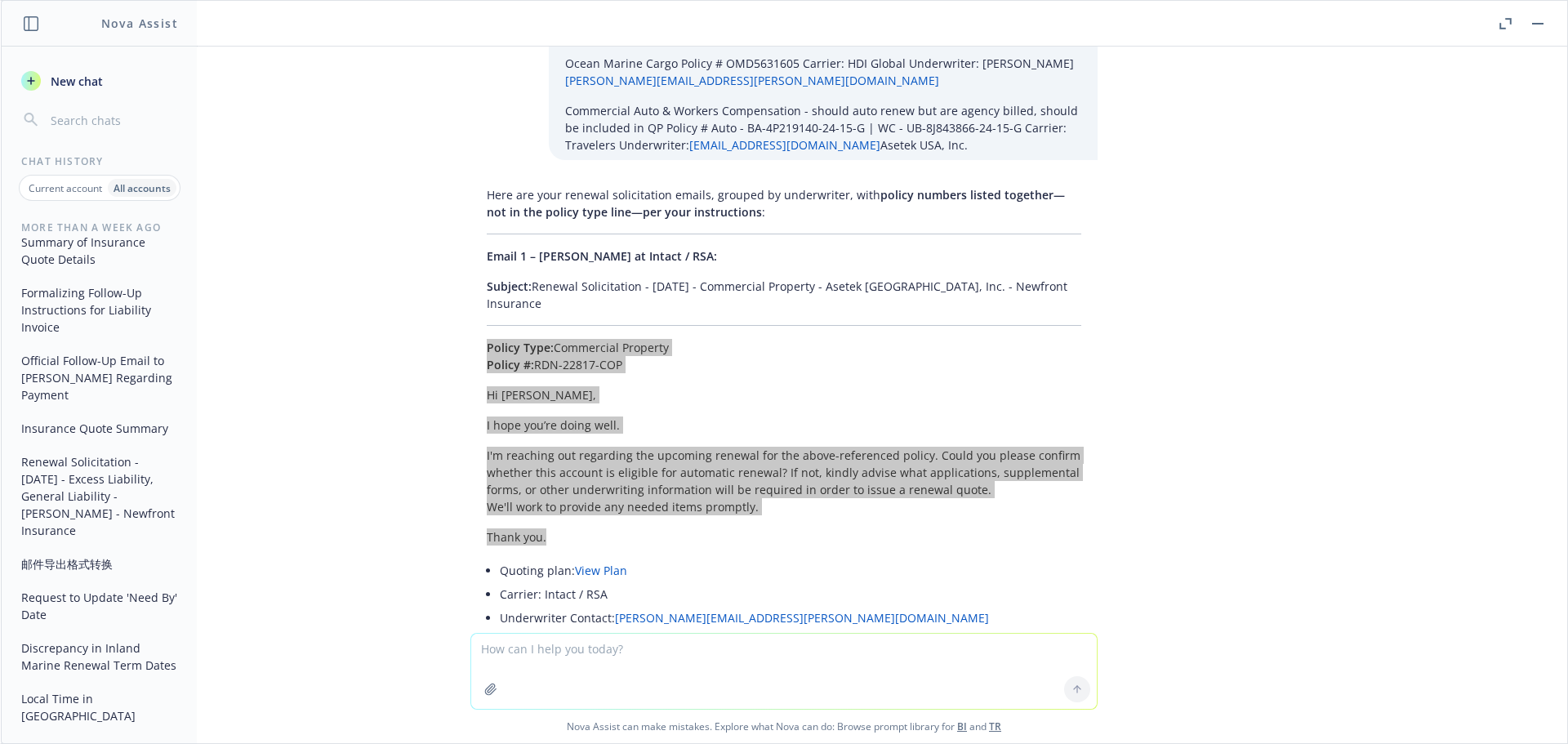
scroll to position [58733, 0]
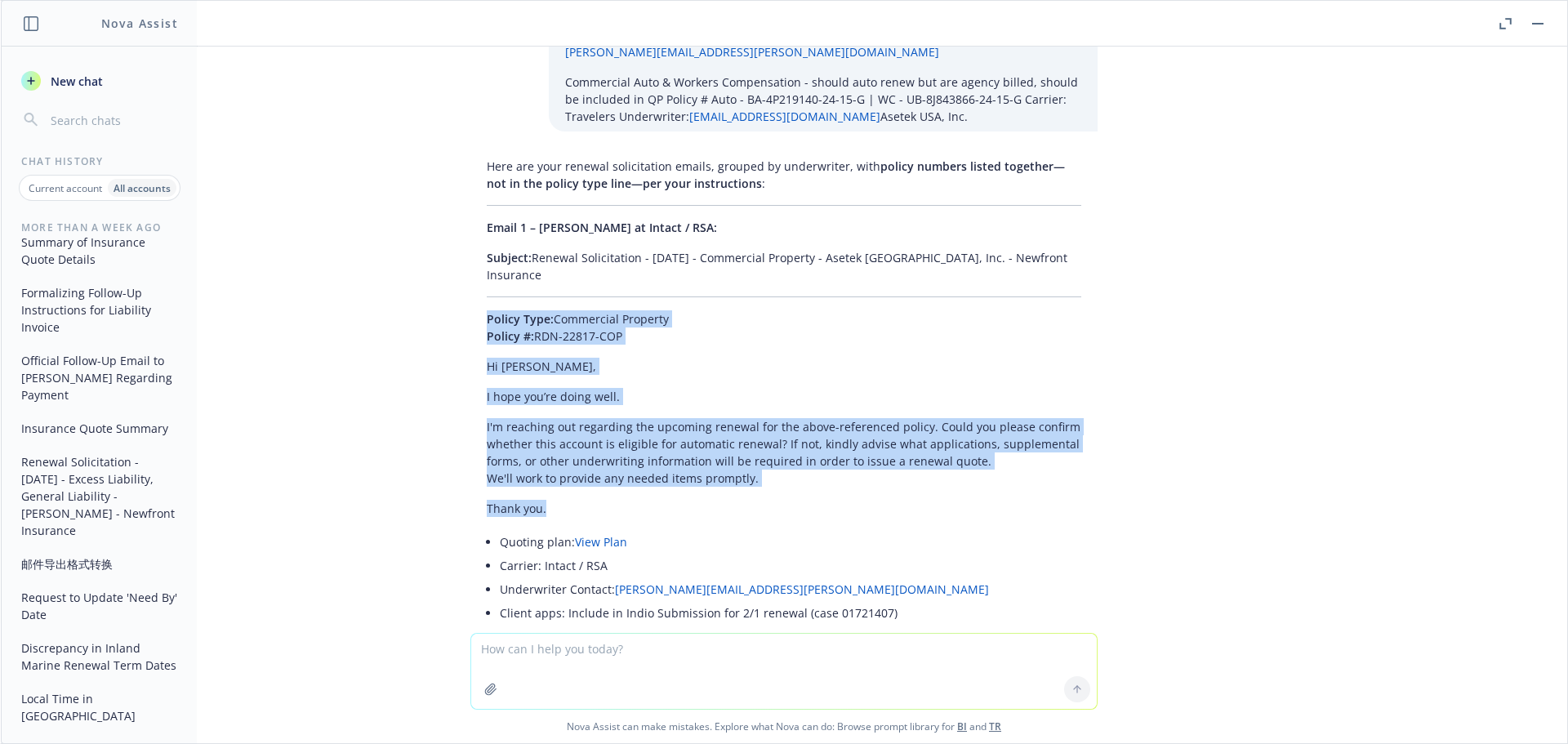
drag, startPoint x: 1035, startPoint y: 317, endPoint x: 523, endPoint y: 317, distance: 512.0
click at [523, 682] on p "Subject: Renewal Solicitation - 01/01/2026 - General Liability - Asetek USA, In…" at bounding box center [784, 690] width 594 height 17
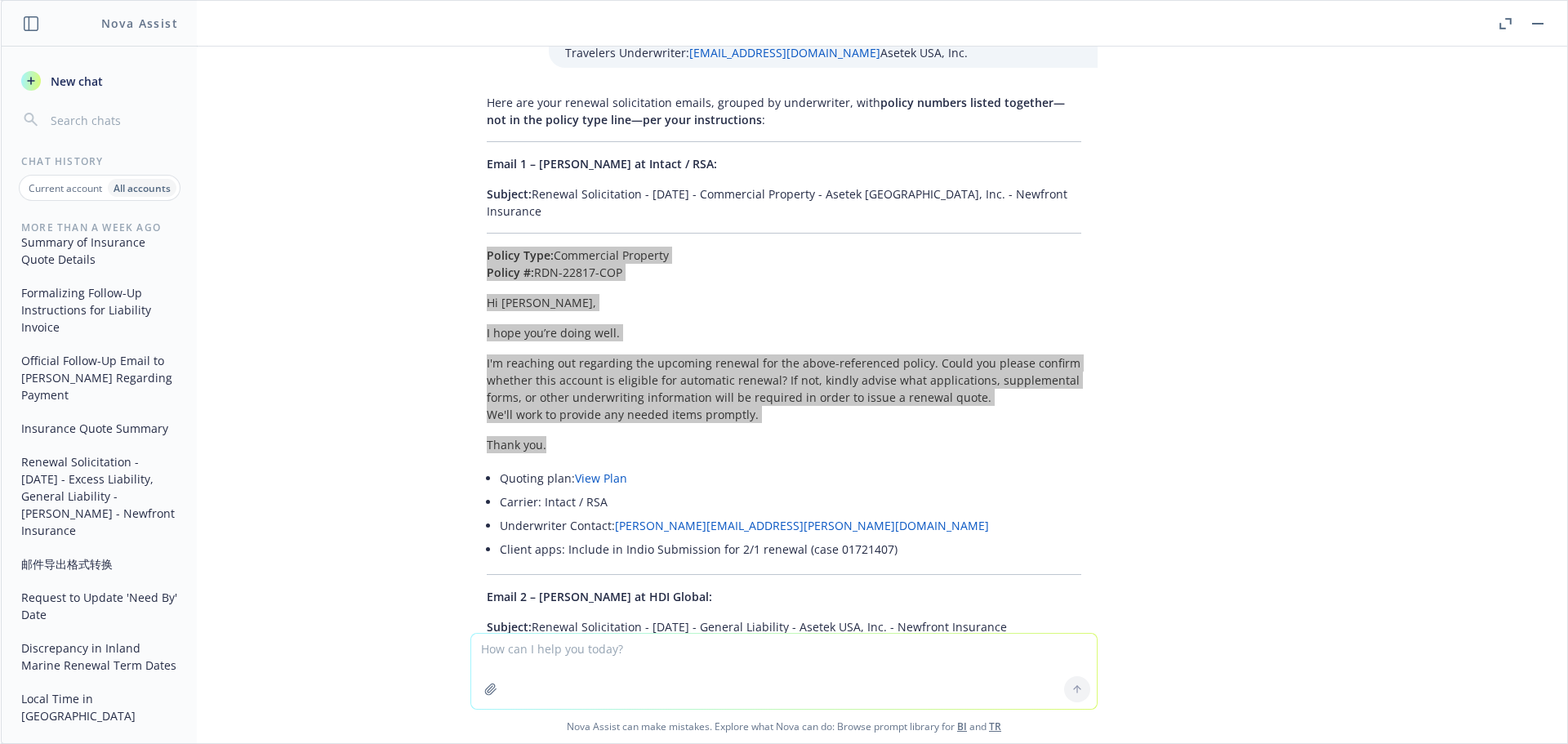
scroll to position [58815, 0]
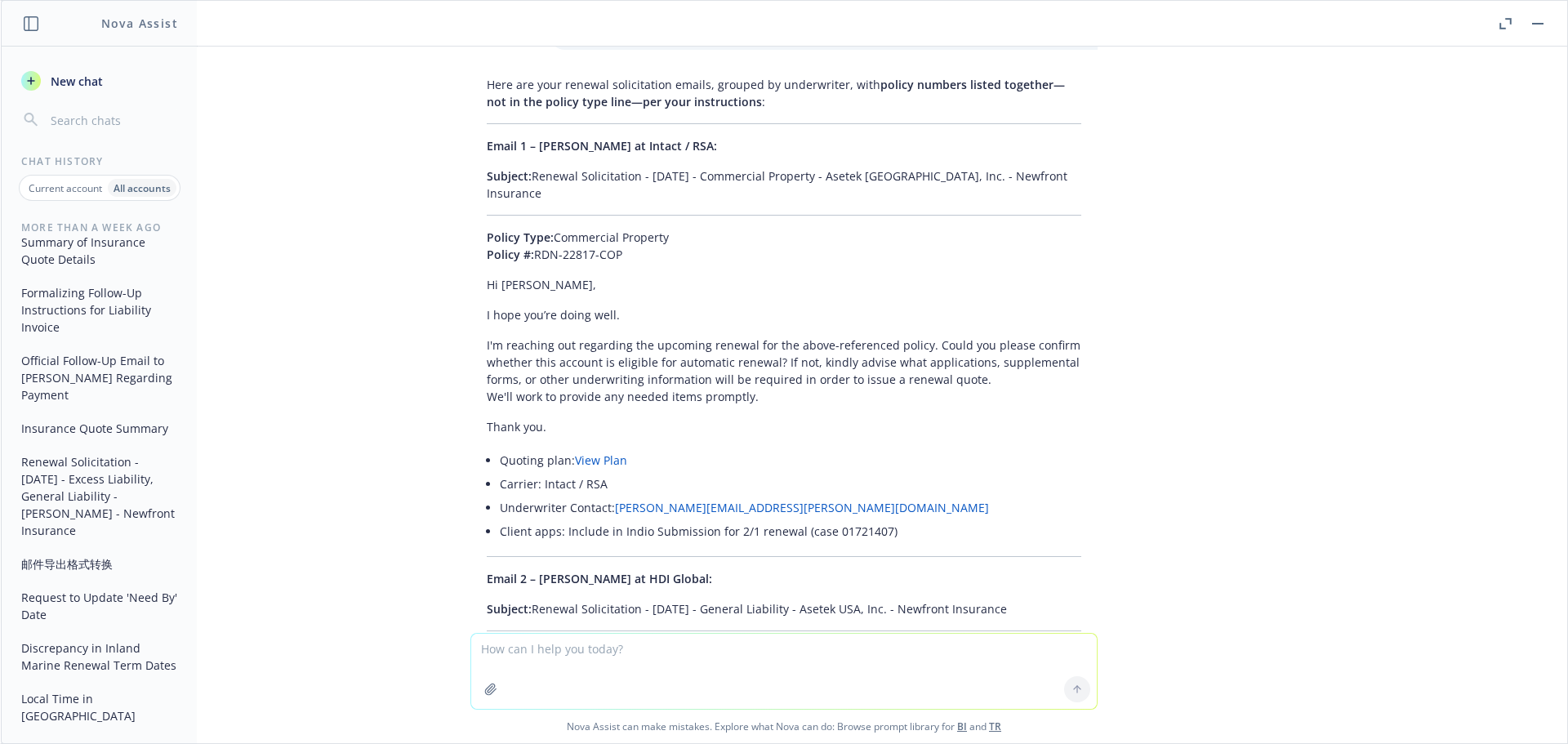
drag, startPoint x: 459, startPoint y: 267, endPoint x: 647, endPoint y: 472, distance: 278.2
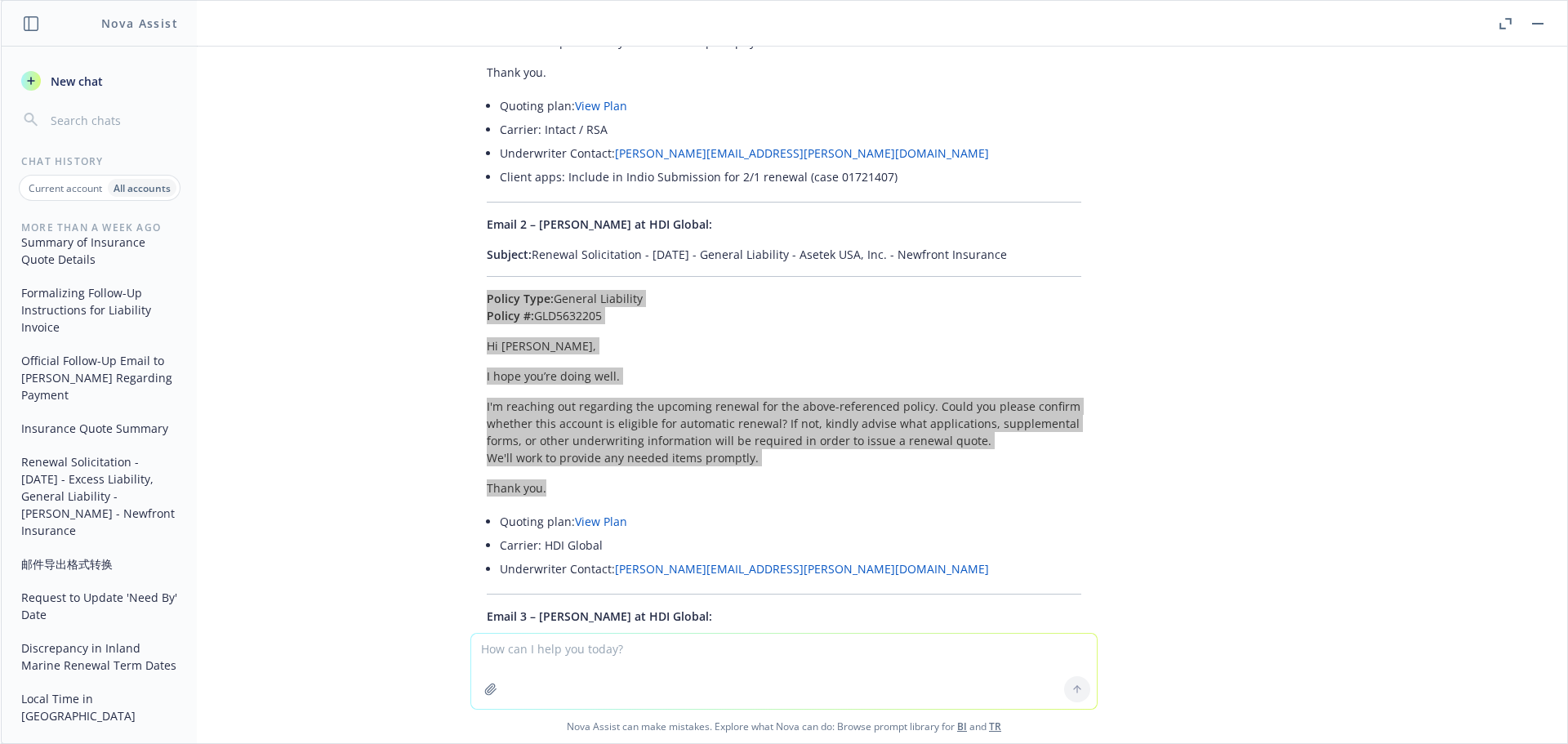
scroll to position [59141, 0]
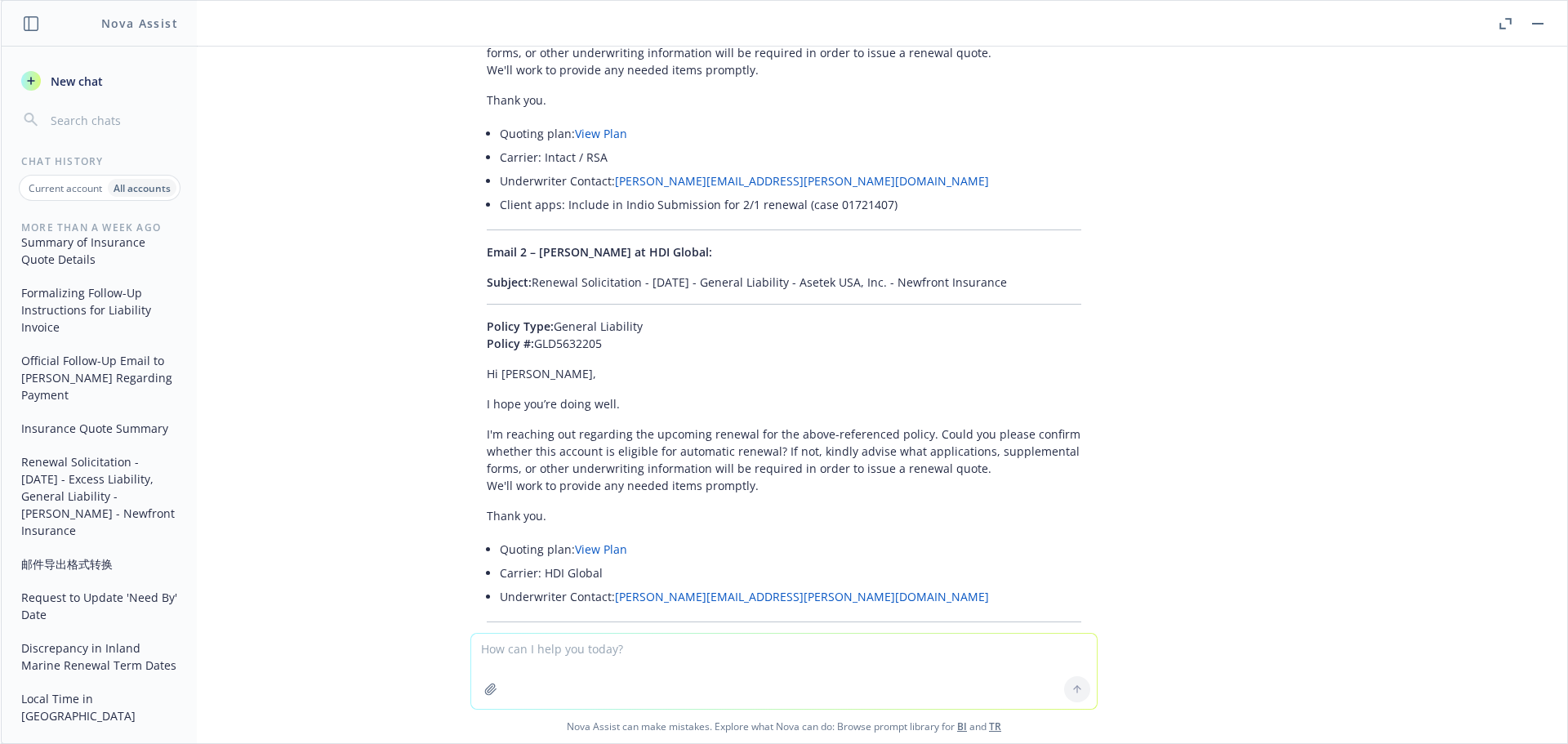
drag, startPoint x: 1043, startPoint y: 297, endPoint x: 525, endPoint y: 296, distance: 518.0
click at [525, 666] on p "Subject: Renewal Solicitation - 01/01/2026 - Ocean Marine Cargo - Asetek USA, I…" at bounding box center [784, 683] width 594 height 34
drag, startPoint x: 468, startPoint y: 339, endPoint x: 572, endPoint y: 525, distance: 213.1
click at [572, 525] on div "Here are your renewal solicitation emails, grouped by underwriter, with policy …" at bounding box center [784, 622] width 627 height 1758
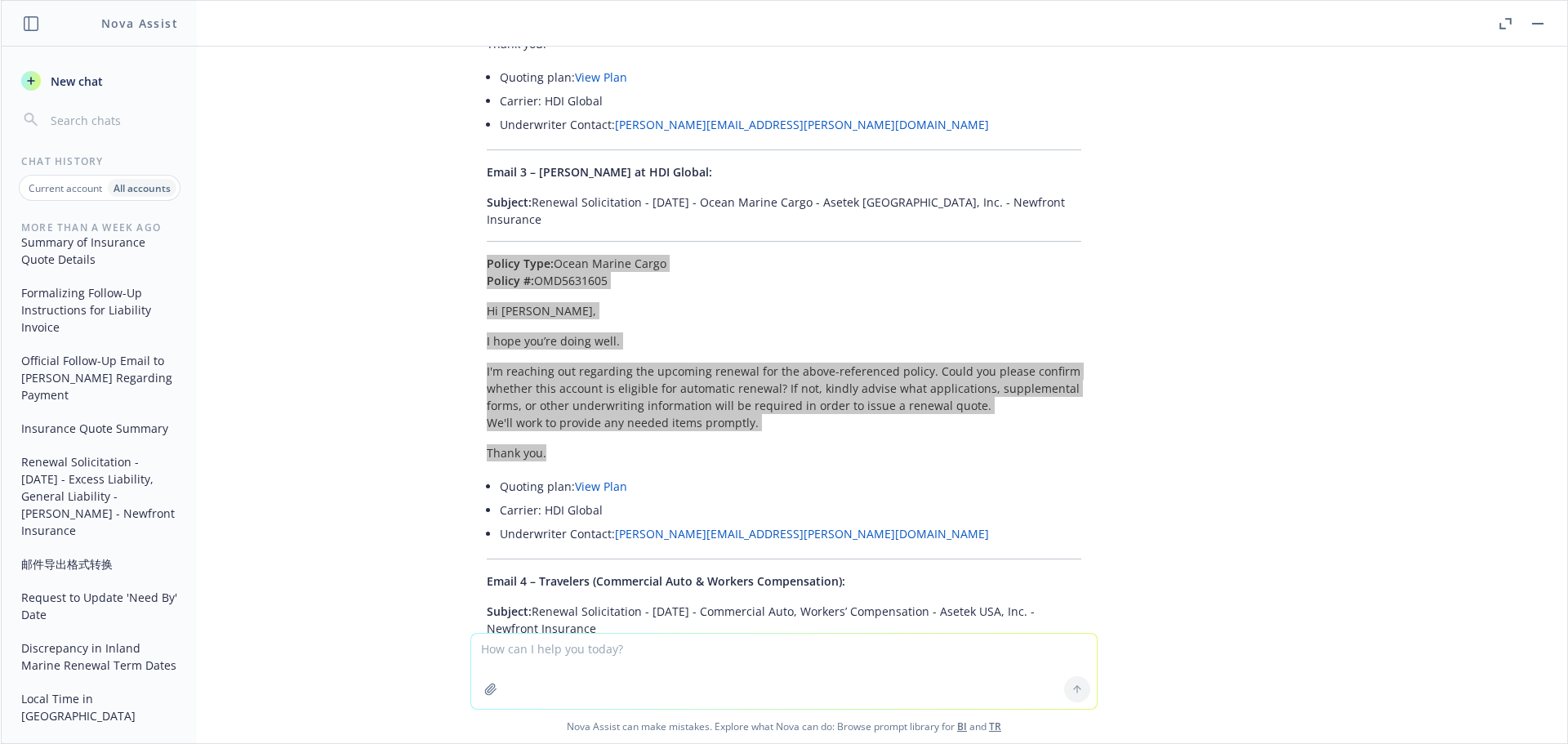
scroll to position [59631, 0]
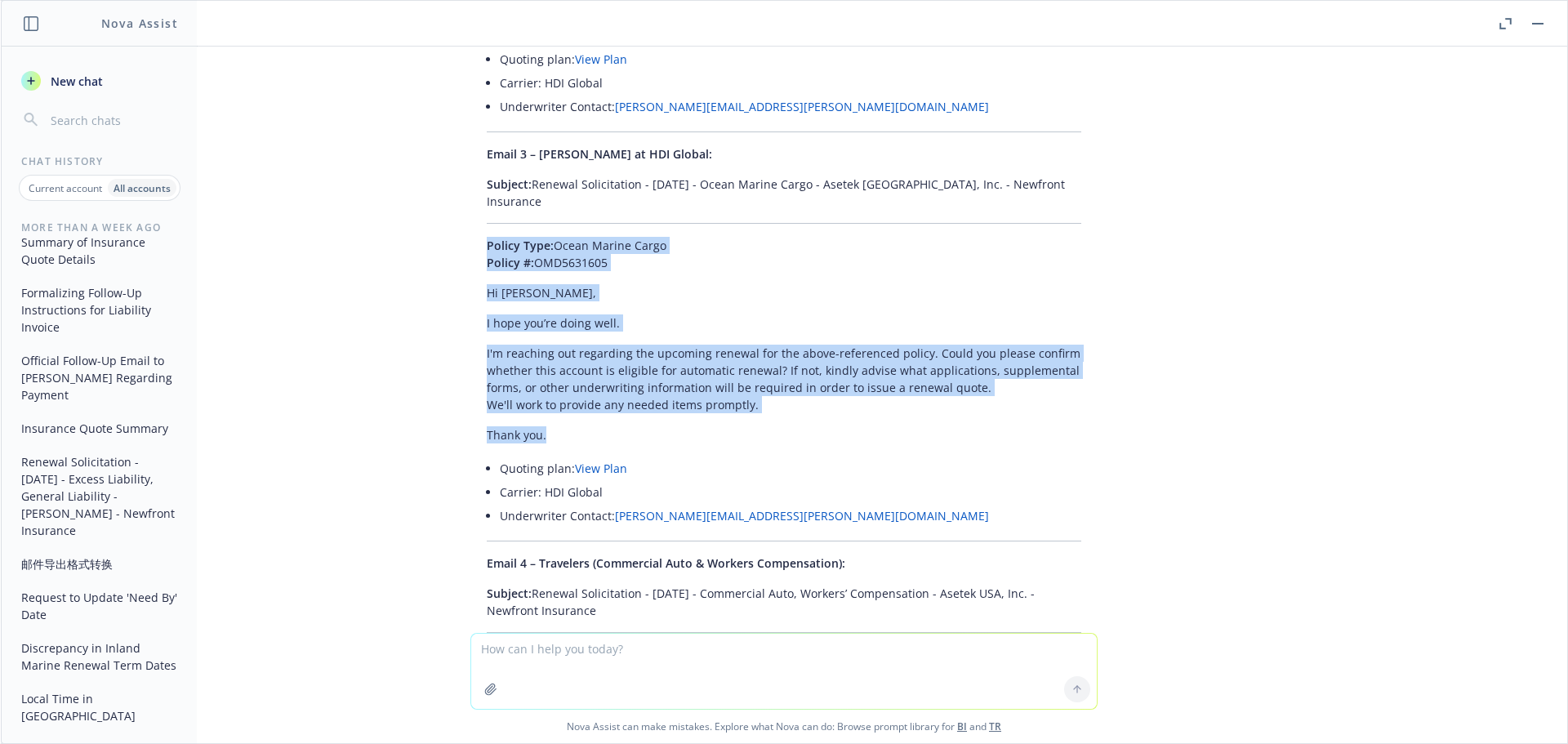
drag, startPoint x: 644, startPoint y: 221, endPoint x: 524, endPoint y: 197, distance: 122.4
click at [524, 585] on p "Subject: Renewal Solicitation - 01/16/2025 - Commercial Auto, Workers’ Compensa…" at bounding box center [784, 602] width 594 height 34
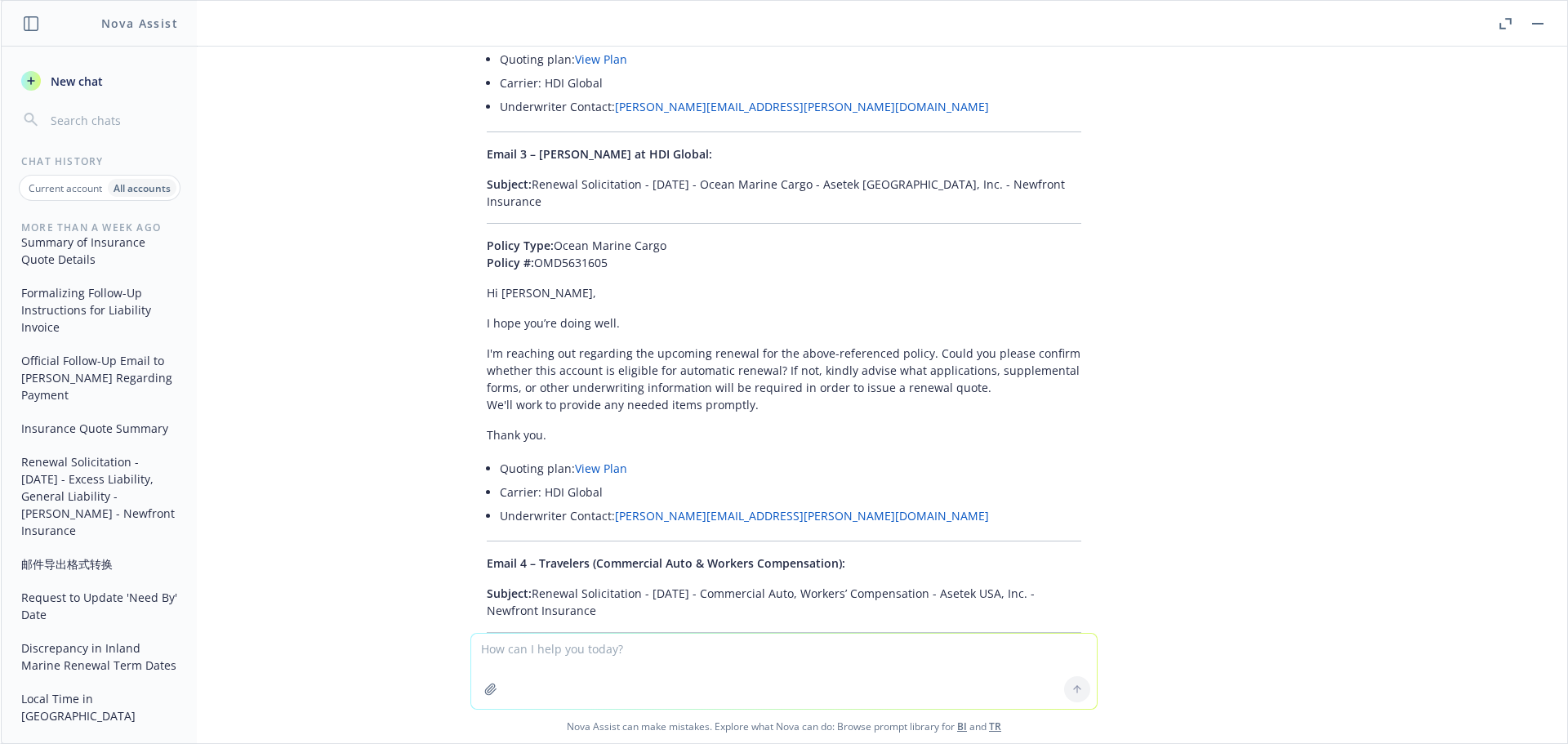
drag, startPoint x: 456, startPoint y: 261, endPoint x: 683, endPoint y: 442, distance: 290.3
click at [683, 442] on div "Here are your renewal solicitation emails, grouped by underwriter, with policy …" at bounding box center [784, 146] width 654 height 1788
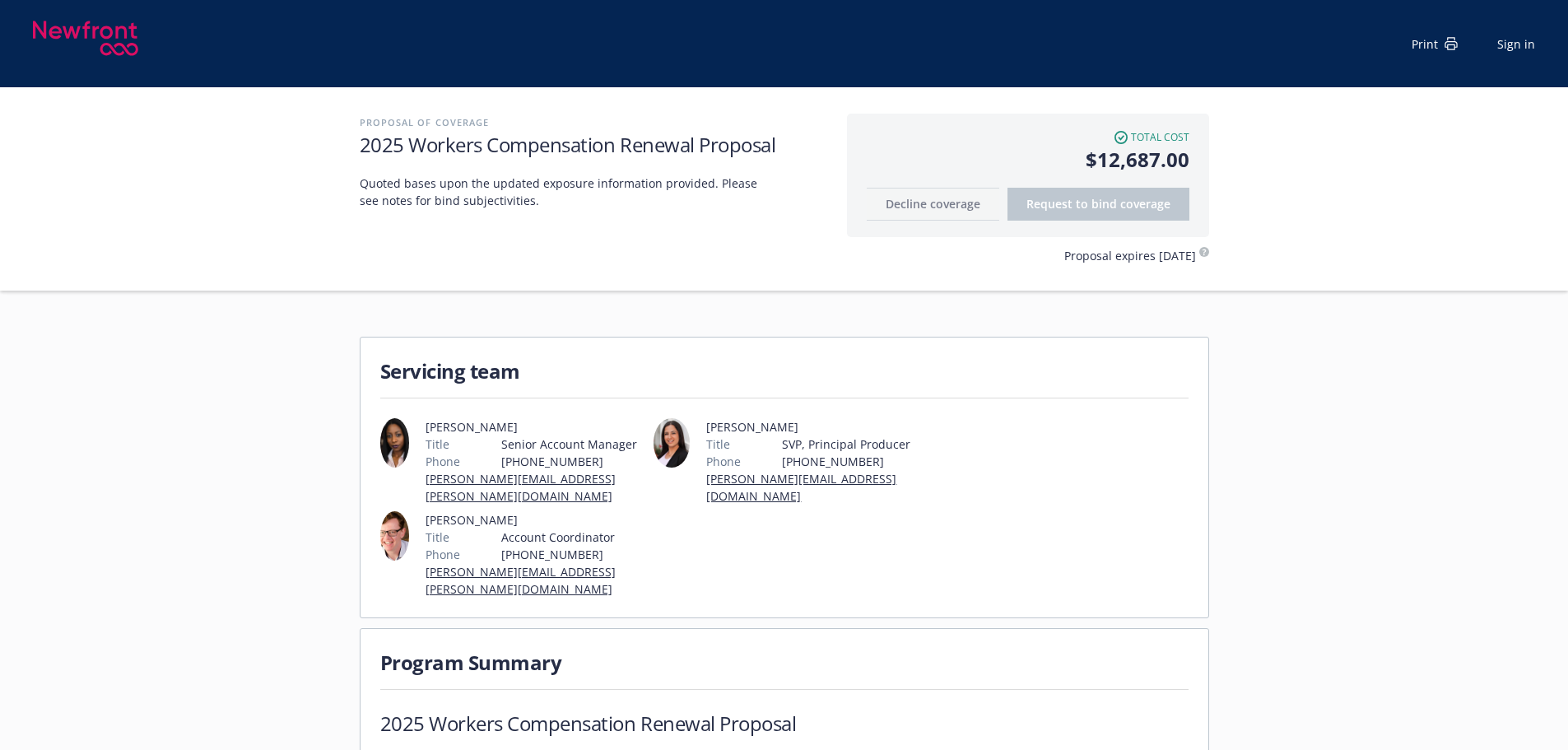
scroll to position [494, 0]
